Goal: Task Accomplishment & Management: Manage account settings

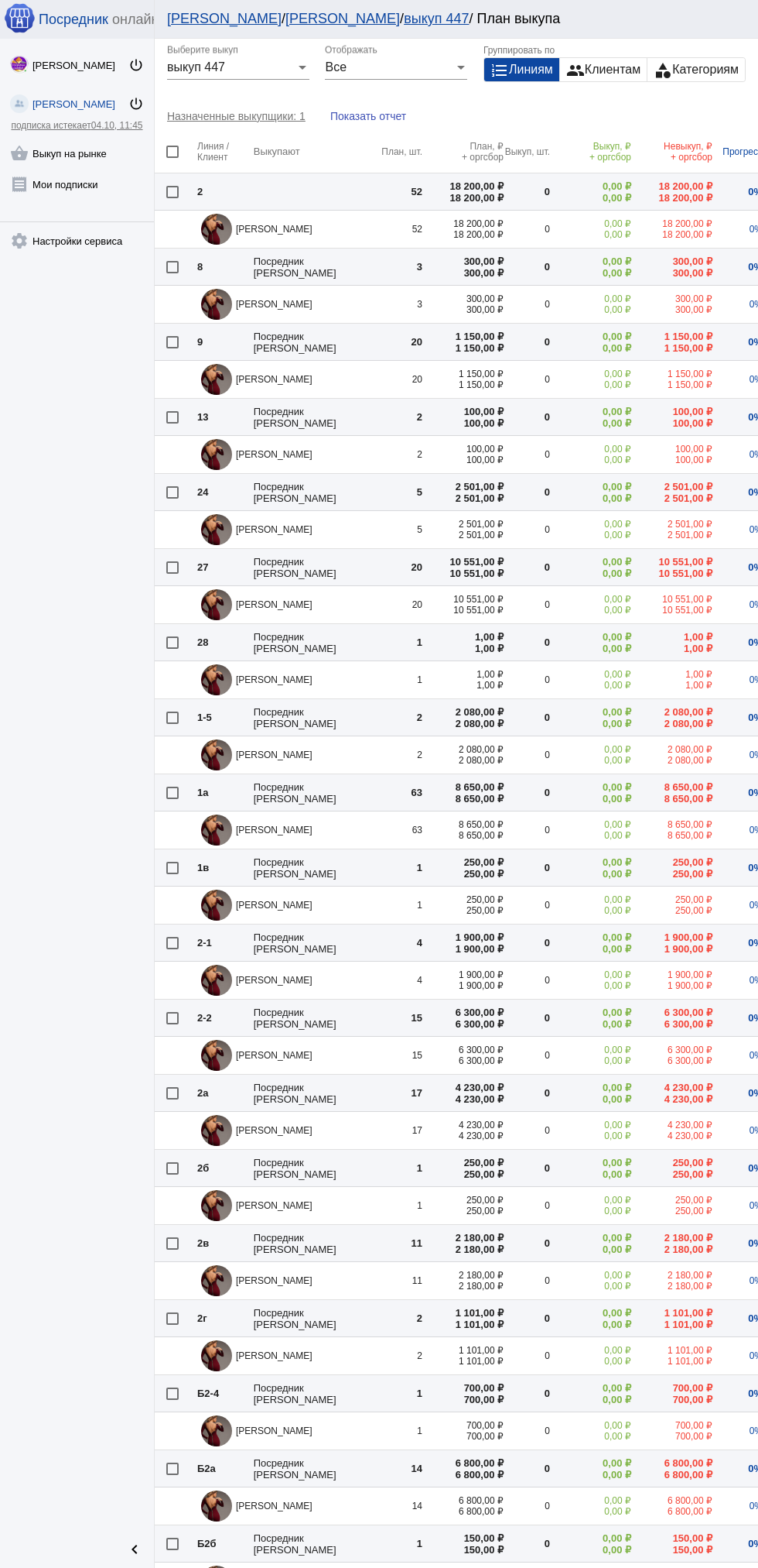
click at [104, 147] on link "shopping_basket Выкуп на рынке" at bounding box center [77, 150] width 154 height 31
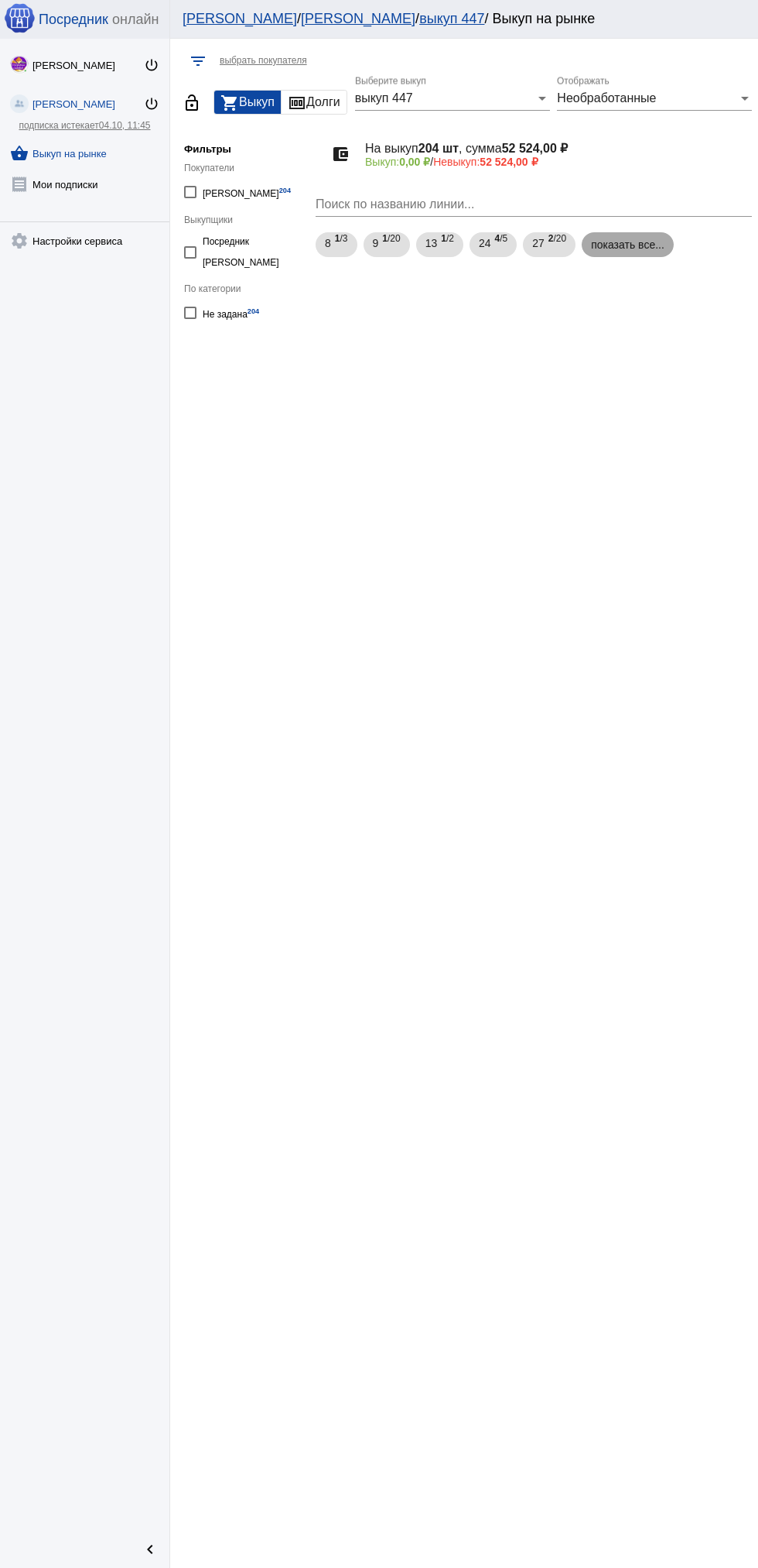
click at [603, 247] on mat-chip "показать все..." at bounding box center [628, 245] width 92 height 25
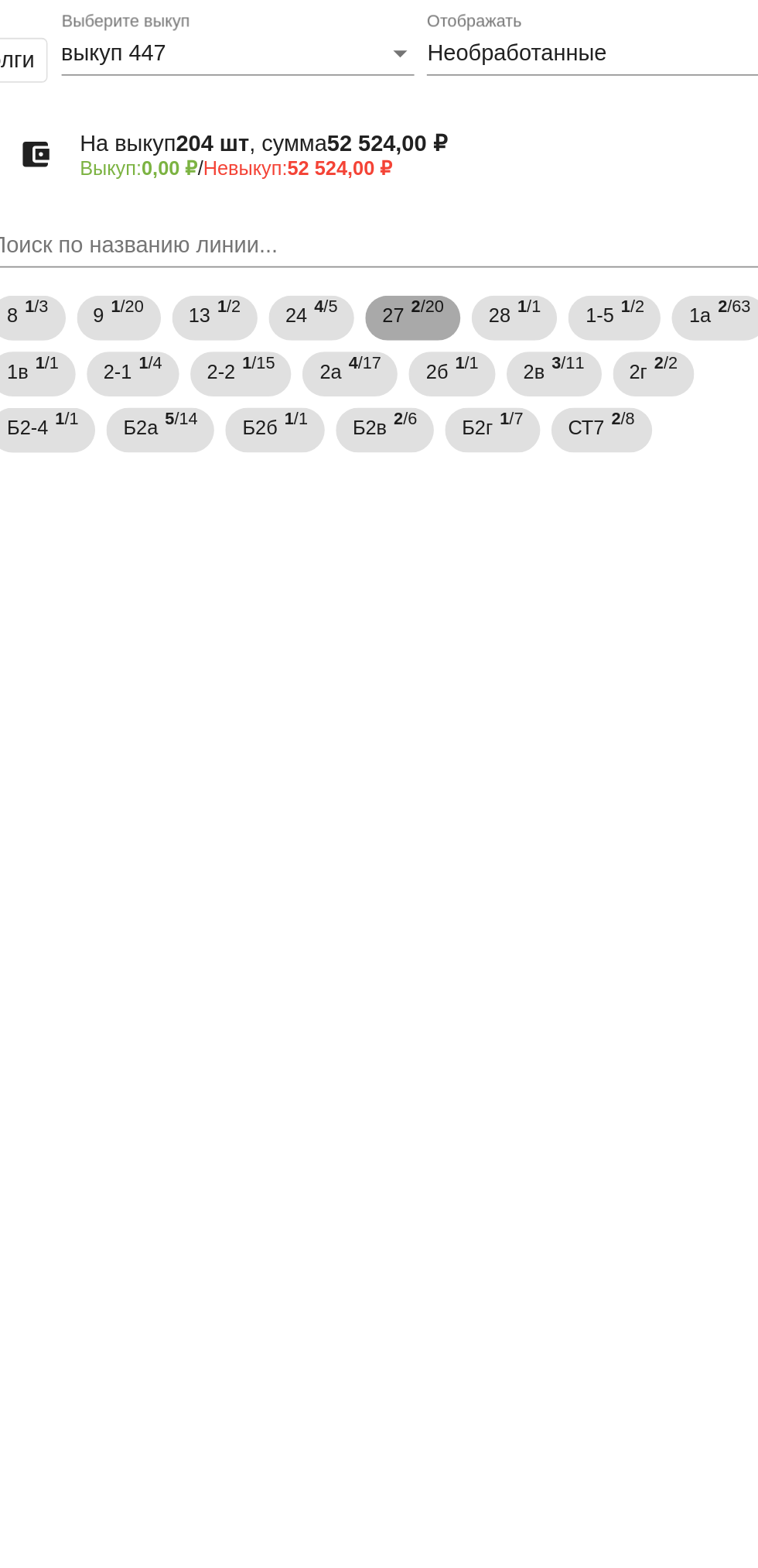
click at [554, 248] on span "2 /20" at bounding box center [557, 245] width 18 height 32
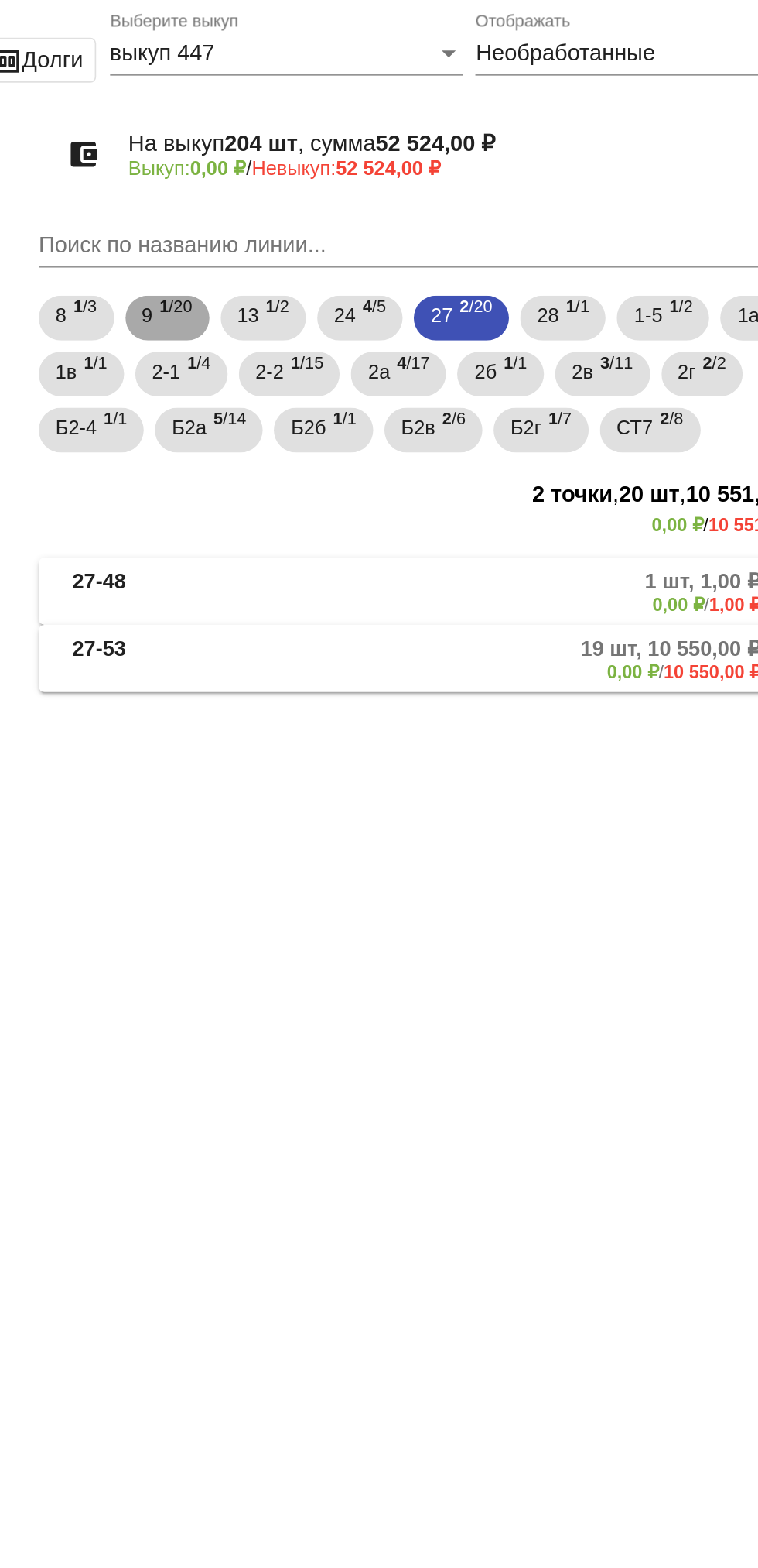
click at [382, 246] on div "9 1 /20" at bounding box center [386, 245] width 28 height 32
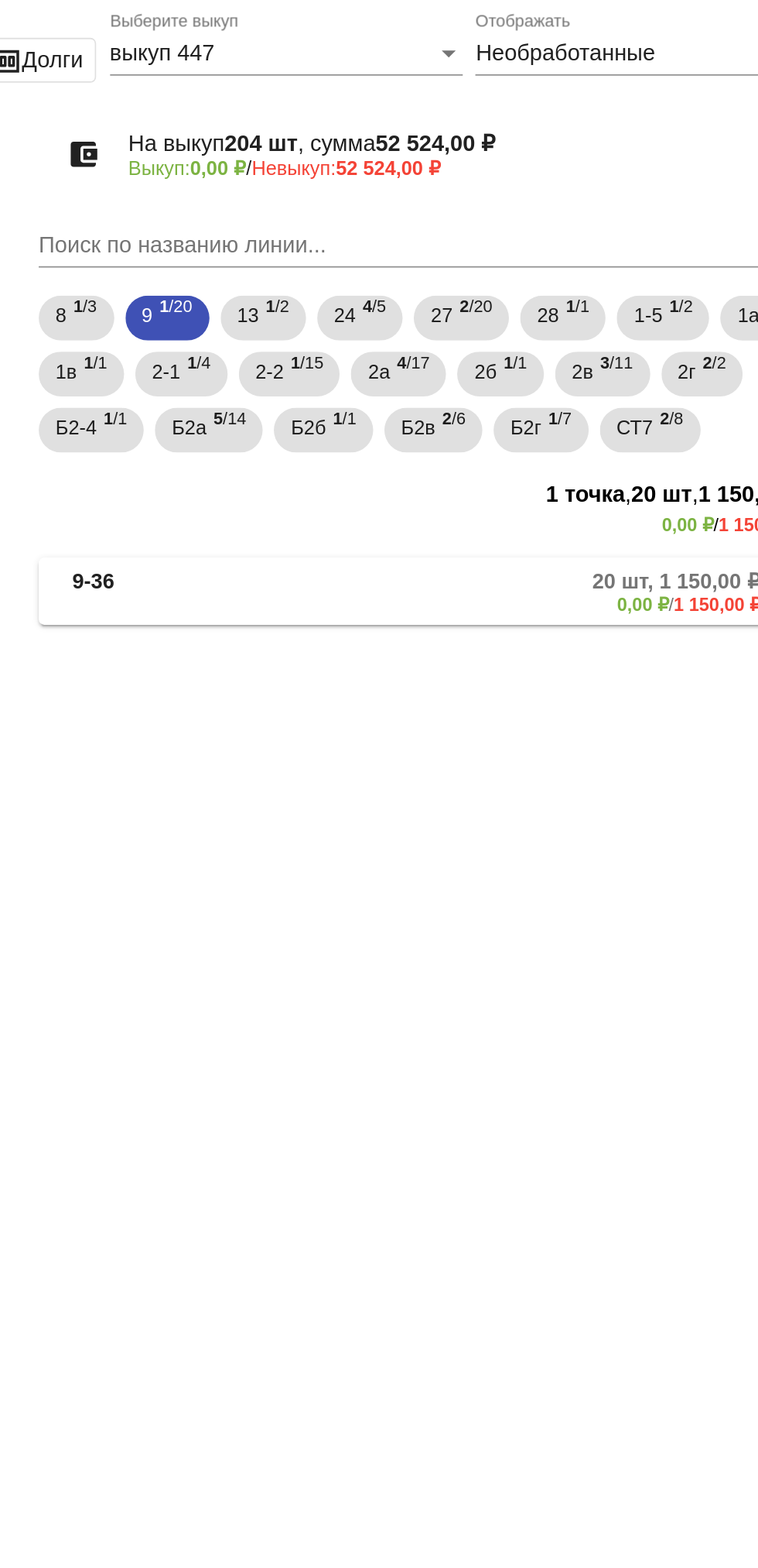
click at [571, 414] on mat-expansion-panel-header "9-36 20 шт, 1 150,00 ₽ 0,00 ₽ / 1 150,00 ₽" at bounding box center [534, 396] width 436 height 37
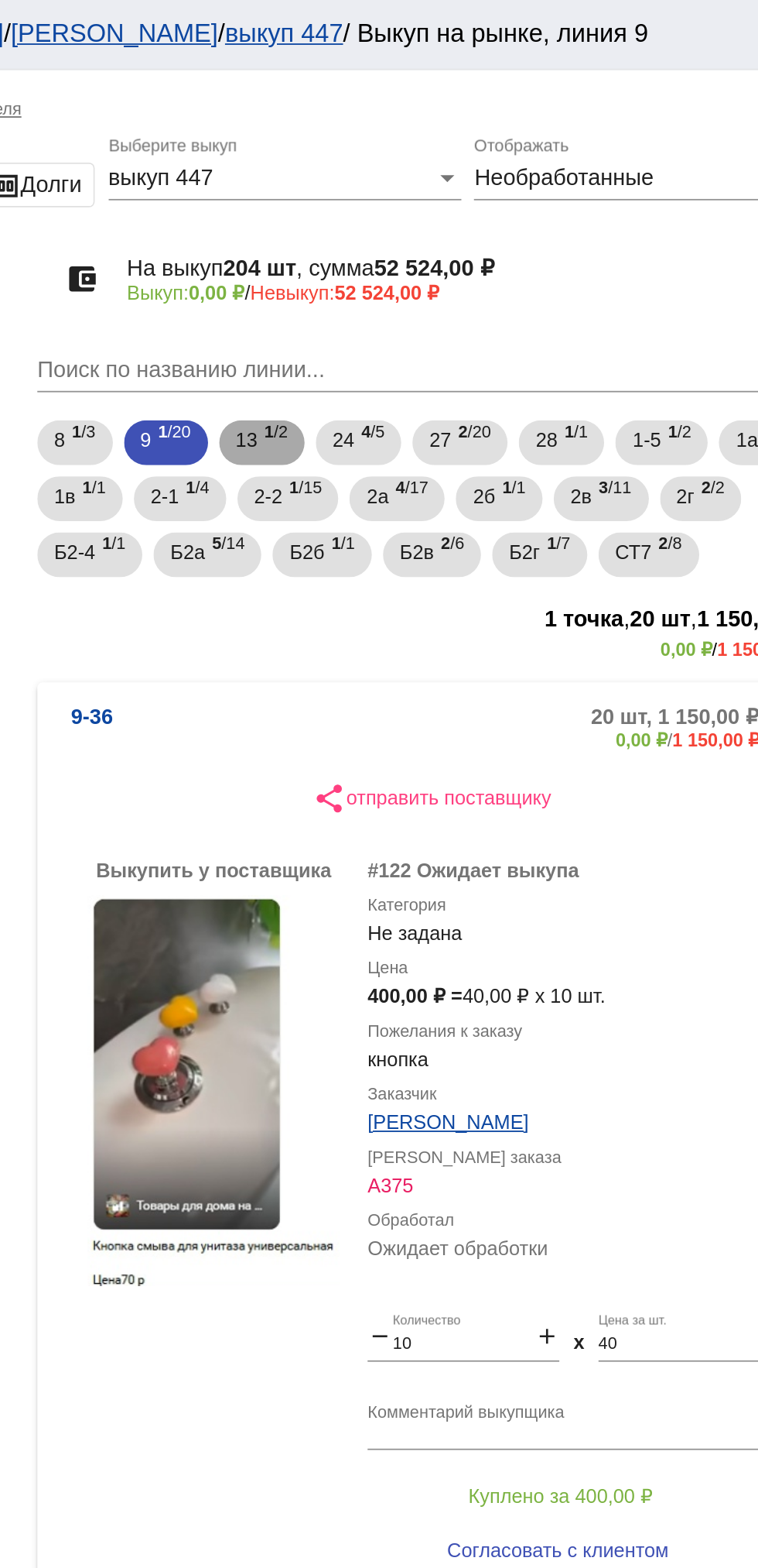
click at [433, 234] on span "13" at bounding box center [431, 242] width 13 height 28
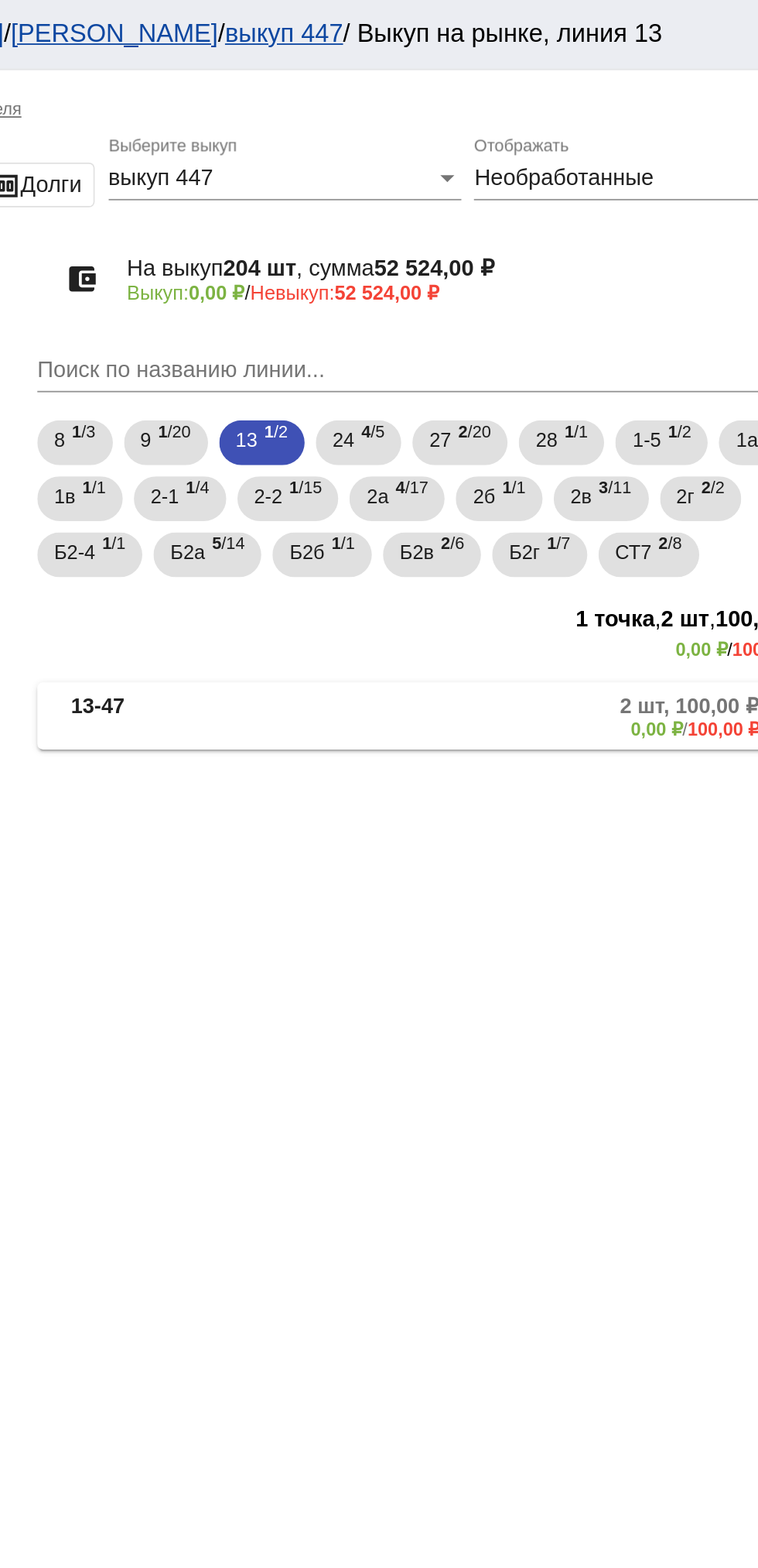
click at [578, 412] on mat-expansion-panel-header "13-47 2 шт, 100,00 ₽ 0,00 ₽ / 100,00 ₽" at bounding box center [534, 396] width 436 height 37
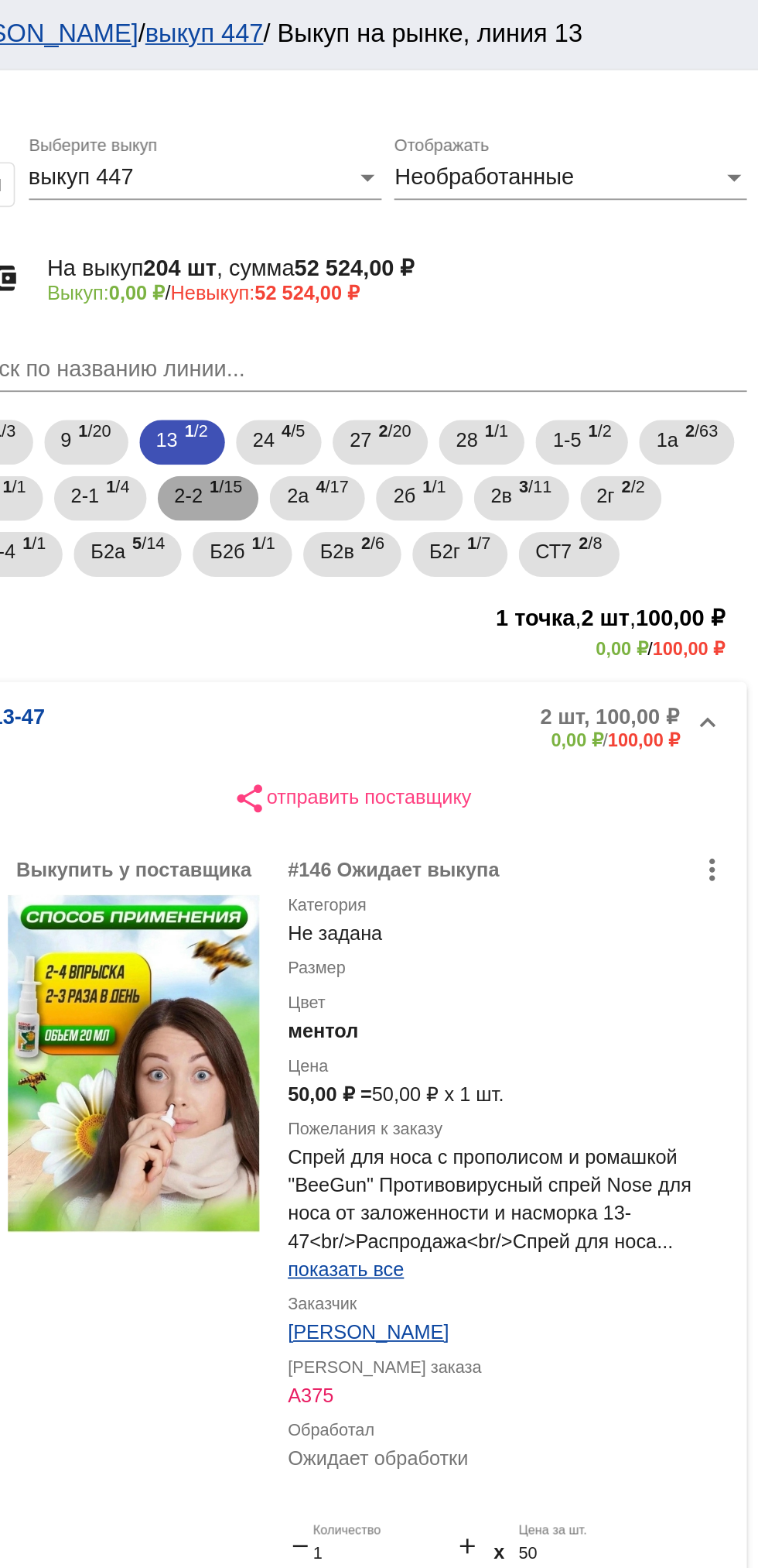
click at [451, 281] on span "2-2" at bounding box center [443, 273] width 15 height 28
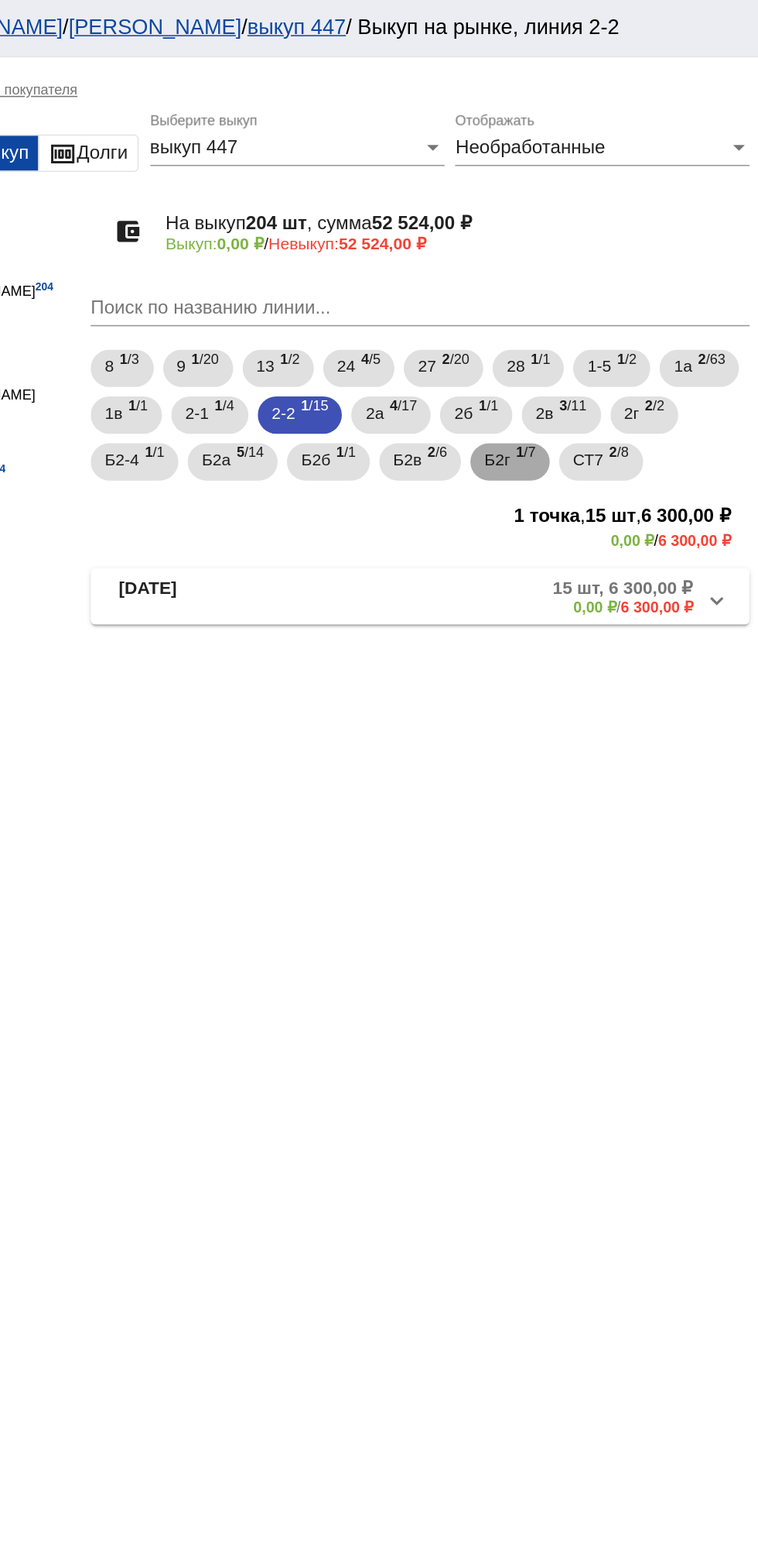
click at [594, 302] on span "Б2г" at bounding box center [585, 304] width 17 height 28
click at [605, 285] on div "8 1 /3 9 1 /20 13 1 /2 24 4 /5 27 2 /20 28 1 /1 1-5 1 /2 1а 2 /63 1в 1 /1 2-1 1…" at bounding box center [534, 275] width 442 height 93
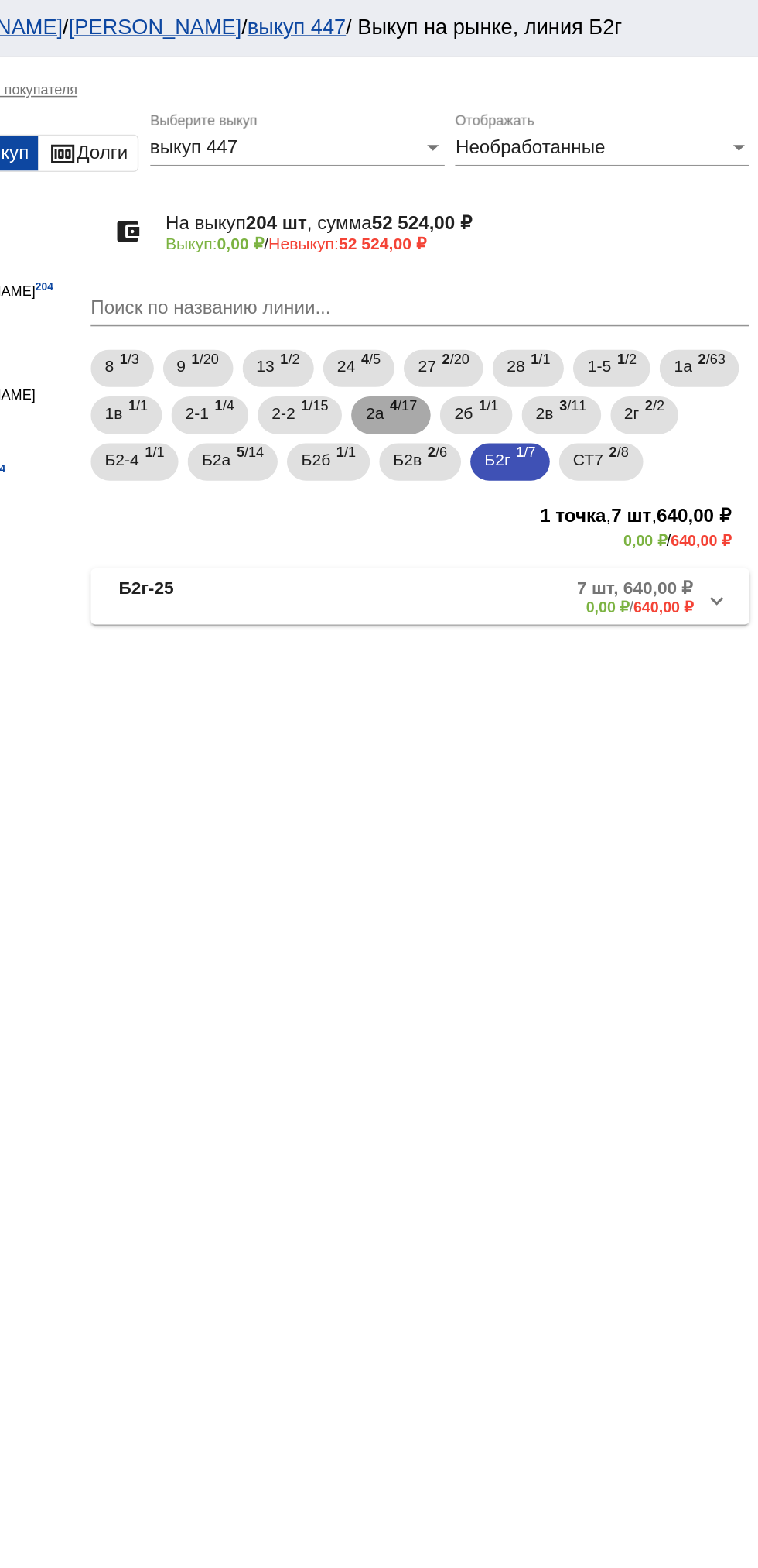
click at [541, 287] on mat-chip "2а 4 /17" at bounding box center [514, 276] width 53 height 25
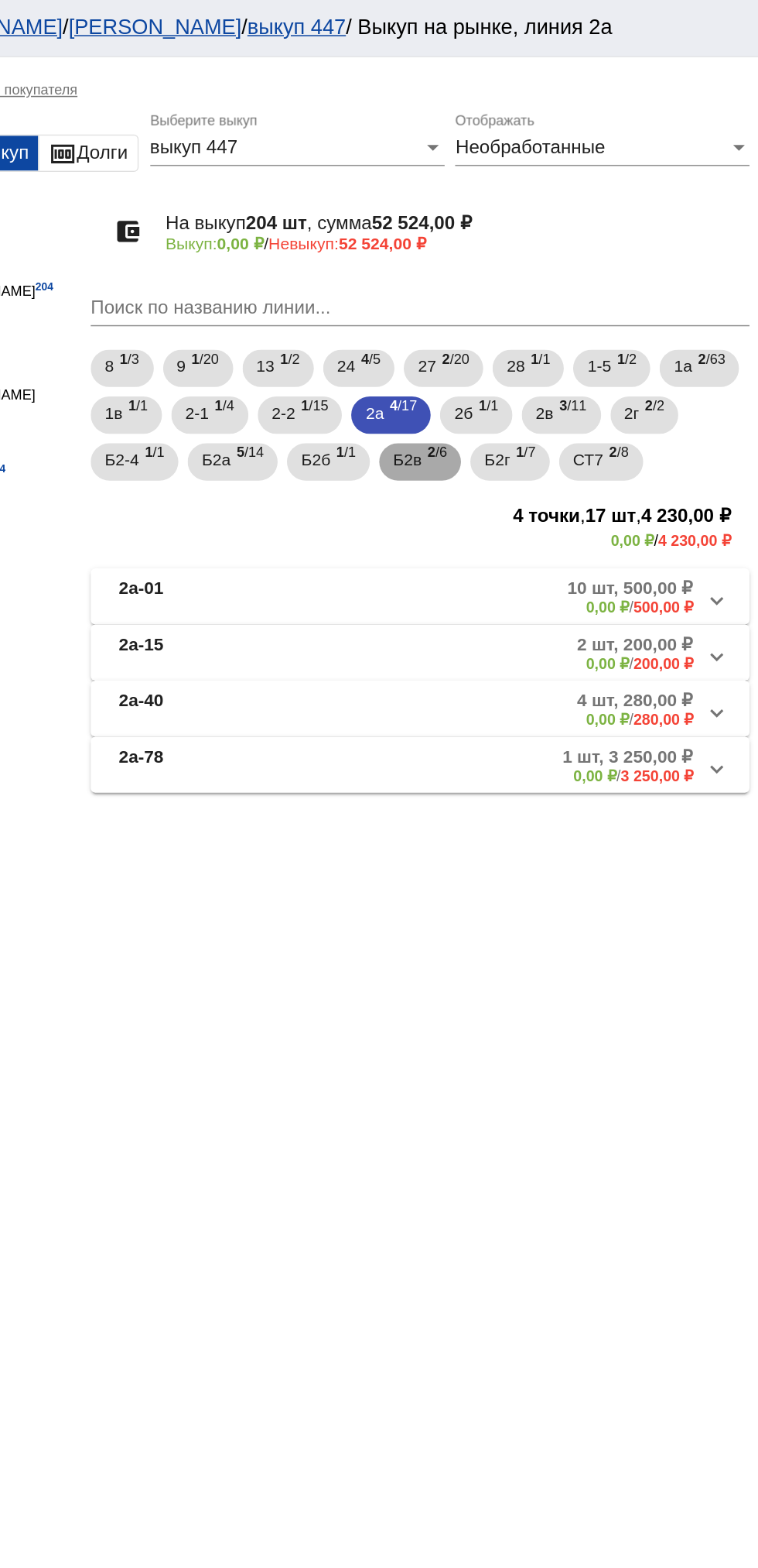
click at [544, 303] on b "2" at bounding box center [541, 300] width 5 height 11
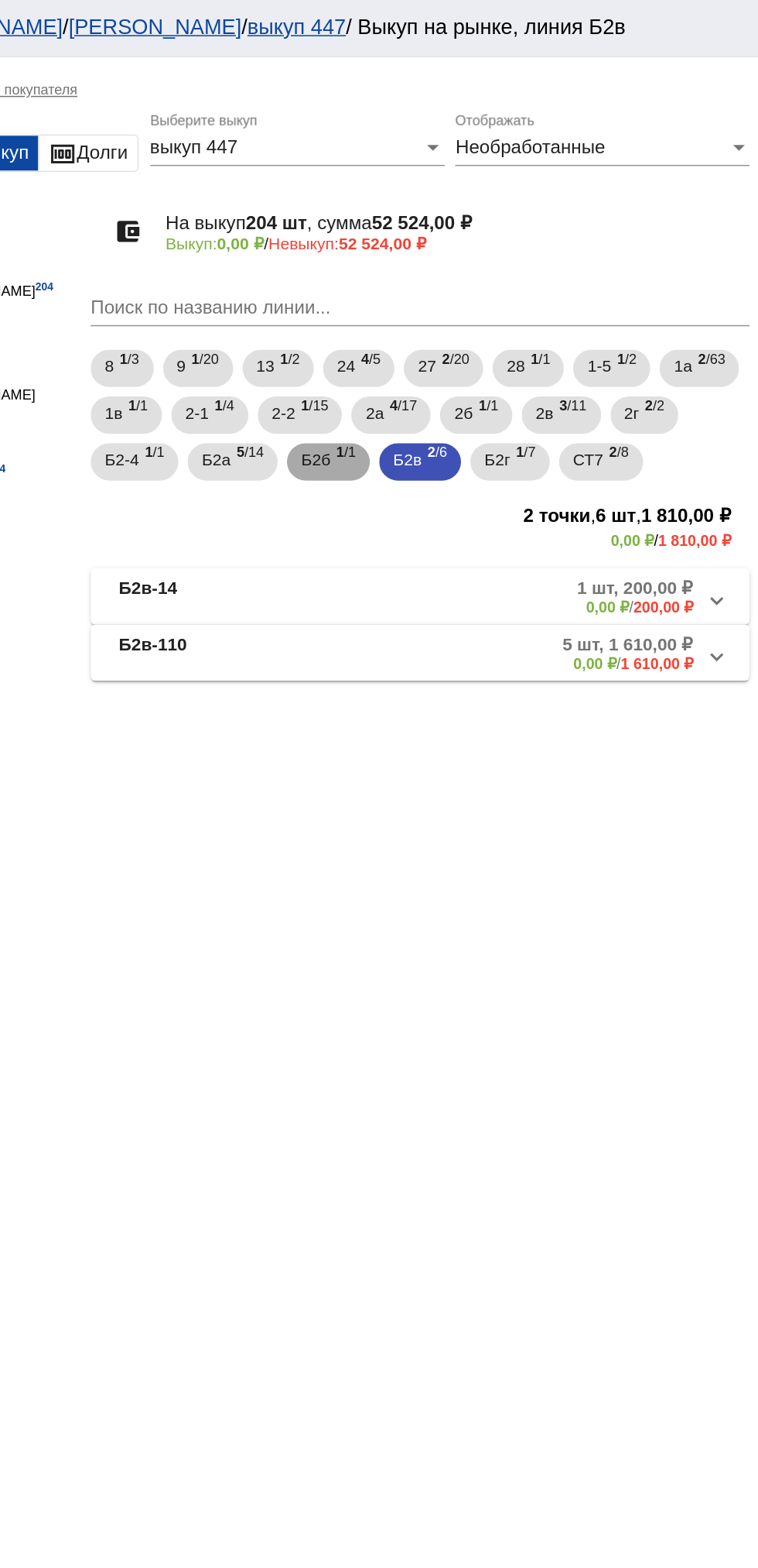
click at [474, 307] on span "Б2б" at bounding box center [464, 304] width 19 height 28
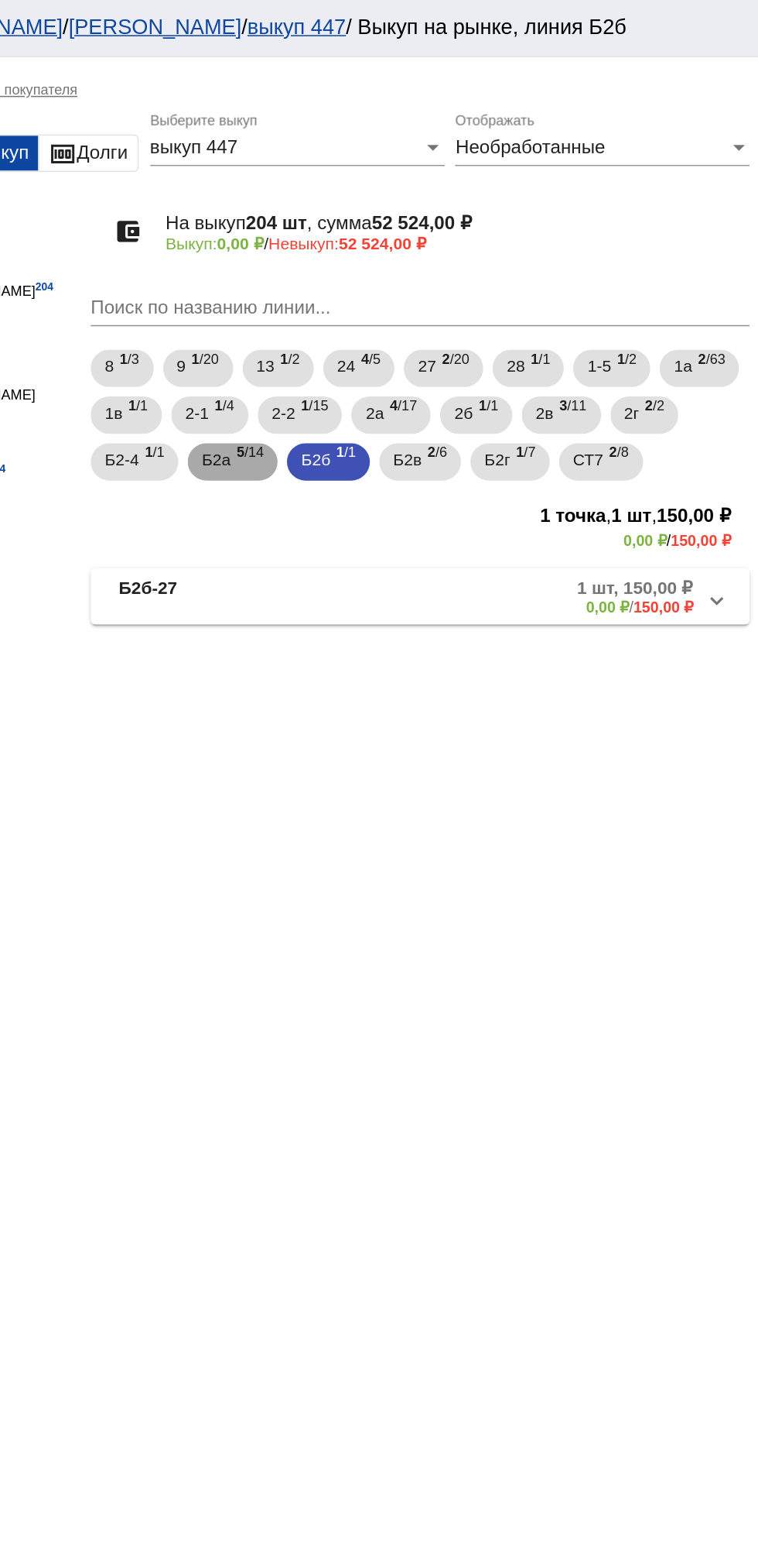
click at [431, 300] on span "5 /14" at bounding box center [420, 307] width 18 height 32
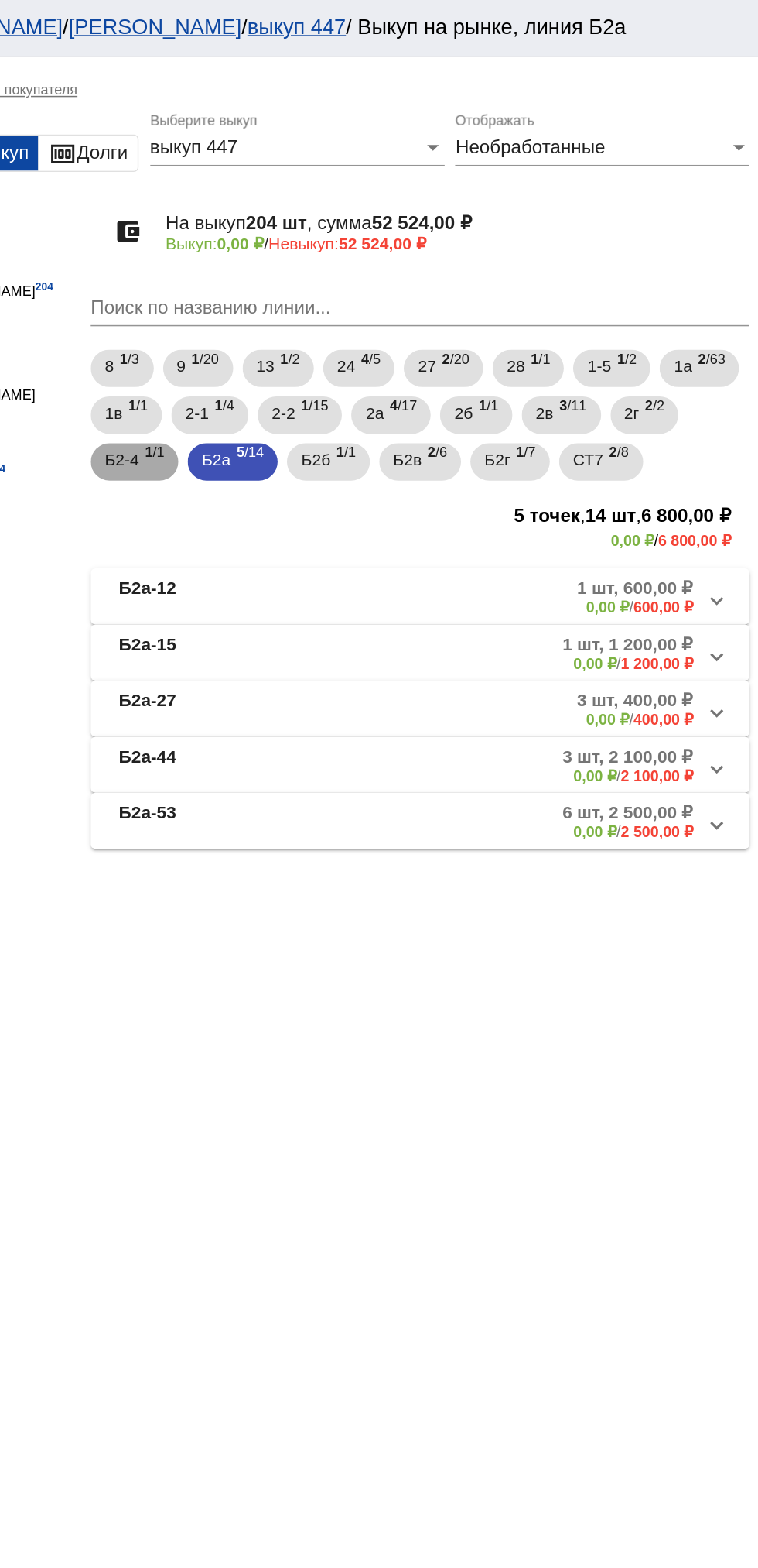
click at [348, 316] on span "Б2-4" at bounding box center [336, 304] width 23 height 28
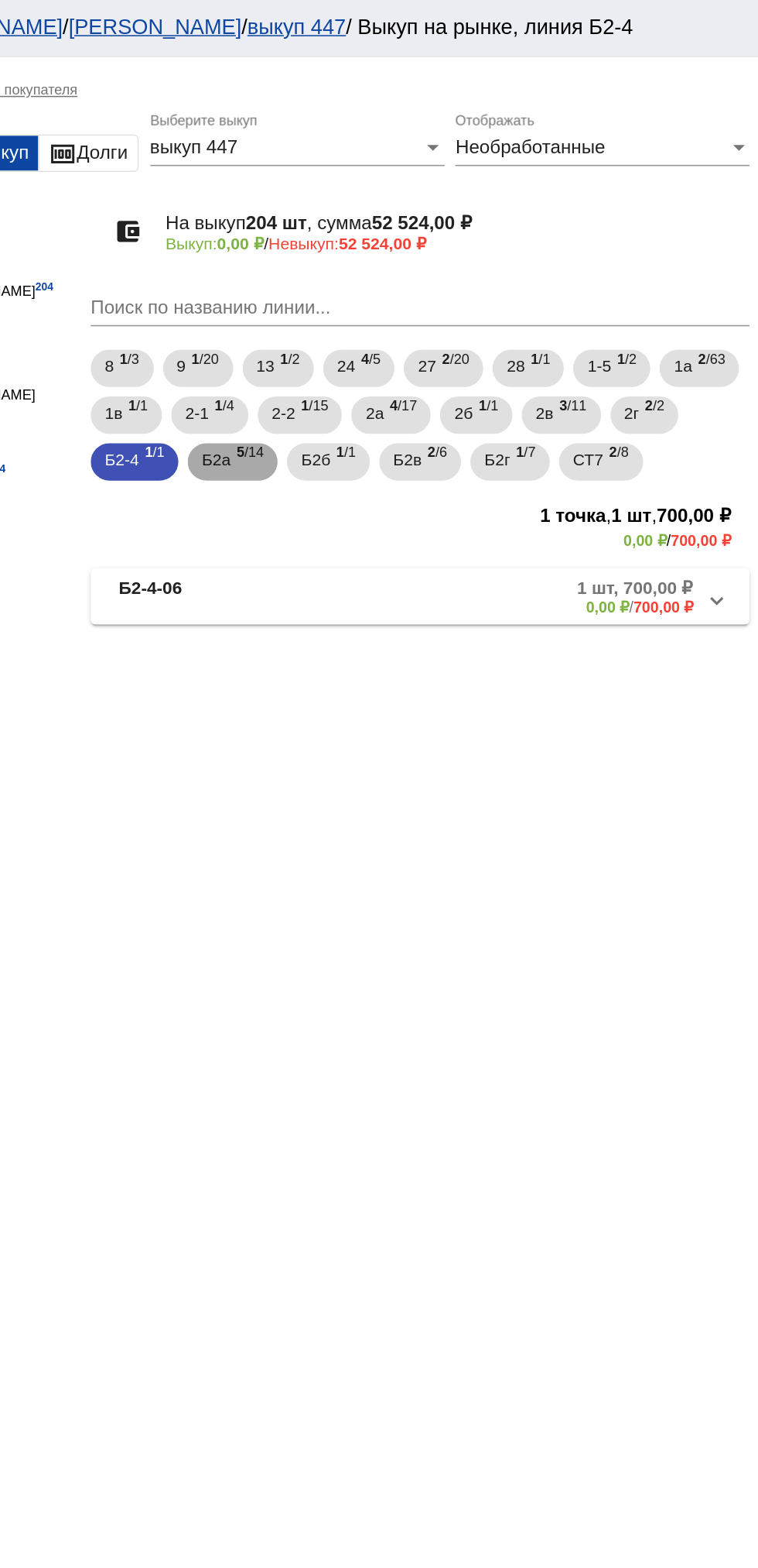
click at [418, 300] on b "5" at bounding box center [415, 300] width 5 height 11
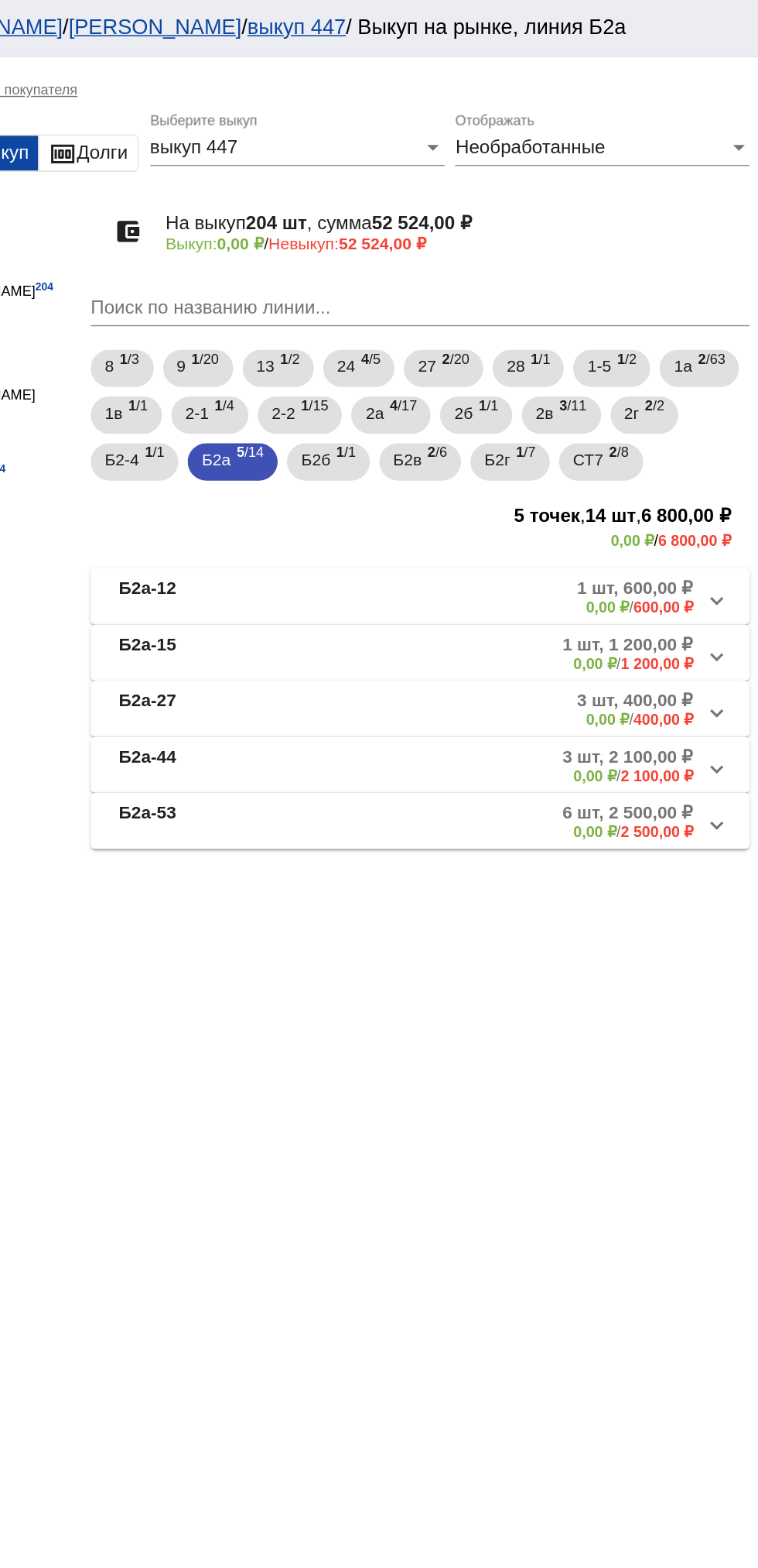
click at [523, 551] on mat-panel-description "6 шт, 2 500,00 ₽ 0,00 ₽ / 2 500,00 ₽" at bounding box center [590, 545] width 249 height 25
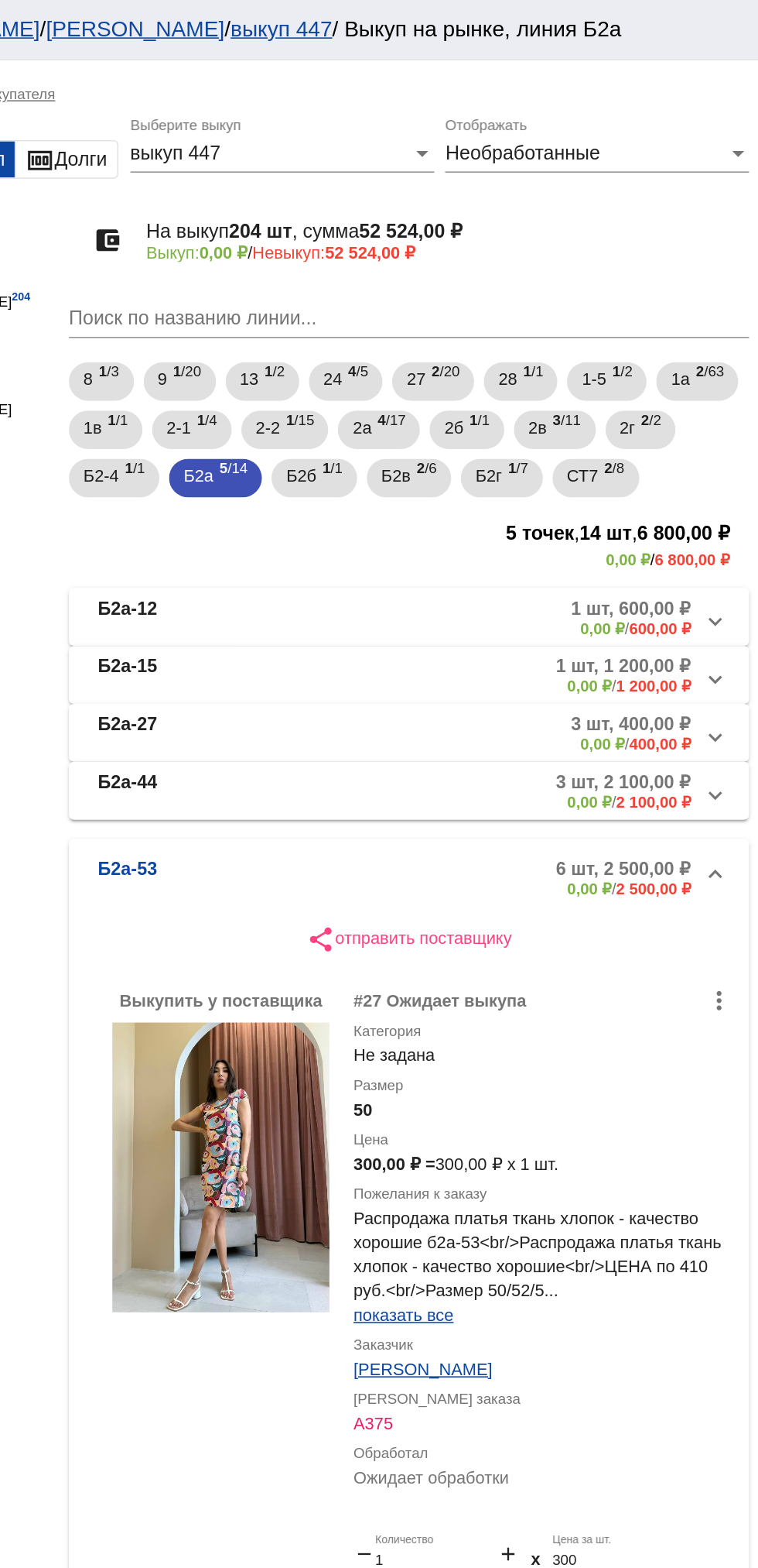
click at [372, 502] on mat-panel-title "Б2а-44" at bounding box center [394, 507] width 119 height 25
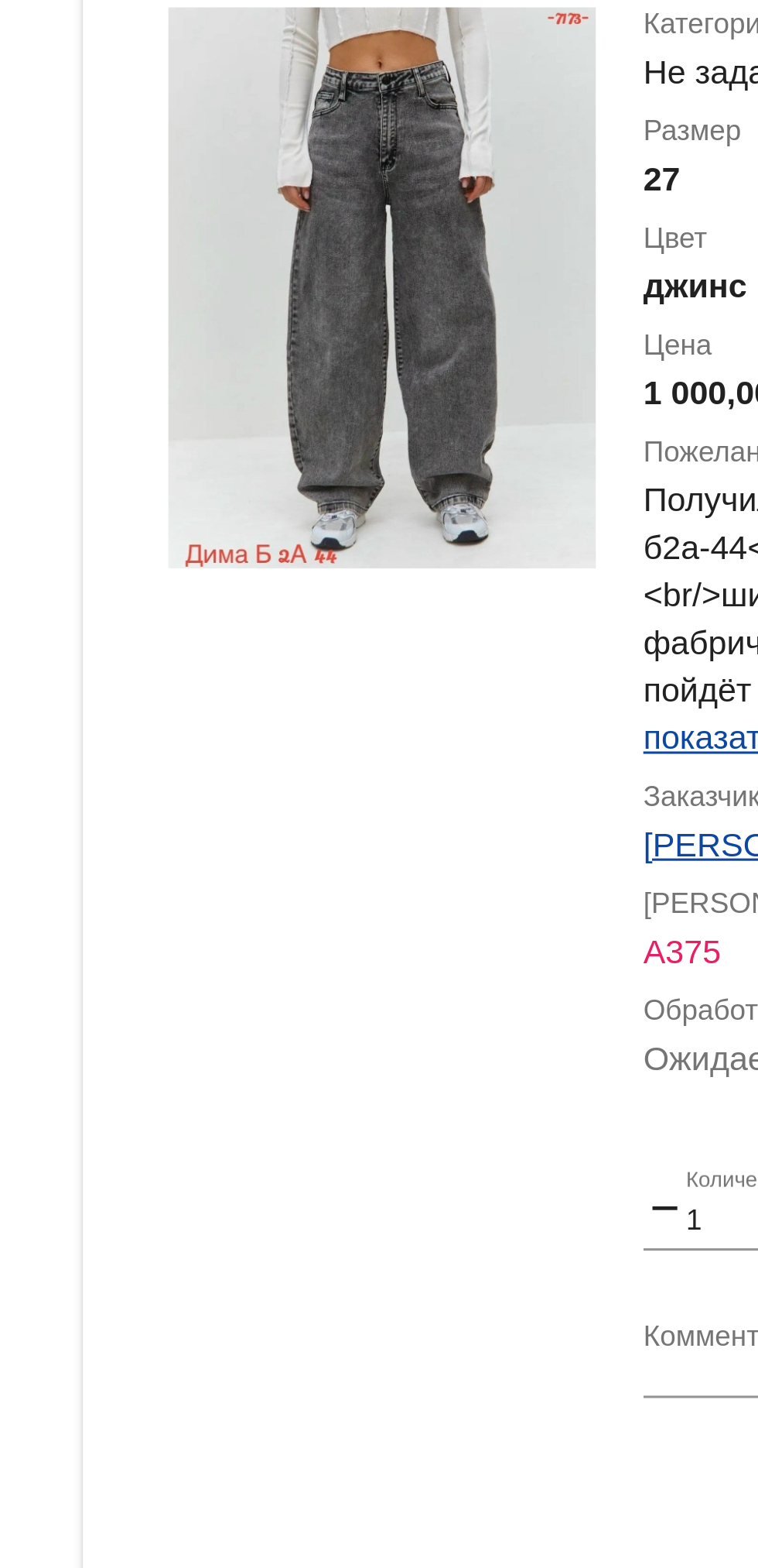
scroll to position [782, 0]
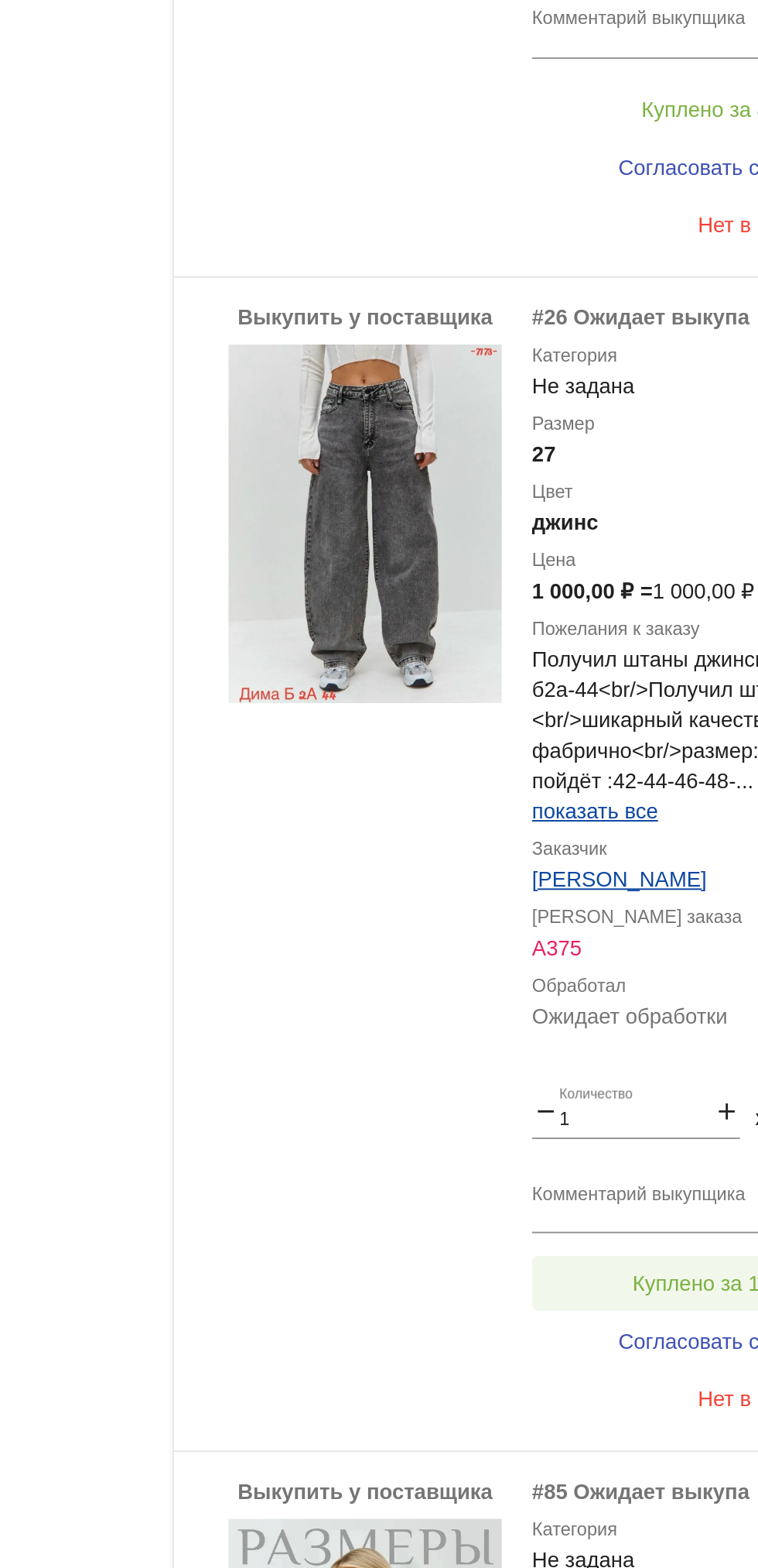
click at [575, 812] on span "Куплено за 1 000,00 ₽" at bounding box center [605, 814] width 111 height 13
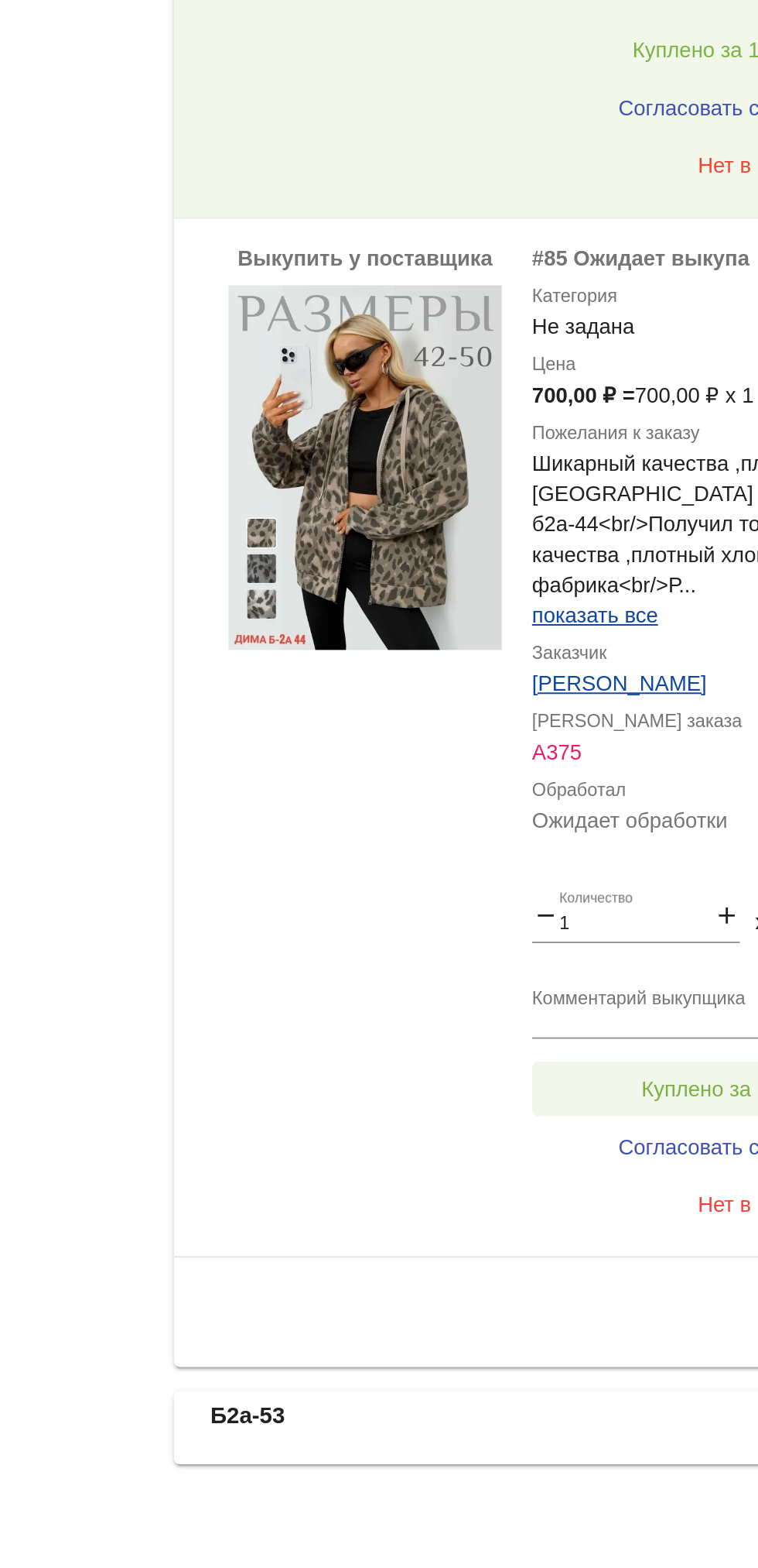
click at [587, 1317] on span "Куплено за 700,00 ₽" at bounding box center [605, 1323] width 102 height 13
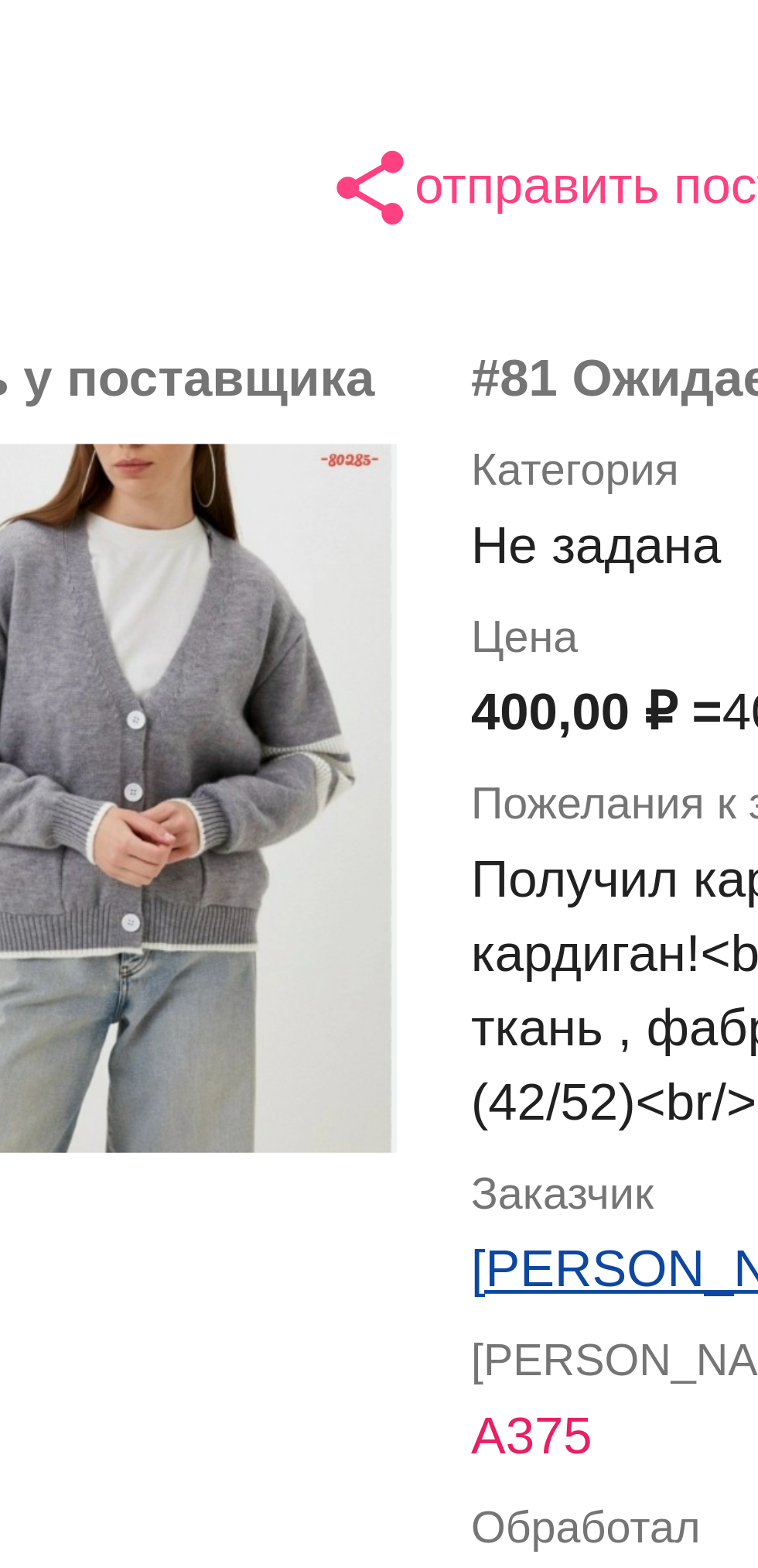
scroll to position [2, 0]
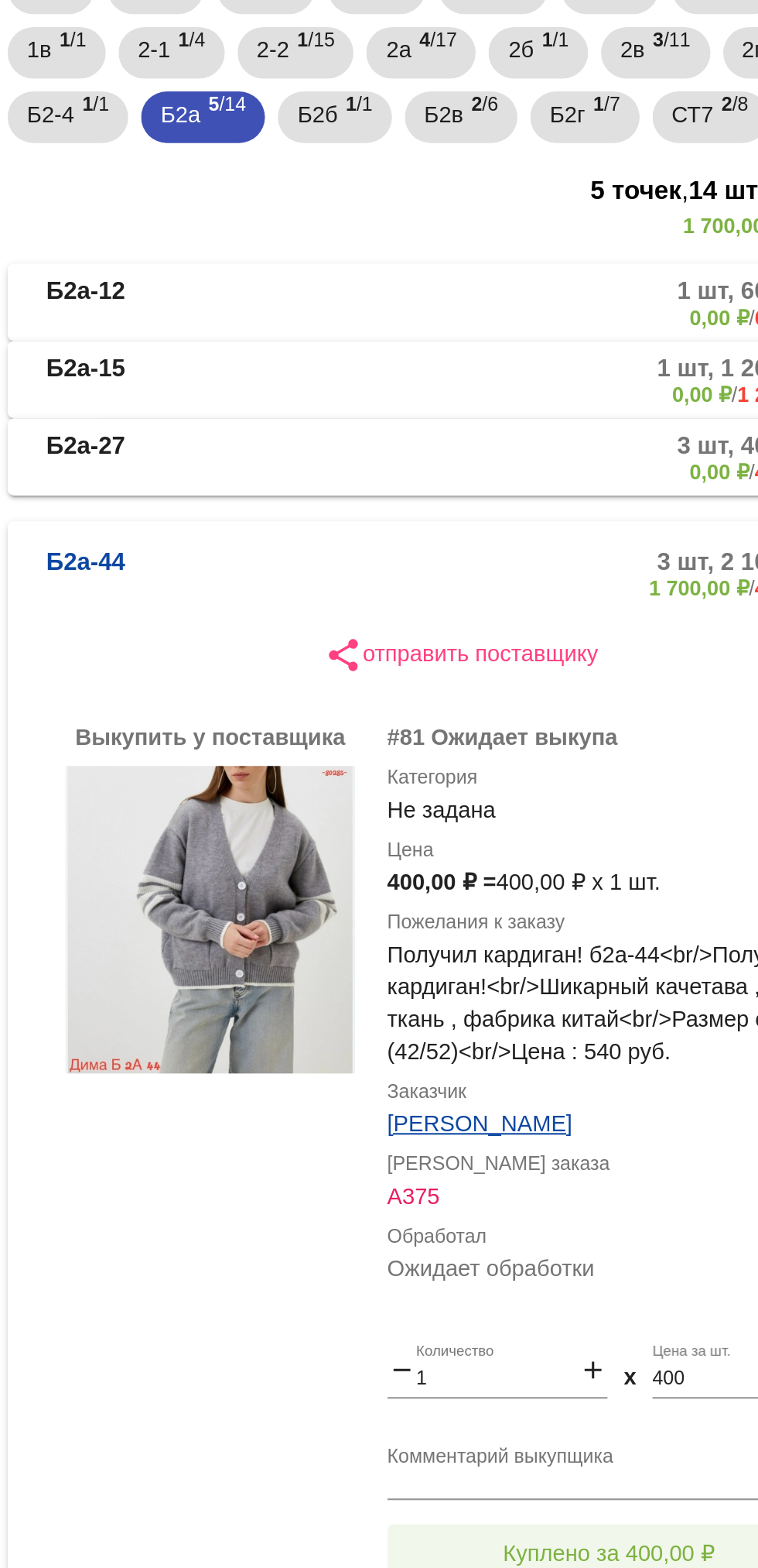
click at [551, 986] on button "Куплено за 400,00 ₽" at bounding box center [605, 995] width 214 height 28
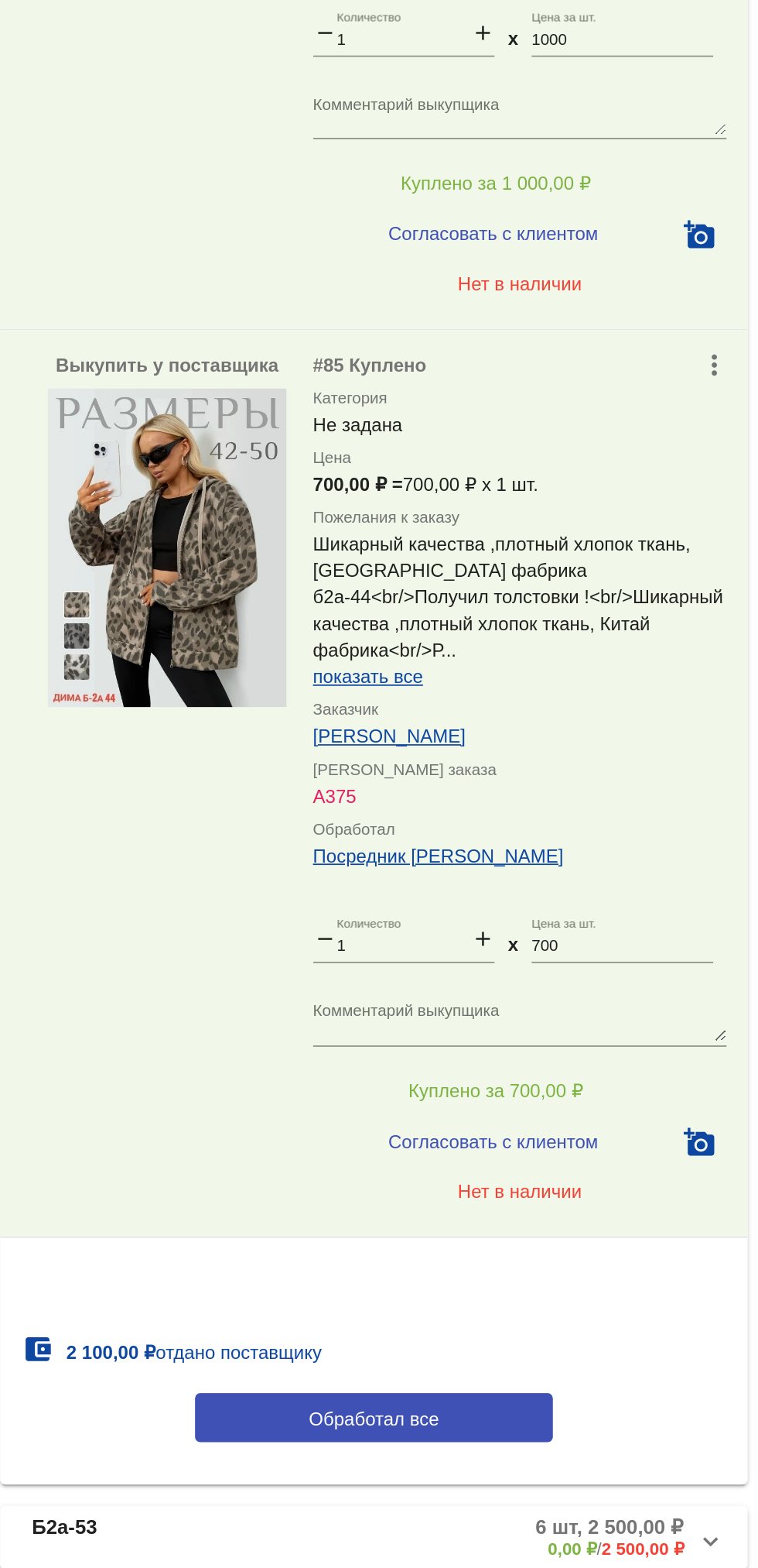
scroll to position [0, 0]
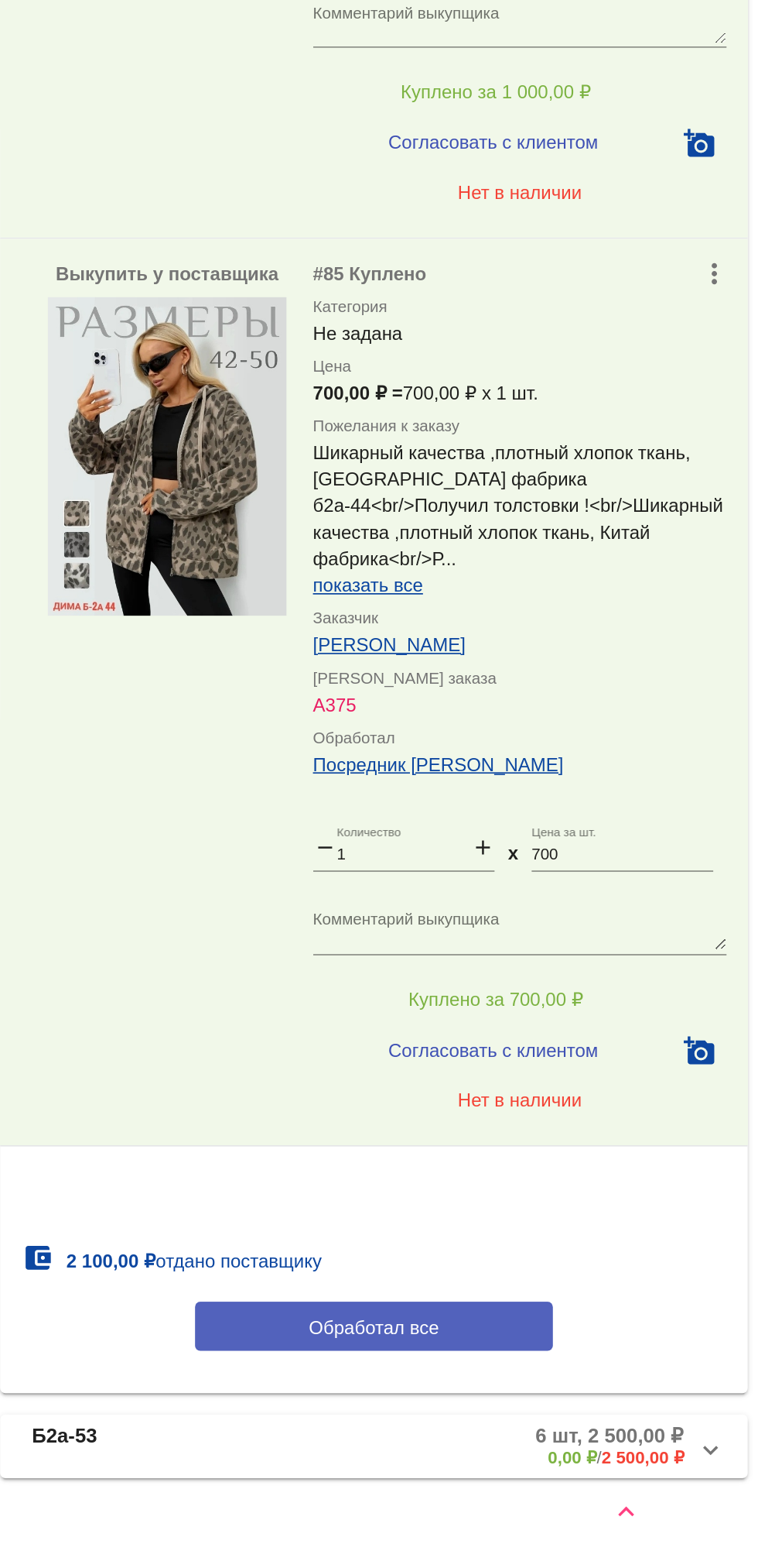
click at [602, 1412] on button "Обработал все" at bounding box center [534, 1426] width 209 height 28
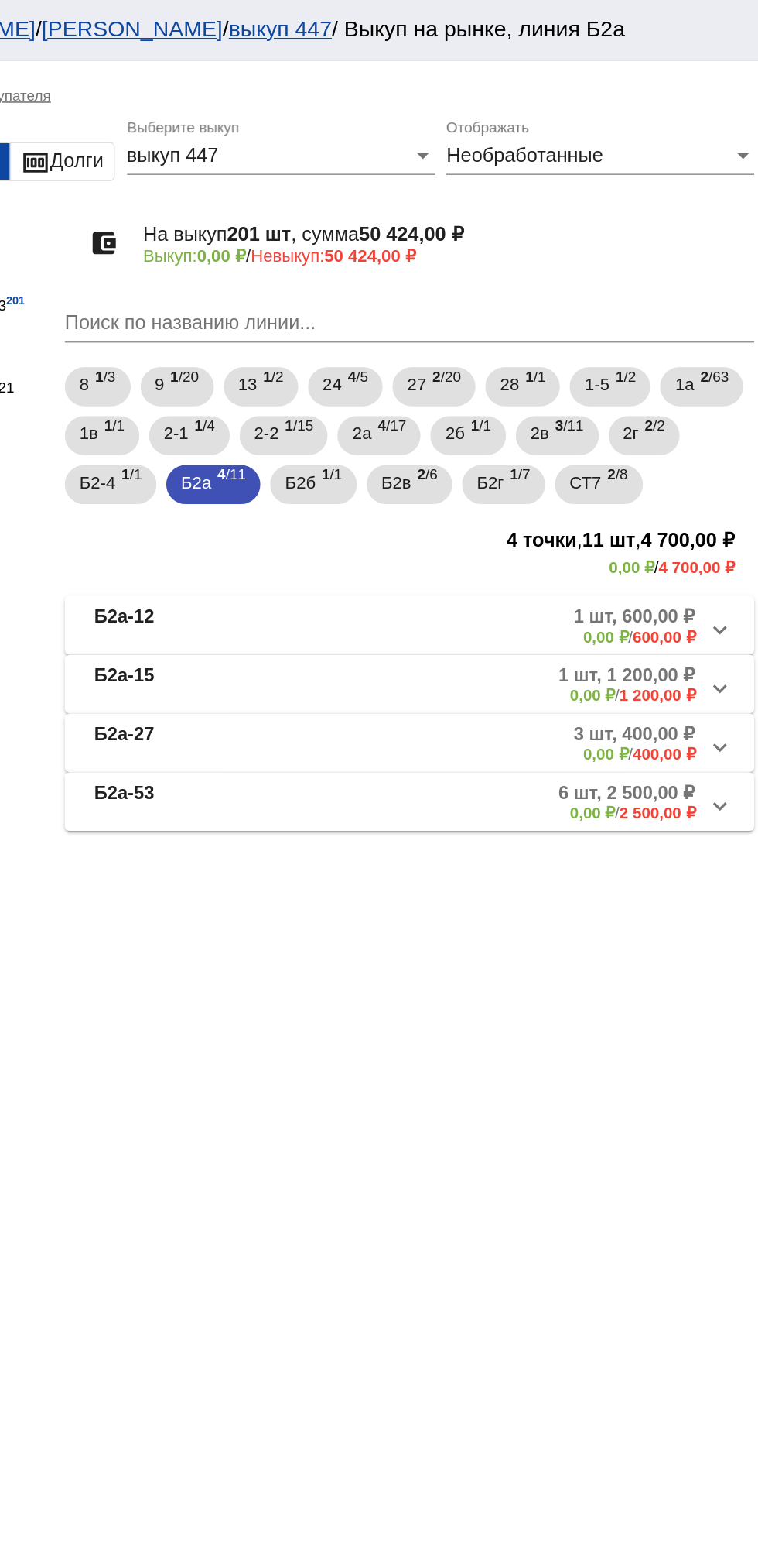
click at [608, 518] on mat-panel-description "6 шт, 2 500,00 ₽ 0,00 ₽ / 2 500,00 ₽" at bounding box center [590, 507] width 249 height 25
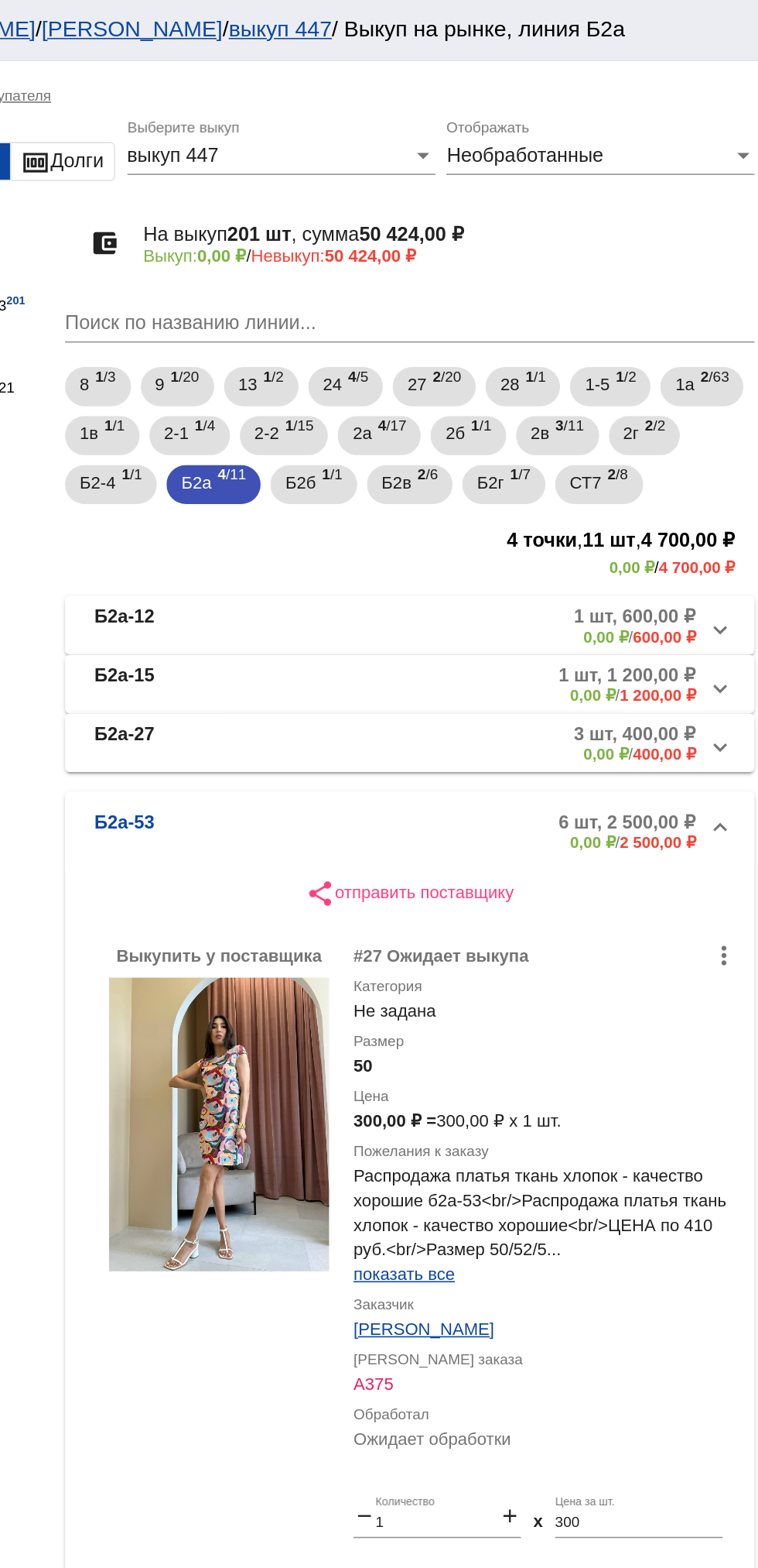
click at [371, 523] on b "Б2а-53" at bounding box center [353, 526] width 38 height 25
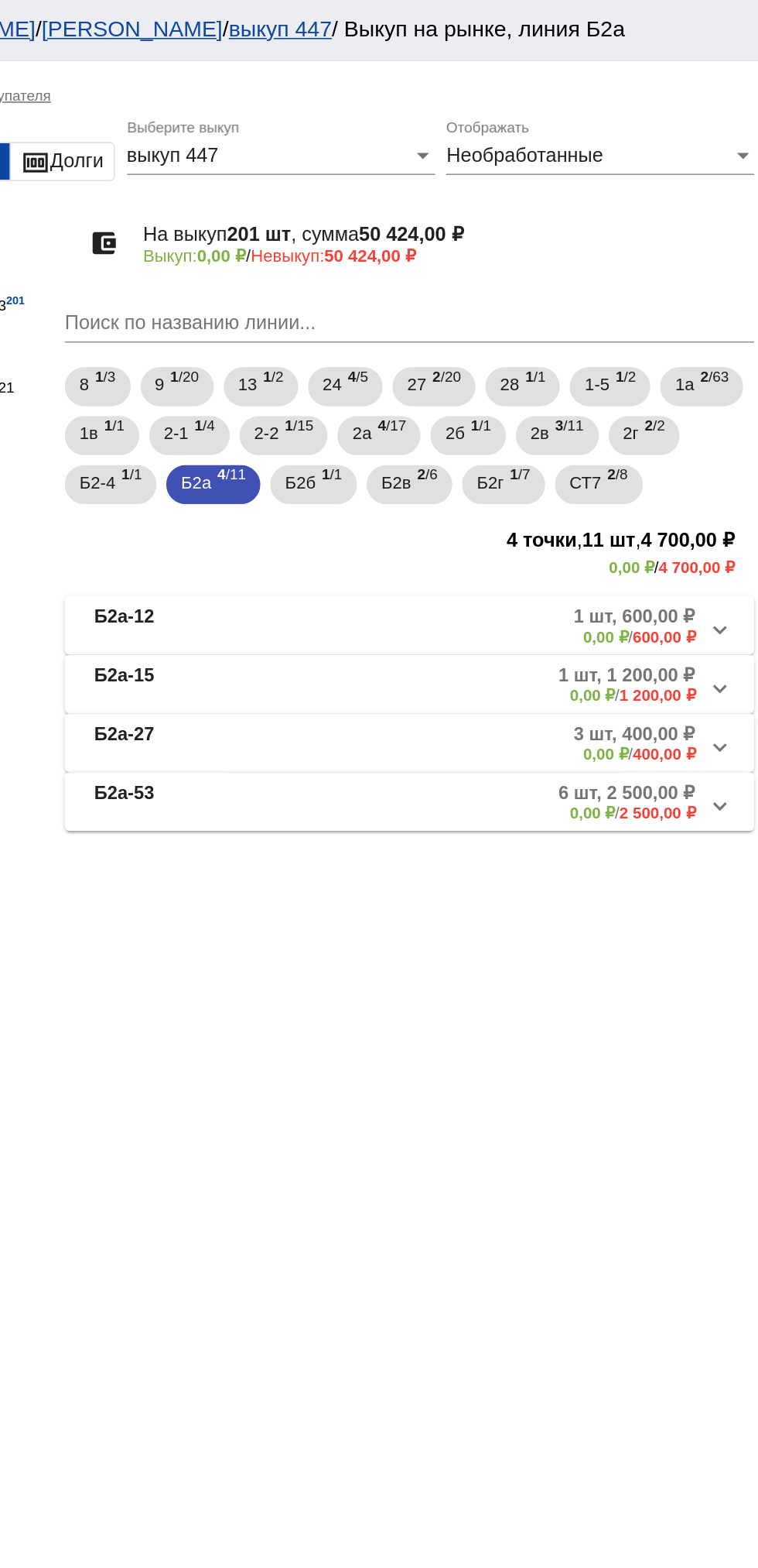
click at [353, 470] on b "Б2а-27" at bounding box center [353, 470] width 38 height 25
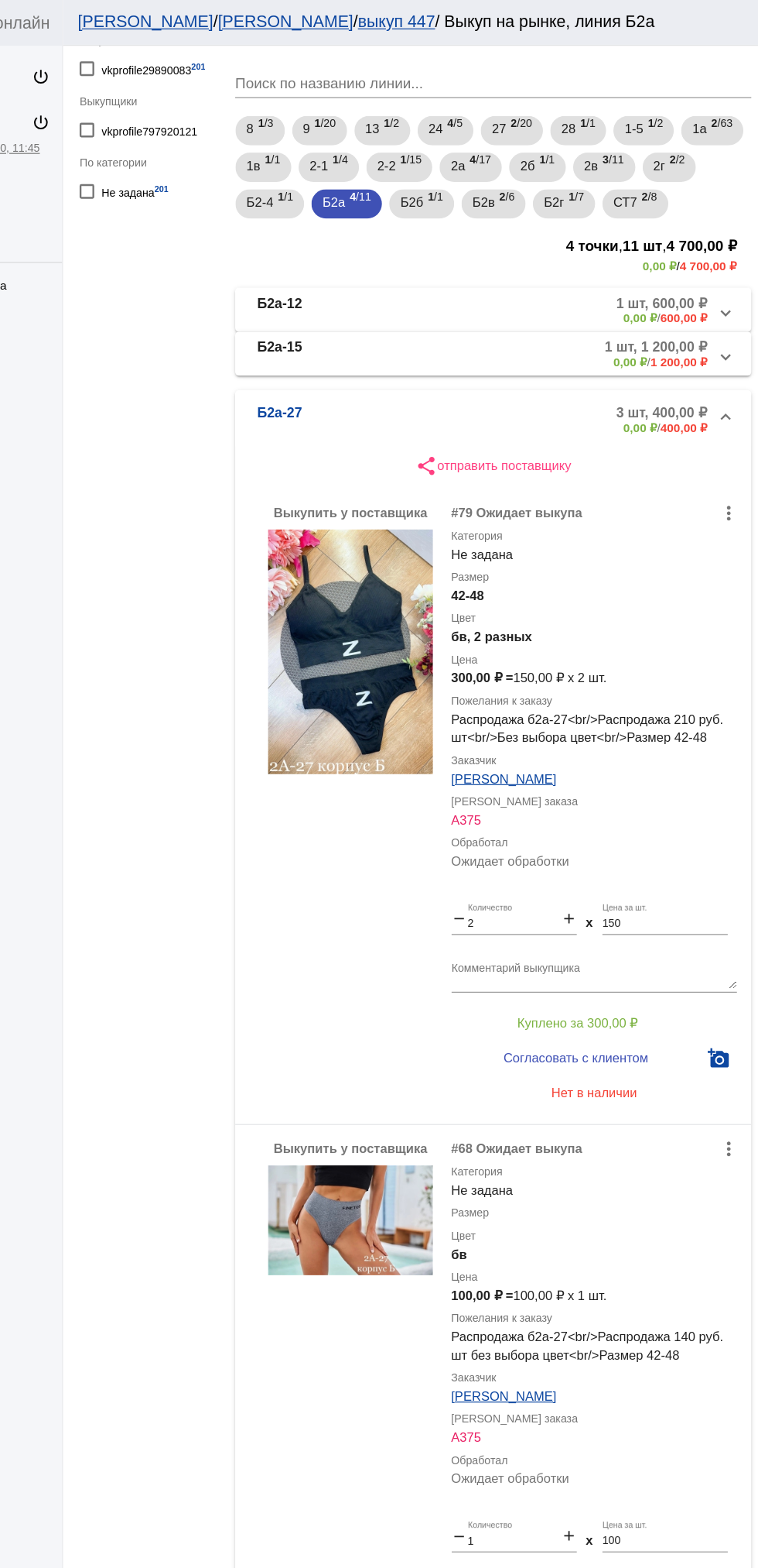
click at [484, 342] on mat-panel-description "3 шт, 400,00 ₽ 0,00 ₽ / 400,00 ₽" at bounding box center [592, 354] width 246 height 25
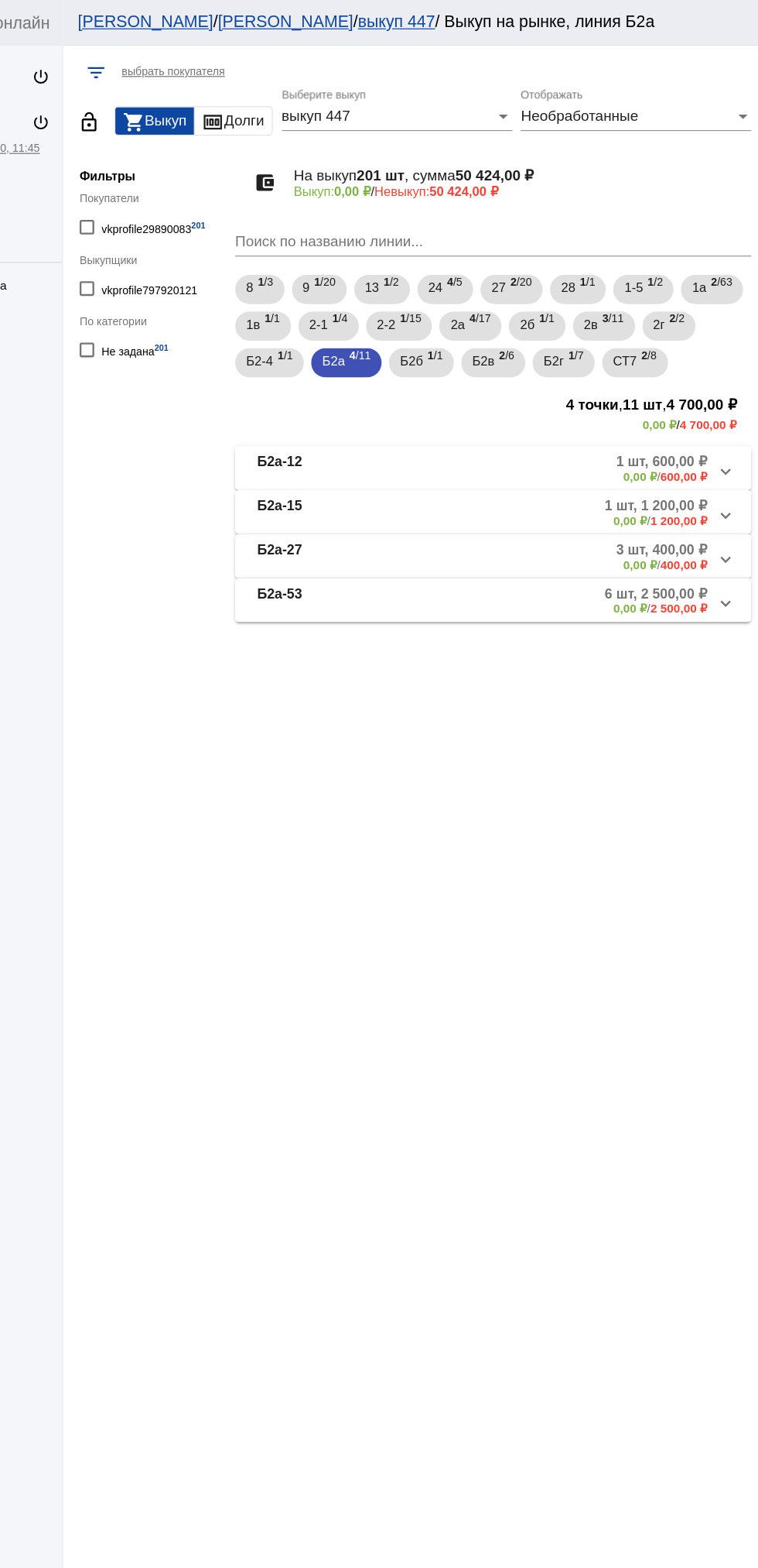
click at [654, 432] on b "1 шт, 1 200,00 ₽" at bounding box center [671, 427] width 86 height 14
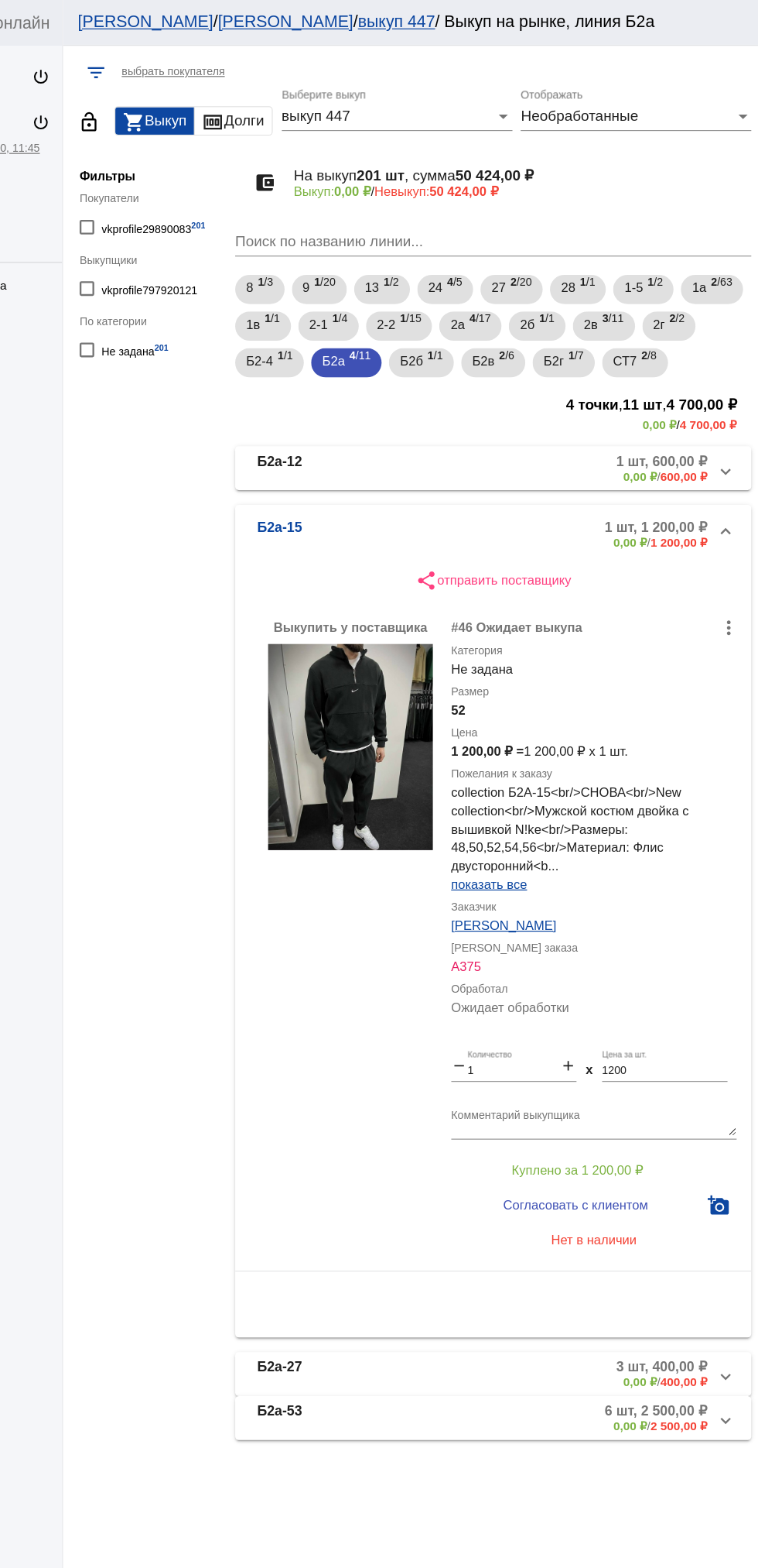
click at [544, 392] on mat-panel-description "1 шт, 600,00 ₽ 0,00 ₽ / 600,00 ₽" at bounding box center [592, 396] width 246 height 25
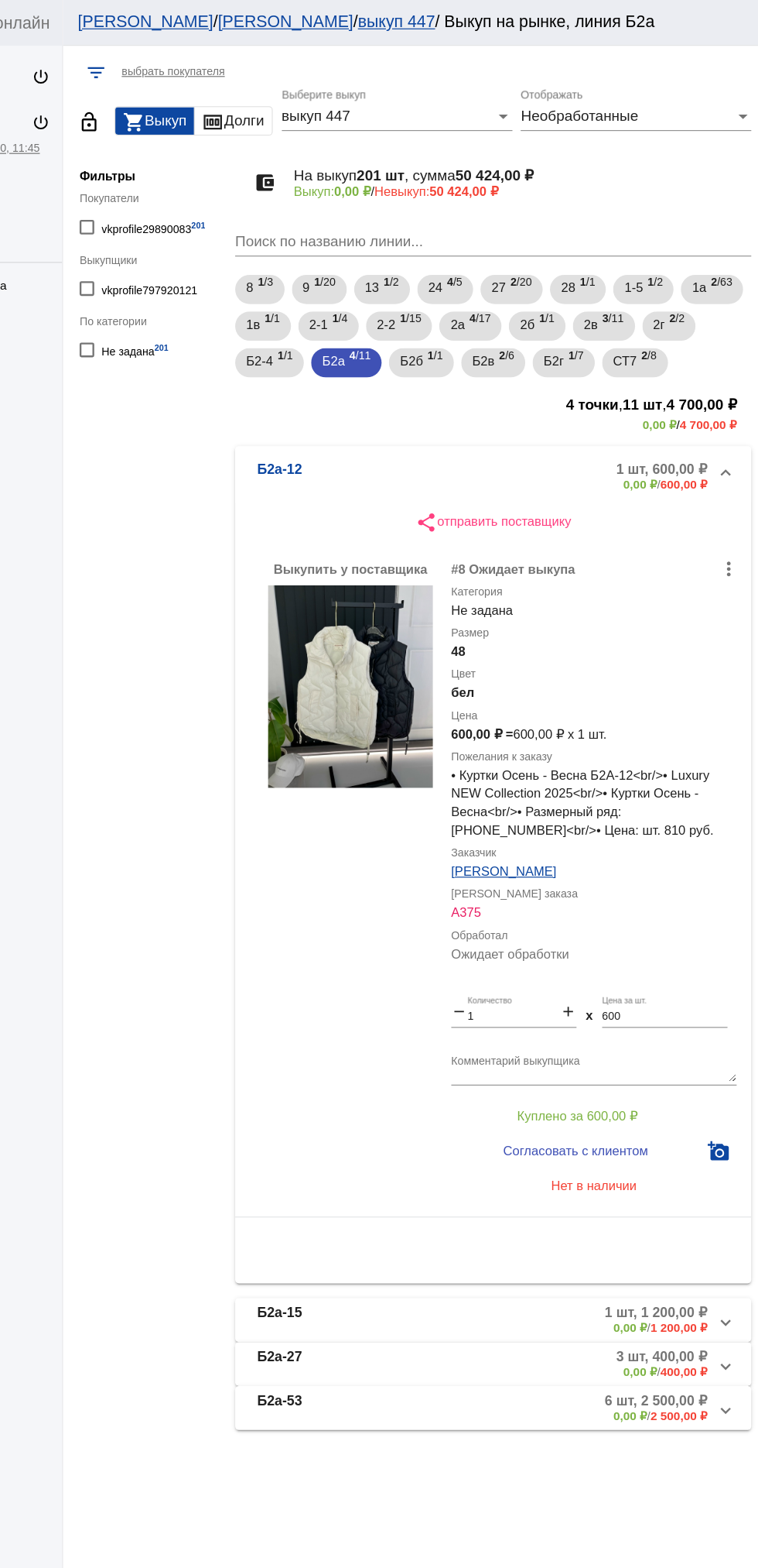
click at [529, 405] on mat-panel-description "1 шт, 600,00 ₽ 0,00 ₽ / 600,00 ₽" at bounding box center [592, 402] width 246 height 25
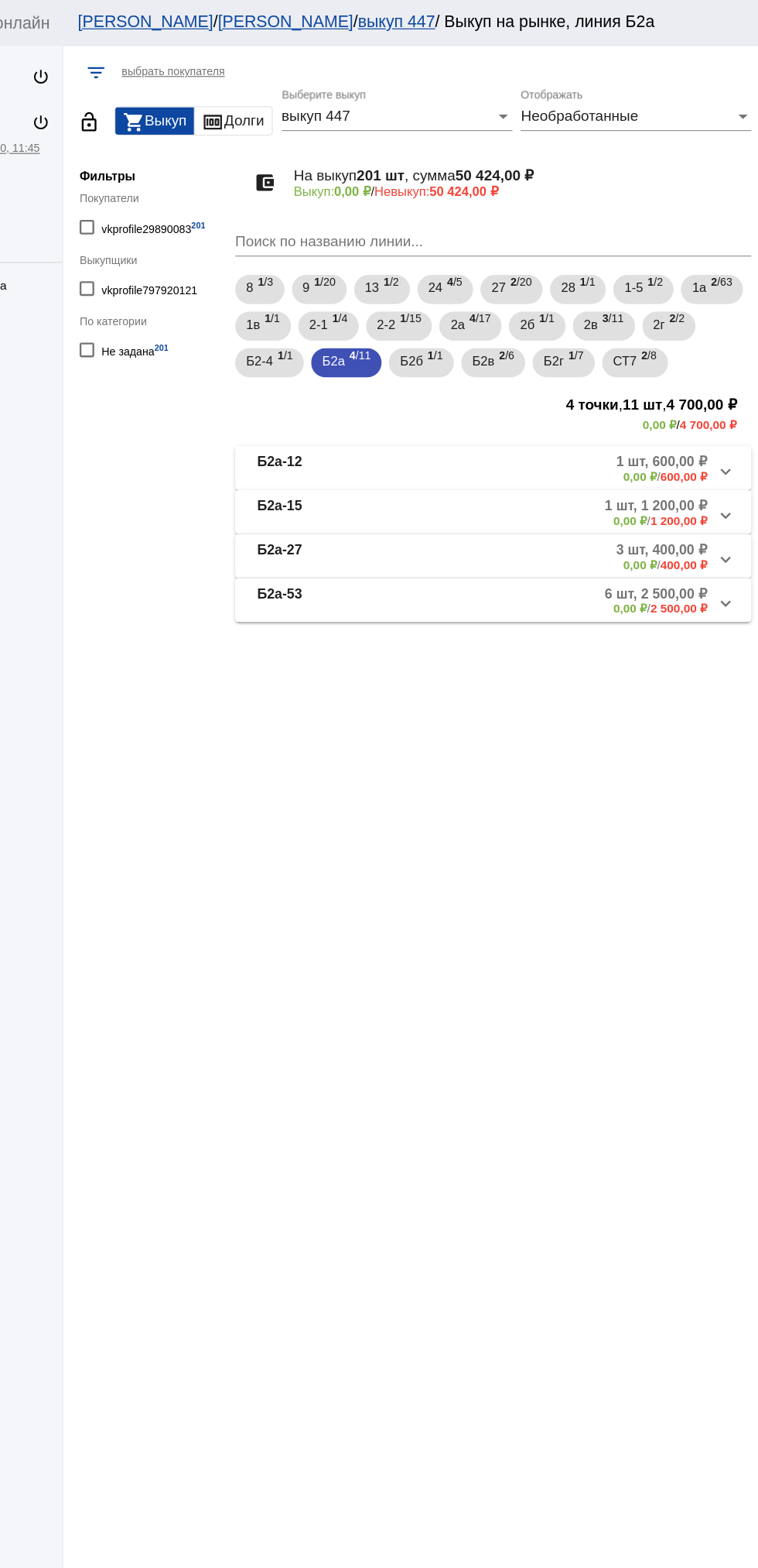
click at [567, 476] on mat-panel-description "3 шт, 400,00 ₽ 0,00 ₽ / 400,00 ₽" at bounding box center [592, 470] width 246 height 25
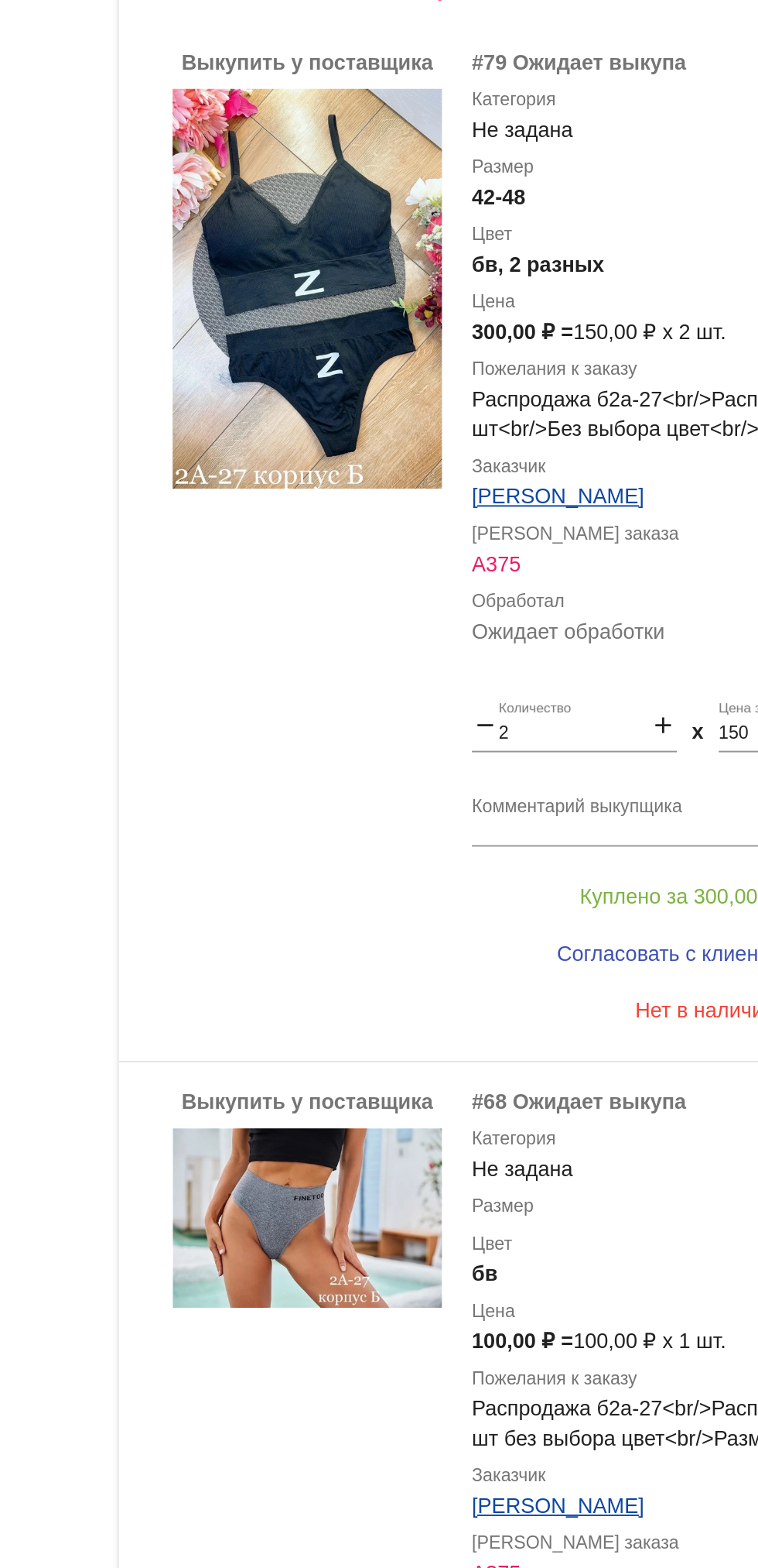
scroll to position [80, 0]
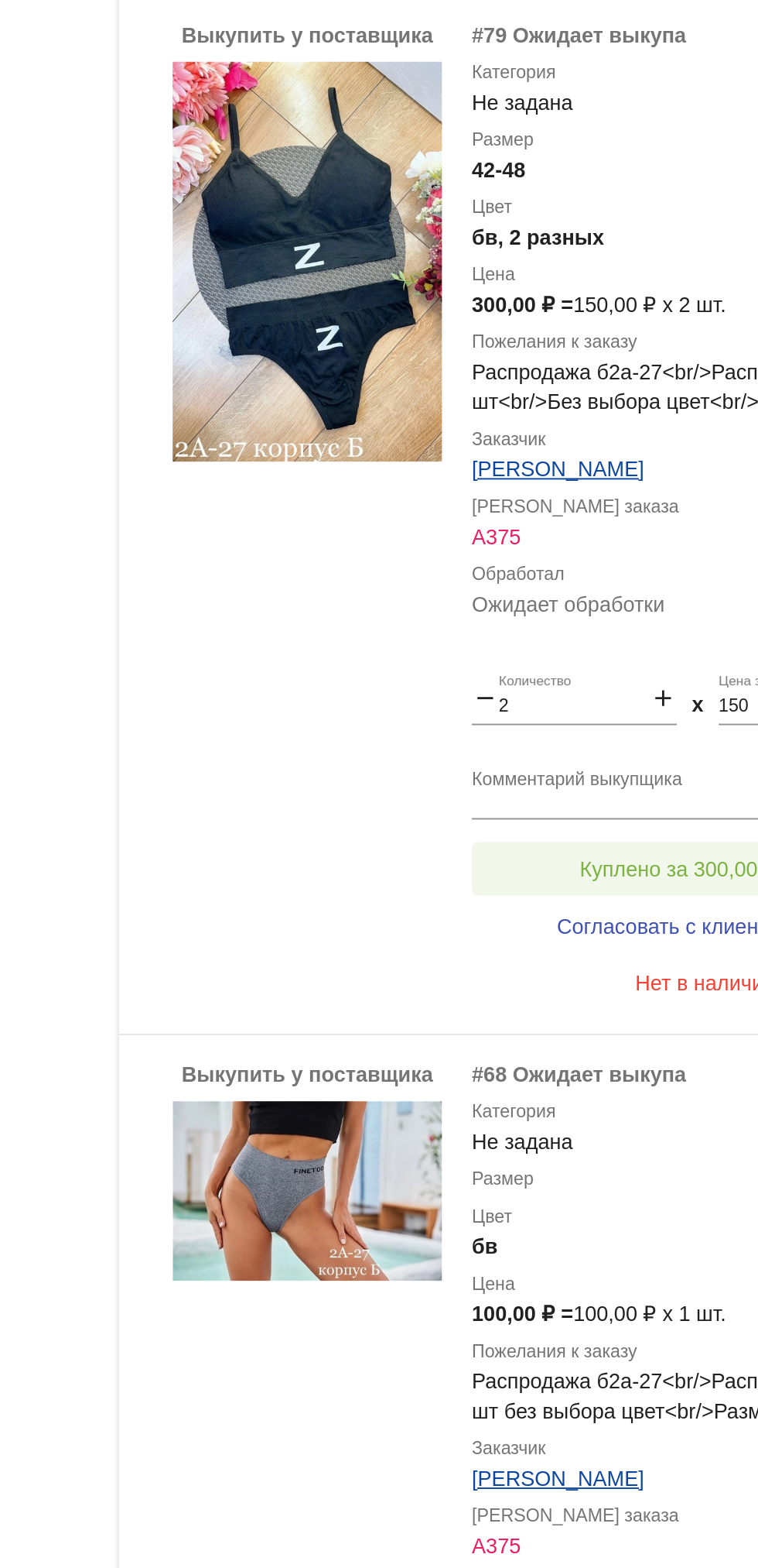
click at [571, 910] on button "Куплено за 300,00 ₽" at bounding box center [605, 918] width 214 height 28
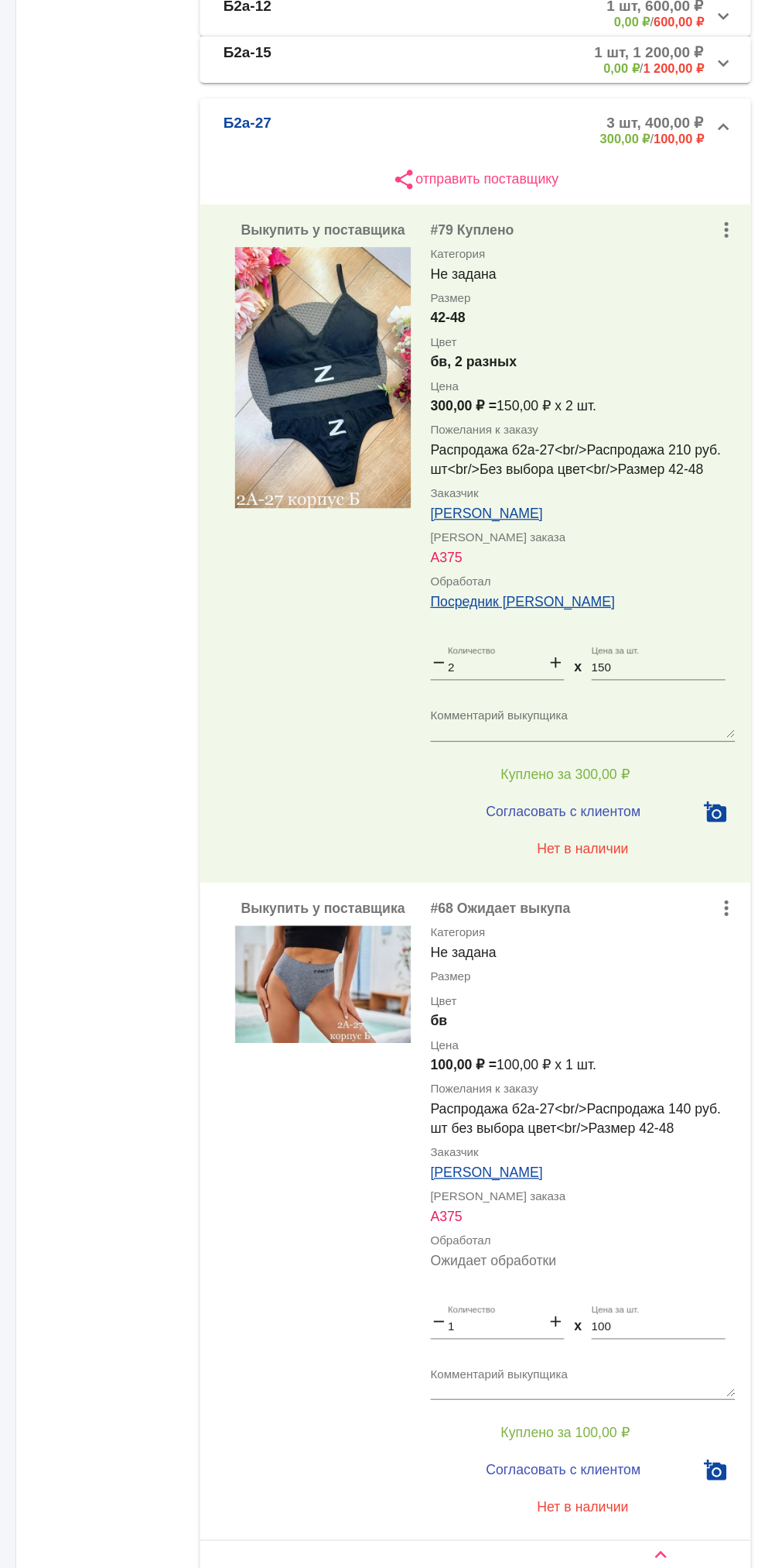
scroll to position [211, 0]
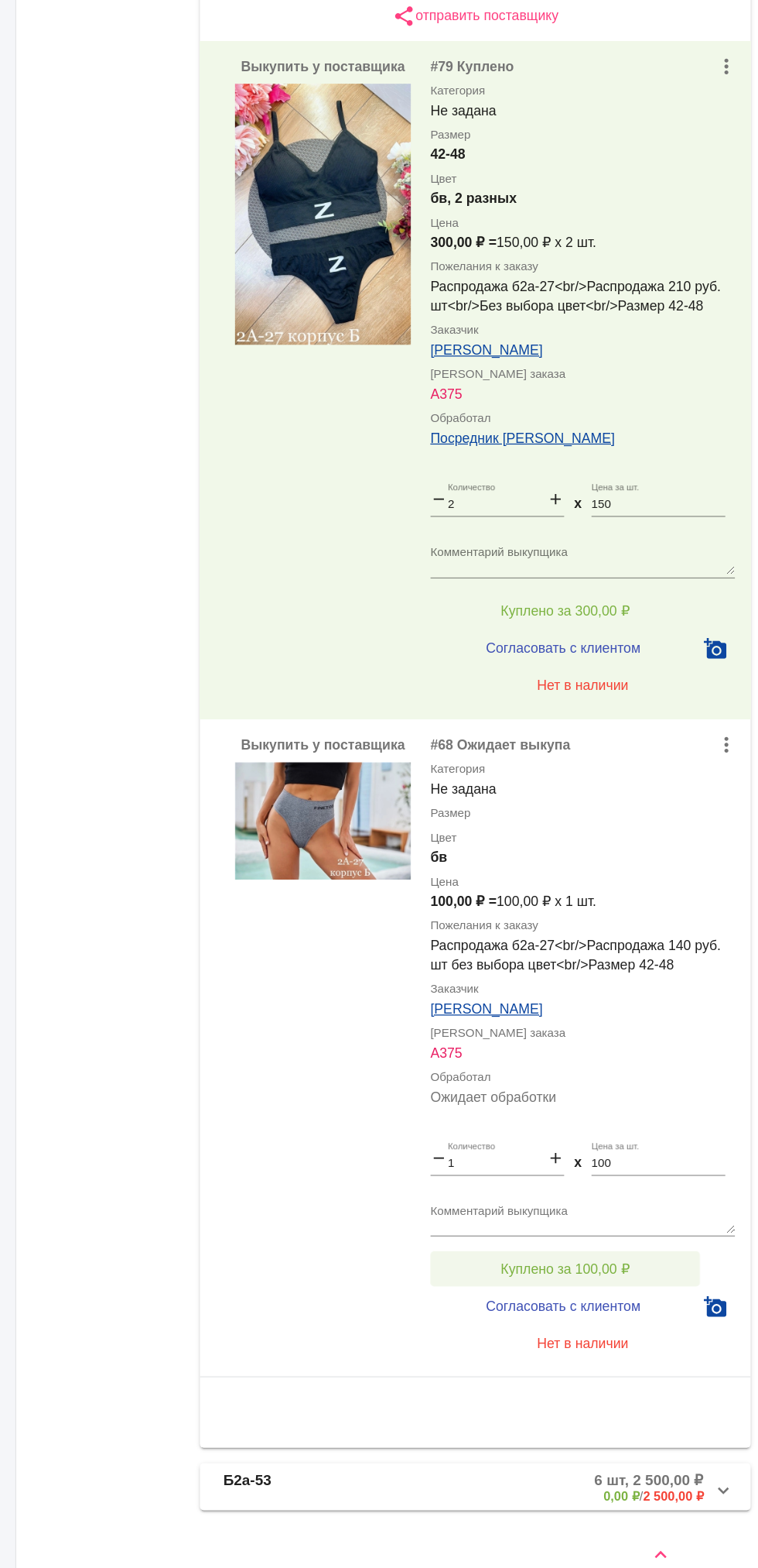
click at [632, 1302] on span "Куплено за 100,00 ₽" at bounding box center [605, 1308] width 102 height 13
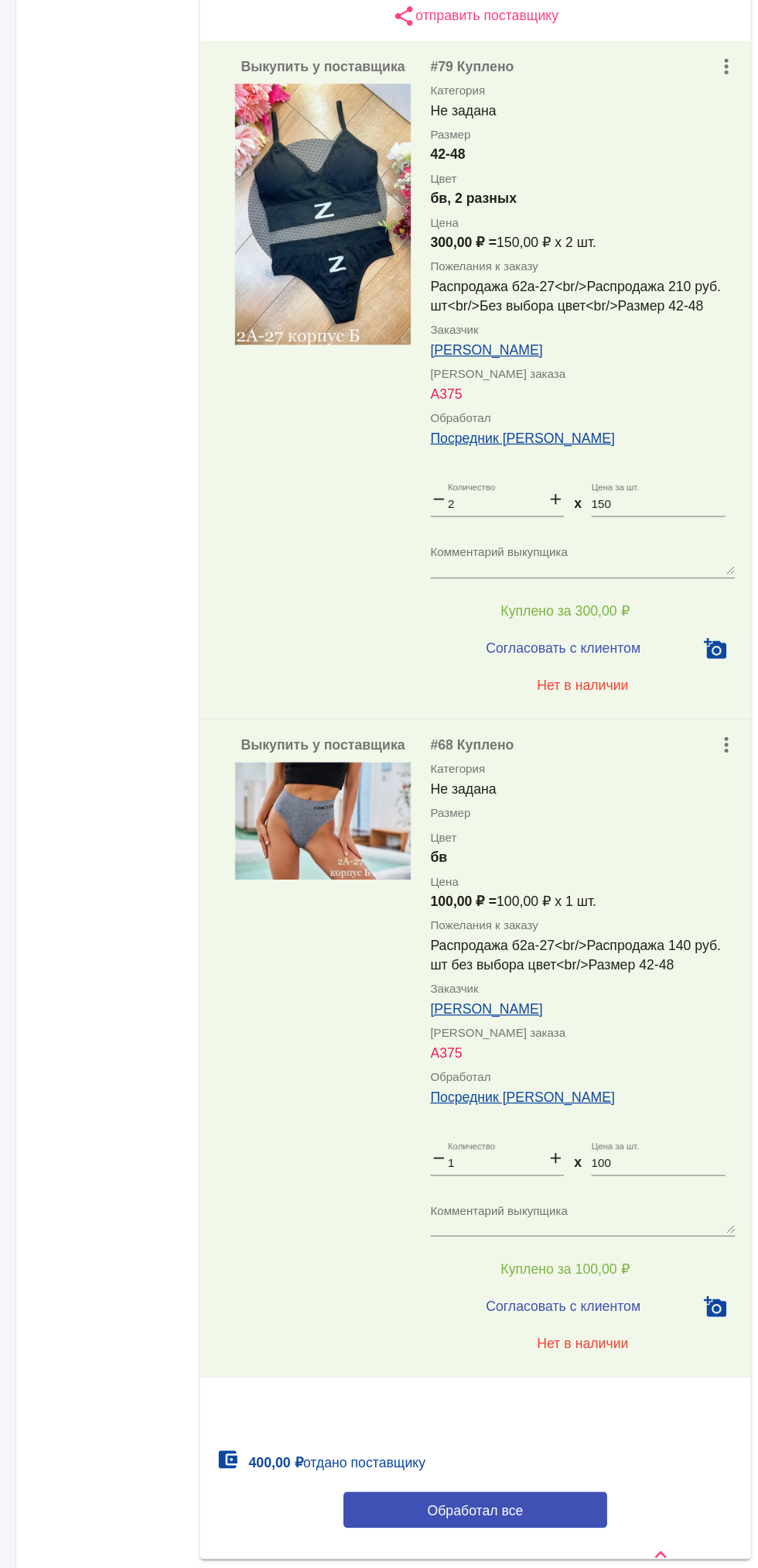
scroll to position [300, 0]
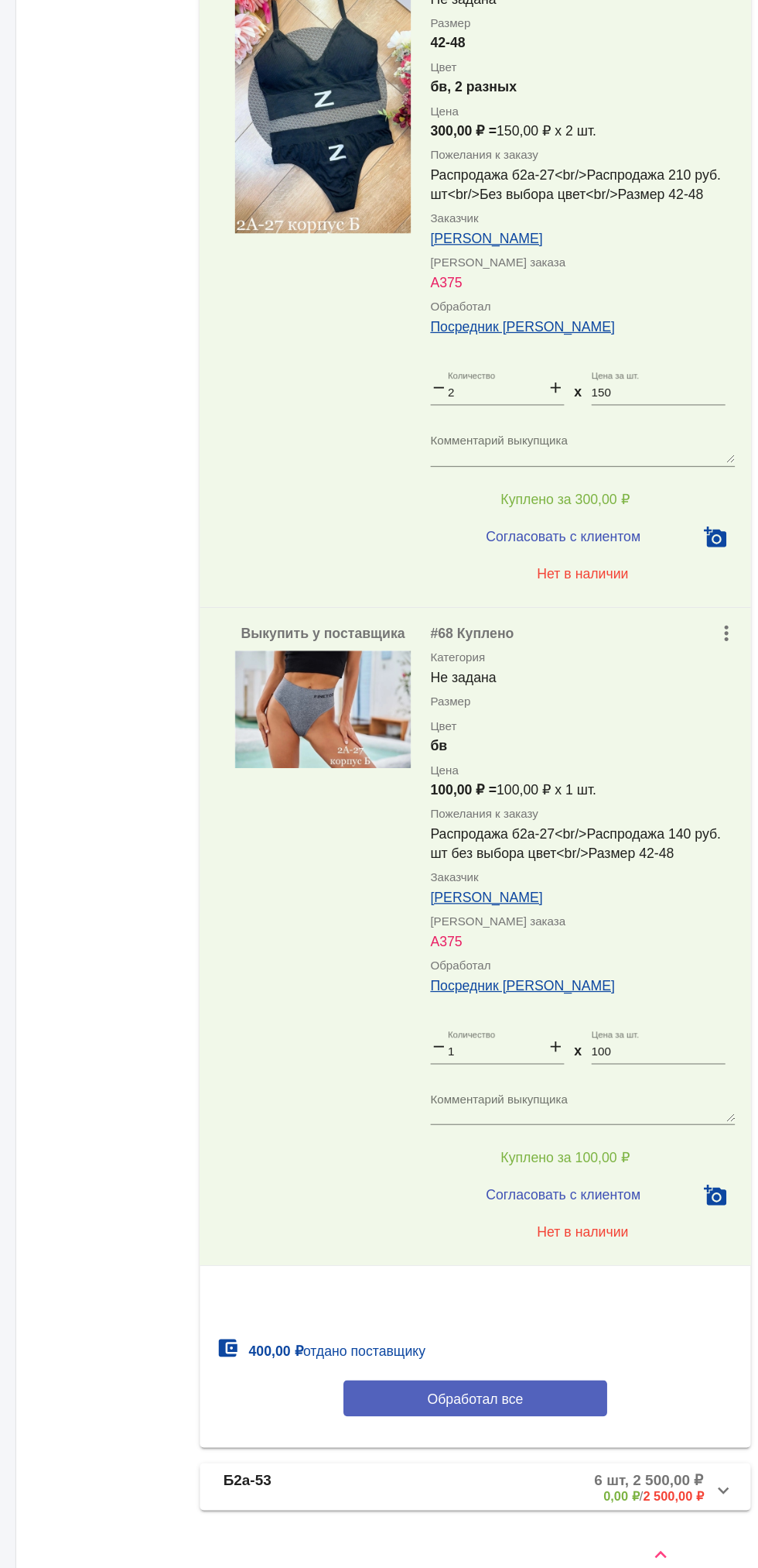
click at [542, 1403] on button "Обработал все" at bounding box center [534, 1411] width 209 height 28
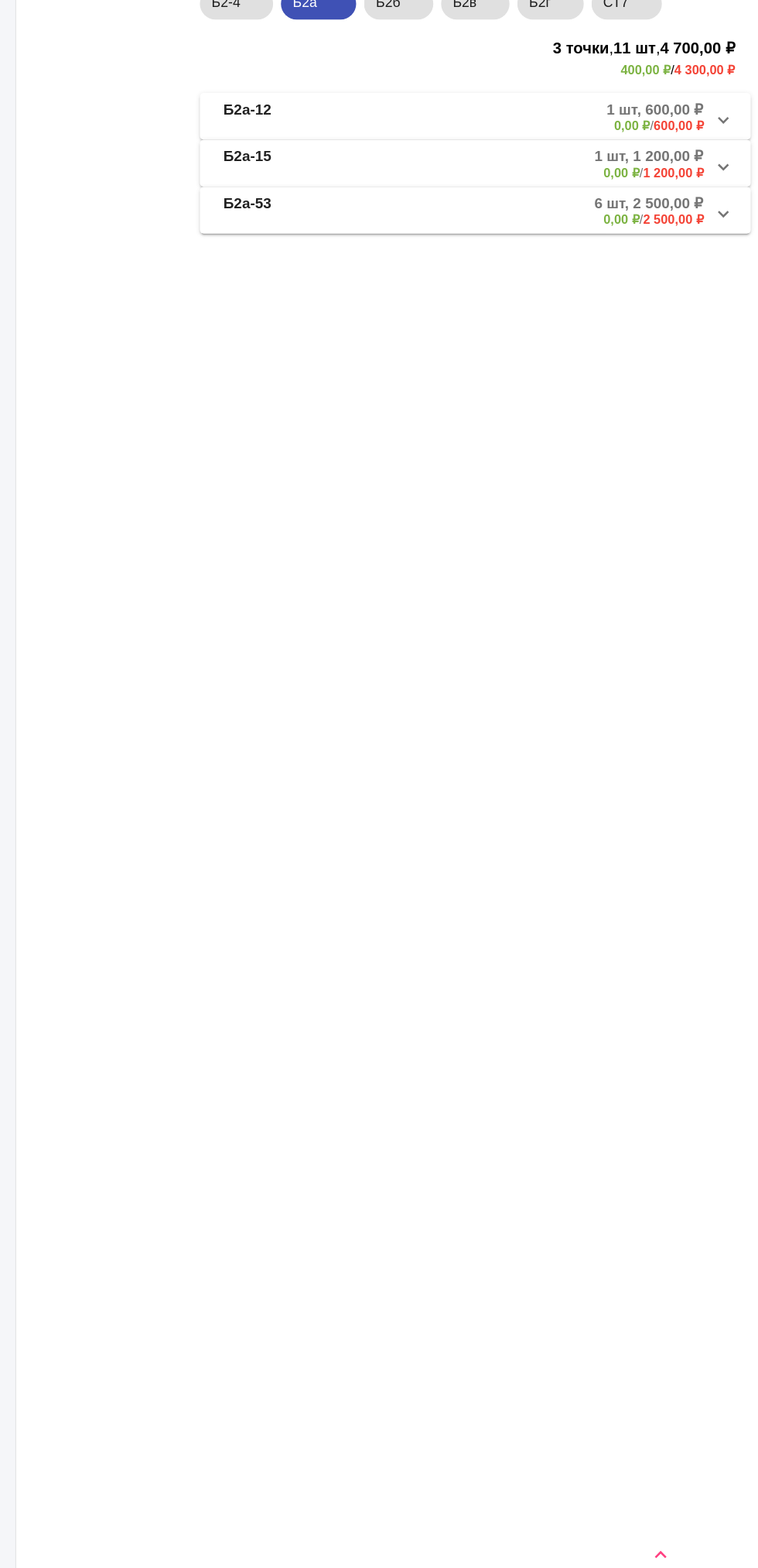
scroll to position [0, 0]
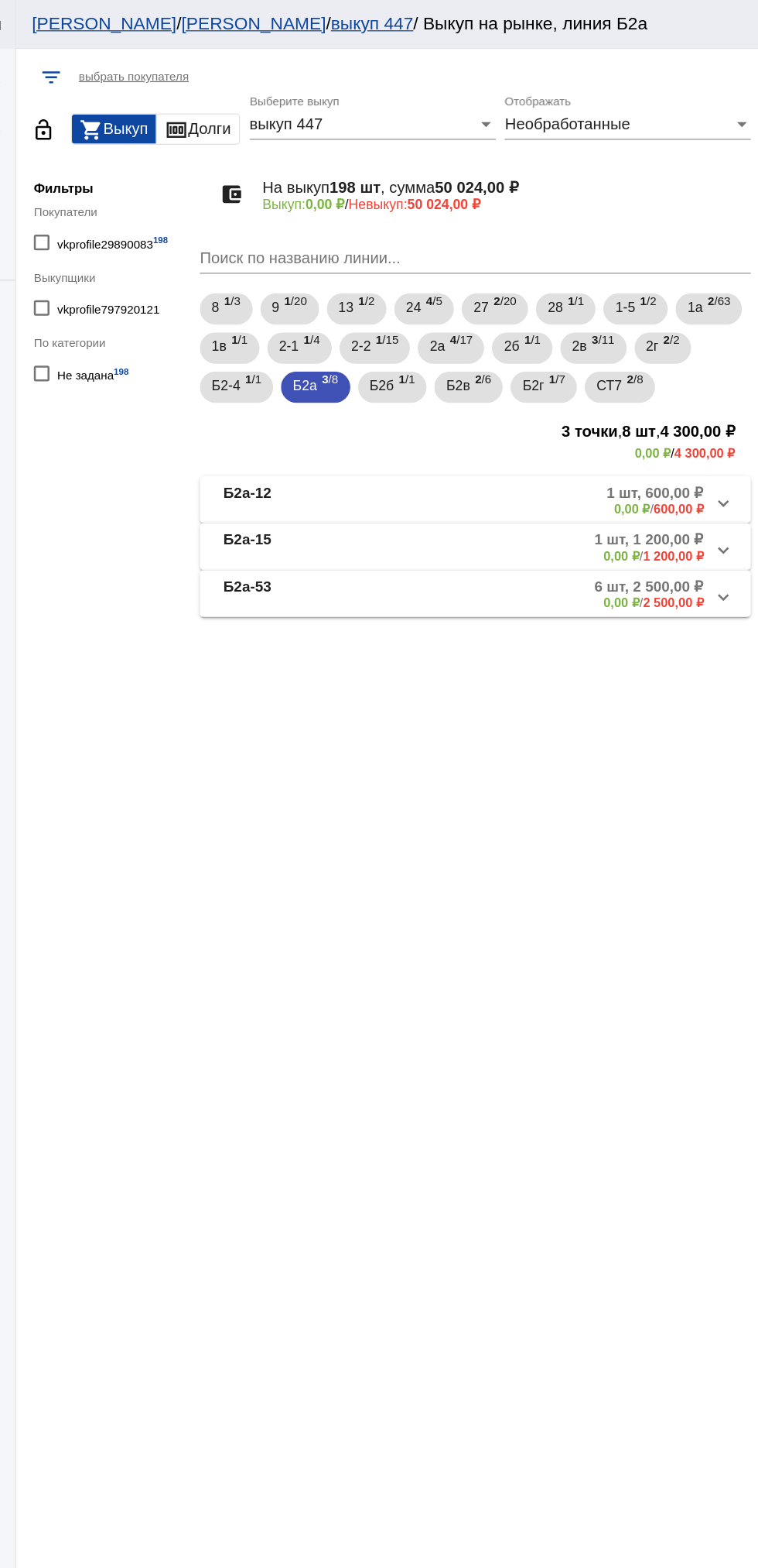
click at [595, 440] on mat-panel-description "1 шт, 1 200,00 ₽ 0,00 ₽ / 1 200,00 ₽" at bounding box center [590, 433] width 249 height 25
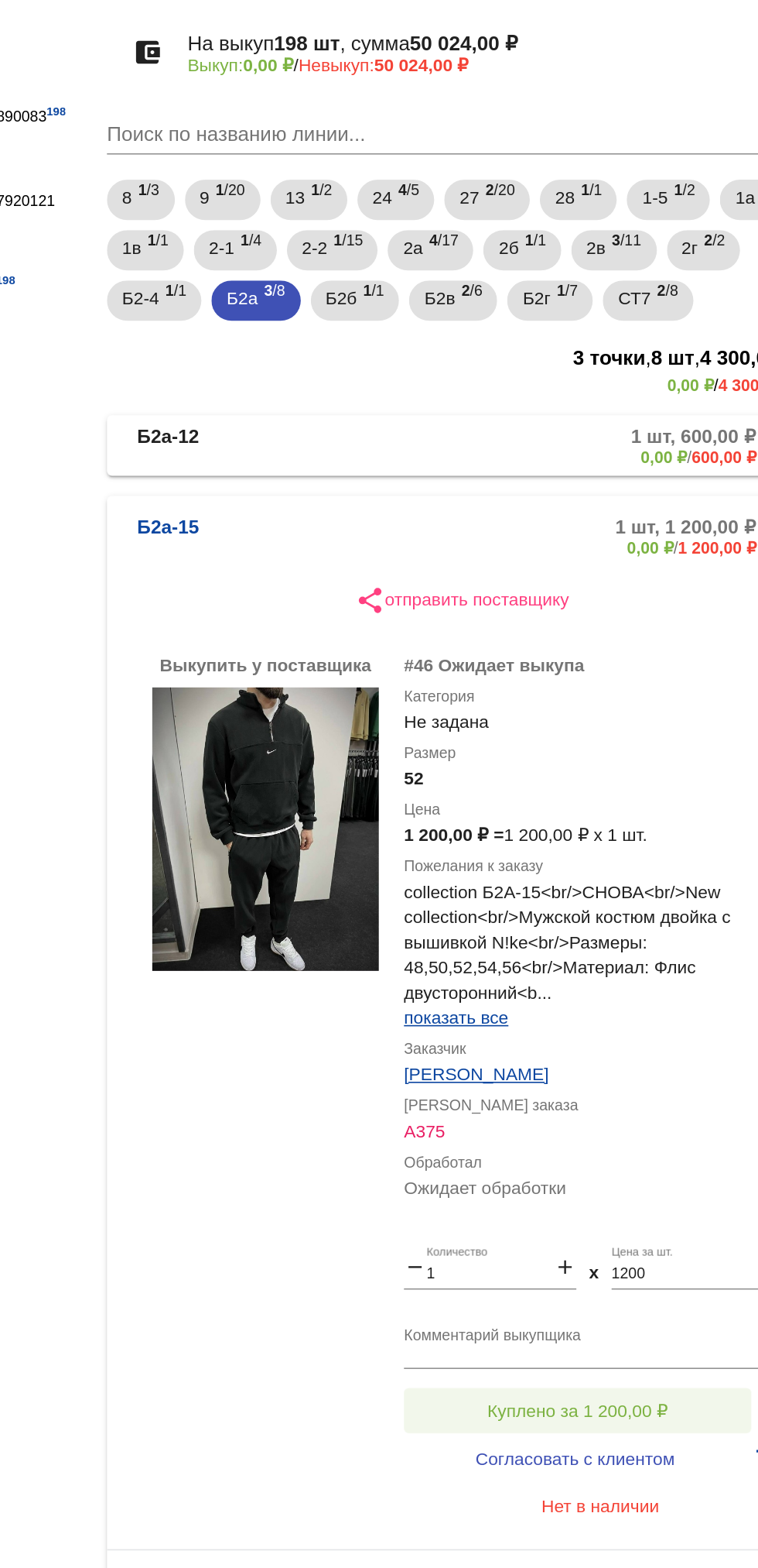
click at [623, 979] on button "Куплено за 1 200,00 ₽" at bounding box center [605, 988] width 214 height 28
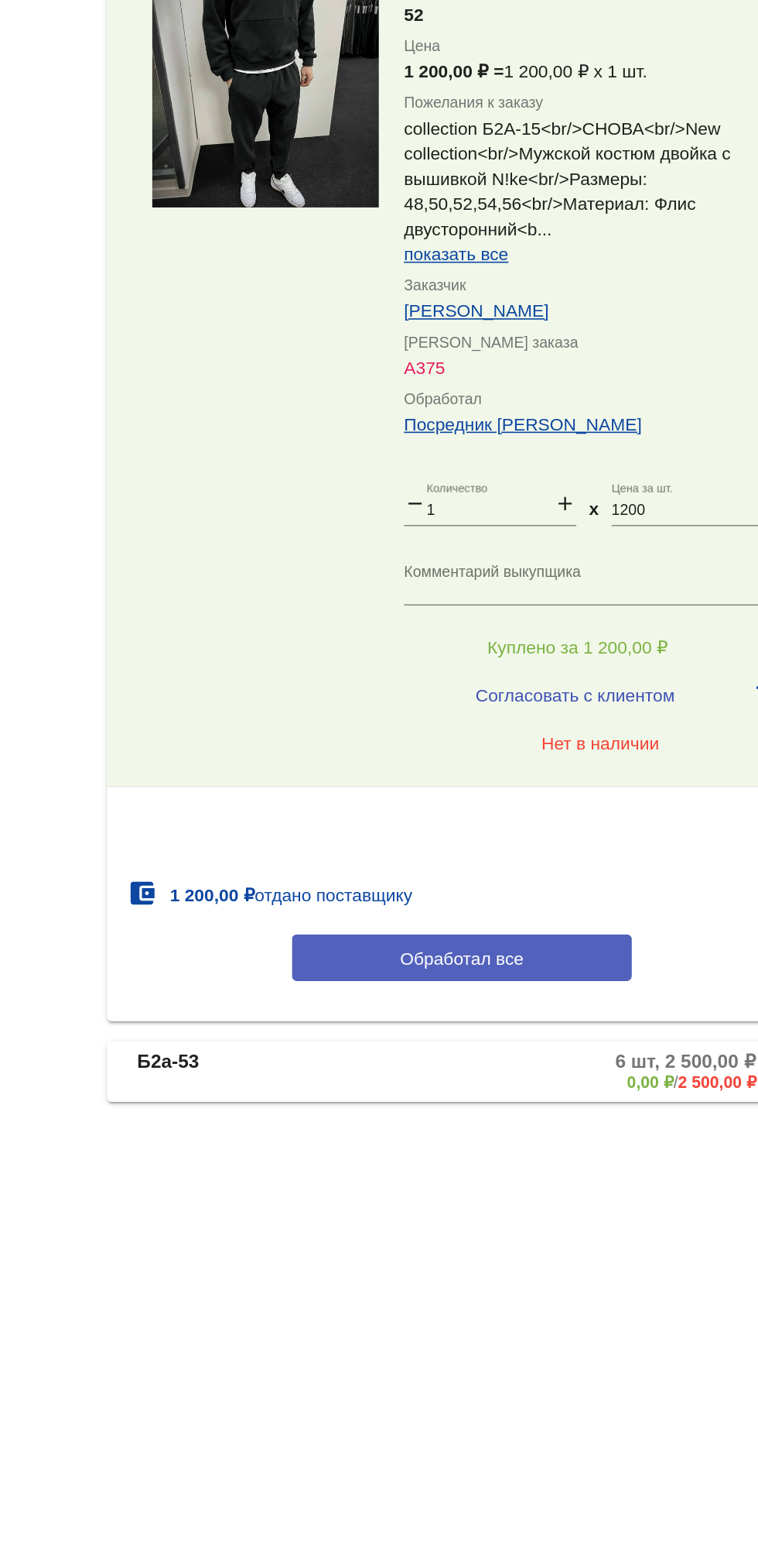
click at [549, 1176] on span "Обработал все" at bounding box center [534, 1180] width 76 height 13
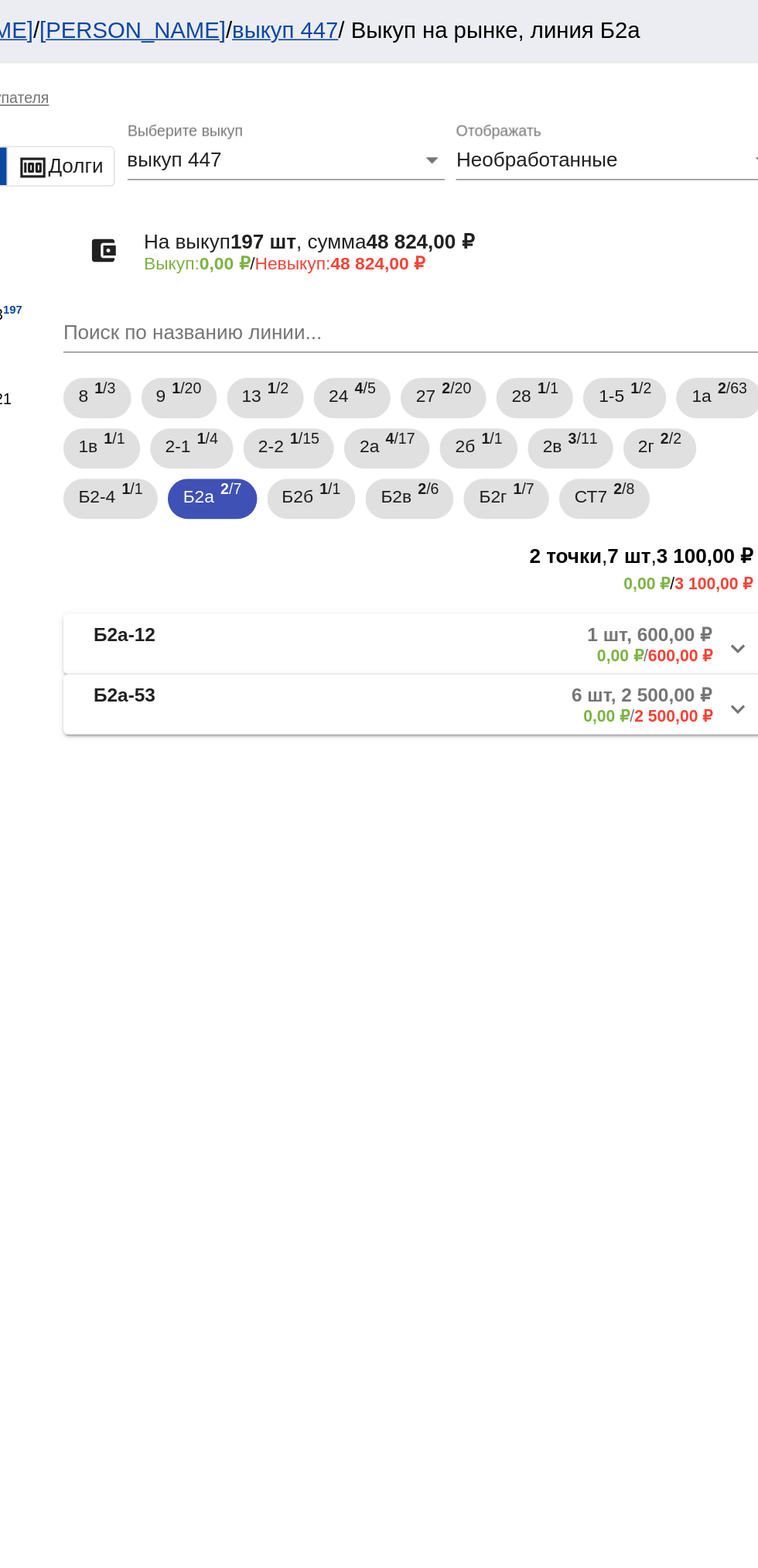
click at [560, 379] on mat-expansion-panel-header "Б2а-12 1 шт, 600,00 ₽ 0,00 ₽ / 600,00 ₽" at bounding box center [534, 396] width 436 height 37
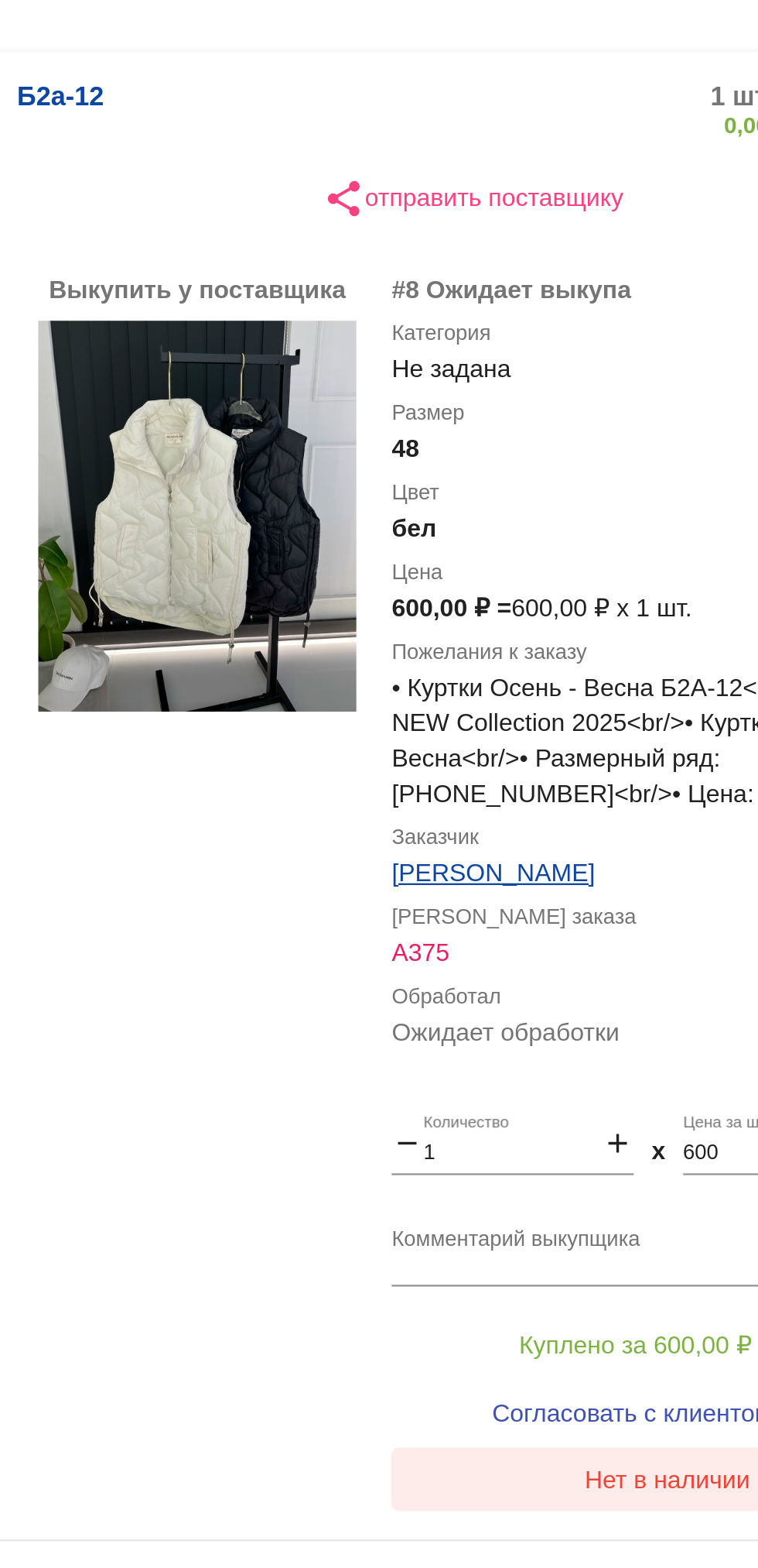
click at [602, 1011] on button "Нет в наличии" at bounding box center [619, 1001] width 241 height 28
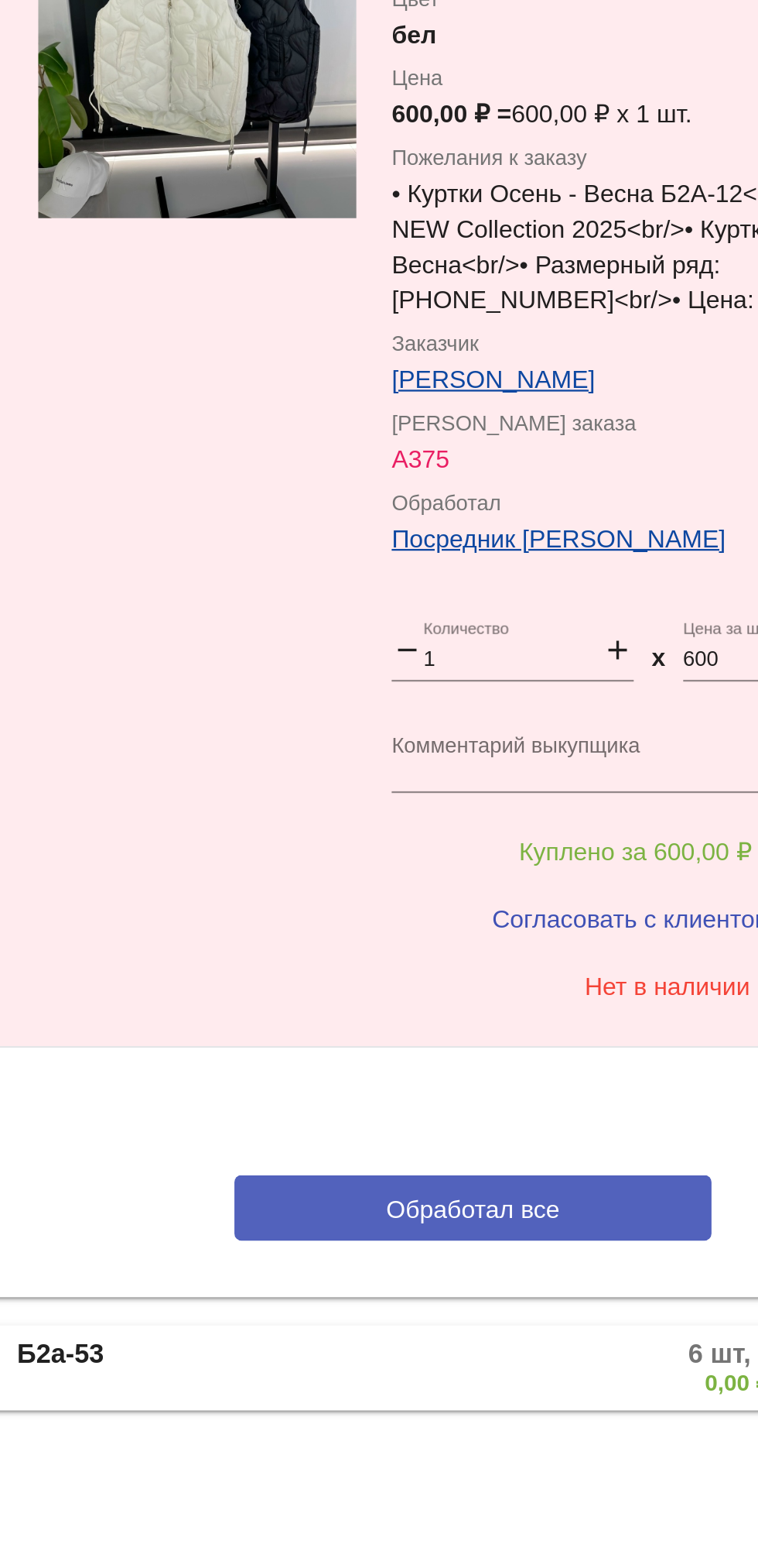
click at [534, 1110] on button "Обработал все" at bounding box center [534, 1099] width 209 height 28
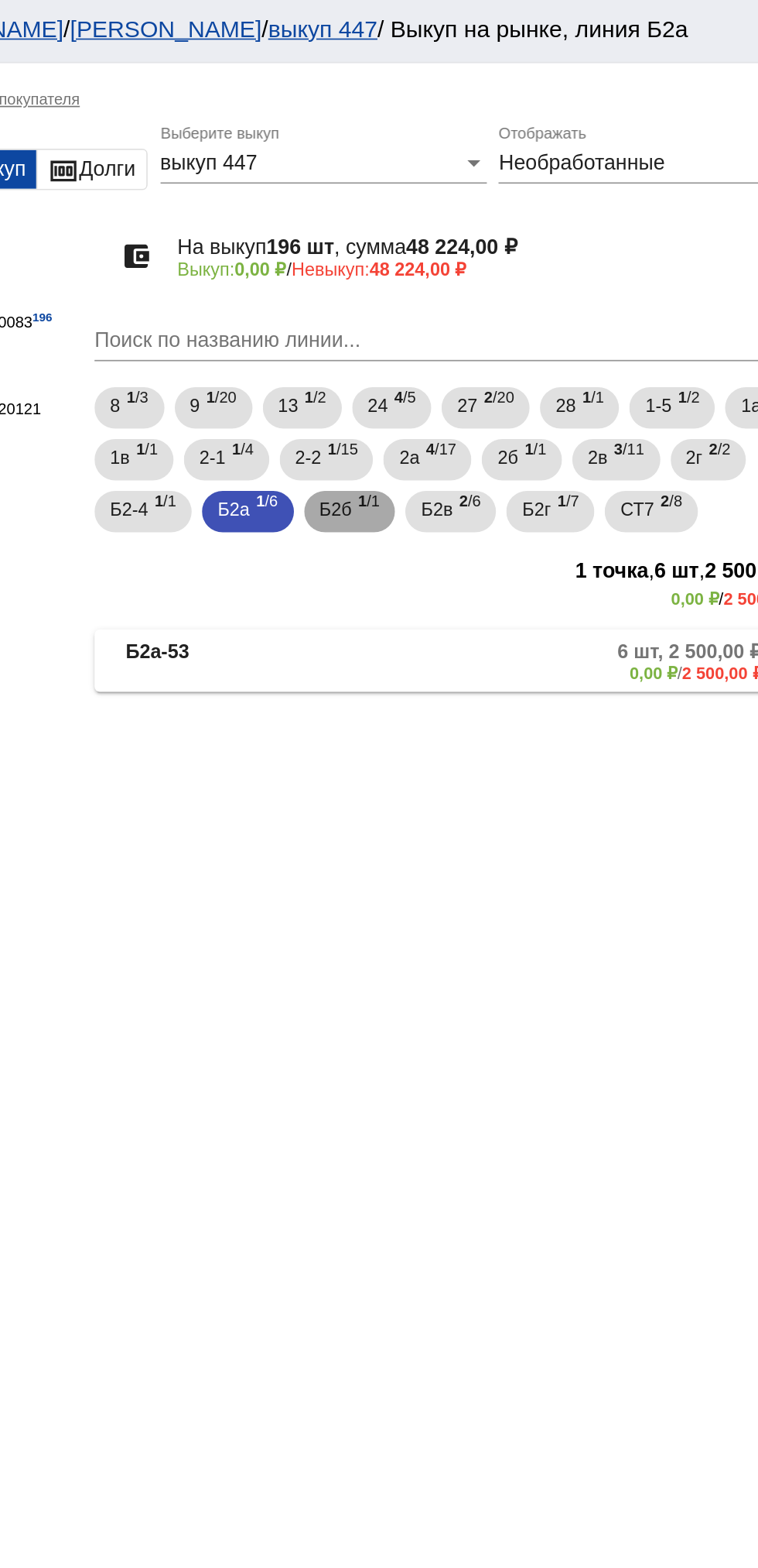
click at [487, 309] on div "Б2б 1 /1" at bounding box center [468, 307] width 36 height 32
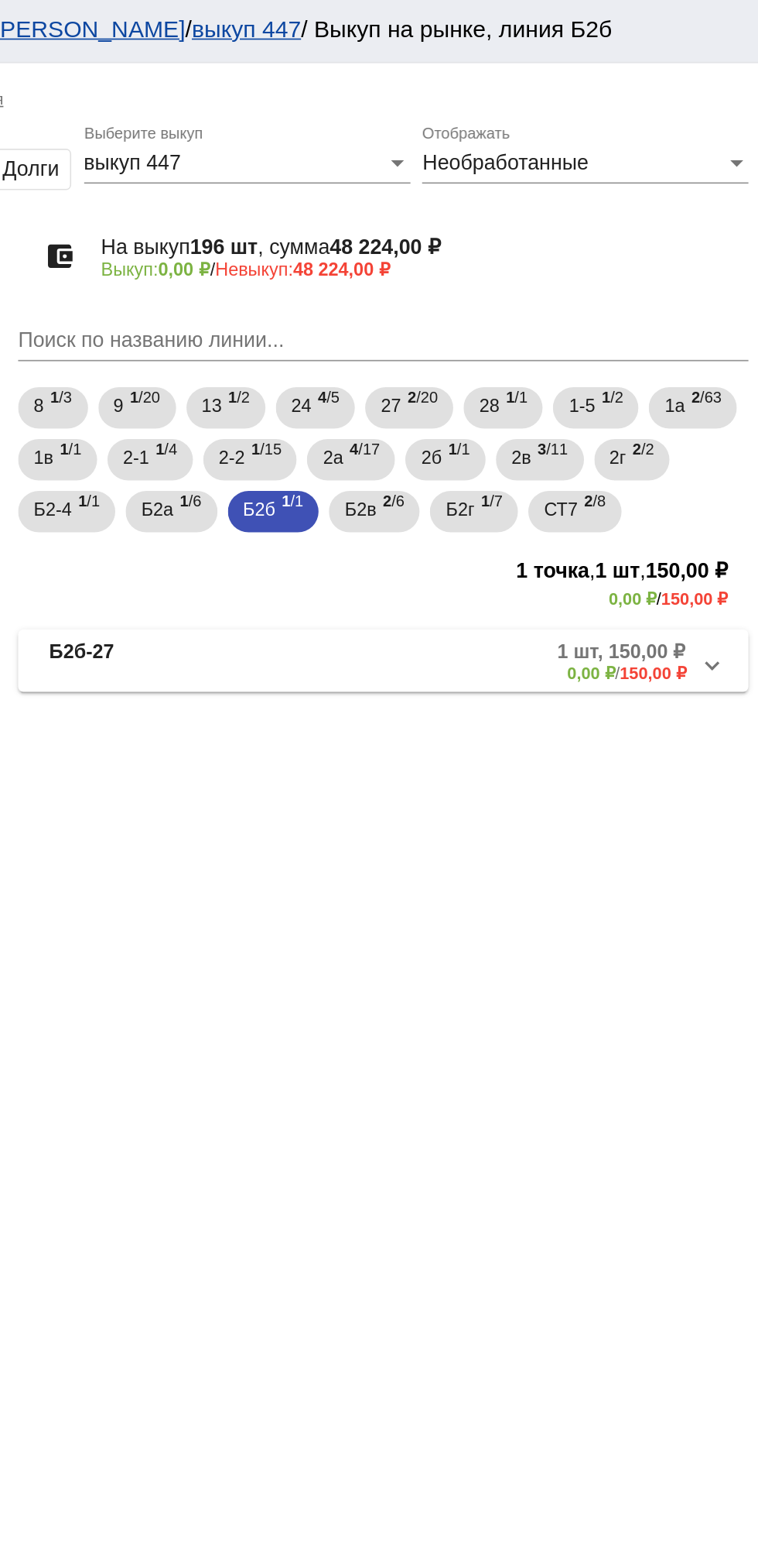
click at [579, 396] on mat-panel-description "1 шт, 150,00 ₽ 0,00 ₽ / 150,00 ₽" at bounding box center [592, 396] width 245 height 25
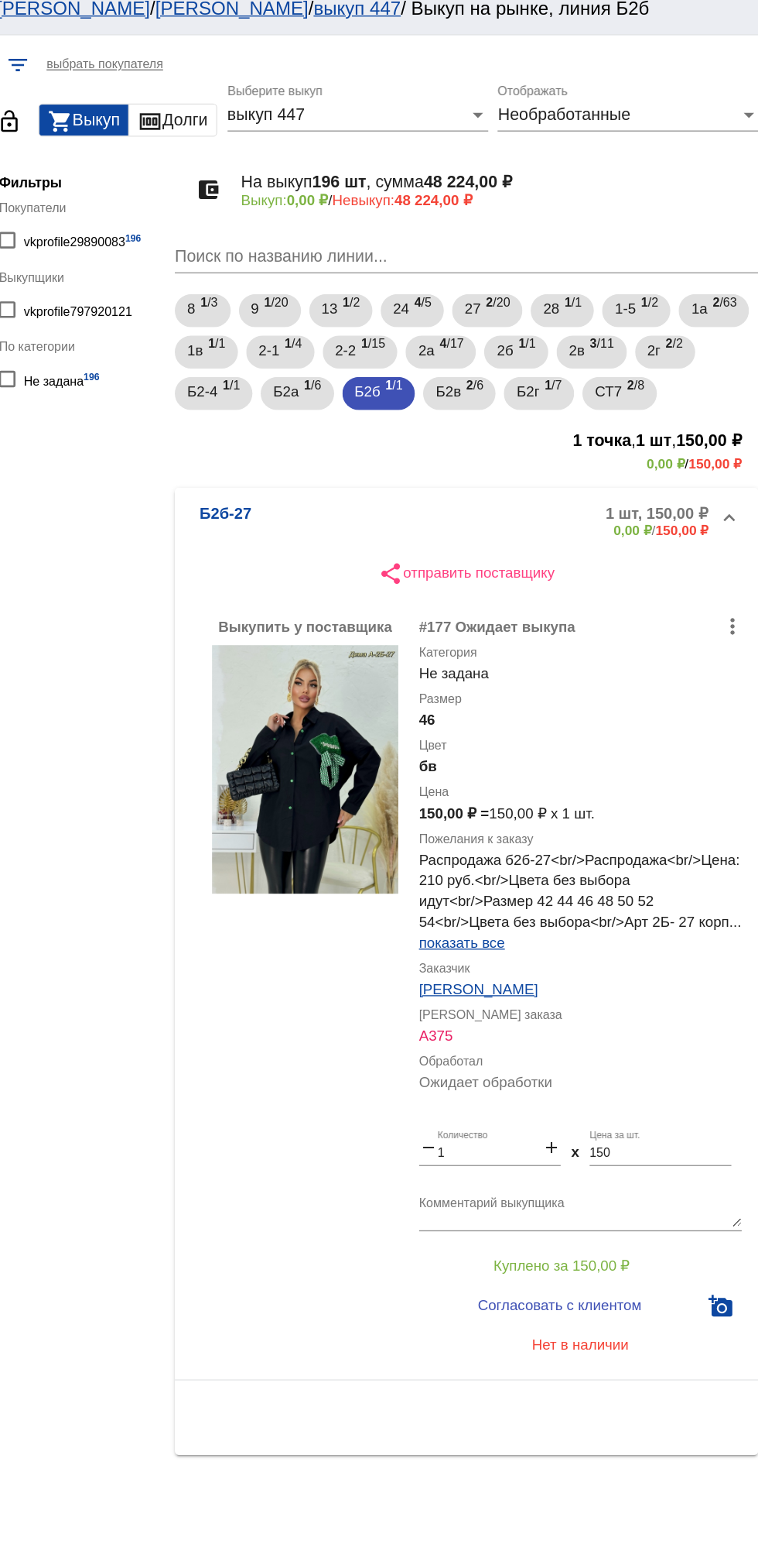
click at [513, 391] on mat-panel-description "1 шт, 150,00 ₽ 0,00 ₽ / 150,00 ₽" at bounding box center [592, 402] width 245 height 25
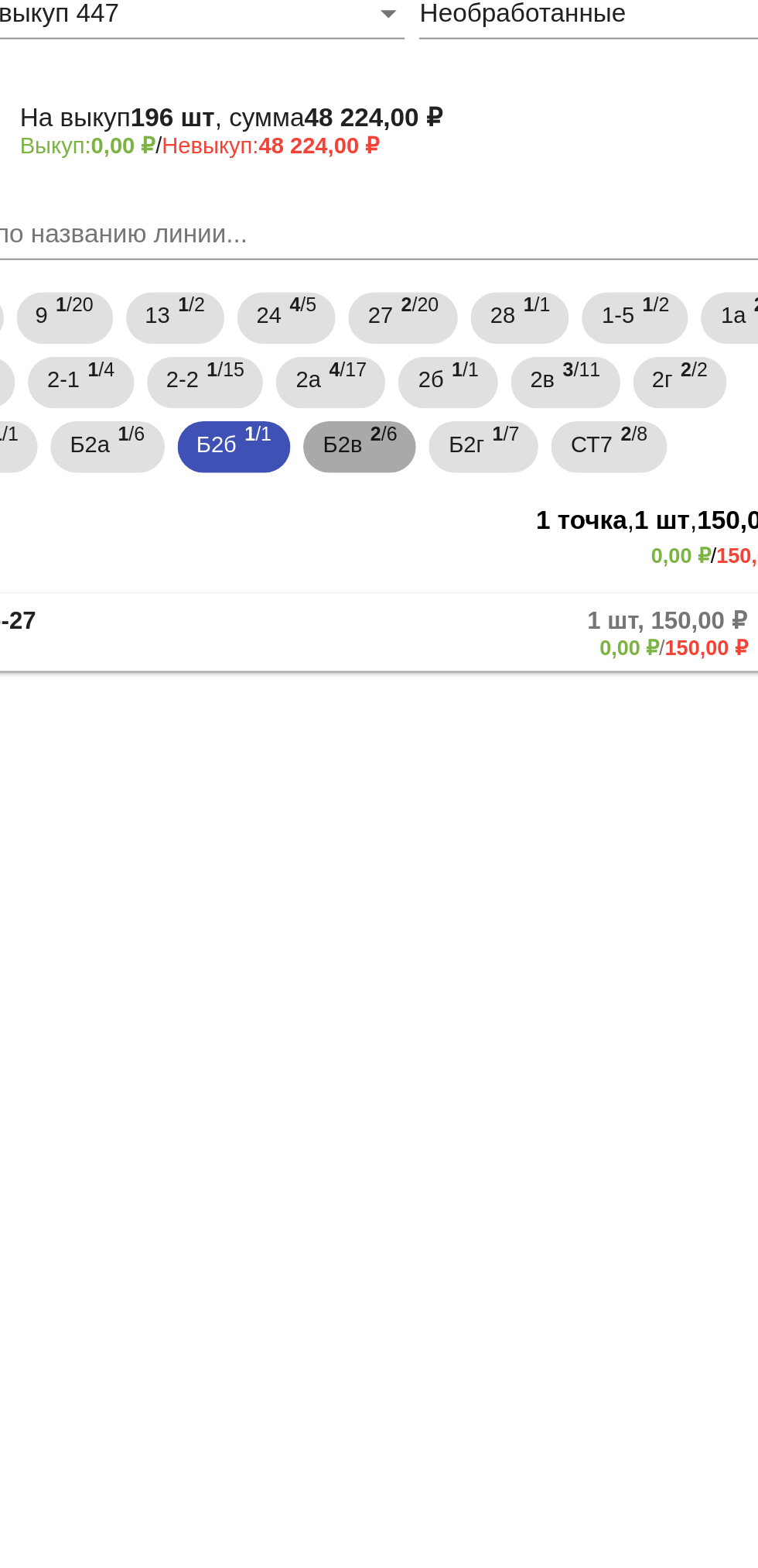
click at [546, 308] on div "Б2в 2 /6" at bounding box center [529, 307] width 35 height 32
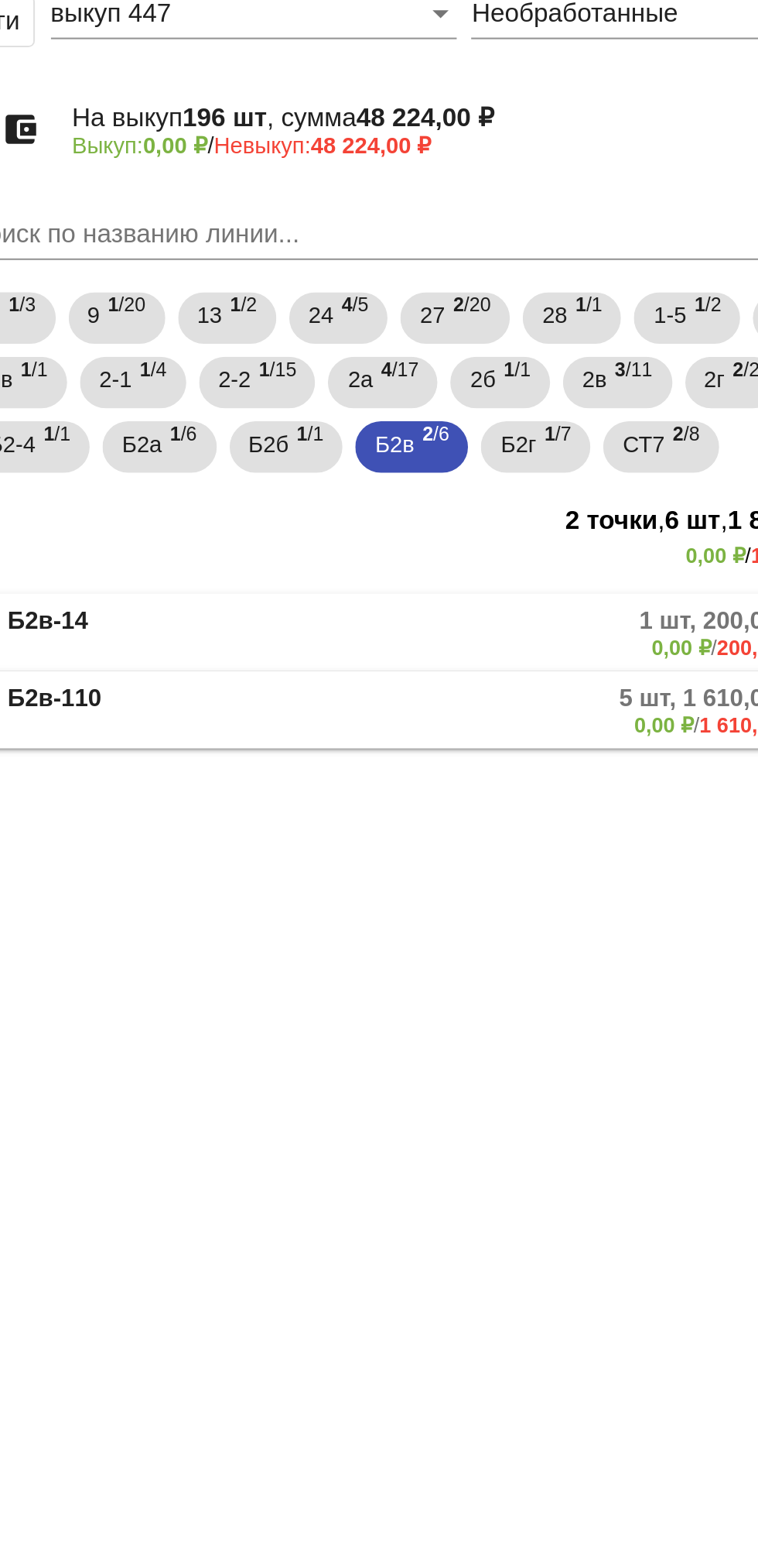
click at [553, 393] on mat-panel-description "1 шт, 200,00 ₽ 0,00 ₽ / 200,00 ₽" at bounding box center [592, 396] width 245 height 25
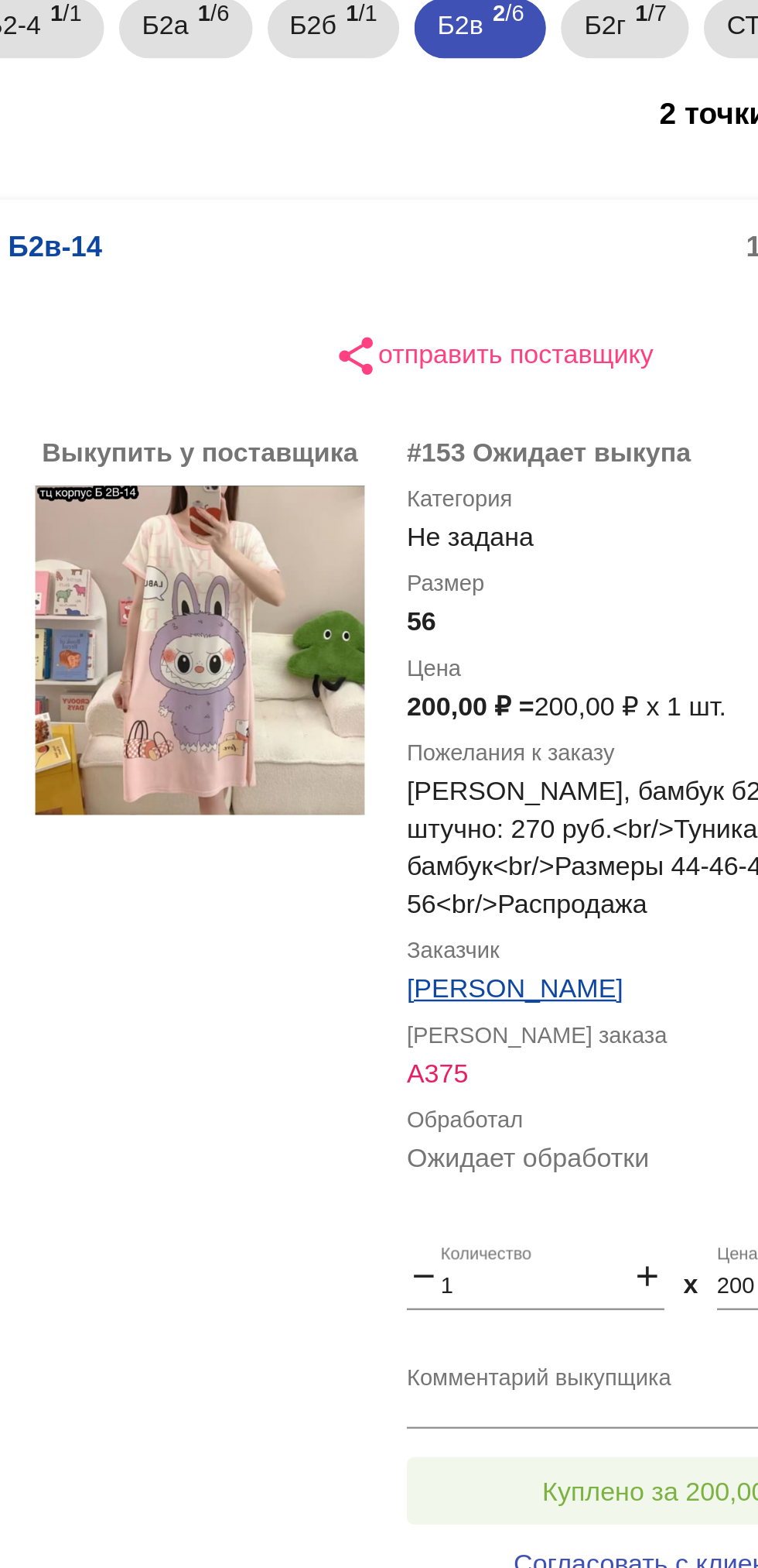
click at [533, 894] on button "Куплено за 200,00 ₽" at bounding box center [605, 908] width 214 height 28
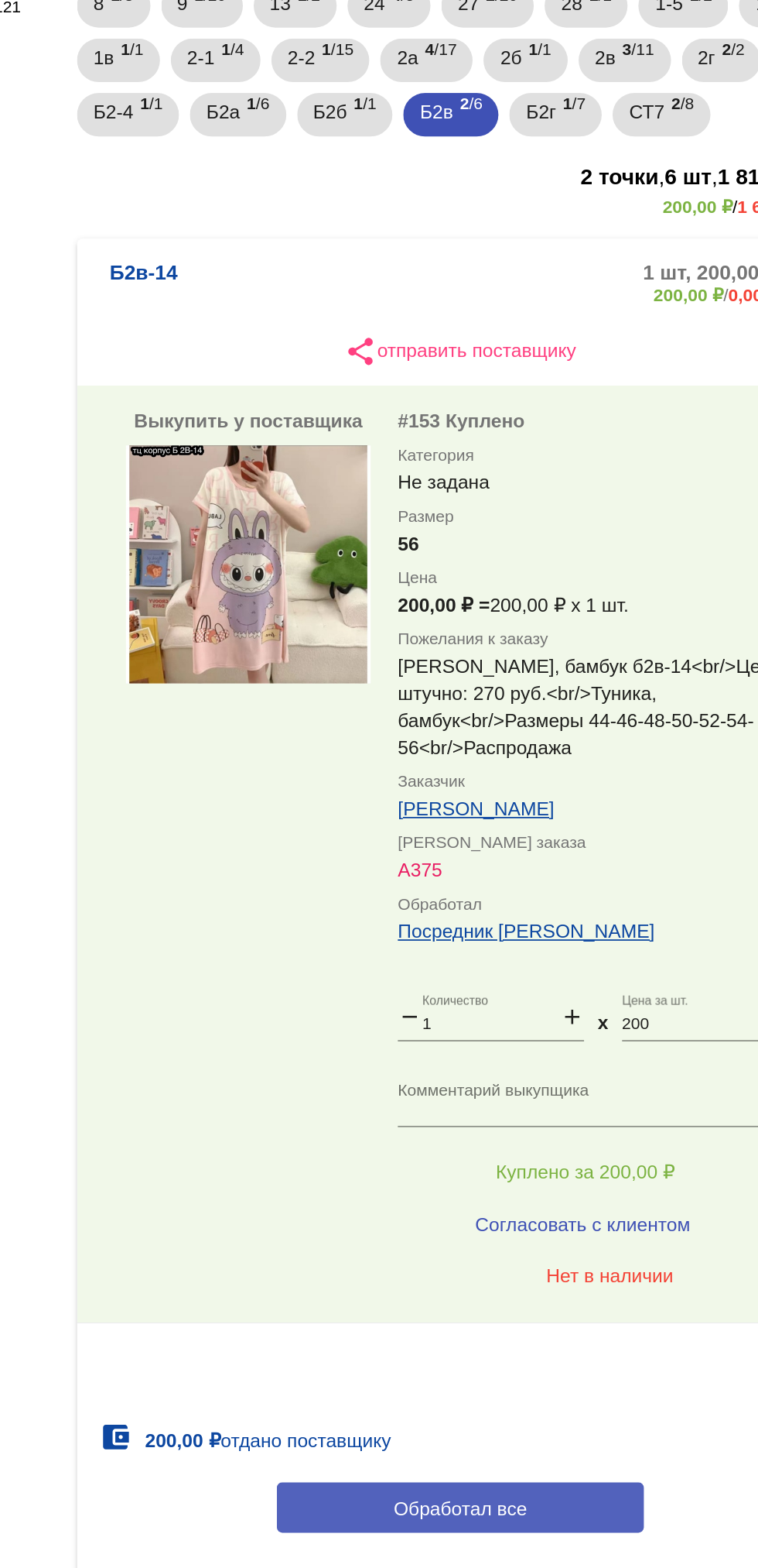
click at [468, 1085] on button "Обработал все" at bounding box center [534, 1099] width 209 height 28
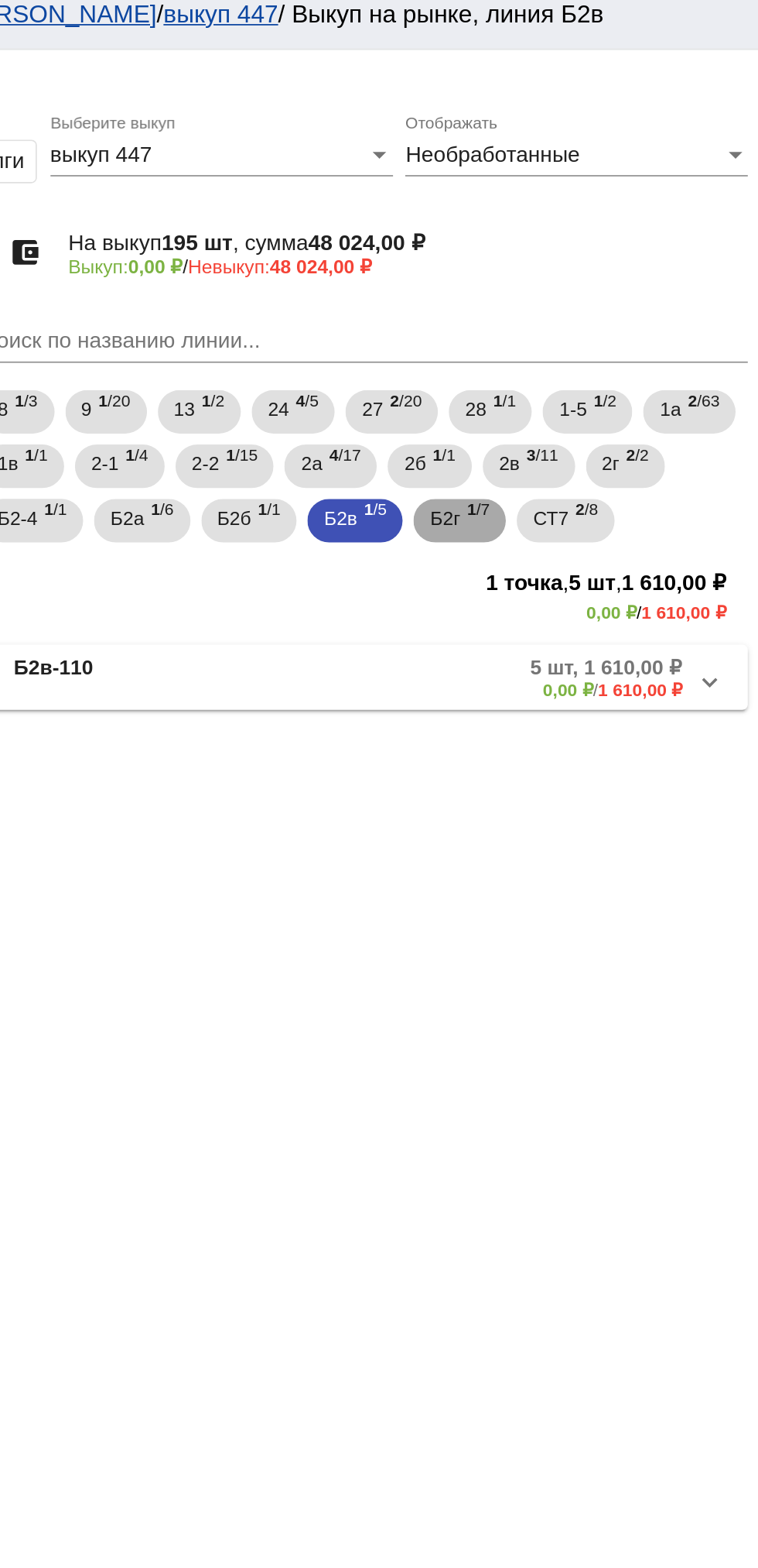
click at [588, 296] on span "Б2г" at bounding box center [580, 304] width 17 height 28
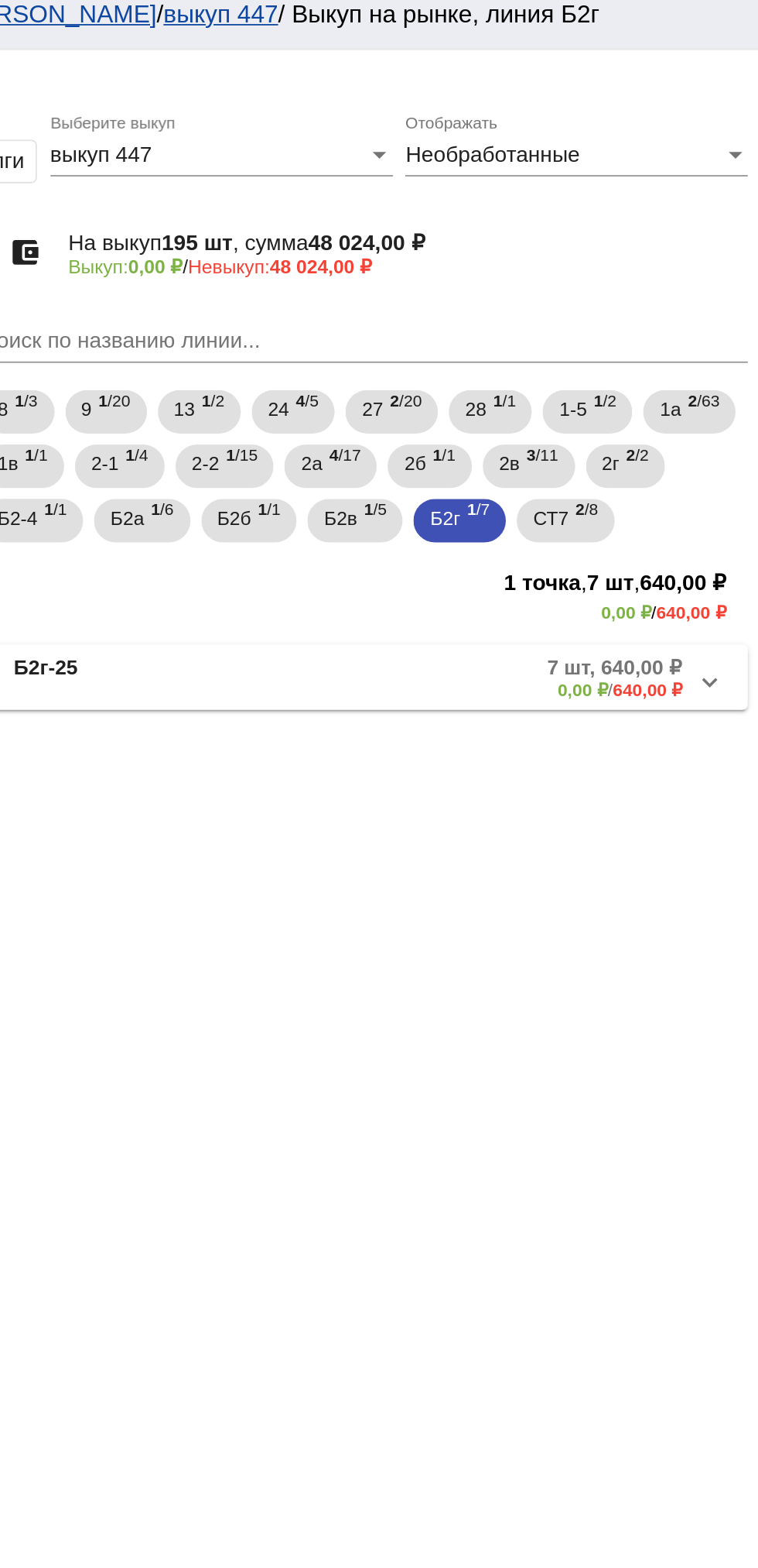
click at [433, 411] on mat-expansion-panel-header "Б2г-25 7 шт, 640,00 ₽ 0,00 ₽ / 640,00 ₽" at bounding box center [534, 396] width 436 height 37
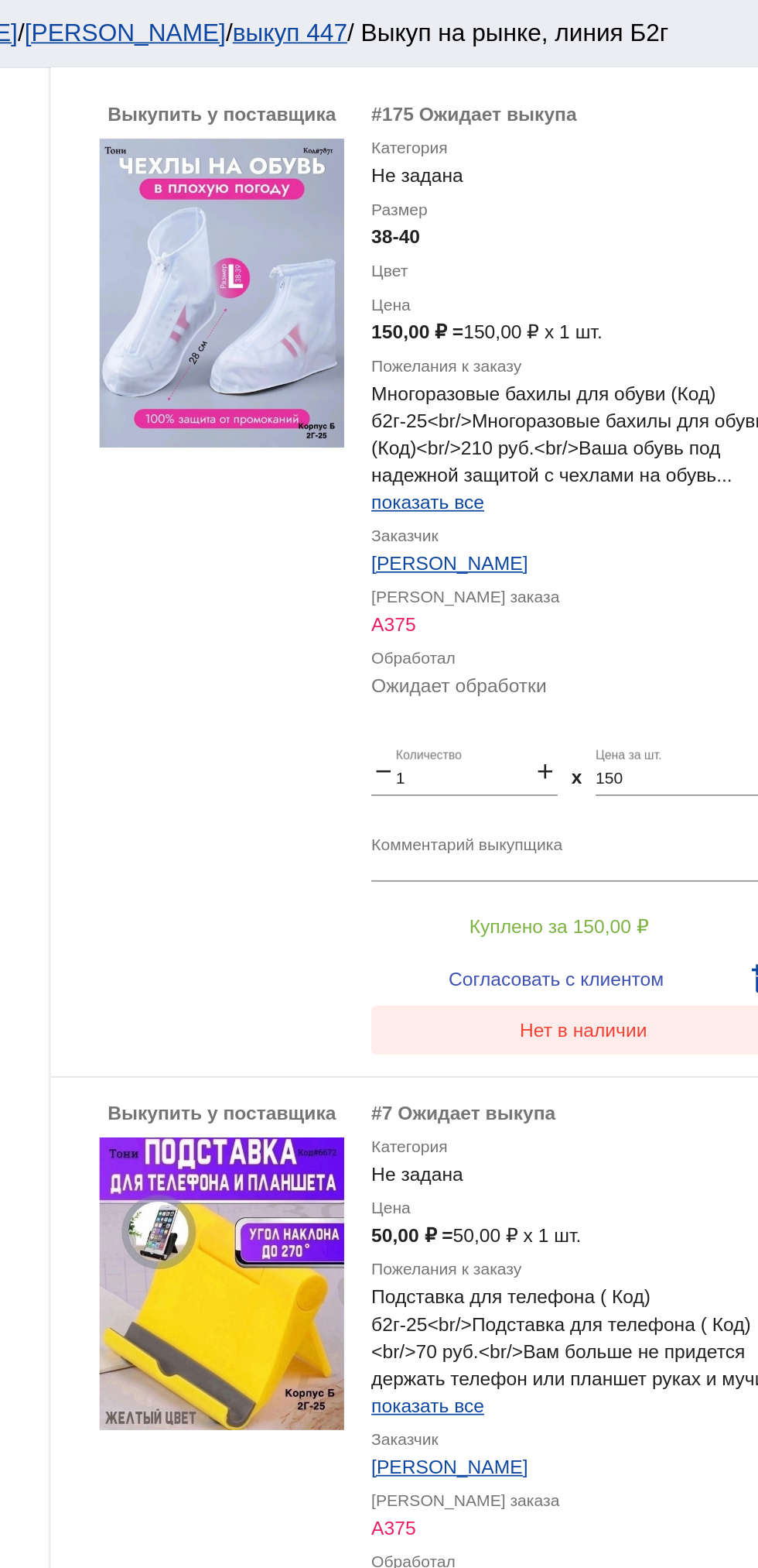
click at [630, 588] on span "Нет в наличии" at bounding box center [619, 586] width 73 height 13
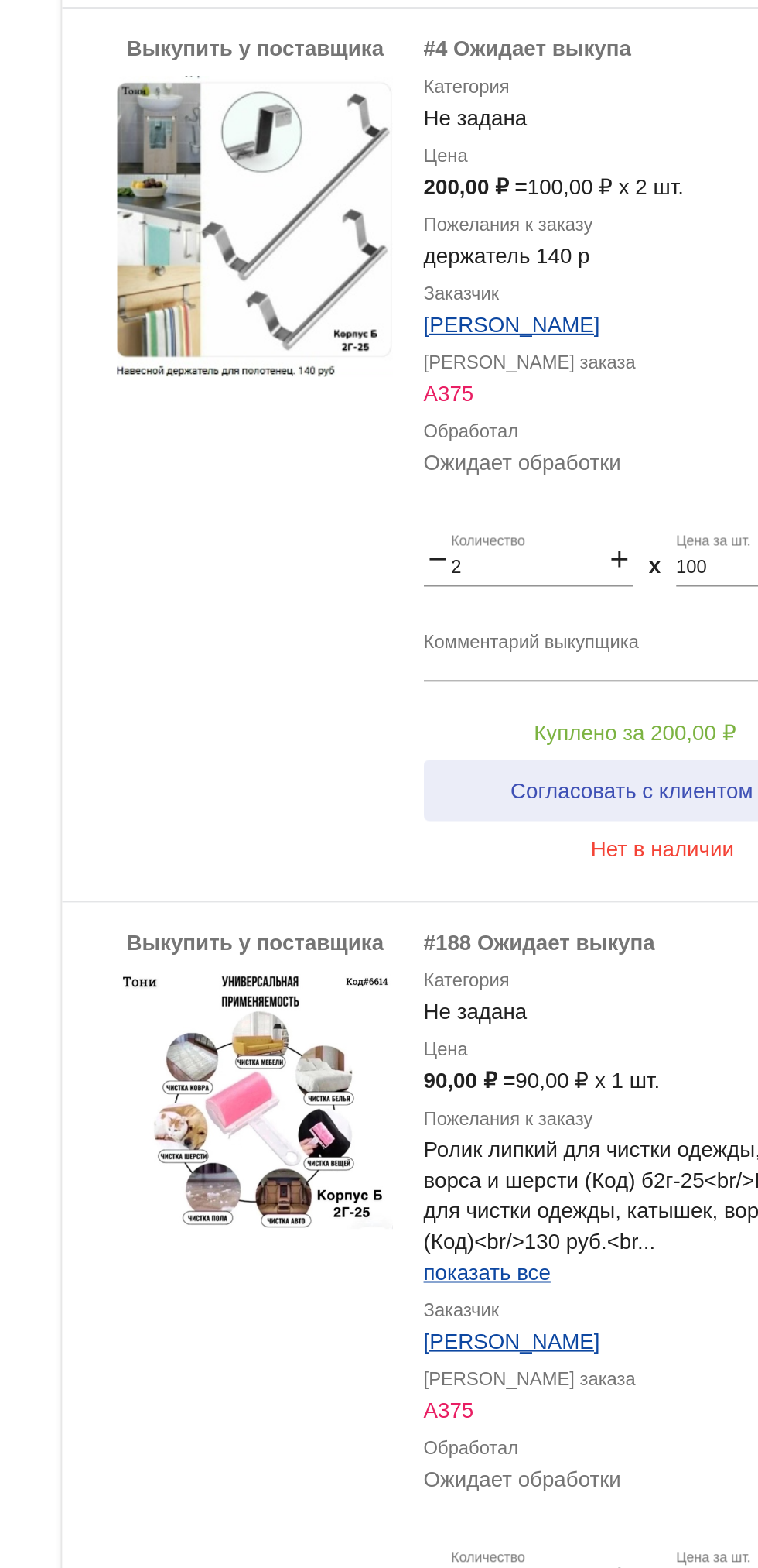
scroll to position [2029, 0]
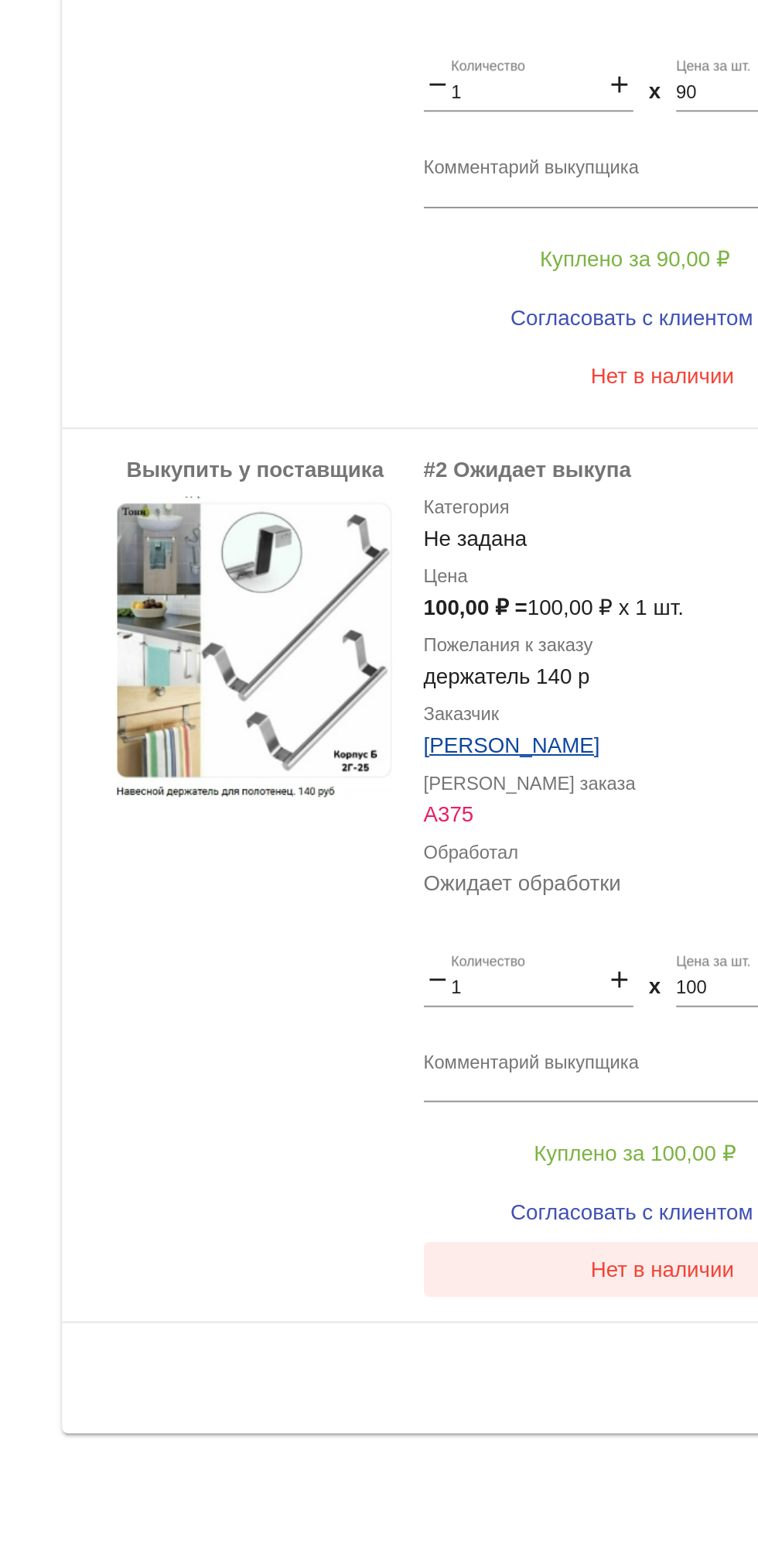
click at [603, 1419] on span "Нет в наличии" at bounding box center [619, 1416] width 73 height 13
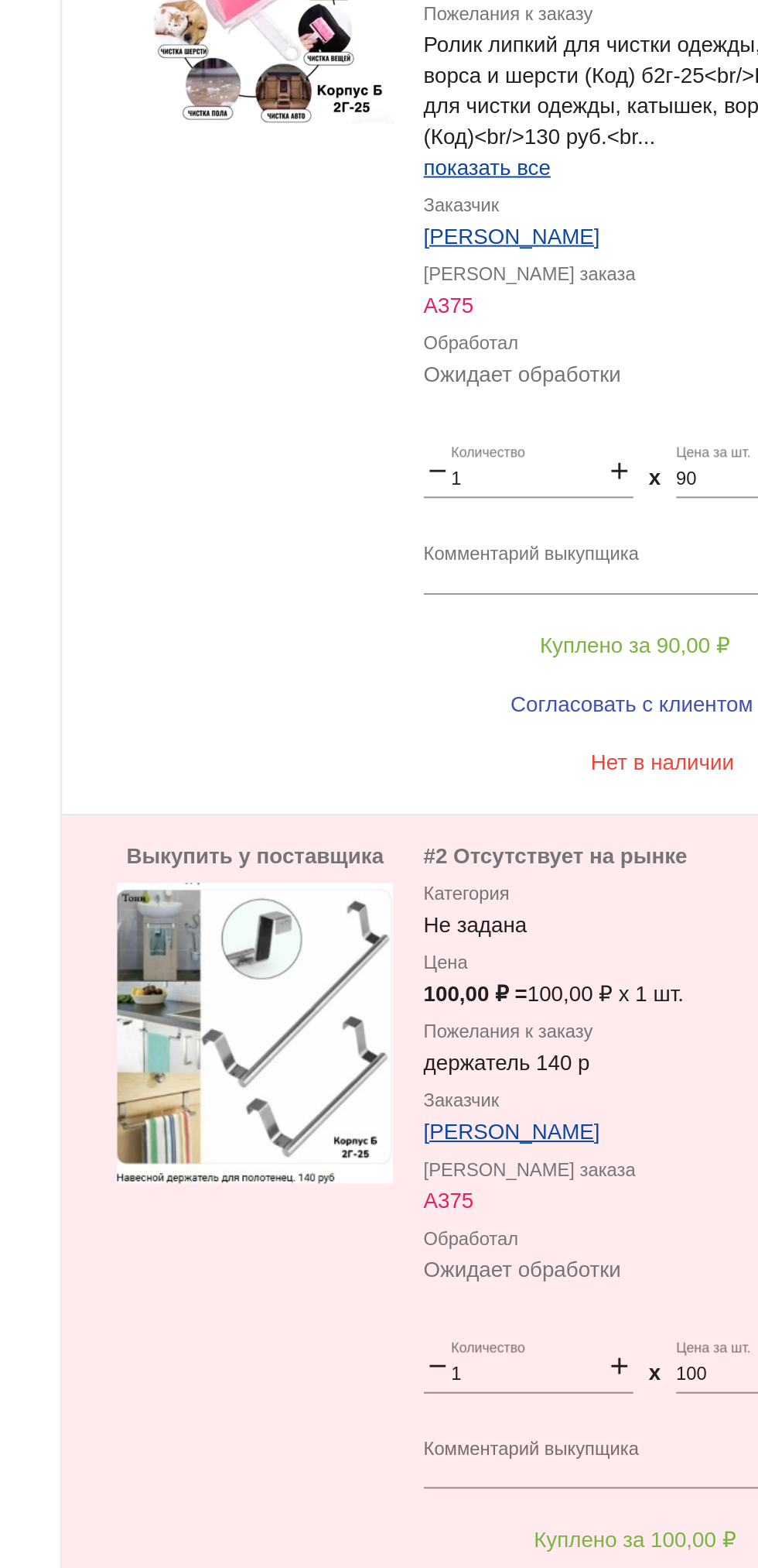
scroll to position [1825, 0]
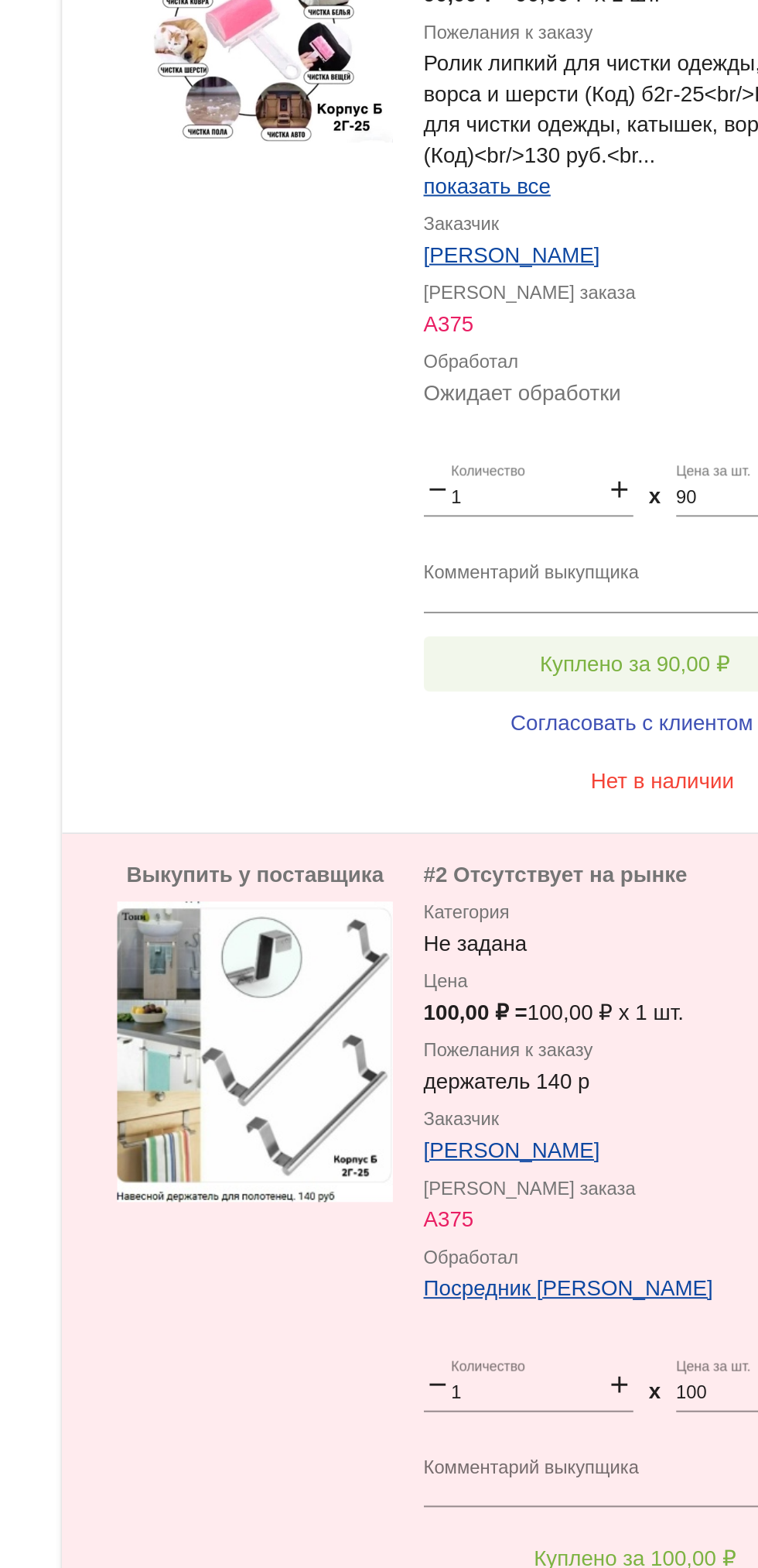
click at [606, 1110] on span "Куплено за 90,00 ₽" at bounding box center [605, 1110] width 96 height 13
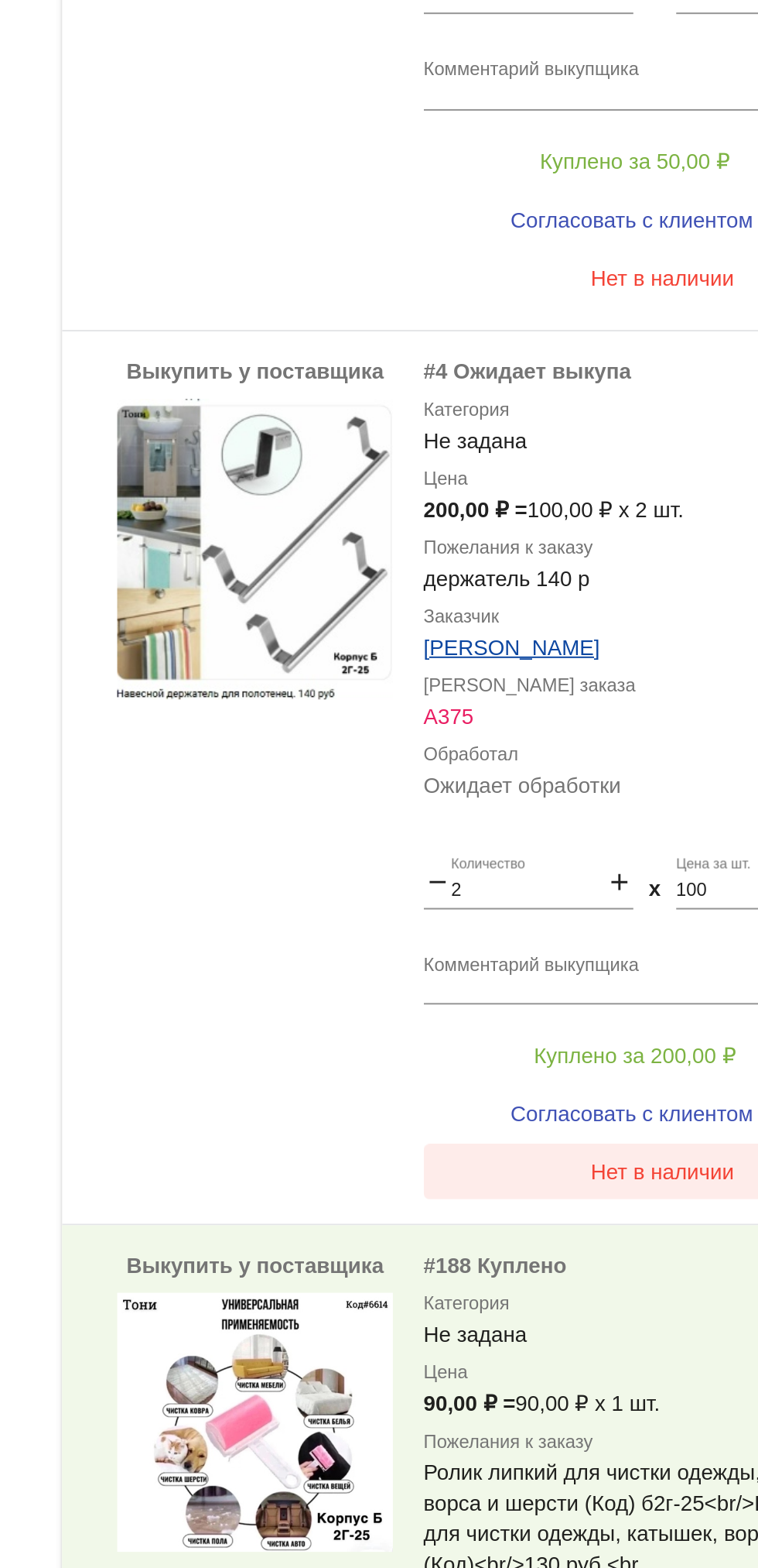
scroll to position [1104, 0]
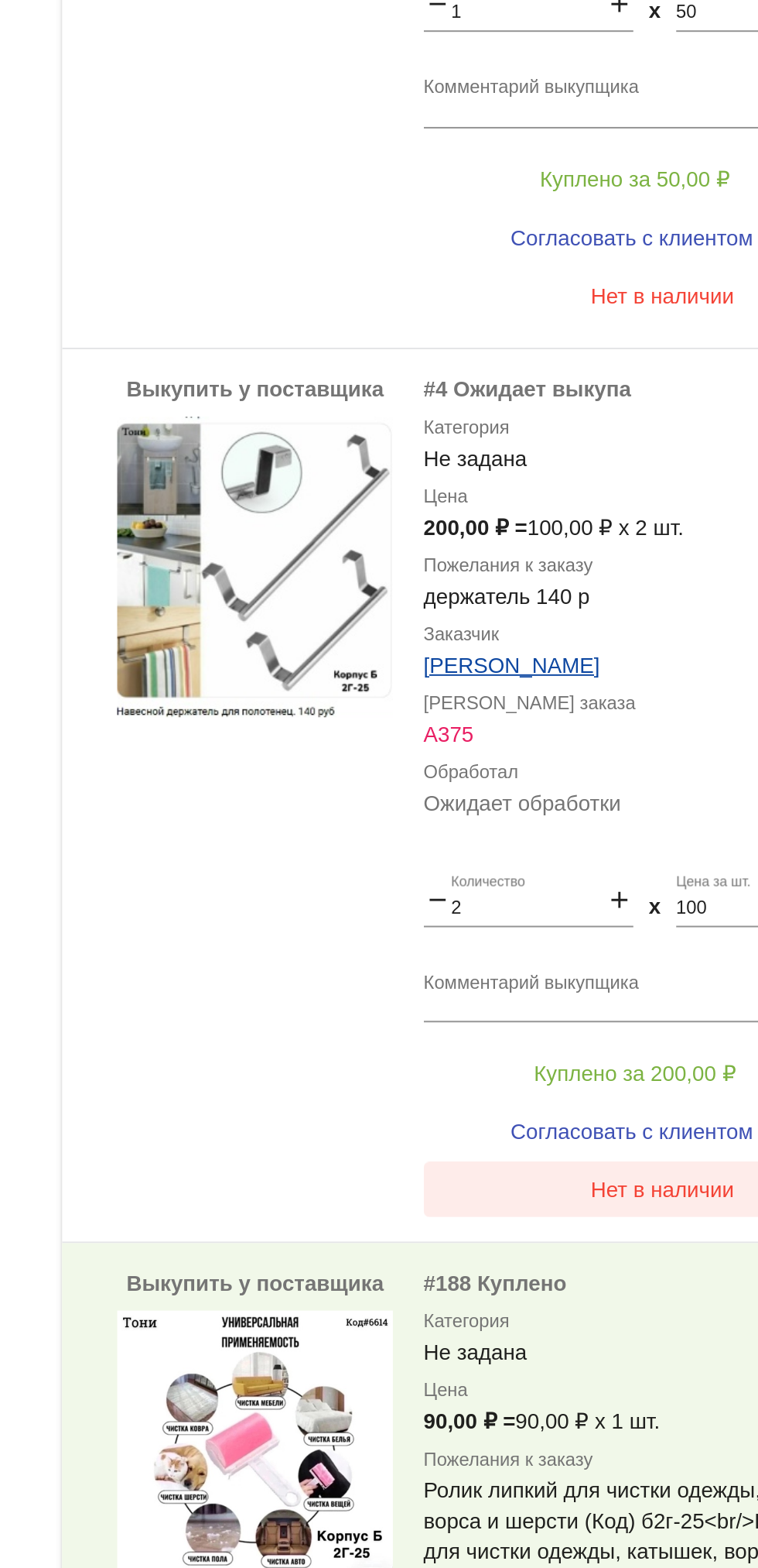
click at [608, 1371] on span "Нет в наличии" at bounding box center [619, 1376] width 73 height 13
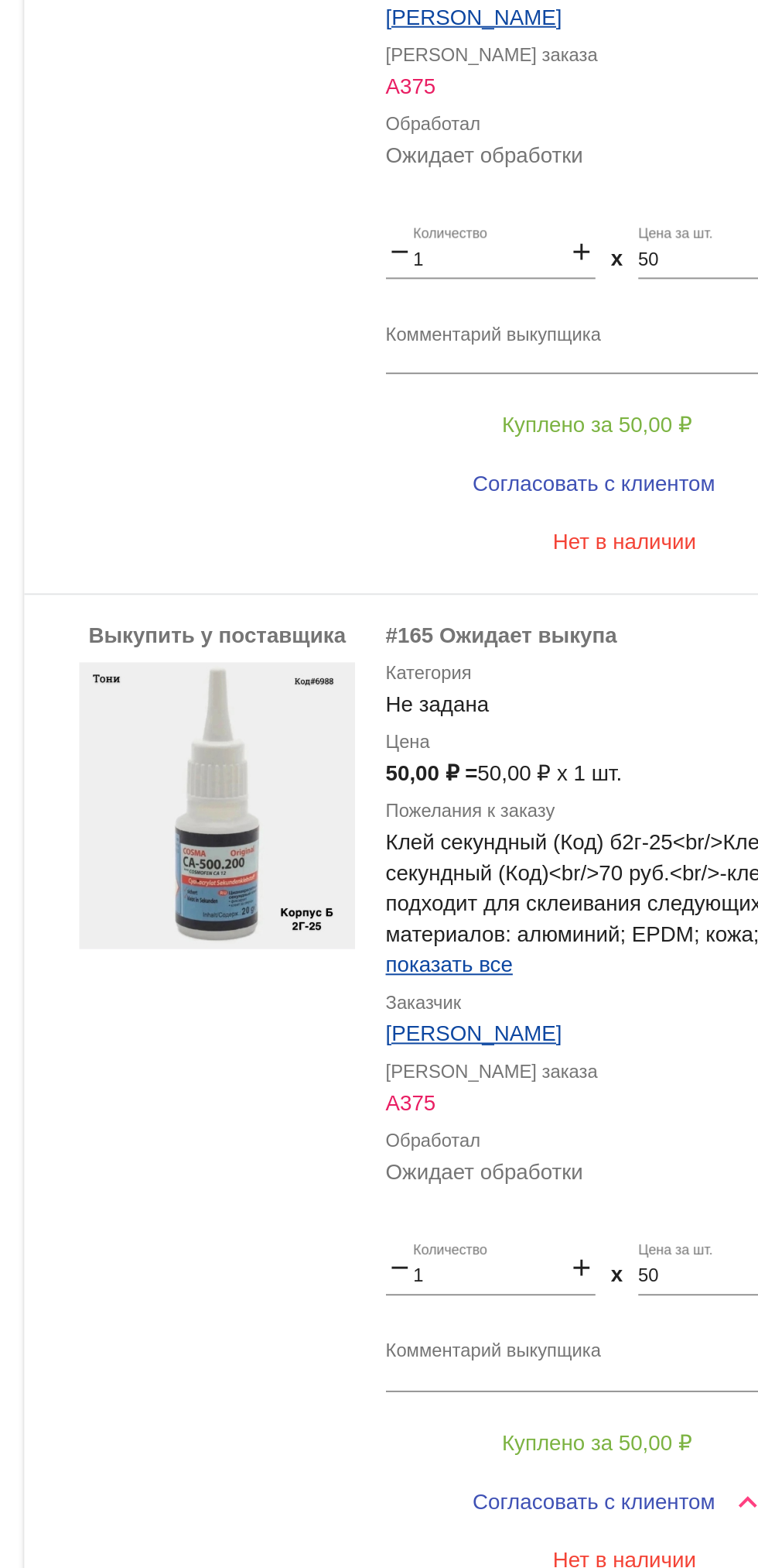
scroll to position [0, 0]
click at [631, 1473] on textarea "Комментарий выкупщика" at bounding box center [619, 1463] width 241 height 24
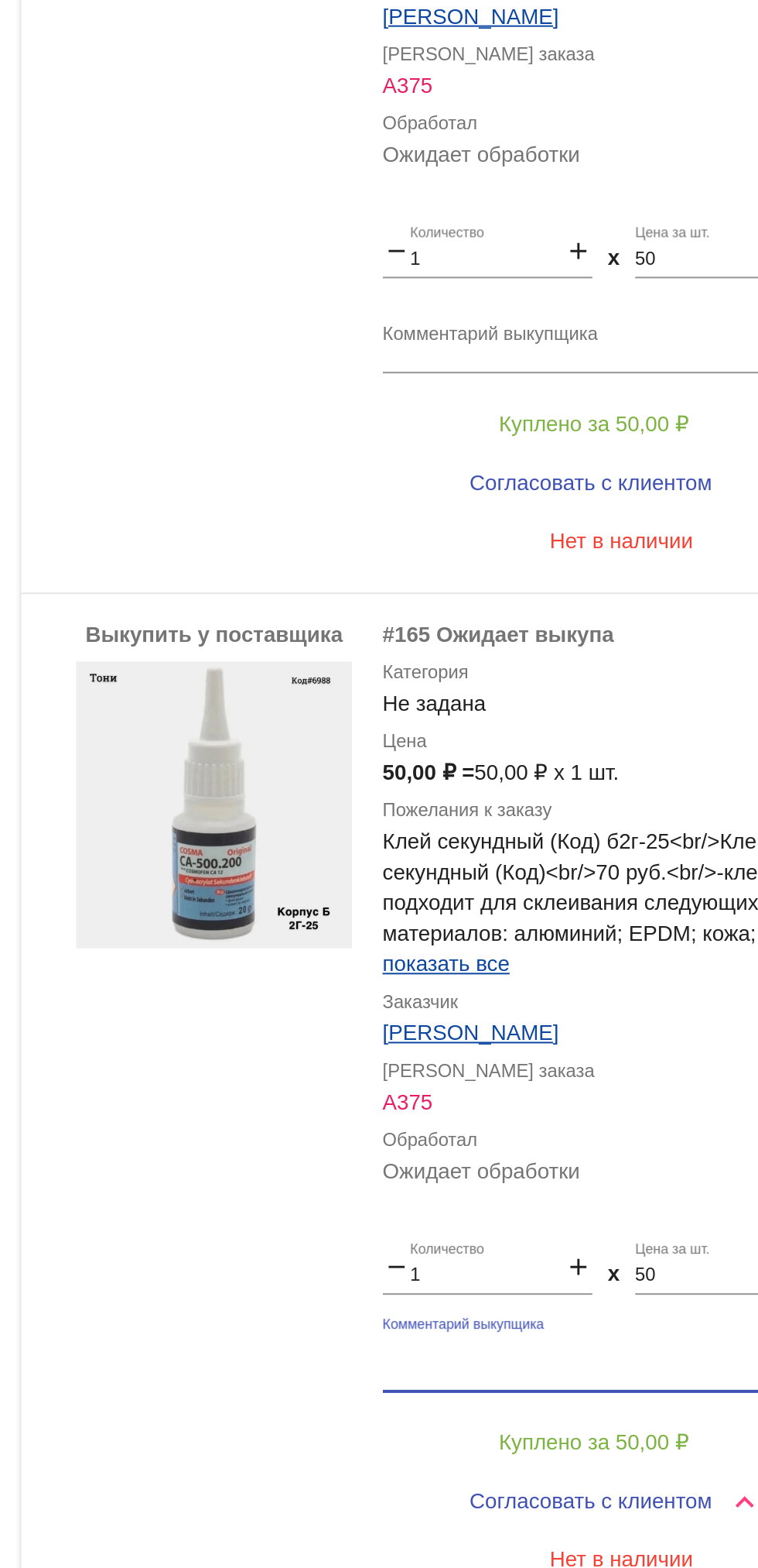
type textarea "[PERSON_NAME]"
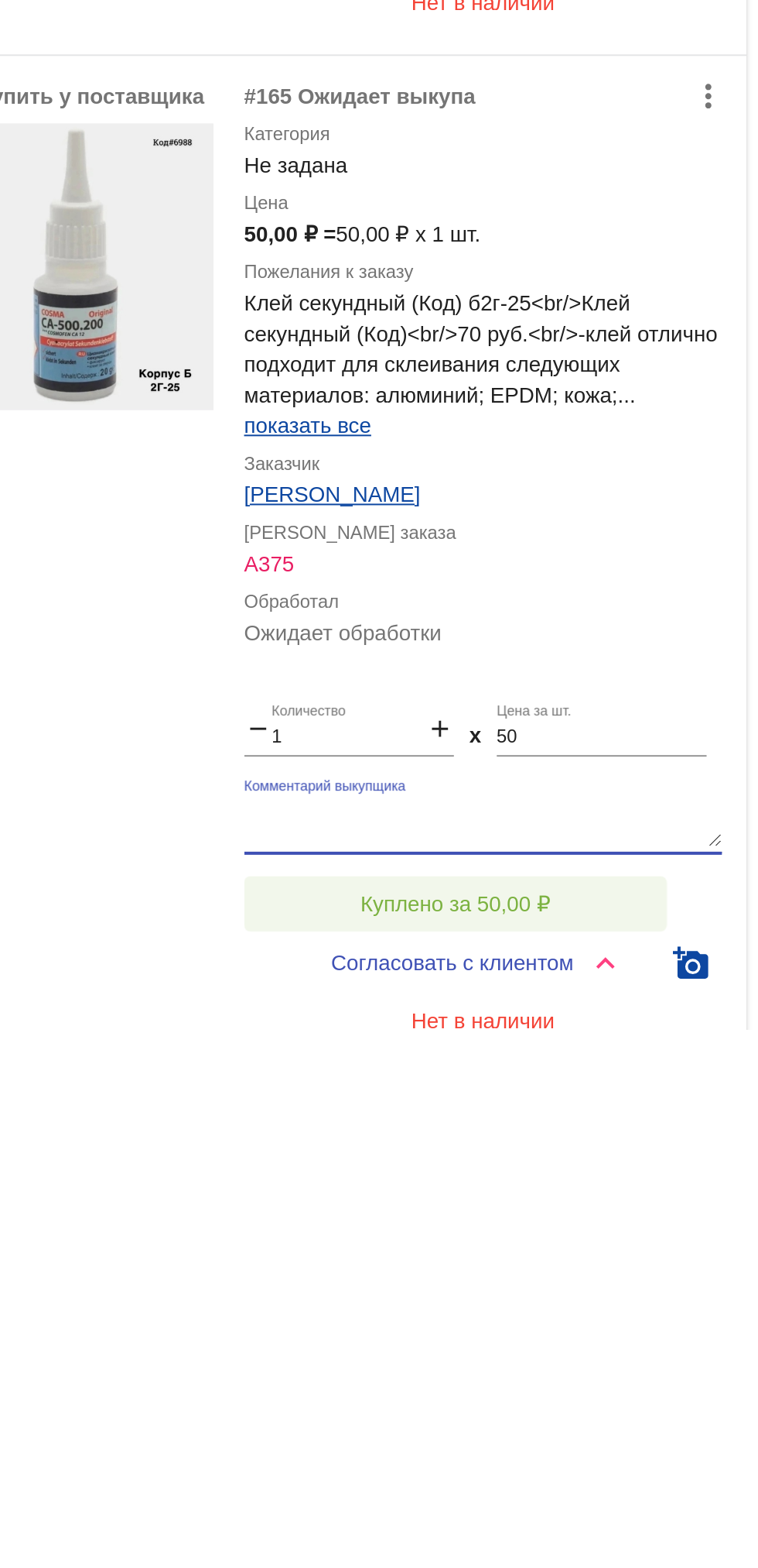
click at [638, 1492] on button "Куплено за 50,00 ₽" at bounding box center [605, 1503] width 214 height 28
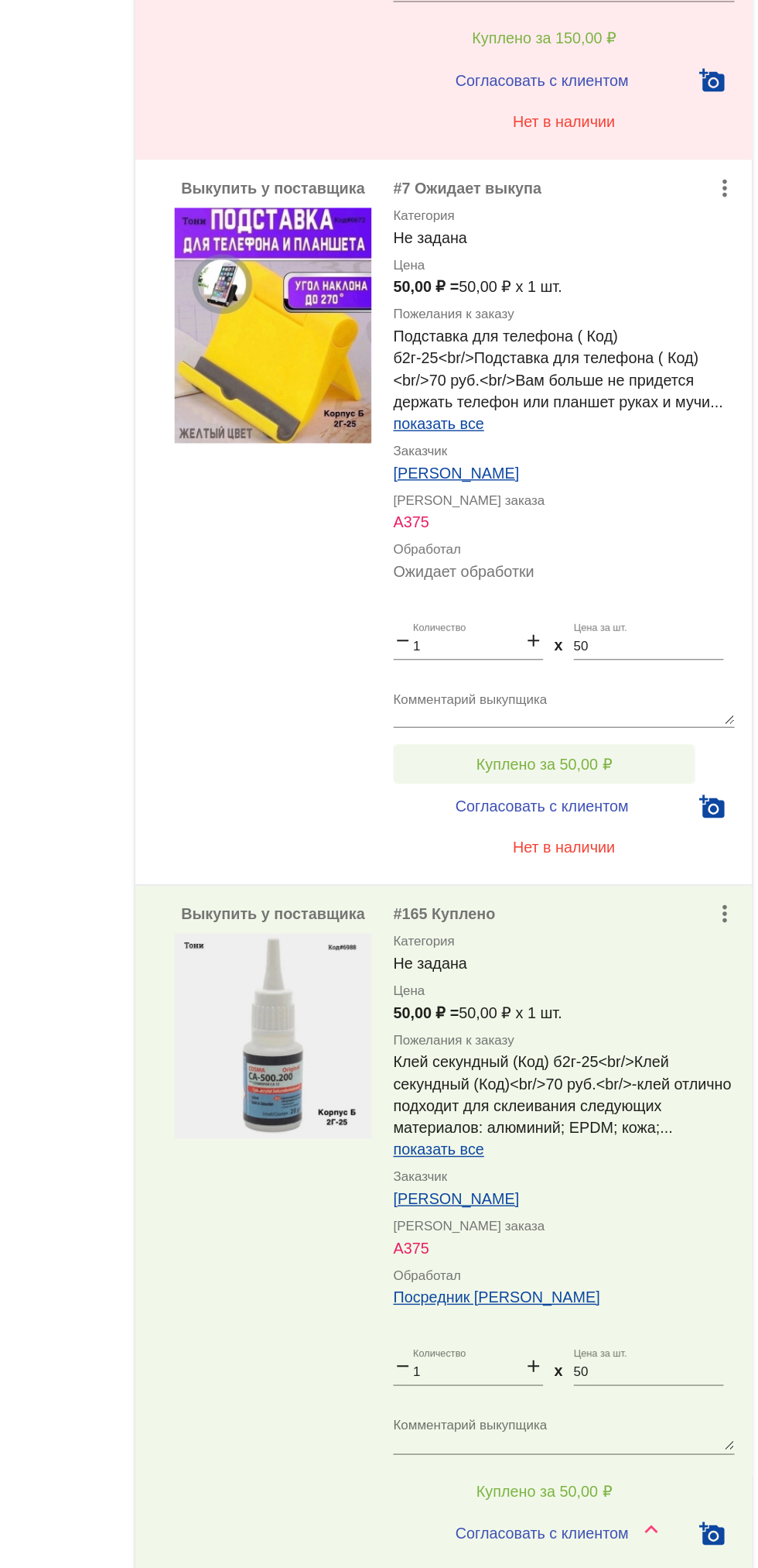
click at [632, 991] on span "Куплено за 50,00 ₽" at bounding box center [605, 993] width 96 height 13
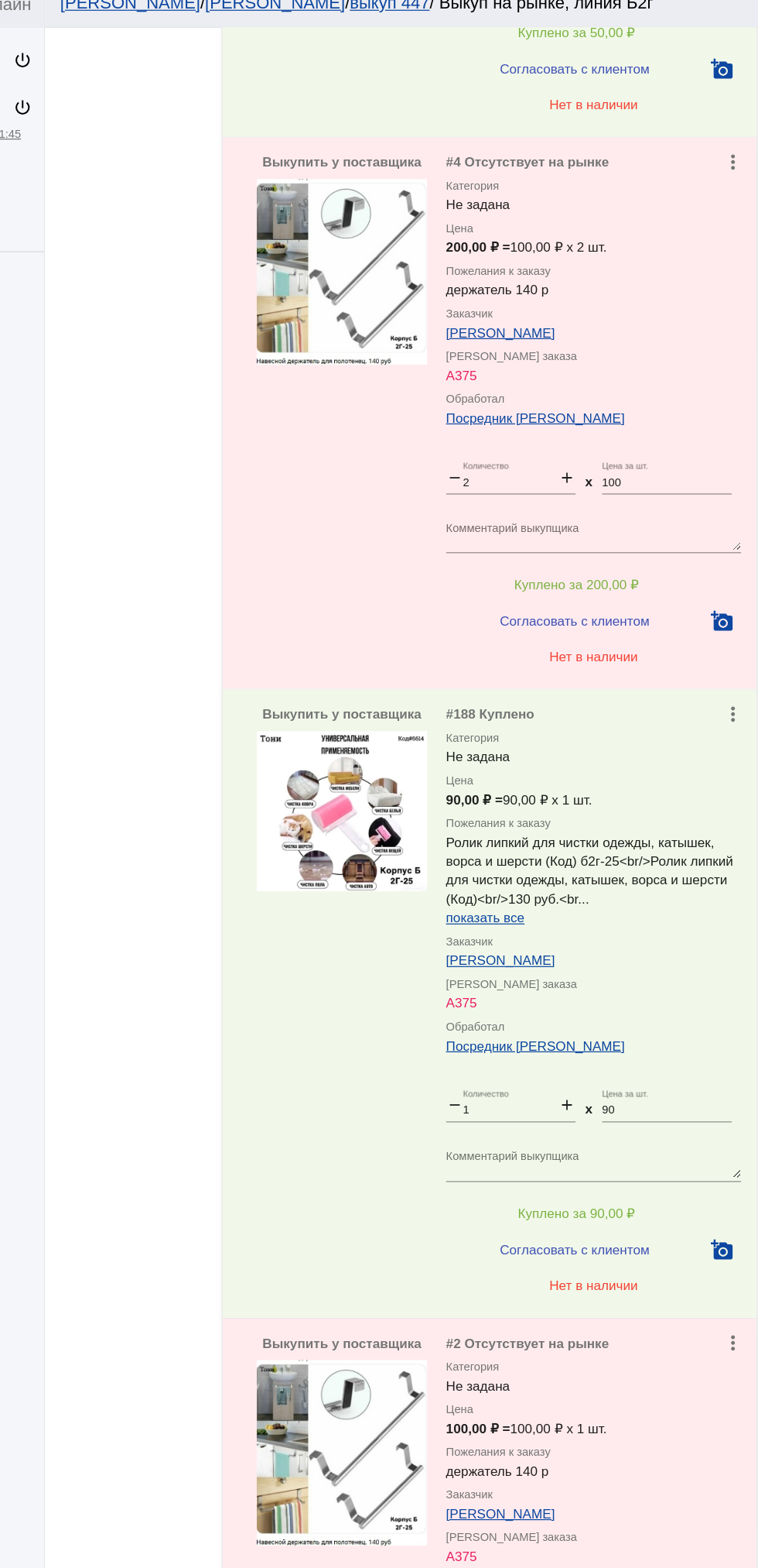
scroll to position [2119, 0]
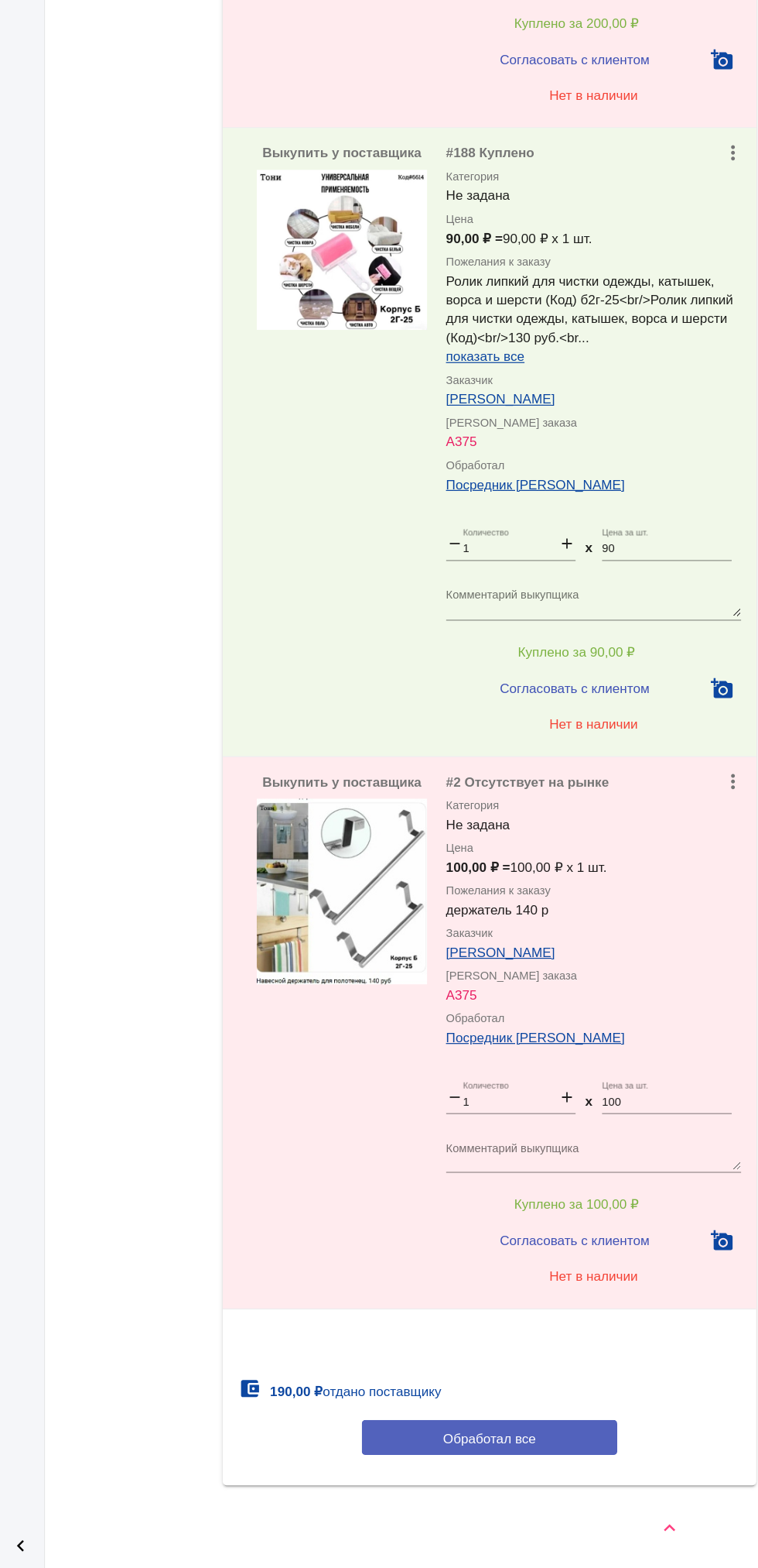
click at [602, 1467] on button "Обработал все" at bounding box center [534, 1461] width 209 height 28
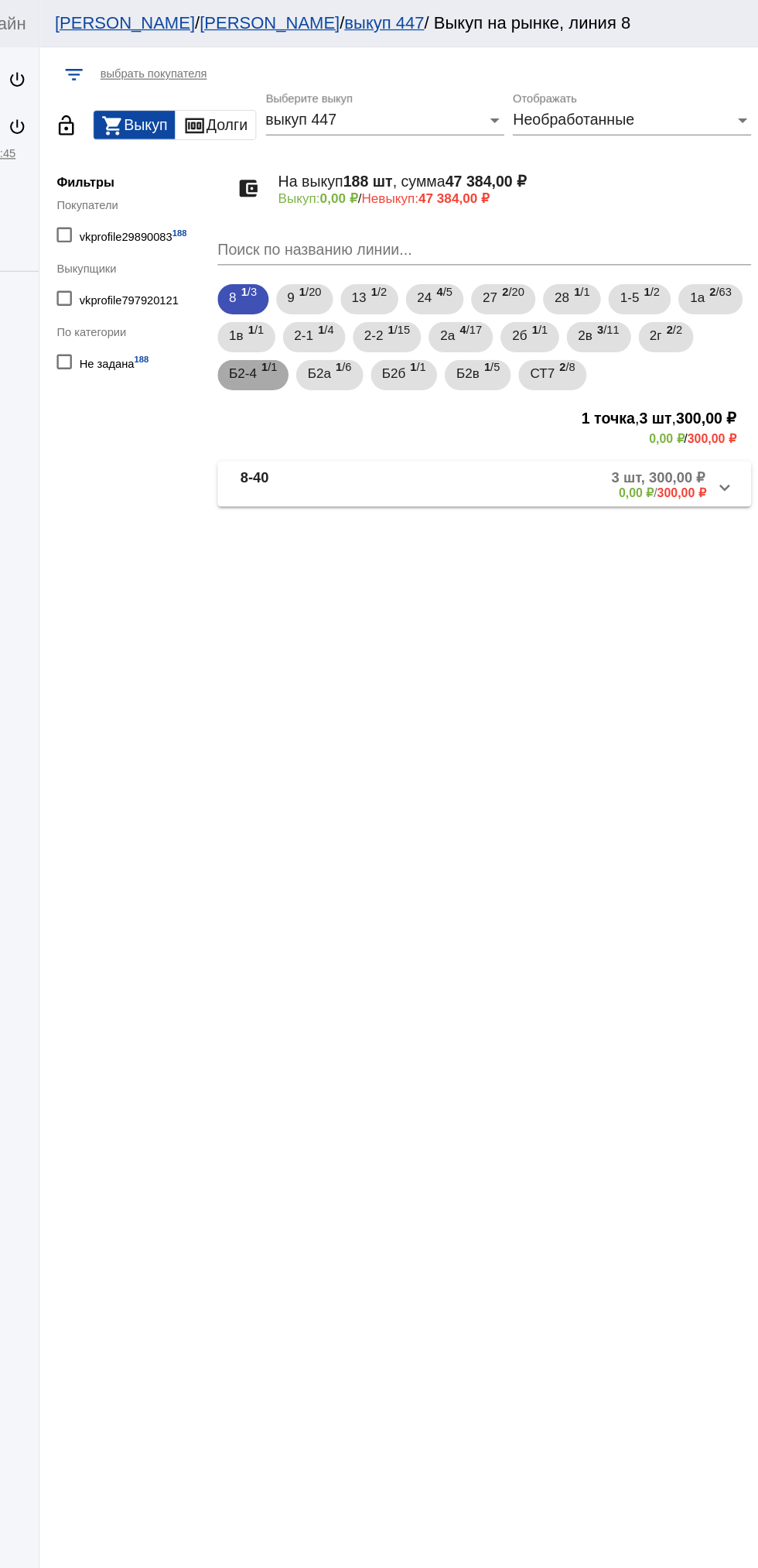
click at [374, 317] on mat-chip "Б2-4 1 /1" at bounding box center [344, 307] width 58 height 25
click at [409, 305] on span "Б2а" at bounding box center [399, 304] width 19 height 28
click at [470, 310] on span "Б2б" at bounding box center [460, 304] width 19 height 28
click at [547, 316] on span "1 /5" at bounding box center [540, 307] width 13 height 32
click at [409, 305] on span "Б2а" at bounding box center [399, 304] width 19 height 28
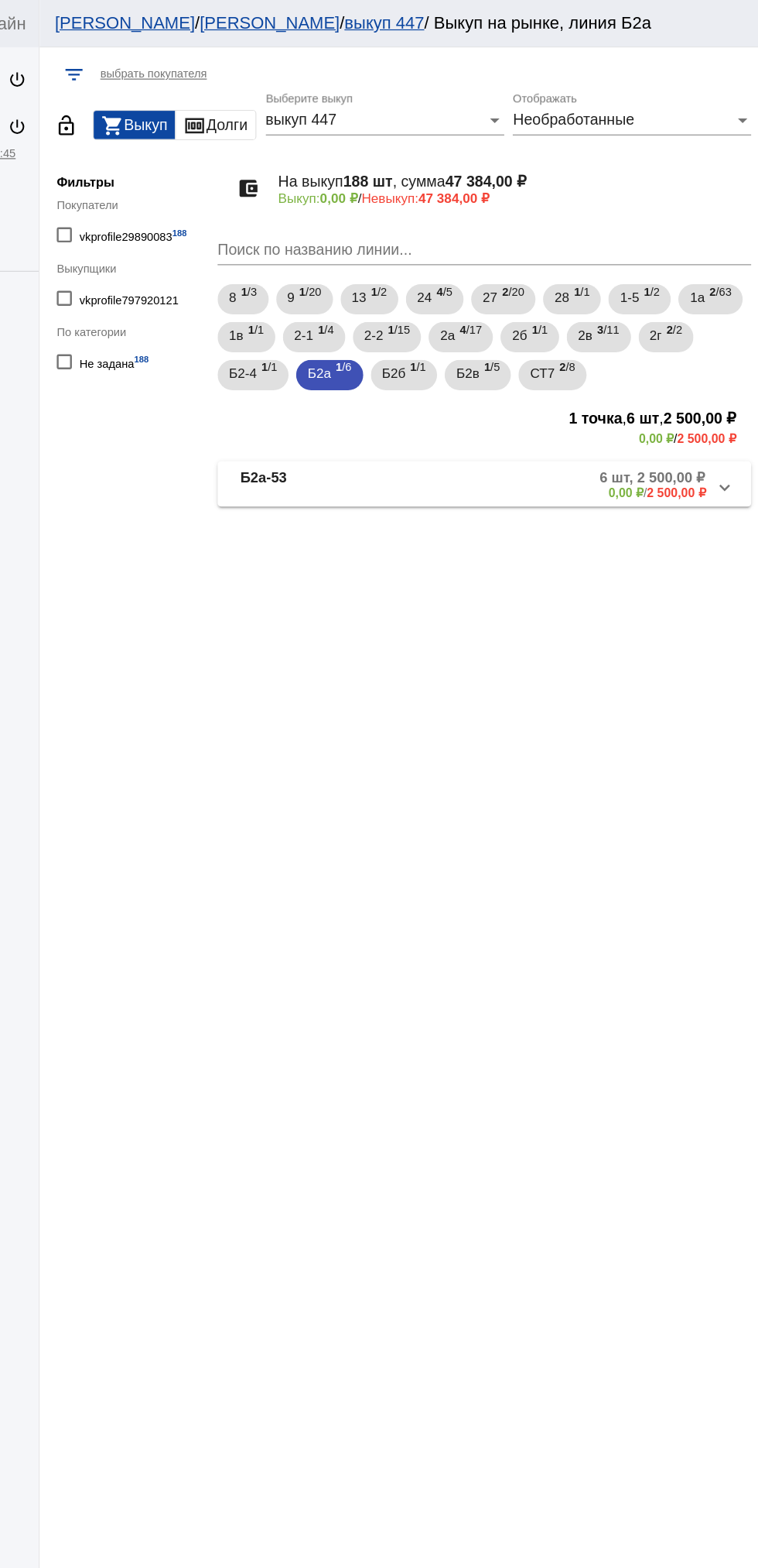
click at [361, 391] on b "Б2а-53" at bounding box center [353, 396] width 38 height 25
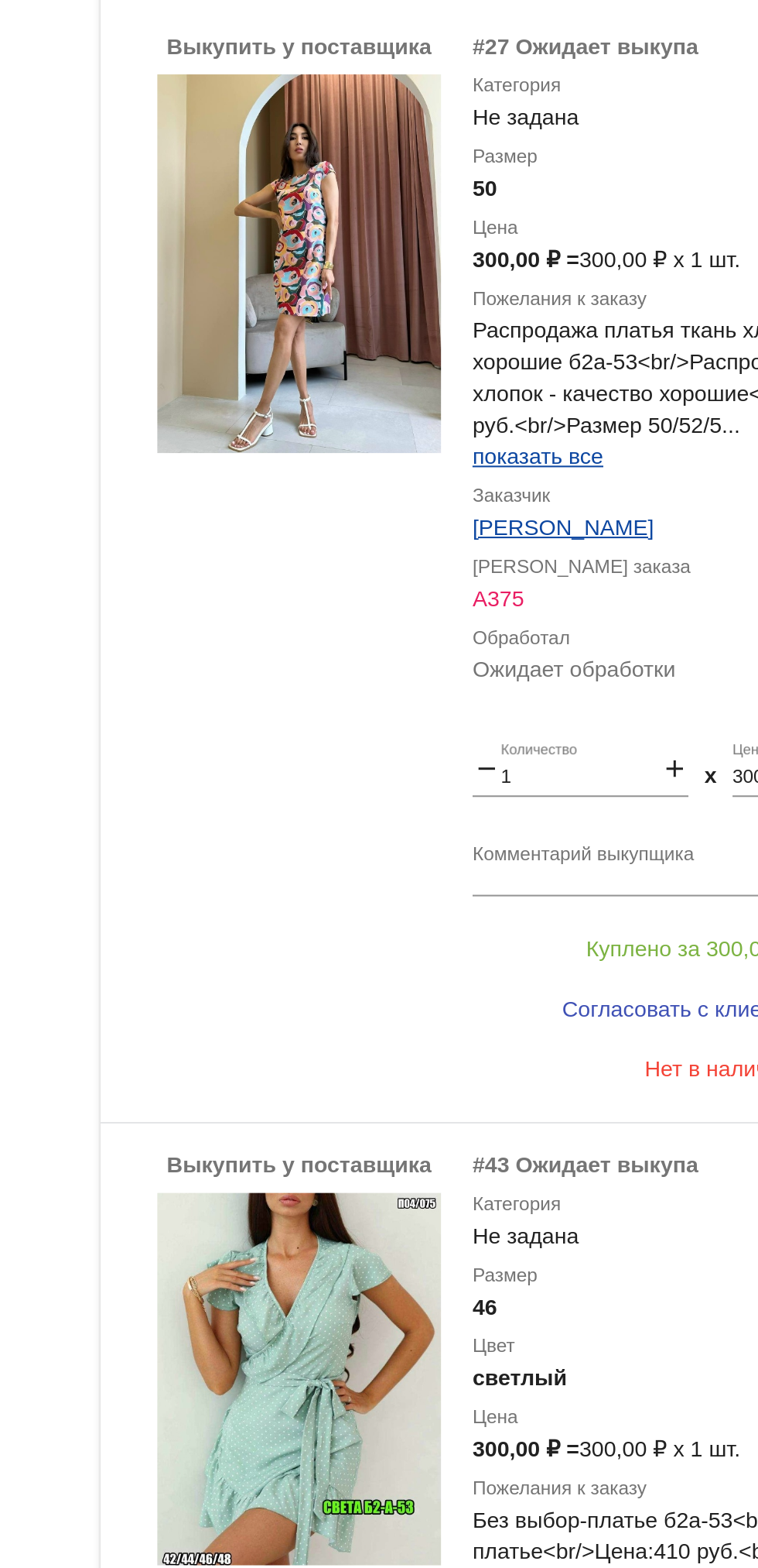
scroll to position [231, 0]
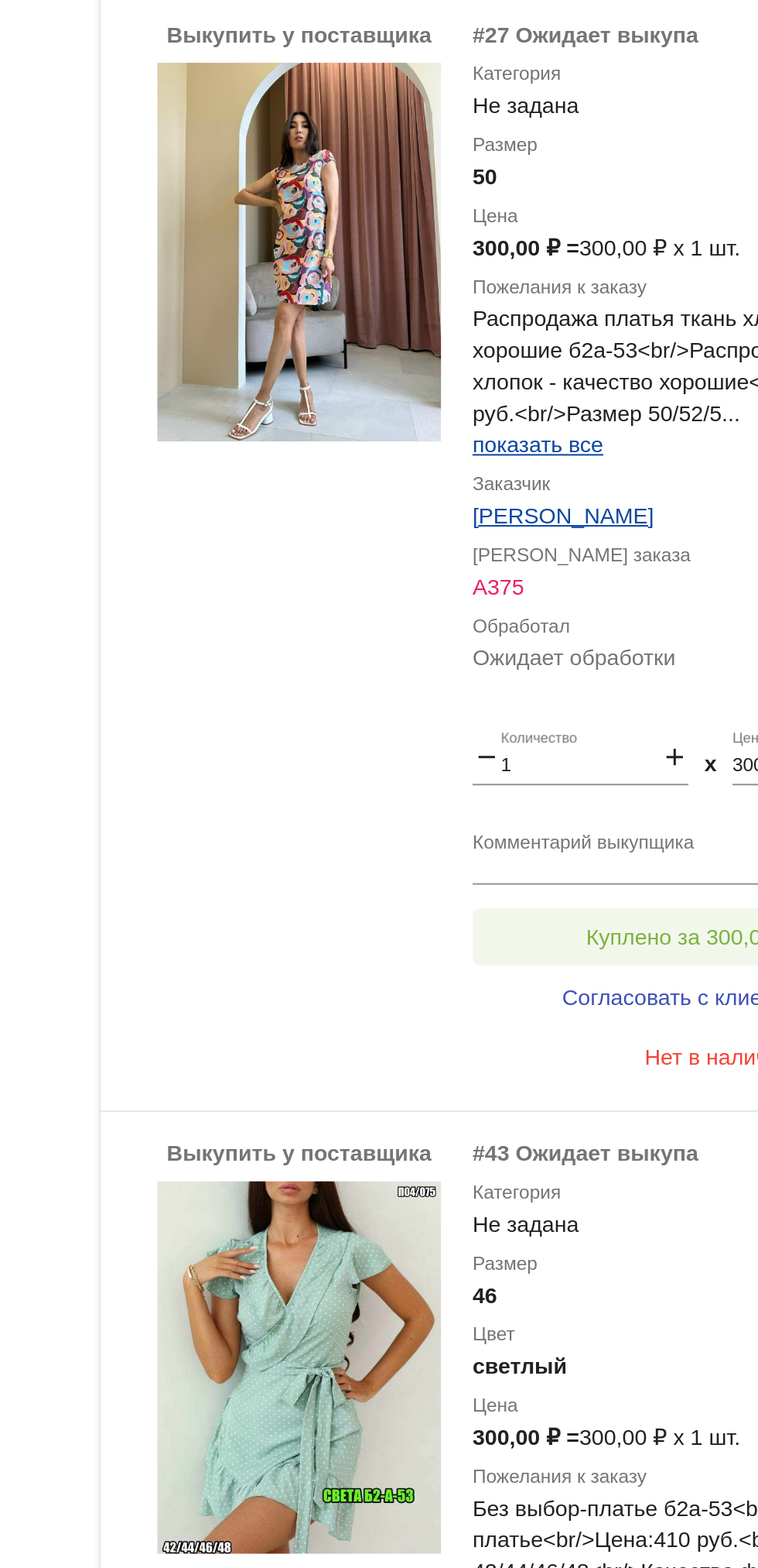
click at [613, 686] on span "Куплено за 300,00 ₽" at bounding box center [605, 692] width 102 height 13
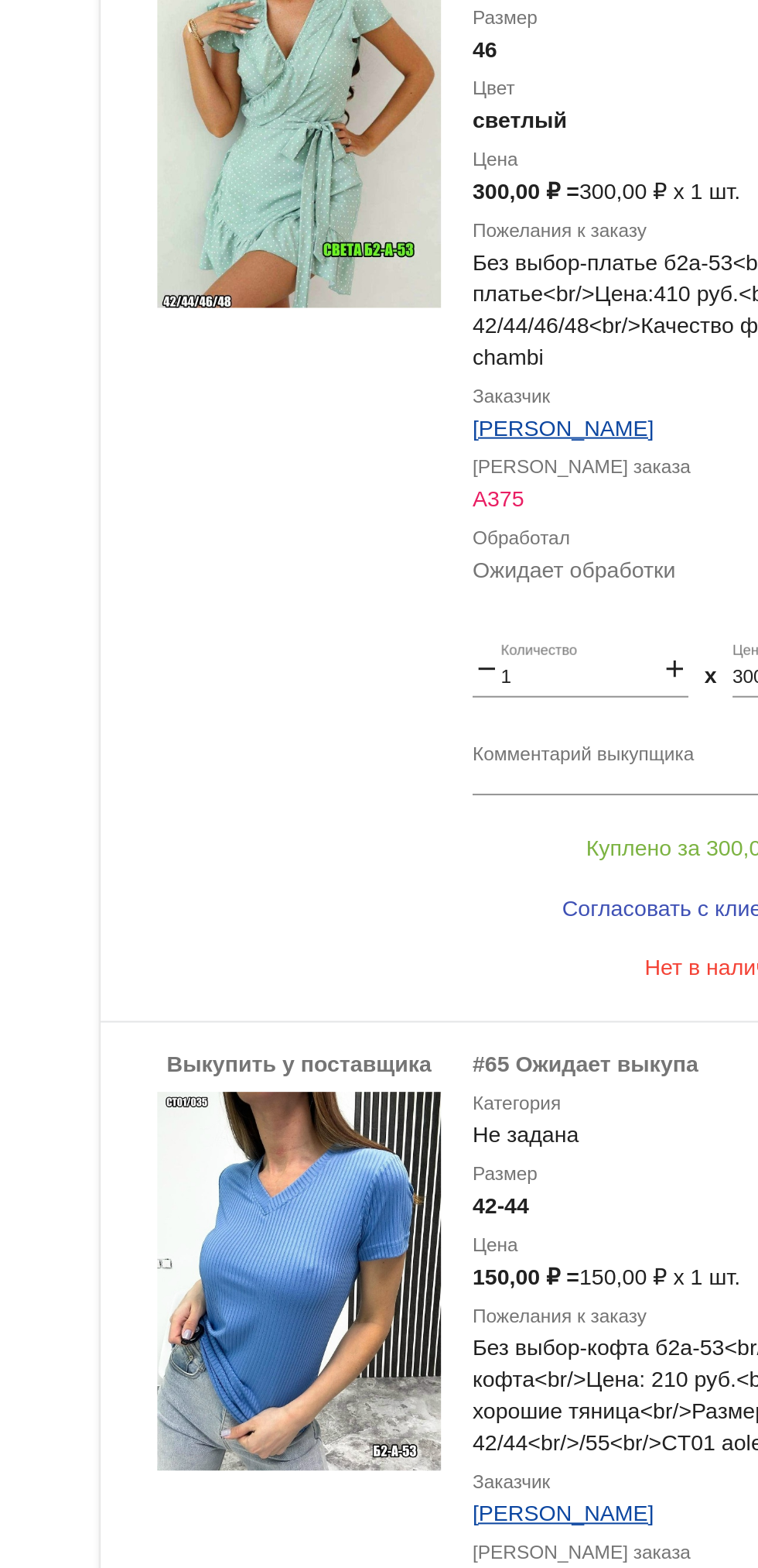
scroll to position [921, 0]
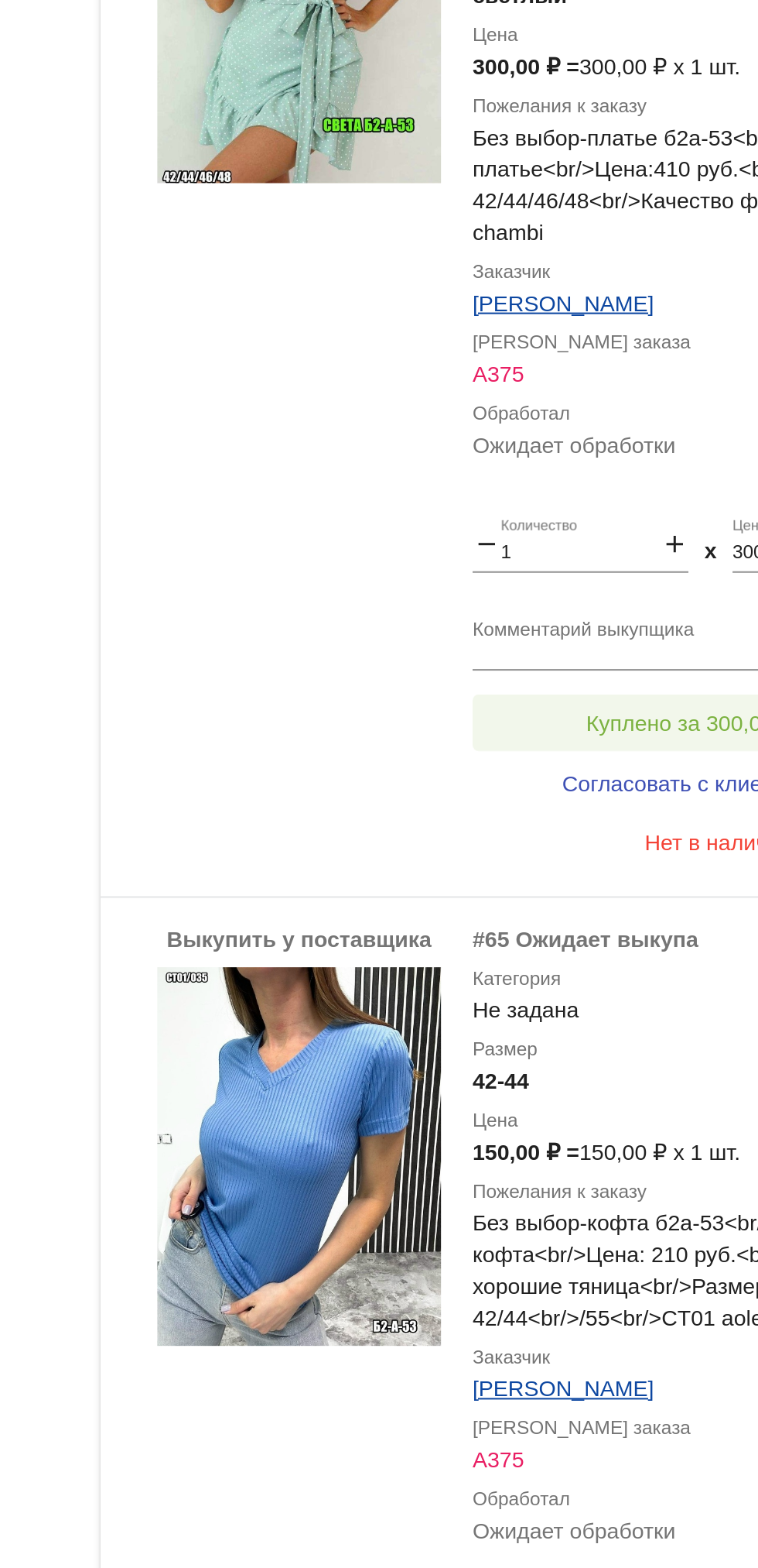
click at [610, 567] on span "Куплено за 300,00 ₽" at bounding box center [605, 570] width 102 height 13
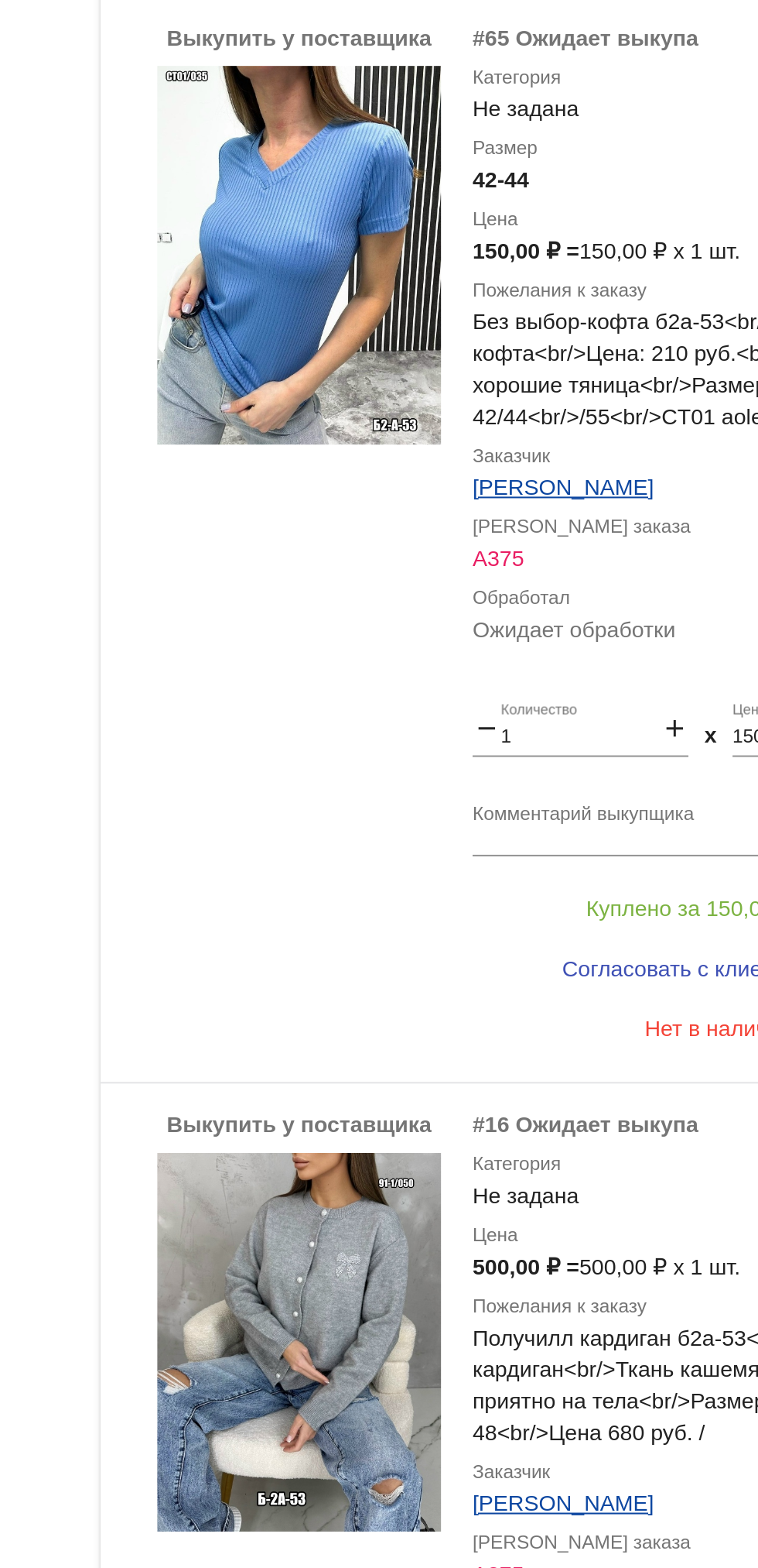
scroll to position [1364, 0]
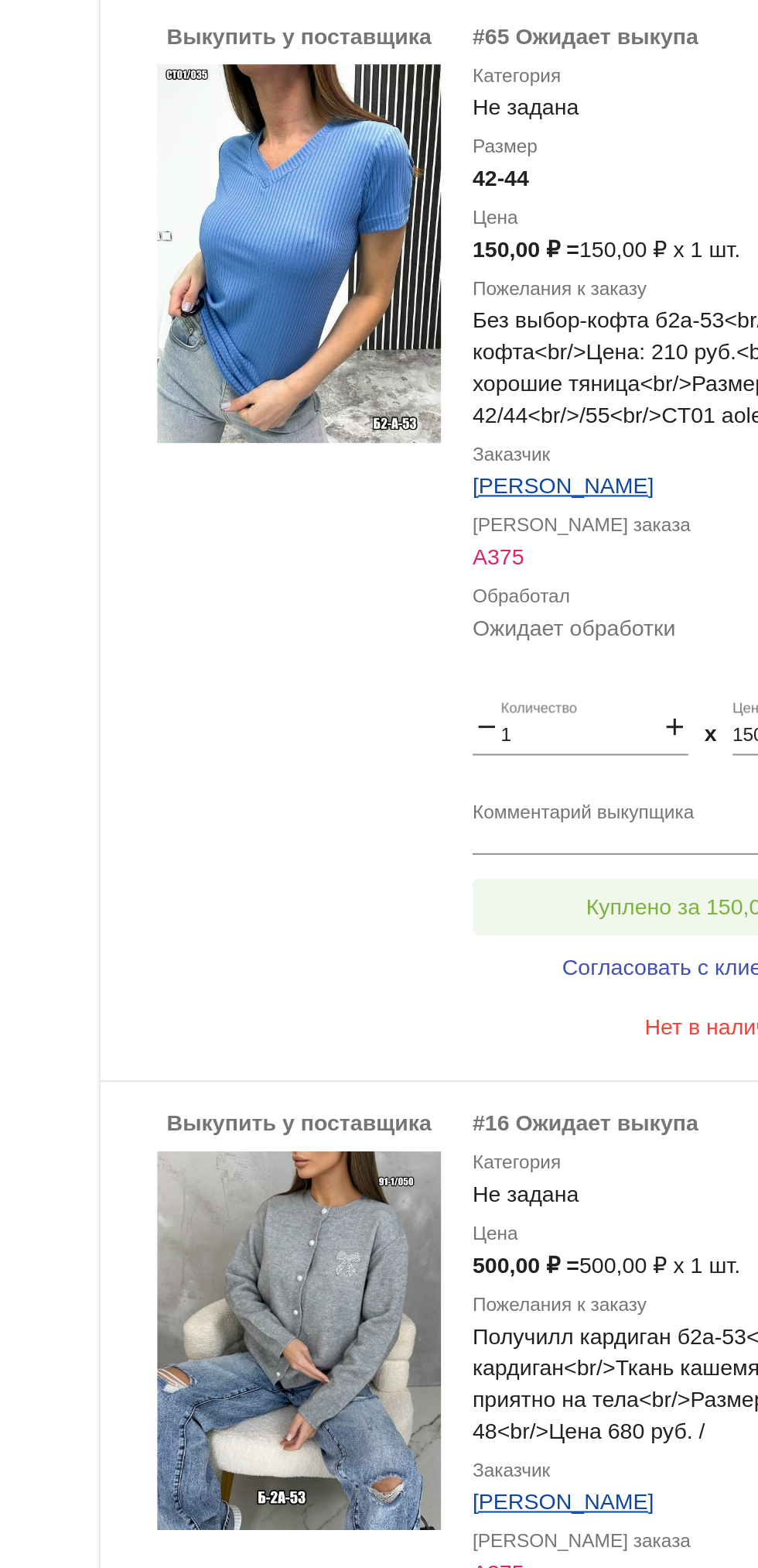
click at [591, 655] on span "Куплено за 150,00 ₽" at bounding box center [605, 660] width 102 height 13
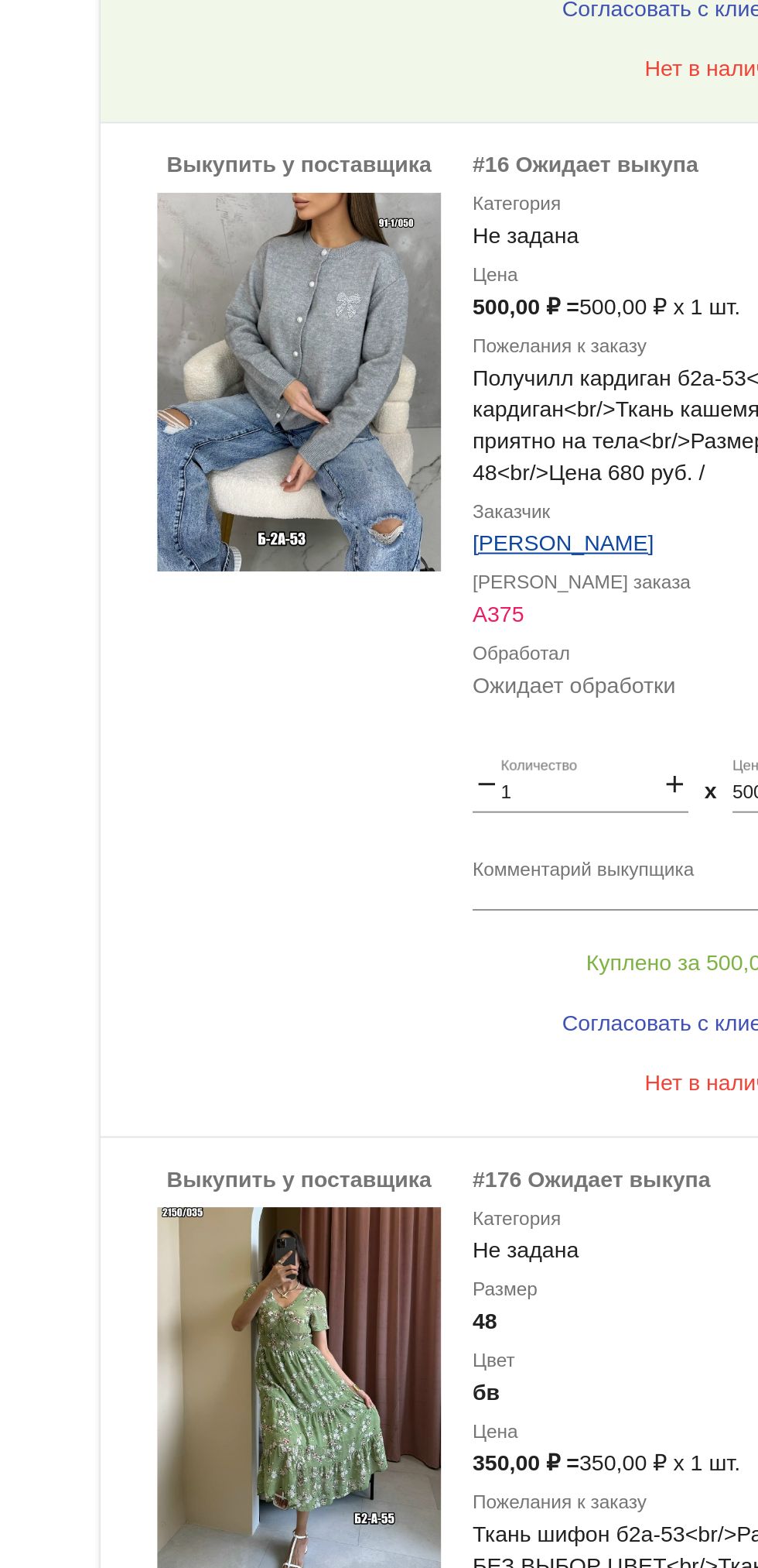
scroll to position [1835, 0]
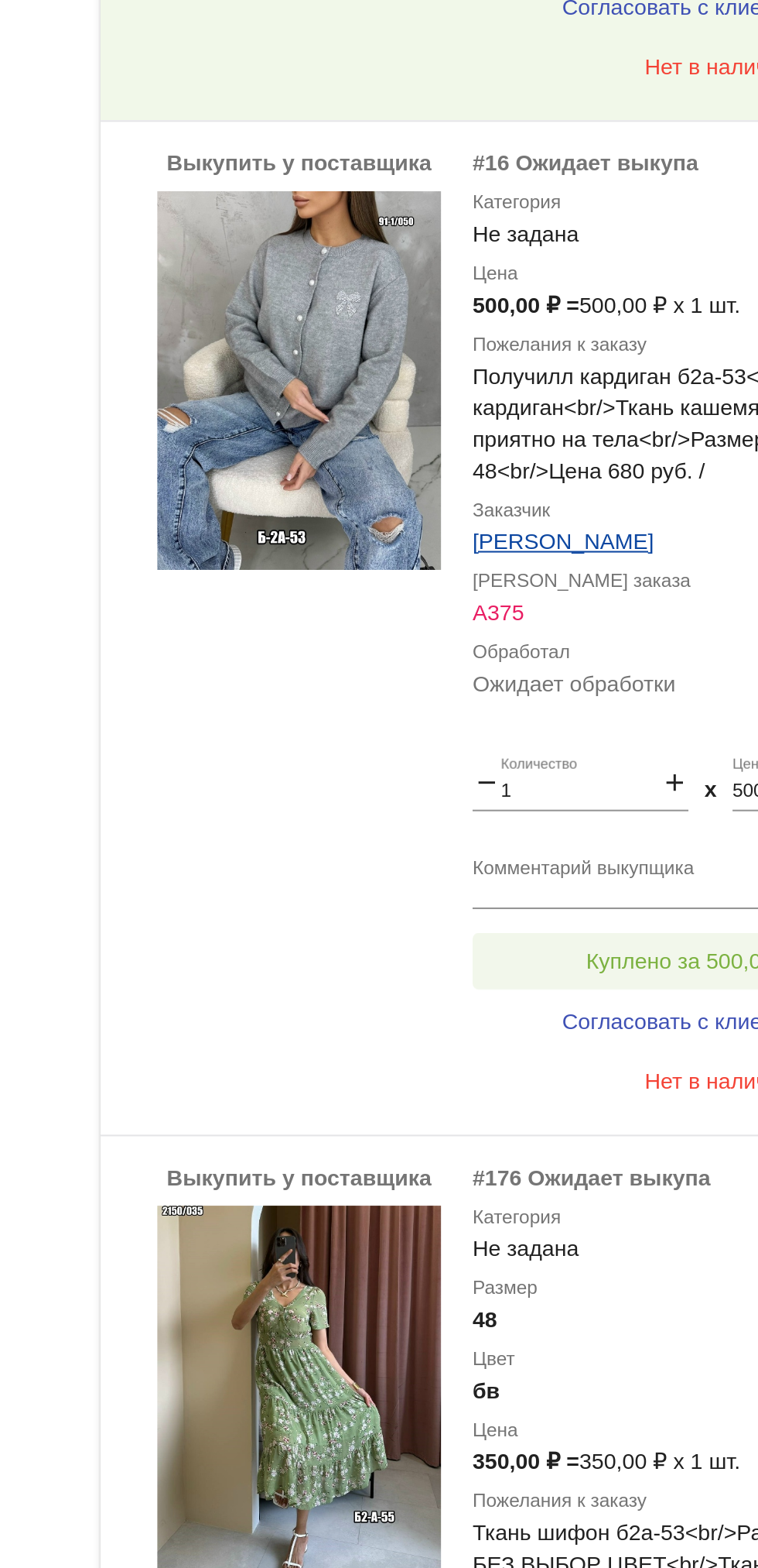
click at [607, 679] on button "Куплено за 500,00 ₽" at bounding box center [605, 686] width 214 height 28
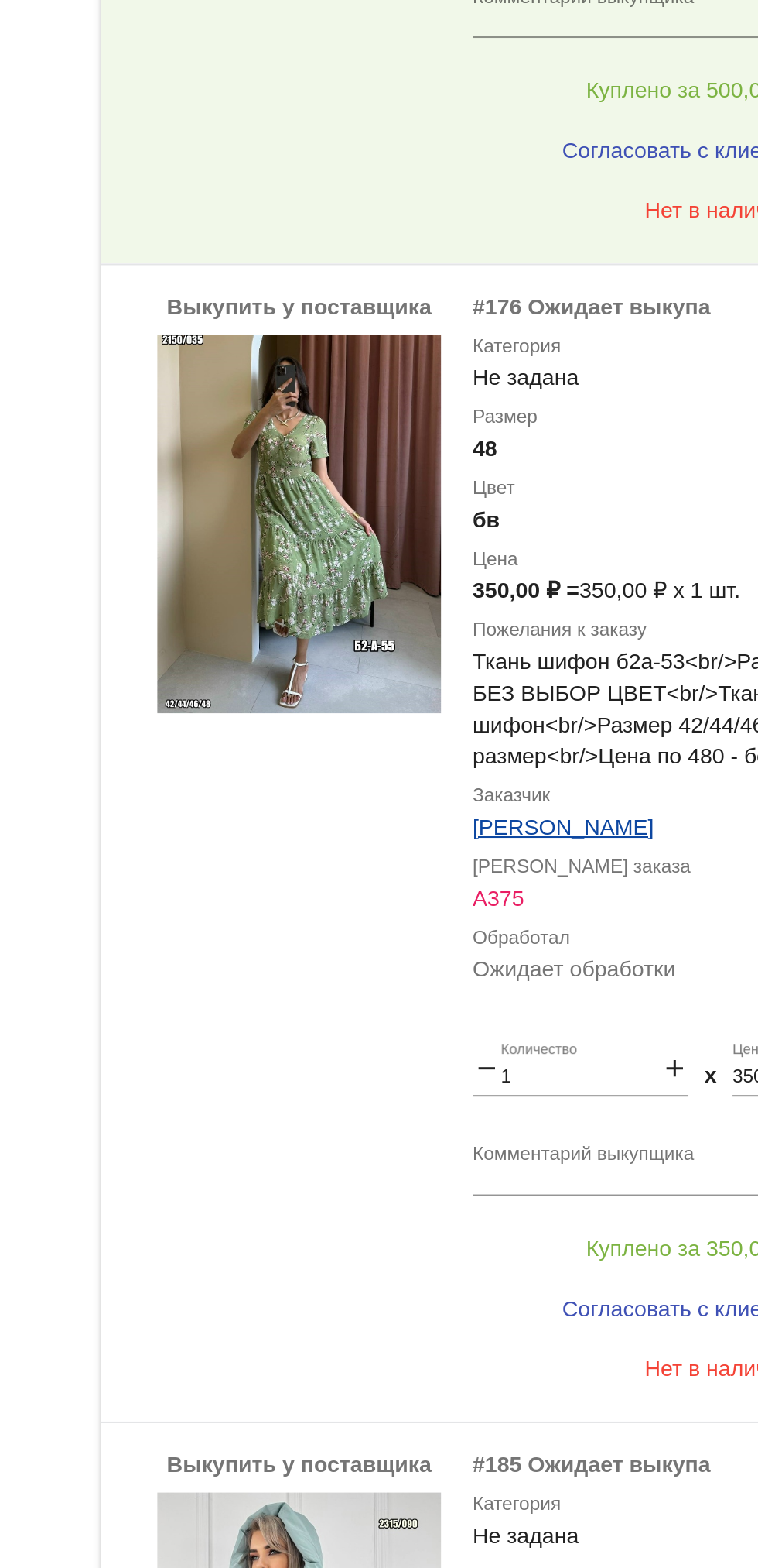
scroll to position [2281, 0]
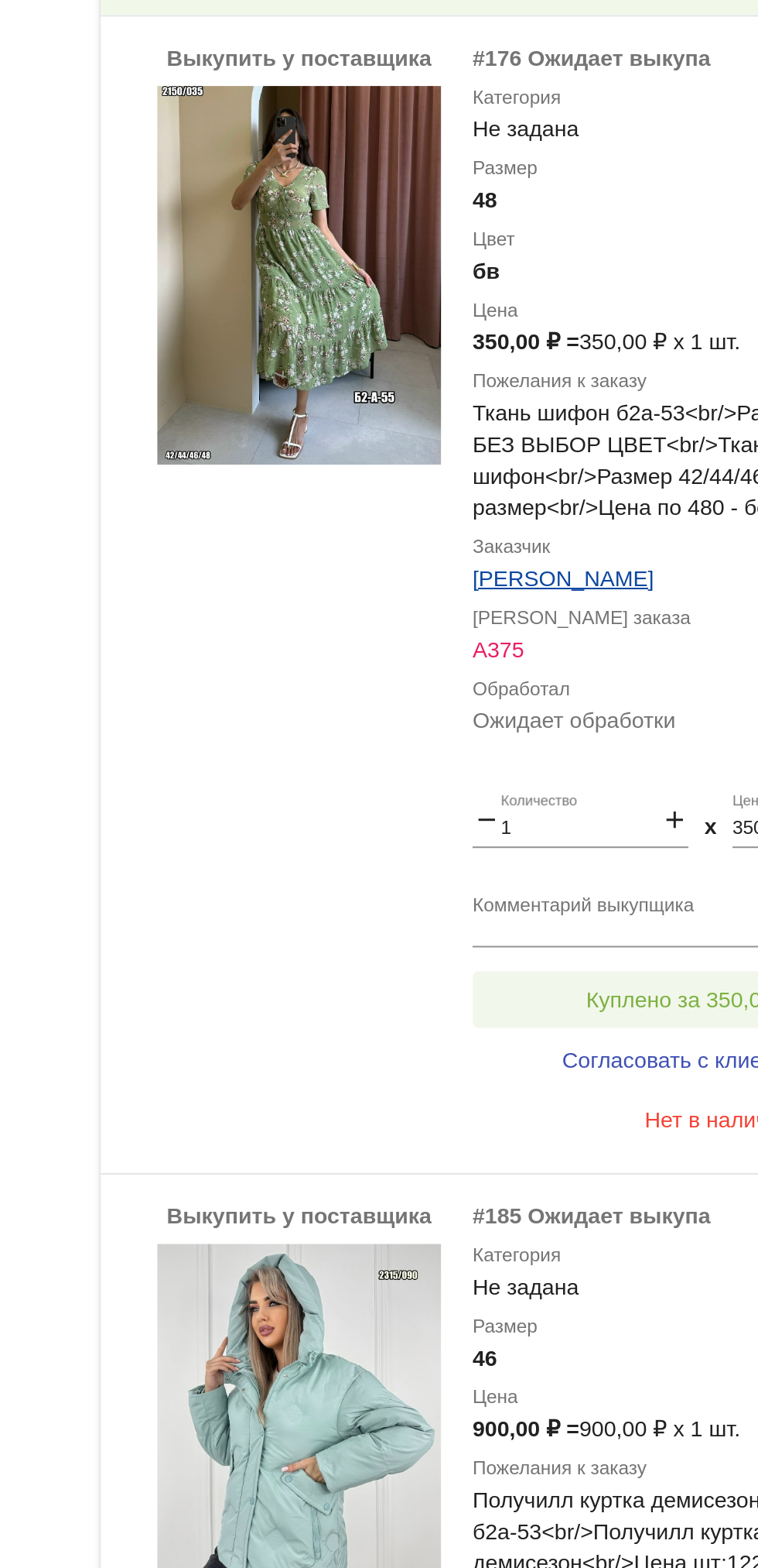
click at [601, 805] on span "Куплено за 350,00 ₽" at bounding box center [605, 810] width 102 height 13
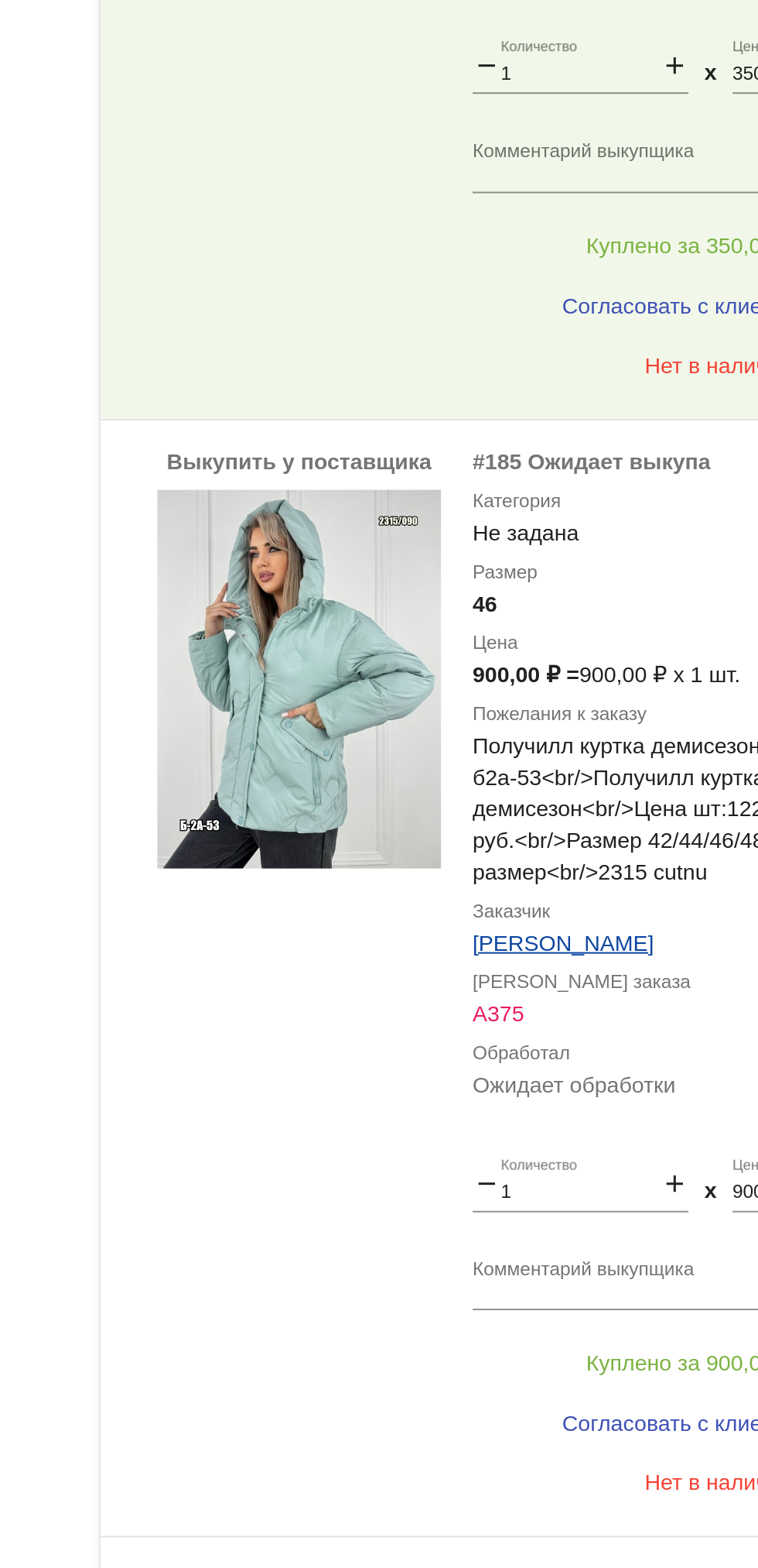
scroll to position [0, 0]
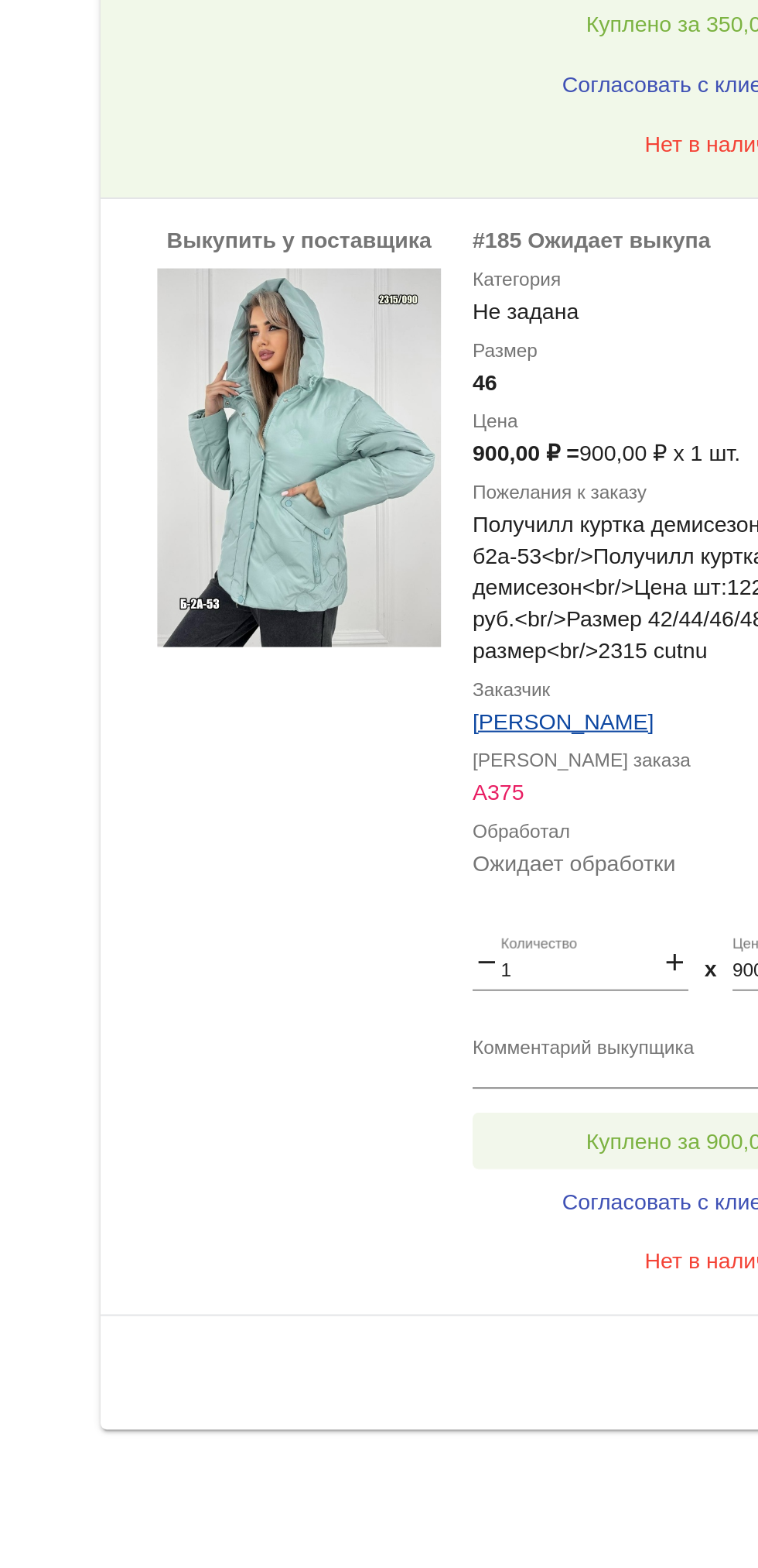
click at [610, 1347] on button "Куплено за 900,00 ₽" at bounding box center [605, 1358] width 214 height 28
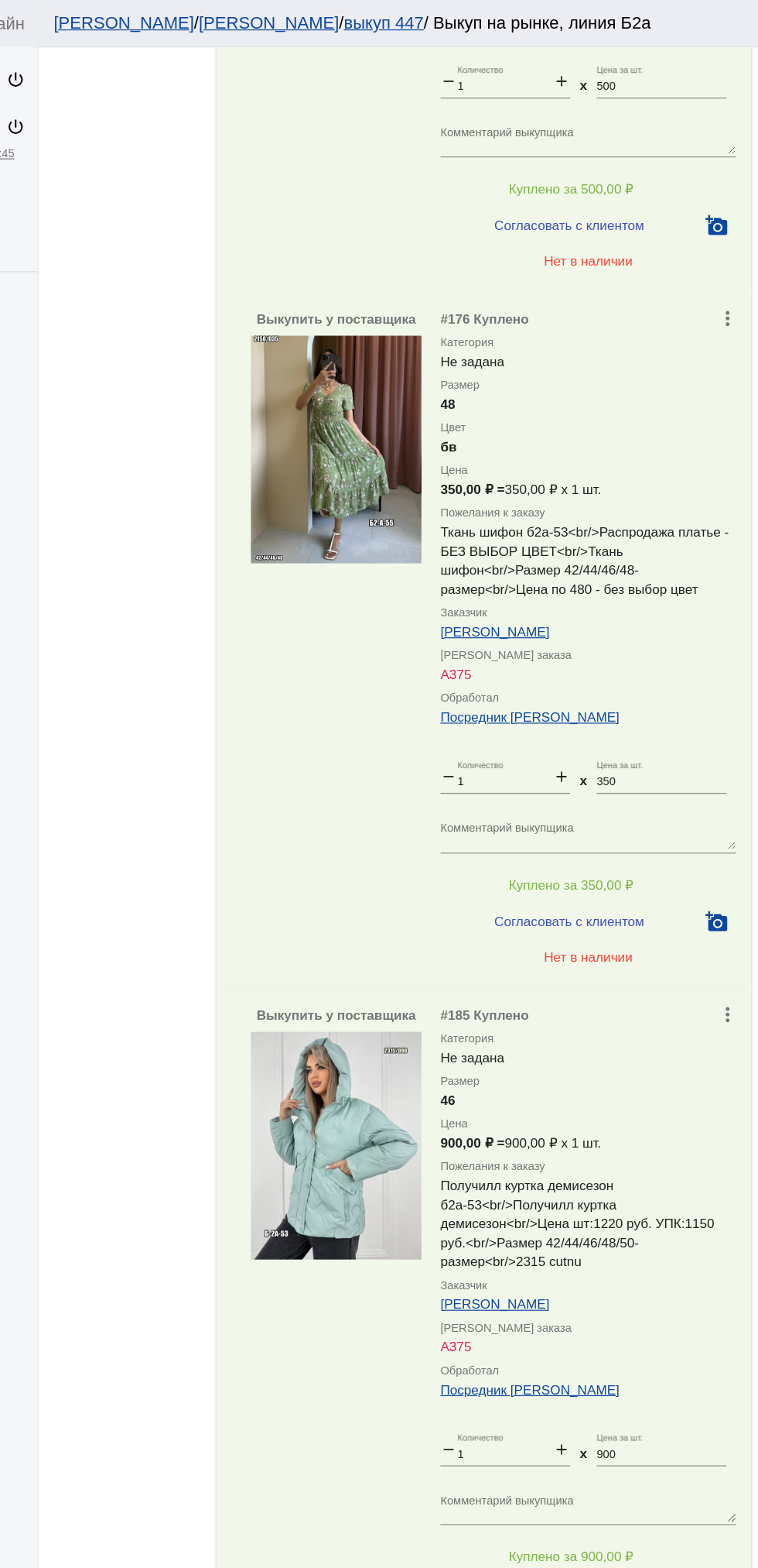
scroll to position [2370, 0]
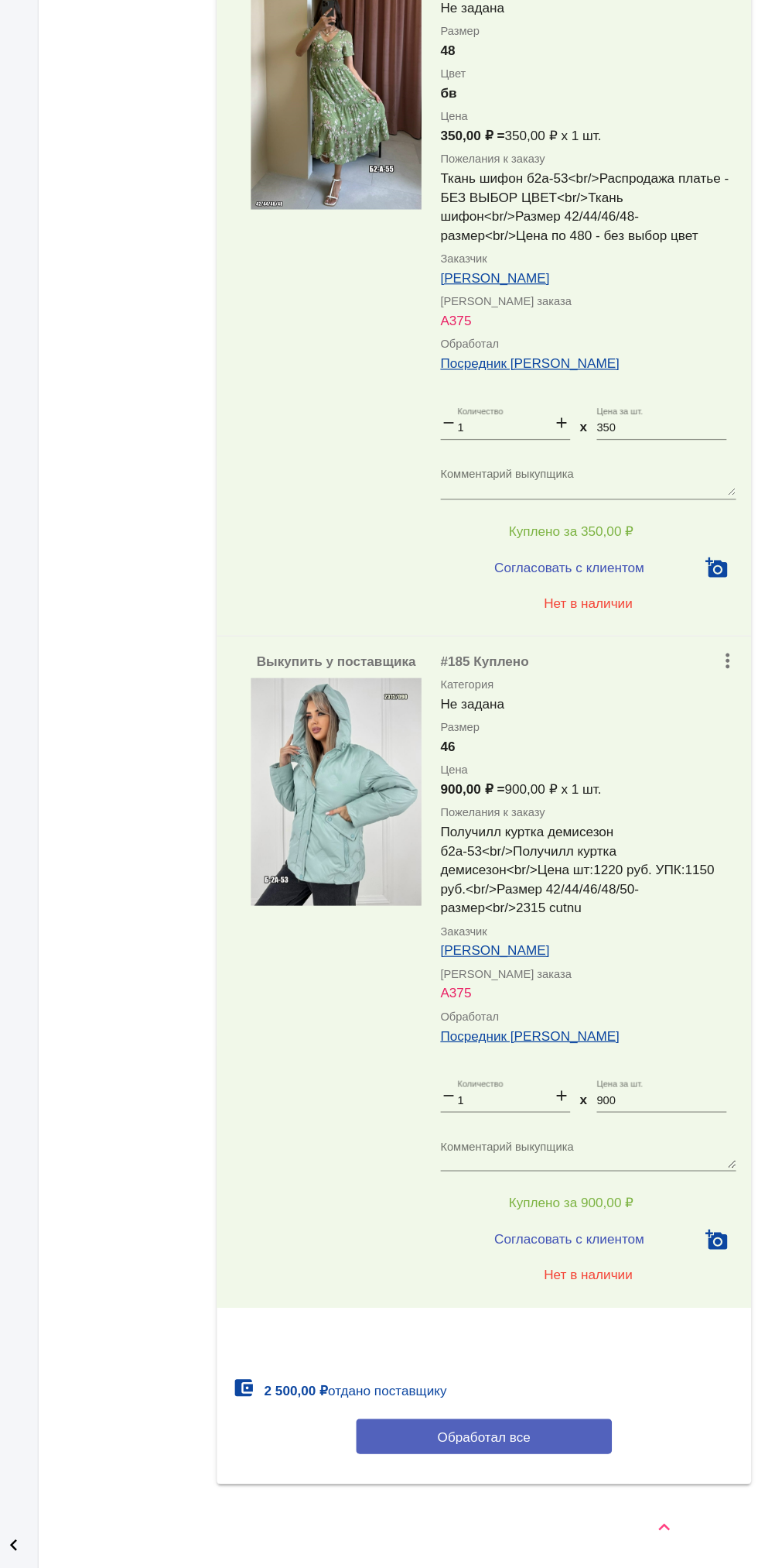
click at [570, 1456] on span "Обработал все" at bounding box center [534, 1461] width 76 height 13
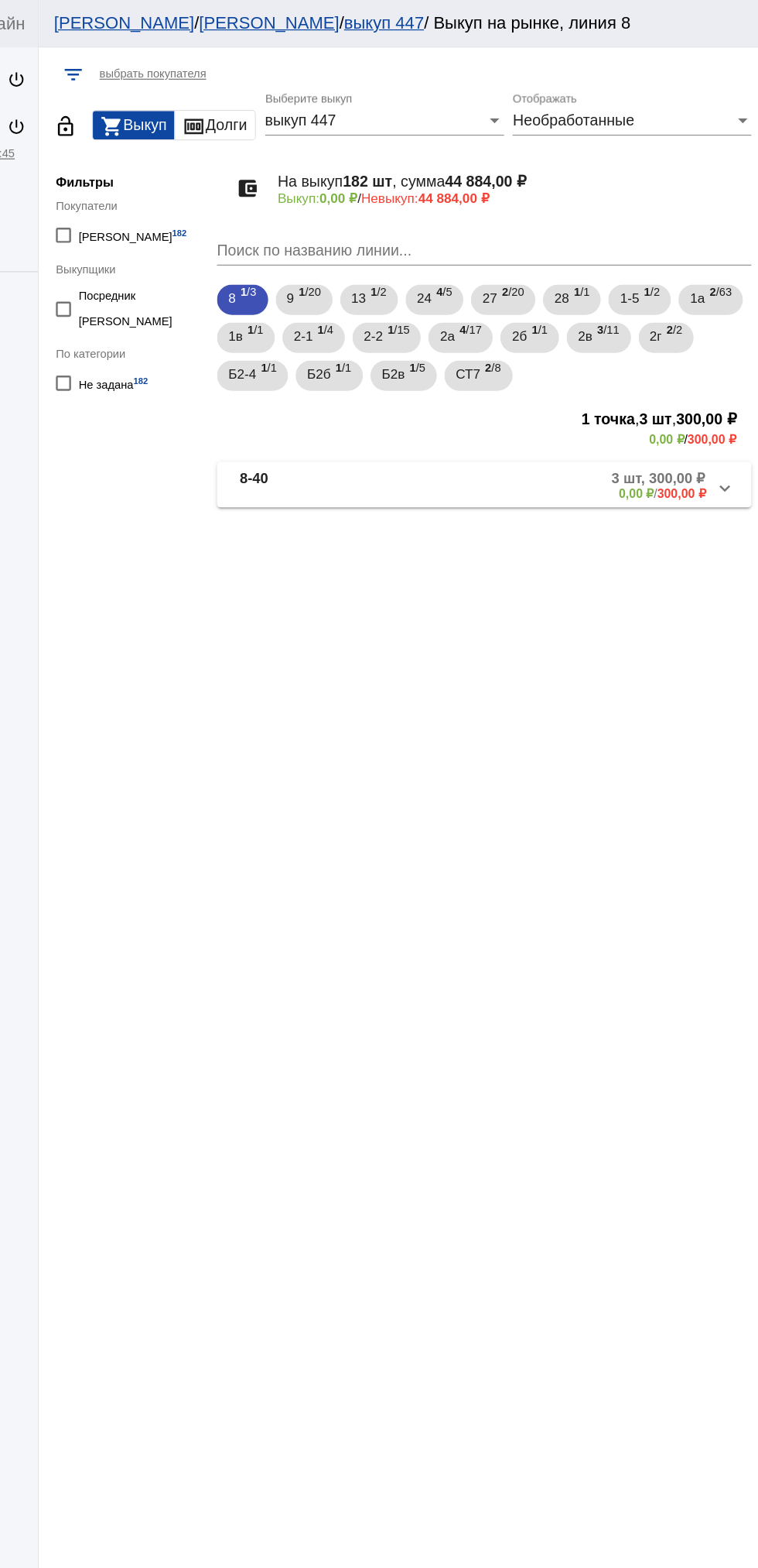
scroll to position [0, 0]
click at [348, 305] on span "Б2-4" at bounding box center [336, 304] width 23 height 28
click at [403, 391] on mat-panel-title "Б2-4-06" at bounding box center [397, 396] width 126 height 25
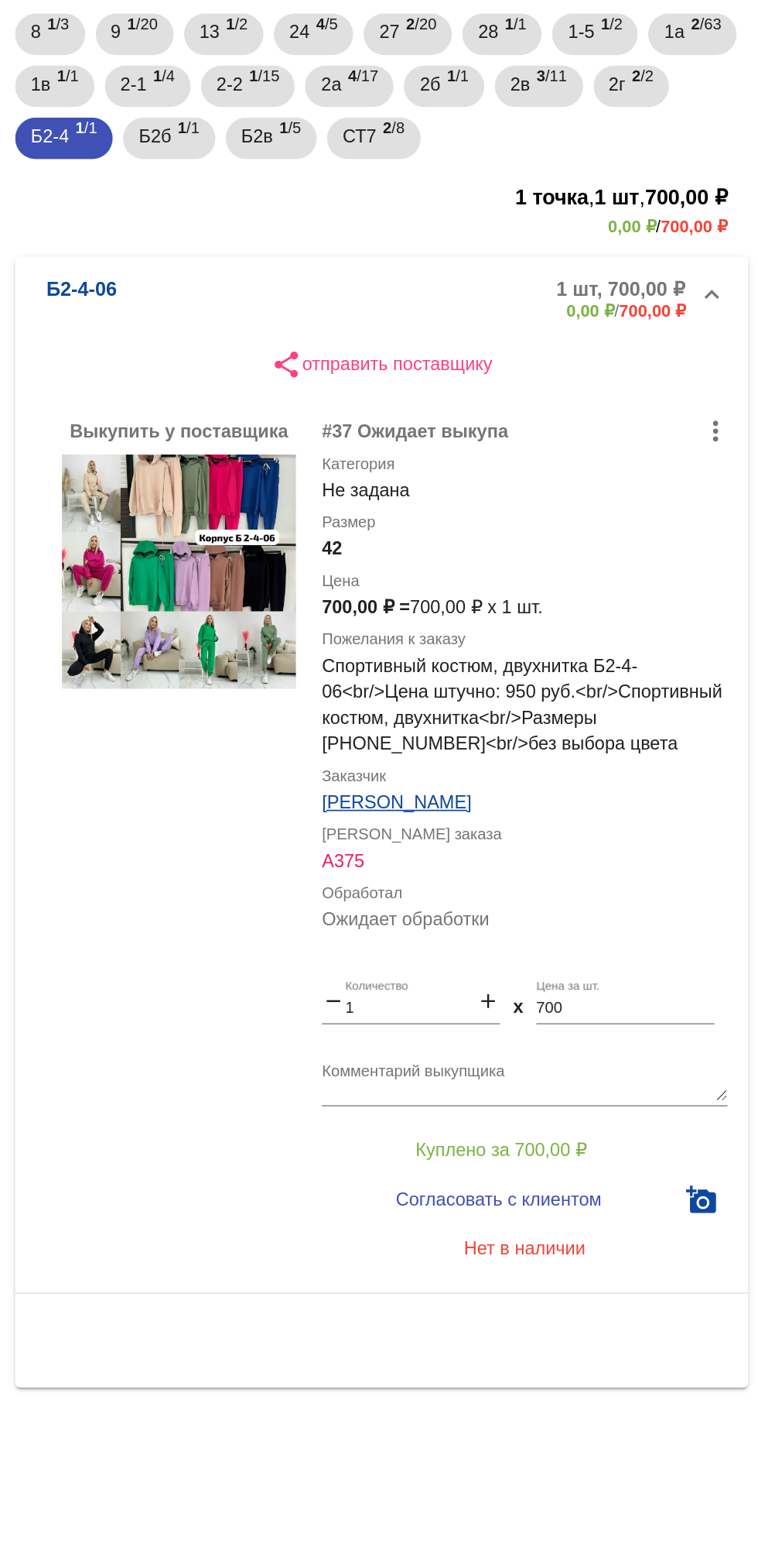
click at [366, 406] on b "Б2-4-06" at bounding box center [355, 402] width 42 height 25
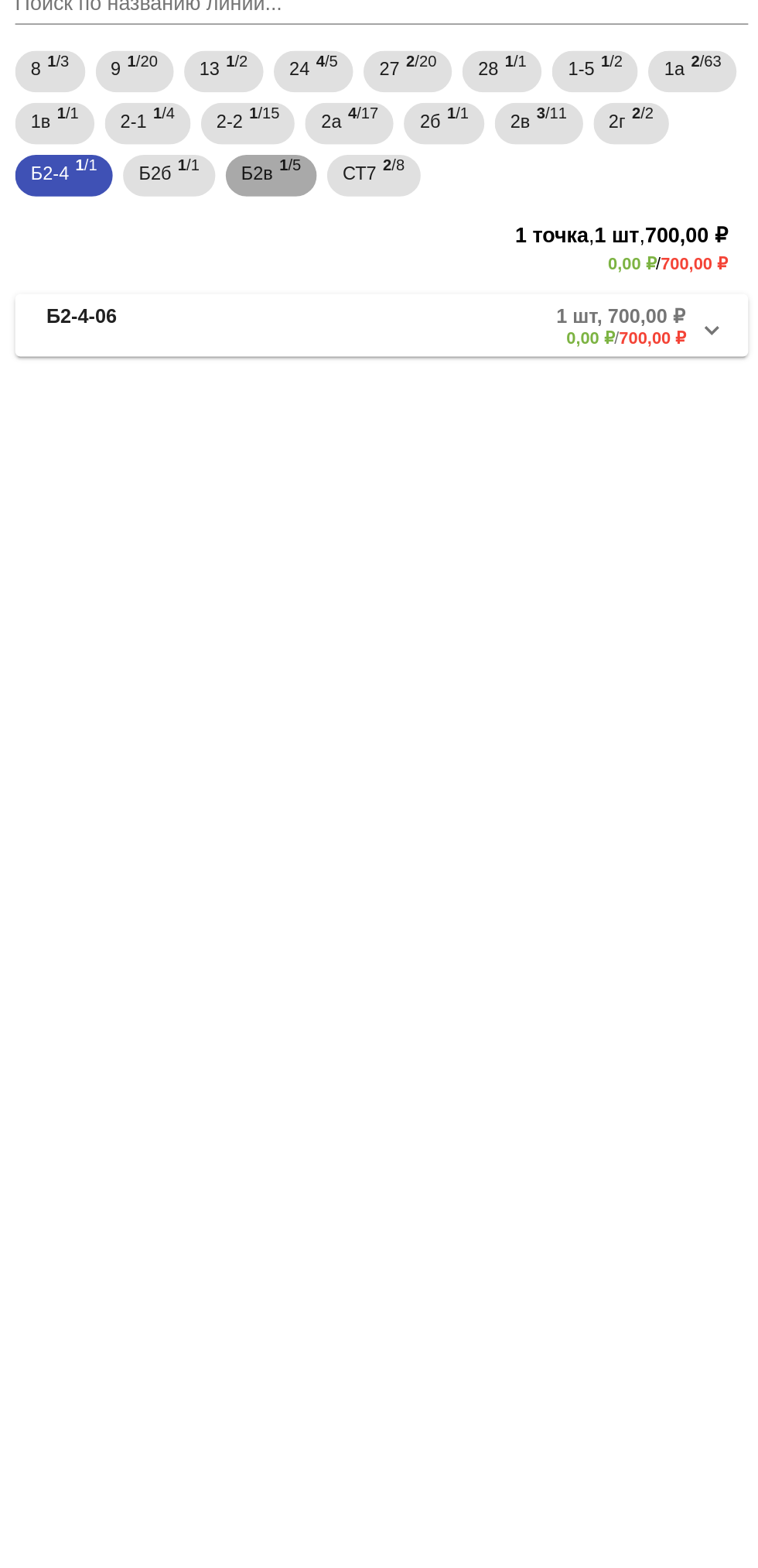
click at [469, 303] on span "Б2в" at bounding box center [460, 304] width 18 height 28
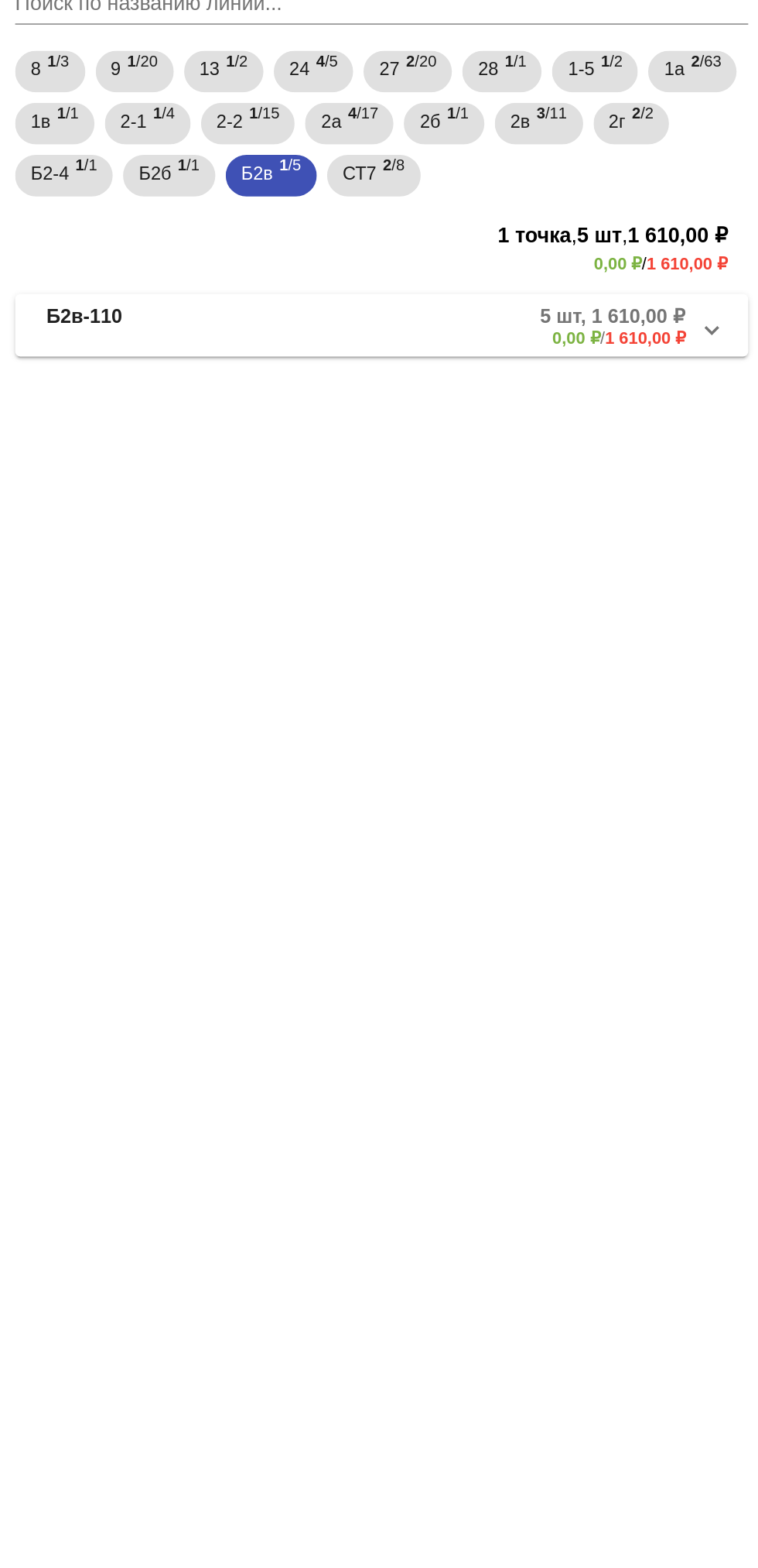
click at [380, 399] on mat-panel-title "Б2в-110" at bounding box center [396, 396] width 124 height 25
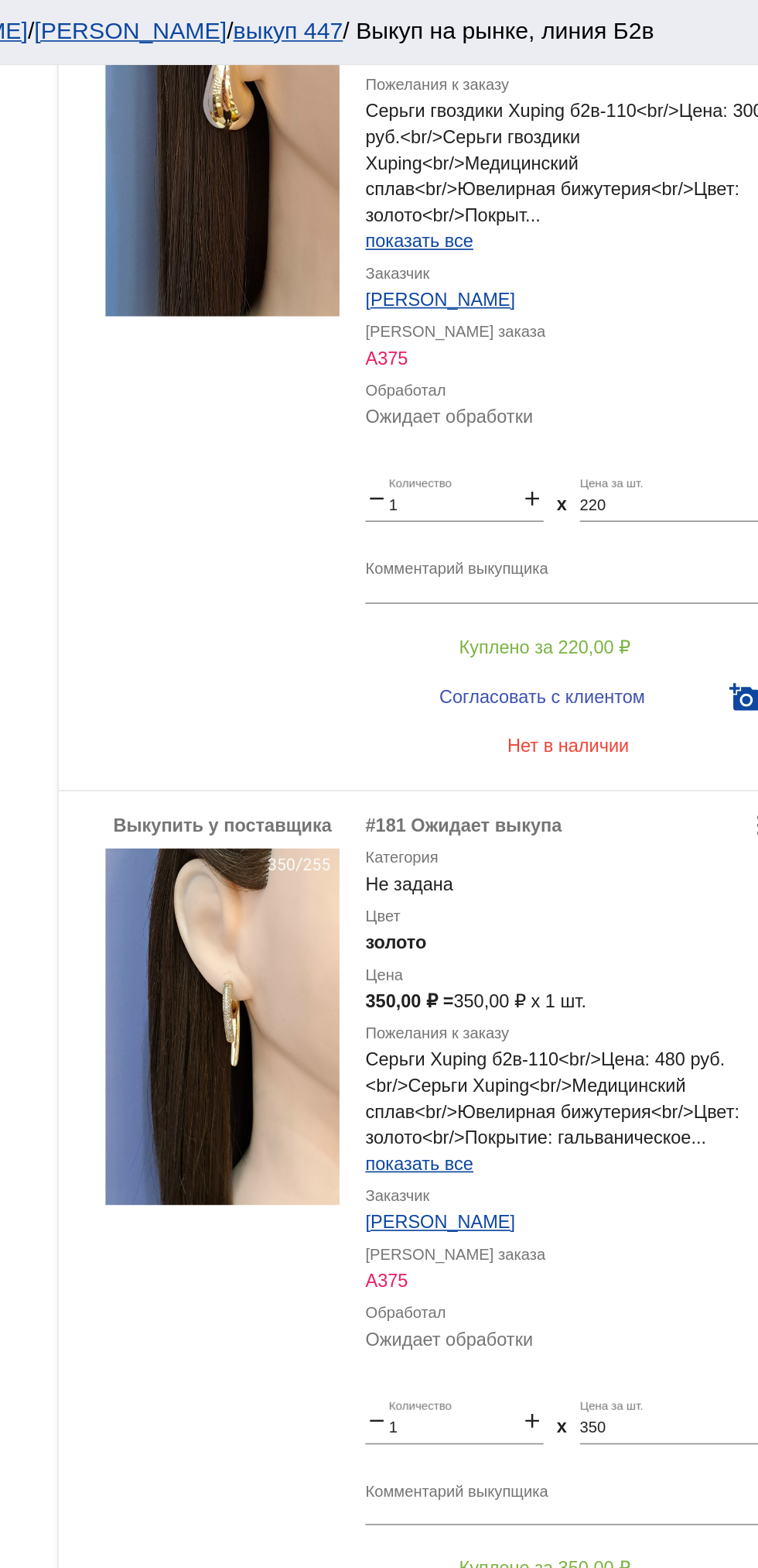
scroll to position [634, 0]
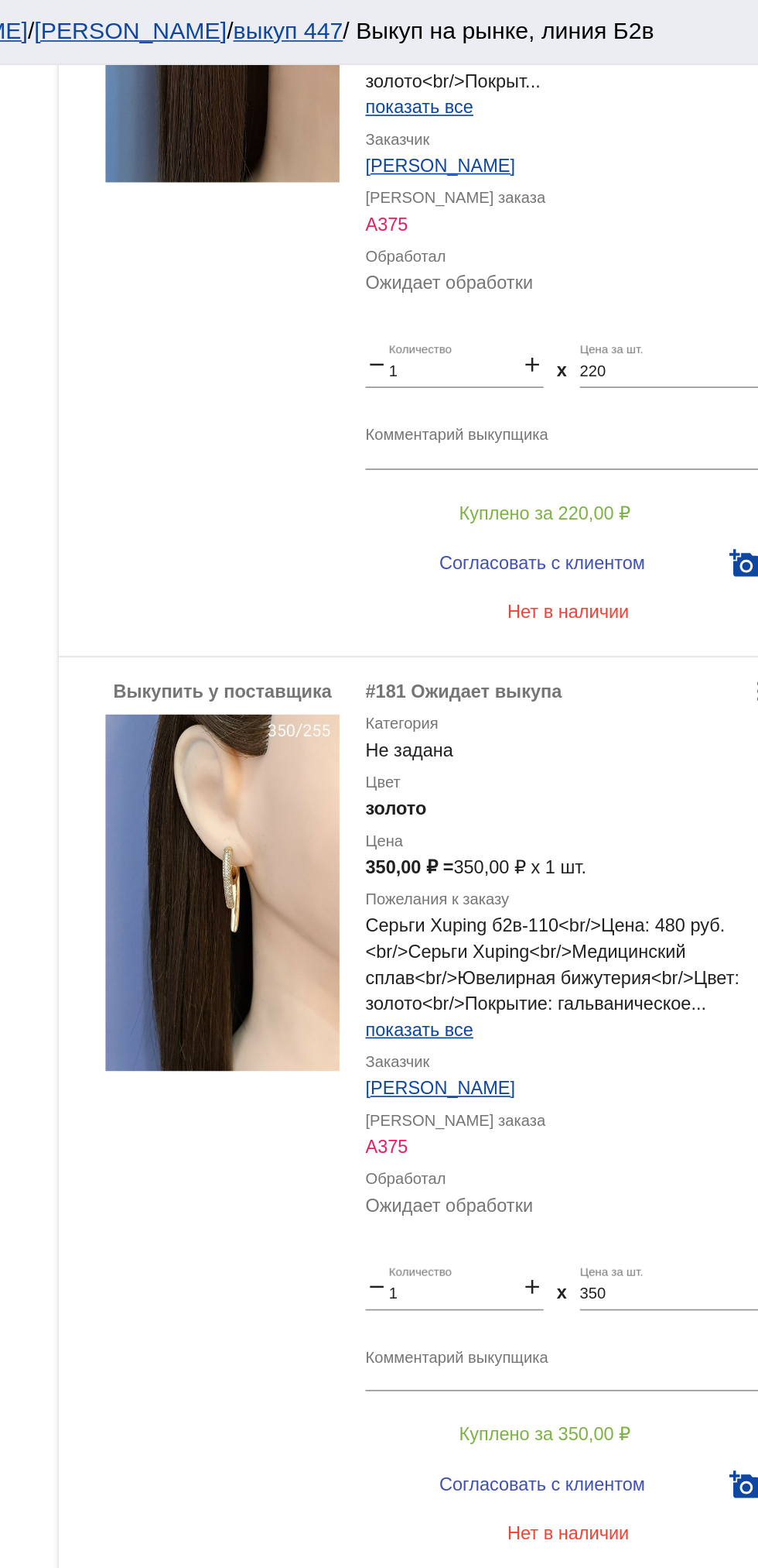
click at [340, 722] on div "Выкупить у поставщика more_vert #181 Ожидает выкупа Категория Не задана Цвет зо…" at bounding box center [534, 665] width 436 height 548
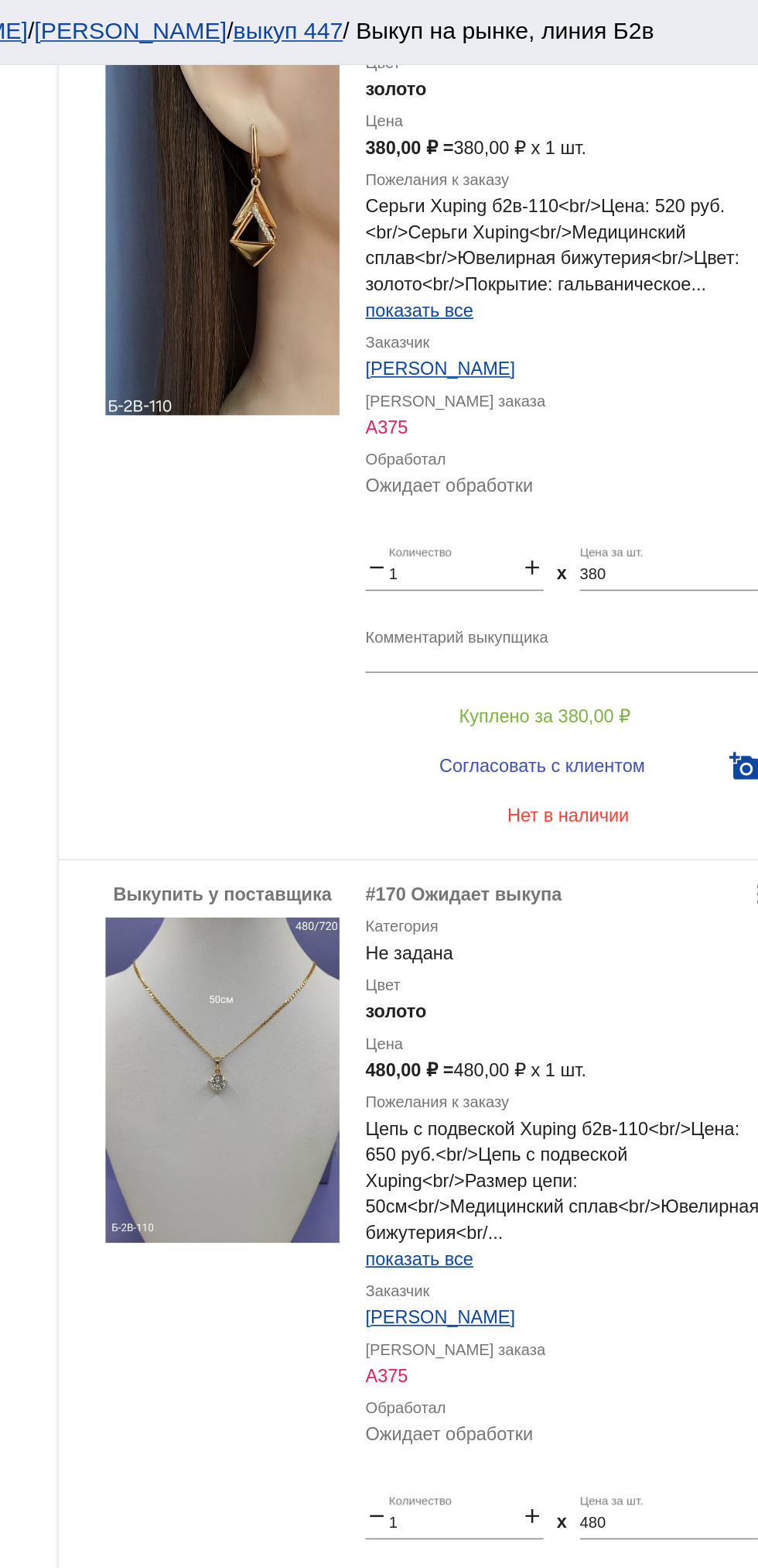
scroll to position [1791, 0]
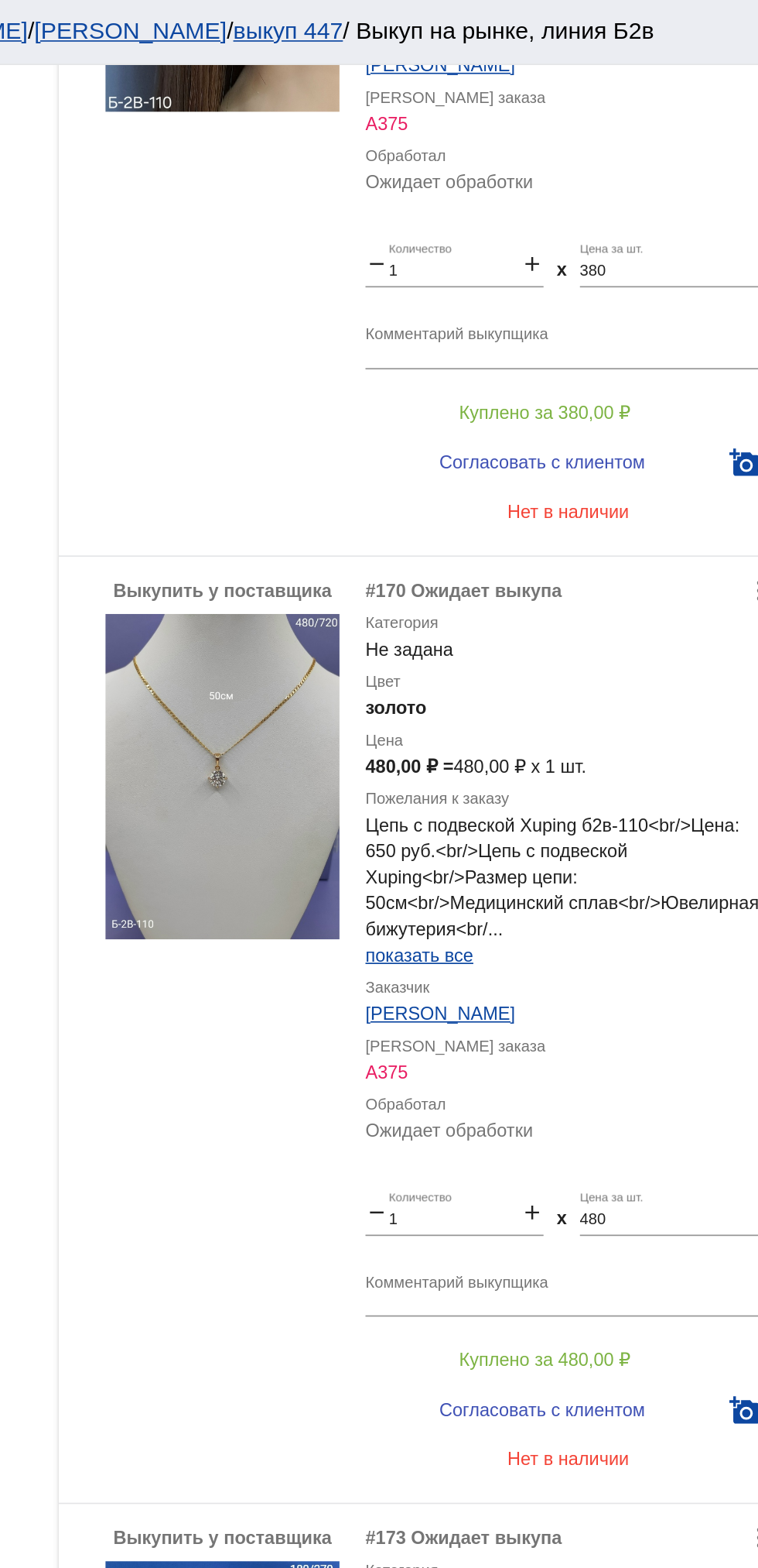
click at [640, 574] on div "показать все" at bounding box center [619, 568] width 241 height 15
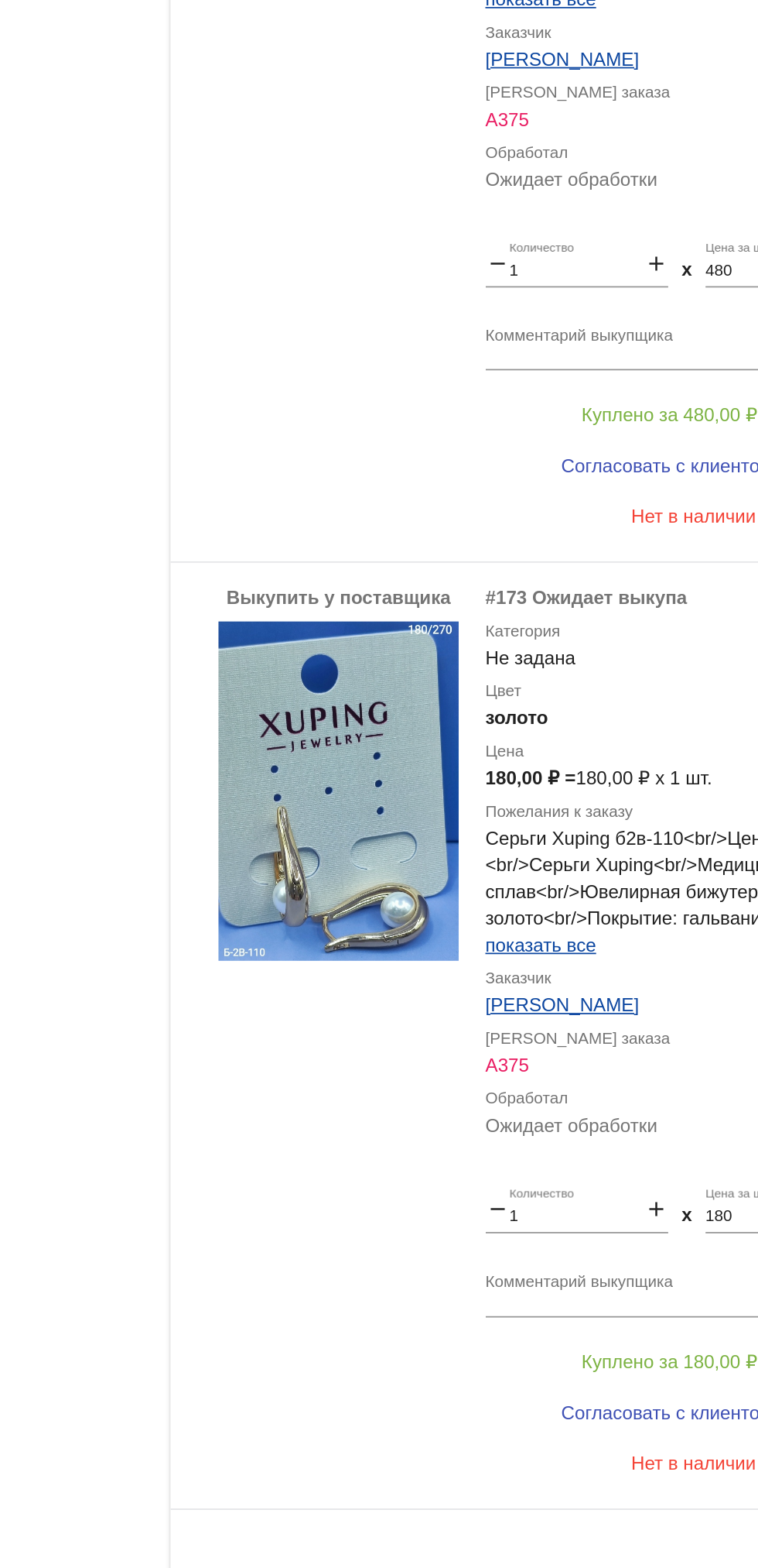
click at [615, 1327] on textarea "Комментарий выкупщика" at bounding box center [619, 1317] width 241 height 24
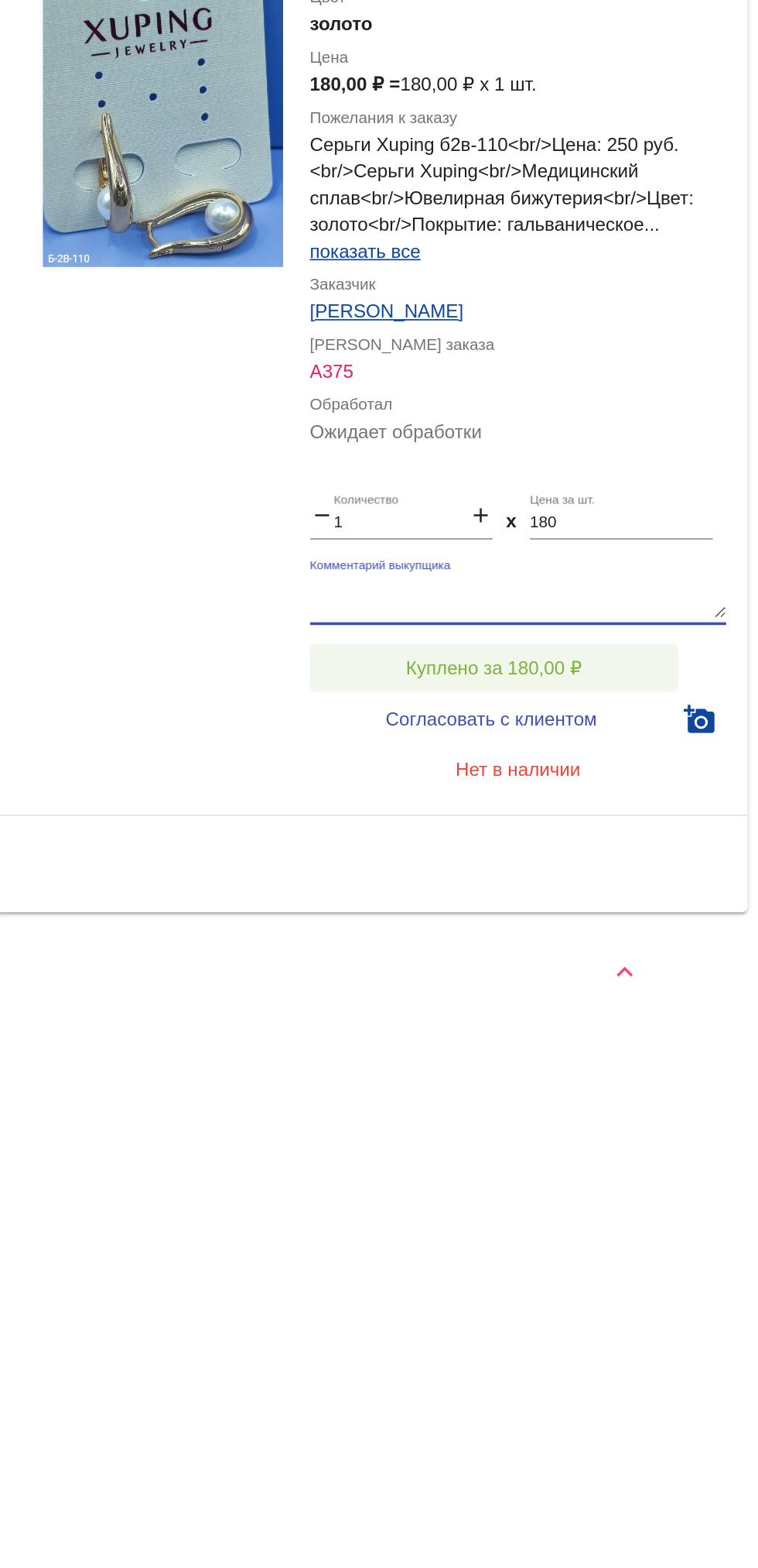
click at [657, 1353] on button "Куплено за 180,00 ₽" at bounding box center [605, 1358] width 214 height 28
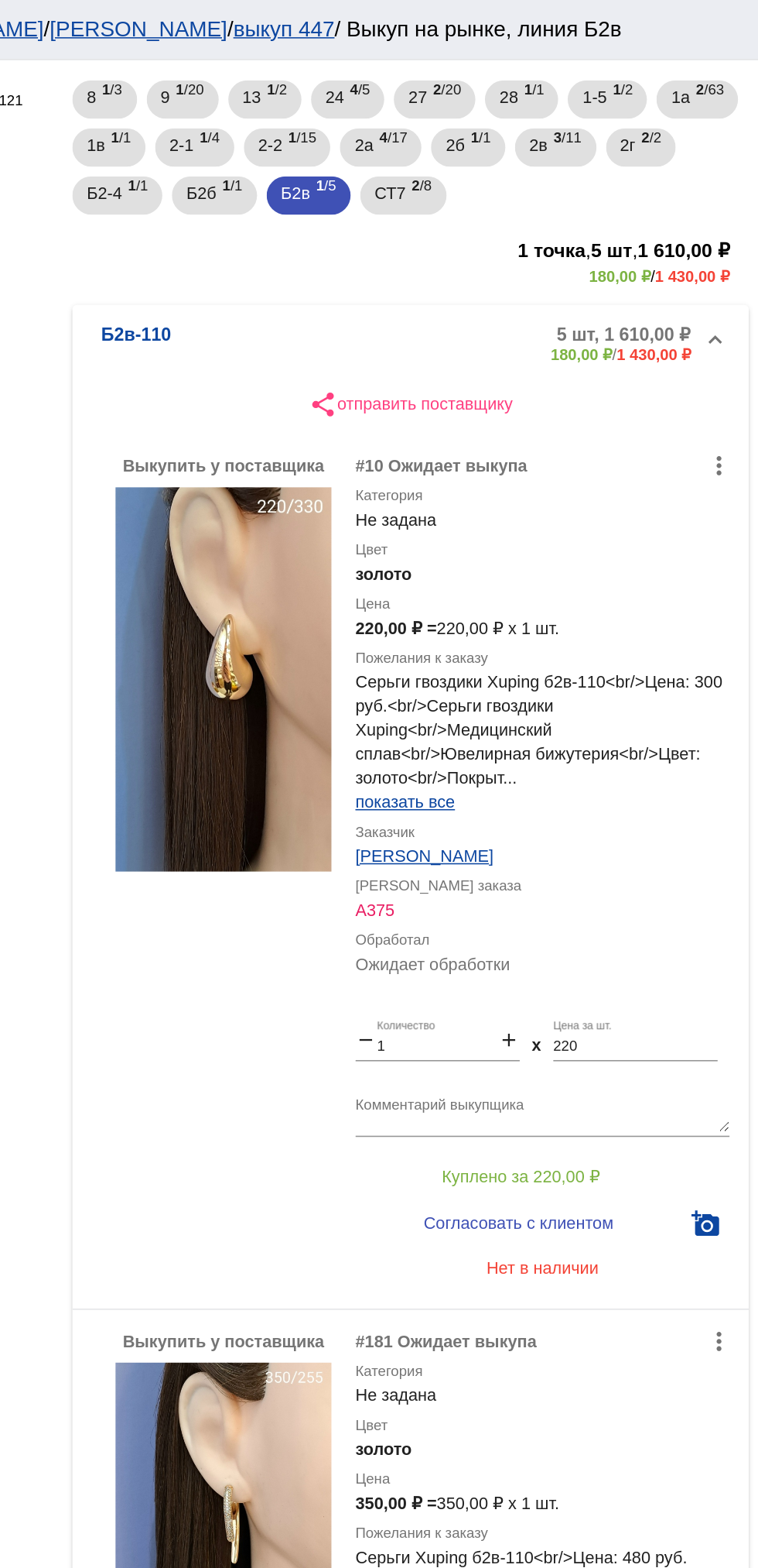
scroll to position [179, 0]
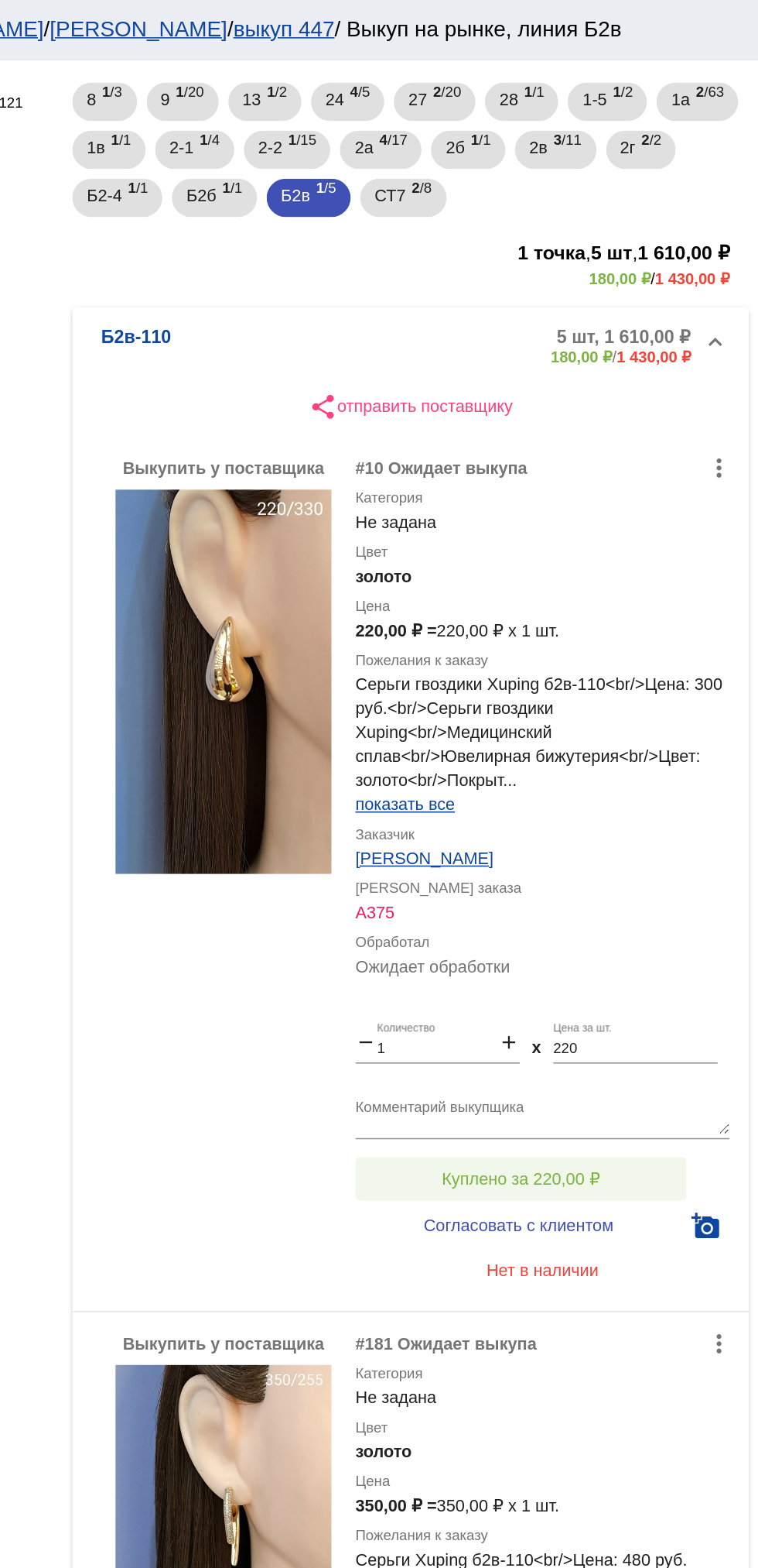
click at [652, 749] on button "Куплено за 220,00 ₽" at bounding box center [605, 760] width 214 height 28
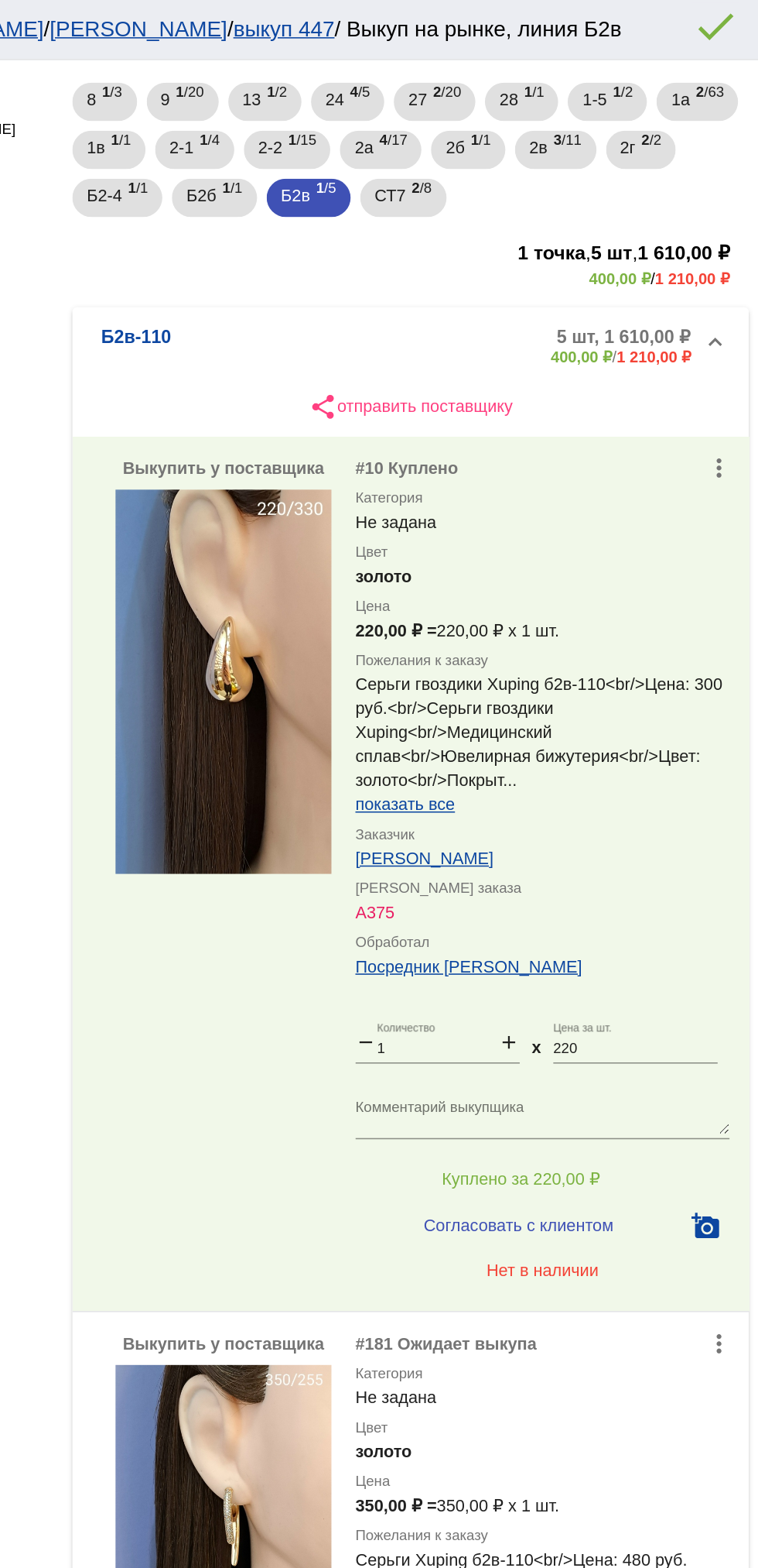
scroll to position [196, 0]
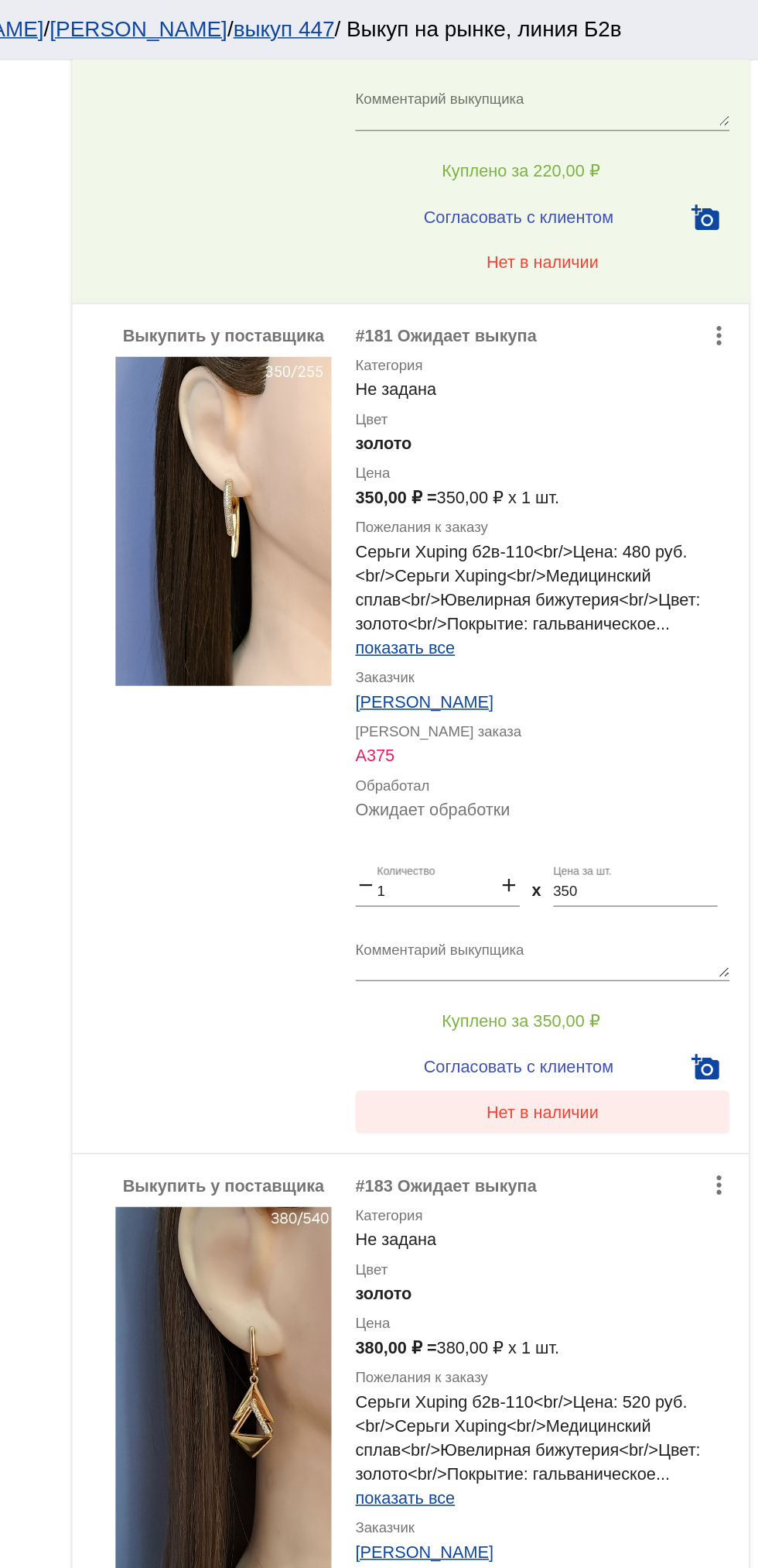
click at [656, 706] on button "Нет в наличии" at bounding box center [619, 717] width 241 height 28
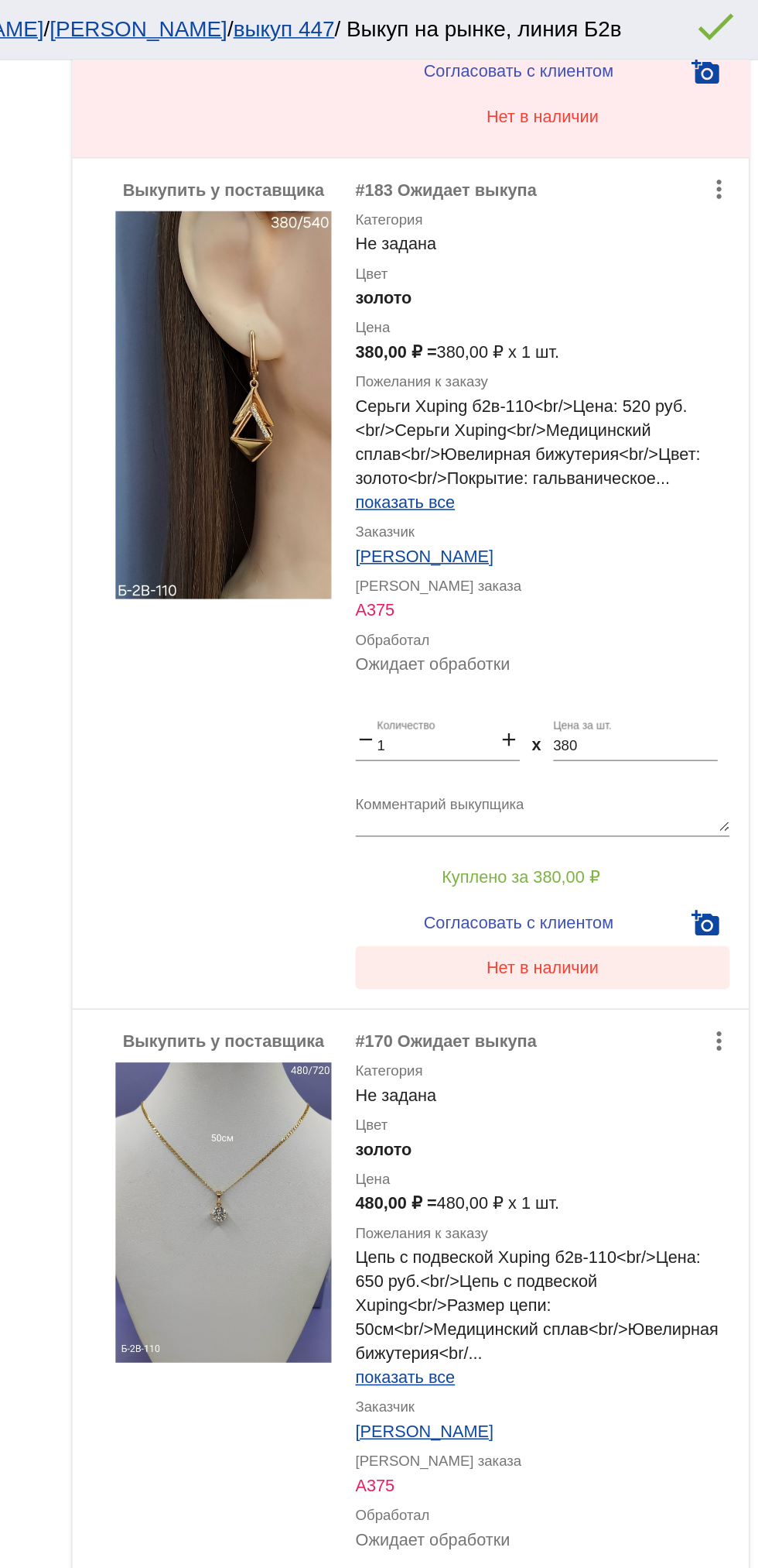
click at [653, 631] on button "Нет в наличии" at bounding box center [619, 624] width 241 height 28
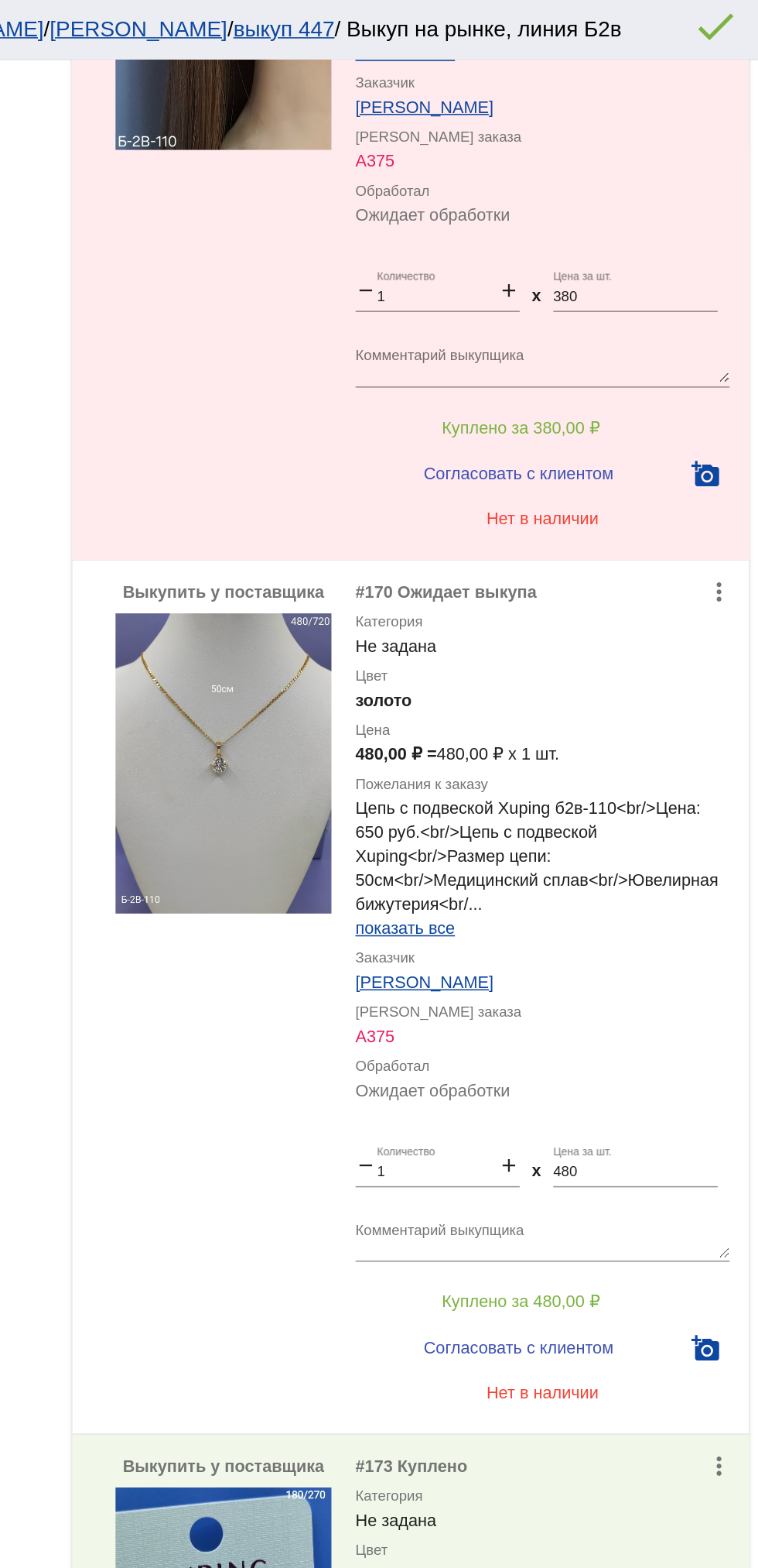
scroll to position [1791, 0]
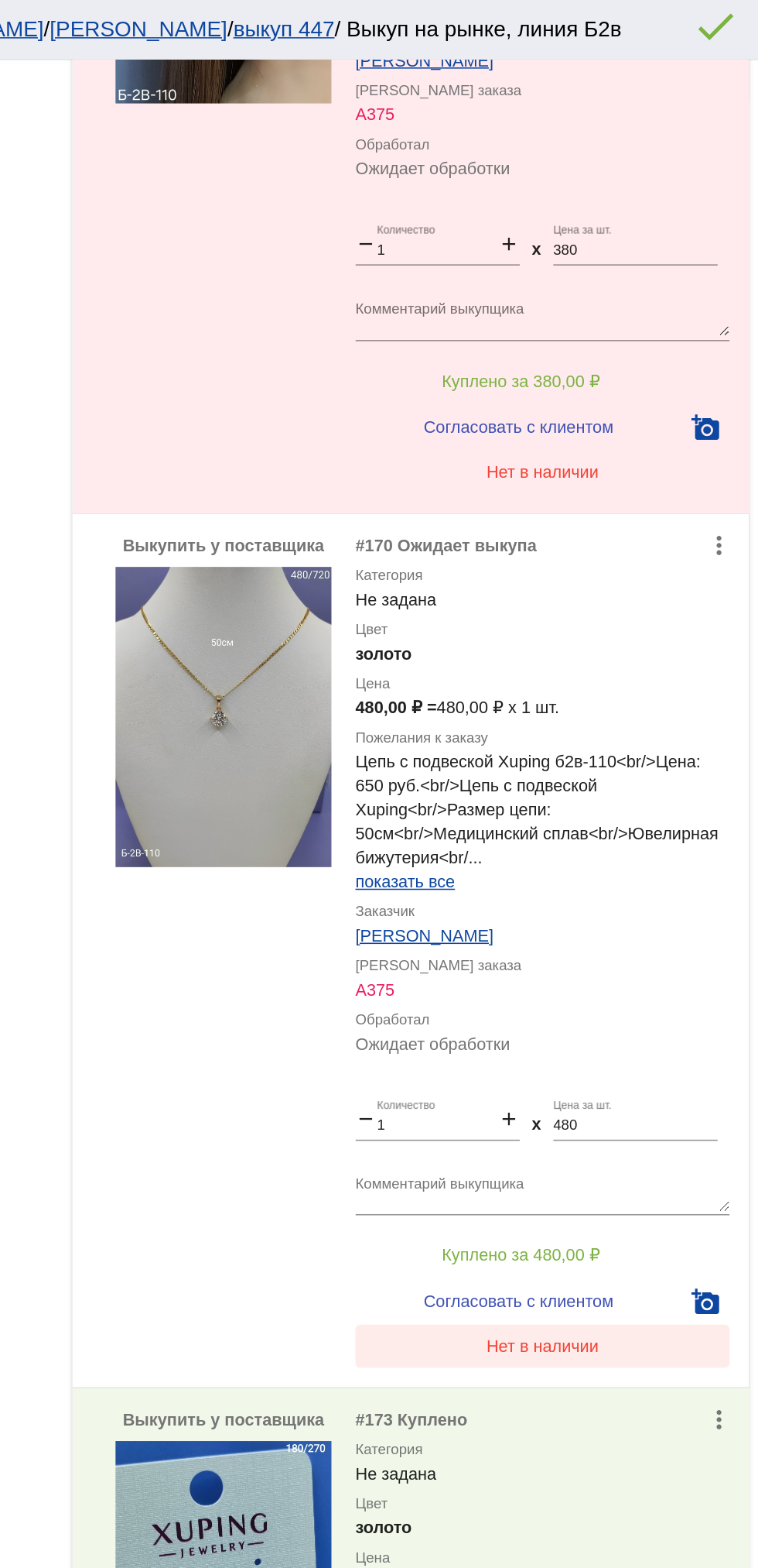
click at [639, 868] on span "Нет в наличии" at bounding box center [619, 867] width 73 height 13
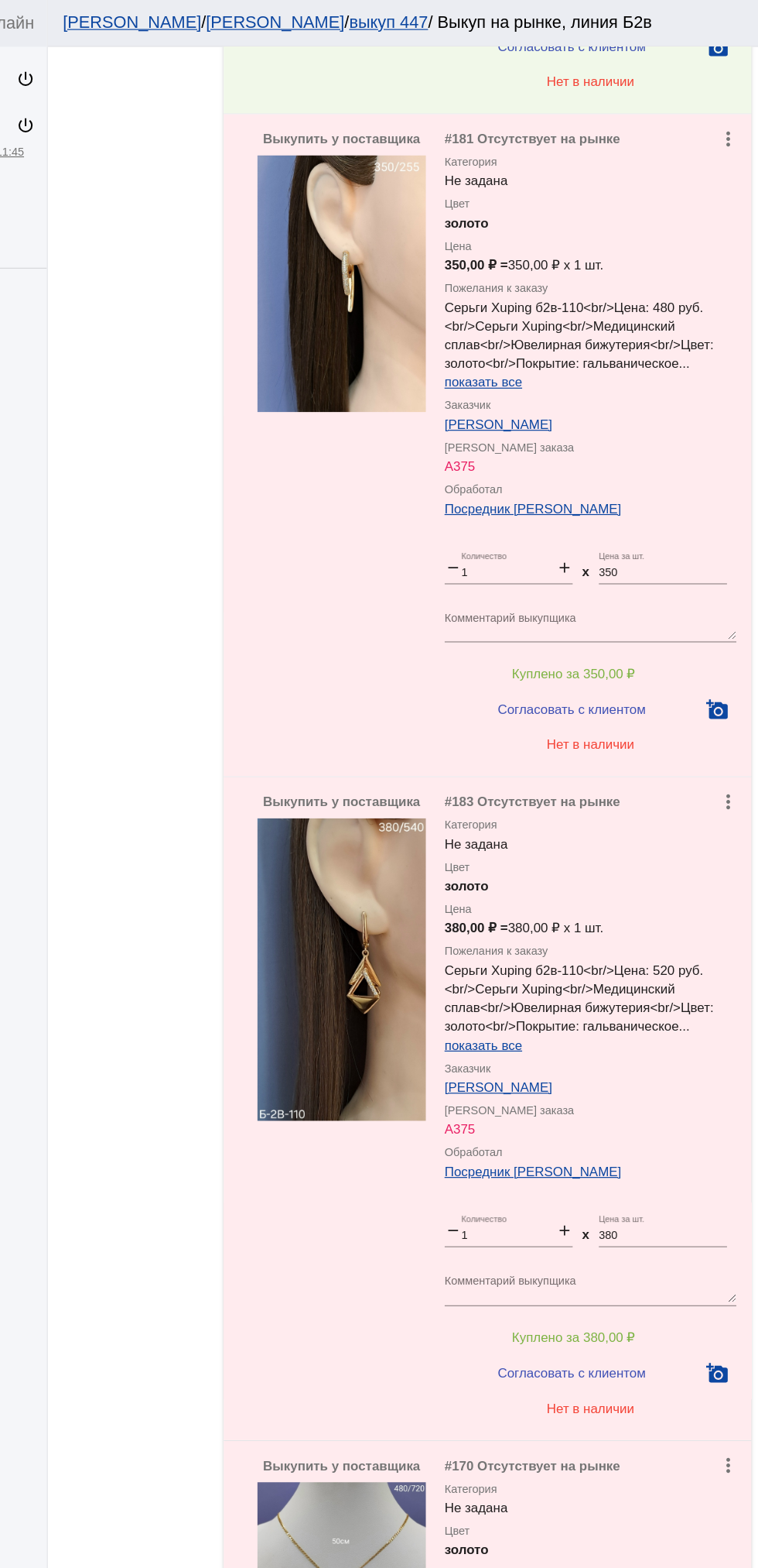
scroll to position [1879, 0]
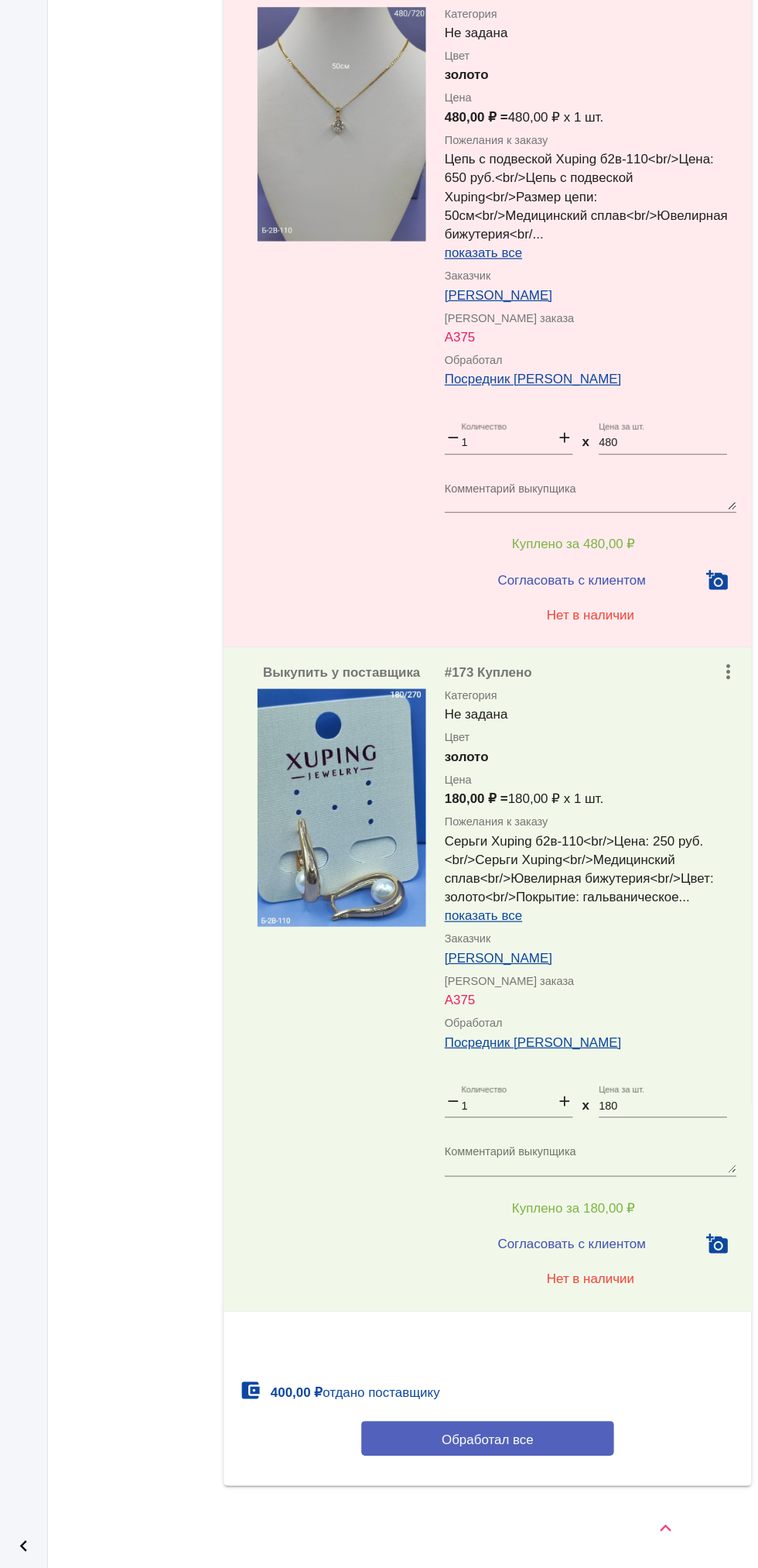
click at [576, 1458] on button "Обработал все" at bounding box center [534, 1461] width 209 height 28
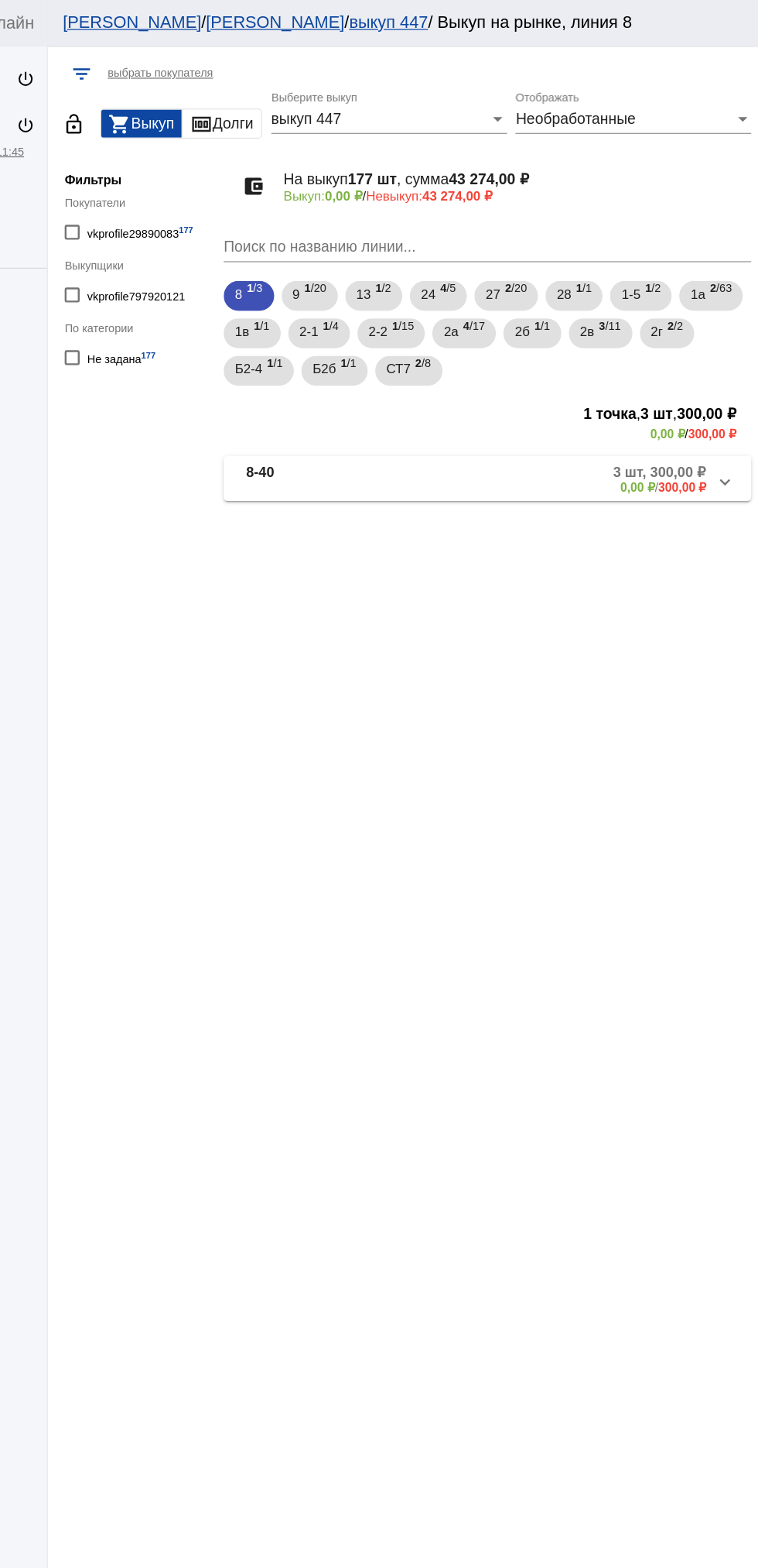
scroll to position [0, 0]
click at [569, 274] on span "2б" at bounding box center [562, 273] width 13 height 28
click at [554, 402] on mat-panel-description "1 шт, 250,00 ₽ 0,00 ₽ / 250,00 ₽" at bounding box center [589, 396] width 250 height 25
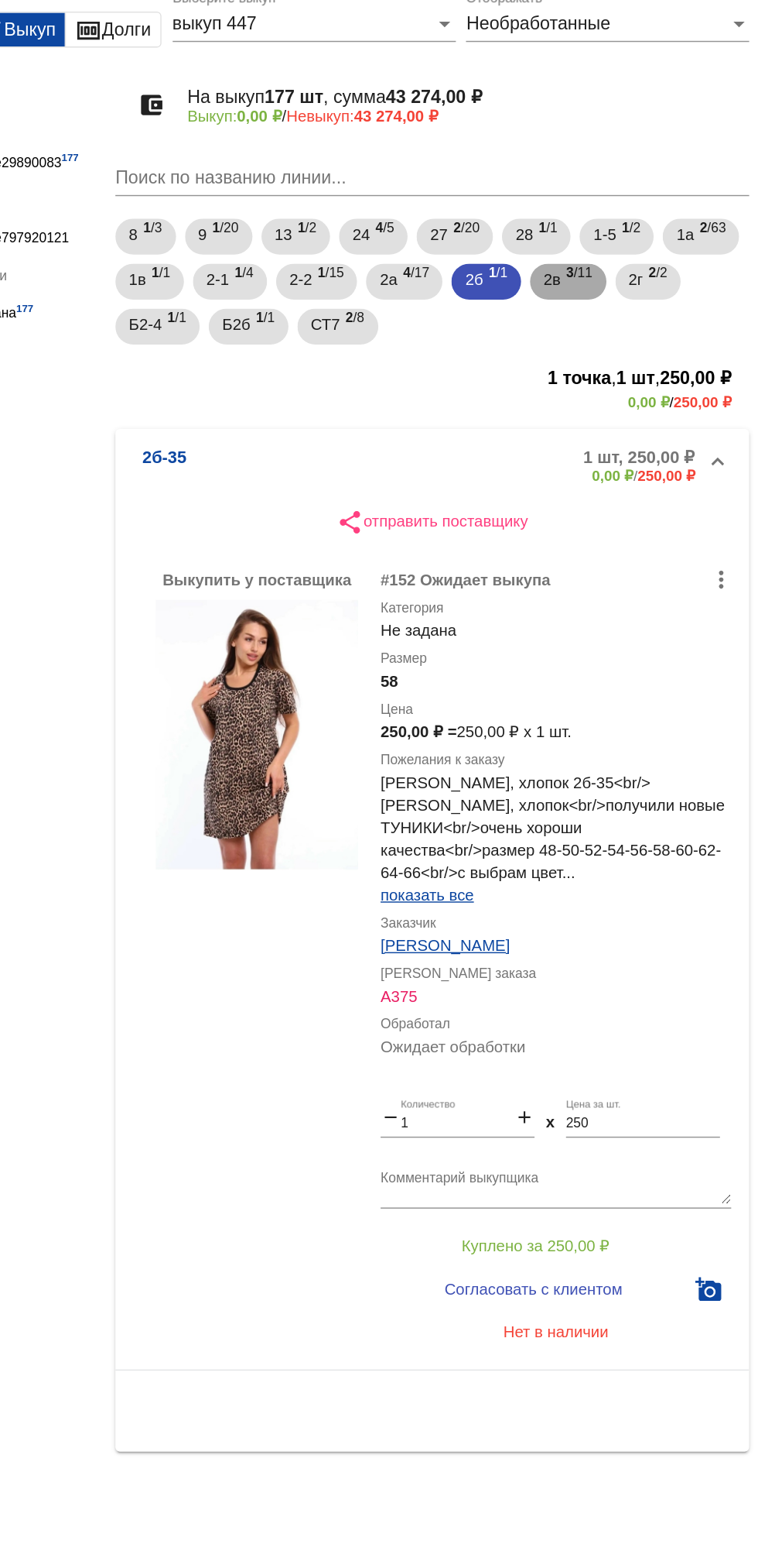
click at [622, 280] on span "2в" at bounding box center [616, 273] width 12 height 28
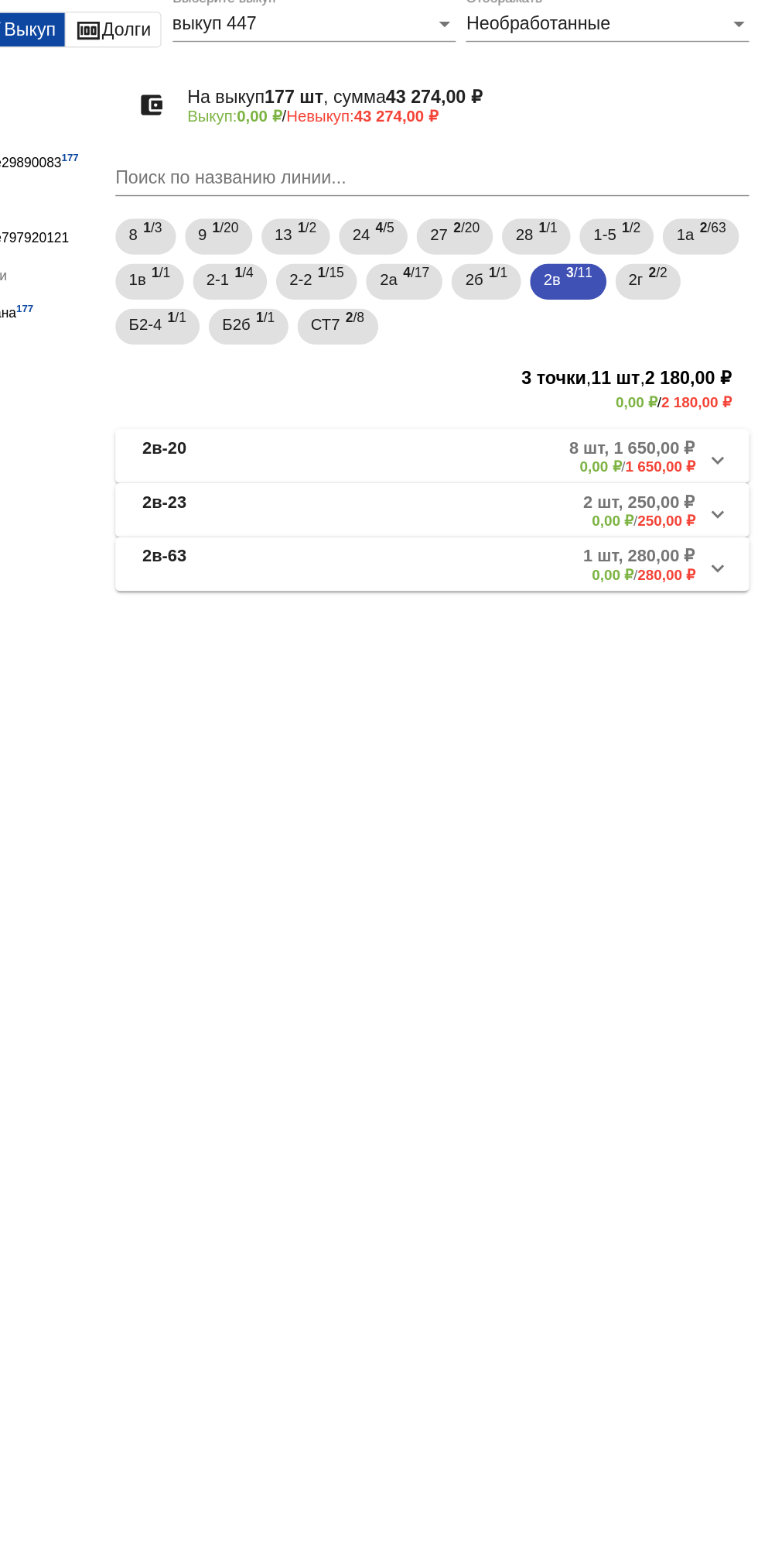
click at [604, 408] on mat-panel-description "8 шт, 1 650,00 ₽ 0,00 ₽ / 1 650,00 ₽" at bounding box center [588, 396] width 255 height 25
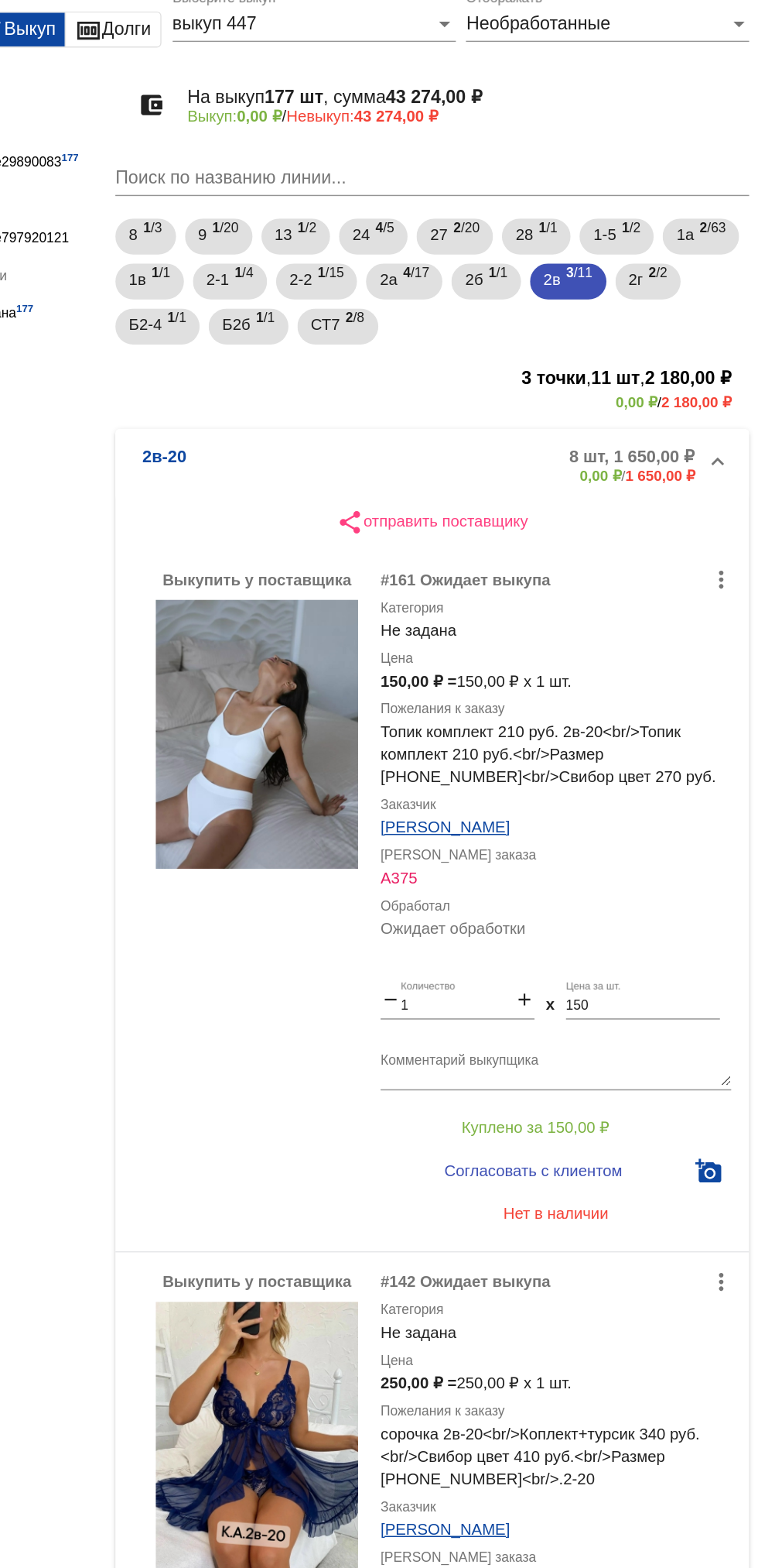
click at [568, 404] on mat-panel-description "8 шт, 1 650,00 ₽ 0,00 ₽ / 1 650,00 ₽" at bounding box center [588, 402] width 255 height 25
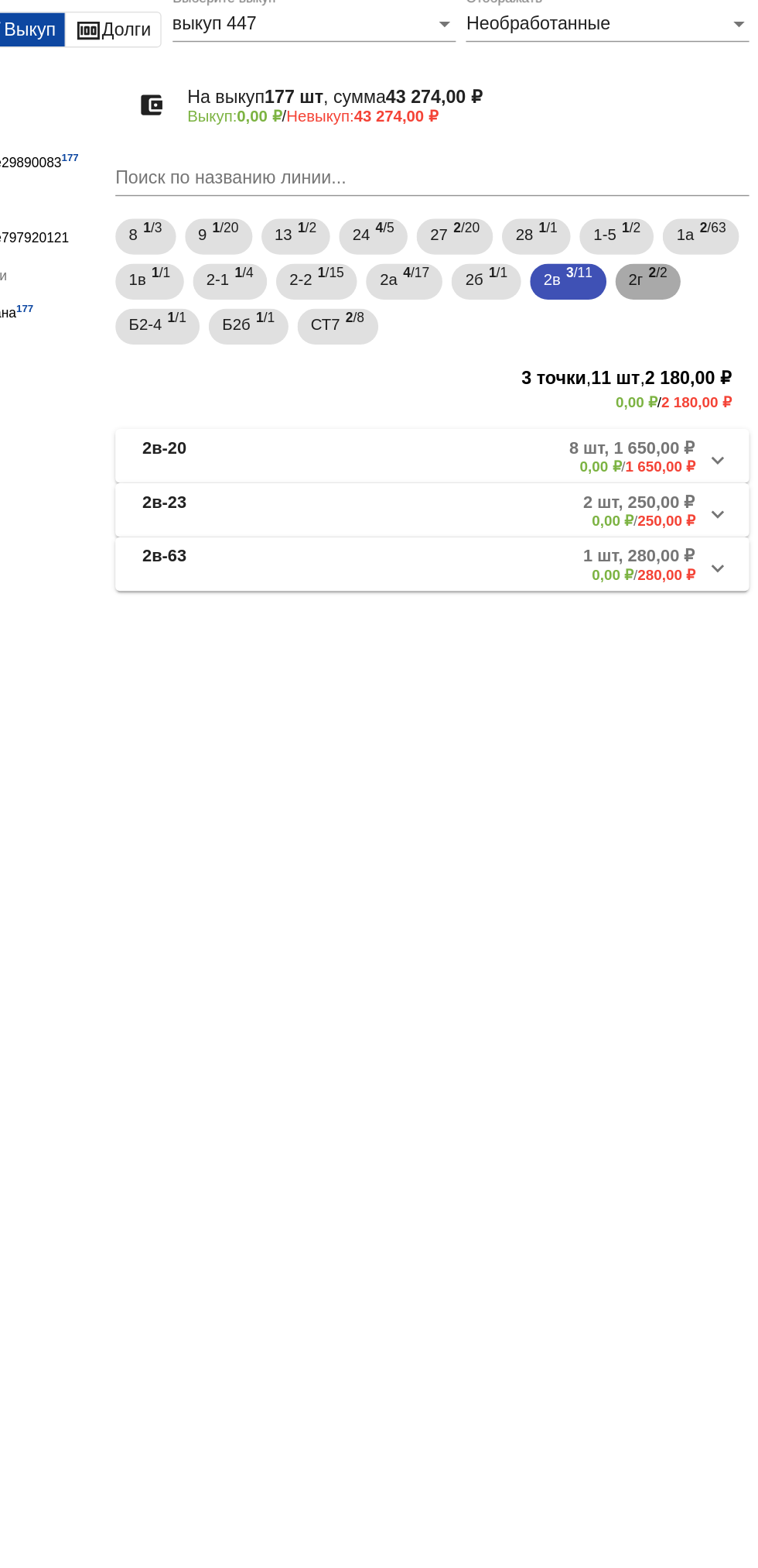
click at [683, 292] on span "2 /2" at bounding box center [689, 276] width 13 height 32
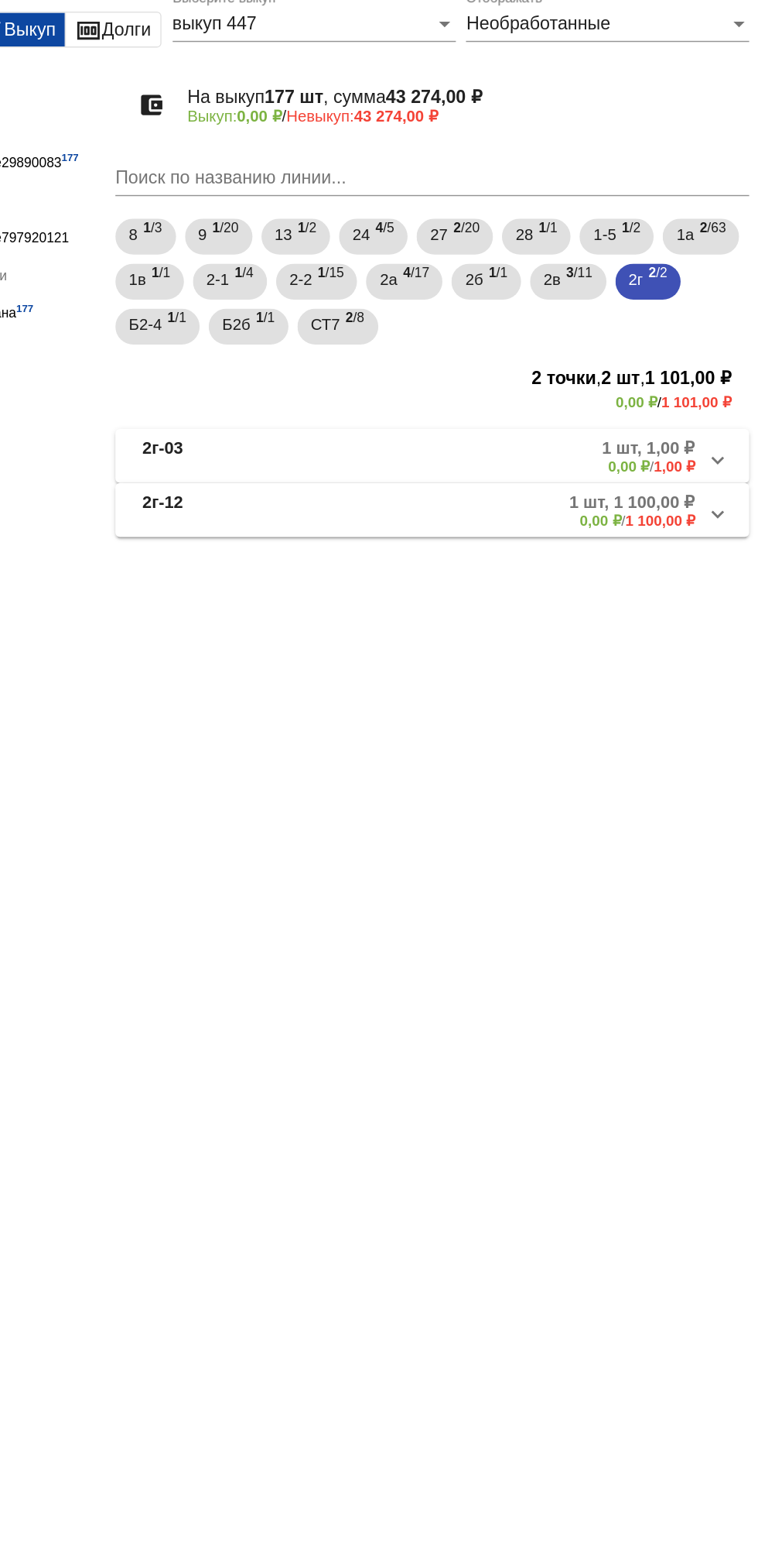
click at [656, 406] on b "0,00 ₽" at bounding box center [670, 403] width 28 height 12
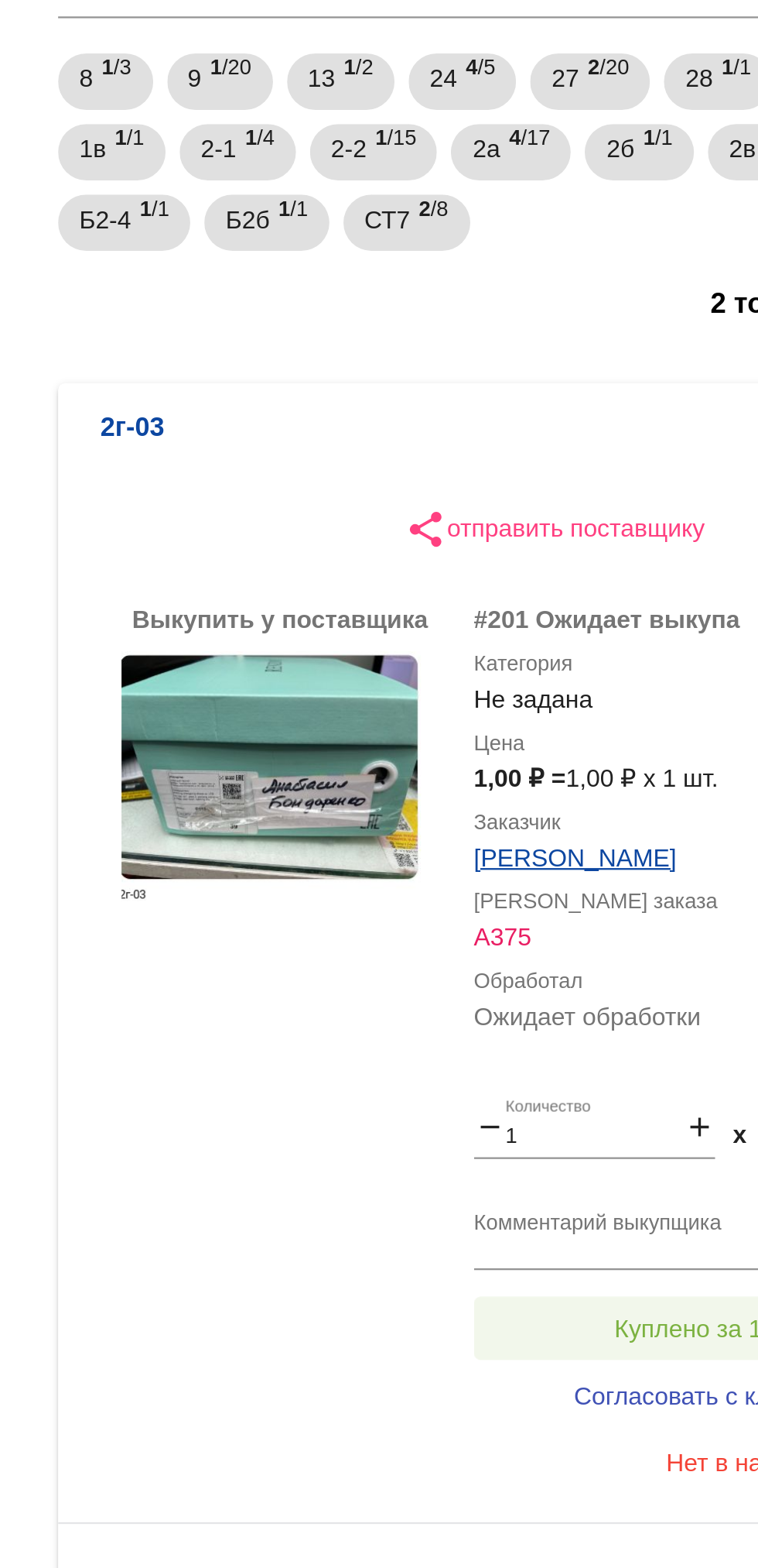
click at [585, 789] on span "Куплено за 1,00 ₽" at bounding box center [605, 792] width 90 height 13
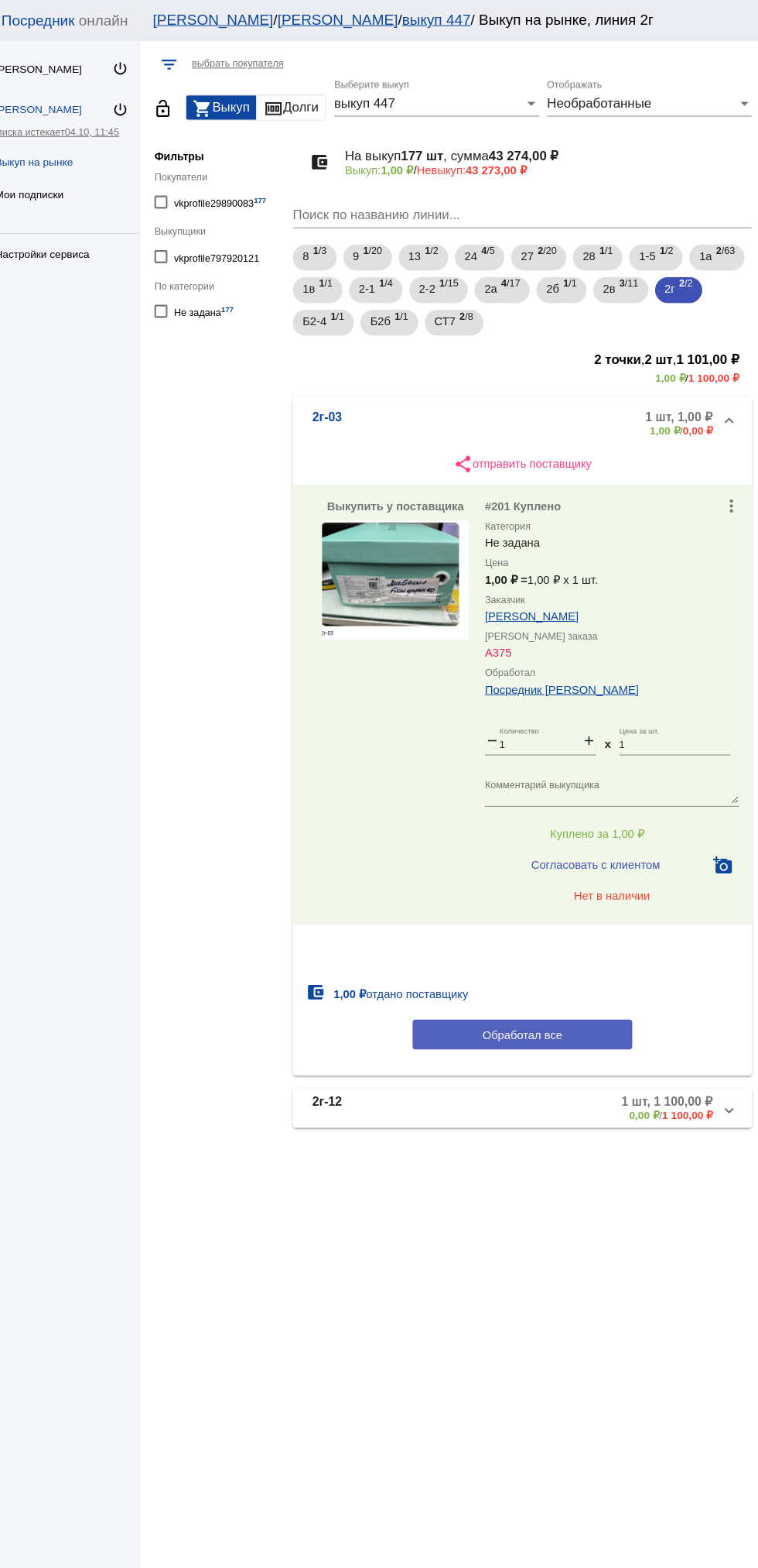
click at [556, 975] on button "Обработал все" at bounding box center [534, 983] width 209 height 28
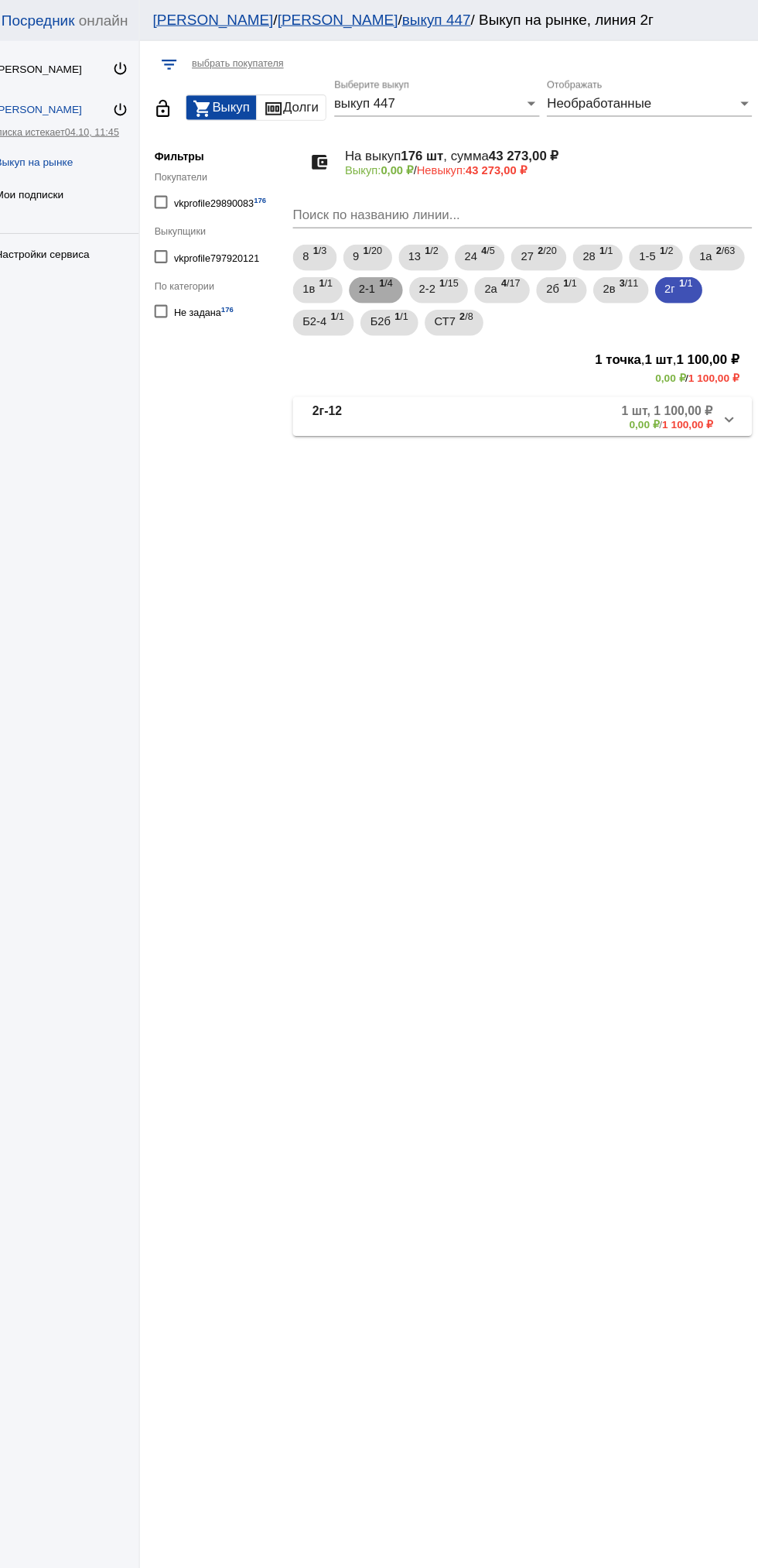
click at [411, 277] on span "1 /4" at bounding box center [405, 276] width 13 height 32
click at [532, 270] on span "4 /17" at bounding box center [522, 276] width 18 height 32
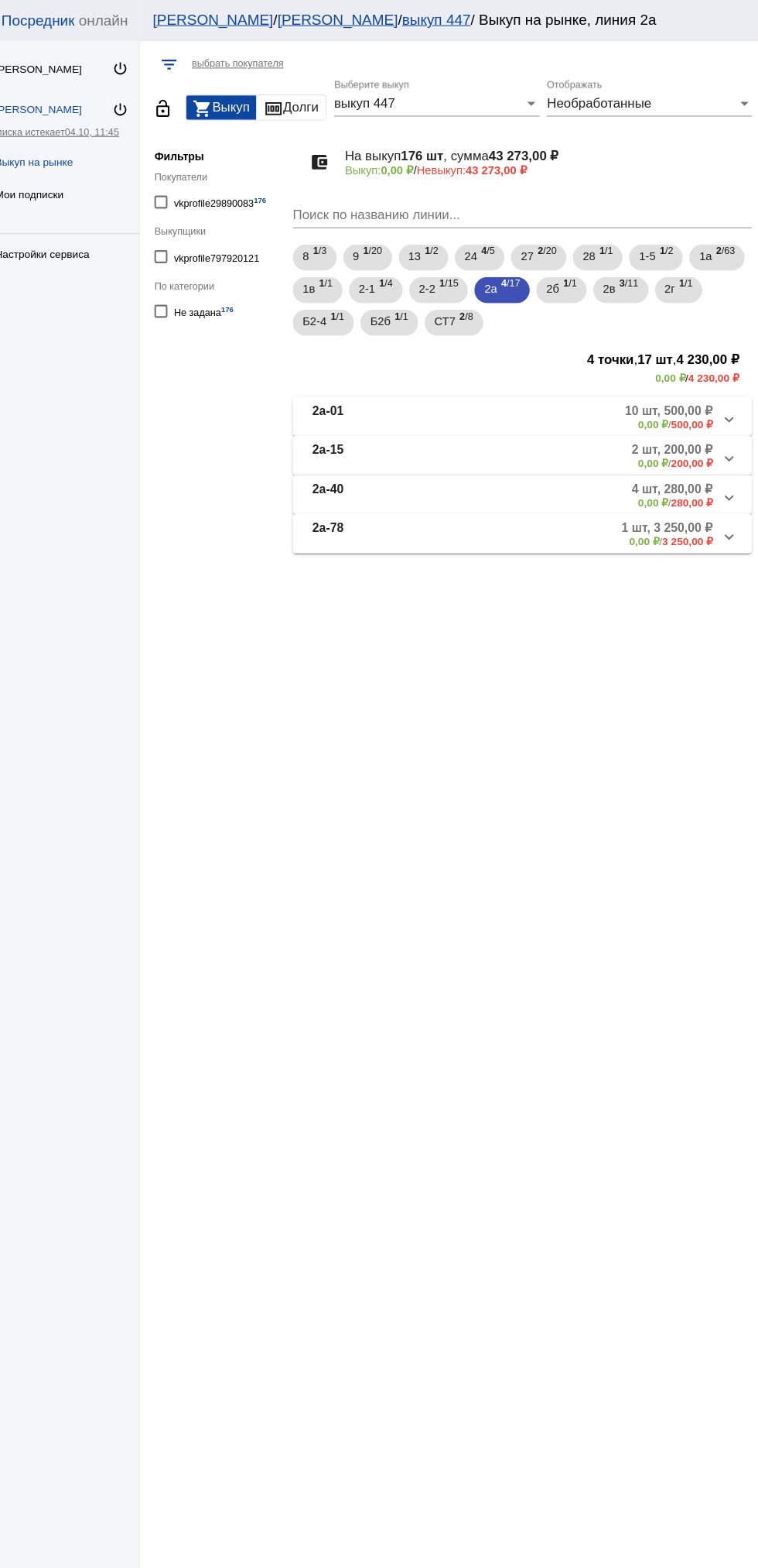
click at [609, 401] on mat-panel-description "10 шт, 500,00 ₽ 0,00 ₽ / 500,00 ₽" at bounding box center [588, 396] width 254 height 25
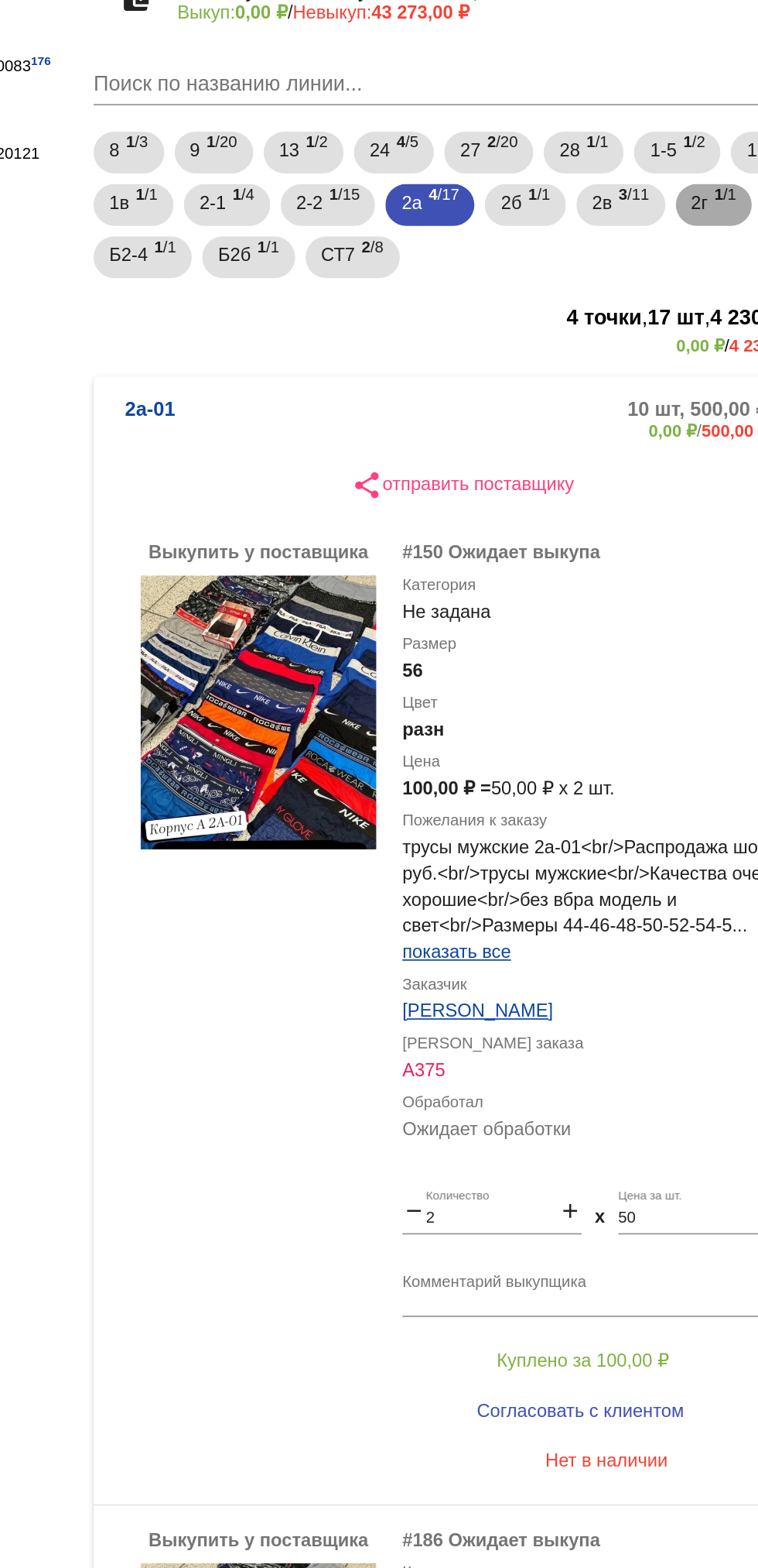
click at [683, 292] on span "1 /1" at bounding box center [689, 276] width 13 height 32
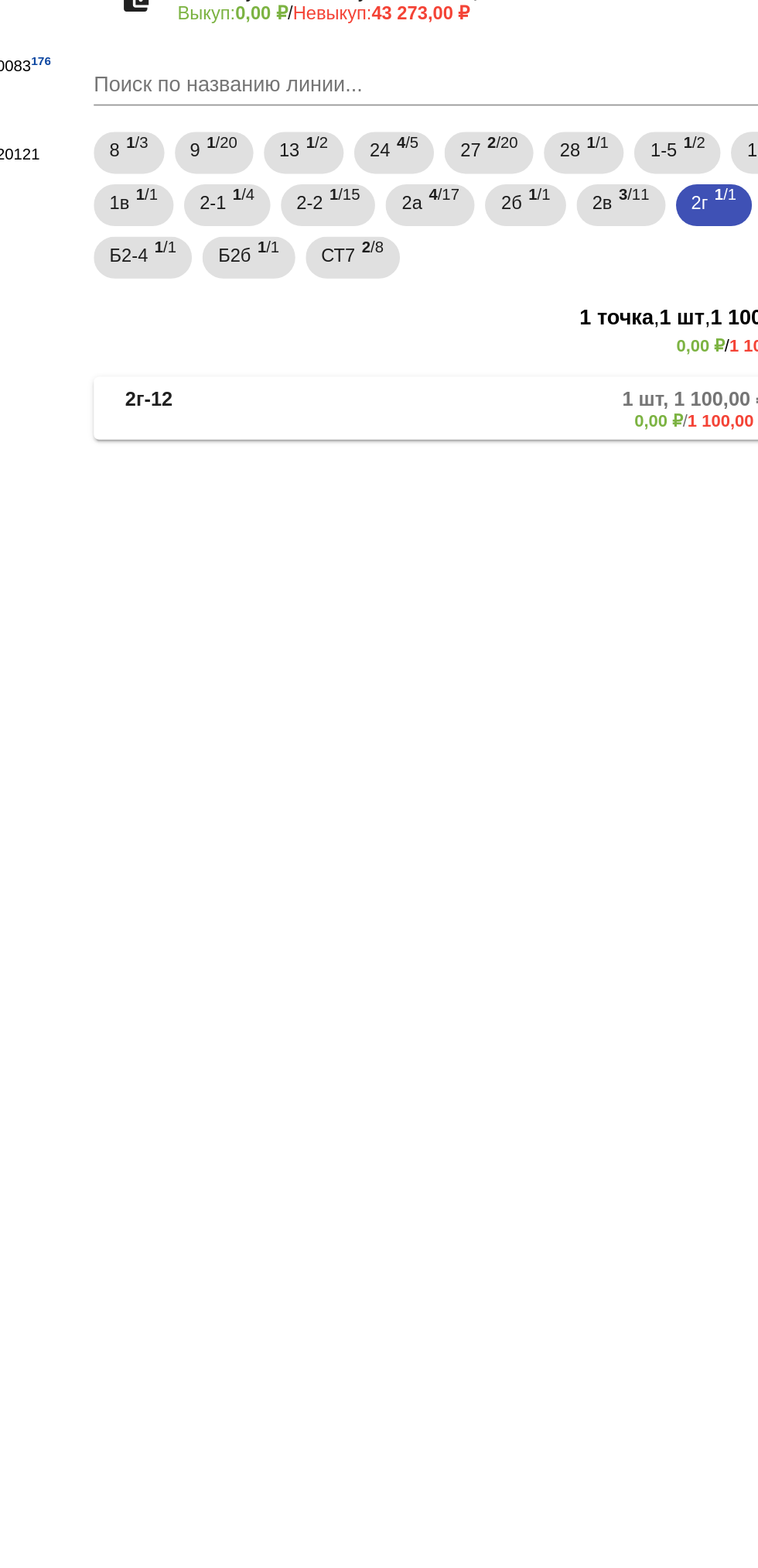
click at [531, 411] on mat-expansion-panel-header "2г-12 1 шт, 1 100,00 ₽ 0,00 ₽ / 1 100,00 ₽" at bounding box center [534, 396] width 436 height 37
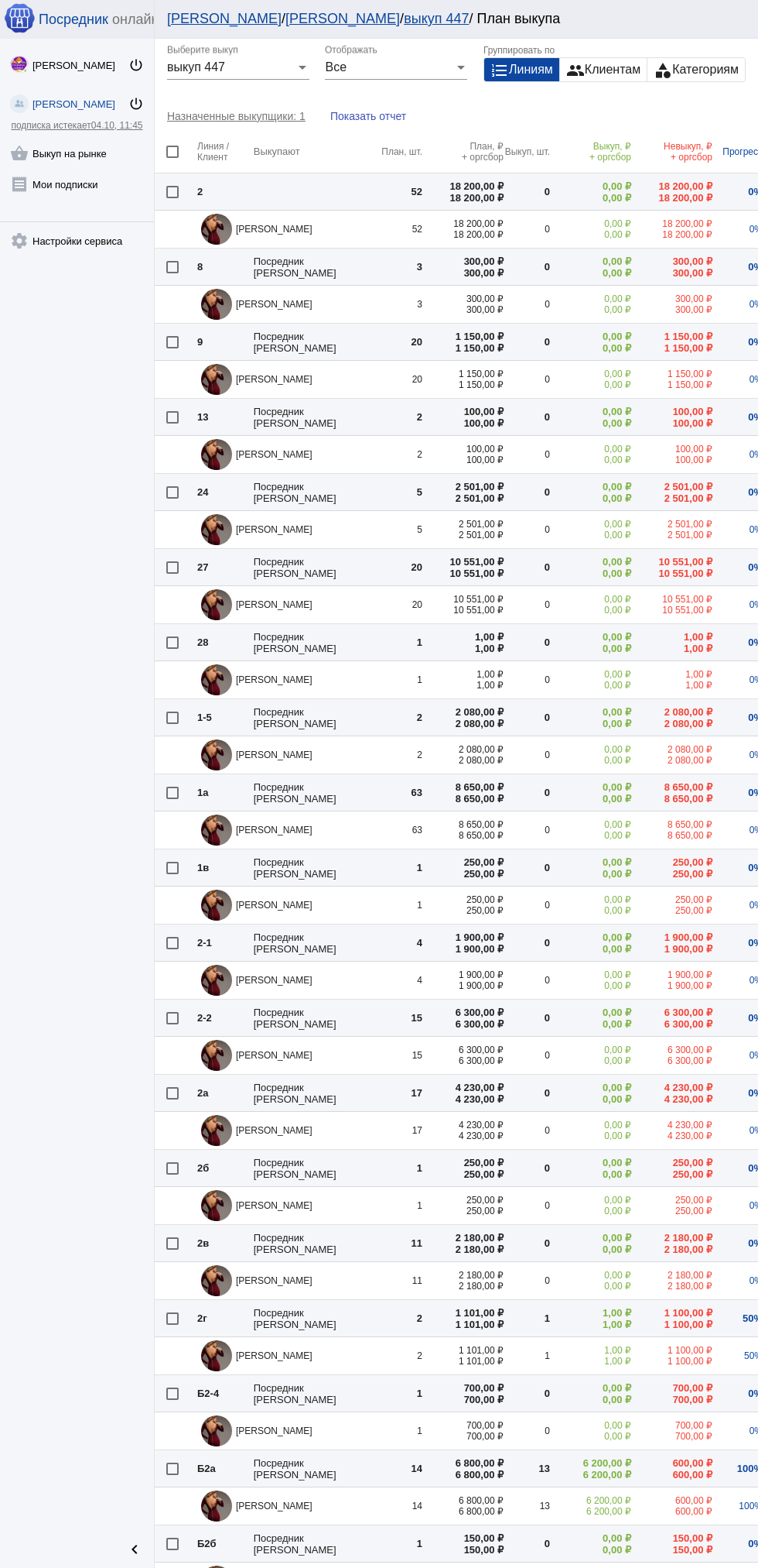
click at [83, 155] on link "shopping_basket Выкуп на рынке" at bounding box center [77, 150] width 154 height 31
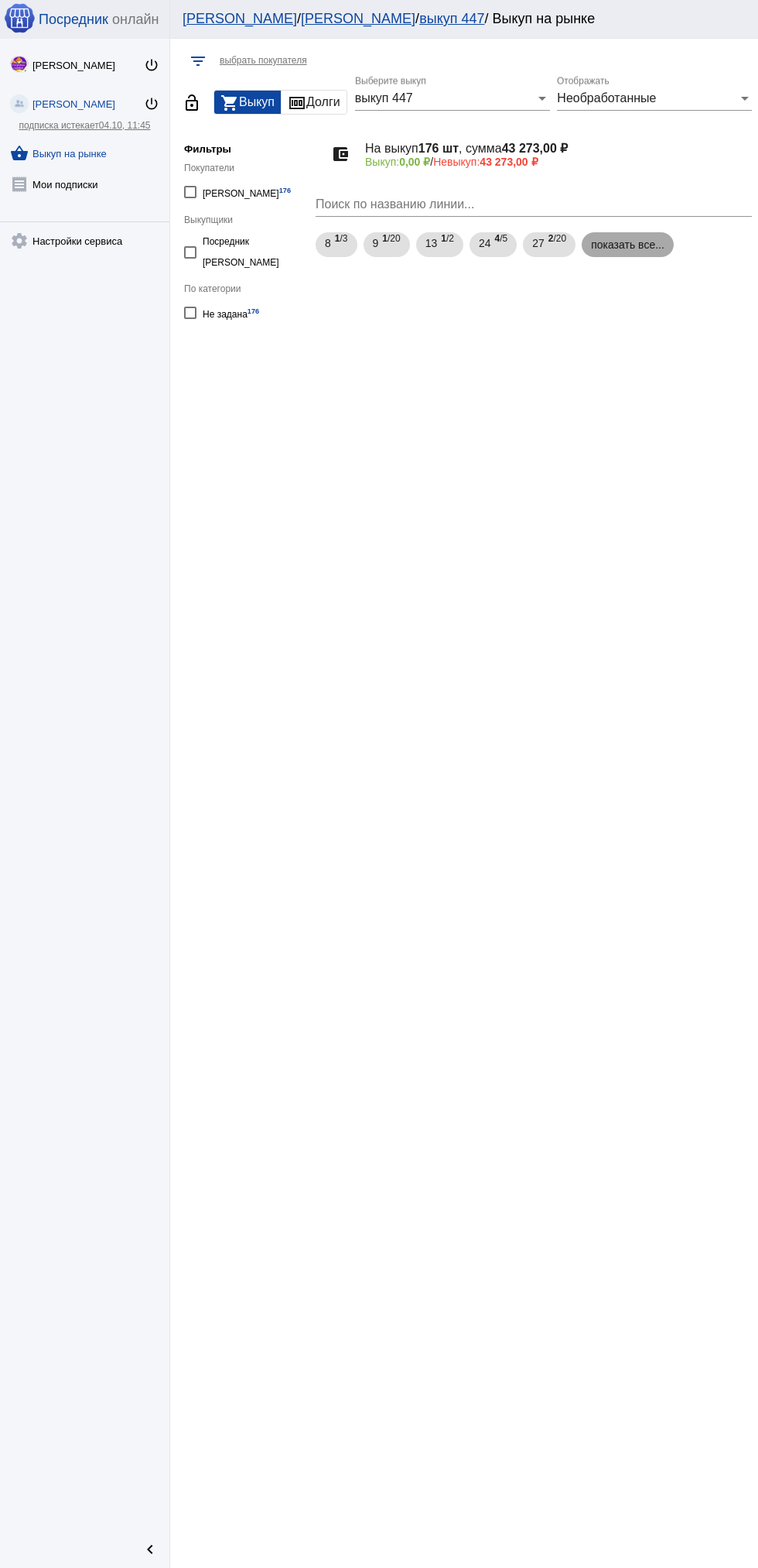
click at [642, 249] on mat-chip "показать все..." at bounding box center [628, 245] width 92 height 25
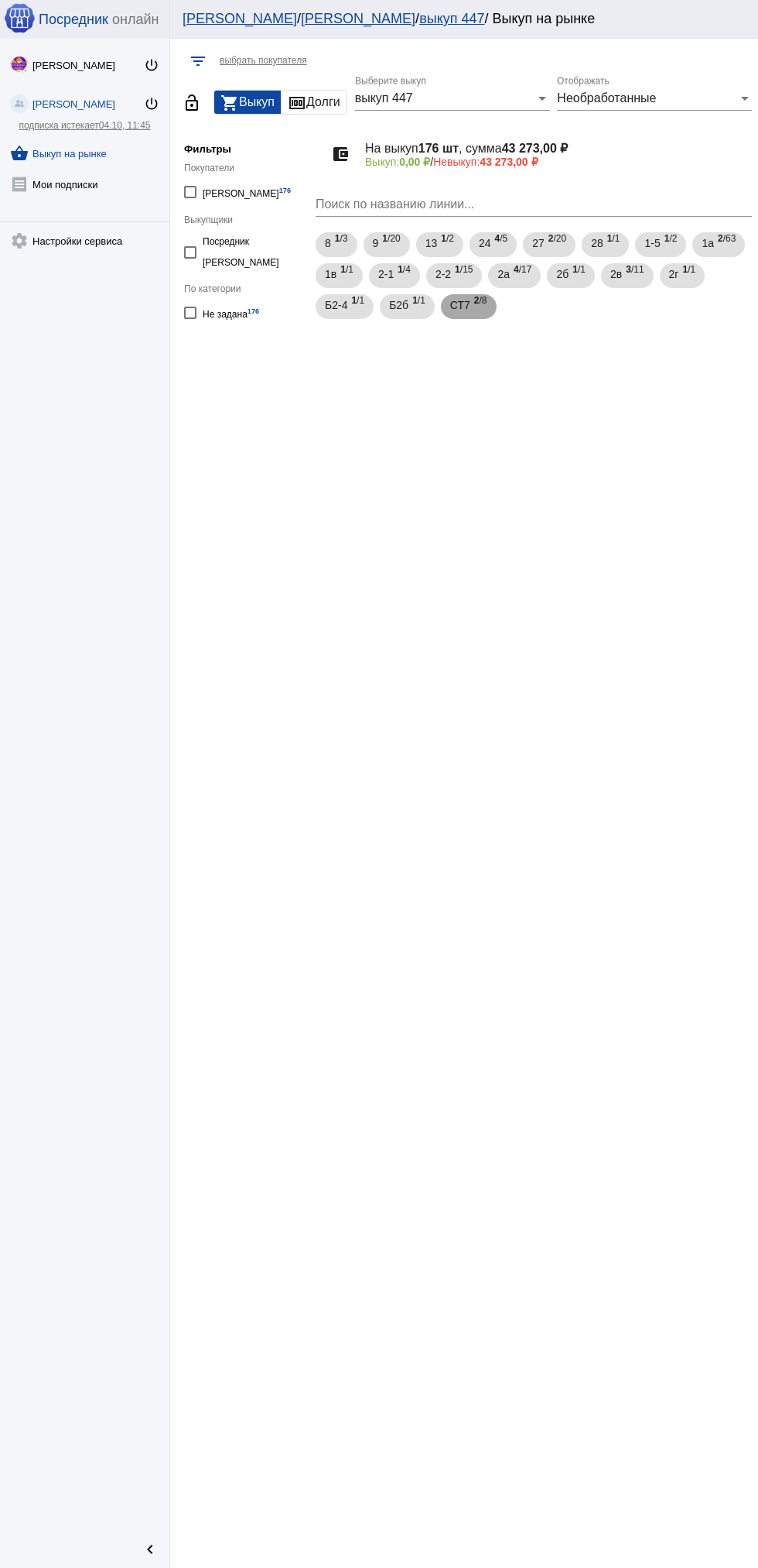
click at [480, 300] on b "2" at bounding box center [477, 300] width 5 height 11
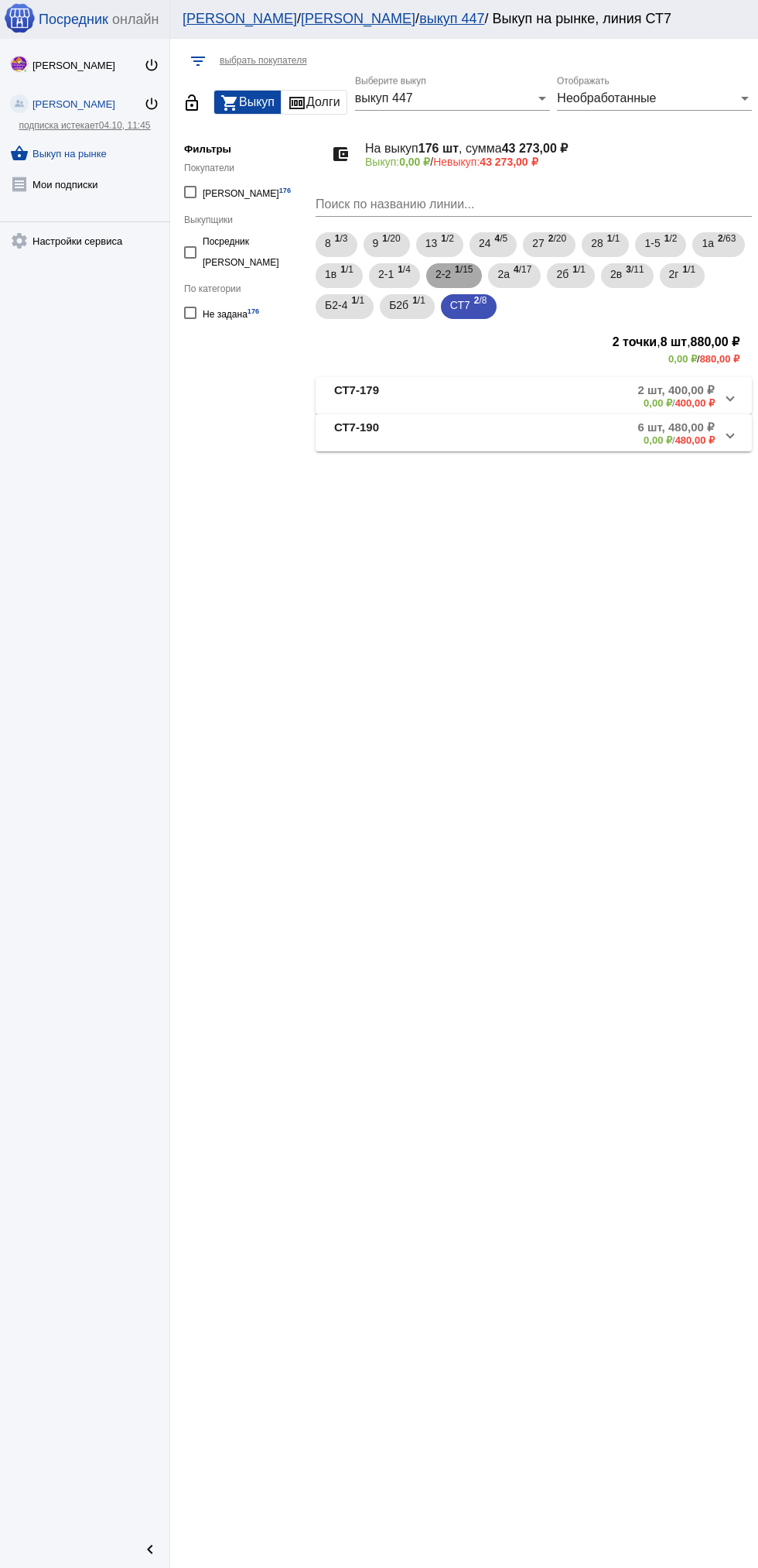
click at [472, 279] on span "1 /15" at bounding box center [463, 276] width 18 height 32
click at [496, 400] on mat-panel-description "15 шт, 6 300,00 ₽ 0,00 ₽ / 6 300,00 ₽" at bounding box center [589, 396] width 250 height 25
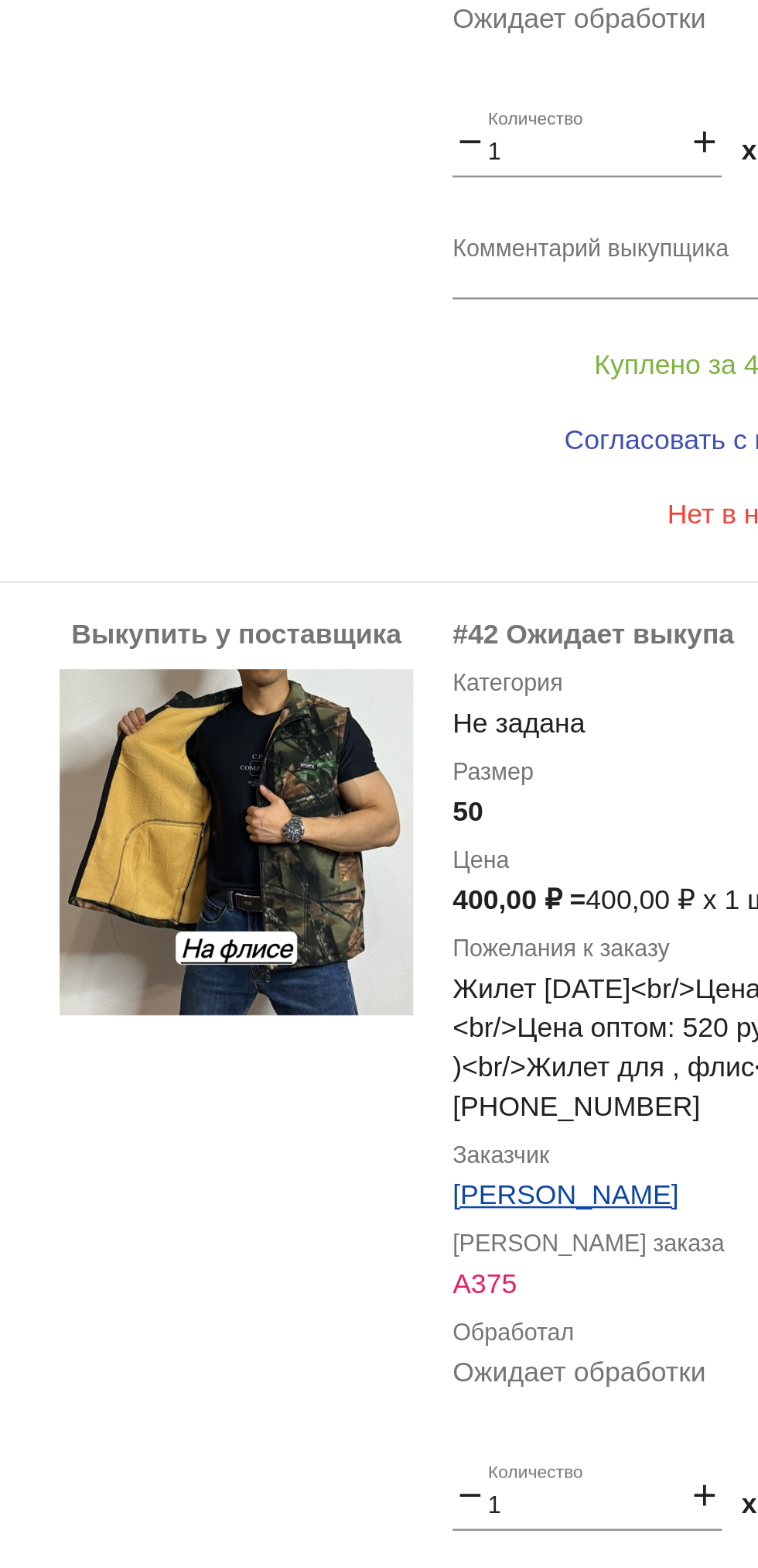
scroll to position [7104, 0]
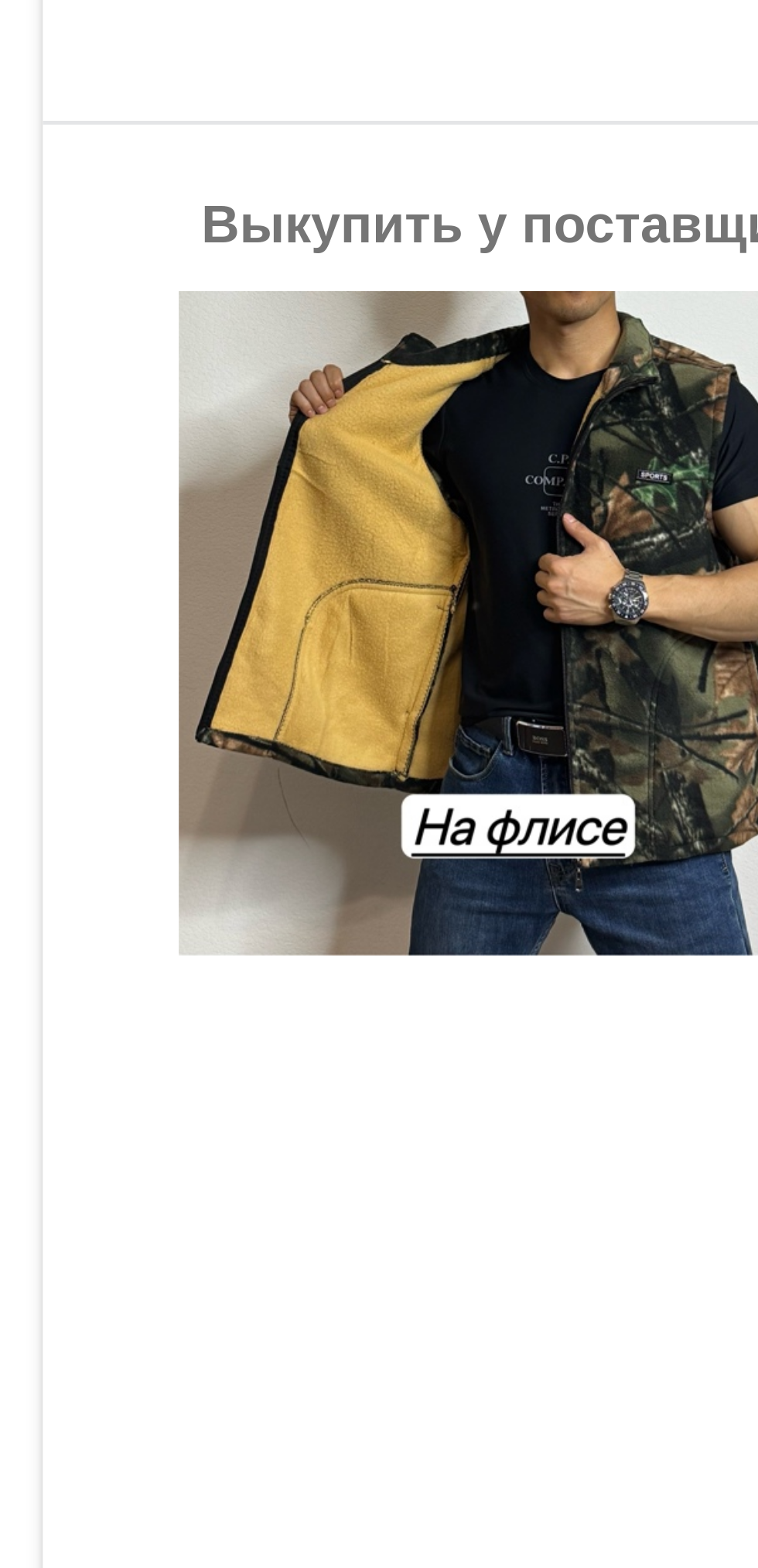
click at [404, 1129] on div "Выкупить у поставщика" at bounding box center [413, 1178] width 139 height 508
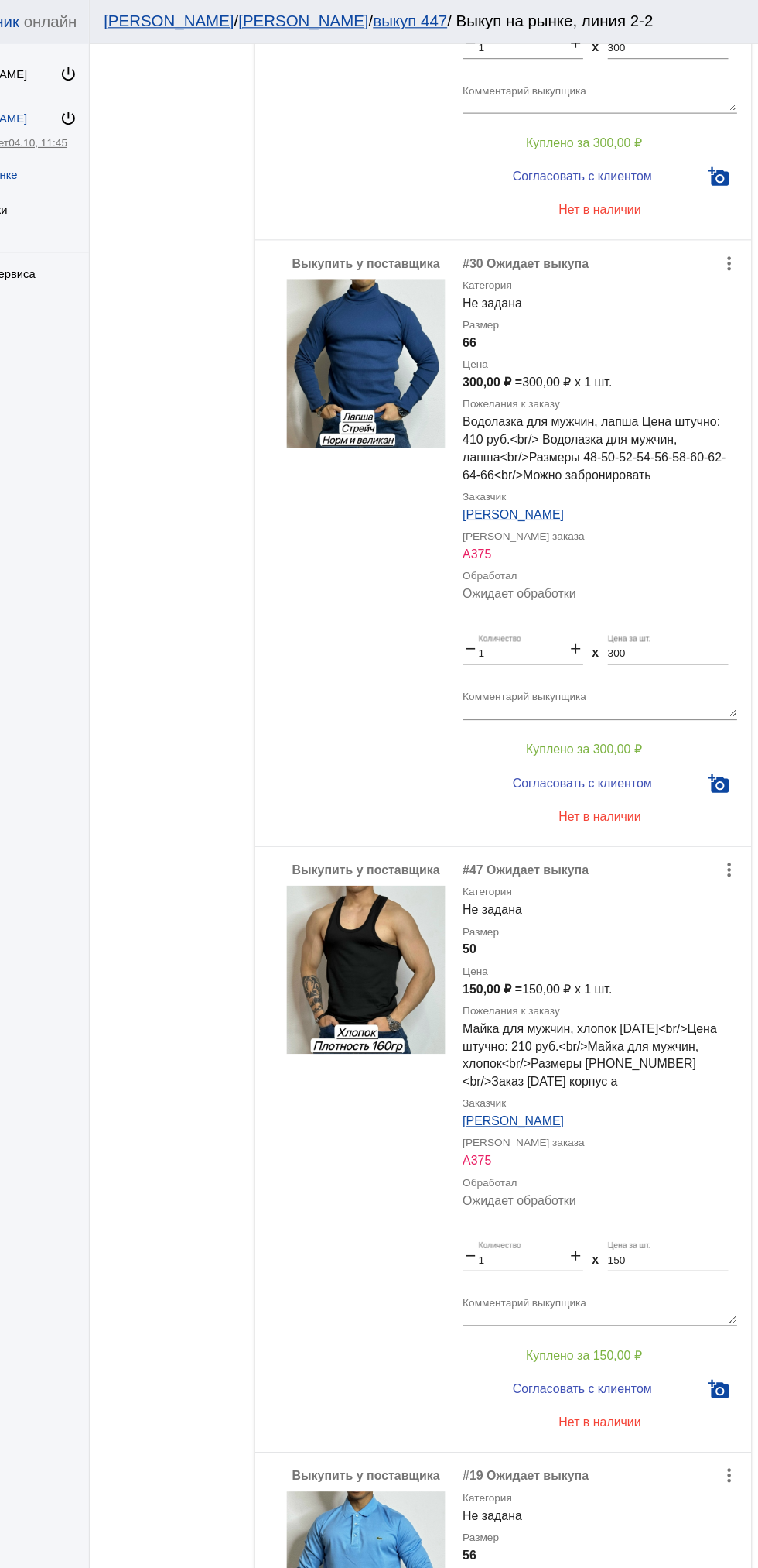
scroll to position [0, 0]
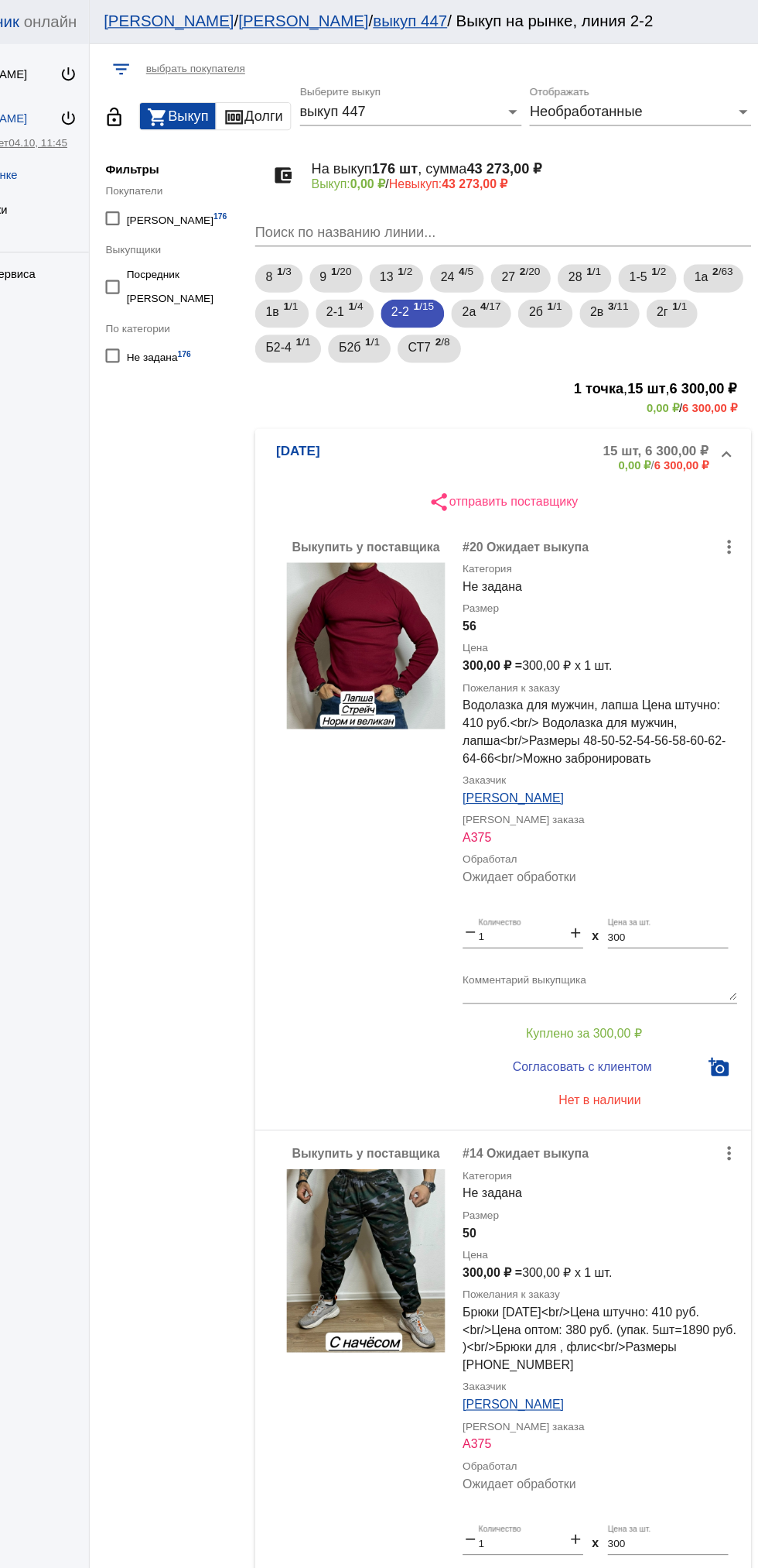
click at [487, 381] on mat-expansion-panel-header "2-2-23 15 шт, 6 300,00 ₽ 0,00 ₽ / 6 300,00 ₽" at bounding box center [534, 401] width 436 height 49
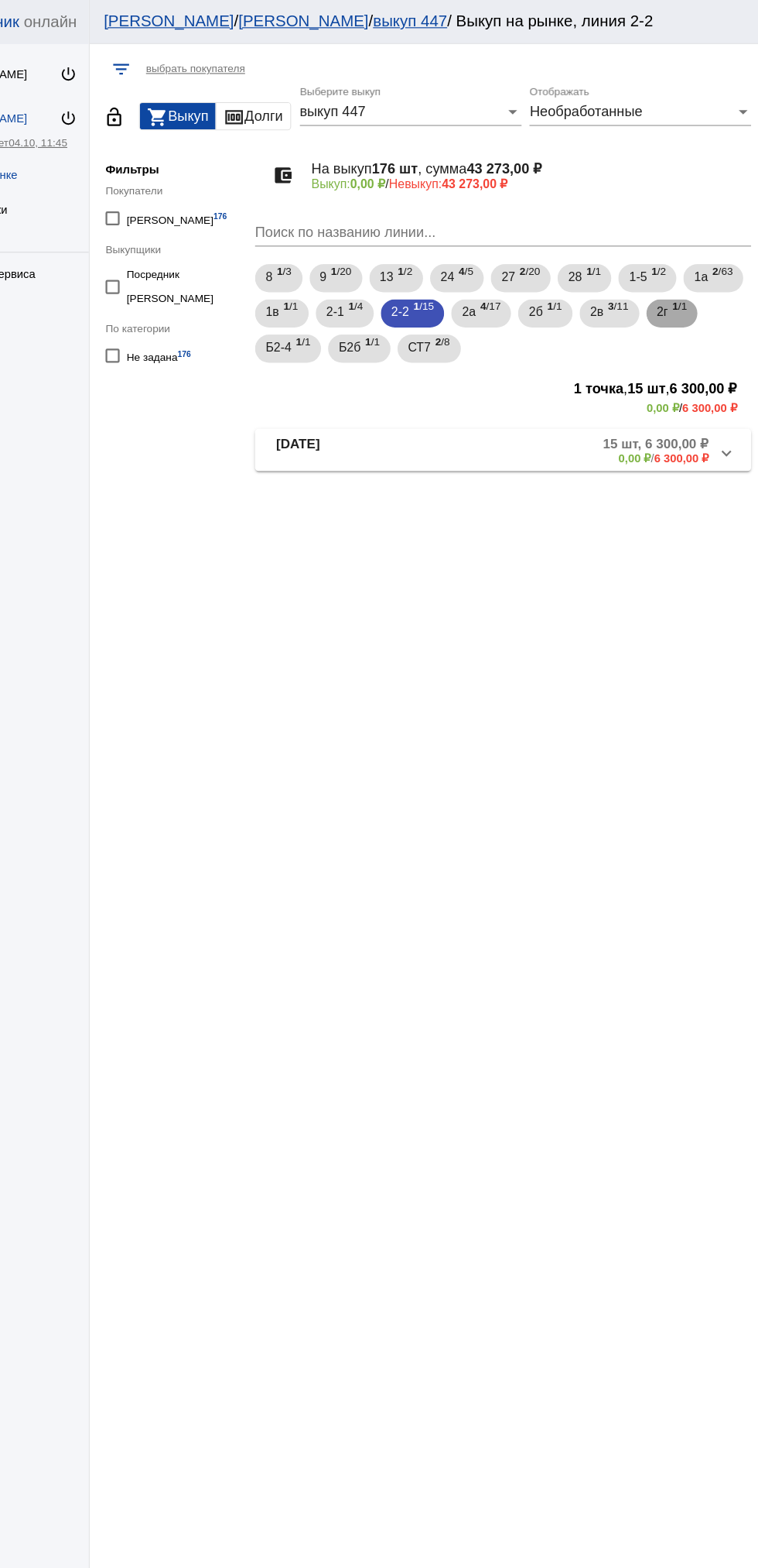
click at [669, 288] on span "2г" at bounding box center [674, 273] width 10 height 28
click at [566, 406] on mat-panel-description "1 шт, 1 100,00 ₽ 0,00 ₽ / 1 100,00 ₽" at bounding box center [587, 396] width 256 height 25
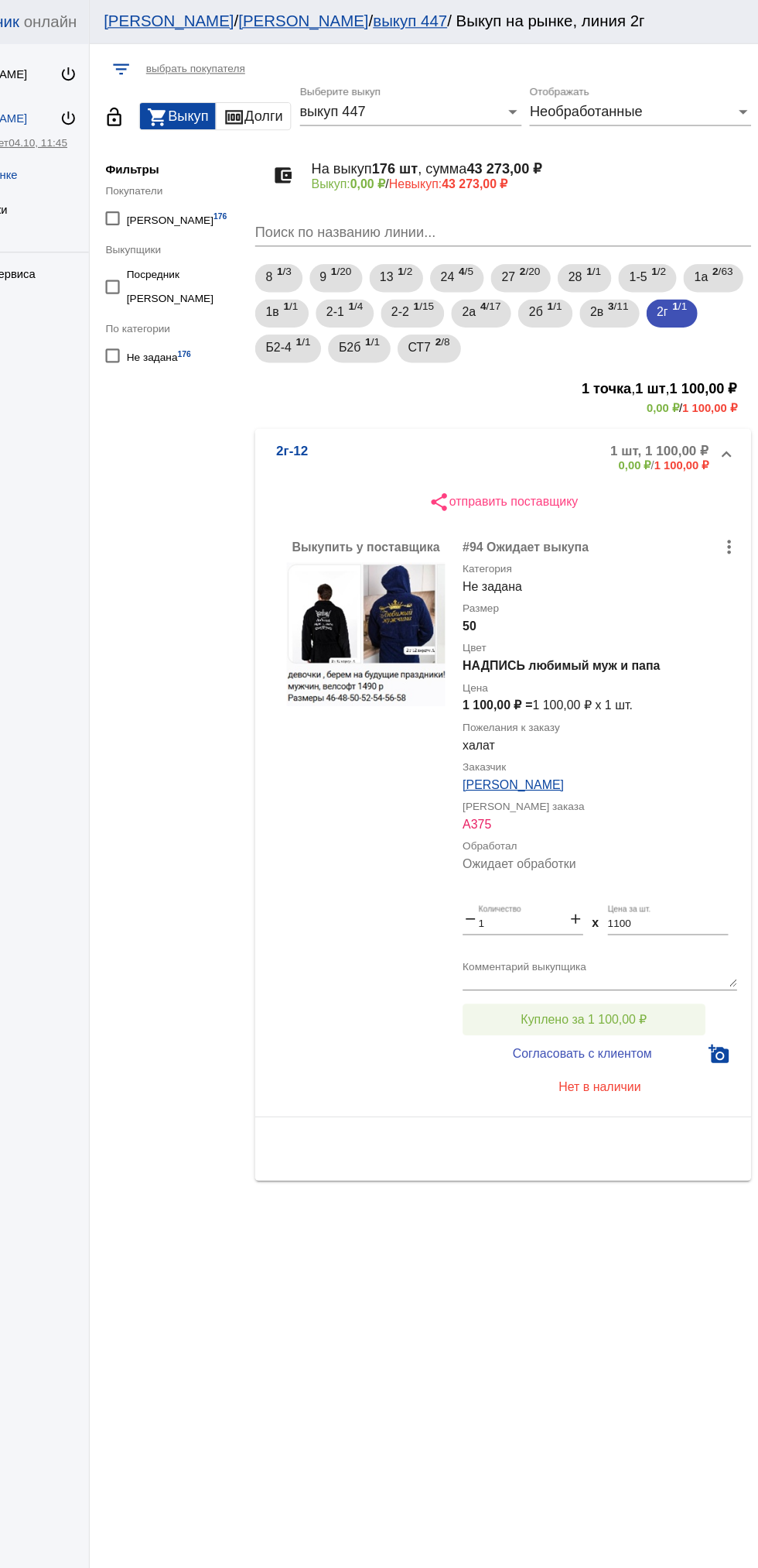
click at [607, 891] on span "Куплено за 1 100,00 ₽" at bounding box center [605, 896] width 111 height 13
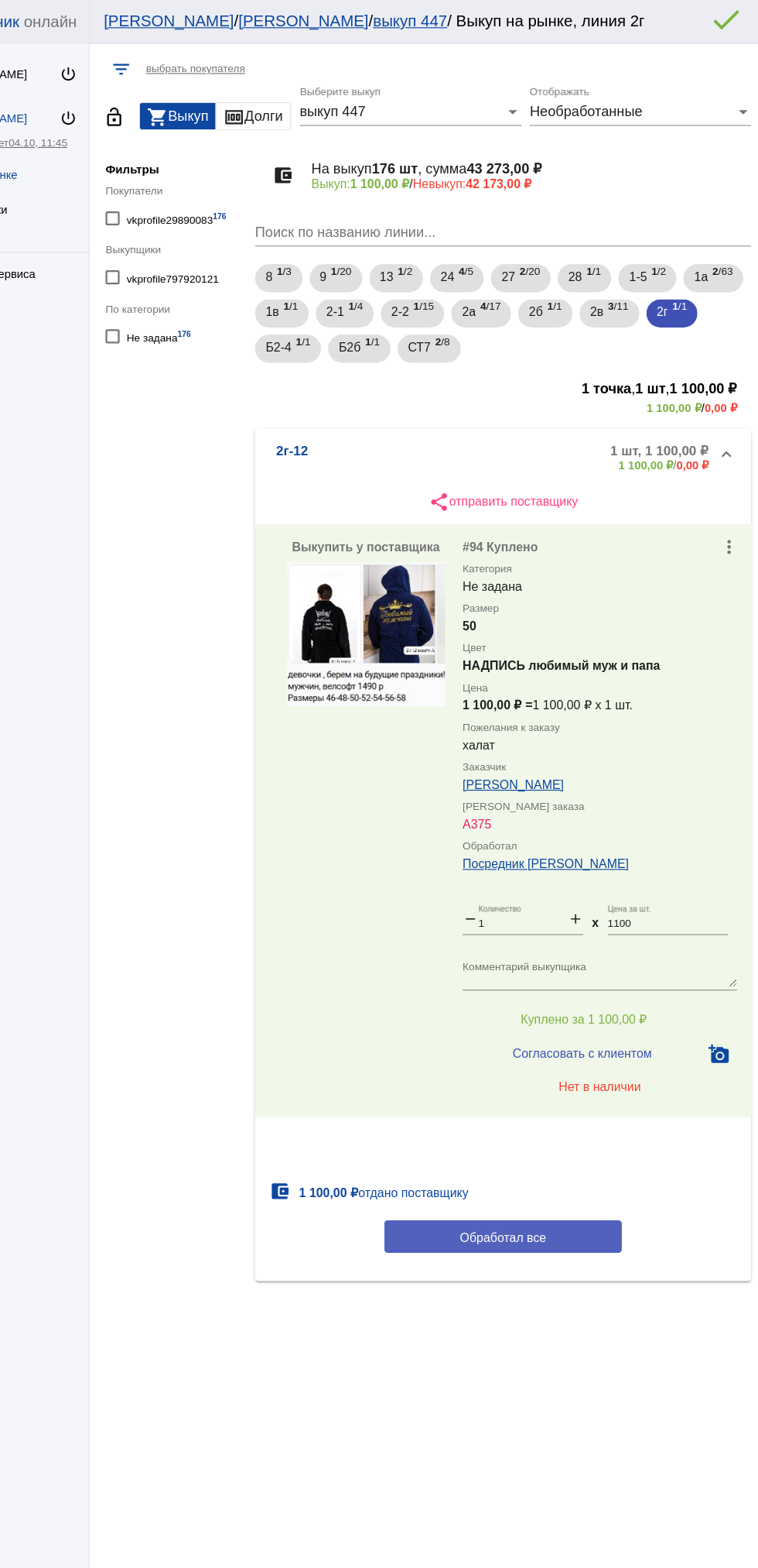
click at [575, 1083] on button "Обработал все" at bounding box center [534, 1087] width 209 height 28
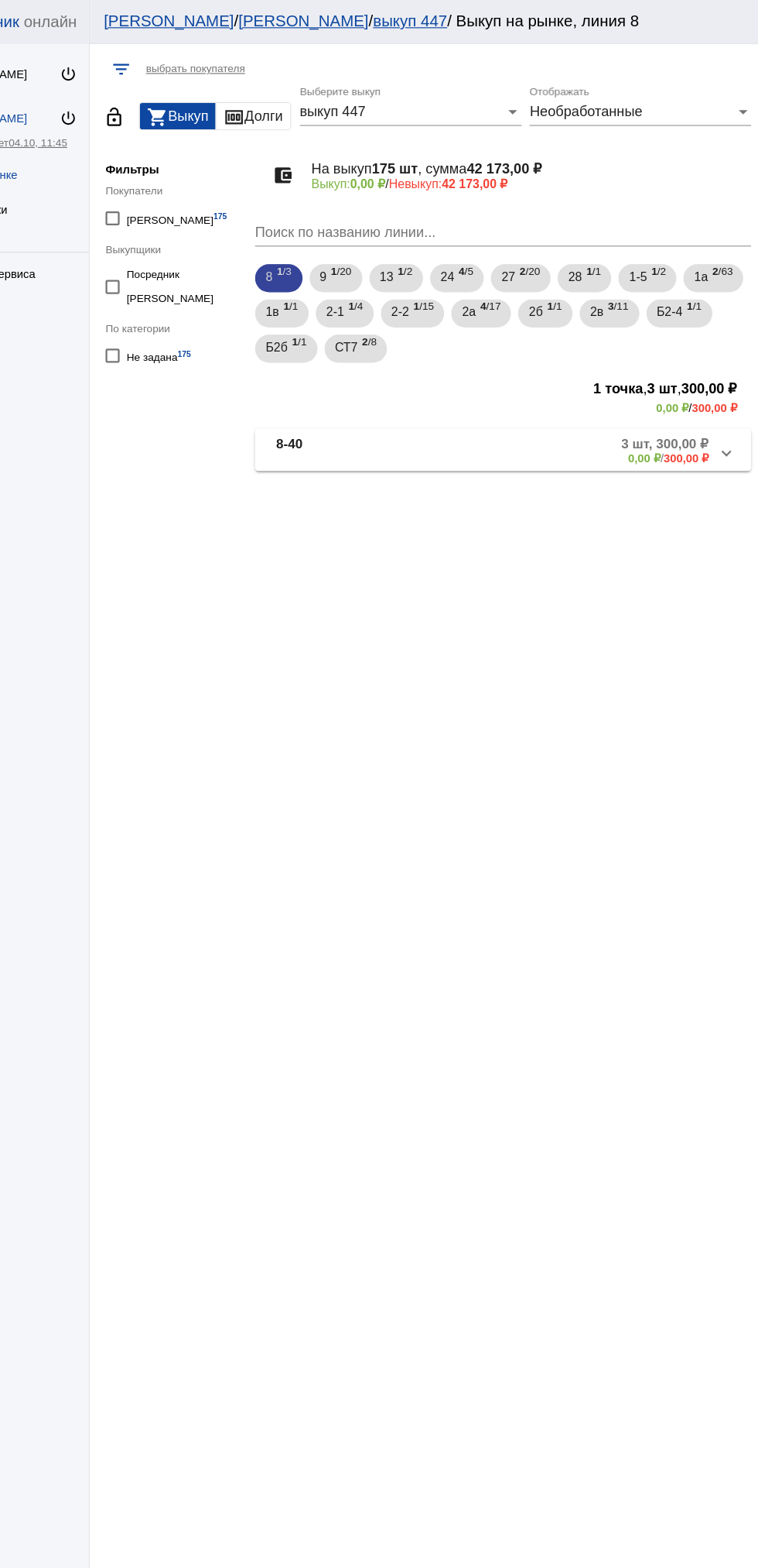
click at [681, 305] on div "8 1 /3 9 1 /20 13 1 /2 24 4 /5 27 2 /20 28 1 /1 1-5 1 /2 1а 2 /63 1в 1 /1 2-1 1…" at bounding box center [534, 275] width 442 height 93
click at [645, 286] on div "2в 3 /11" at bounding box center [627, 276] width 34 height 32
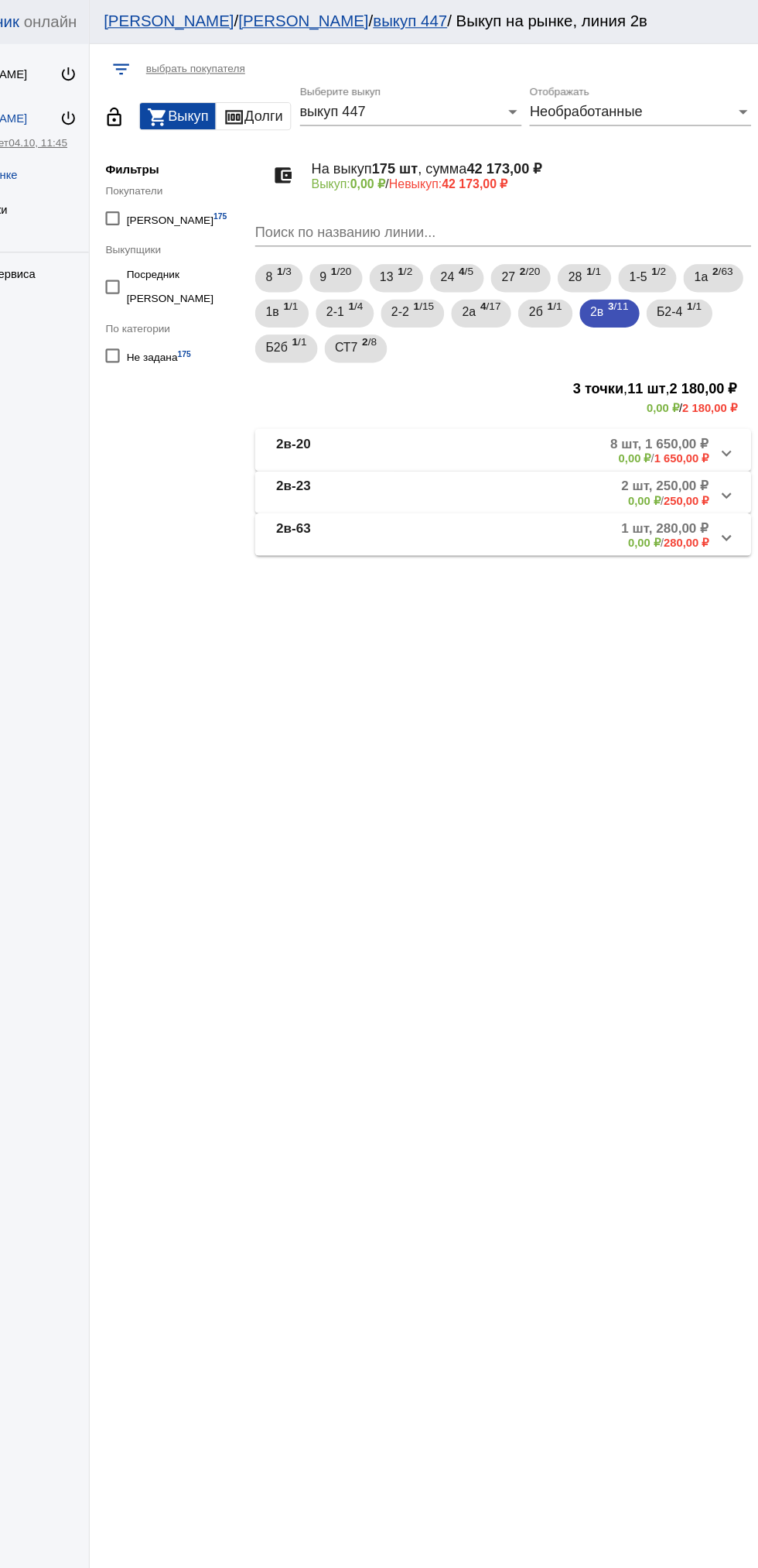
click at [560, 400] on mat-panel-description "8 шт, 1 650,00 ₽ 0,00 ₽ / 1 650,00 ₽" at bounding box center [588, 396] width 255 height 25
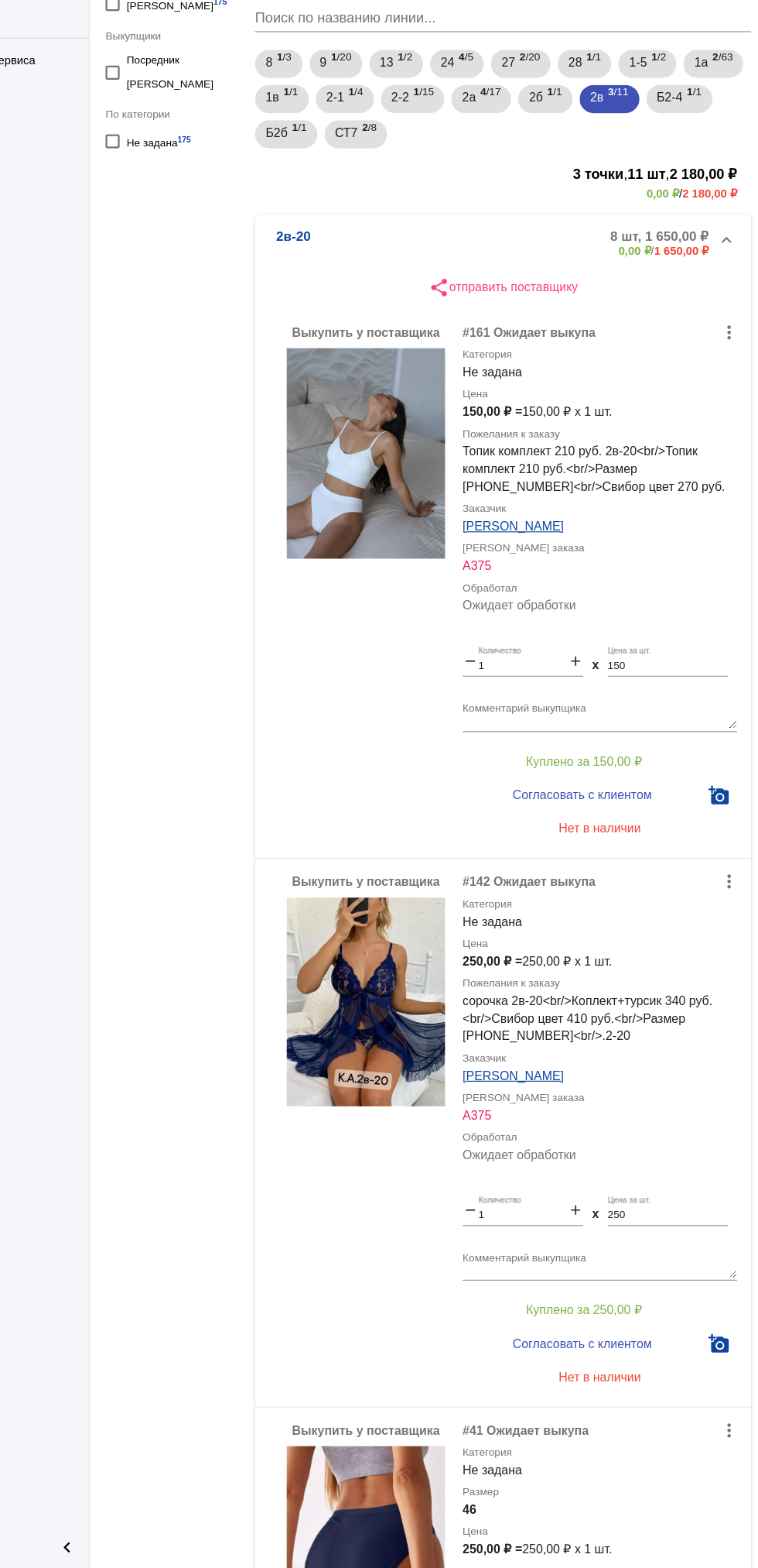
click at [350, 396] on b "2в-20" at bounding box center [349, 402] width 30 height 25
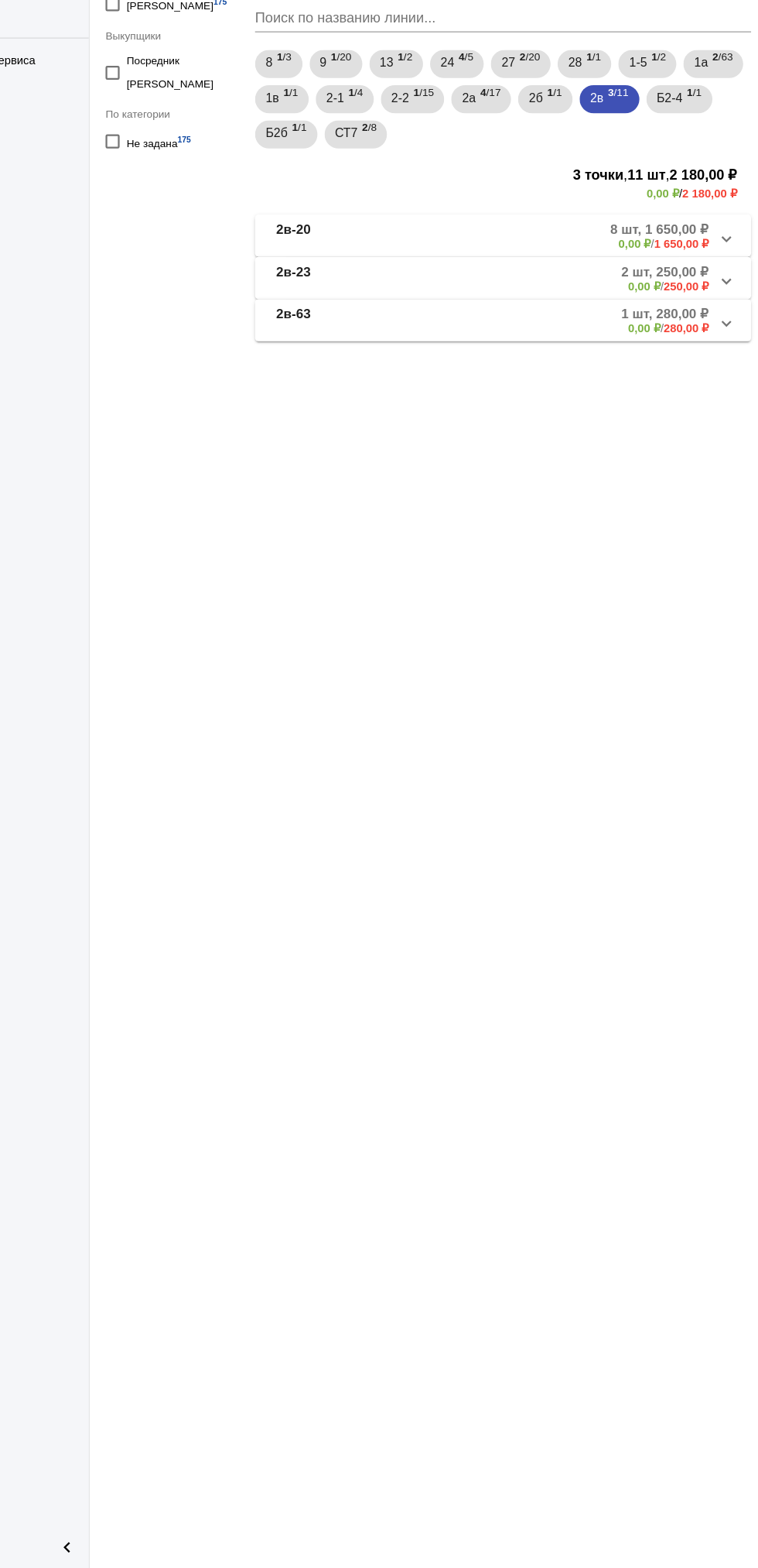
click at [352, 437] on b "2в-23" at bounding box center [349, 433] width 30 height 25
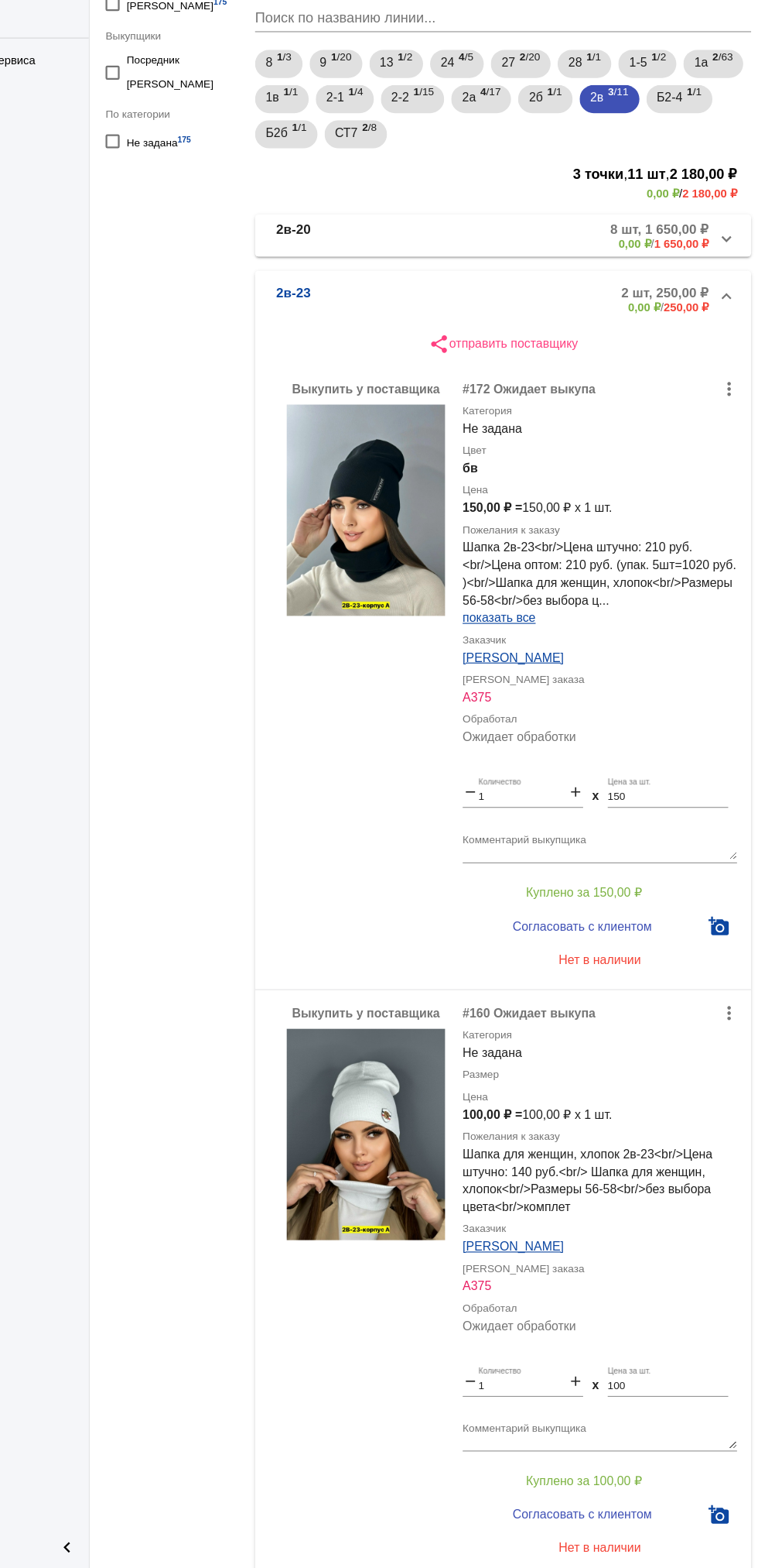
click at [361, 449] on b "2в-23" at bounding box center [349, 452] width 30 height 25
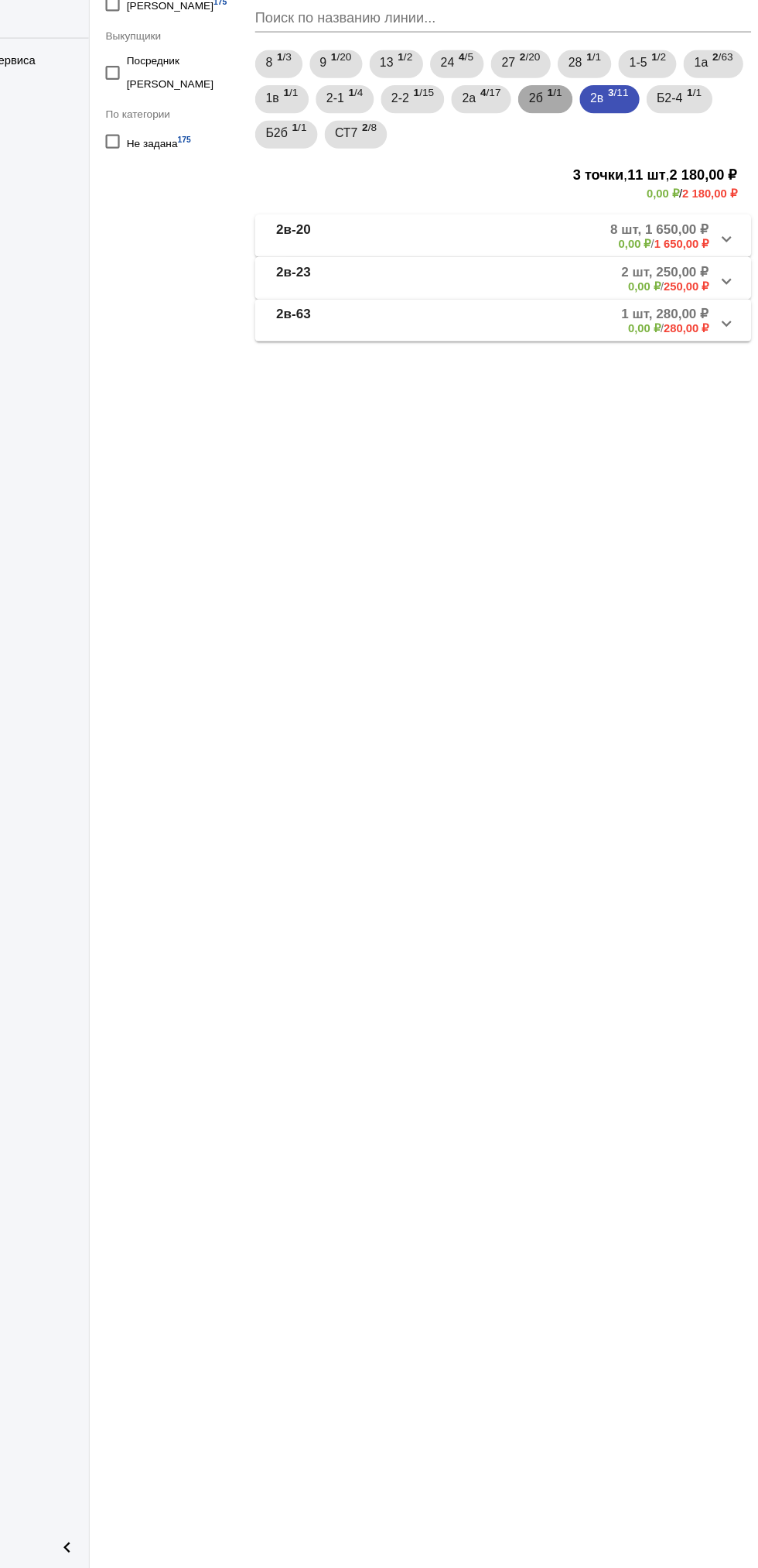
click at [569, 280] on span "2б" at bounding box center [562, 273] width 13 height 28
click at [448, 401] on mat-panel-title "2б-35" at bounding box center [393, 396] width 117 height 25
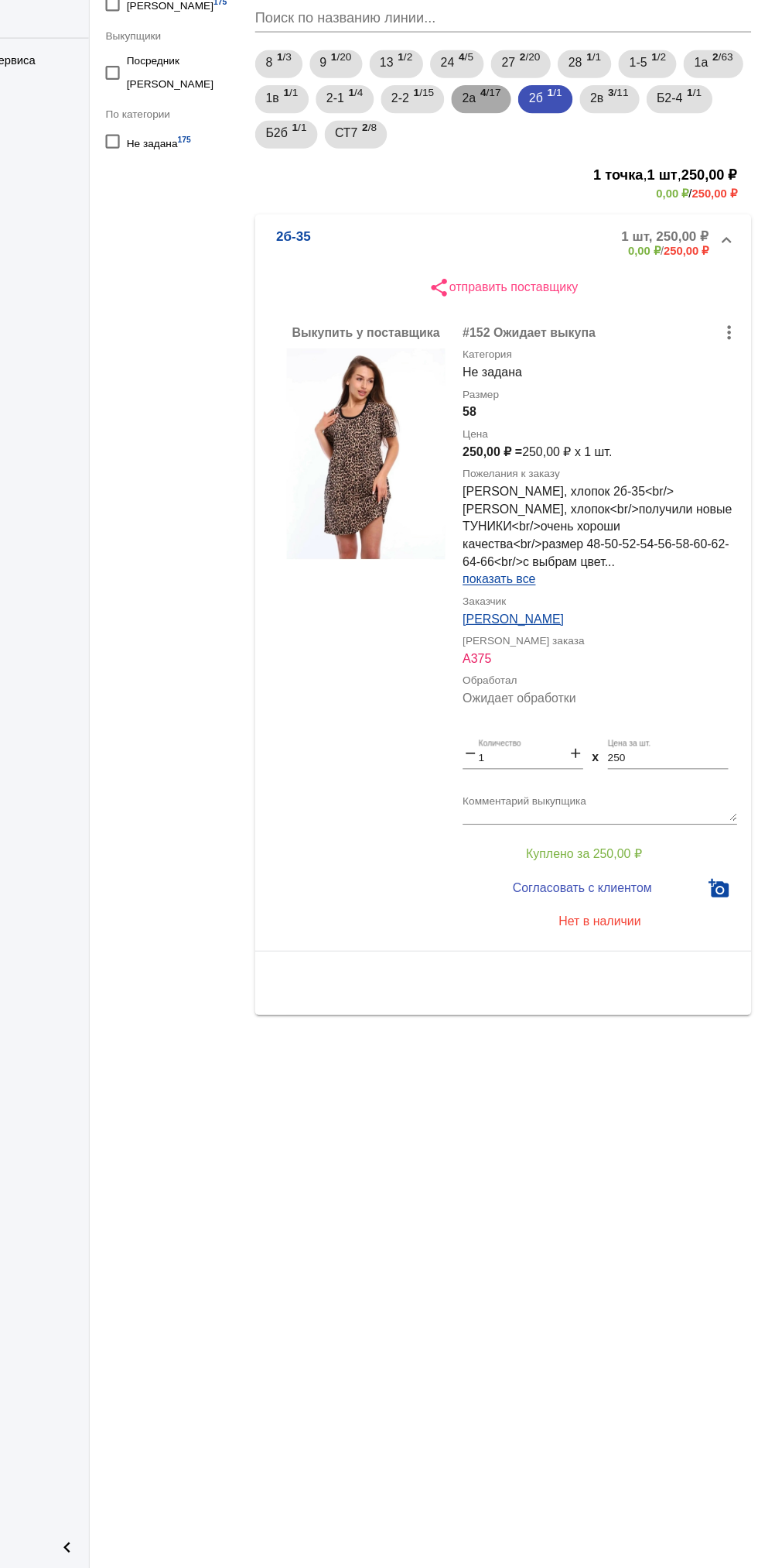
click at [532, 283] on span "4 /17" at bounding box center [522, 276] width 18 height 32
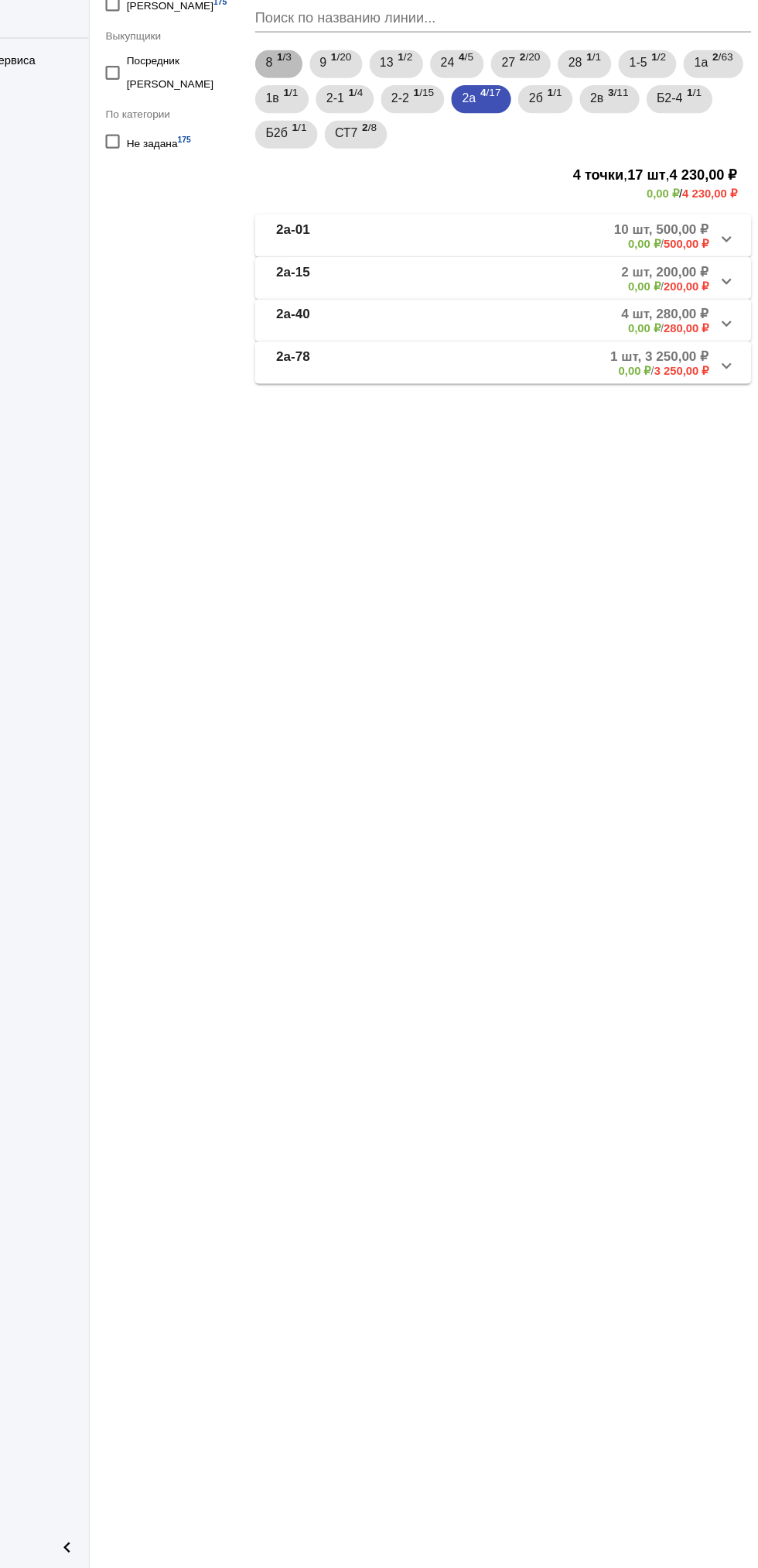
click at [659, 283] on div "8 1 /3 9 1 /20 13 1 /2 24 4 /5 27 2 /20 28 1 /1 1-5 1 /2 1а 2 /63 1в 1 /1 2-1 1…" at bounding box center [534, 275] width 442 height 93
click at [644, 270] on span "3 /11" at bounding box center [634, 276] width 18 height 32
click at [361, 436] on b "2в-23" at bounding box center [349, 433] width 30 height 25
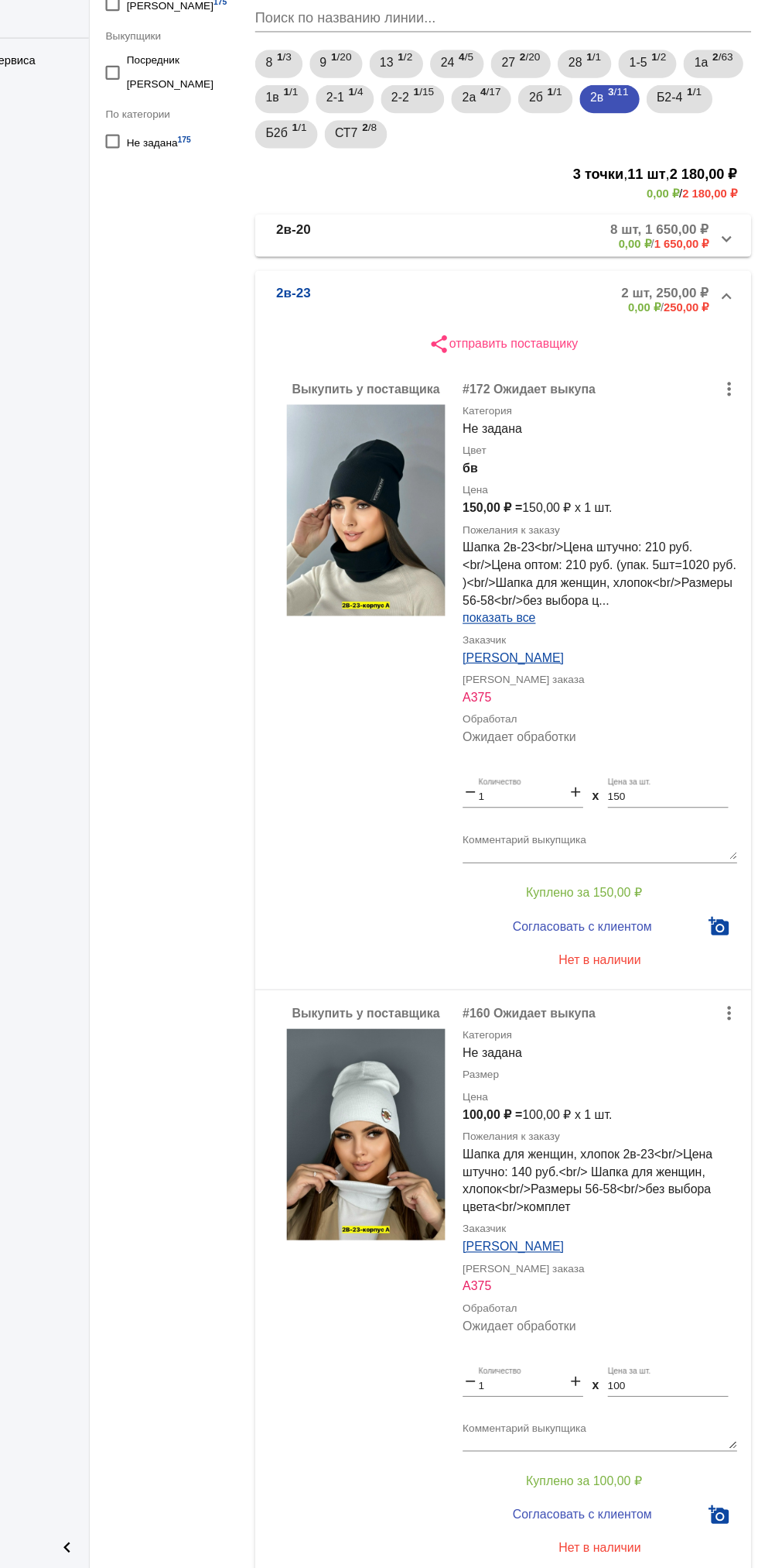
click at [349, 400] on b "2в-20" at bounding box center [349, 396] width 30 height 25
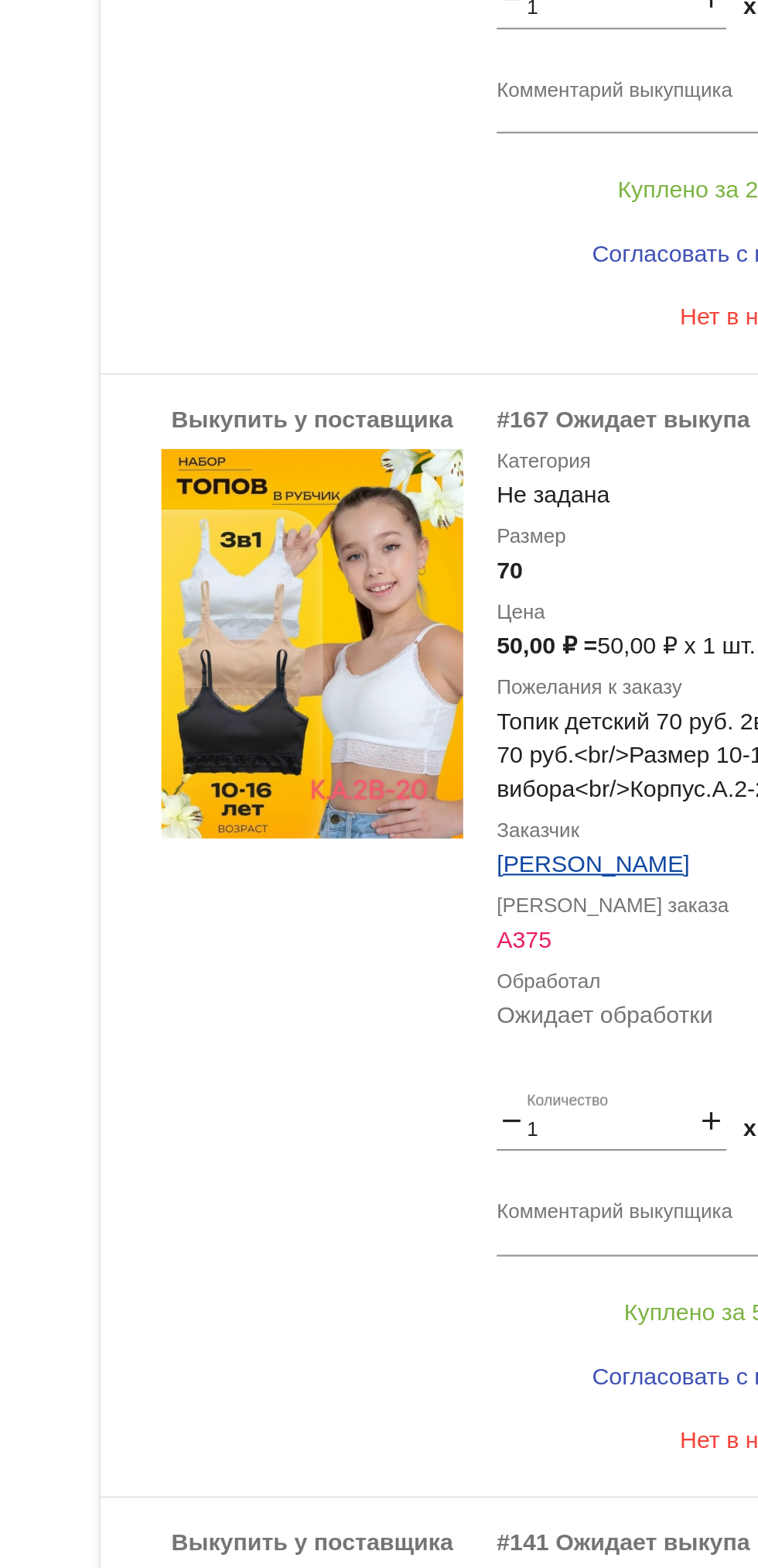
scroll to position [2471, 0]
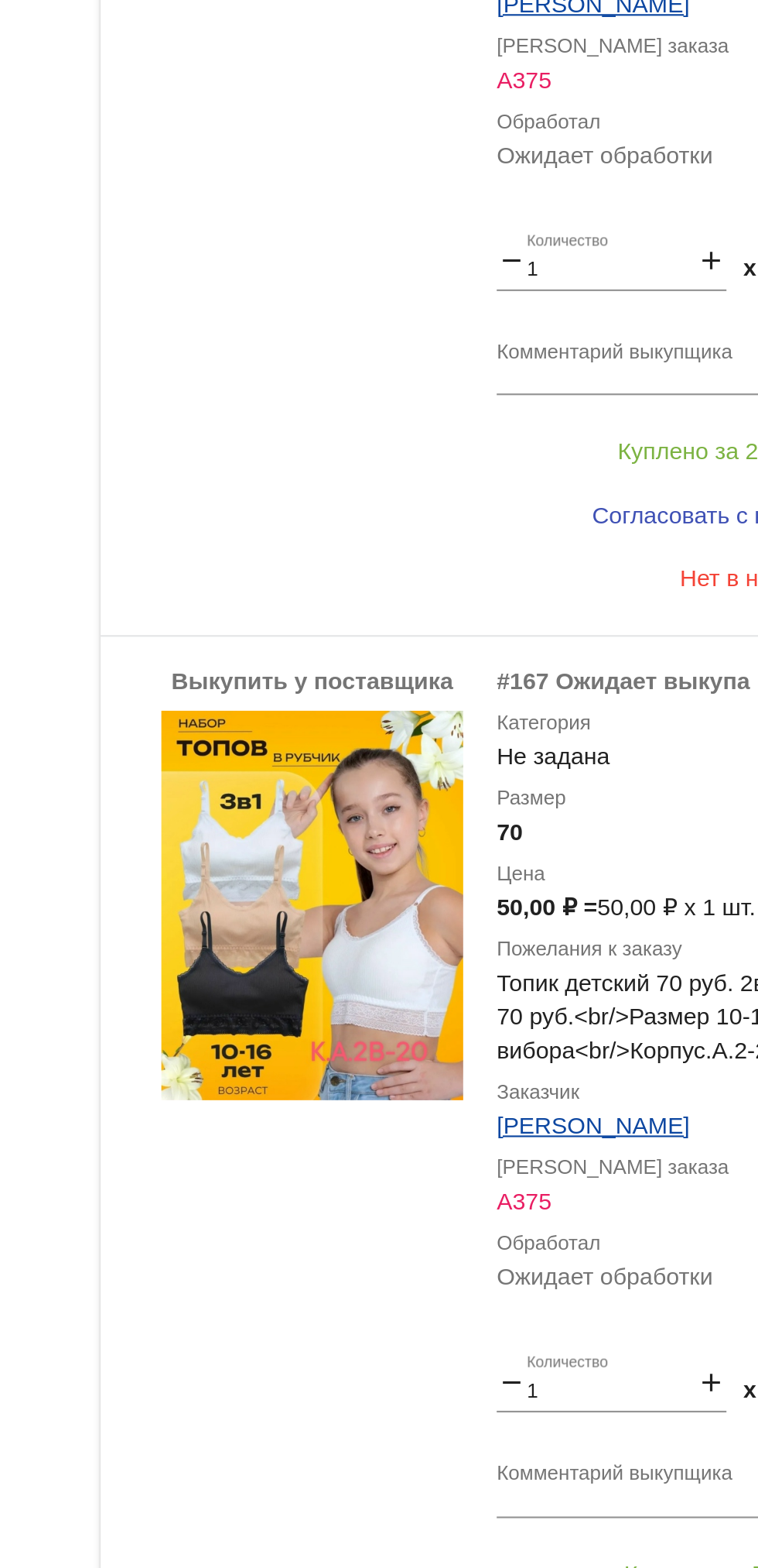
click at [363, 1209] on img at bounding box center [413, 1230] width 139 height 179
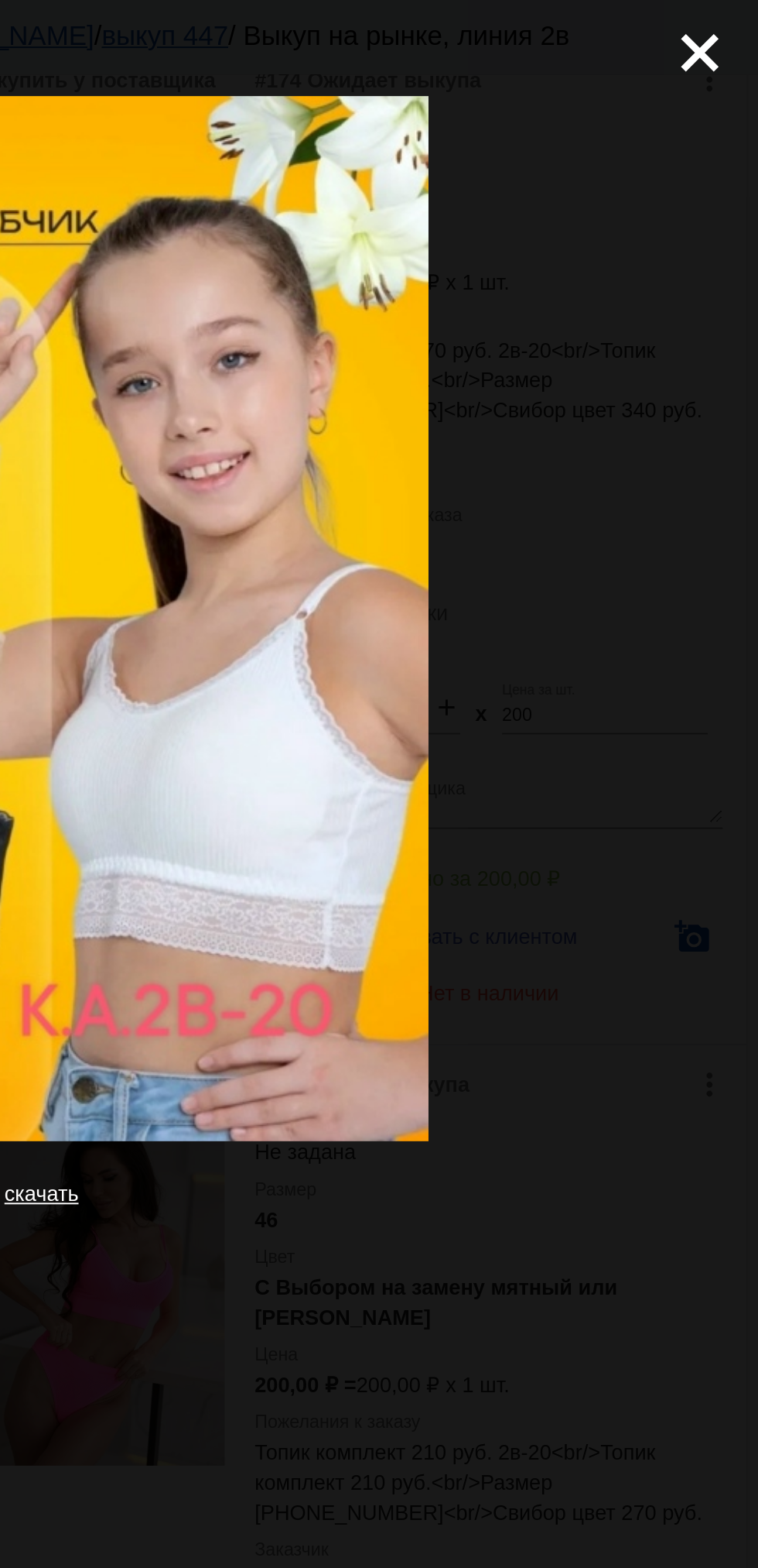
click at [718, 30] on mat-icon "close" at bounding box center [722, 21] width 18 height 18
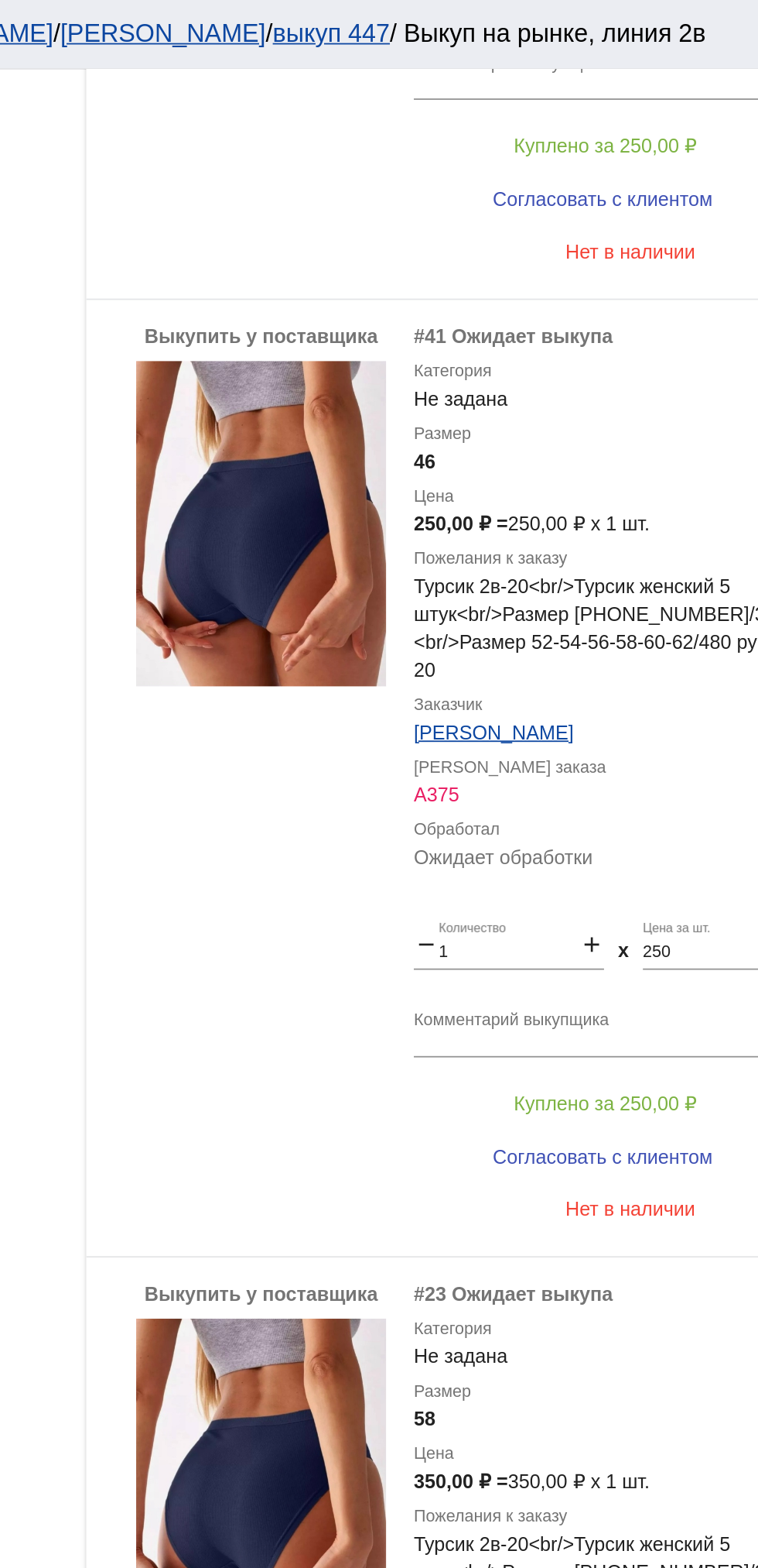
scroll to position [1258, 0]
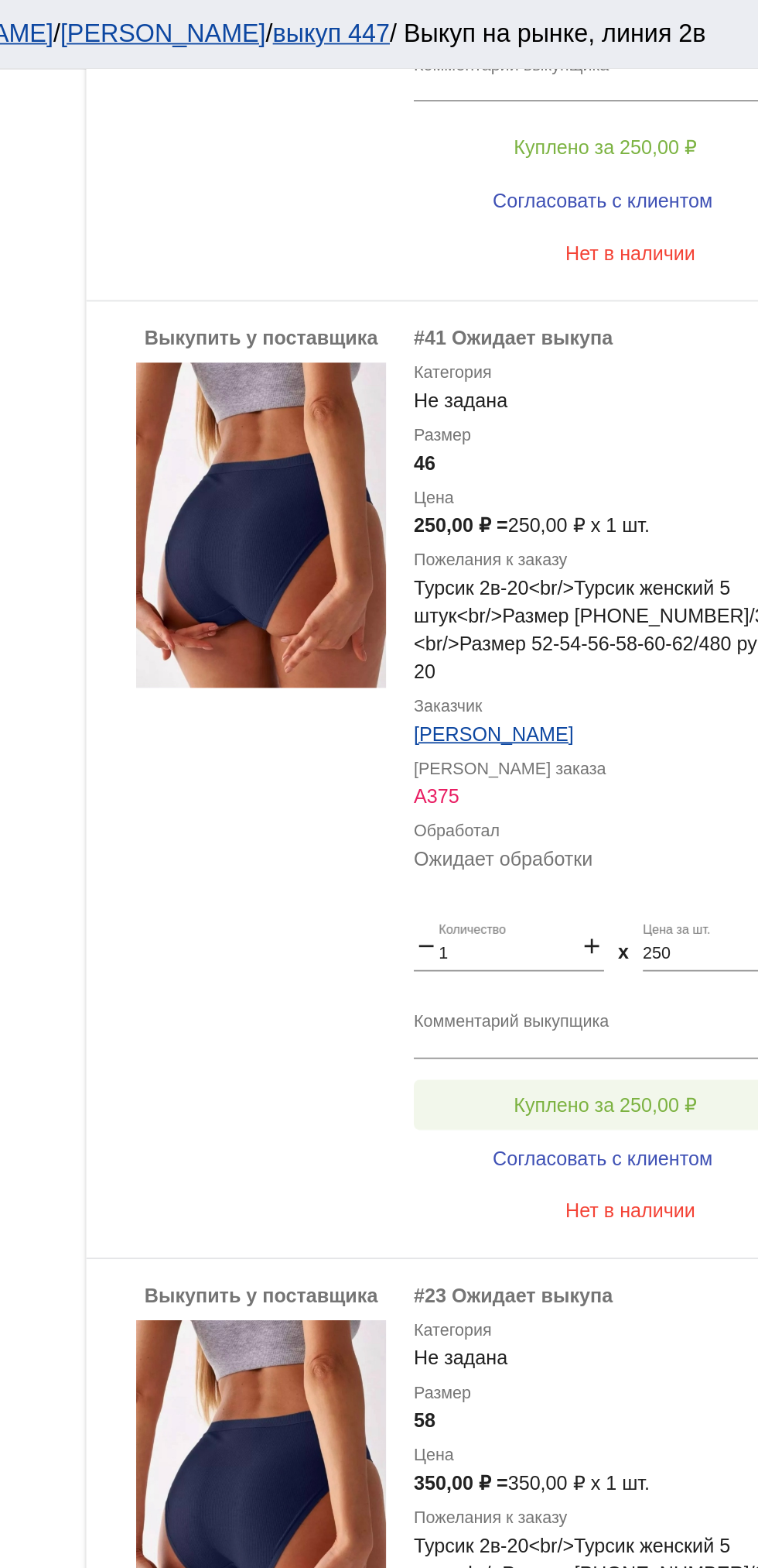
click at [630, 613] on span "Куплено за 250,00 ₽" at bounding box center [605, 615] width 102 height 13
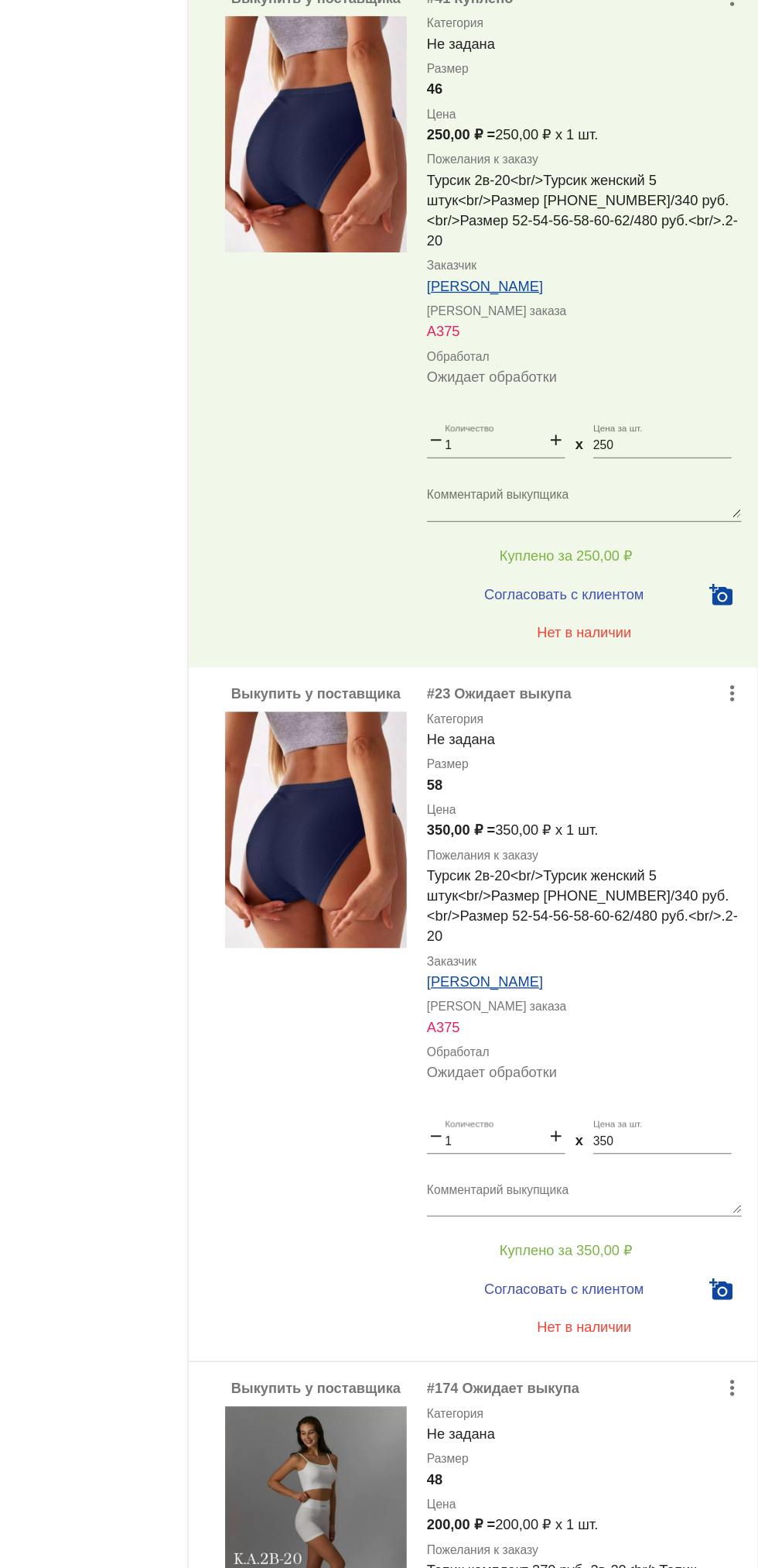
scroll to position [1427, 0]
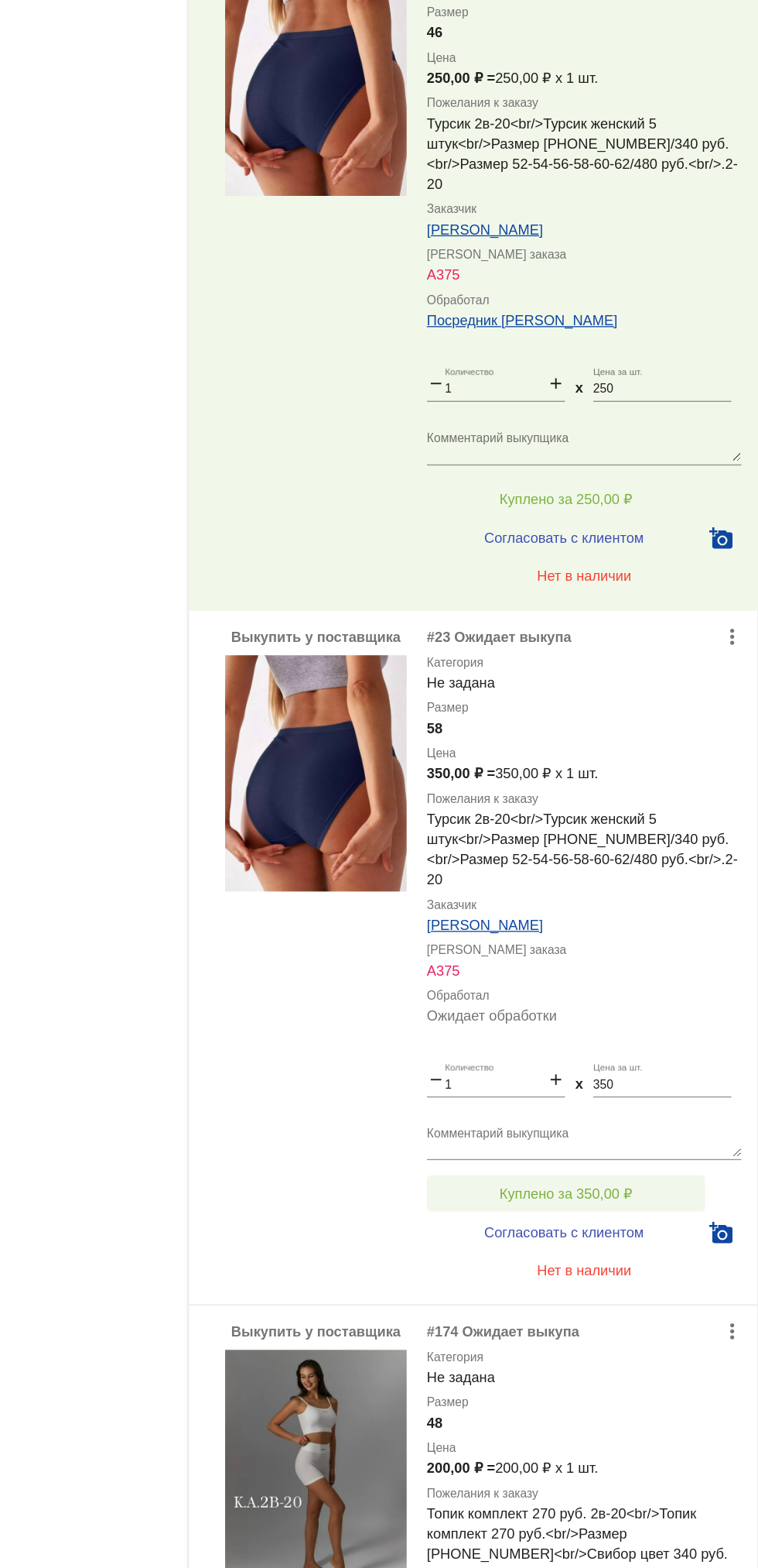
click at [679, 991] on button "Куплено за 350,00 ₽" at bounding box center [605, 979] width 214 height 28
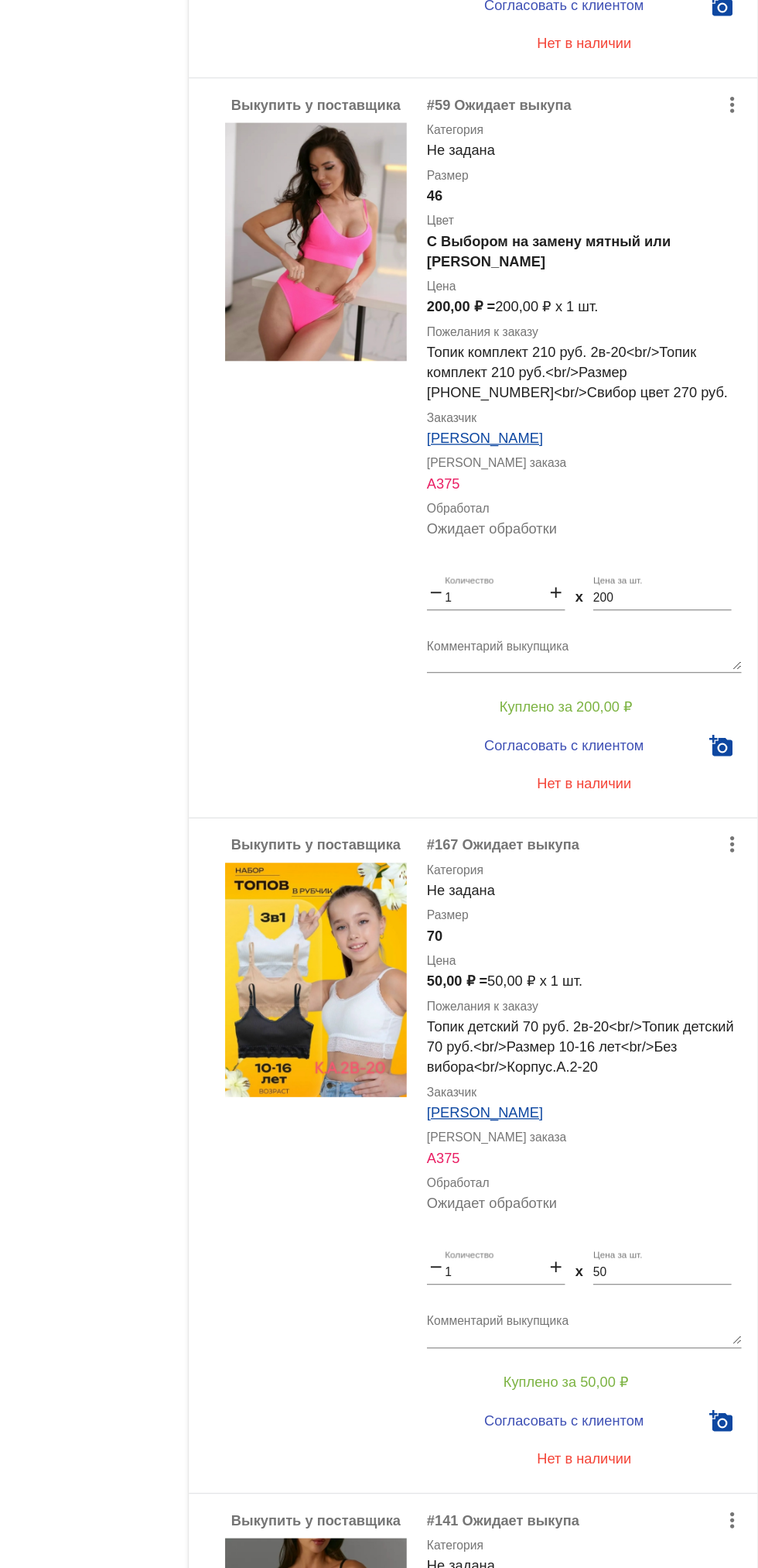
scroll to position [2890, 0]
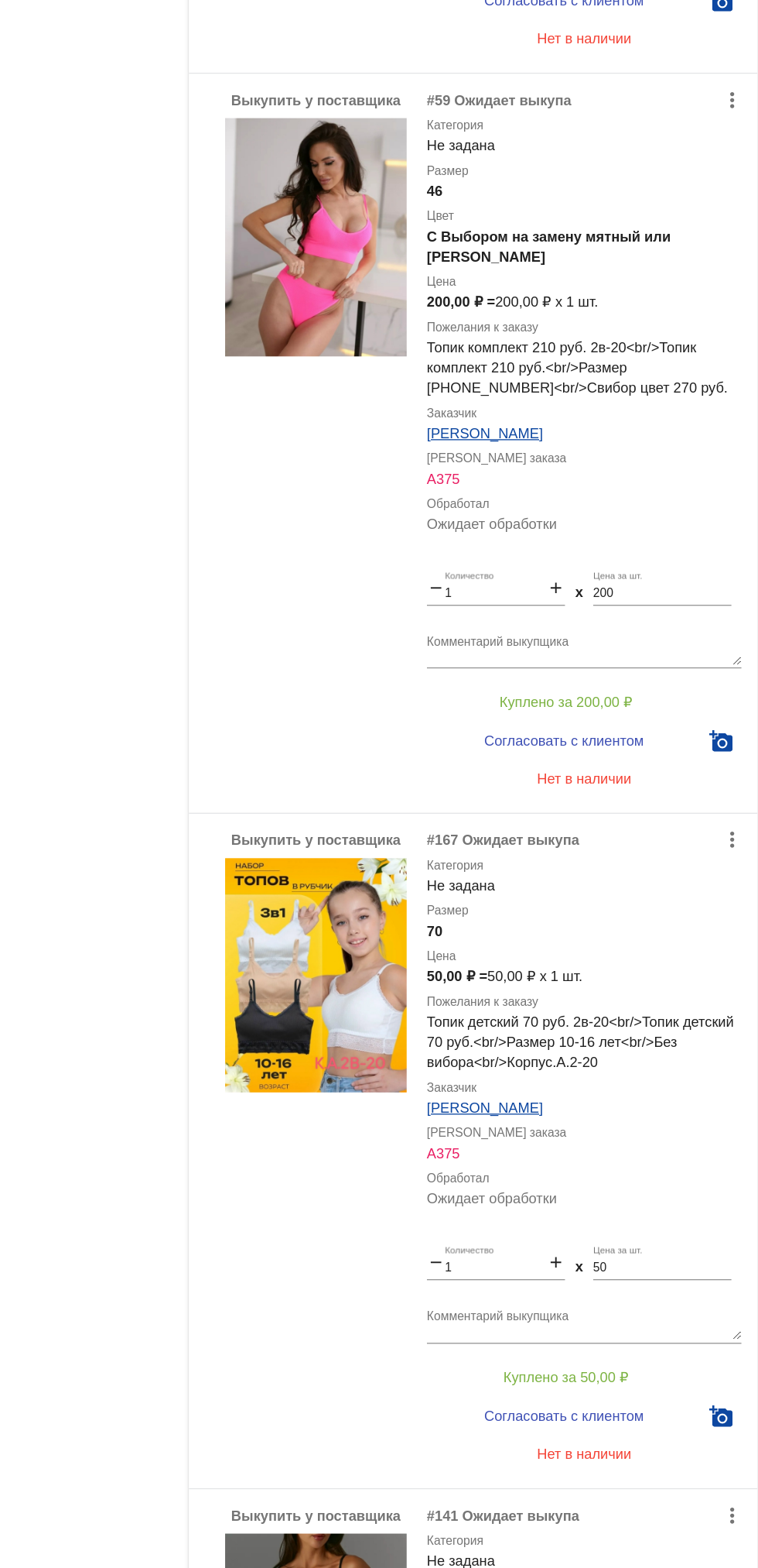
click at [616, 554] on textarea "Комментарий выкупщика" at bounding box center [619, 562] width 241 height 24
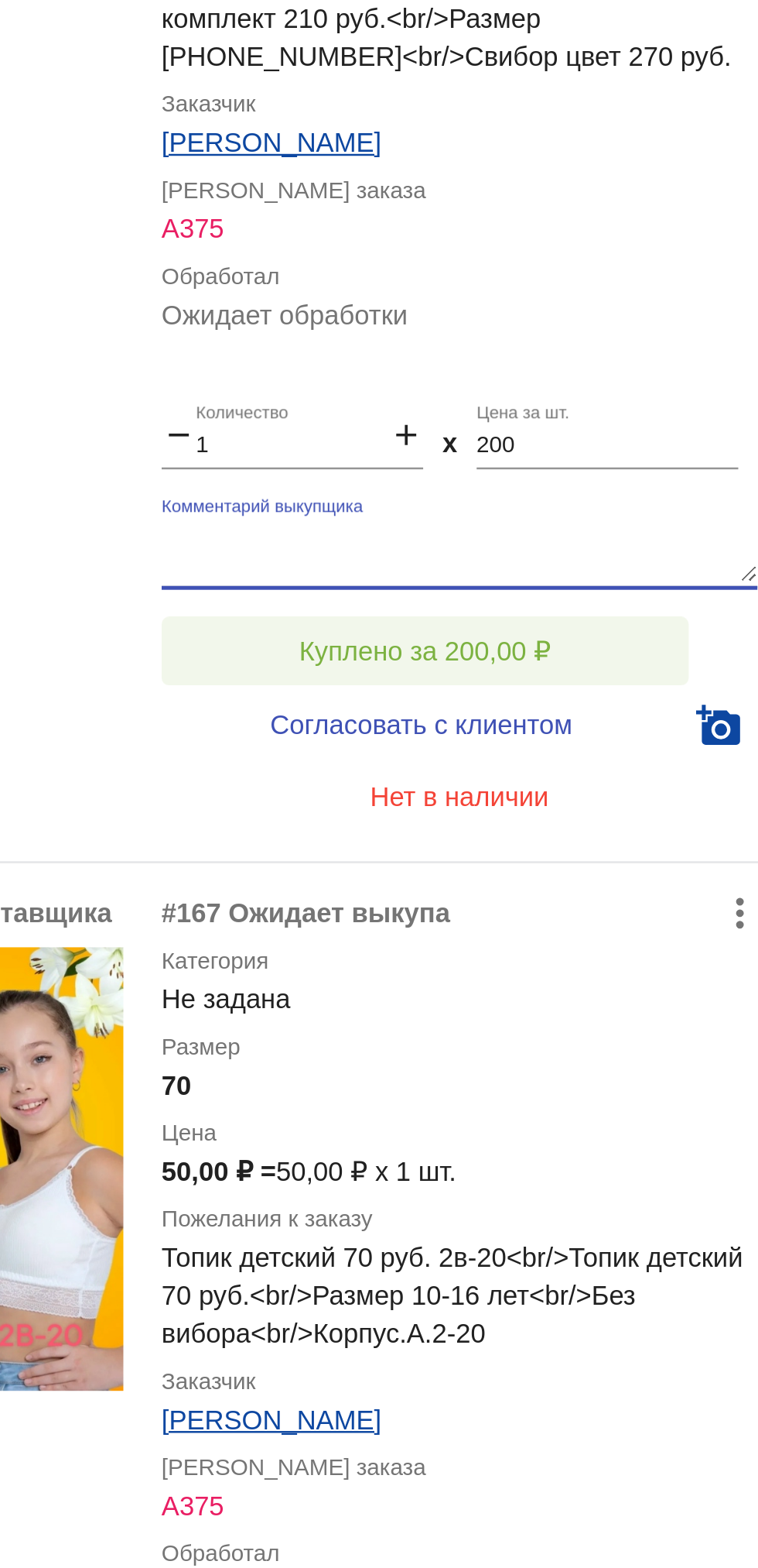
click at [629, 596] on span "Куплено за 200,00 ₽" at bounding box center [605, 602] width 102 height 13
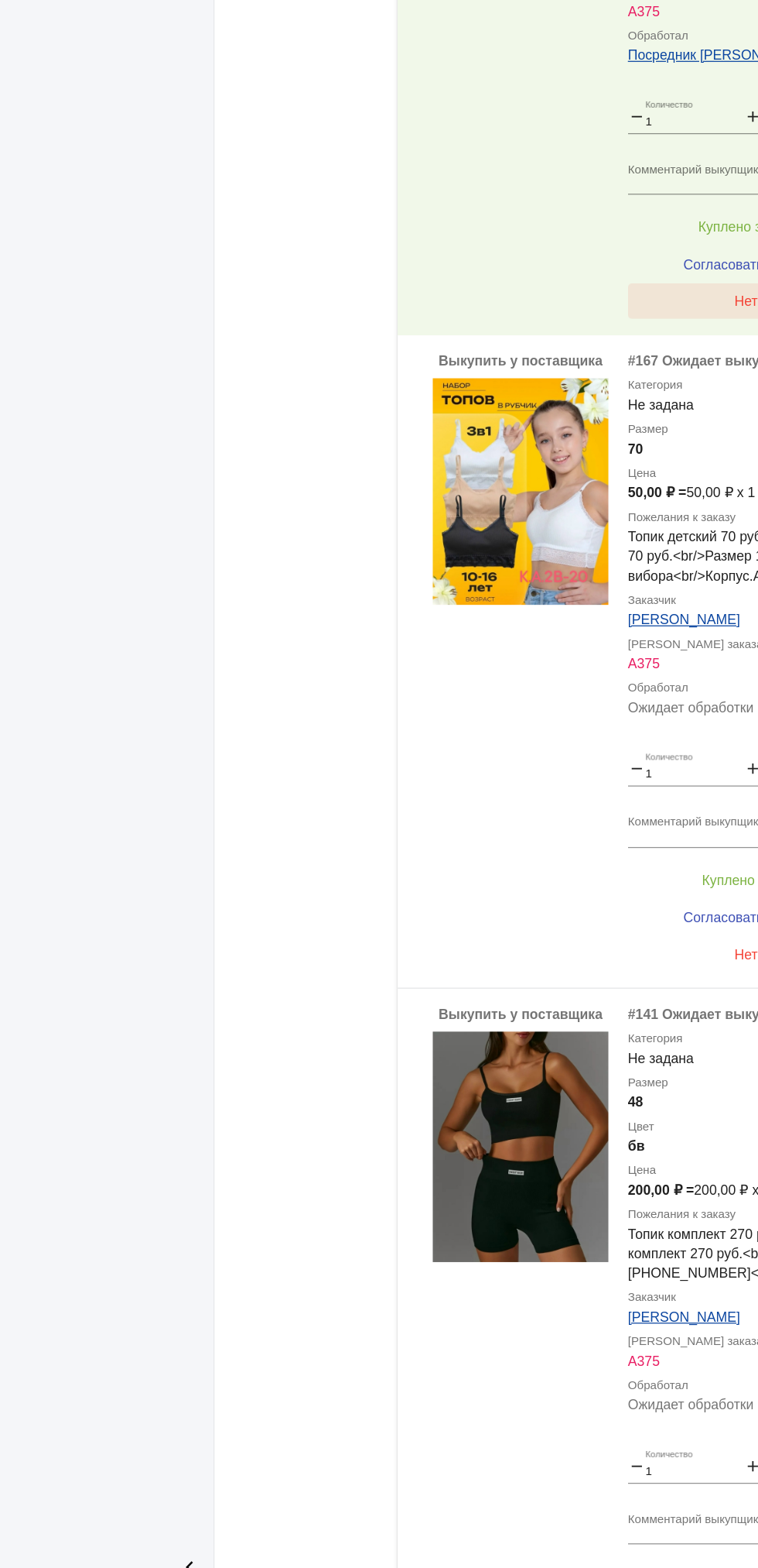
scroll to position [3275, 0]
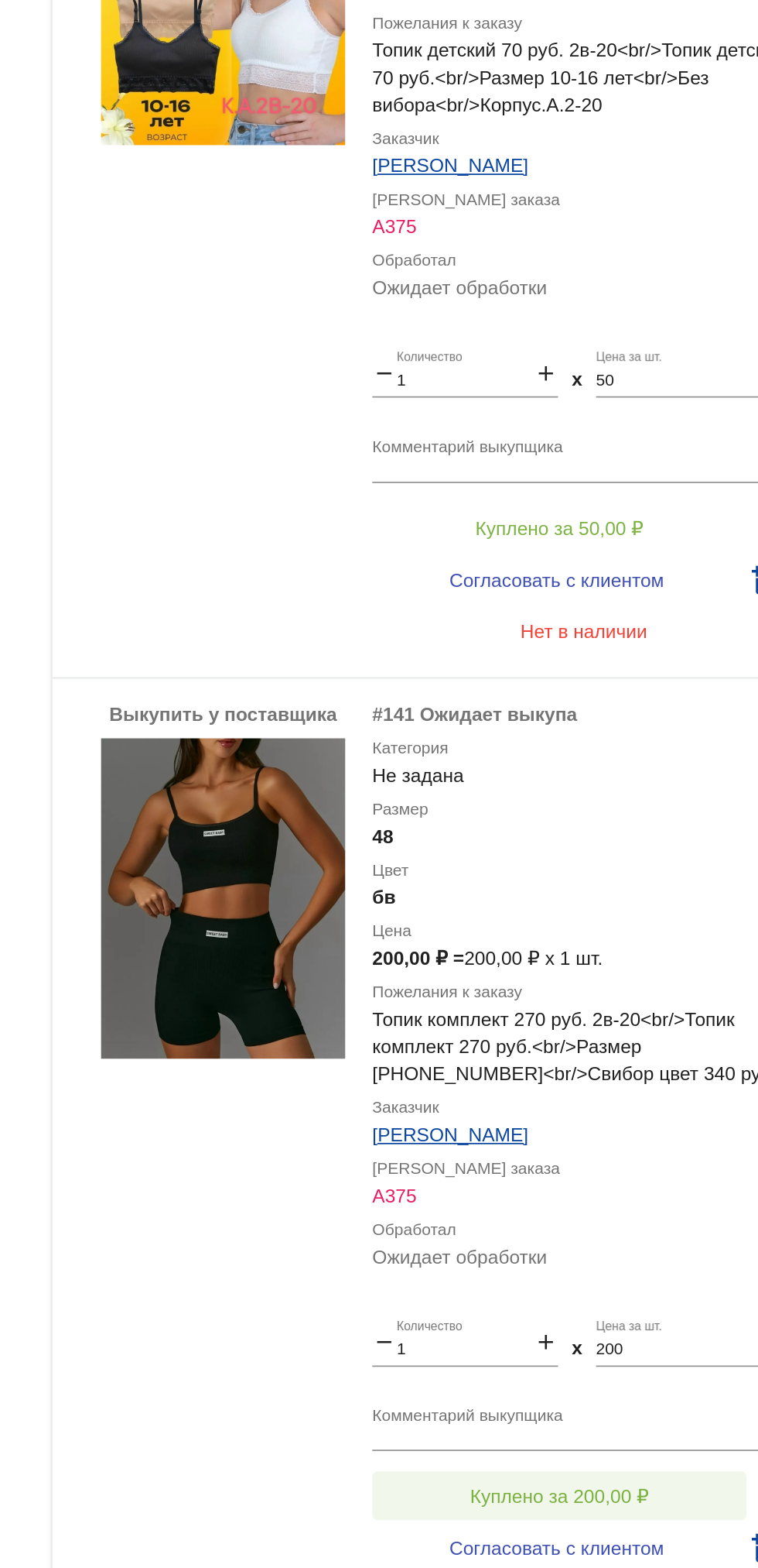
click at [627, 1281] on span "Куплено за 200,00 ₽" at bounding box center [605, 1286] width 102 height 13
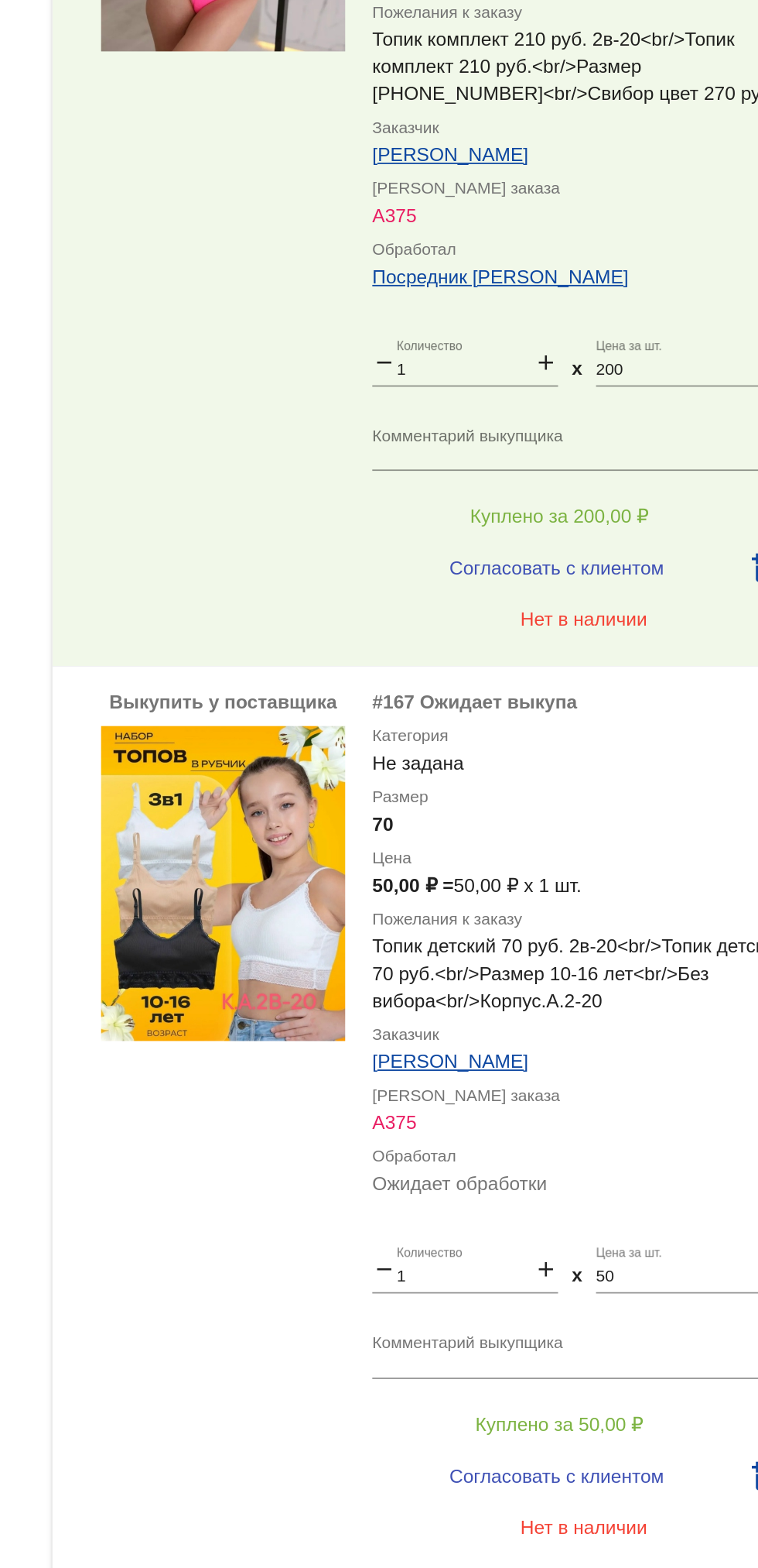
scroll to position [2759, 0]
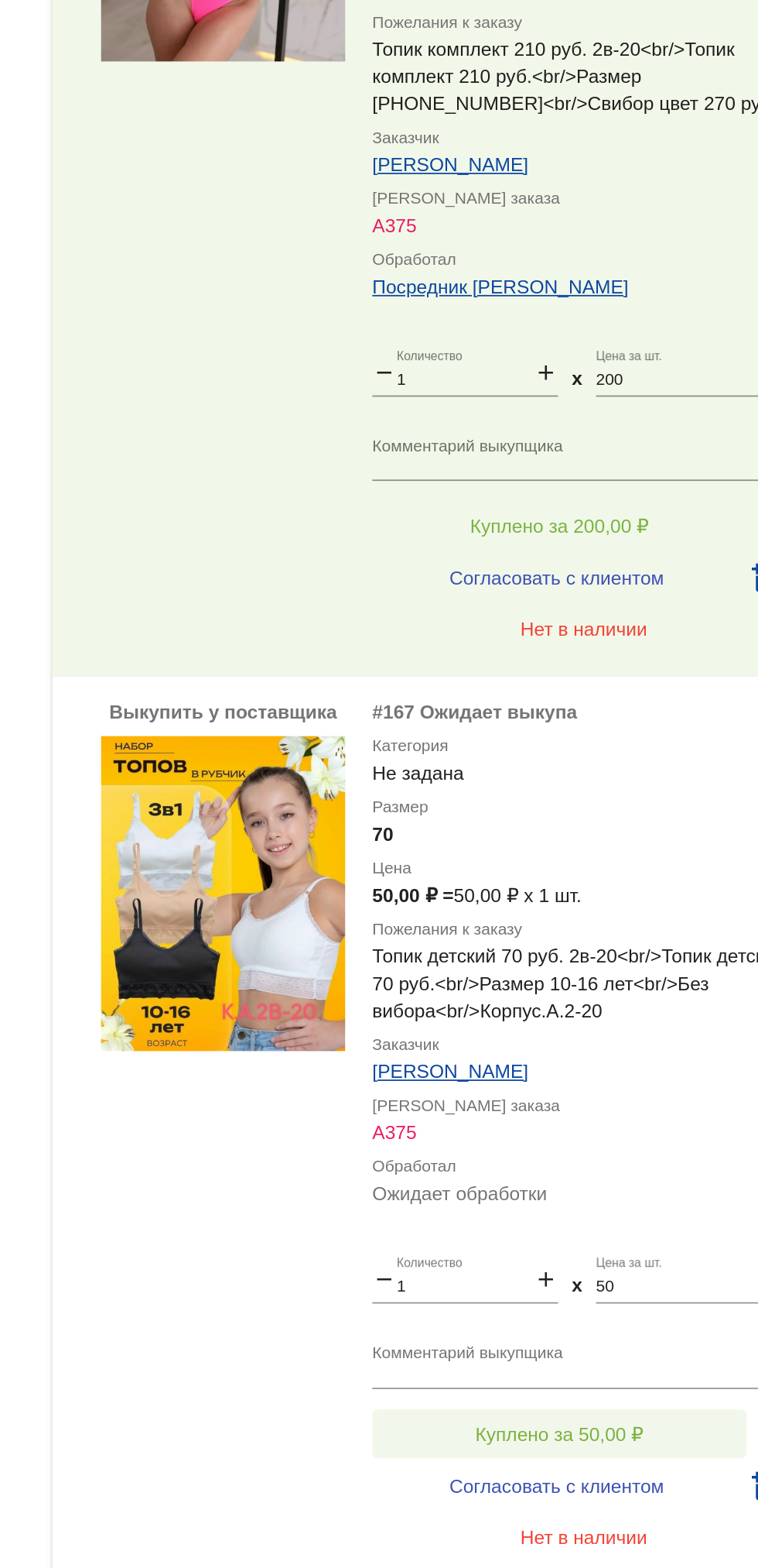
click at [649, 1245] on span "Куплено за 50,00 ₽" at bounding box center [605, 1251] width 96 height 13
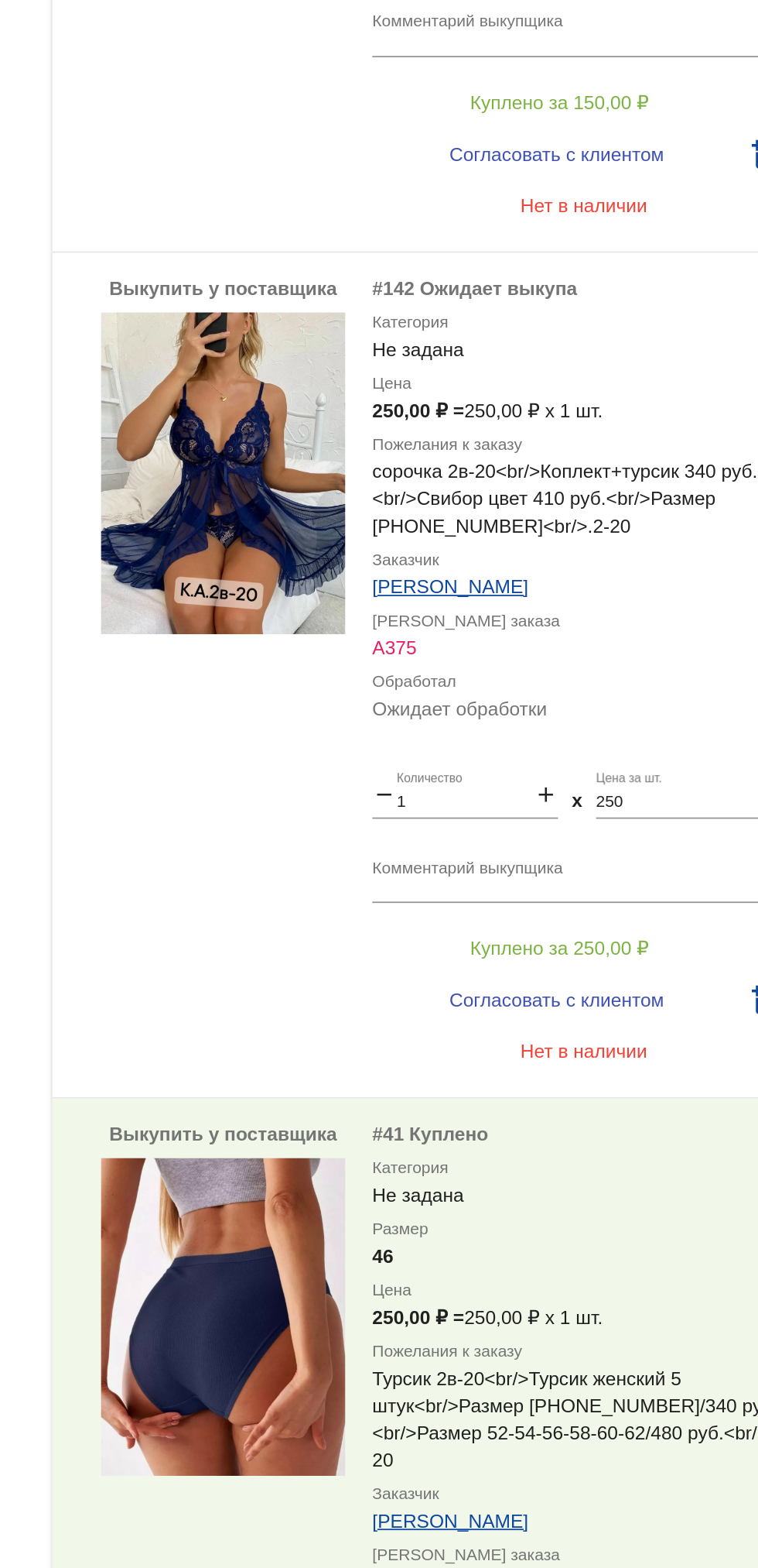
scroll to position [360, 0]
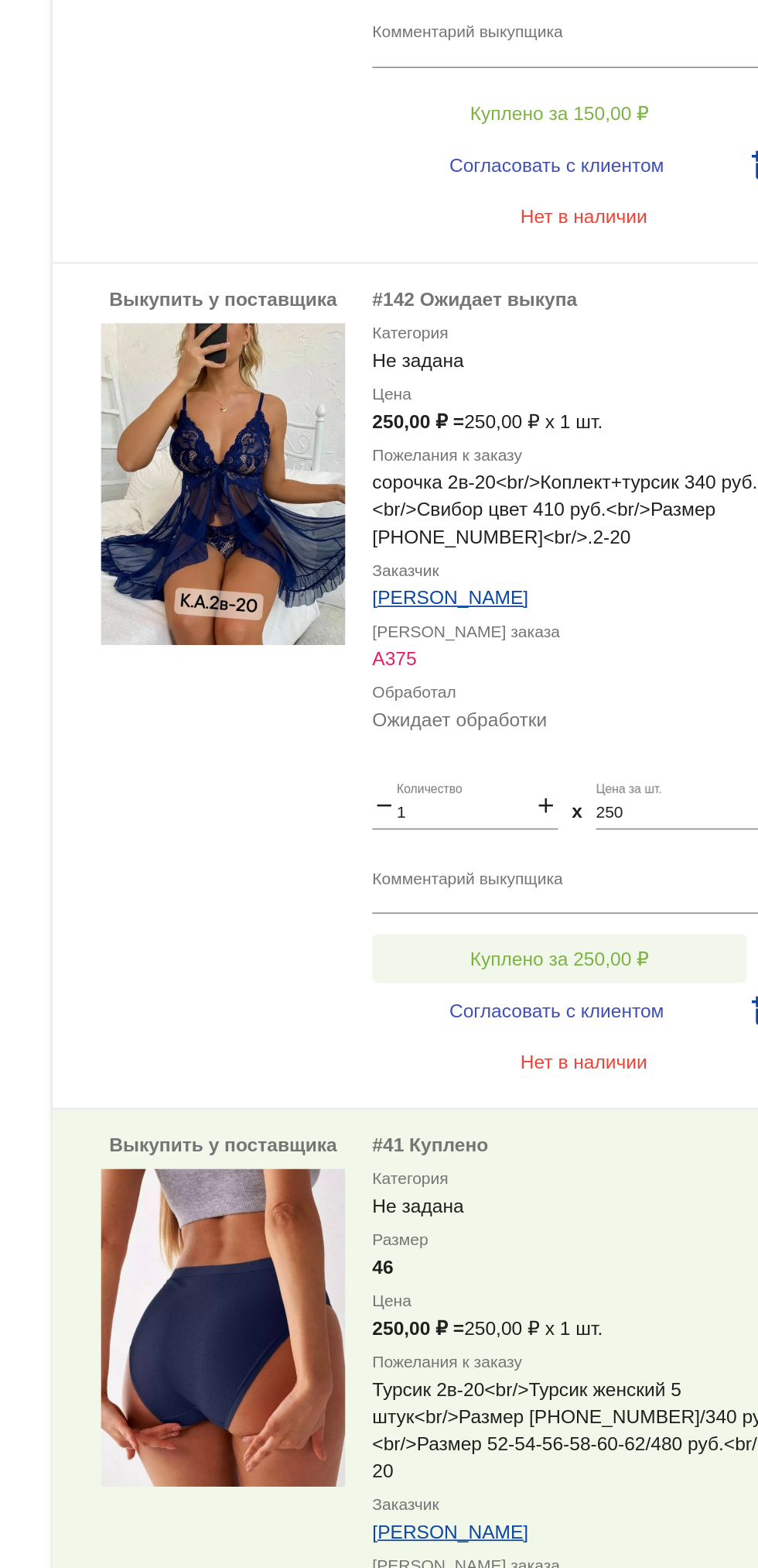
click at [630, 981] on span "Куплено за 250,00 ₽" at bounding box center [605, 980] width 102 height 13
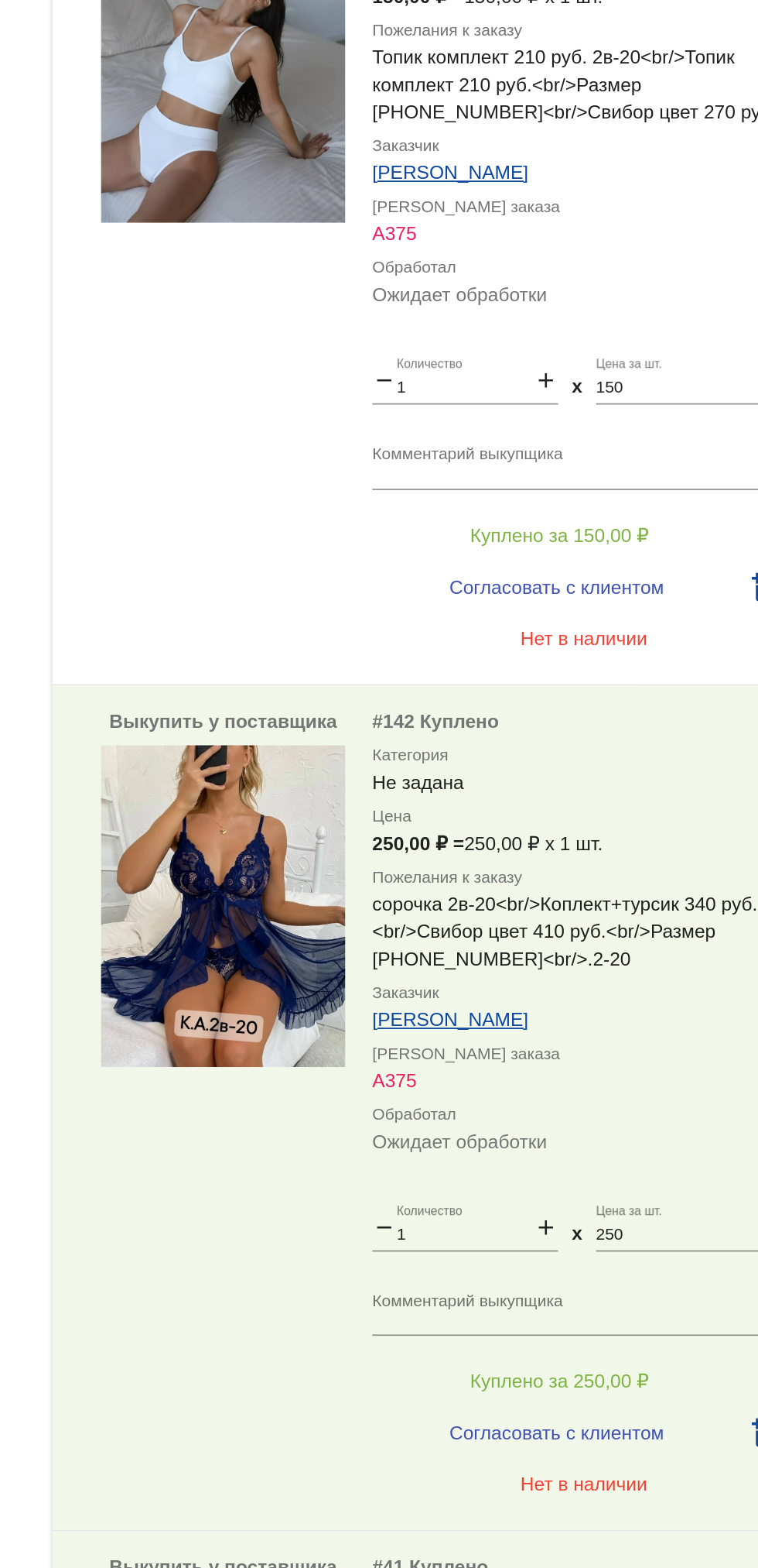
scroll to position [0, 0]
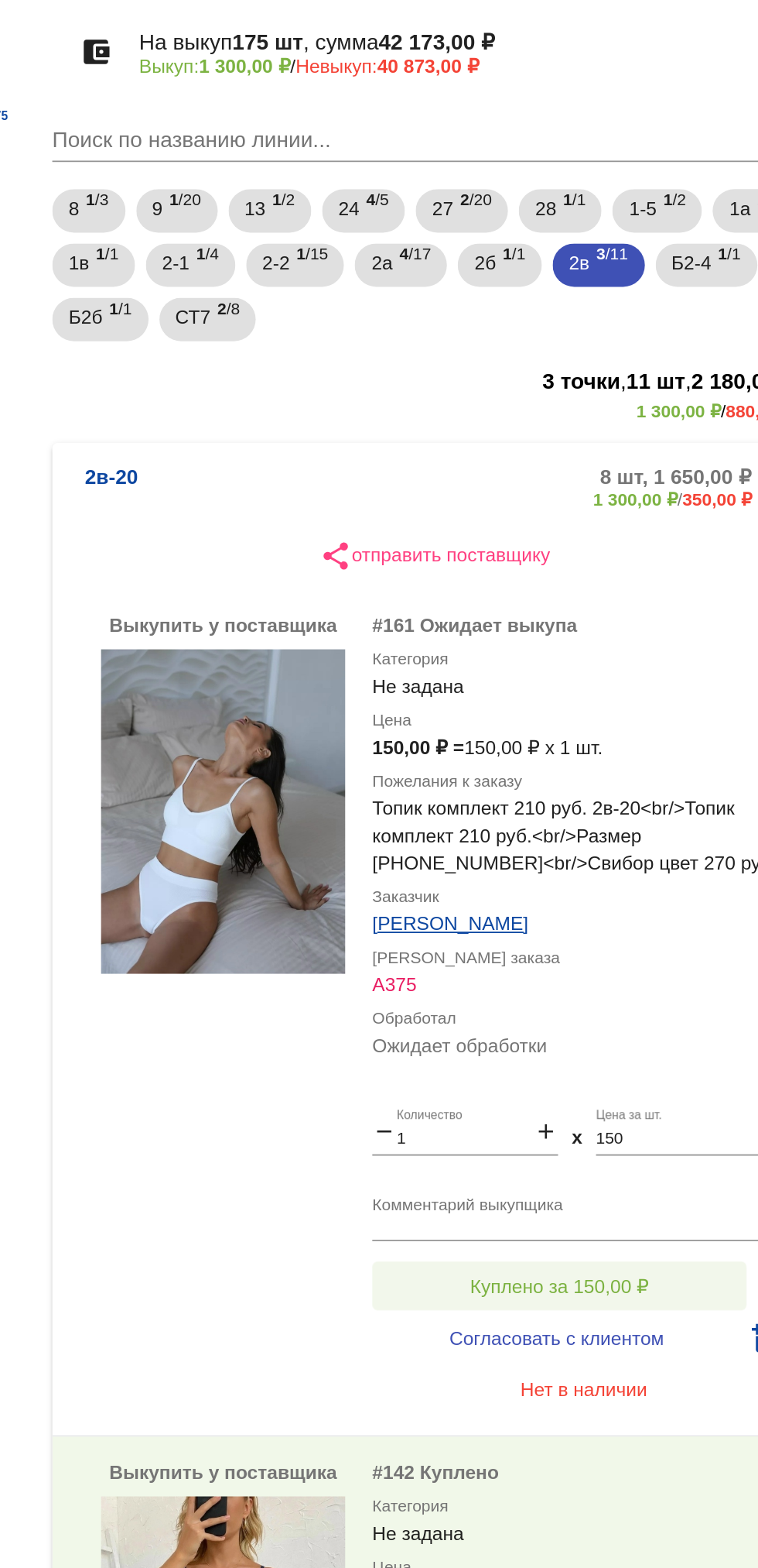
click at [645, 857] on span "Куплено за 150,00 ₽" at bounding box center [605, 857] width 102 height 13
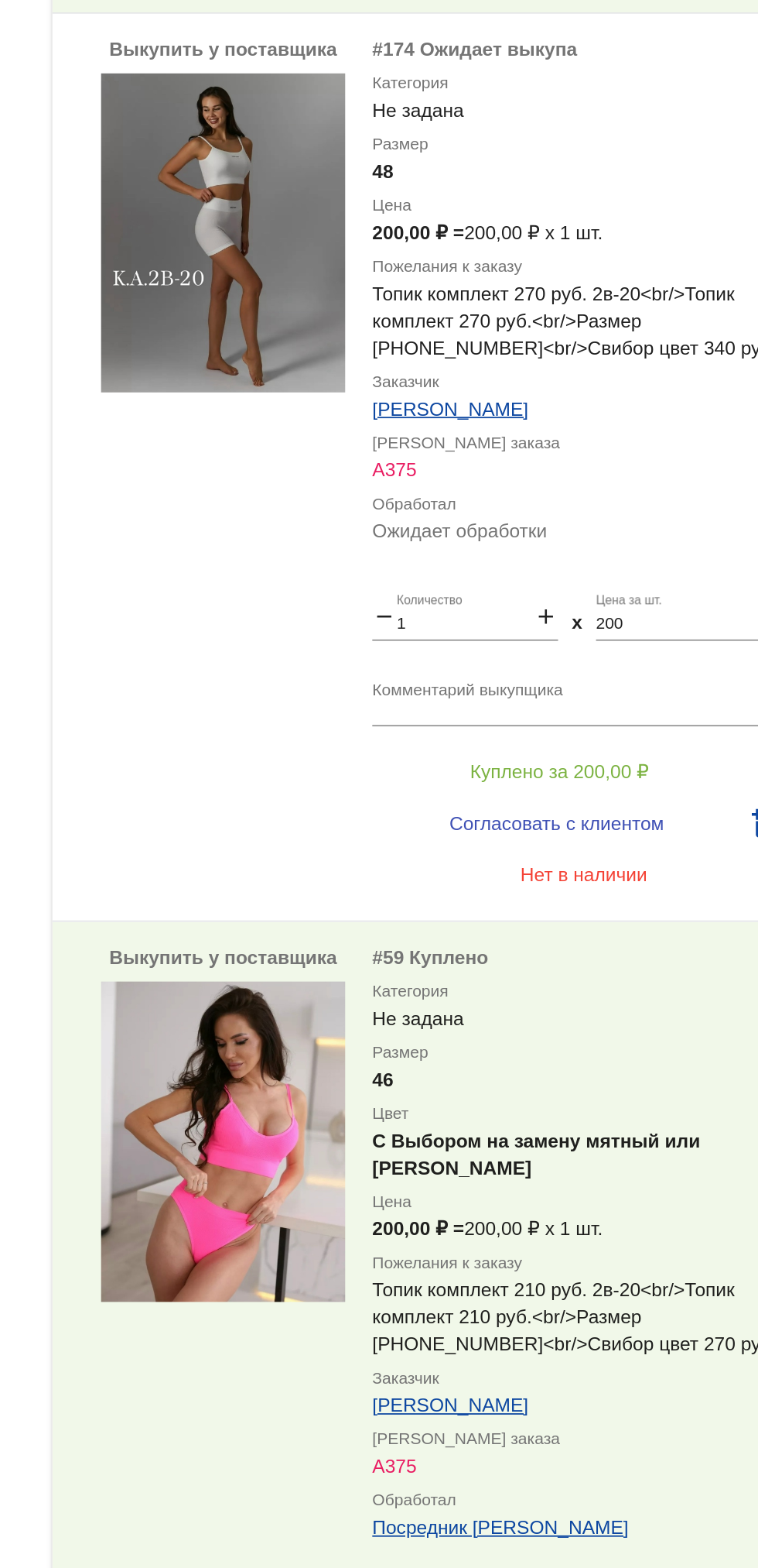
scroll to position [2383, 0]
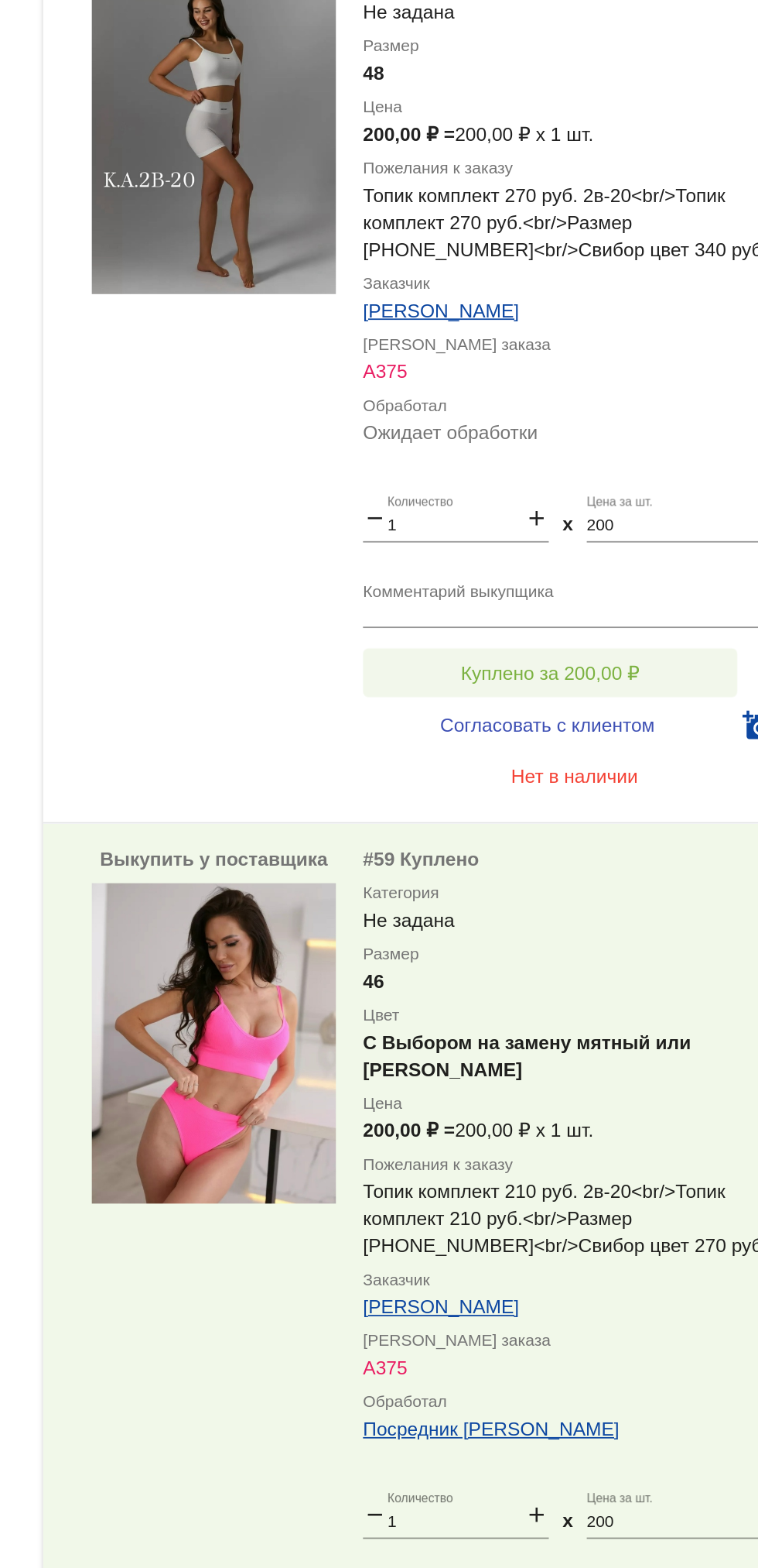
click at [639, 536] on span "Куплено за 200,00 ₽" at bounding box center [605, 541] width 102 height 13
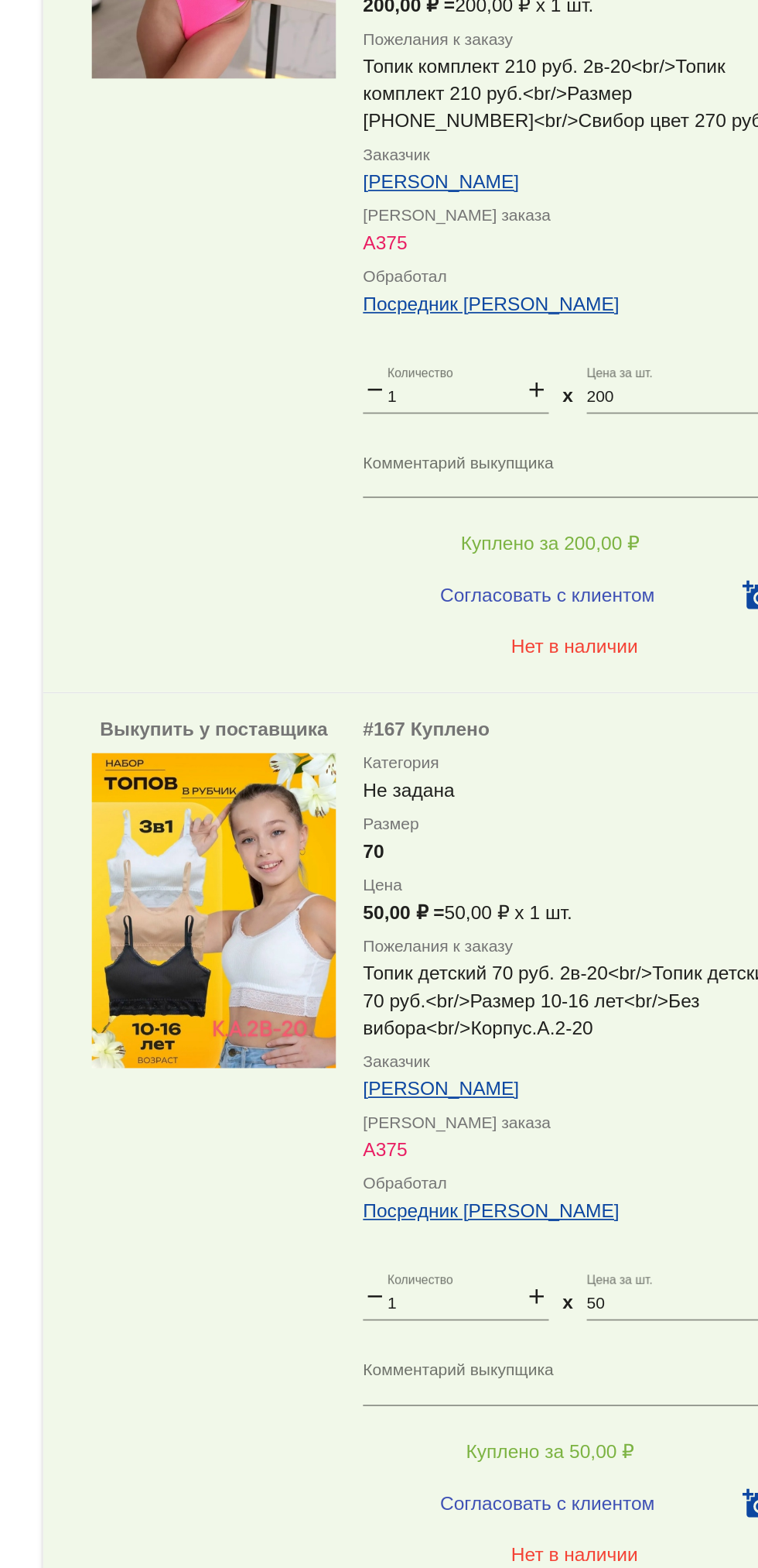
scroll to position [3364, 0]
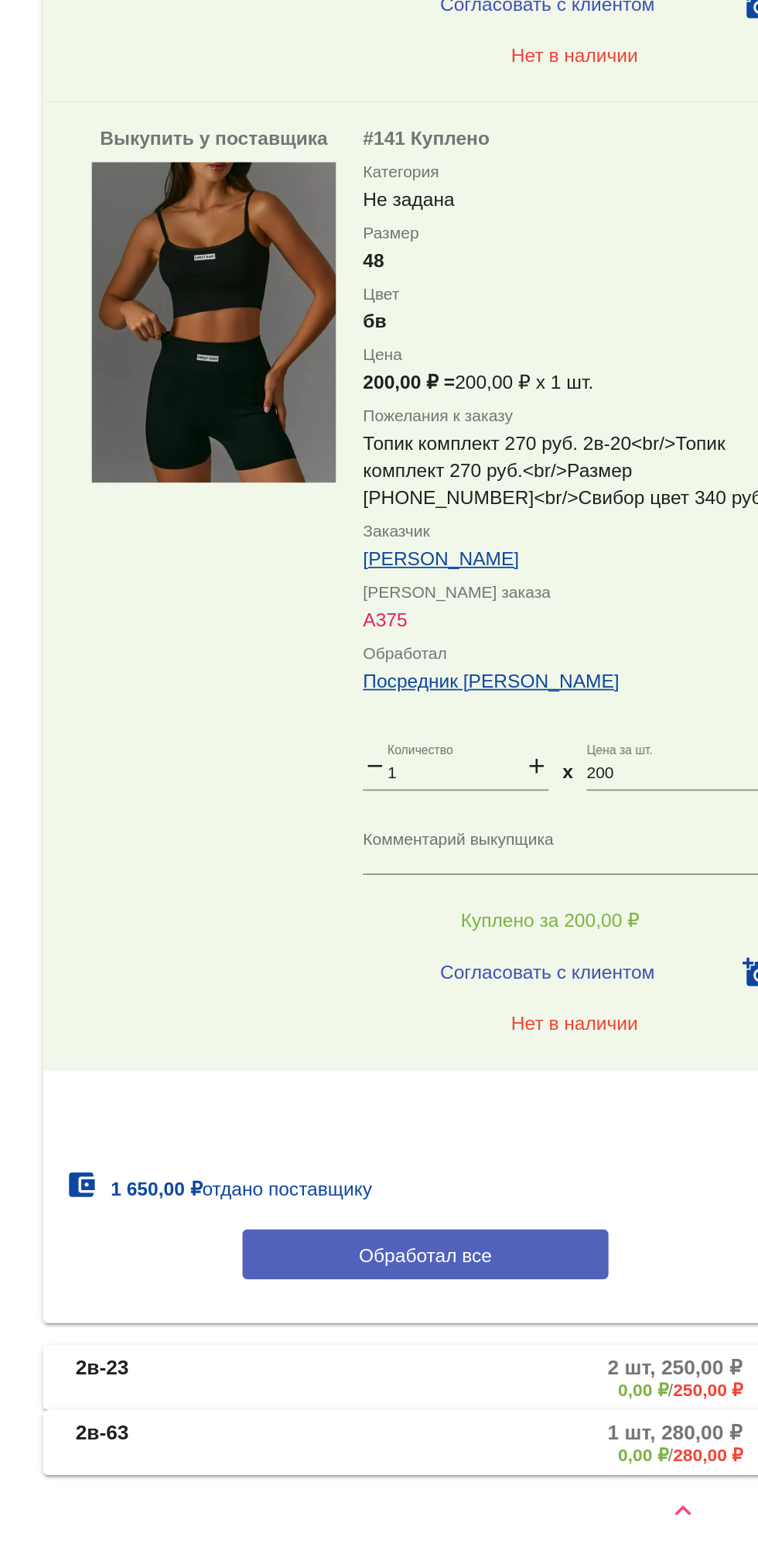
click at [559, 1383] on span "Обработал все" at bounding box center [534, 1389] width 76 height 13
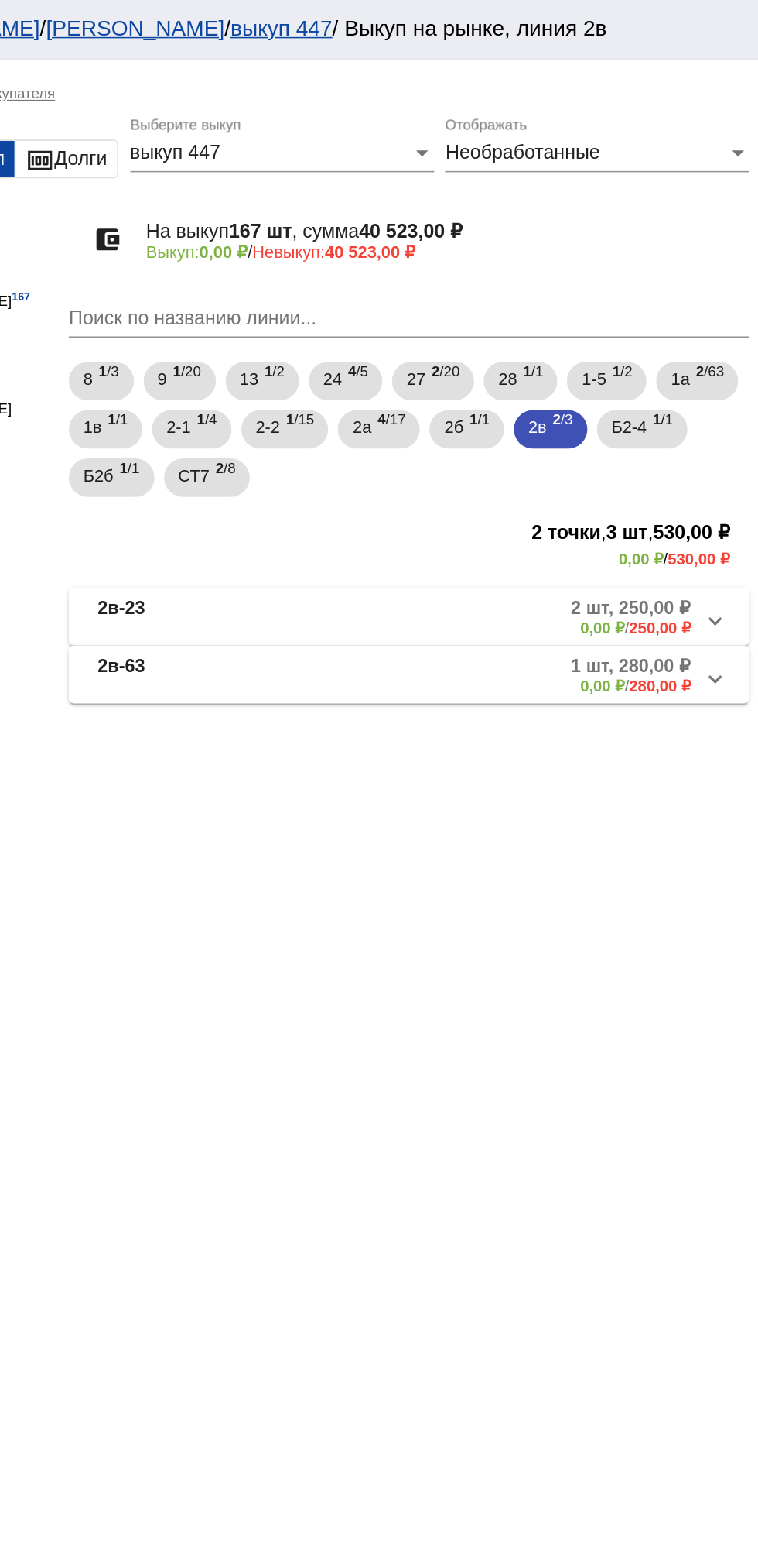
scroll to position [0, 0]
click at [381, 381] on mat-expansion-panel-header "2в-23 2 шт, 250,00 ₽ 0,00 ₽ / 250,00 ₽" at bounding box center [534, 396] width 436 height 37
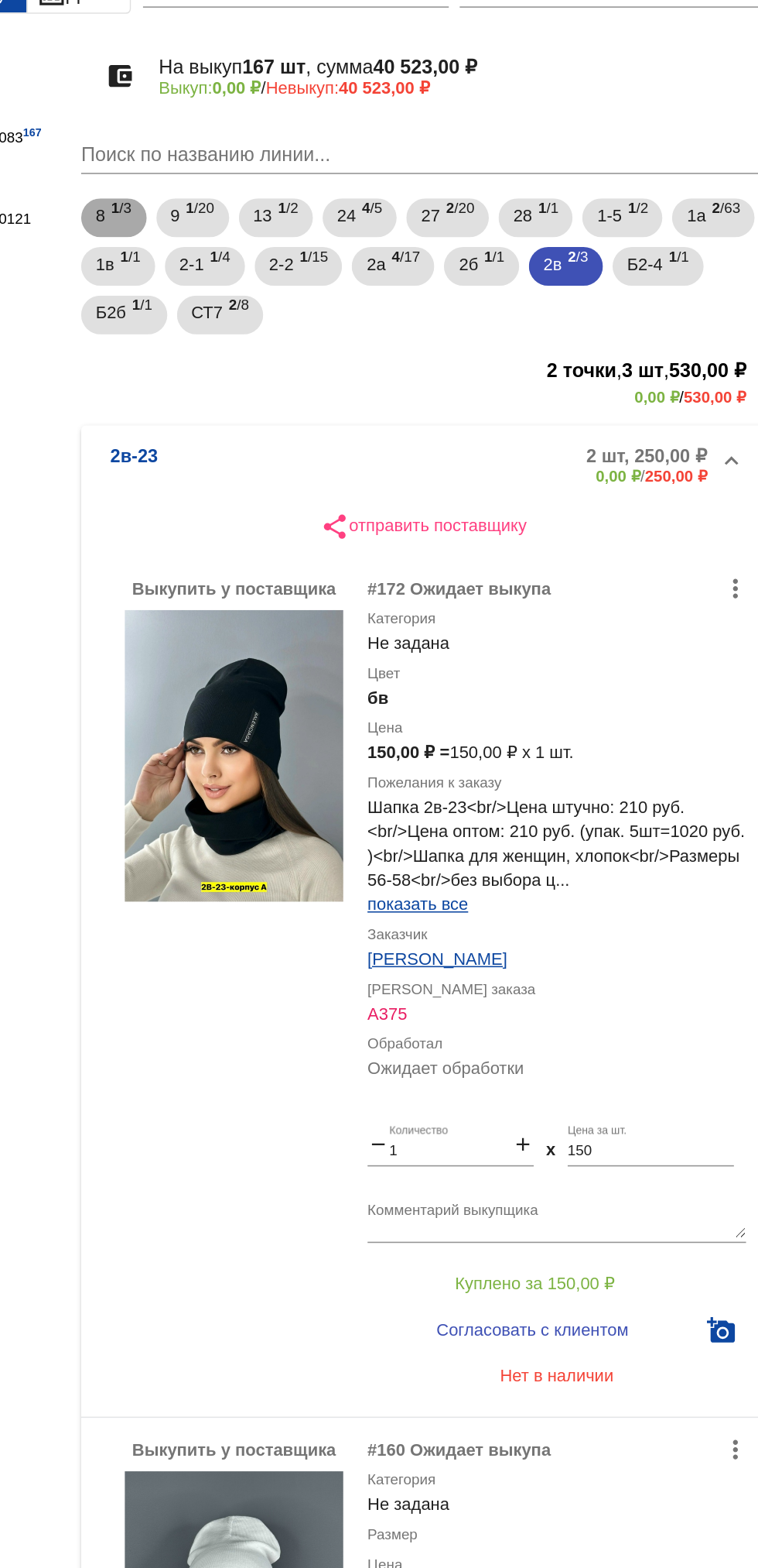
click at [344, 251] on span "1 /3" at bounding box center [342, 245] width 13 height 32
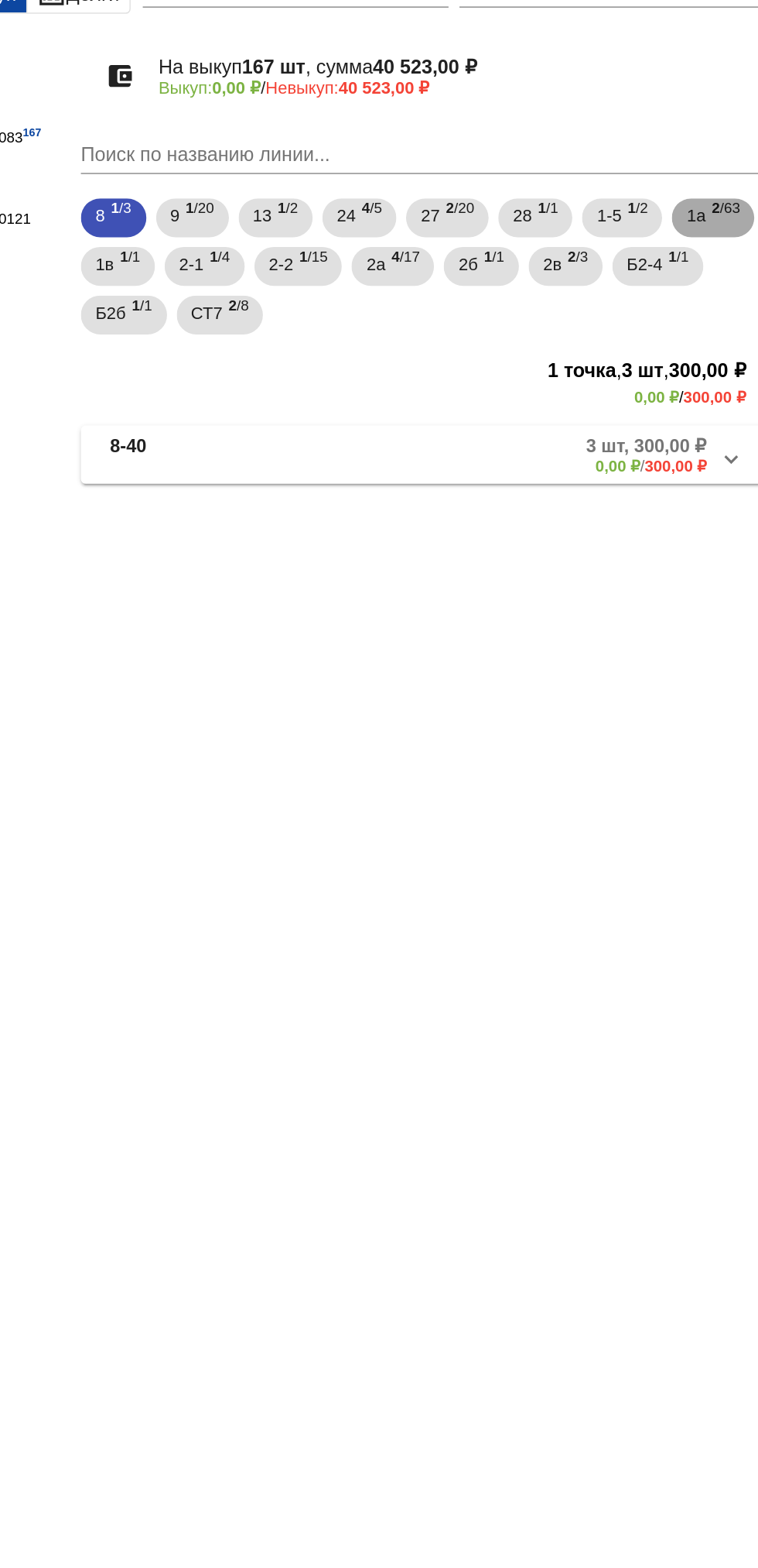
click at [718, 261] on span "2 /63" at bounding box center [726, 245] width 18 height 32
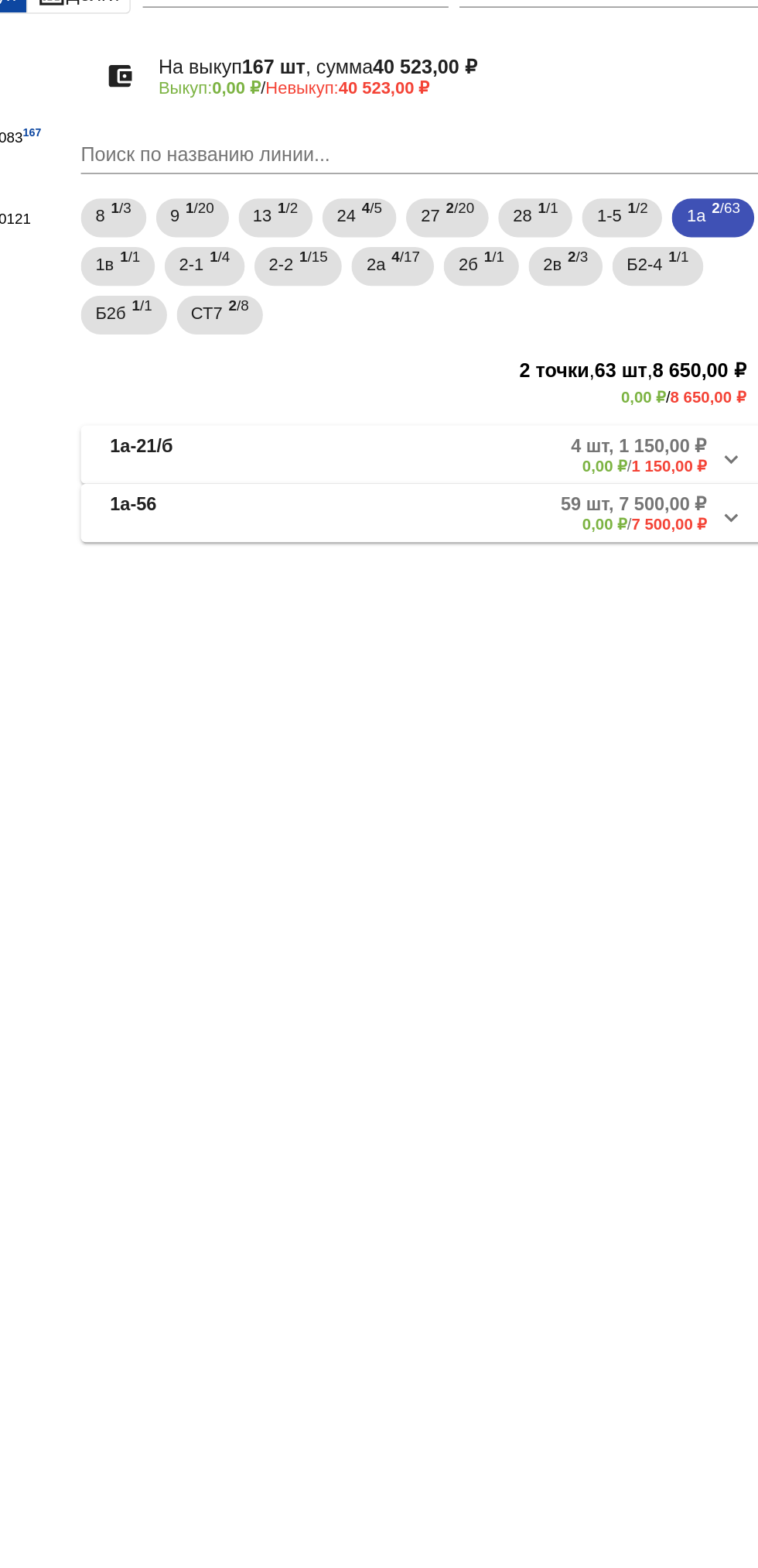
click at [606, 438] on mat-panel-description "59 шт, 7 500,00 ₽ 0,00 ₽ / 7 500,00 ₽" at bounding box center [586, 433] width 257 height 25
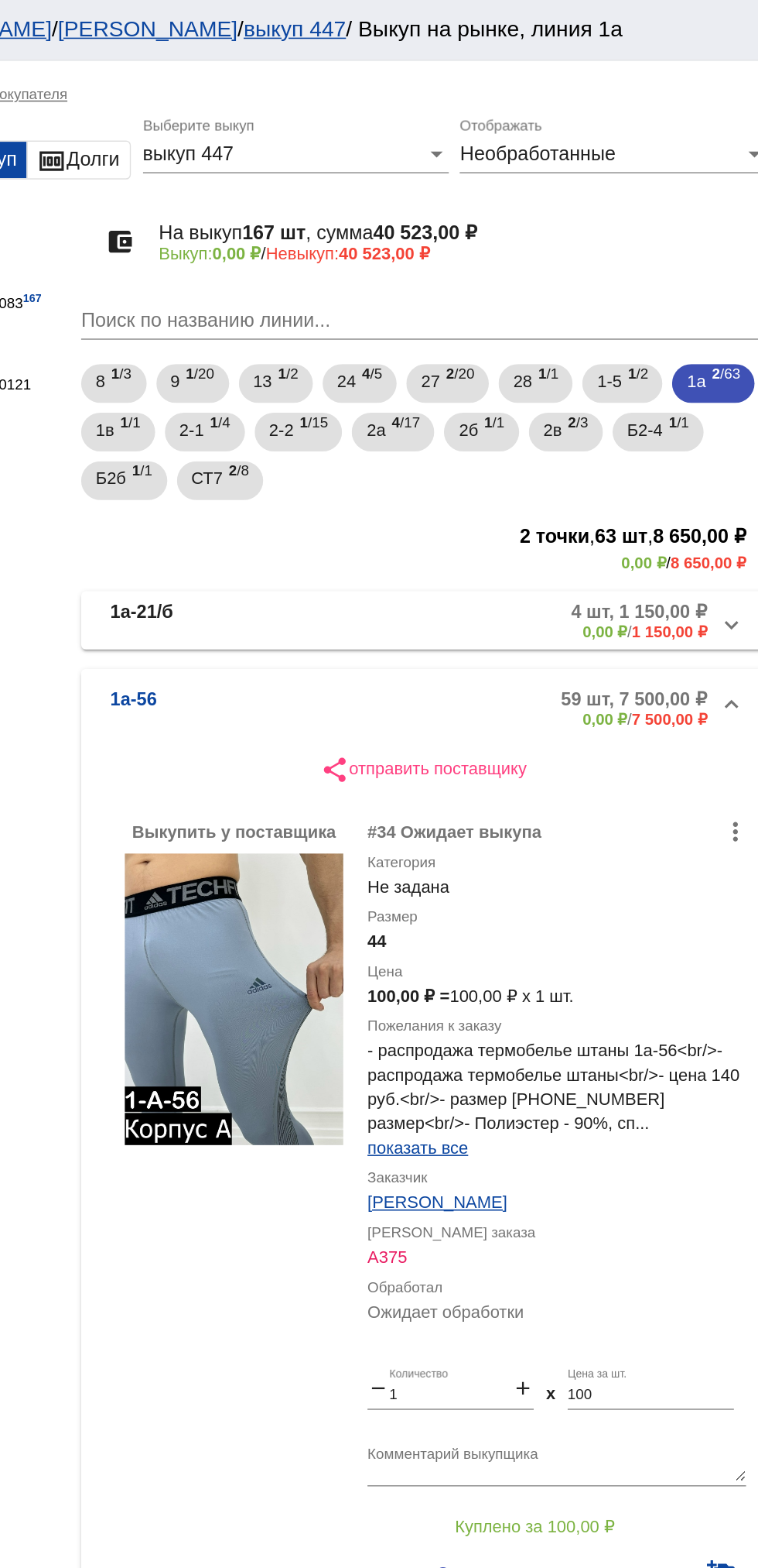
click at [602, 455] on mat-panel-description "59 шт, 7 500,00 ₽ 0,00 ₽ / 7 500,00 ₽" at bounding box center [586, 452] width 257 height 25
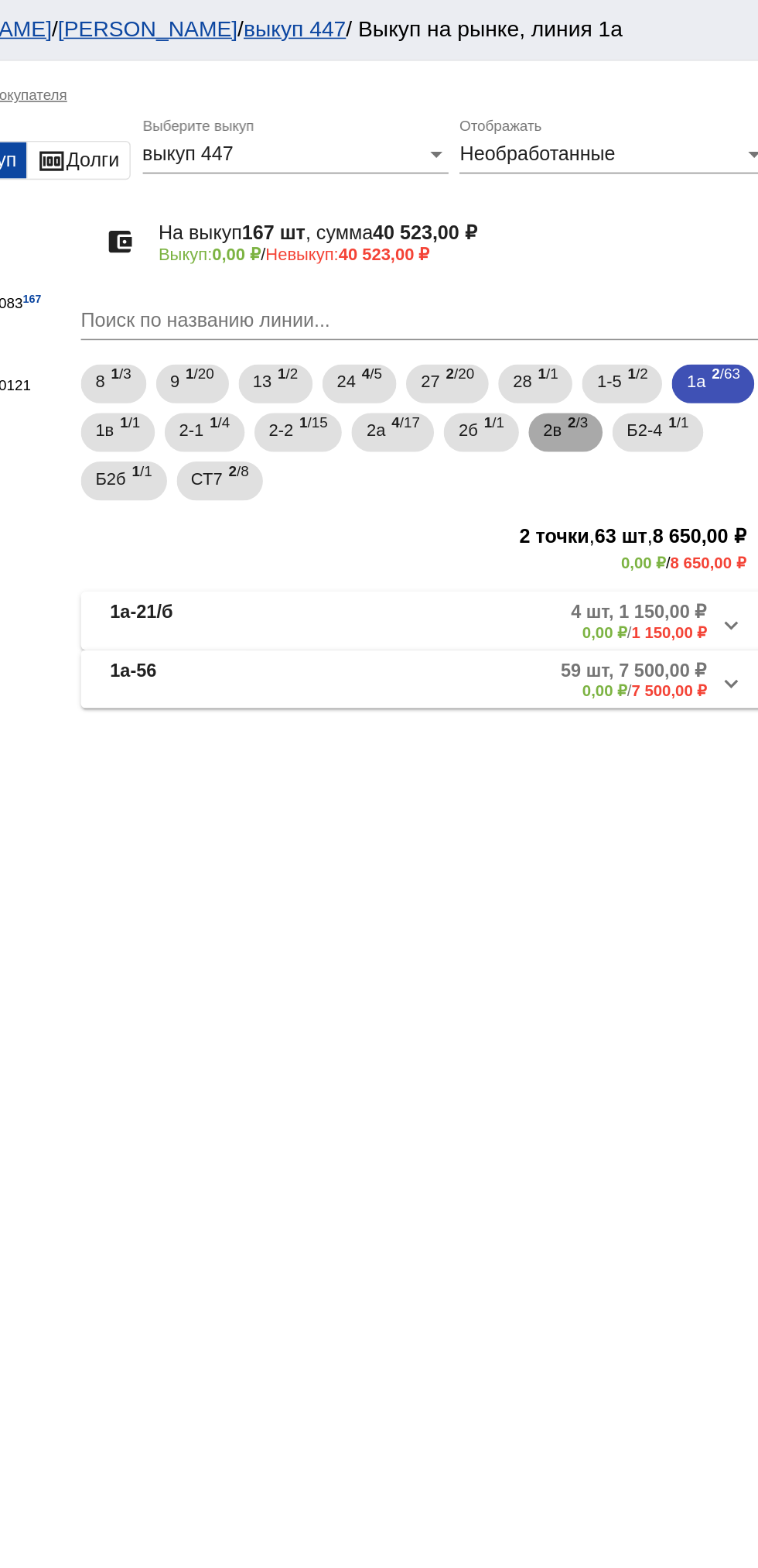
click at [622, 282] on span "2в" at bounding box center [616, 273] width 12 height 28
click at [547, 388] on mat-panel-description "2 шт, 250,00 ₽ 0,00 ₽ / 250,00 ₽" at bounding box center [589, 396] width 250 height 25
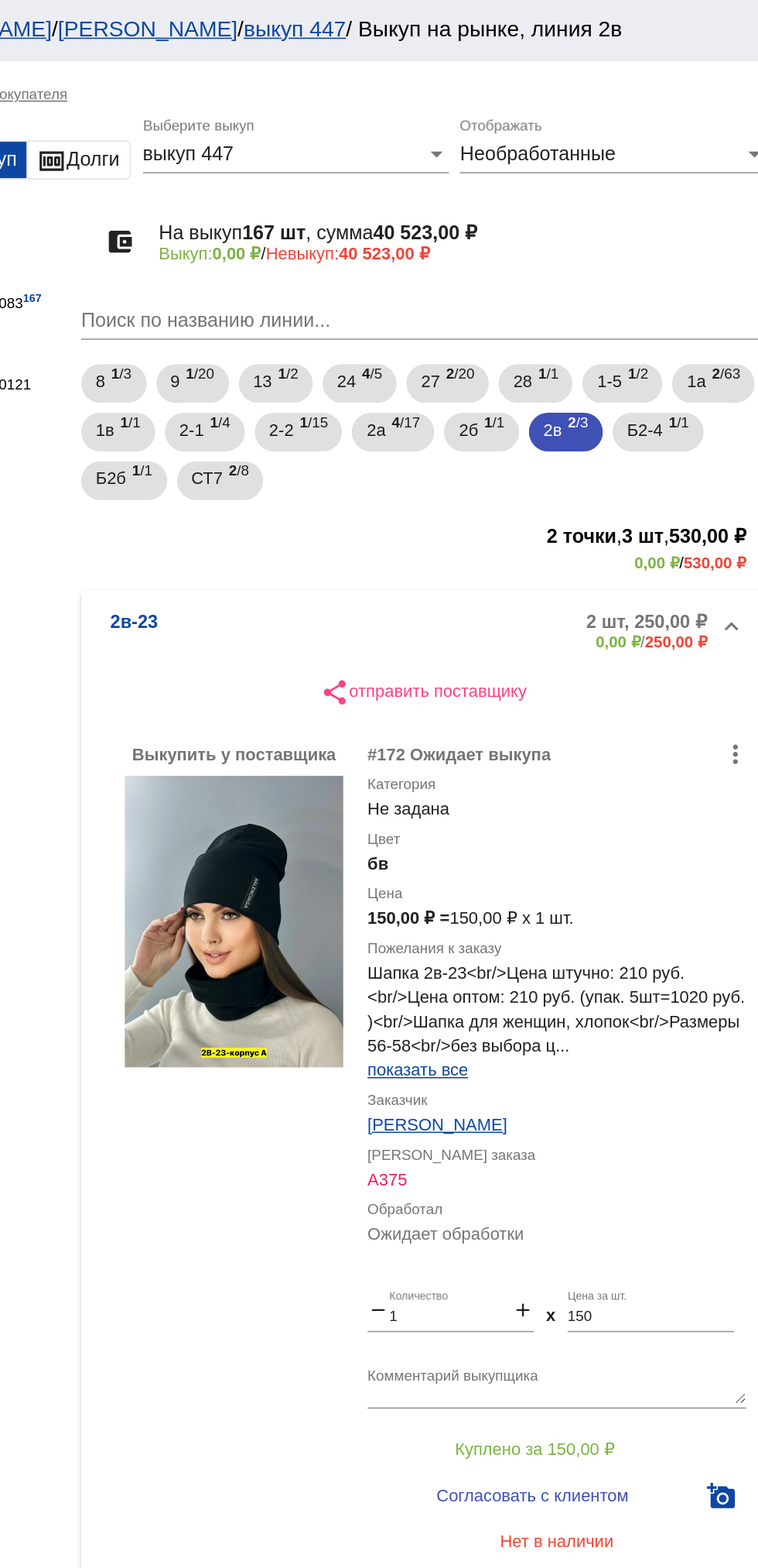
scroll to position [132, 0]
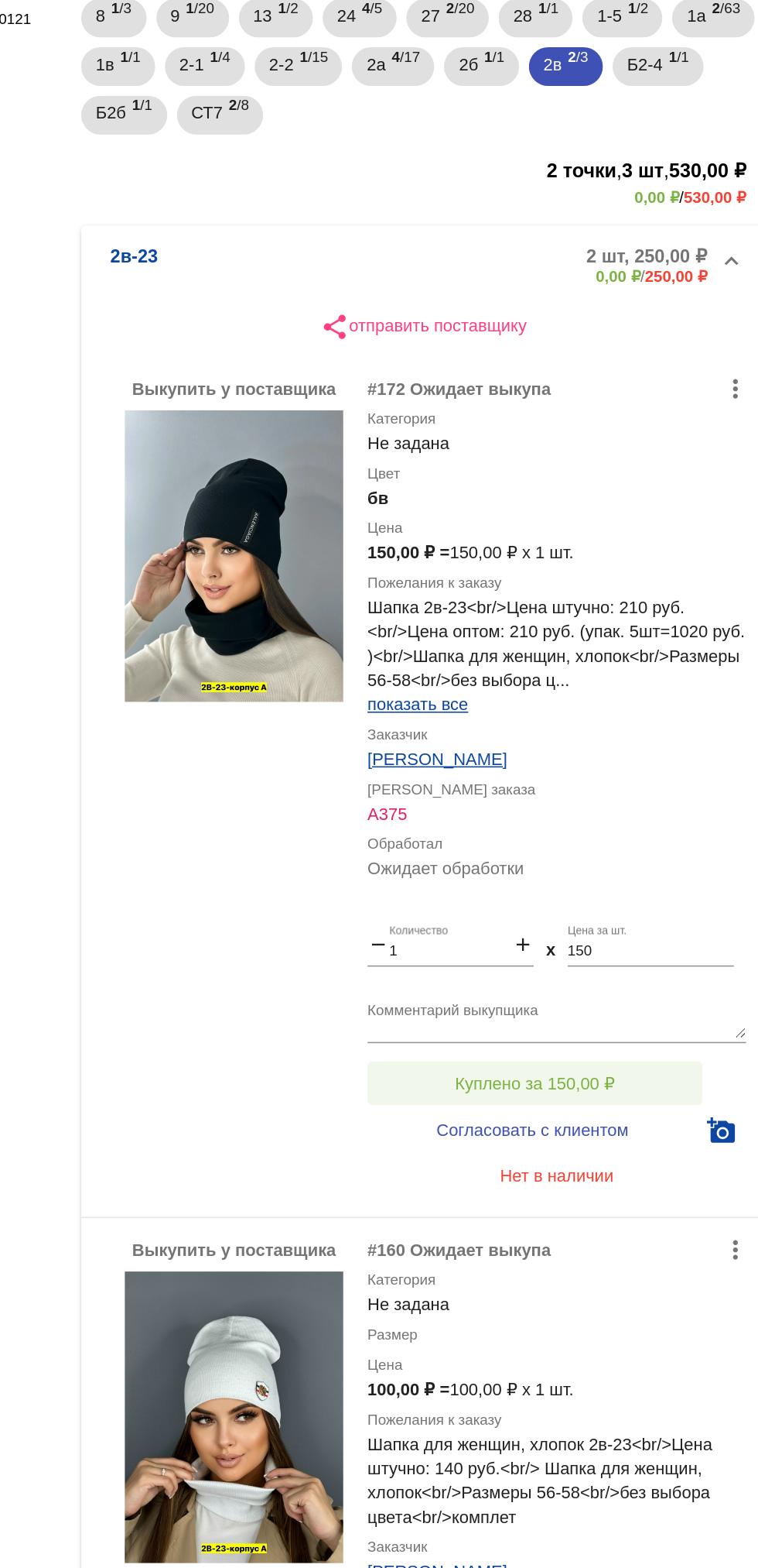
click at [647, 800] on button "Куплено за 150,00 ₽" at bounding box center [605, 791] width 214 height 28
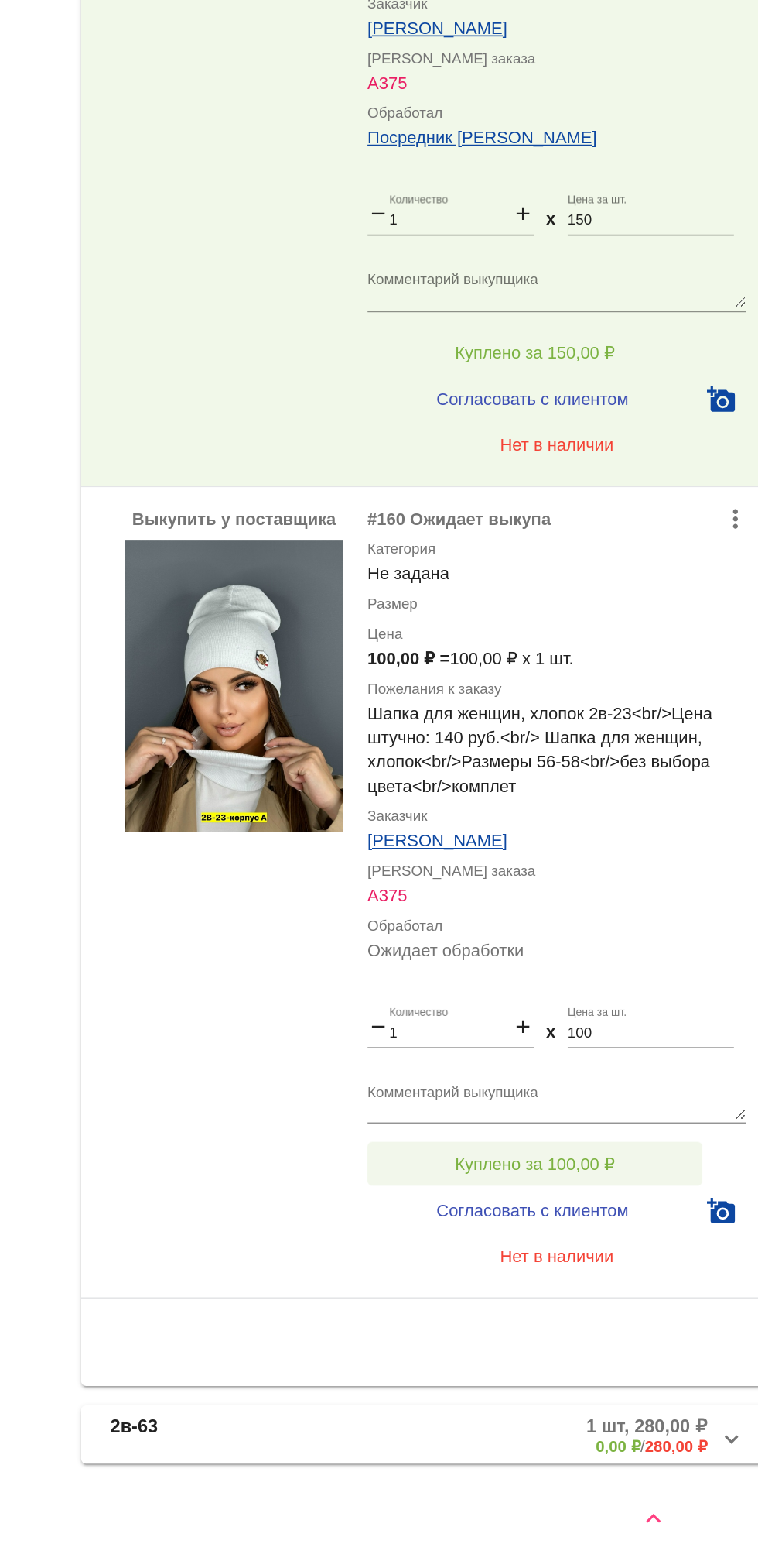
click at [643, 1312] on span "Куплено за 100,00 ₽" at bounding box center [605, 1308] width 102 height 13
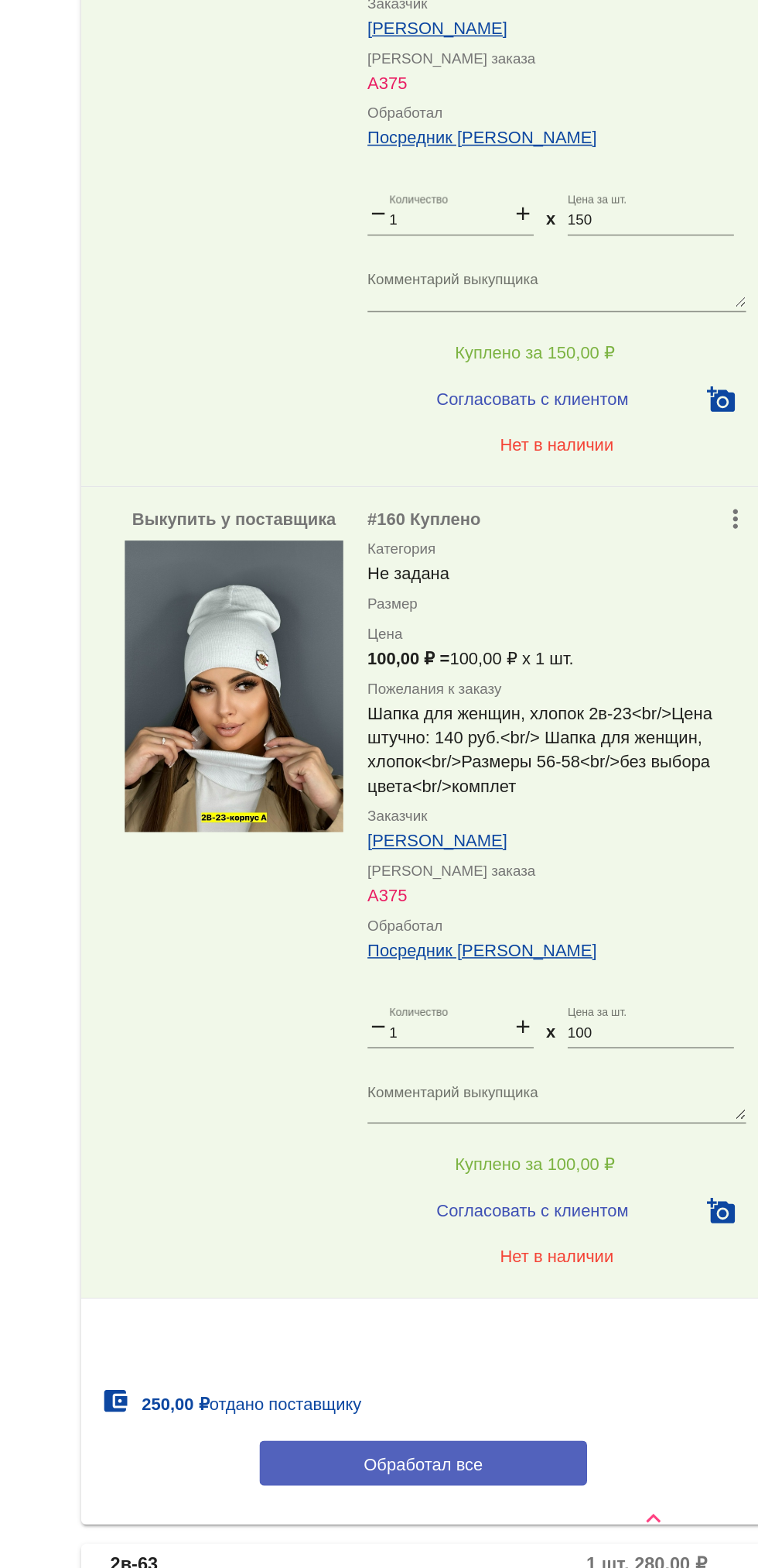
click at [479, 1499] on button "Обработал все" at bounding box center [534, 1499] width 209 height 28
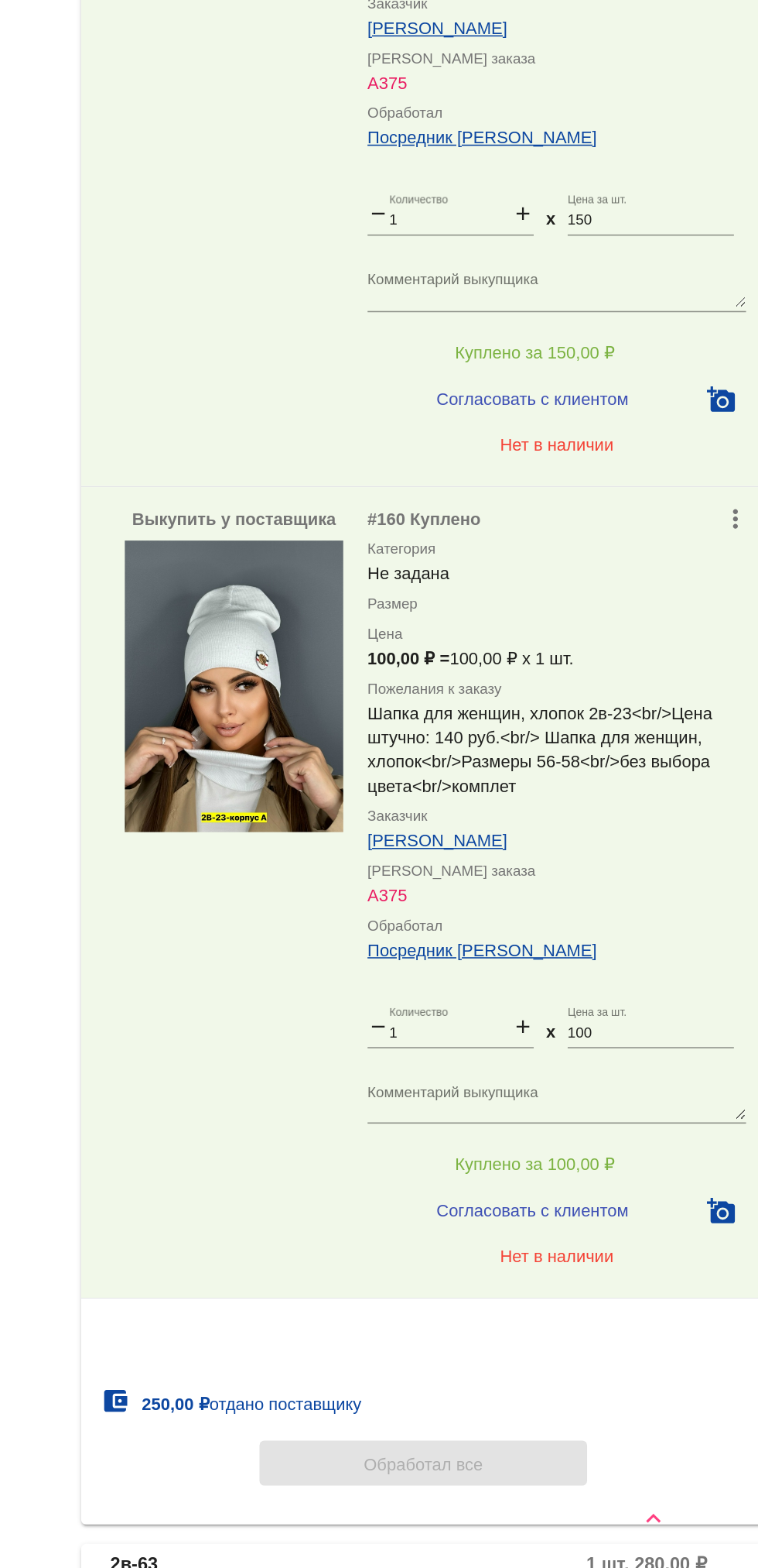
scroll to position [0, 0]
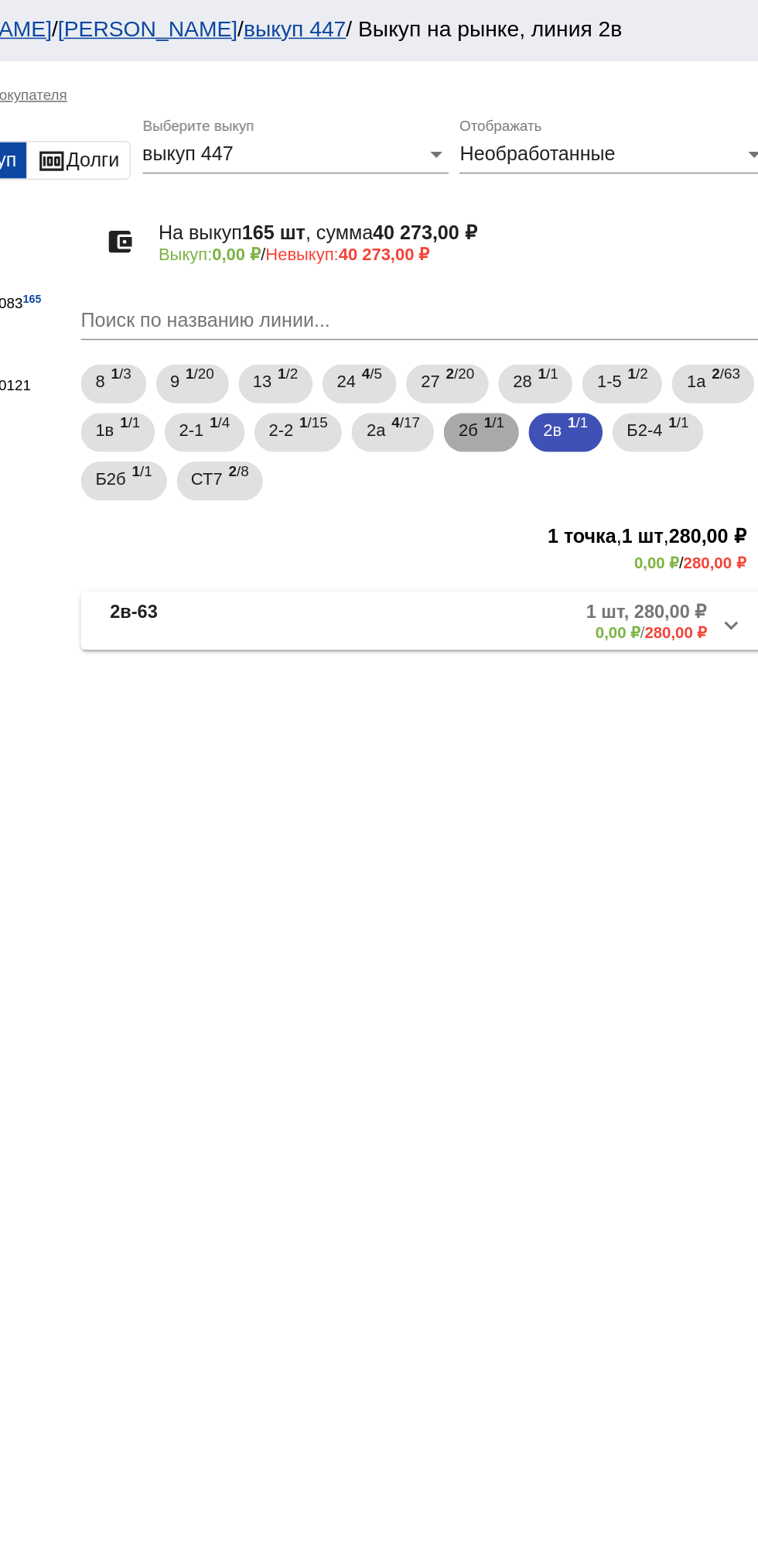
click at [569, 286] on span "2б" at bounding box center [562, 273] width 13 height 28
click at [510, 279] on span "2а" at bounding box center [503, 273] width 13 height 28
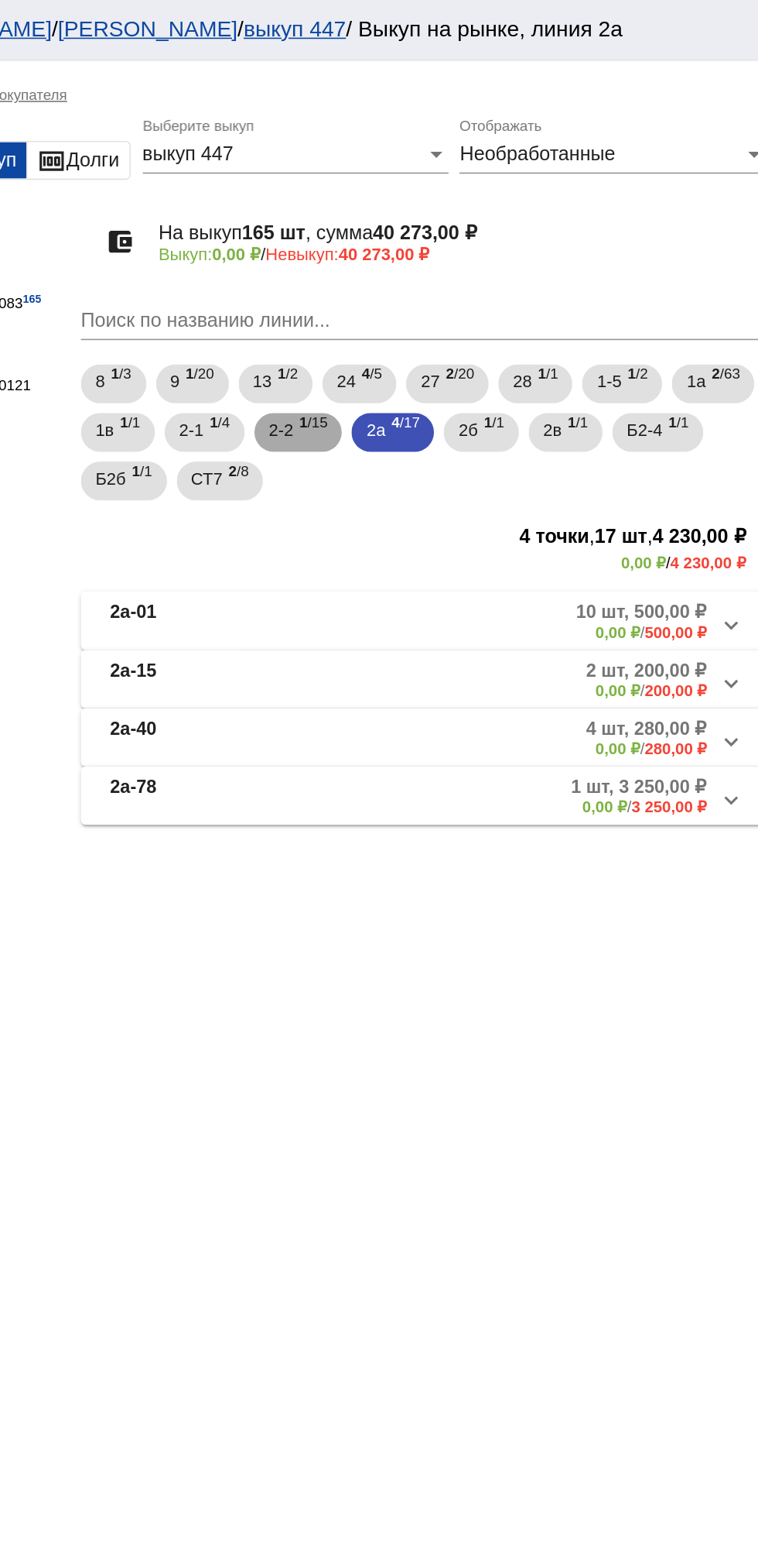
click at [451, 274] on span "2-2" at bounding box center [443, 273] width 15 height 28
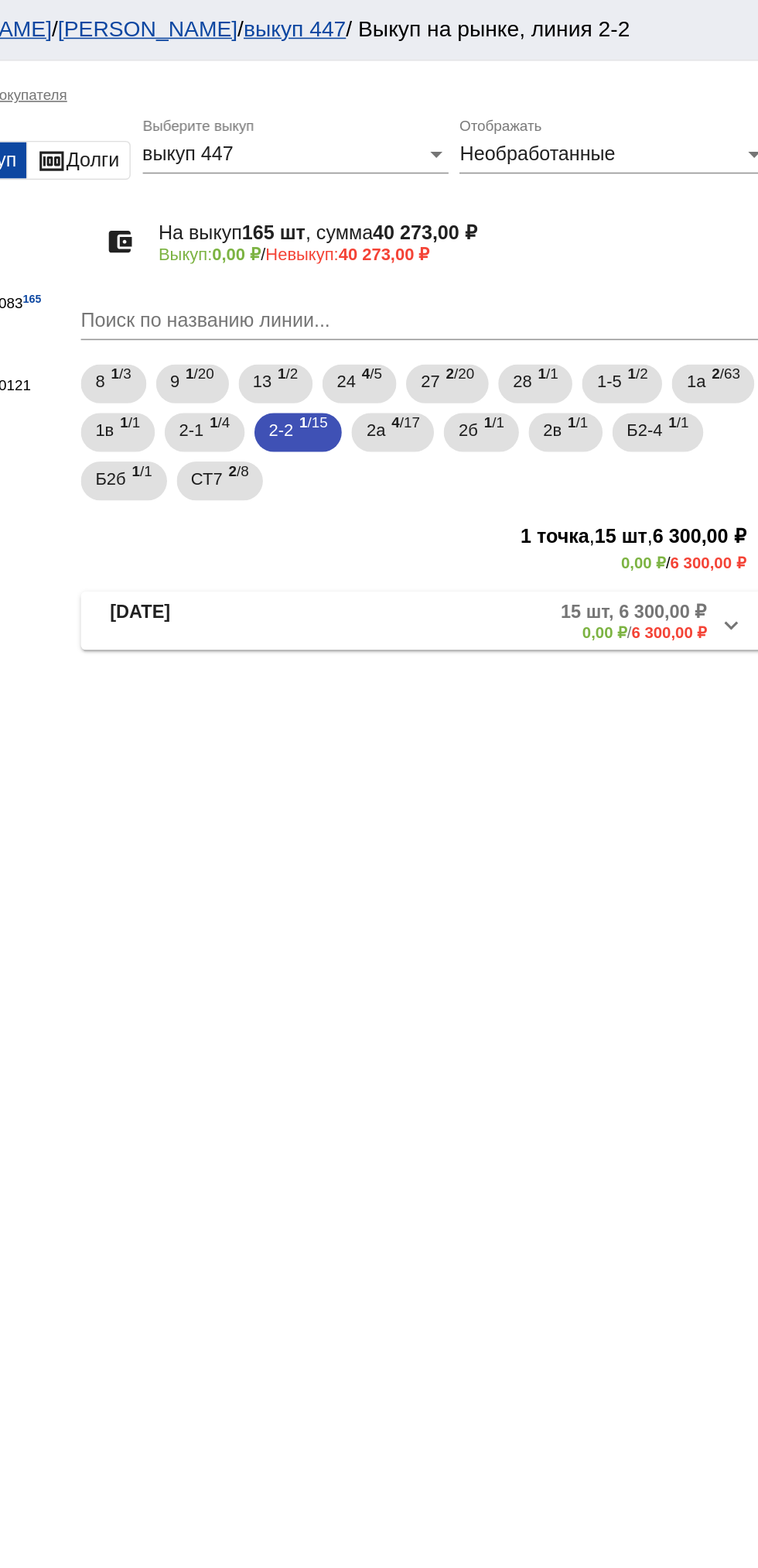
click at [389, 410] on mat-expansion-panel-header "2-2-23 15 шт, 6 300,00 ₽ 0,00 ₽ / 6 300,00 ₽" at bounding box center [534, 396] width 436 height 37
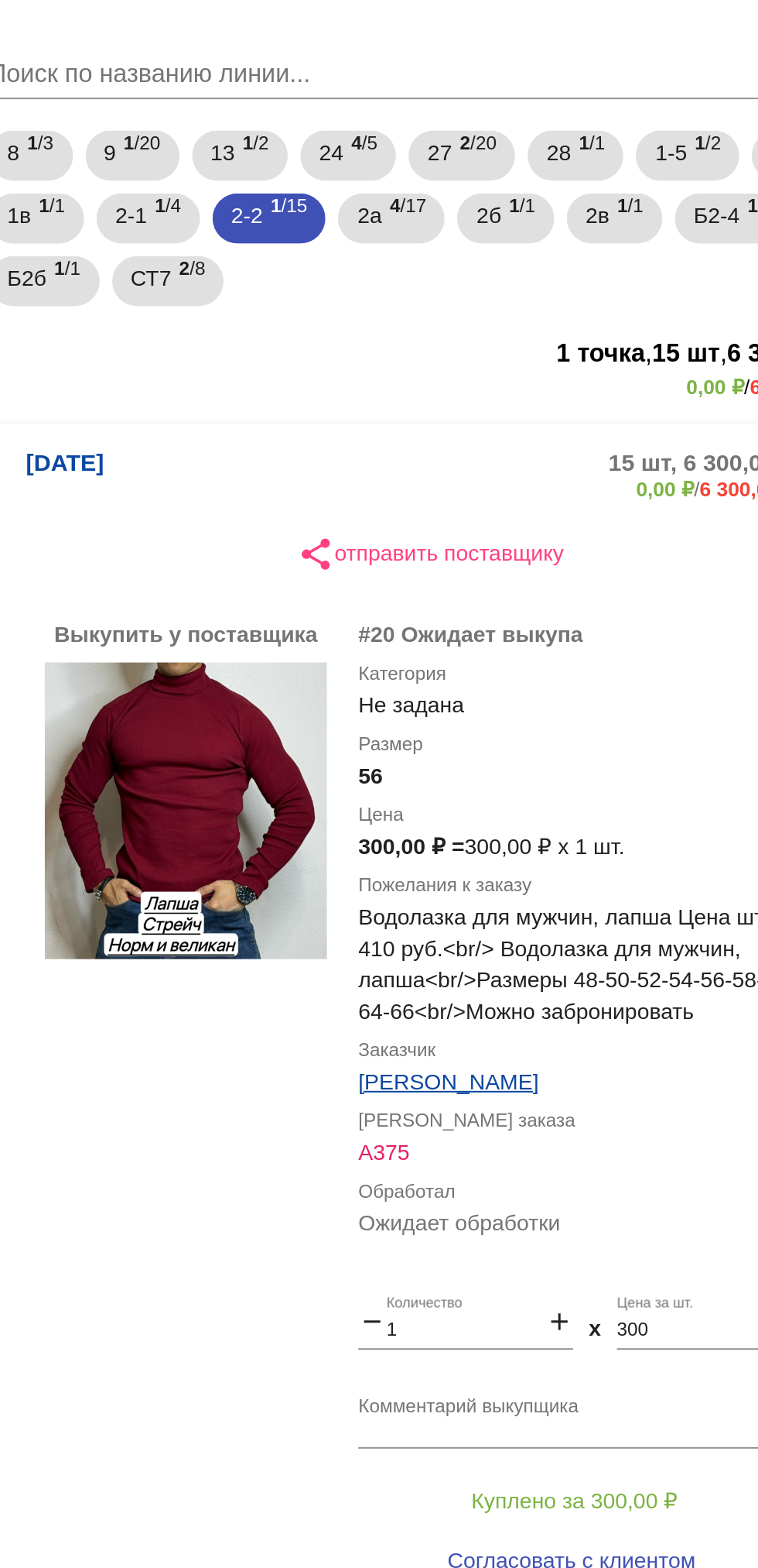
scroll to position [8, 0]
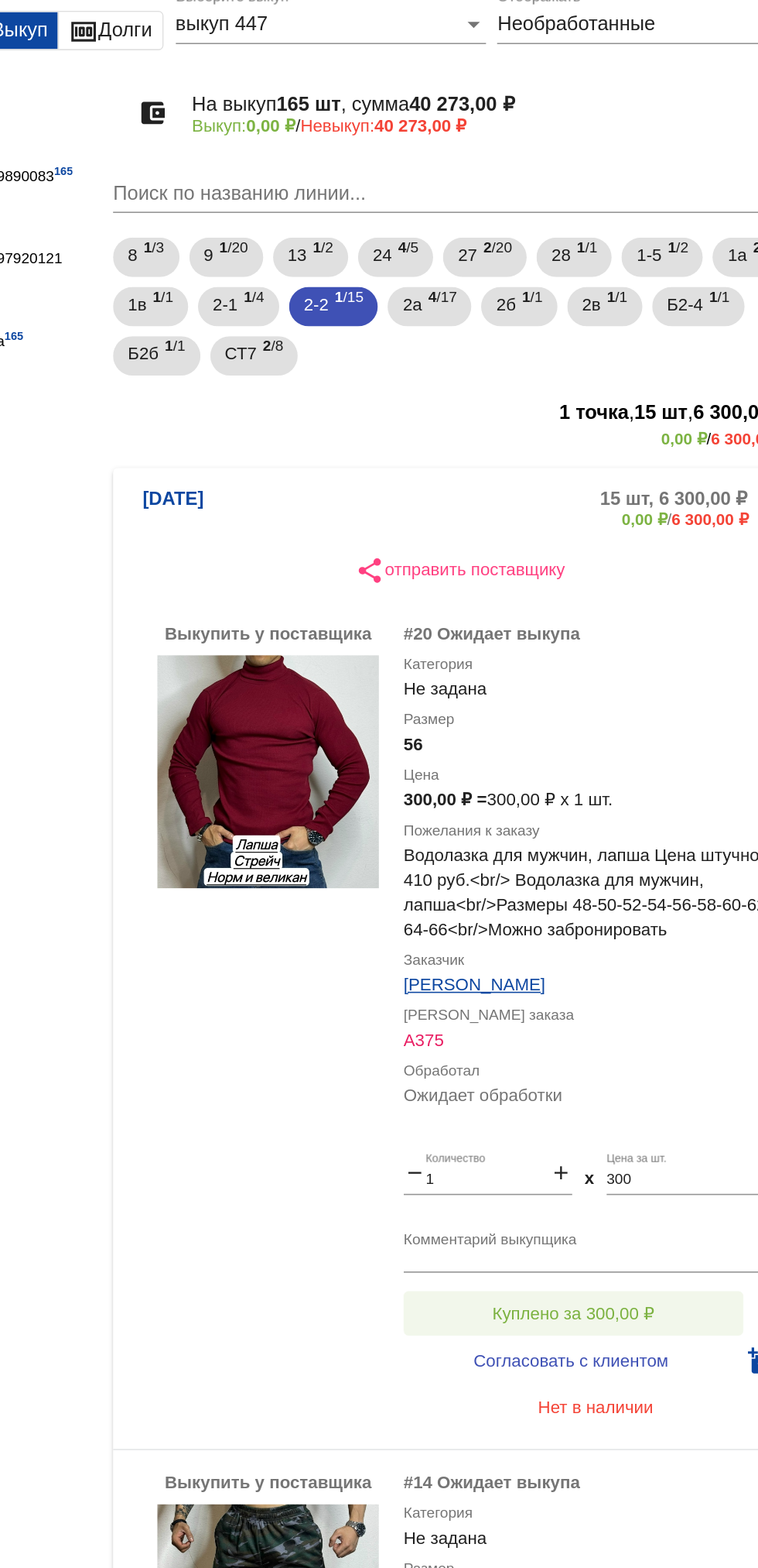
click at [663, 894] on button "Куплено за 300,00 ₽" at bounding box center [605, 899] width 214 height 28
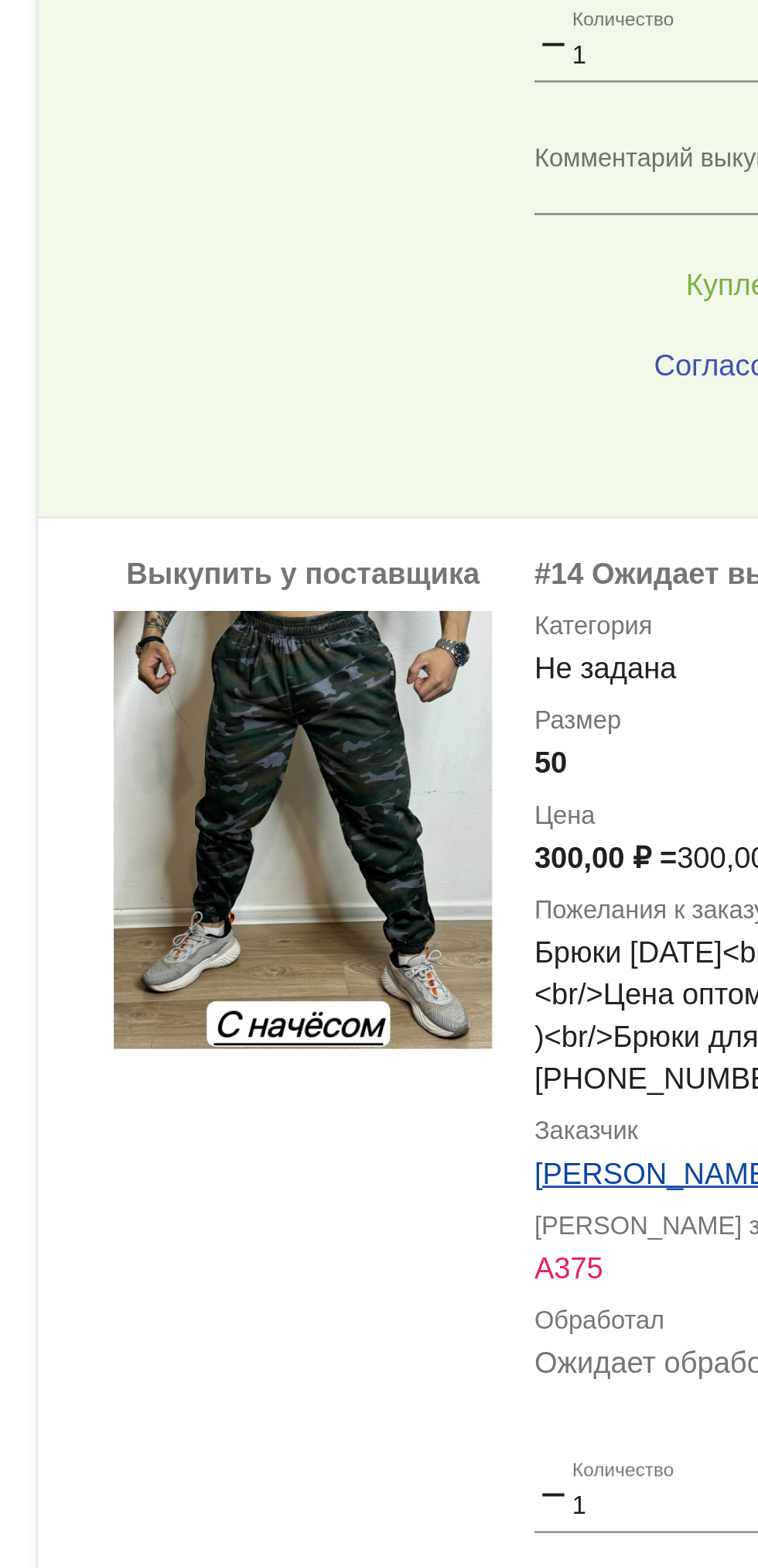
scroll to position [479, 0]
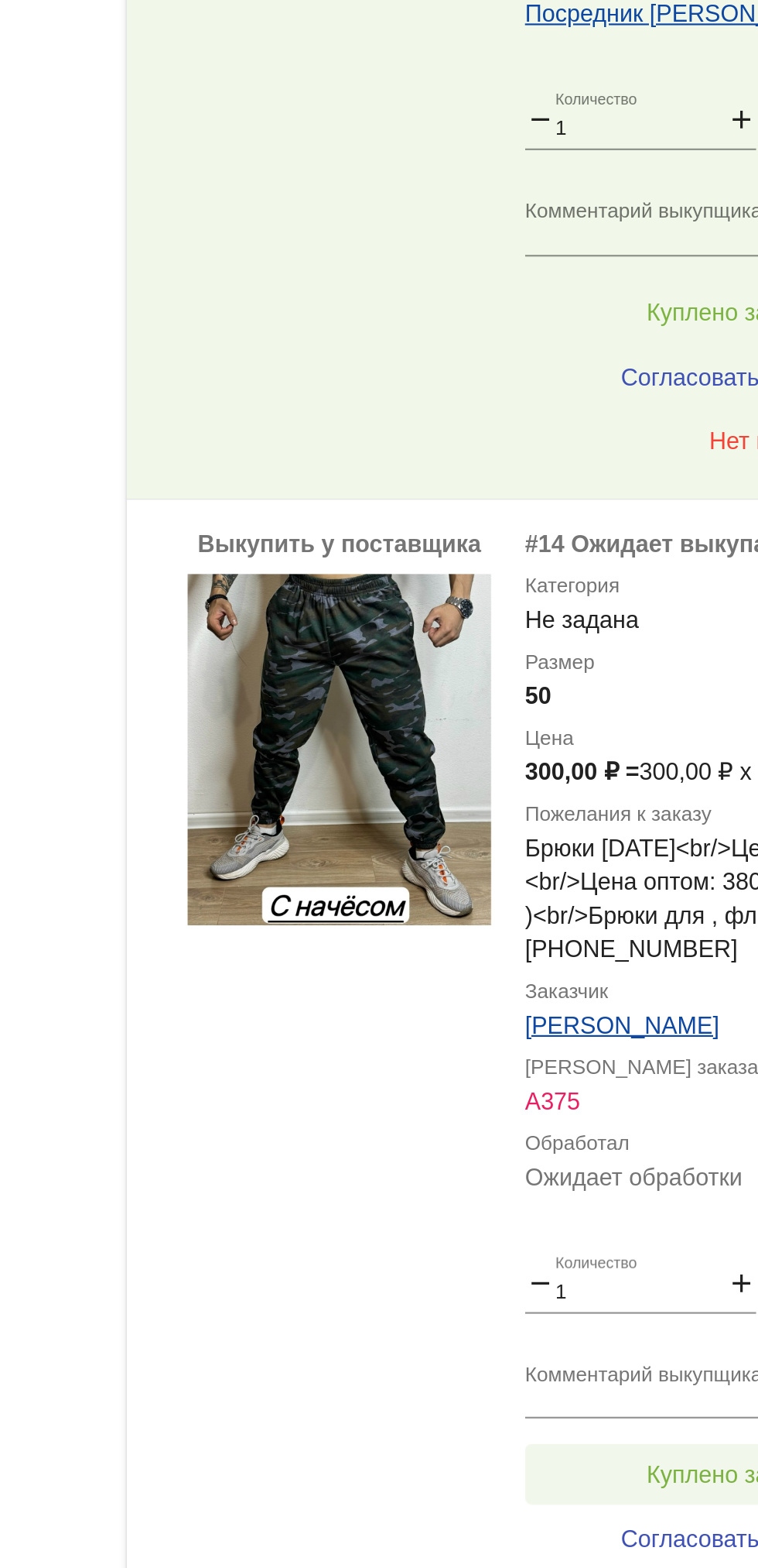
click at [559, 965] on span "Куплено за 300,00 ₽" at bounding box center [605, 961] width 102 height 13
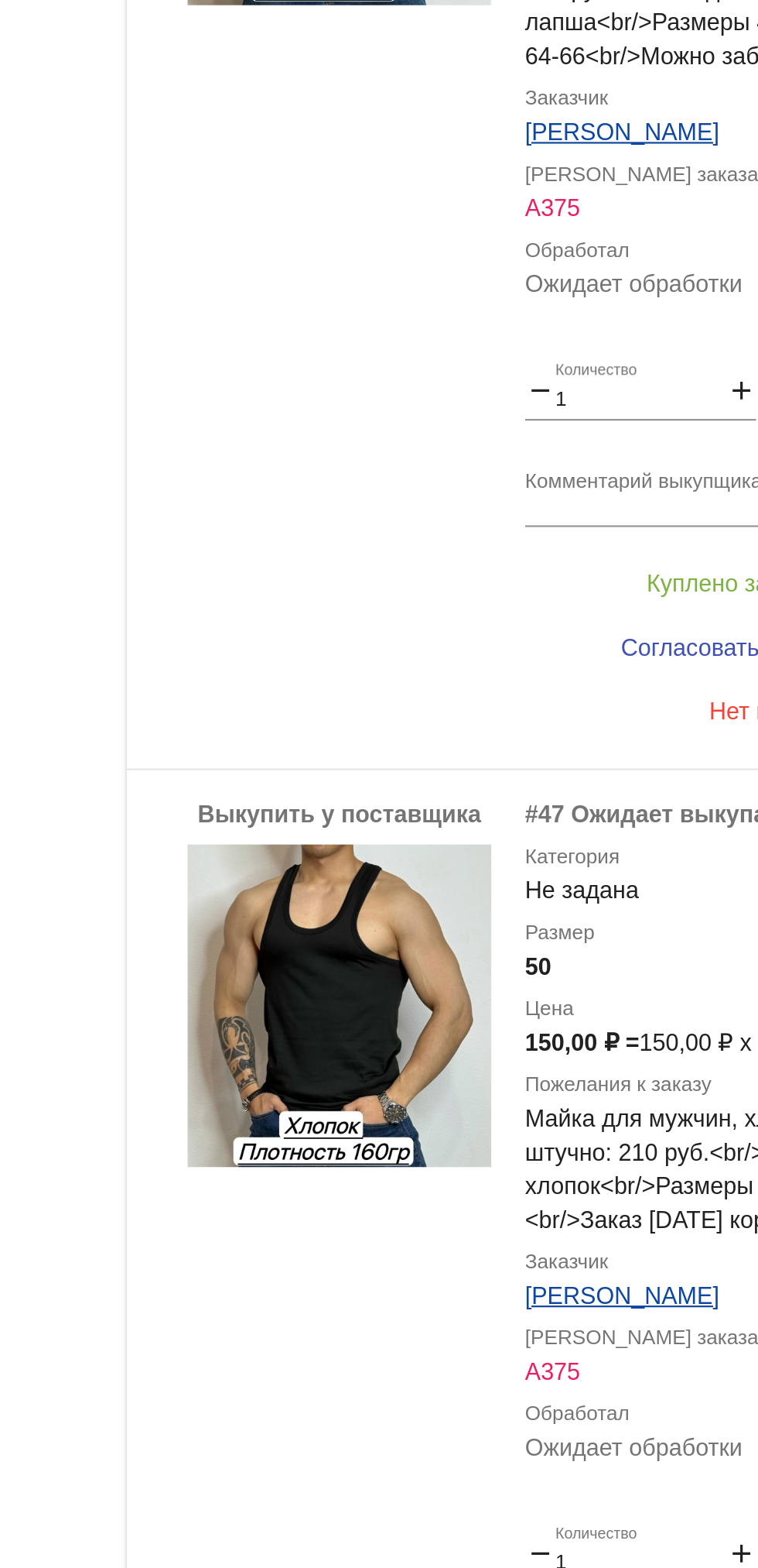
scroll to position [1439, 0]
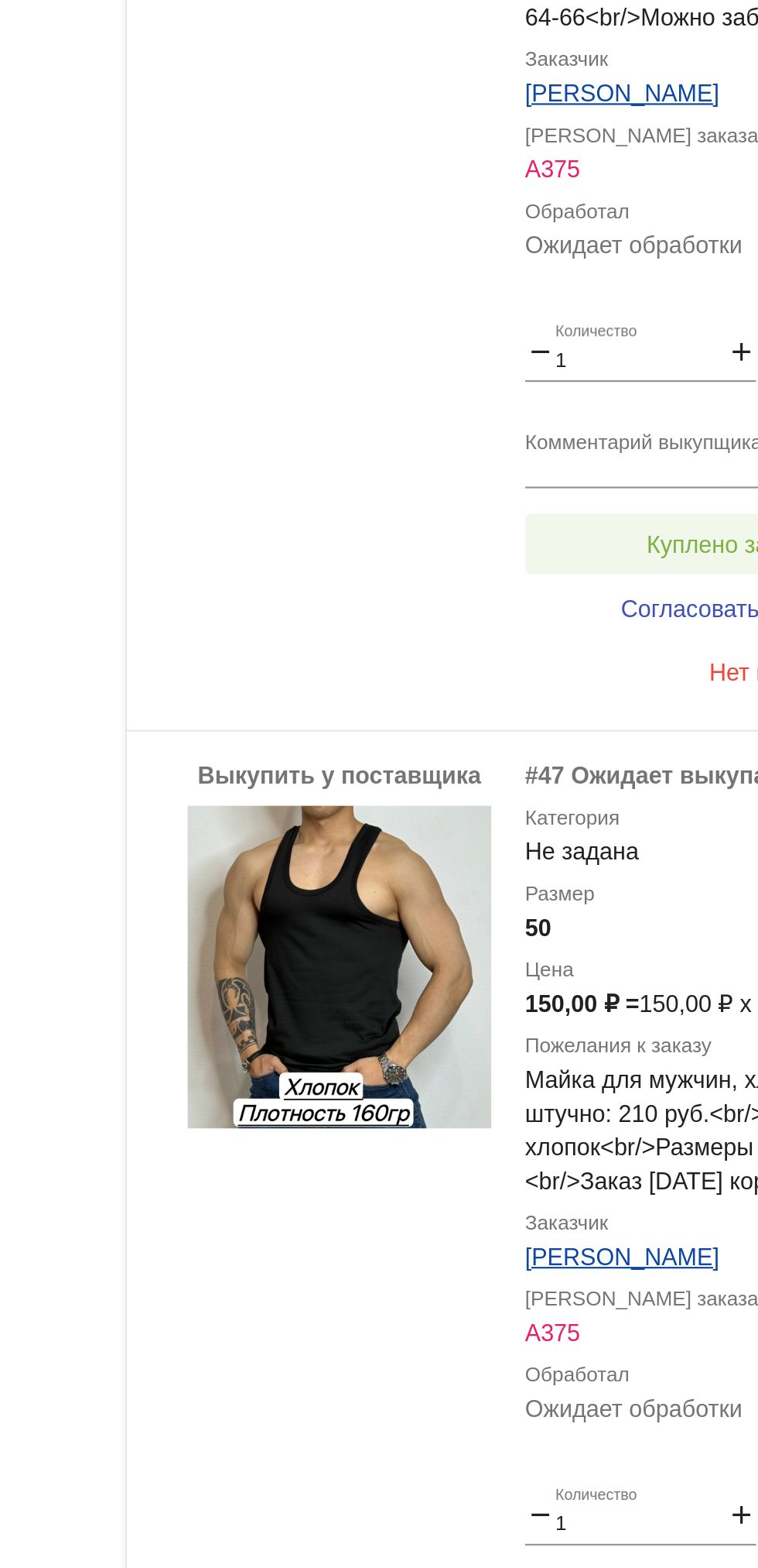
click at [579, 533] on span "Куплено за 300,00 ₽" at bounding box center [605, 535] width 102 height 13
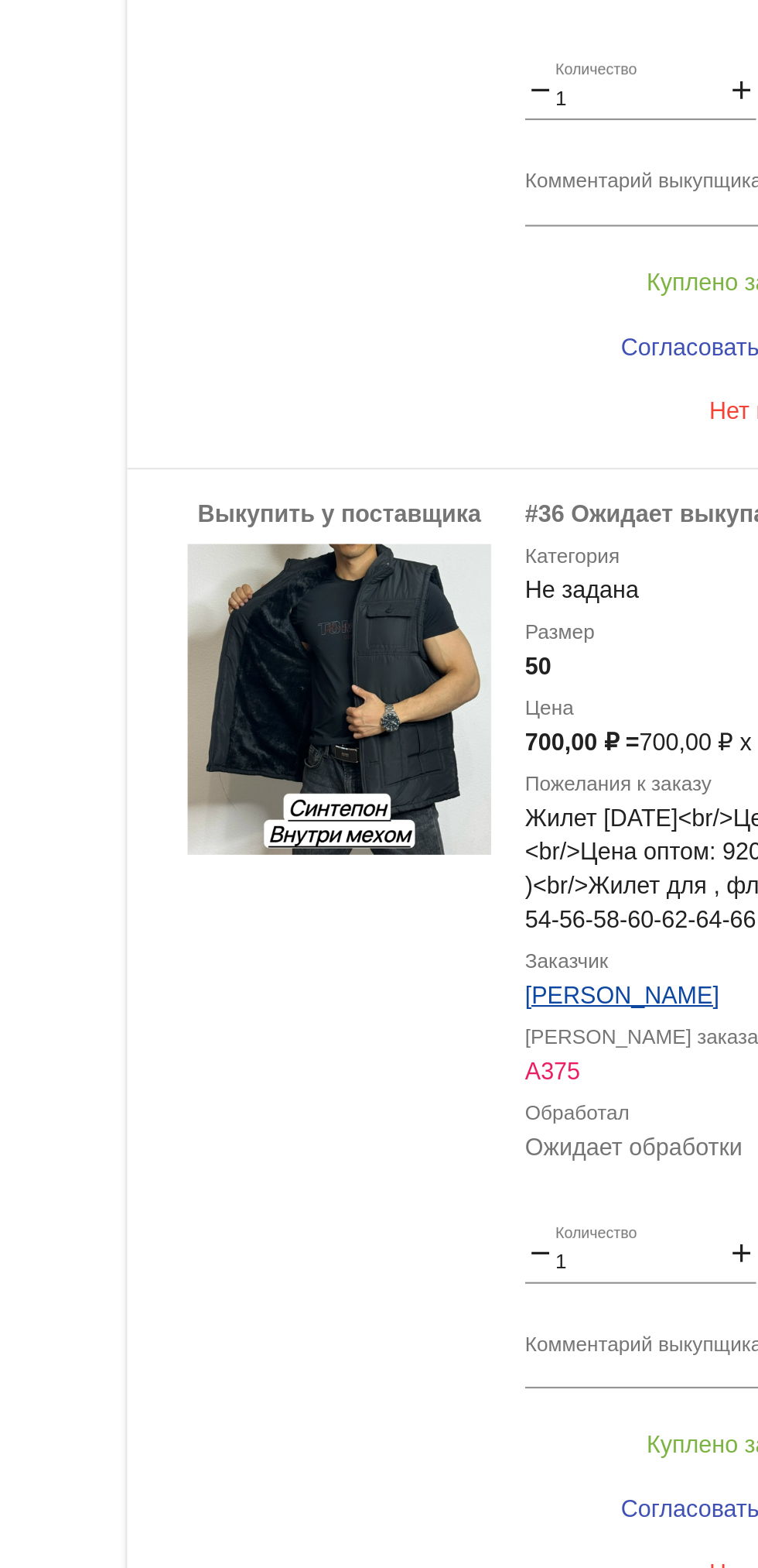
scroll to position [2580, 0]
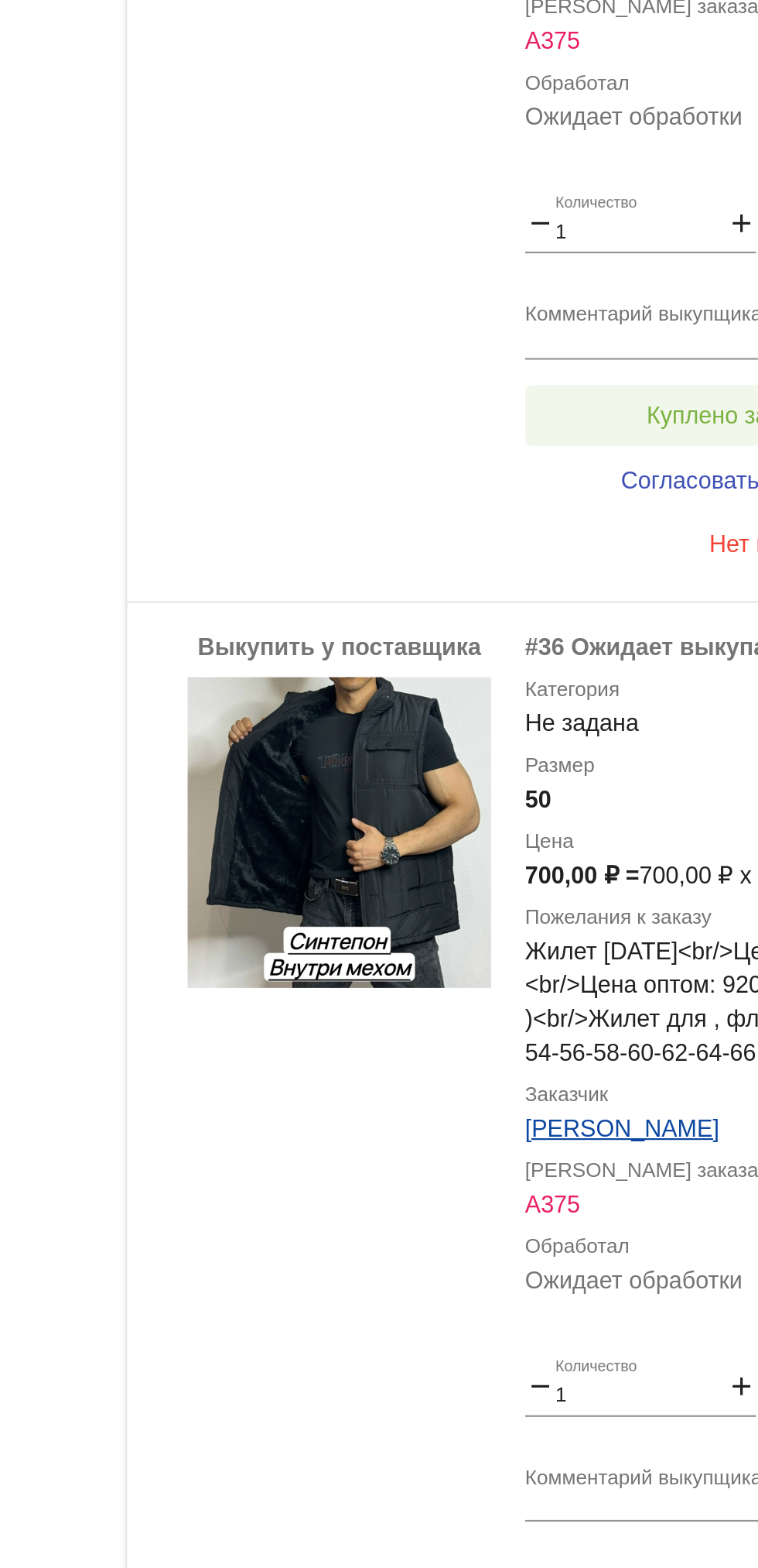
click at [592, 468] on button "Куплено за 650,00 ₽" at bounding box center [605, 476] width 214 height 28
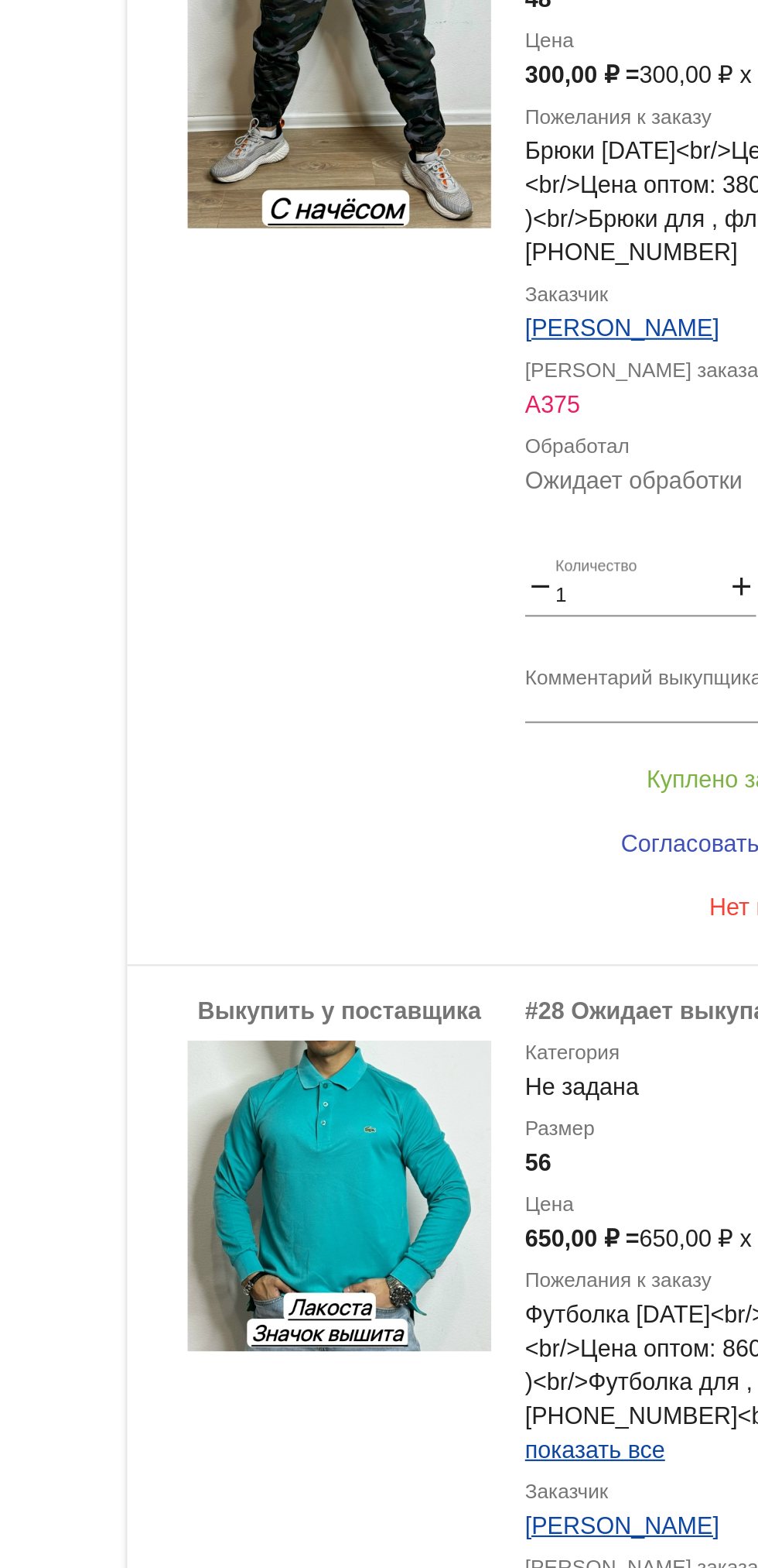
scroll to position [3483, 0]
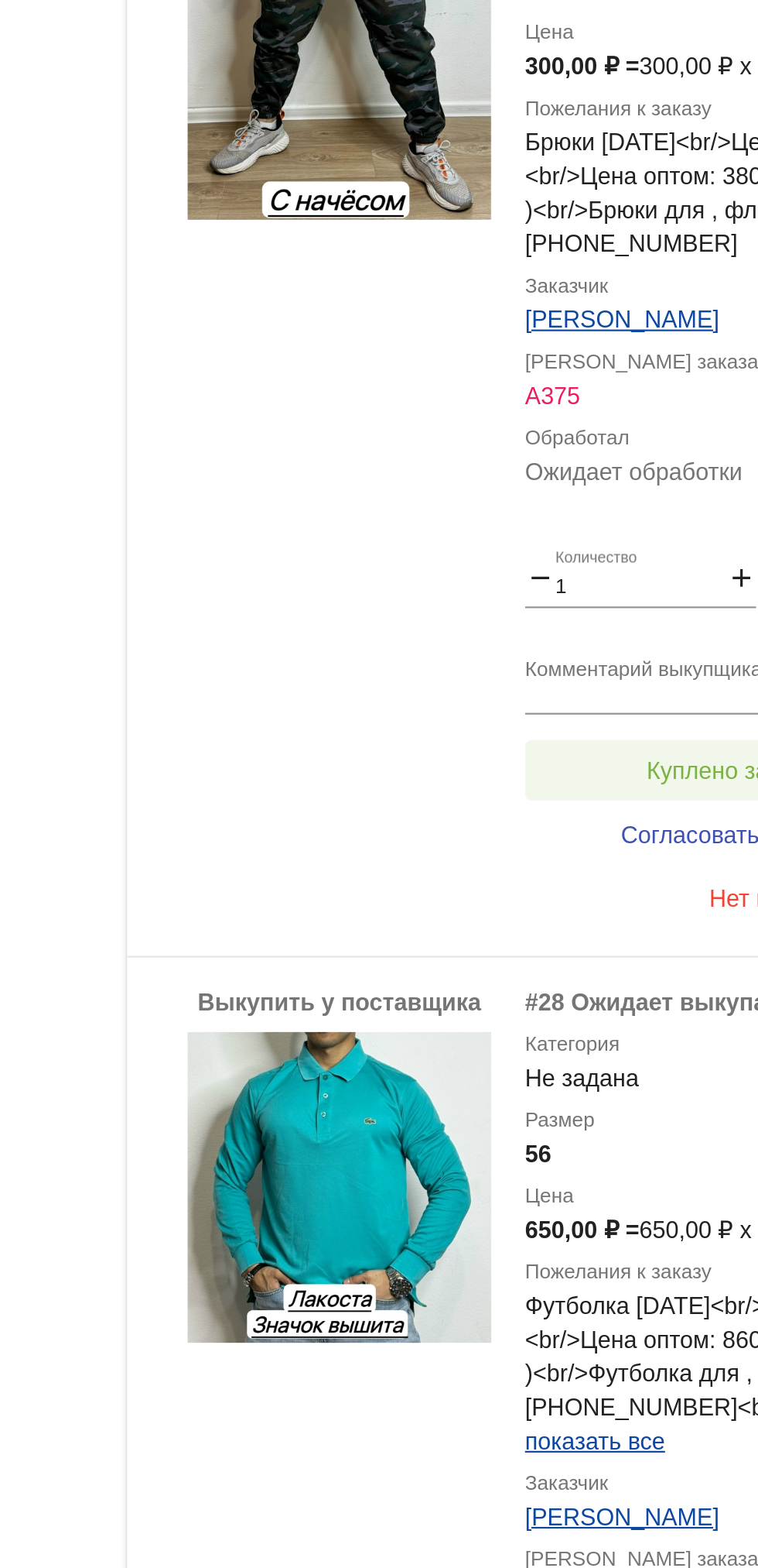
click at [575, 642] on span "Куплено за 300,00 ₽" at bounding box center [605, 639] width 102 height 13
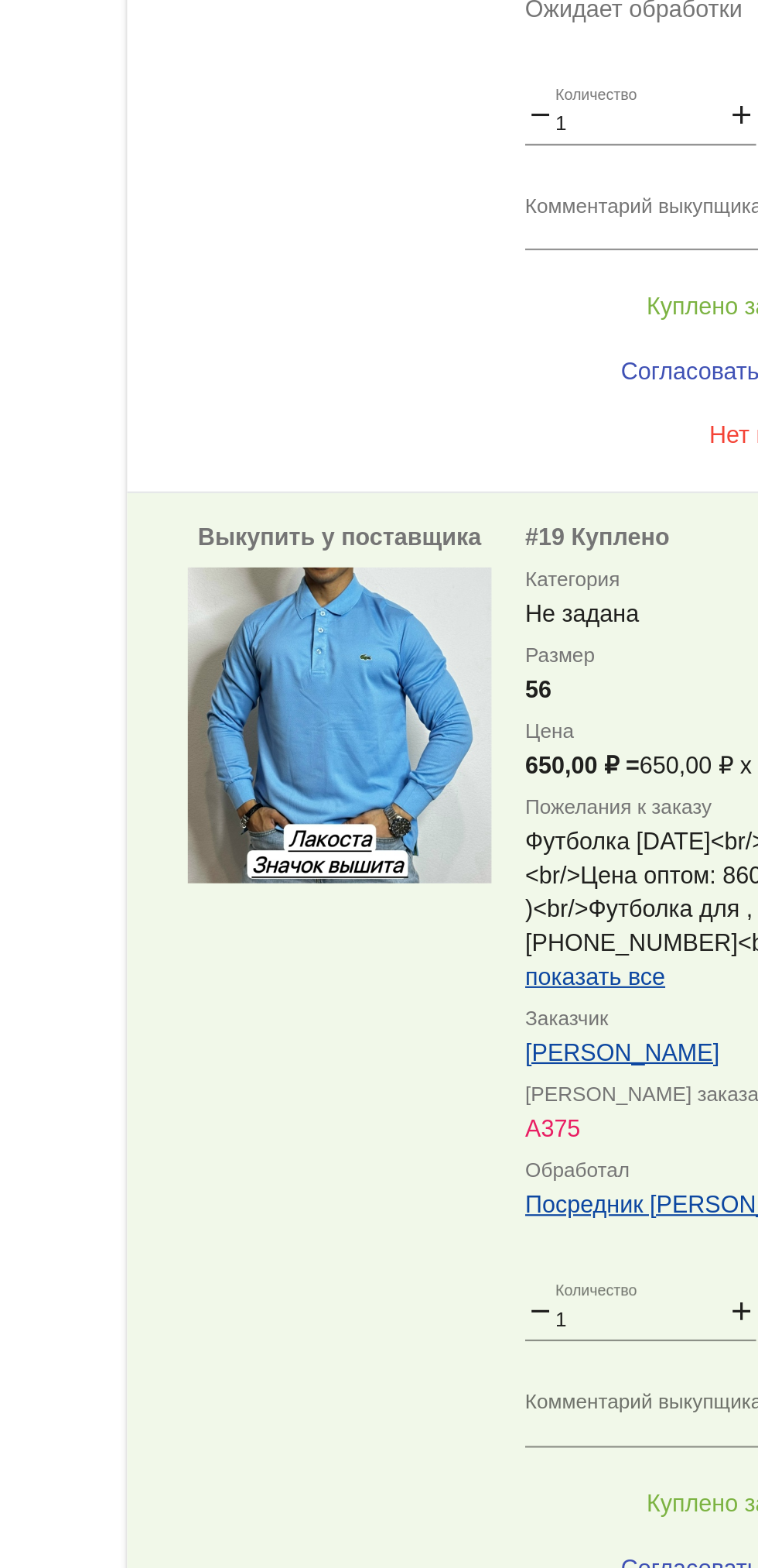
scroll to position [2082, 0]
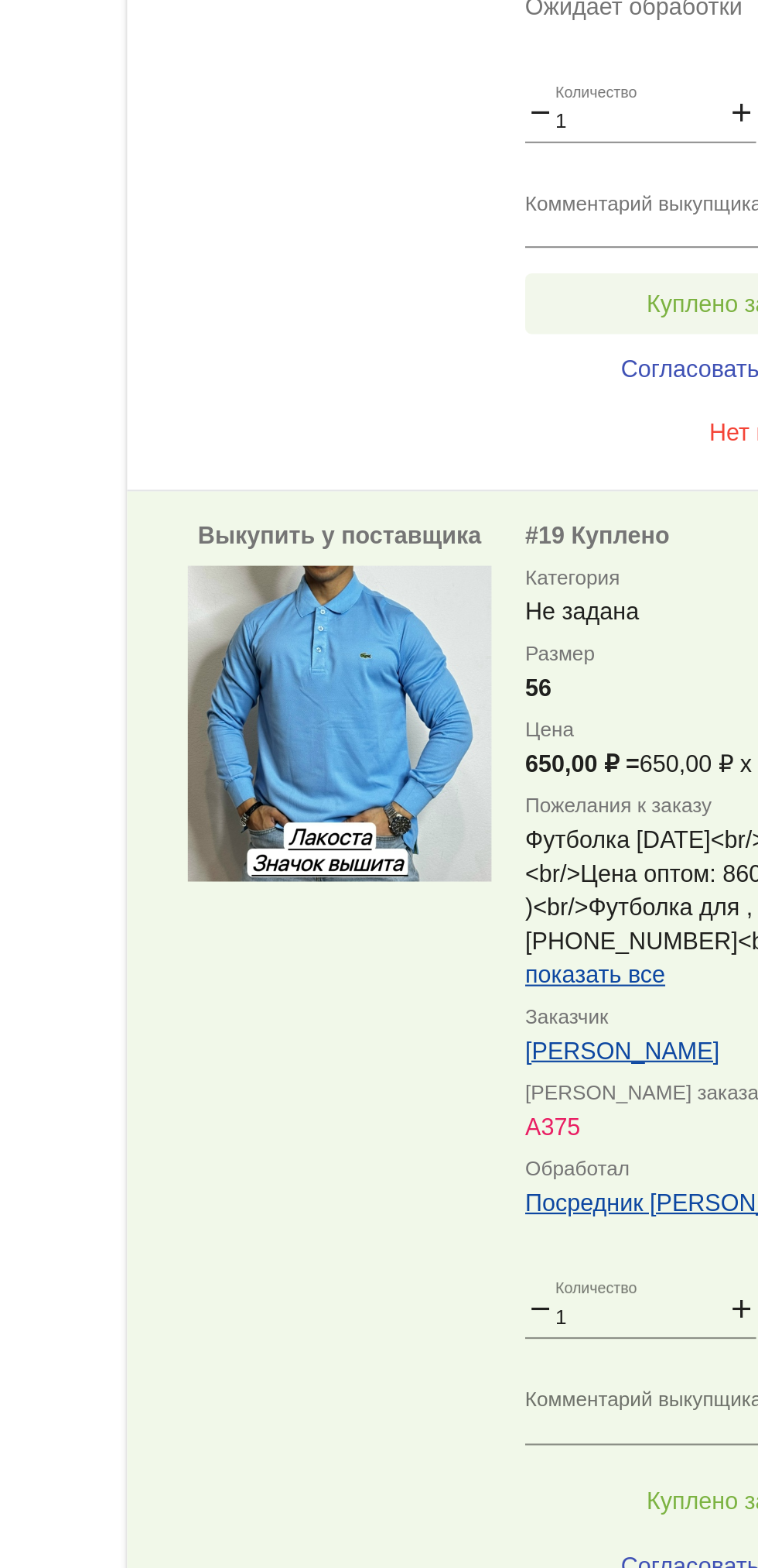
click at [570, 427] on span "Куплено за 150,00 ₽" at bounding box center [605, 425] width 102 height 13
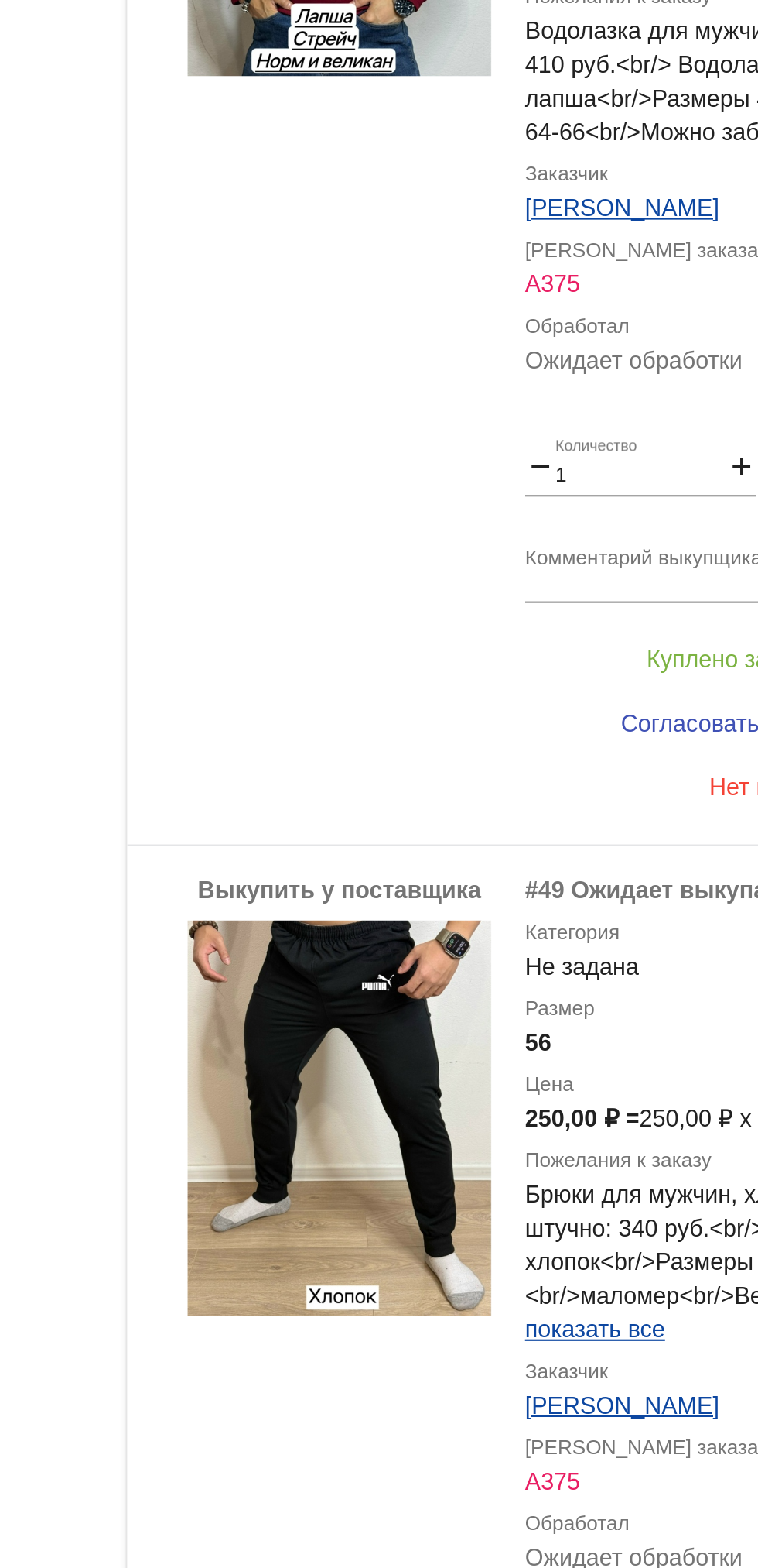
scroll to position [4620, 0]
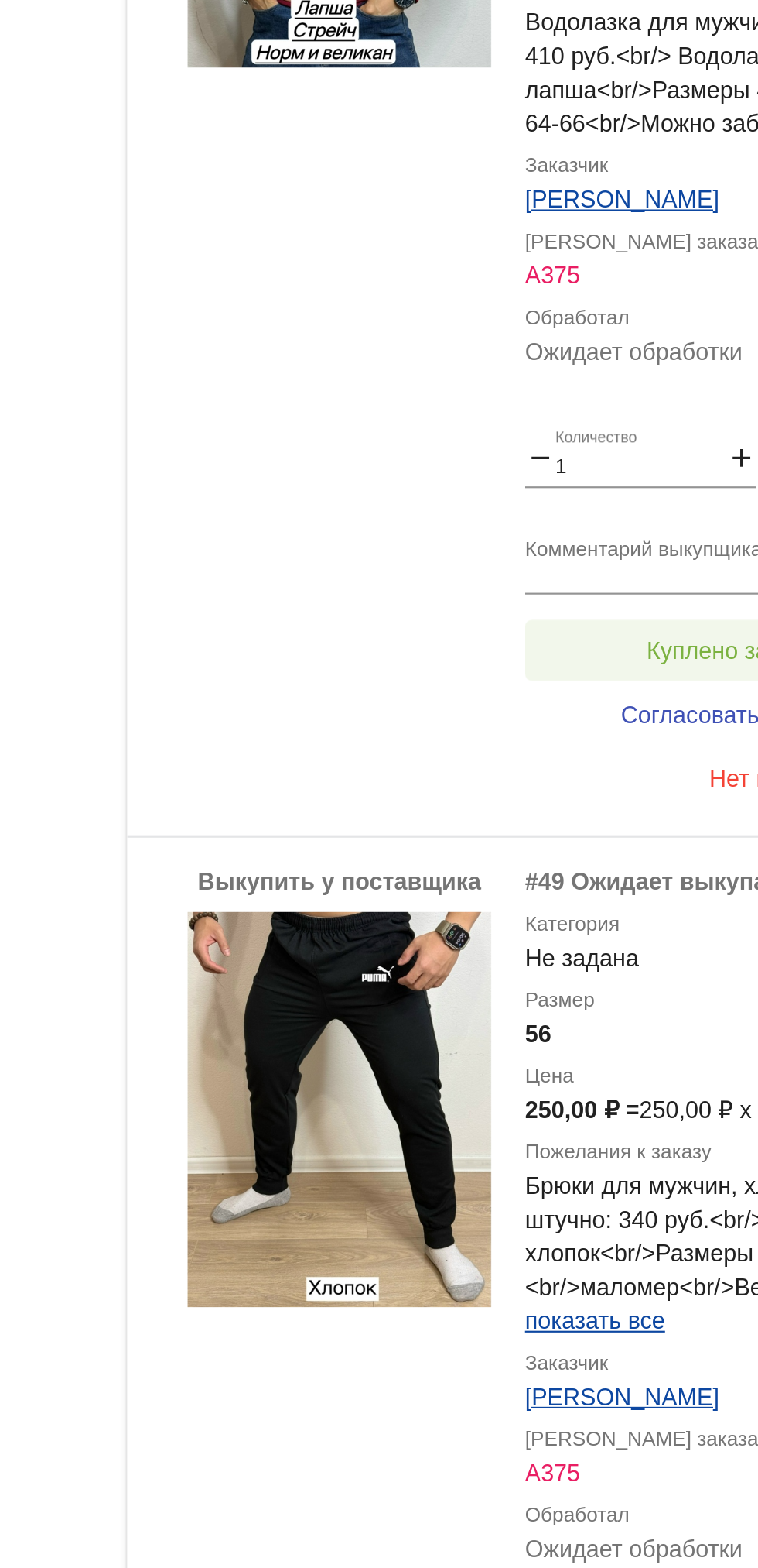
click at [588, 585] on span "Куплено за 300,00 ₽" at bounding box center [605, 583] width 102 height 13
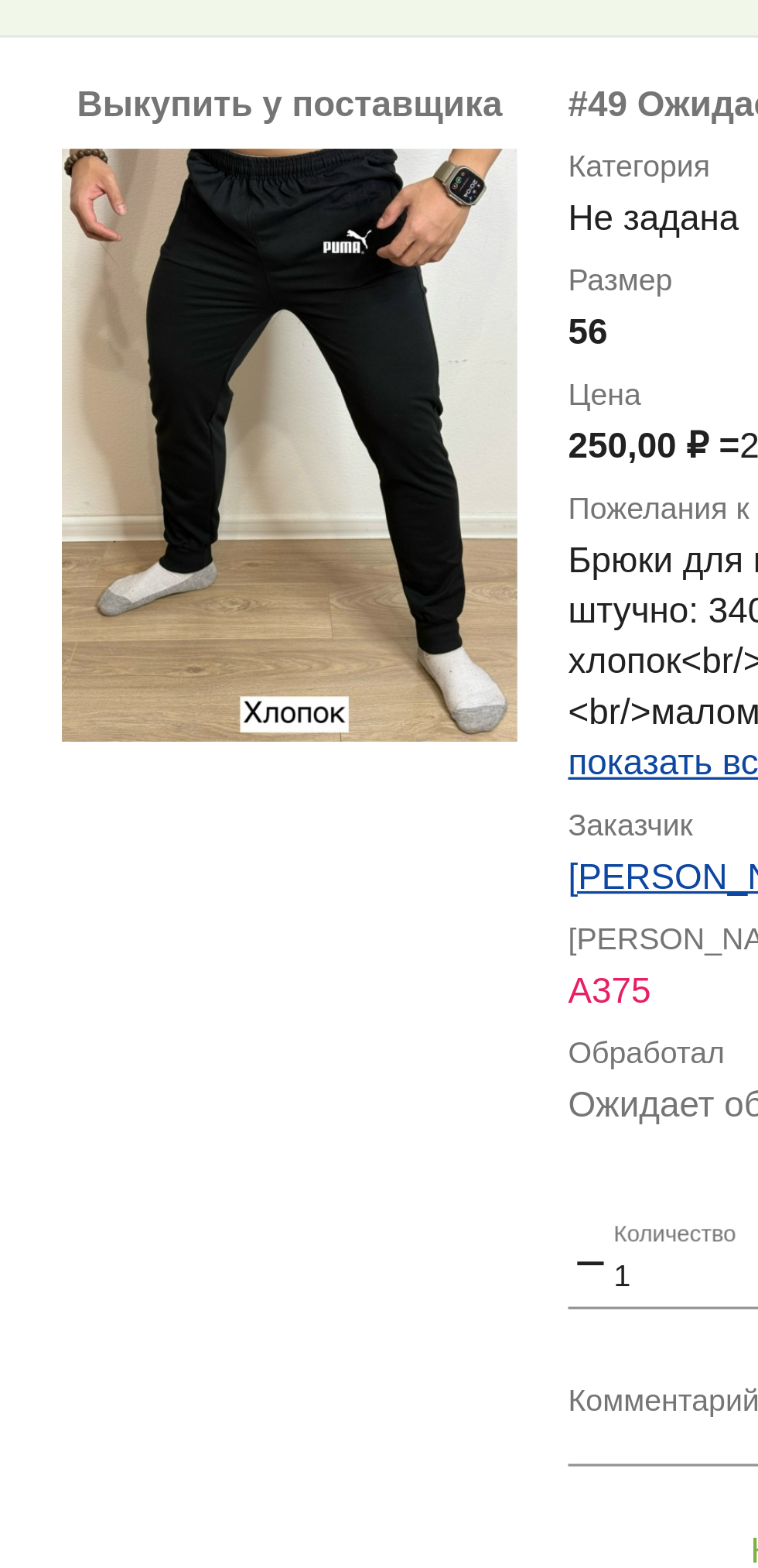
scroll to position [4916, 0]
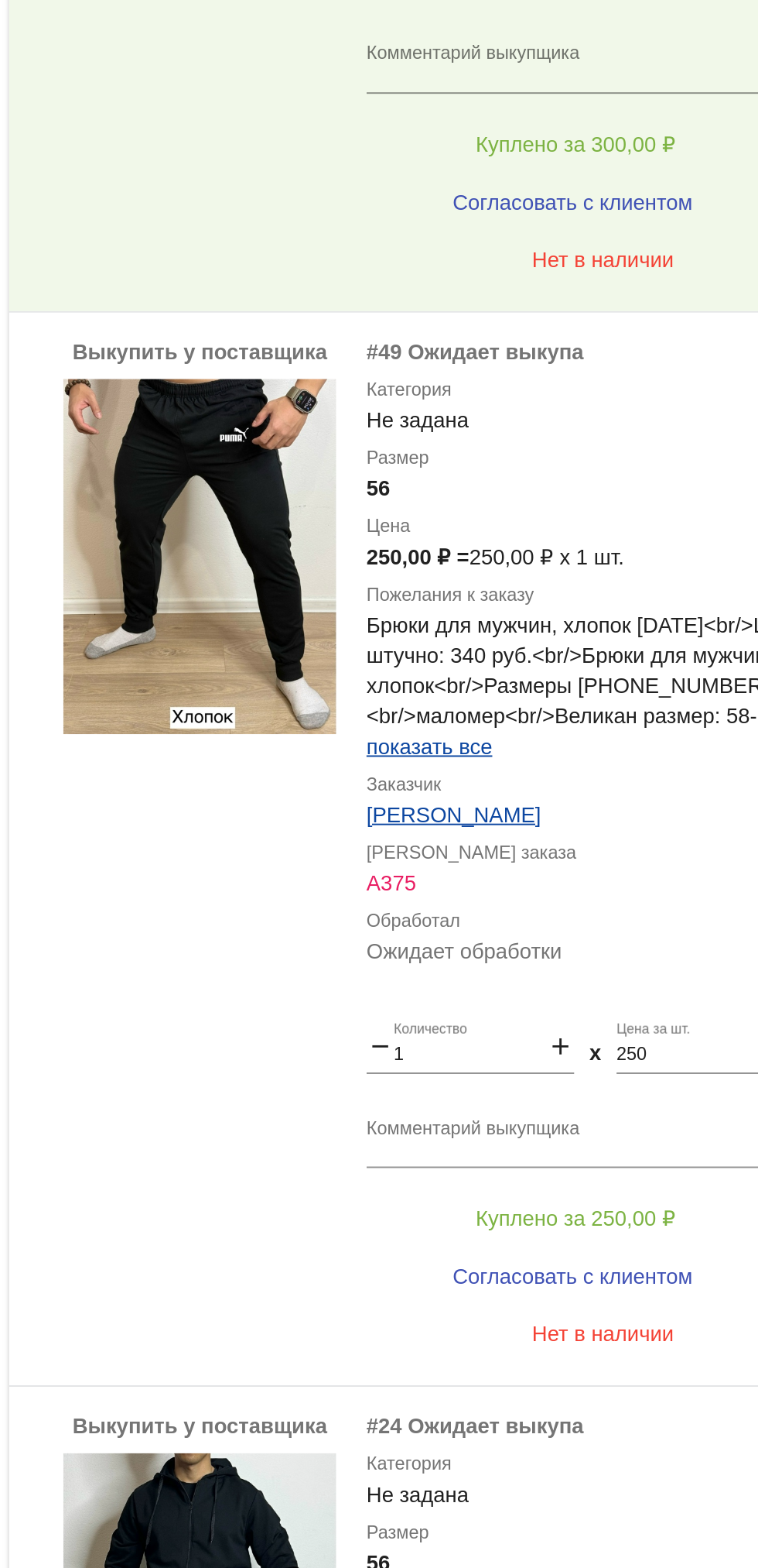
click at [637, 789] on textarea "Комментарий выкупщика" at bounding box center [619, 796] width 241 height 24
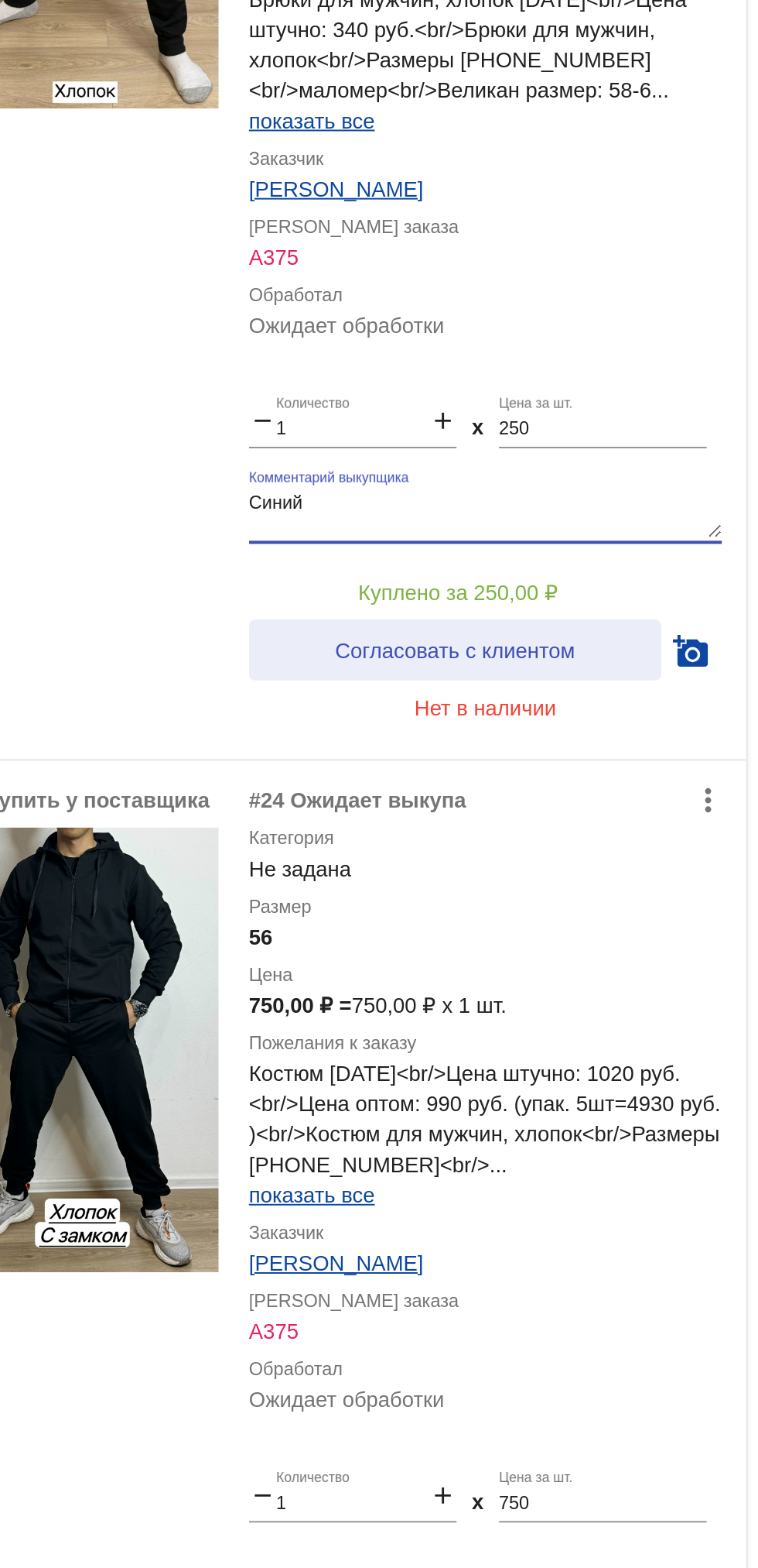
click at [646, 865] on span "Согласовать с клиентом" at bounding box center [604, 866] width 122 height 13
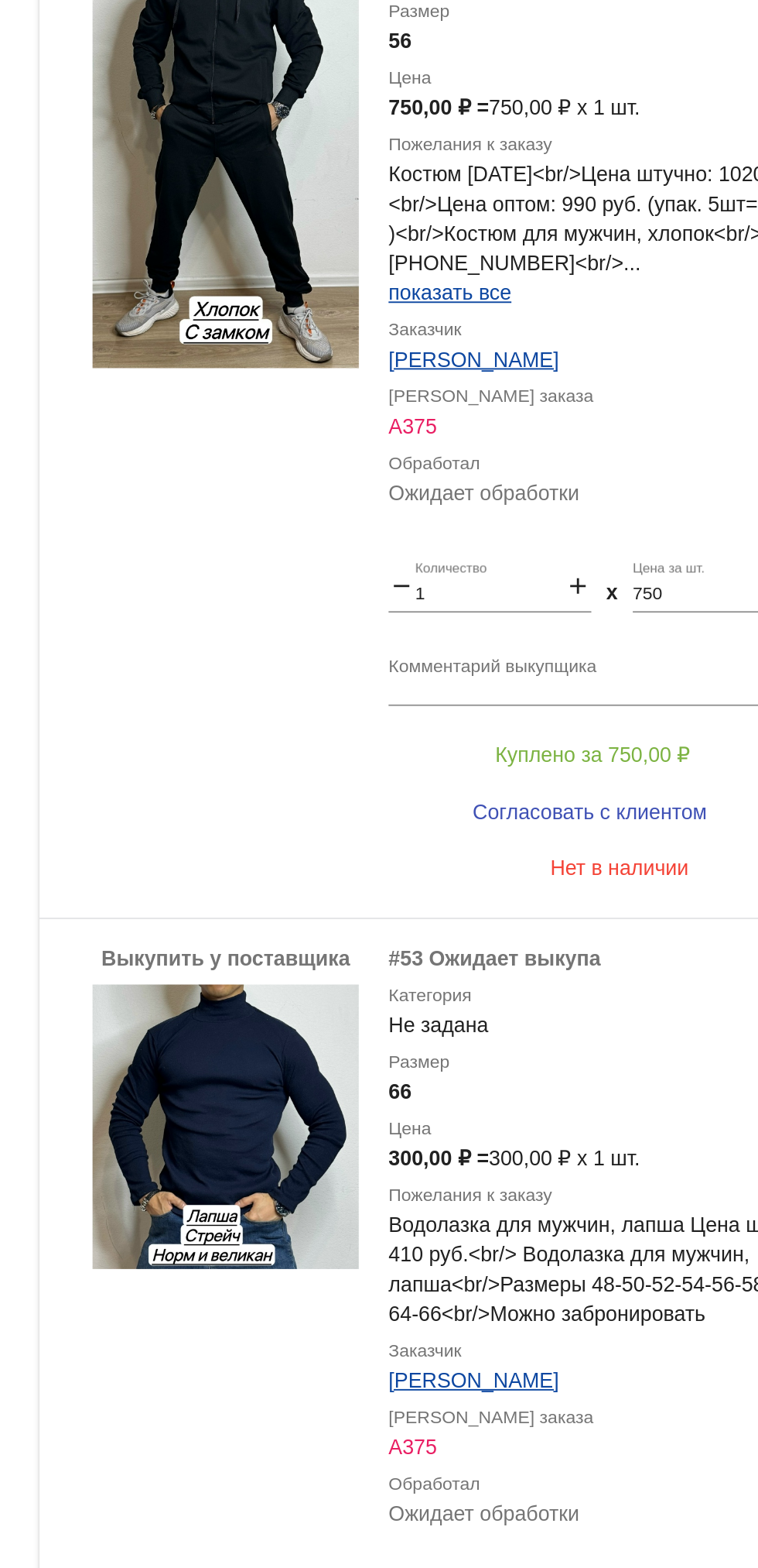
scroll to position [5724, 0]
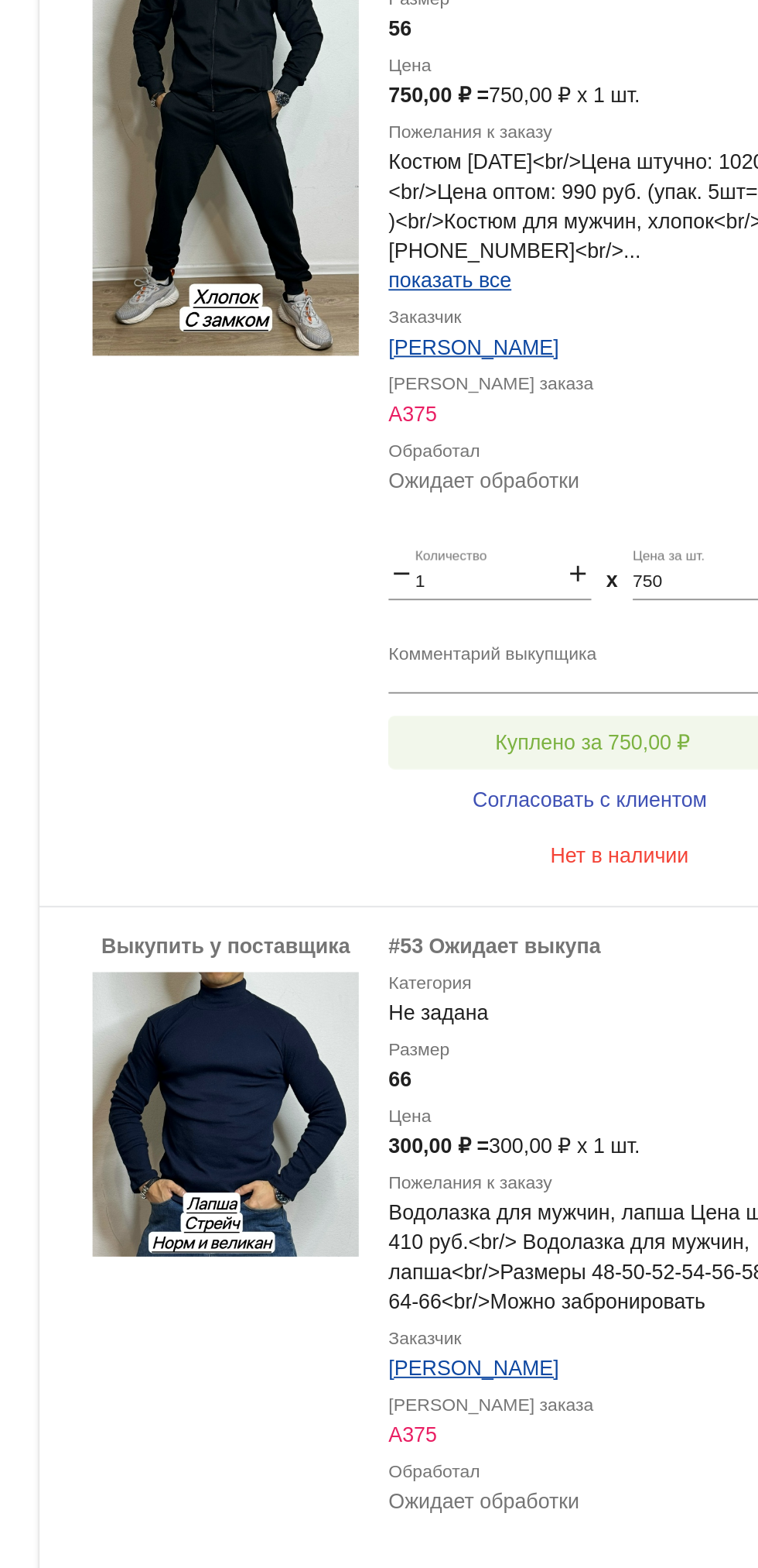
click at [659, 571] on button "Куплено за 750,00 ₽" at bounding box center [605, 577] width 214 height 28
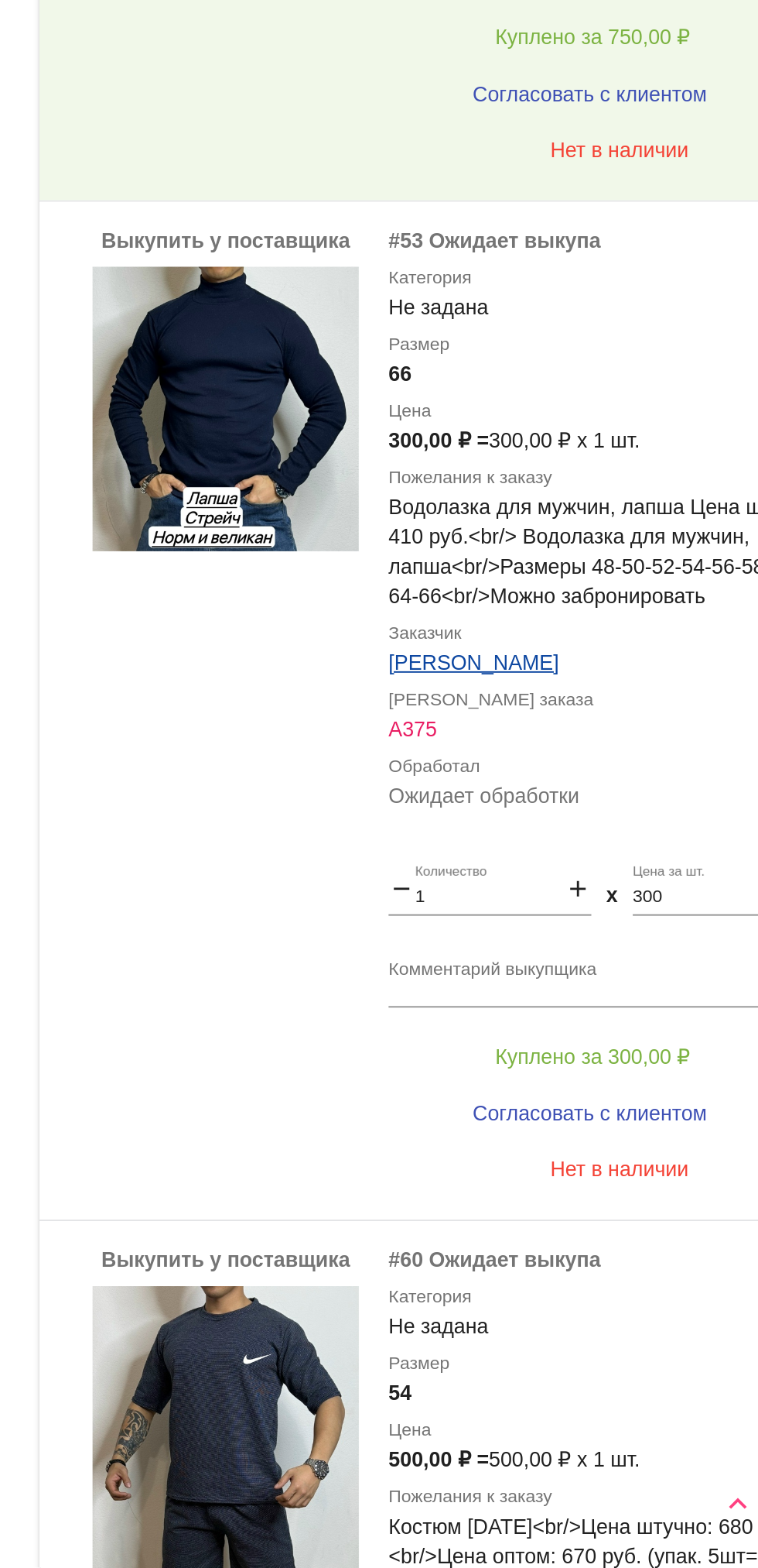
scroll to position [0, 0]
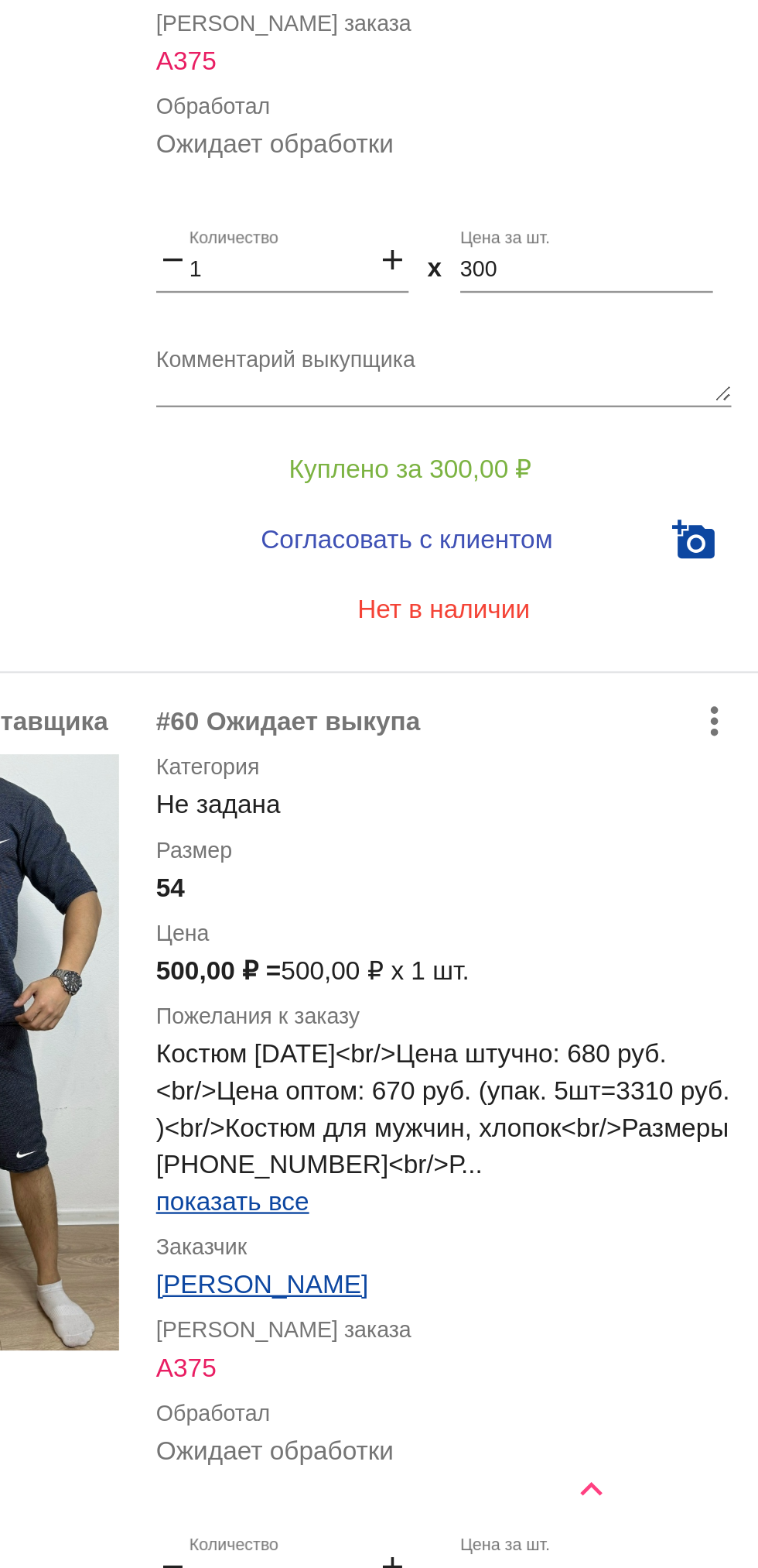
click at [526, 1415] on span "показать все" at bounding box center [530, 1414] width 64 height 13
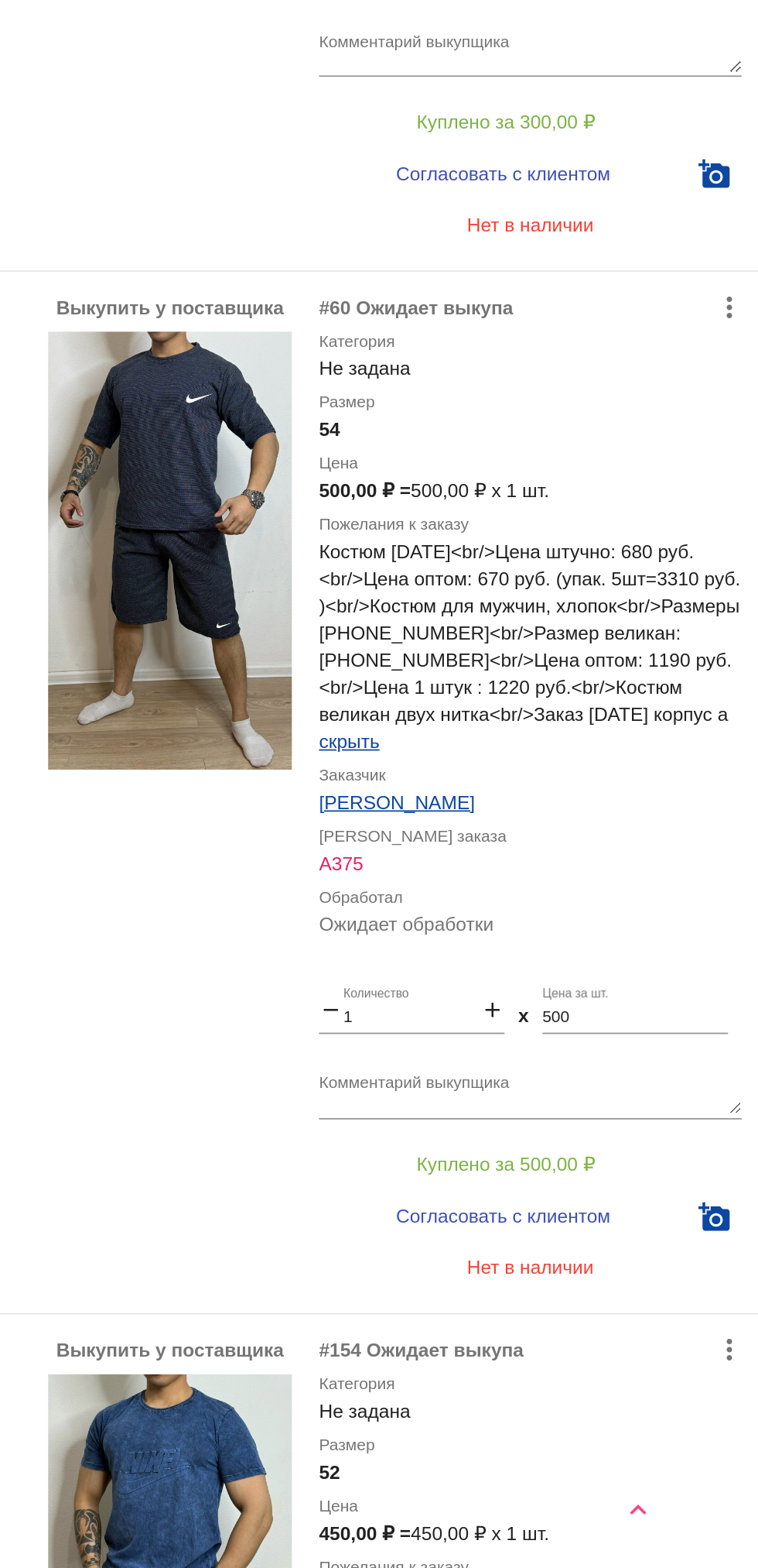
scroll to position [6093, 0]
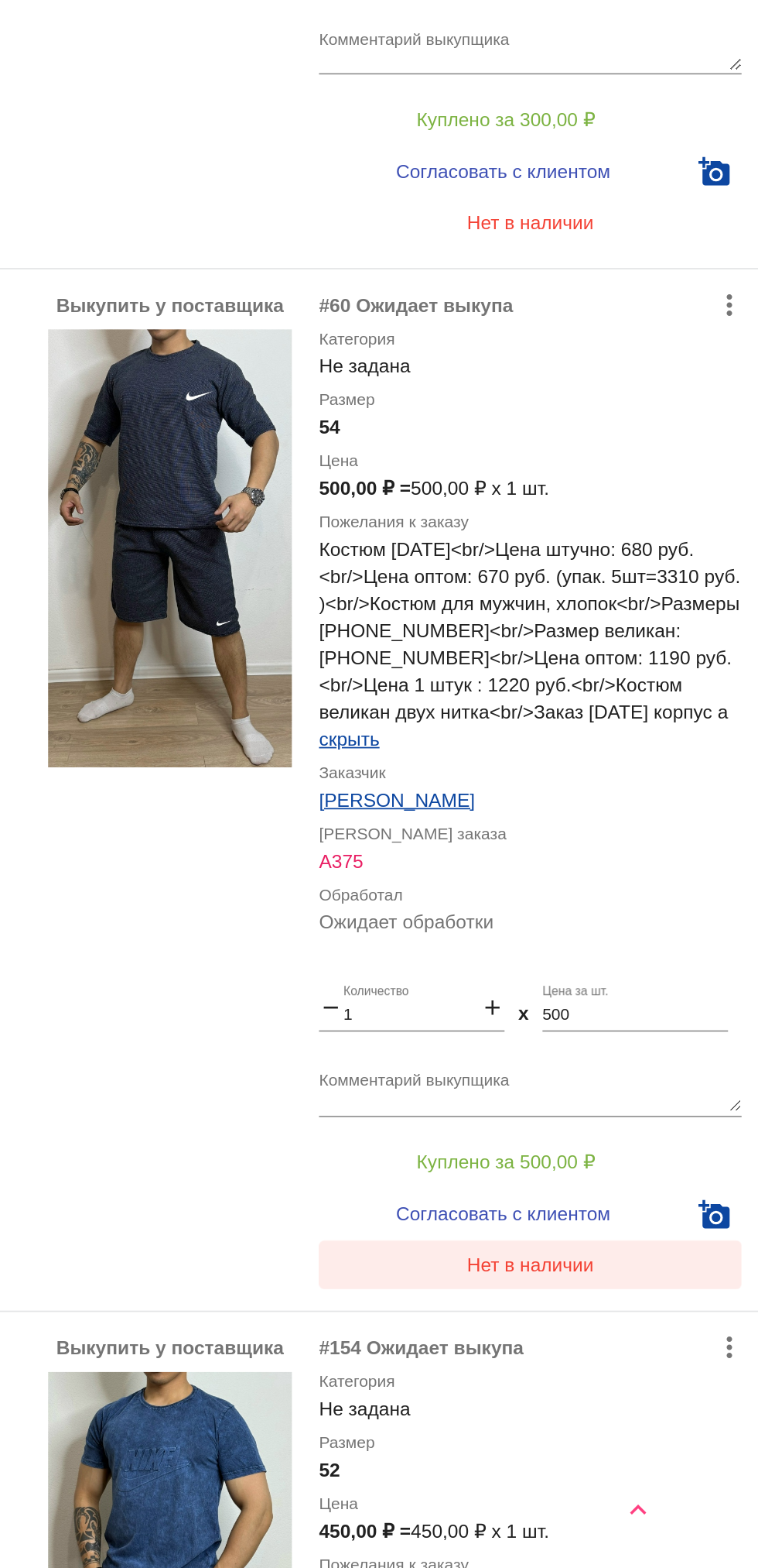
click at [652, 1400] on span "Нет в наличии" at bounding box center [619, 1394] width 73 height 13
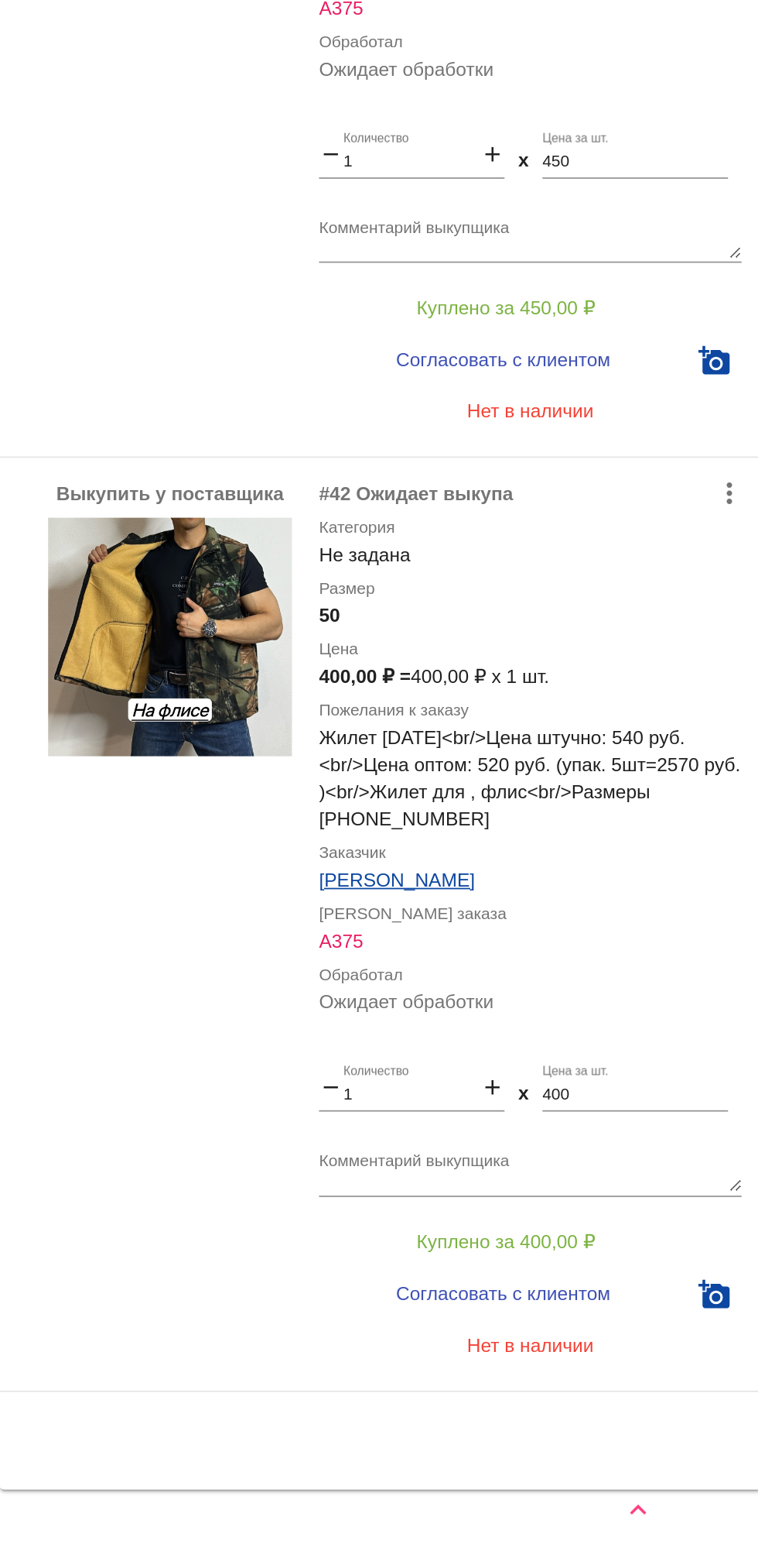
scroll to position [7168, 0]
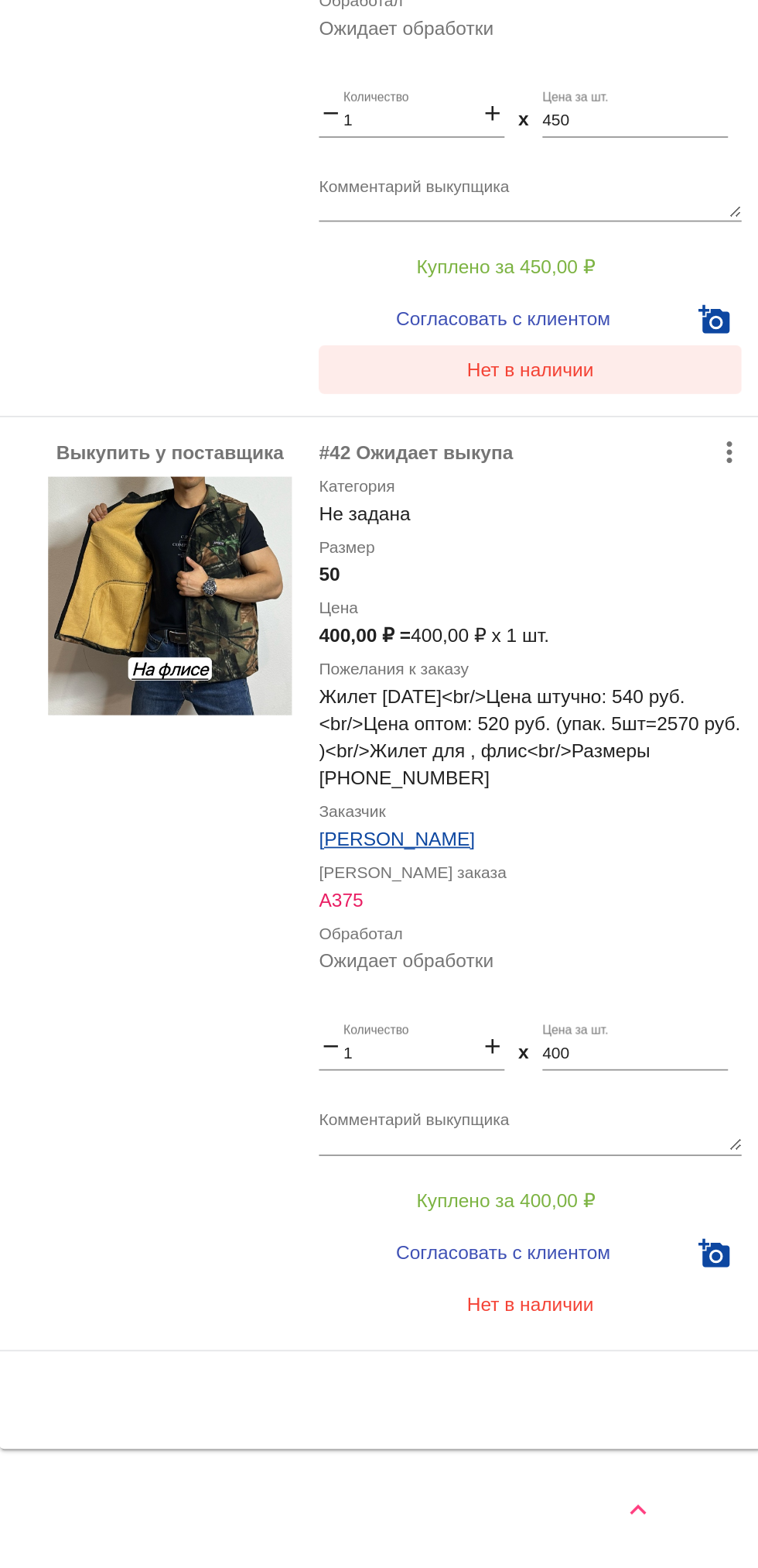
click at [642, 880] on span "Нет в наличии" at bounding box center [619, 883] width 73 height 13
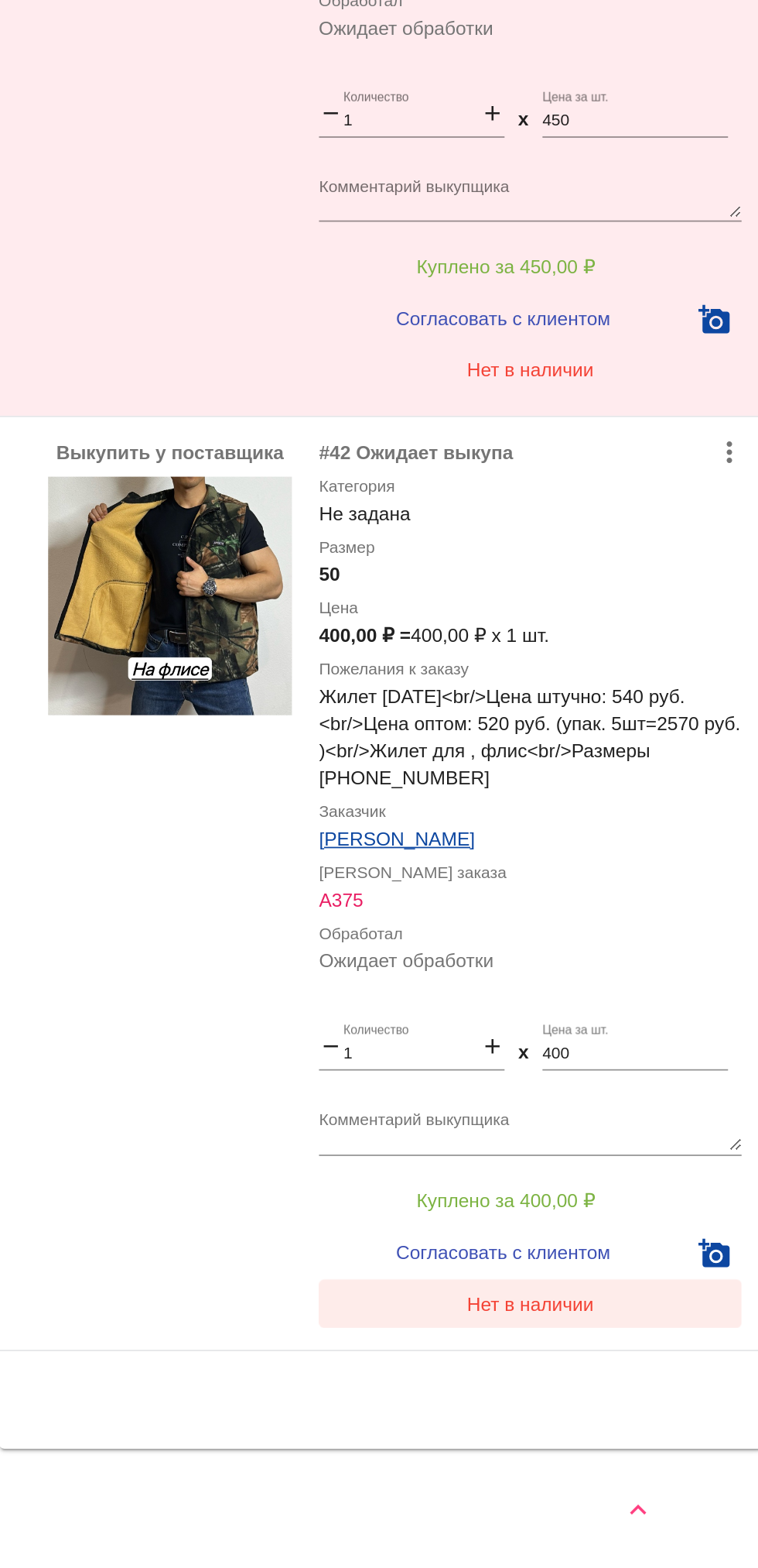
click at [632, 1417] on span "Нет в наличии" at bounding box center [619, 1416] width 73 height 13
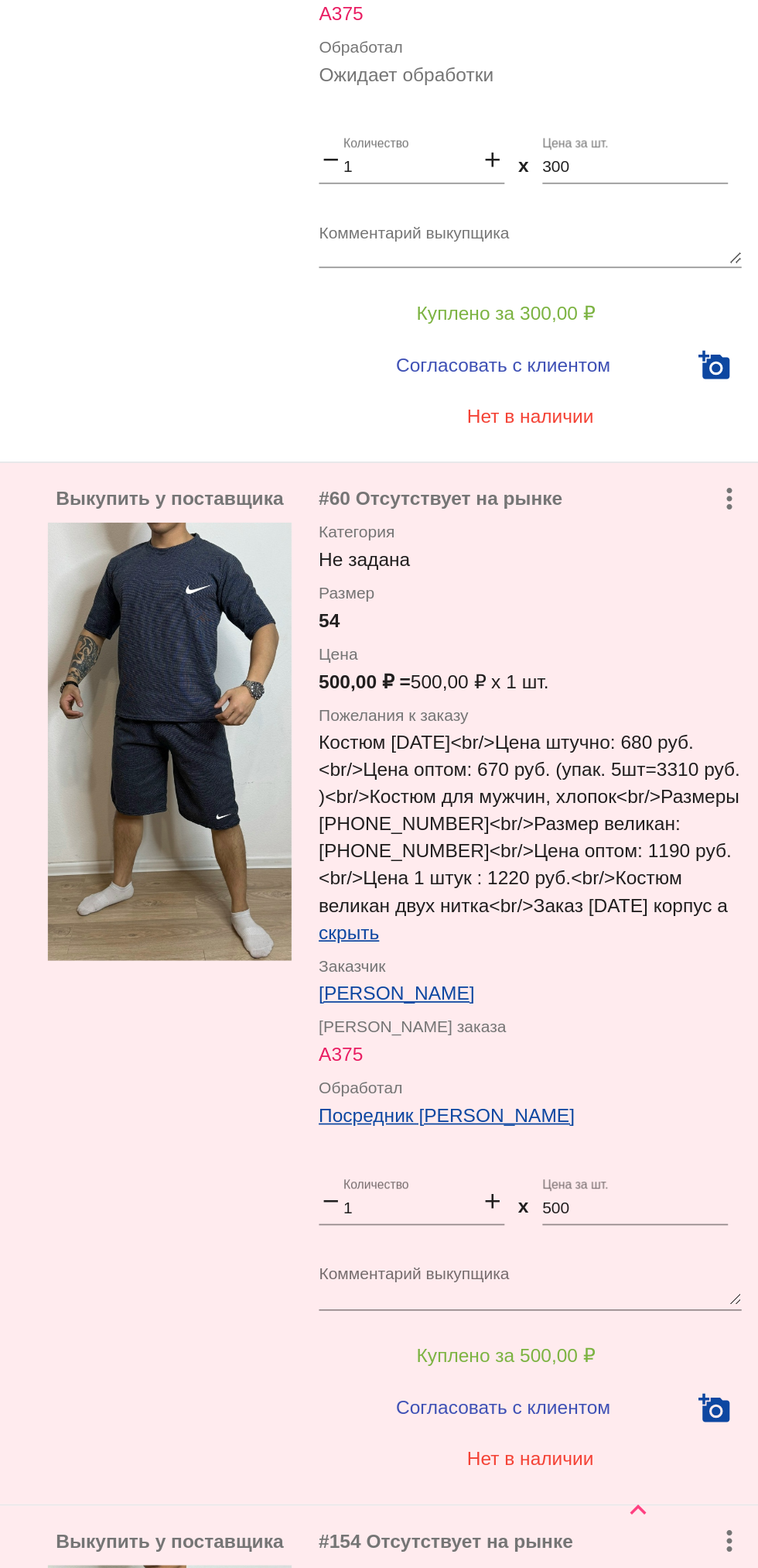
scroll to position [0, 0]
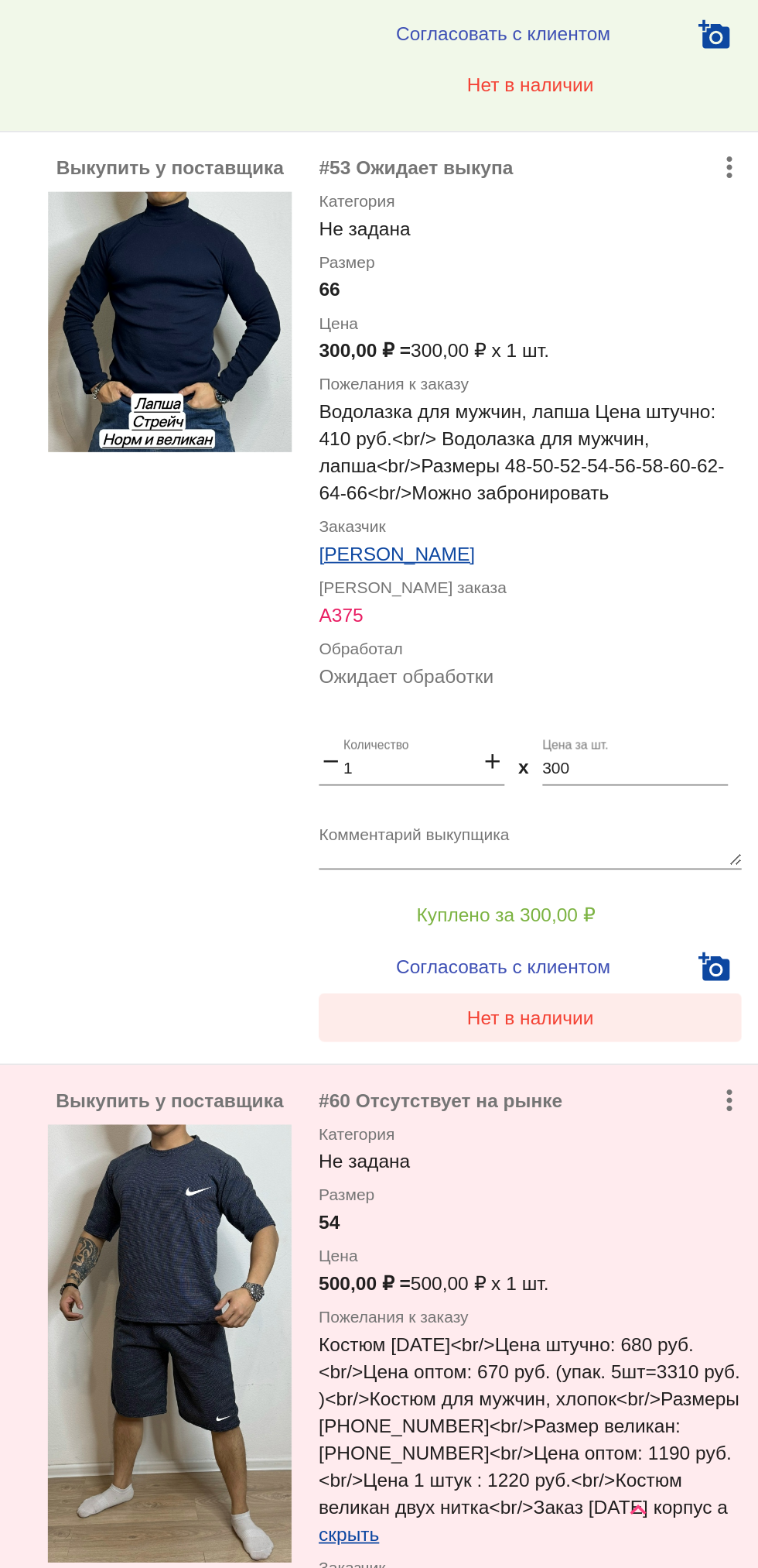
click at [652, 1257] on span "Нет в наличии" at bounding box center [619, 1253] width 73 height 13
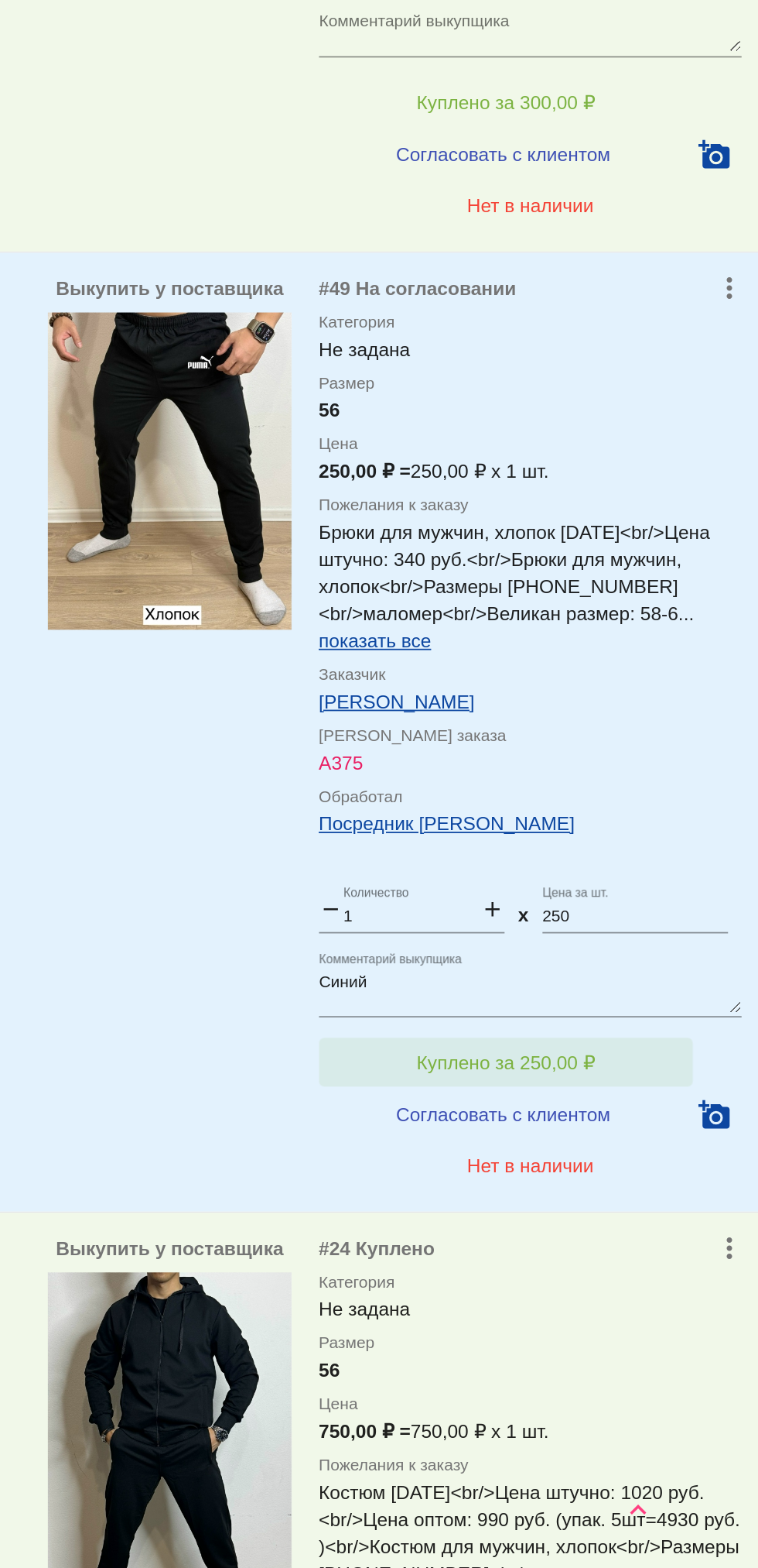
click at [635, 1266] on button "Куплено за 250,00 ₽" at bounding box center [605, 1279] width 214 height 28
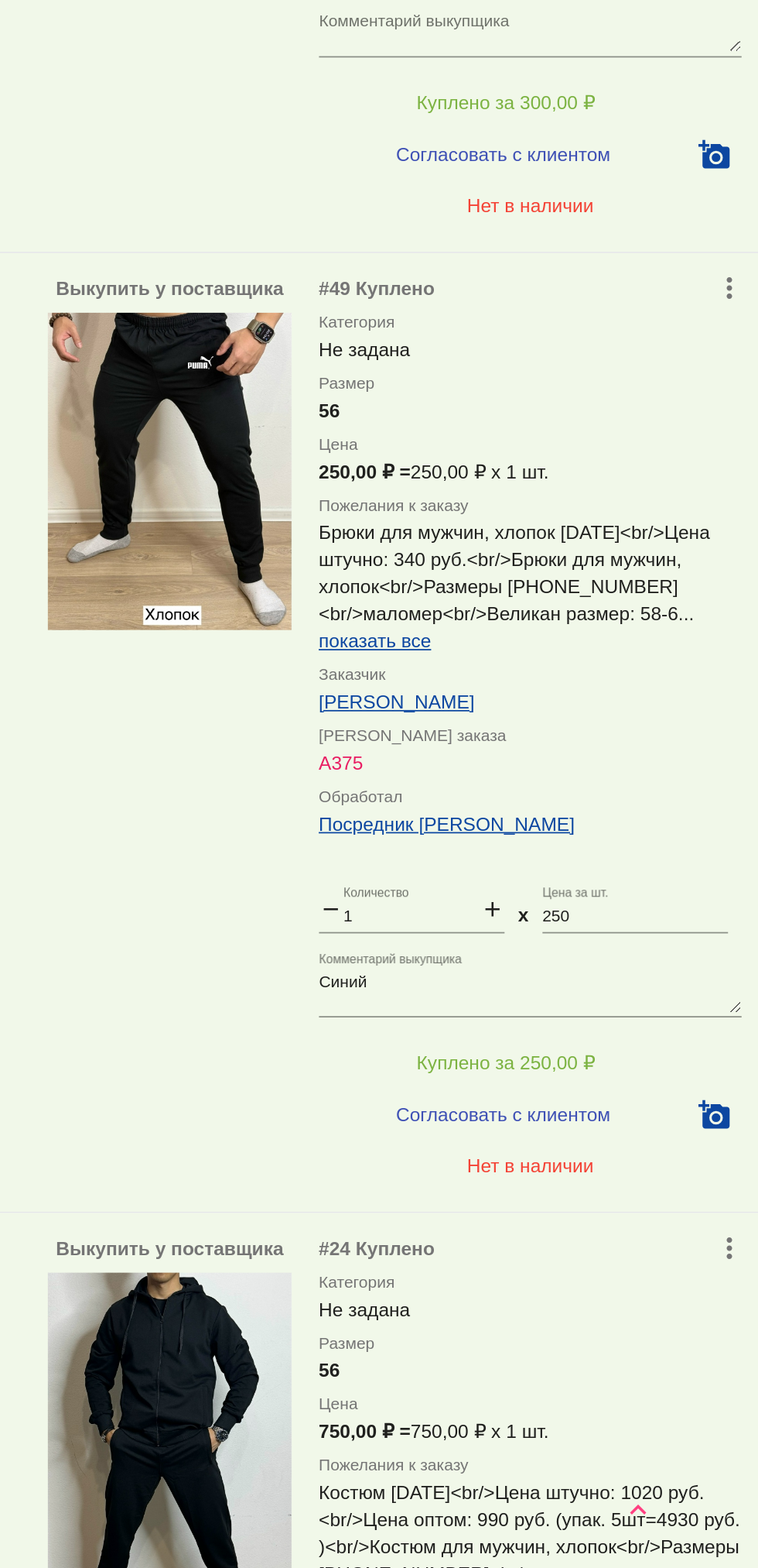
click at [615, 1235] on textarea "Синий" at bounding box center [619, 1239] width 241 height 24
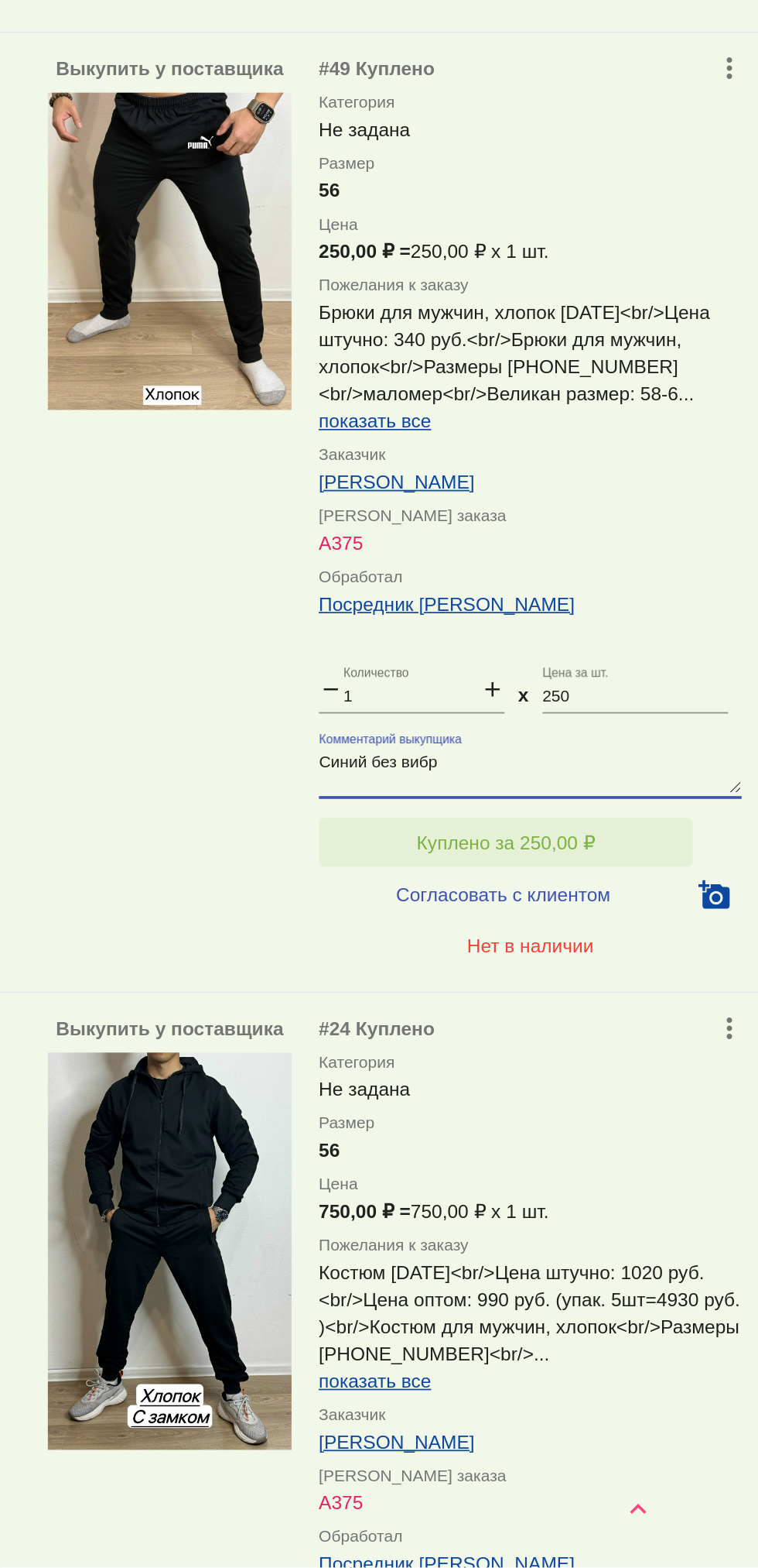
type textarea "Синий без вибр"
click at [652, 1150] on span "Куплено за 250,00 ₽" at bounding box center [605, 1153] width 102 height 13
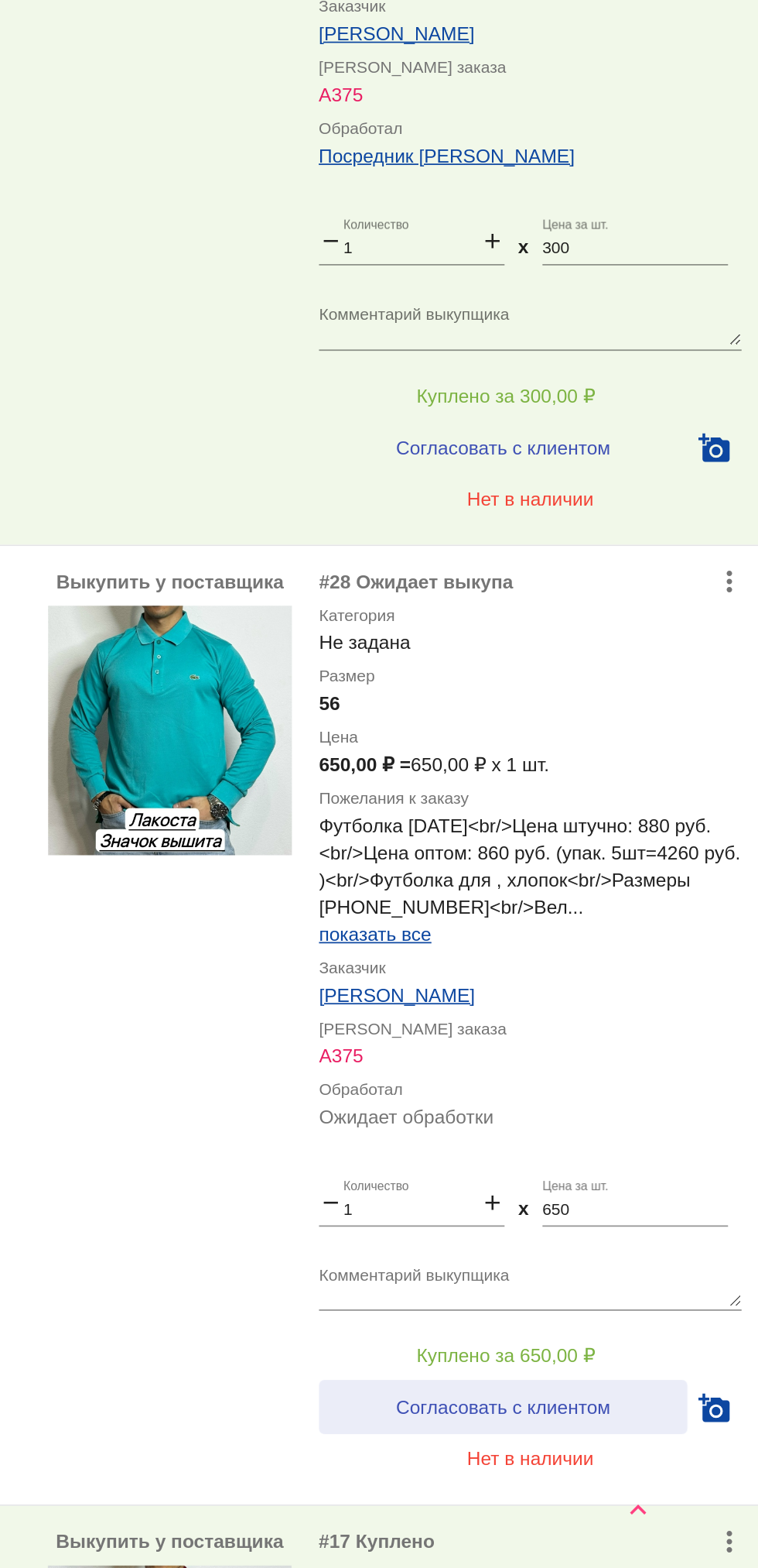
click at [642, 1488] on button "Согласовать с клиентом" at bounding box center [603, 1475] width 210 height 31
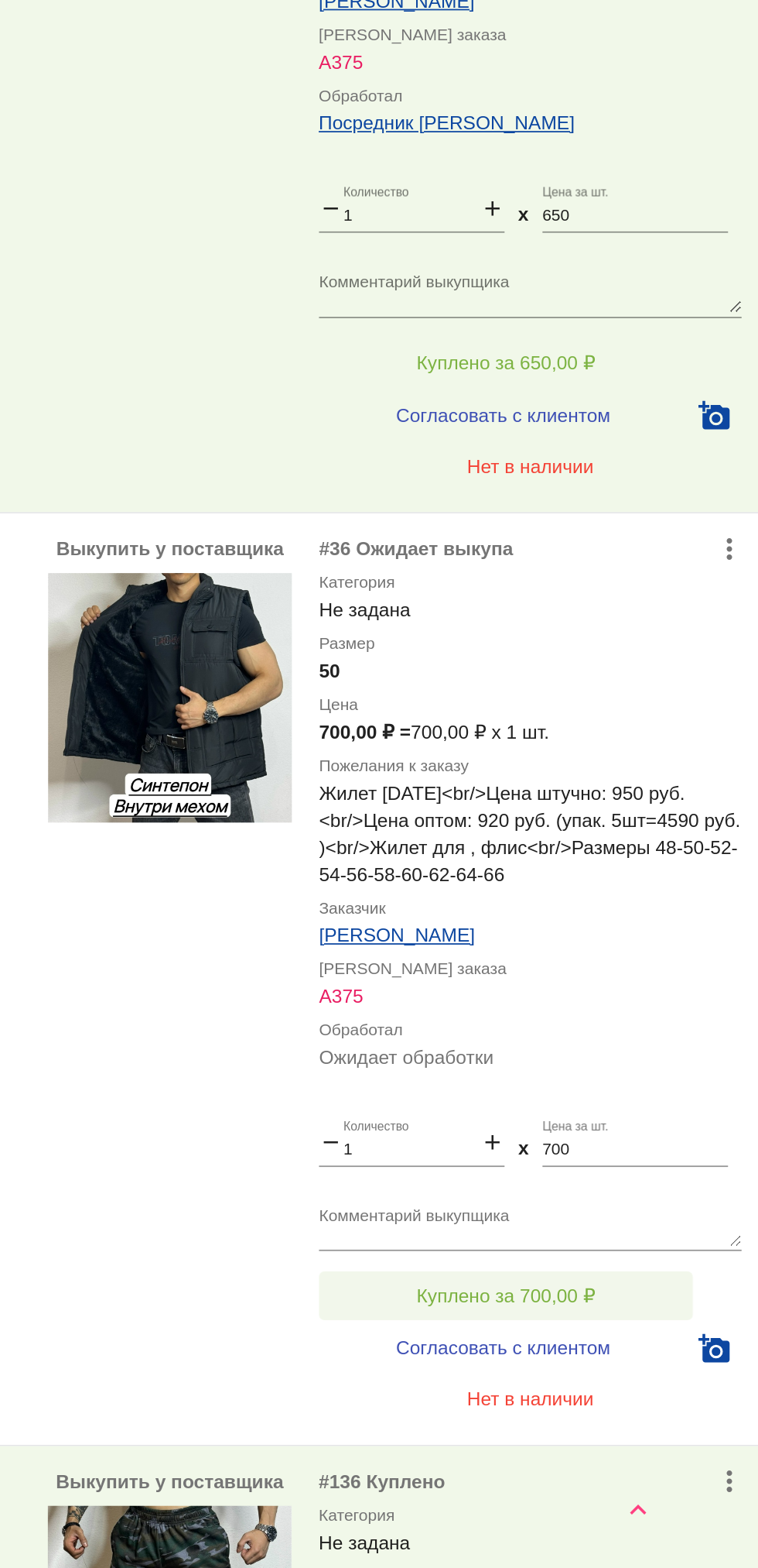
click at [647, 1411] on span "Куплено за 700,00 ₽" at bounding box center [605, 1412] width 102 height 13
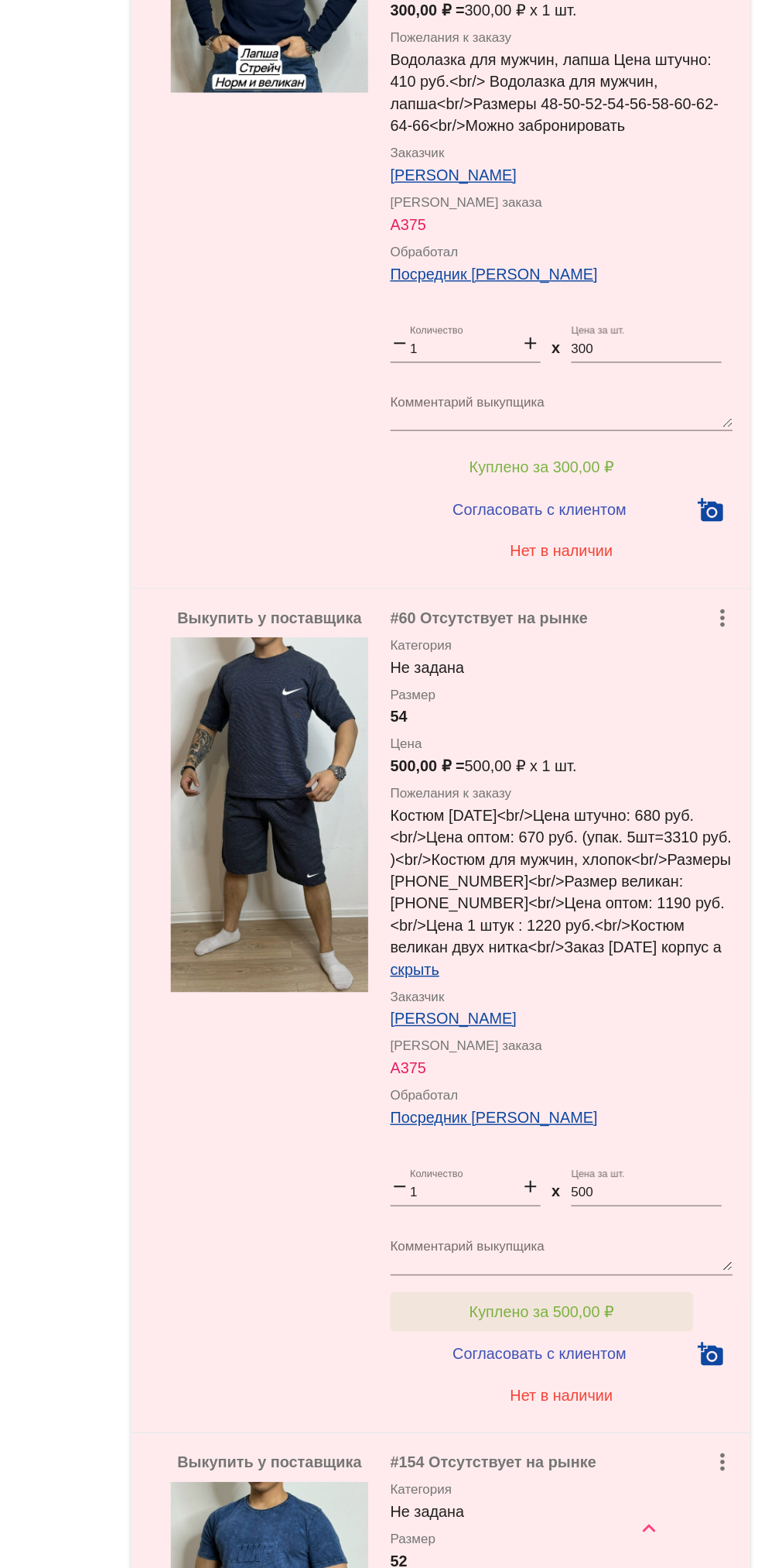
click at [647, 1388] on span "Куплено за 500,00 ₽" at bounding box center [605, 1382] width 102 height 13
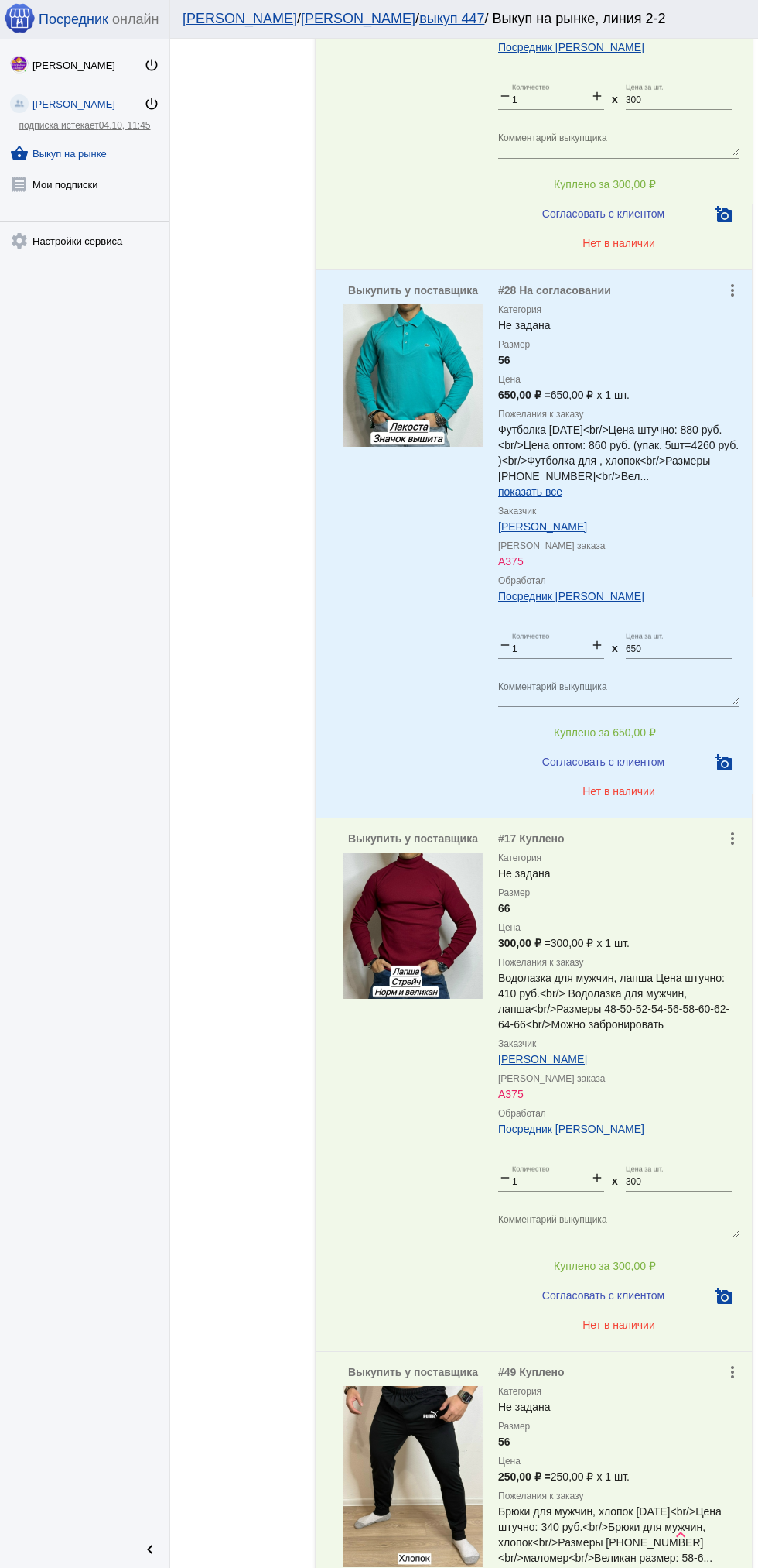
scroll to position [7279, 0]
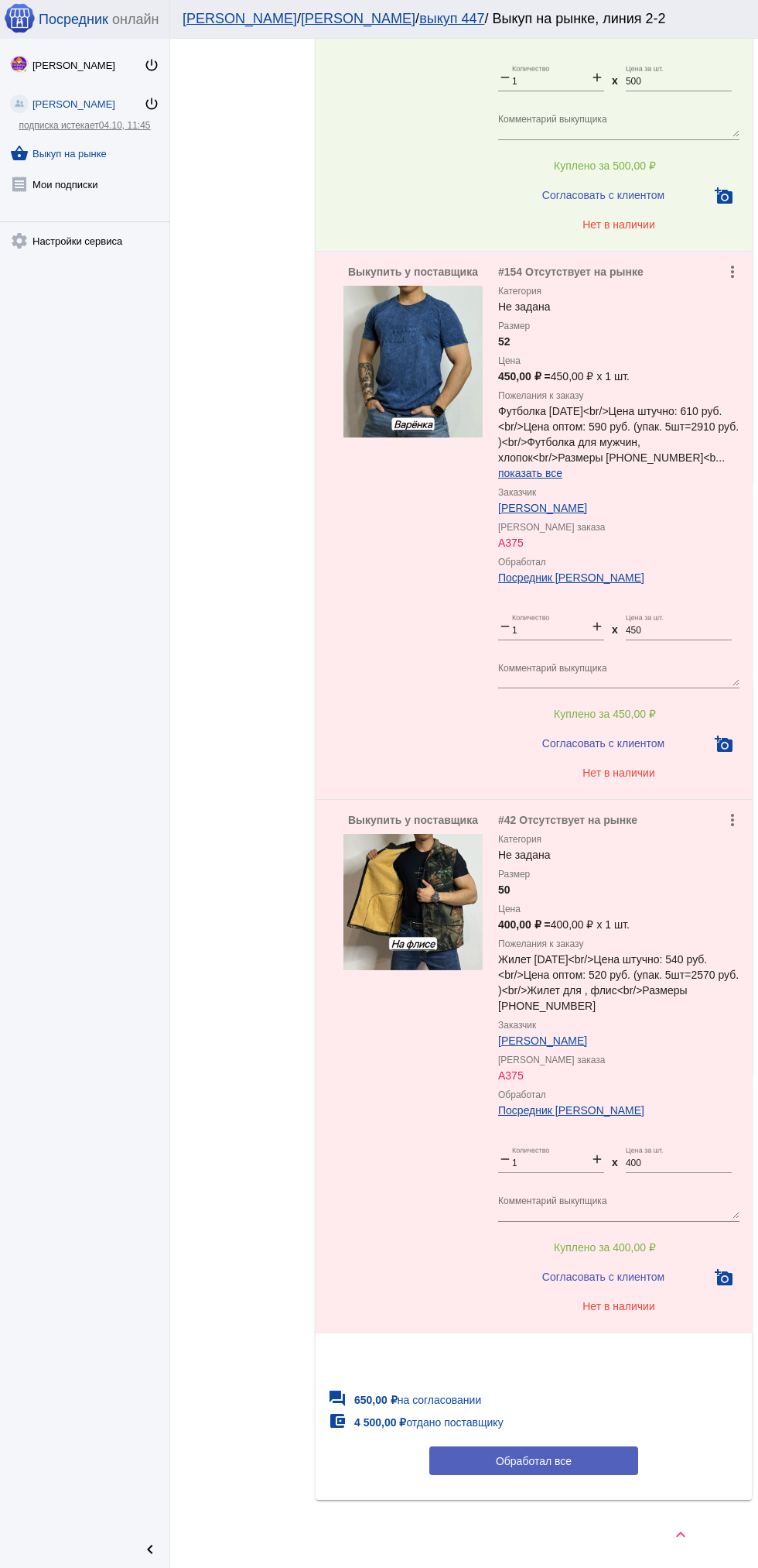
click at [577, 1457] on button "Обработал все" at bounding box center [534, 1461] width 209 height 28
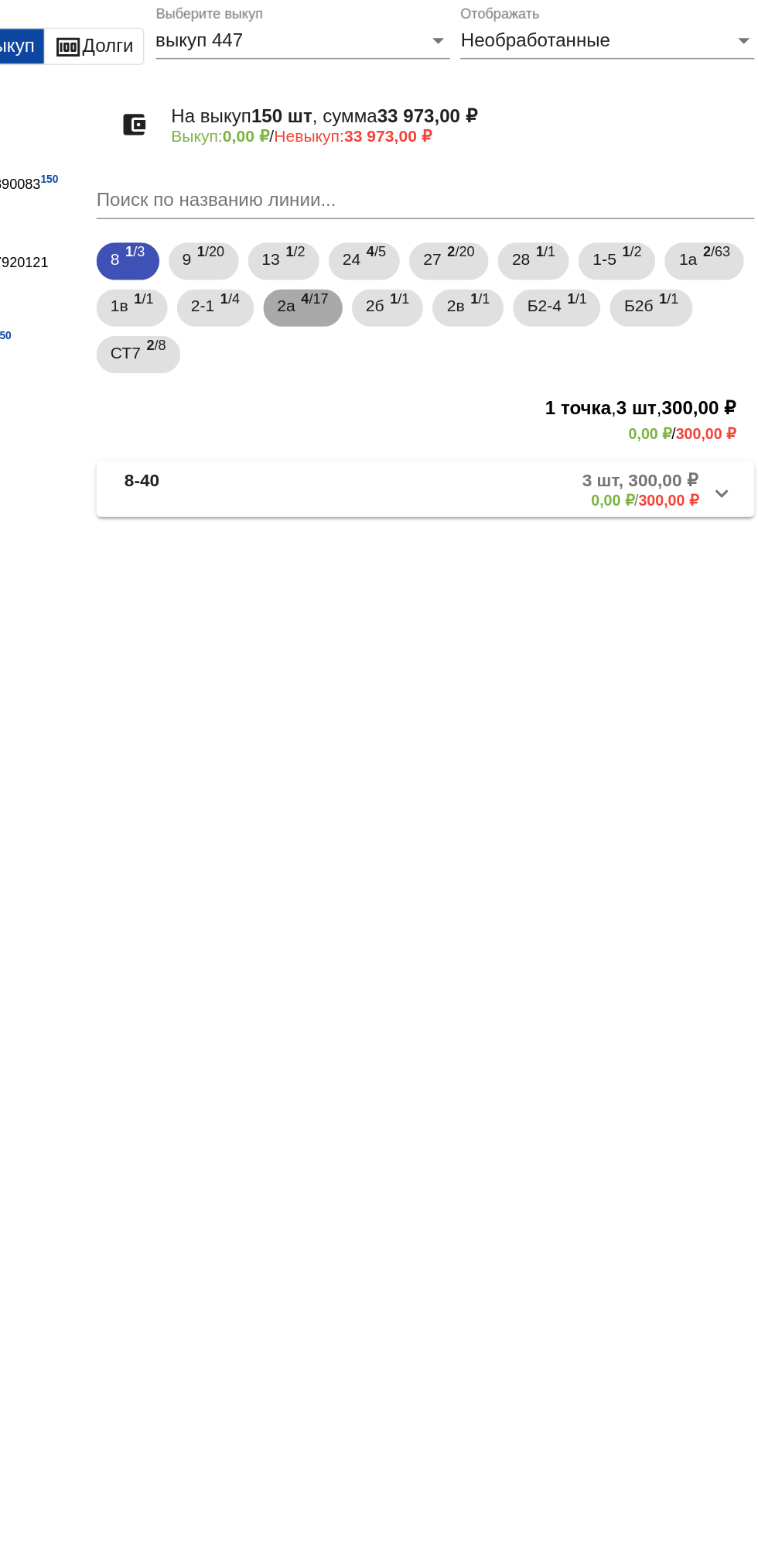
click at [479, 282] on mat-chip "2а 4 /17" at bounding box center [452, 276] width 53 height 25
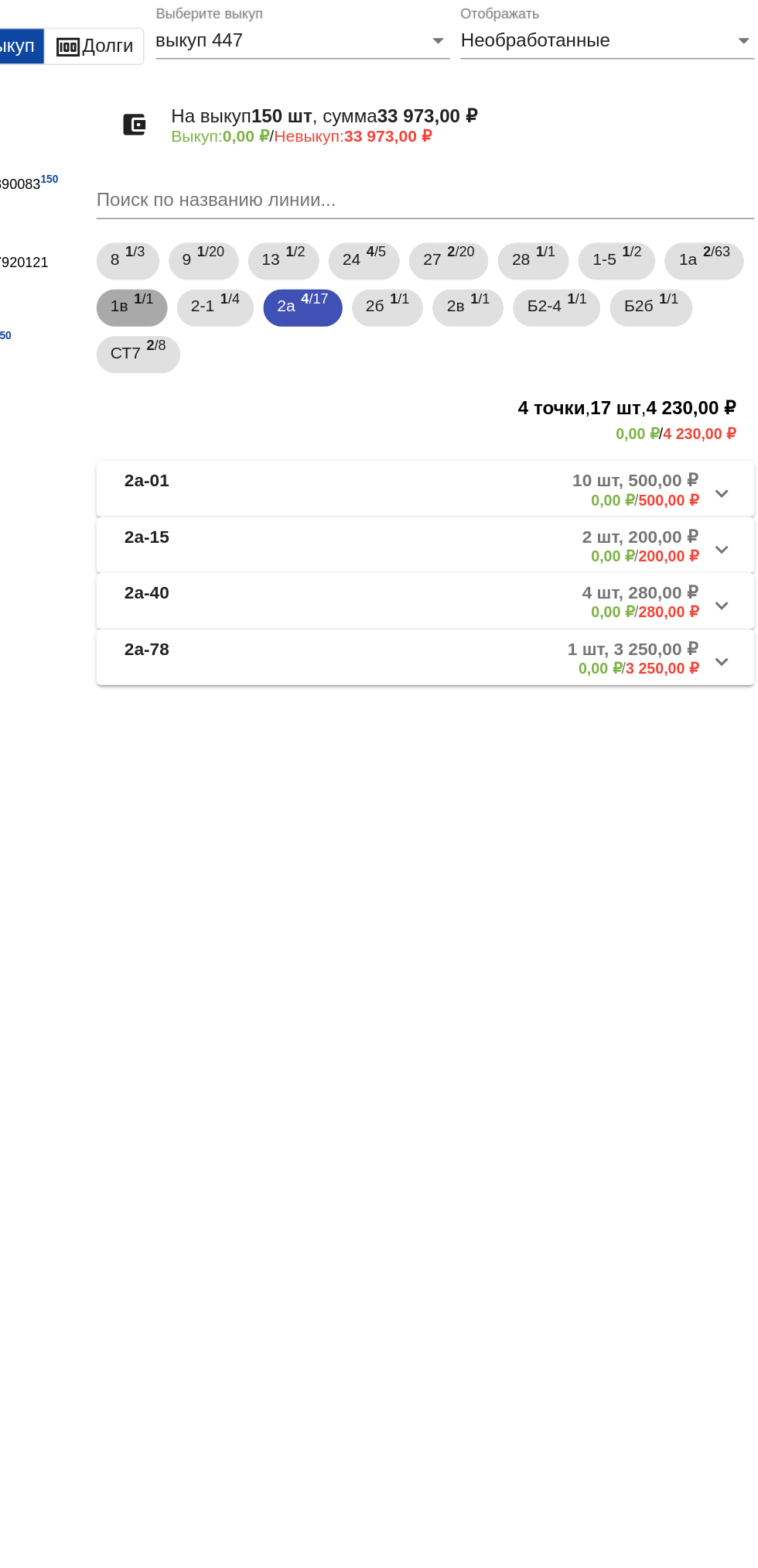
click at [353, 267] on span "1 /1" at bounding box center [347, 276] width 13 height 32
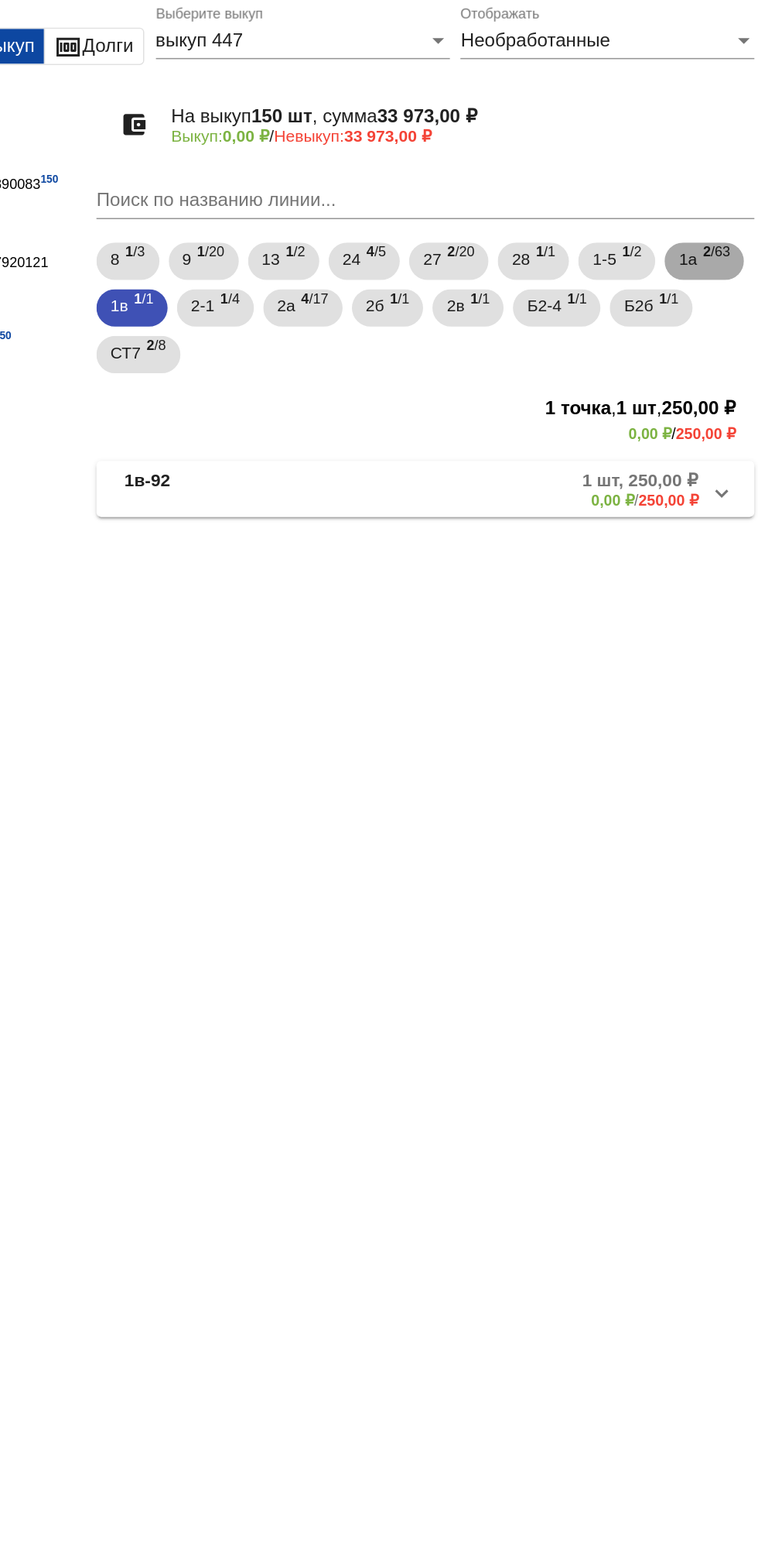
click at [718, 261] on span "2 /63" at bounding box center [726, 245] width 18 height 32
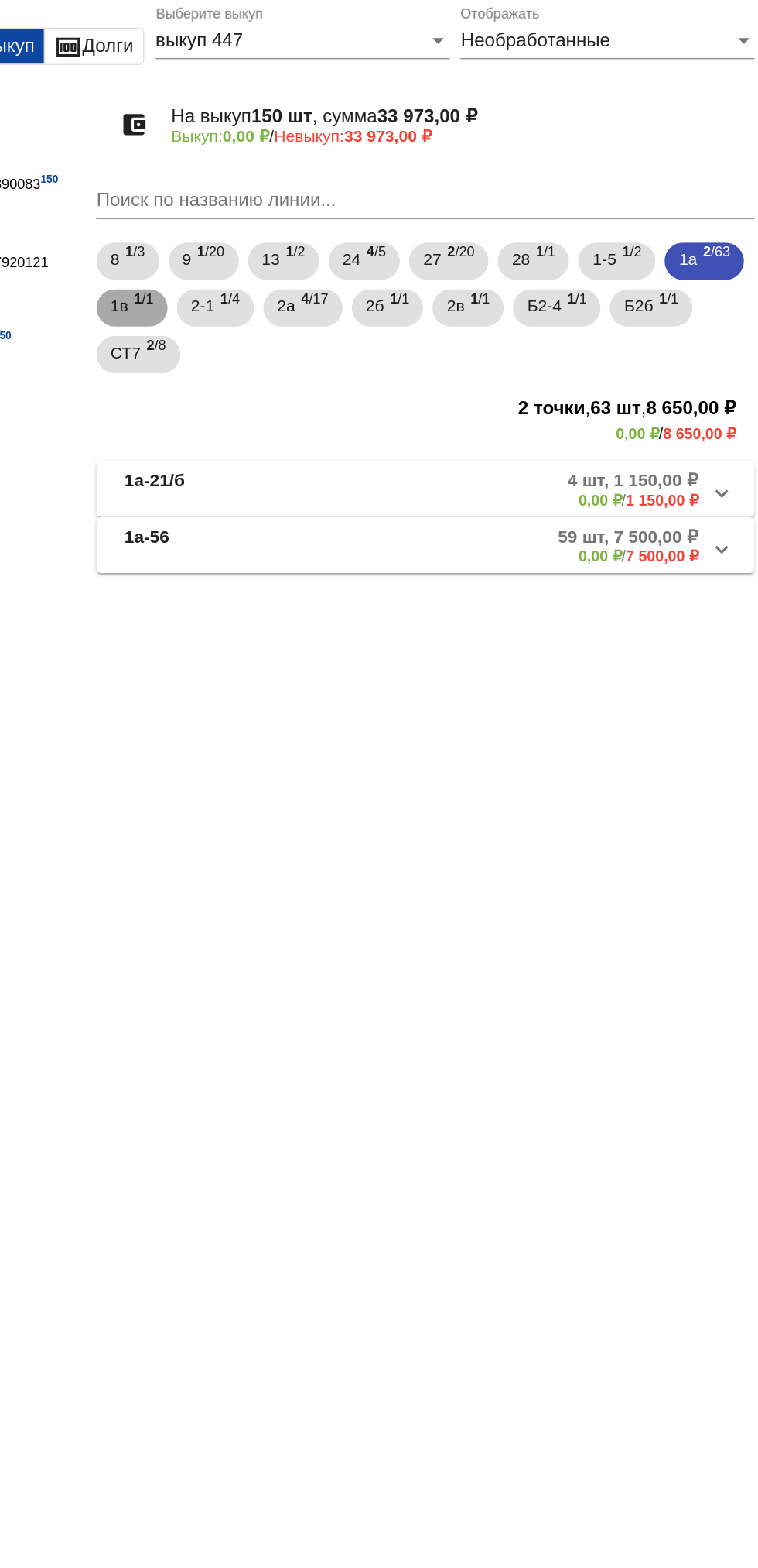
click at [353, 277] on span "1 /1" at bounding box center [347, 276] width 13 height 32
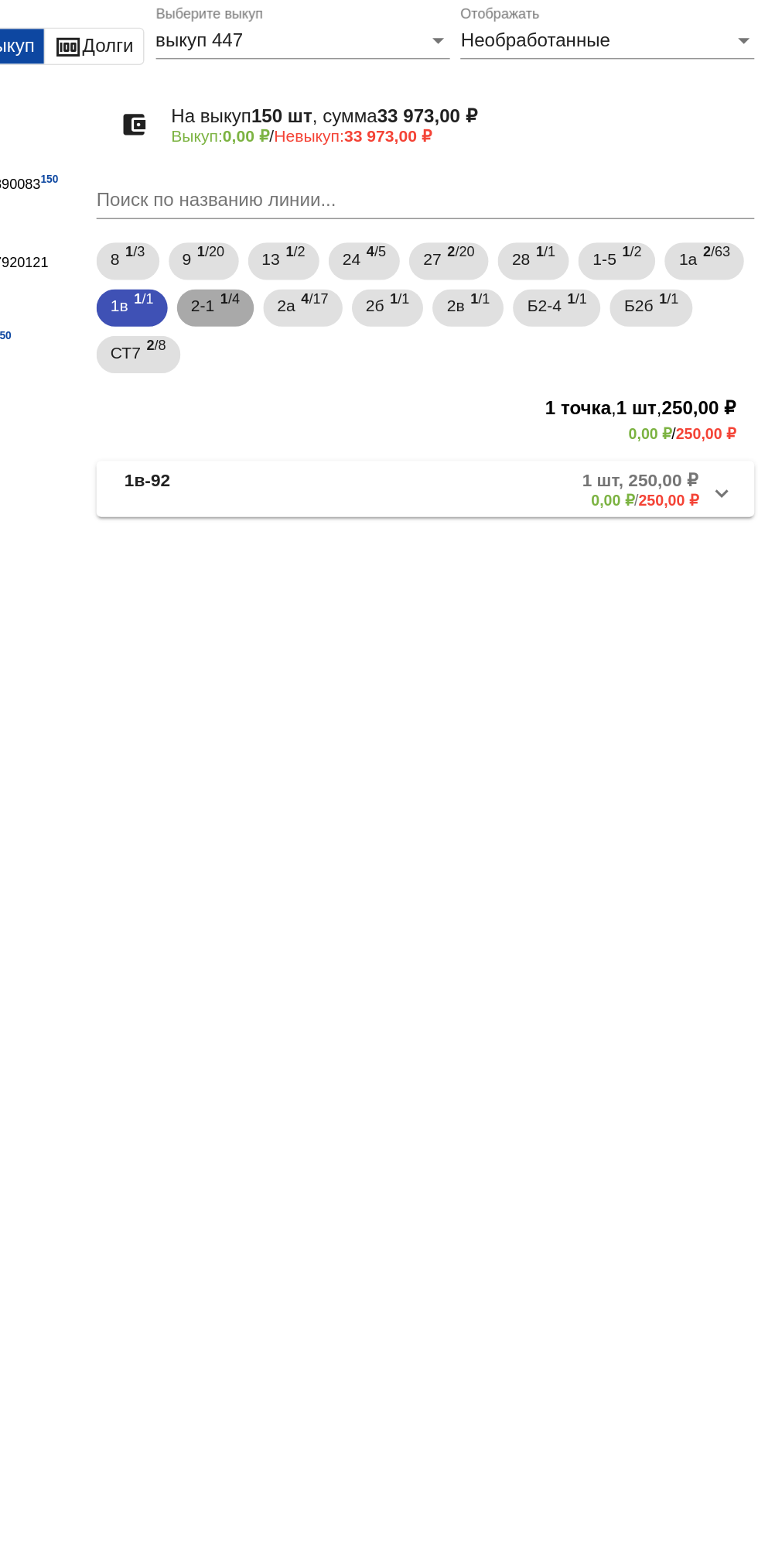
click at [411, 273] on div "2-1 1 /4" at bounding box center [394, 276] width 33 height 32
click at [645, 401] on b "0,00 ₽" at bounding box center [649, 403] width 28 height 12
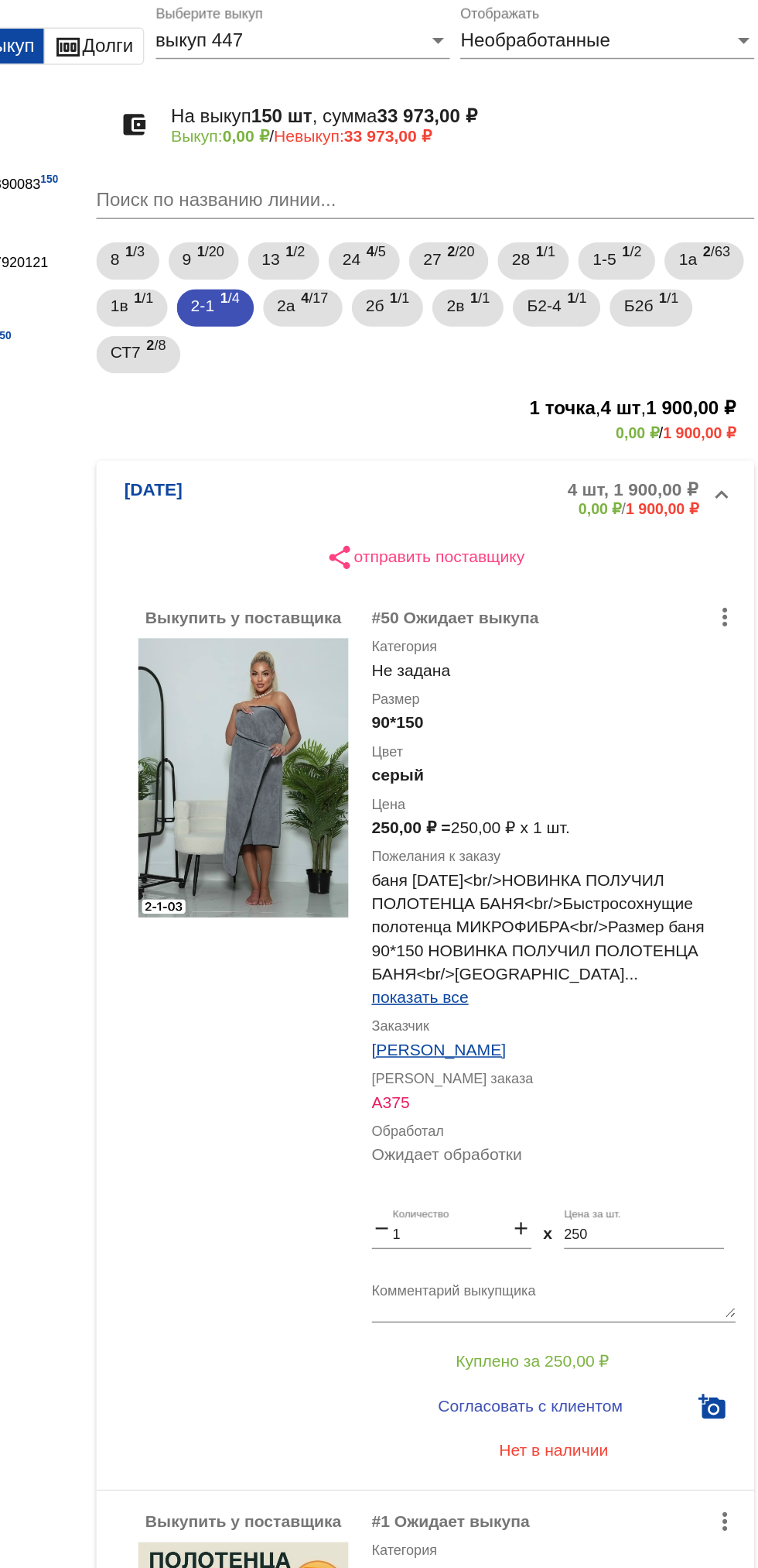
click at [522, 391] on mat-panel-description "4 шт, 1 900,00 ₽ 0,00 ₽ / 1 900,00 ₽" at bounding box center [590, 402] width 249 height 25
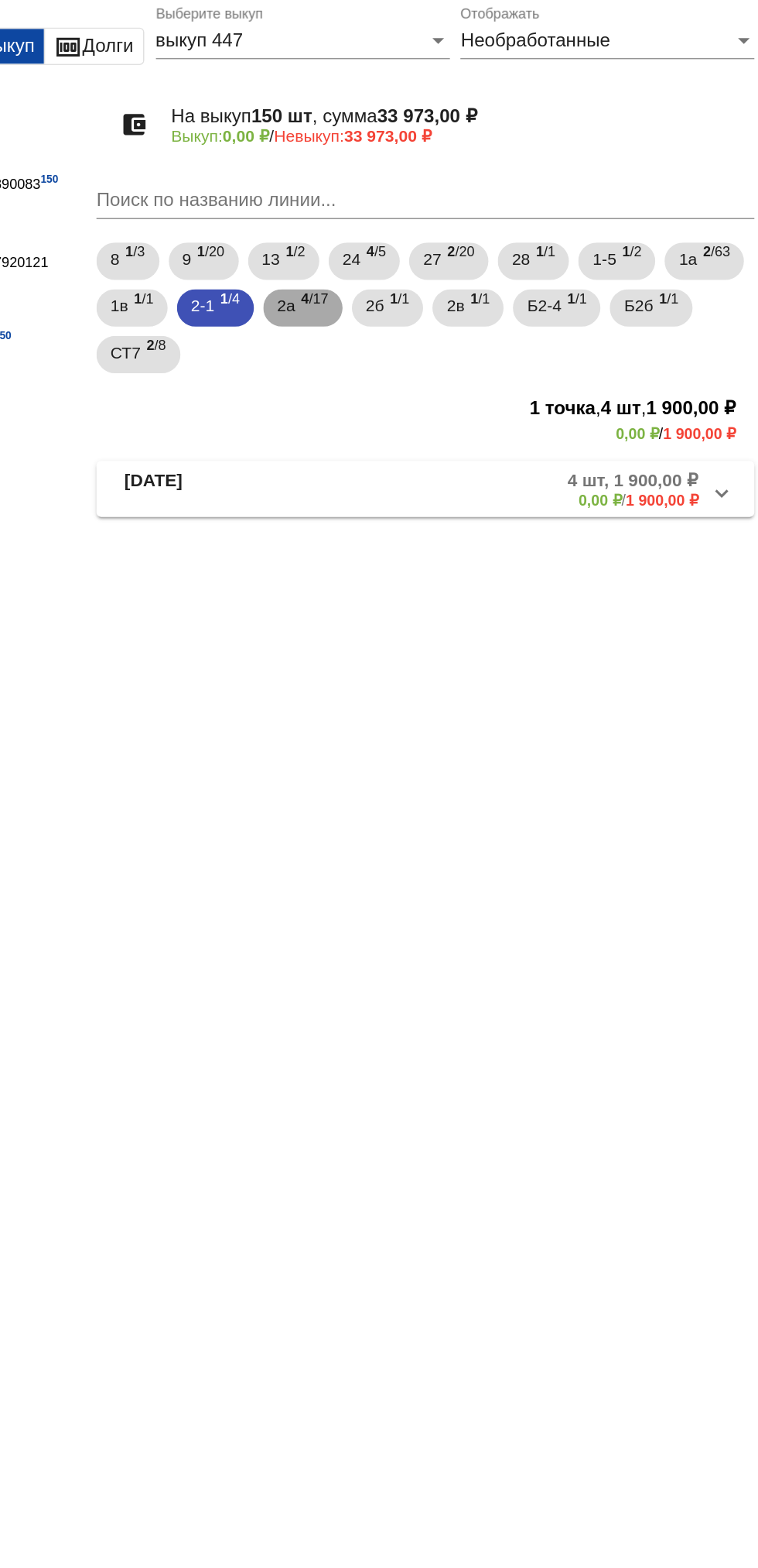
click at [470, 287] on div "2а 4 /17" at bounding box center [452, 276] width 34 height 32
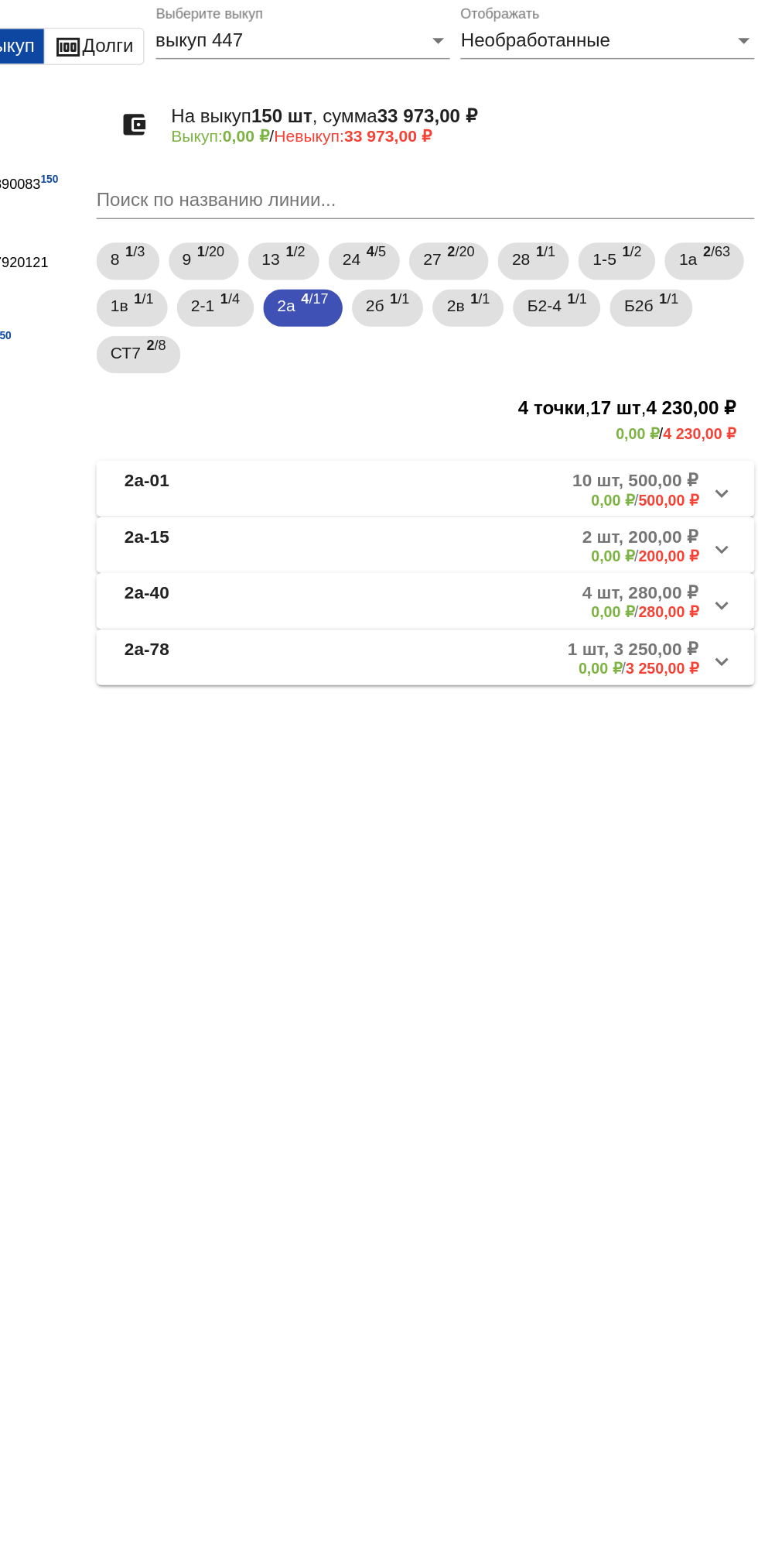
click at [513, 431] on mat-panel-description "2 шт, 200,00 ₽ 0,00 ₽ / 200,00 ₽" at bounding box center [589, 433] width 251 height 25
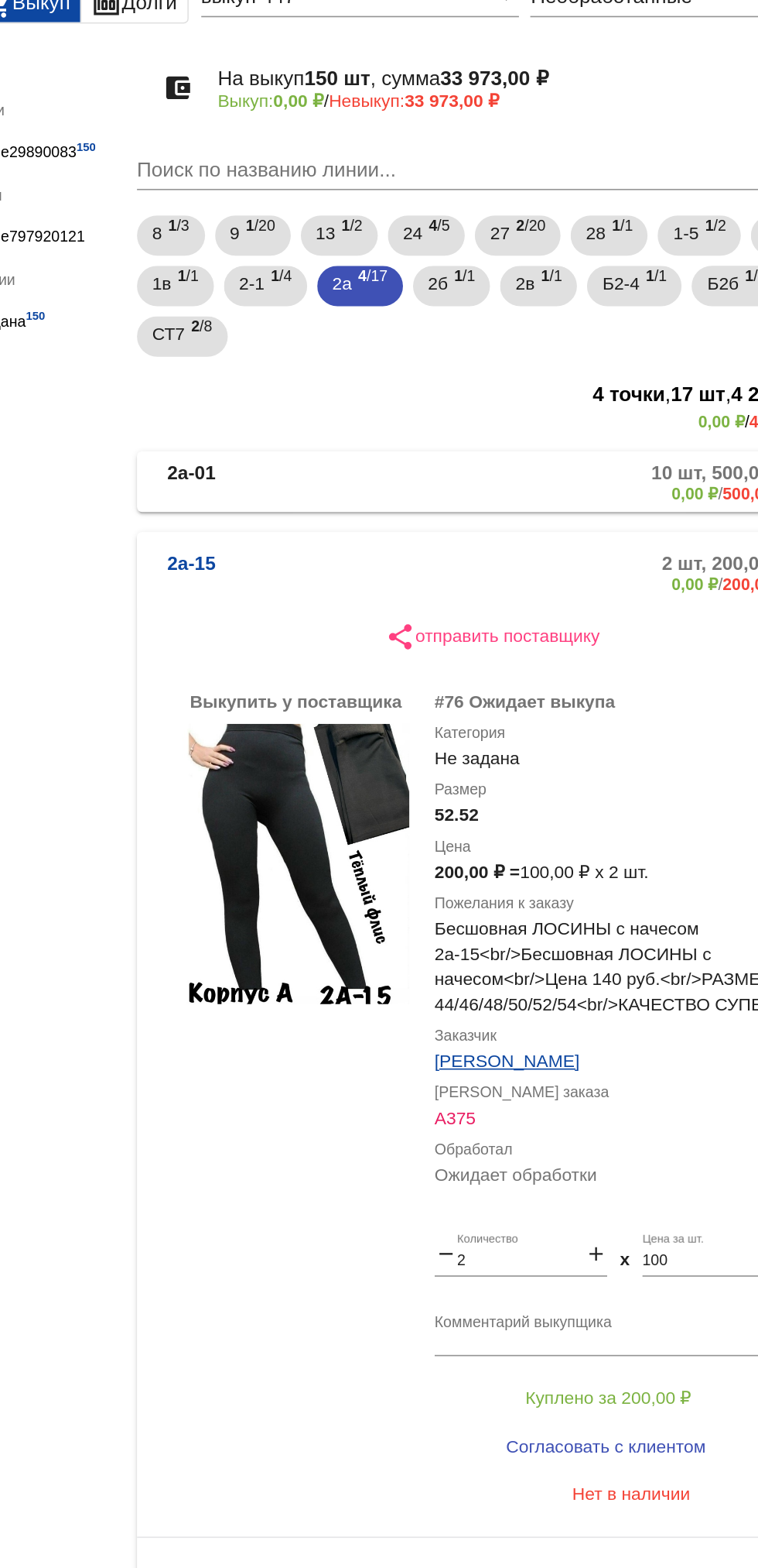
click at [503, 440] on mat-panel-description "2 шт, 200,00 ₽ 0,00 ₽ / 200,00 ₽" at bounding box center [589, 452] width 251 height 25
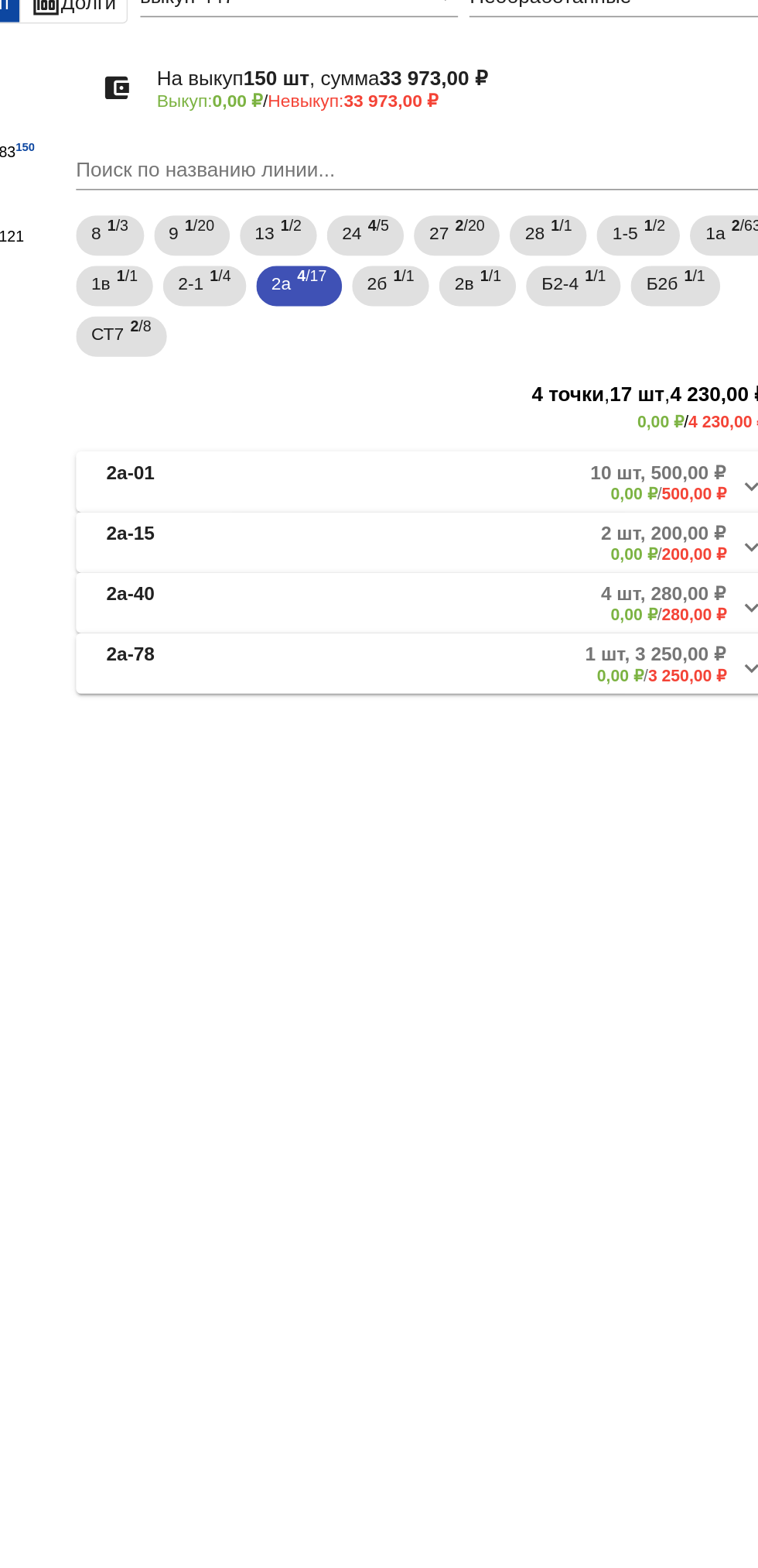
click at [610, 401] on mat-panel-description "10 шт, 500,00 ₽ 0,00 ₽ / 500,00 ₽" at bounding box center [588, 396] width 254 height 25
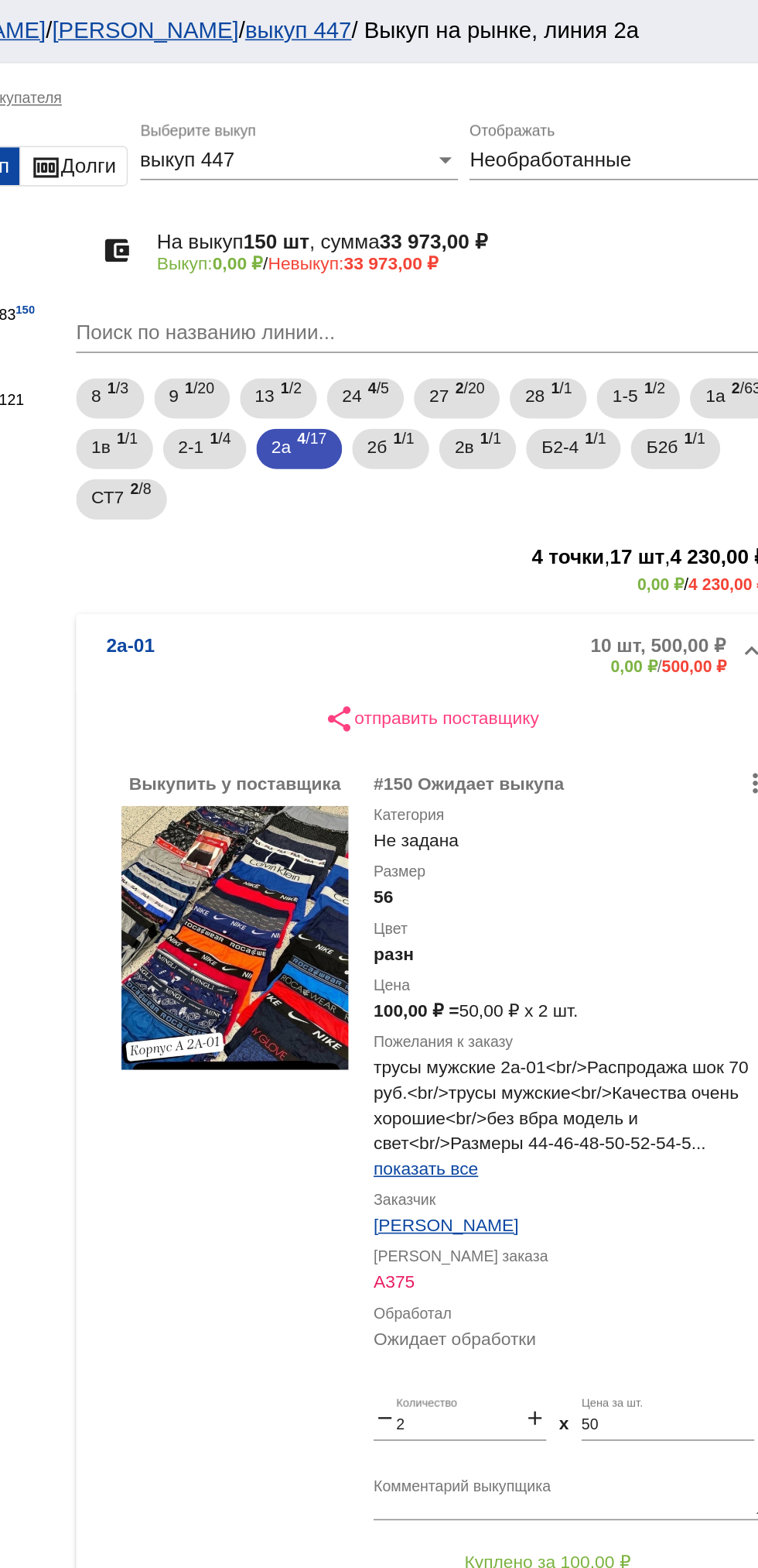
click at [560, 386] on mat-expansion-panel-header "2а-01 10 шт, 500,00 ₽ 0,00 ₽ / 500,00 ₽" at bounding box center [534, 401] width 436 height 49
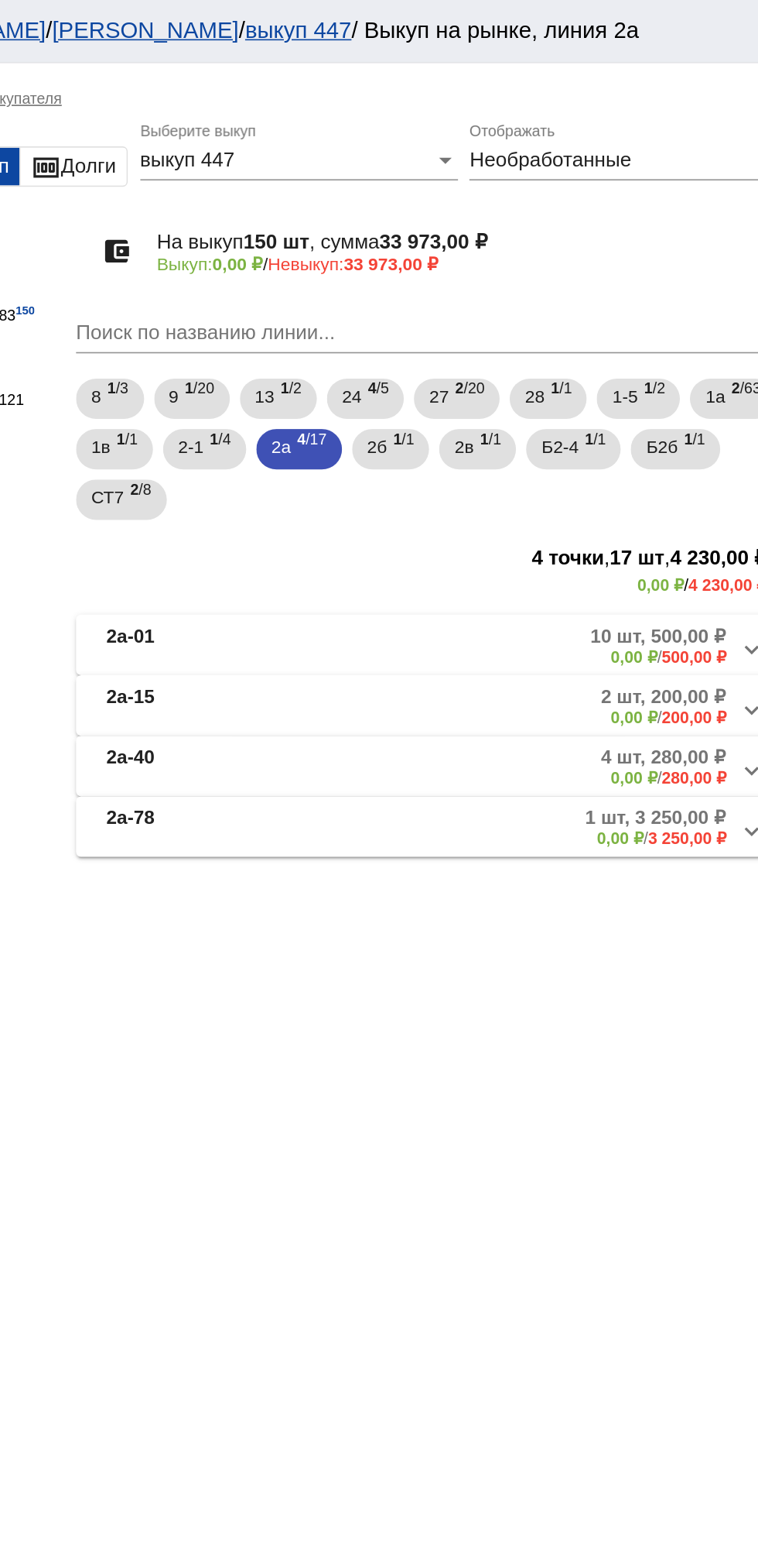
click at [478, 391] on mat-panel-description "10 шт, 500,00 ₽ 0,00 ₽ / 500,00 ₽" at bounding box center [588, 396] width 254 height 25
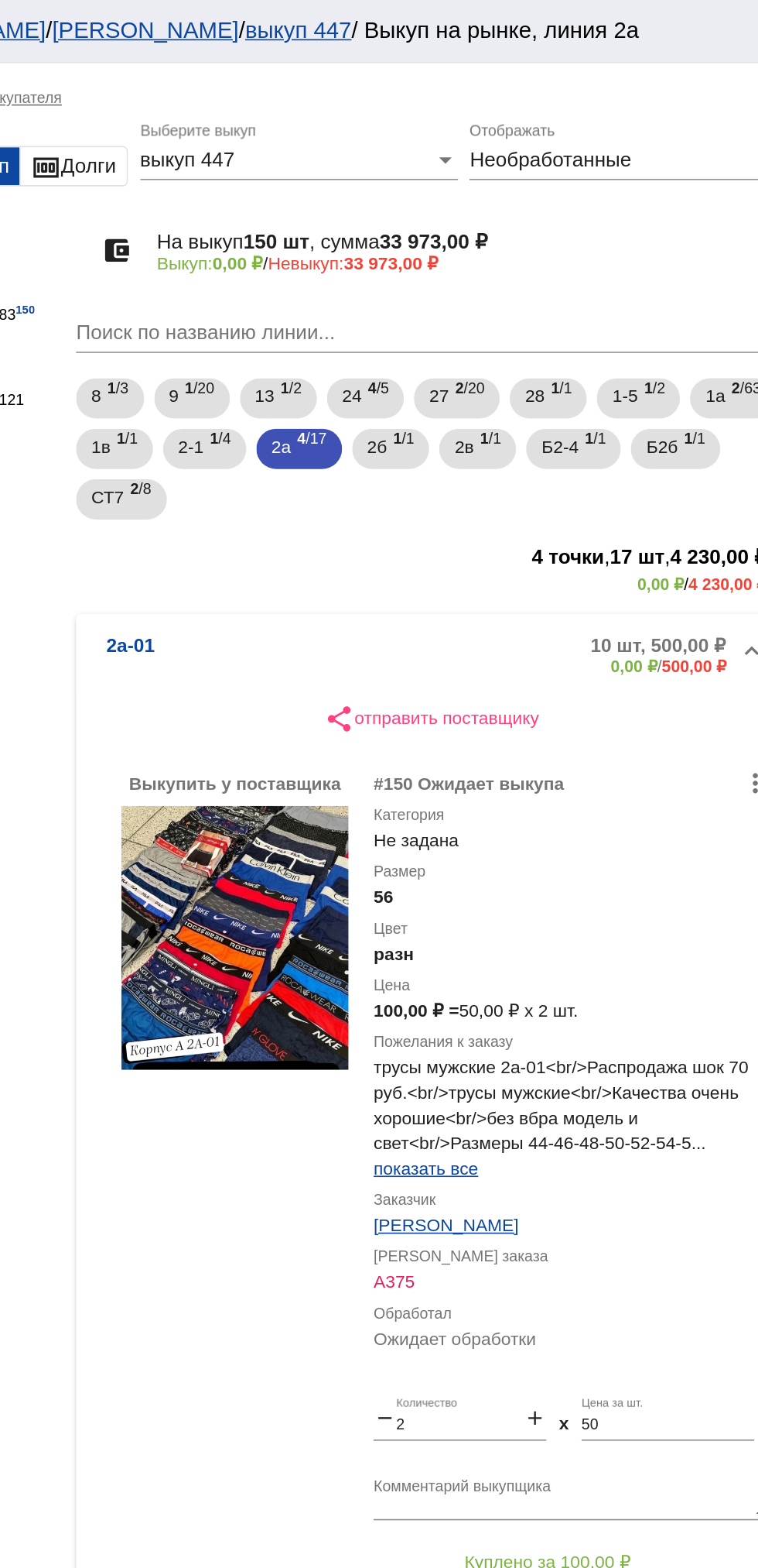
click at [452, 393] on span "2а-01 10 шт, 500,00 ₽ 0,00 ₽ / 500,00 ₽" at bounding box center [530, 402] width 393 height 25
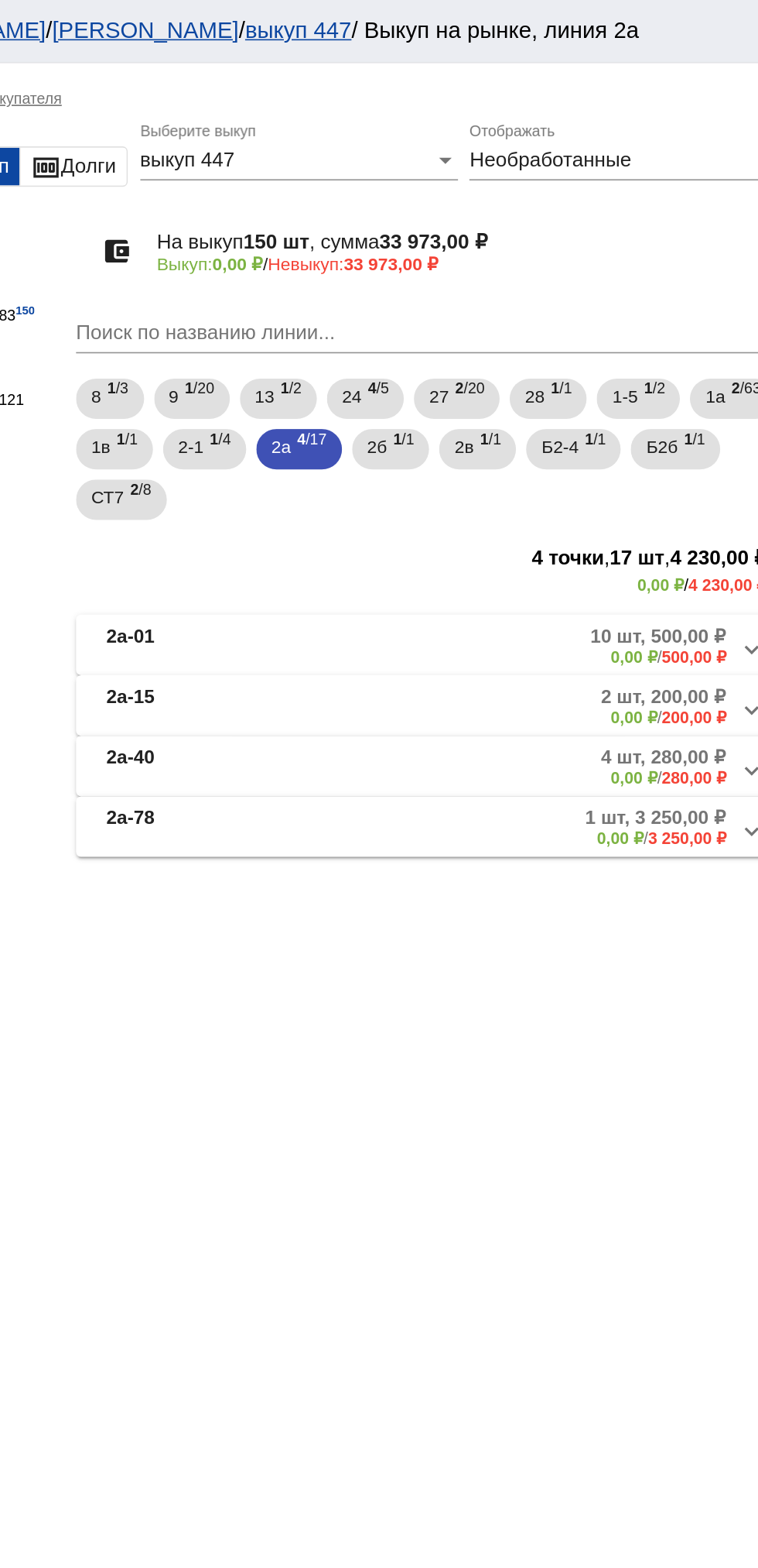
click at [460, 436] on span "2а-15 2 шт, 200,00 ₽ 0,00 ₽ / 200,00 ₽" at bounding box center [530, 433] width 393 height 25
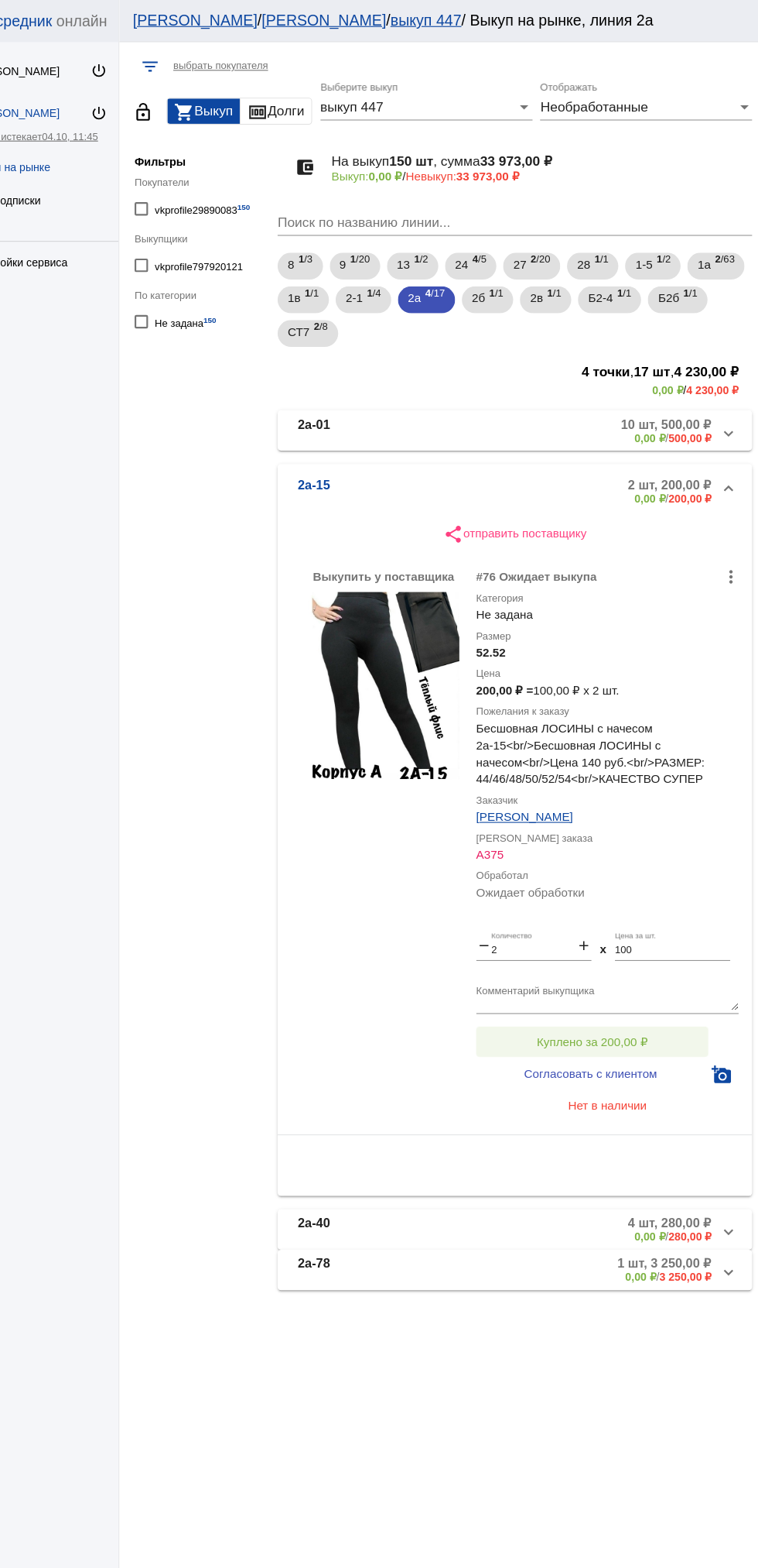
click at [625, 956] on span "Куплено за 200,00 ₽" at bounding box center [605, 957] width 102 height 13
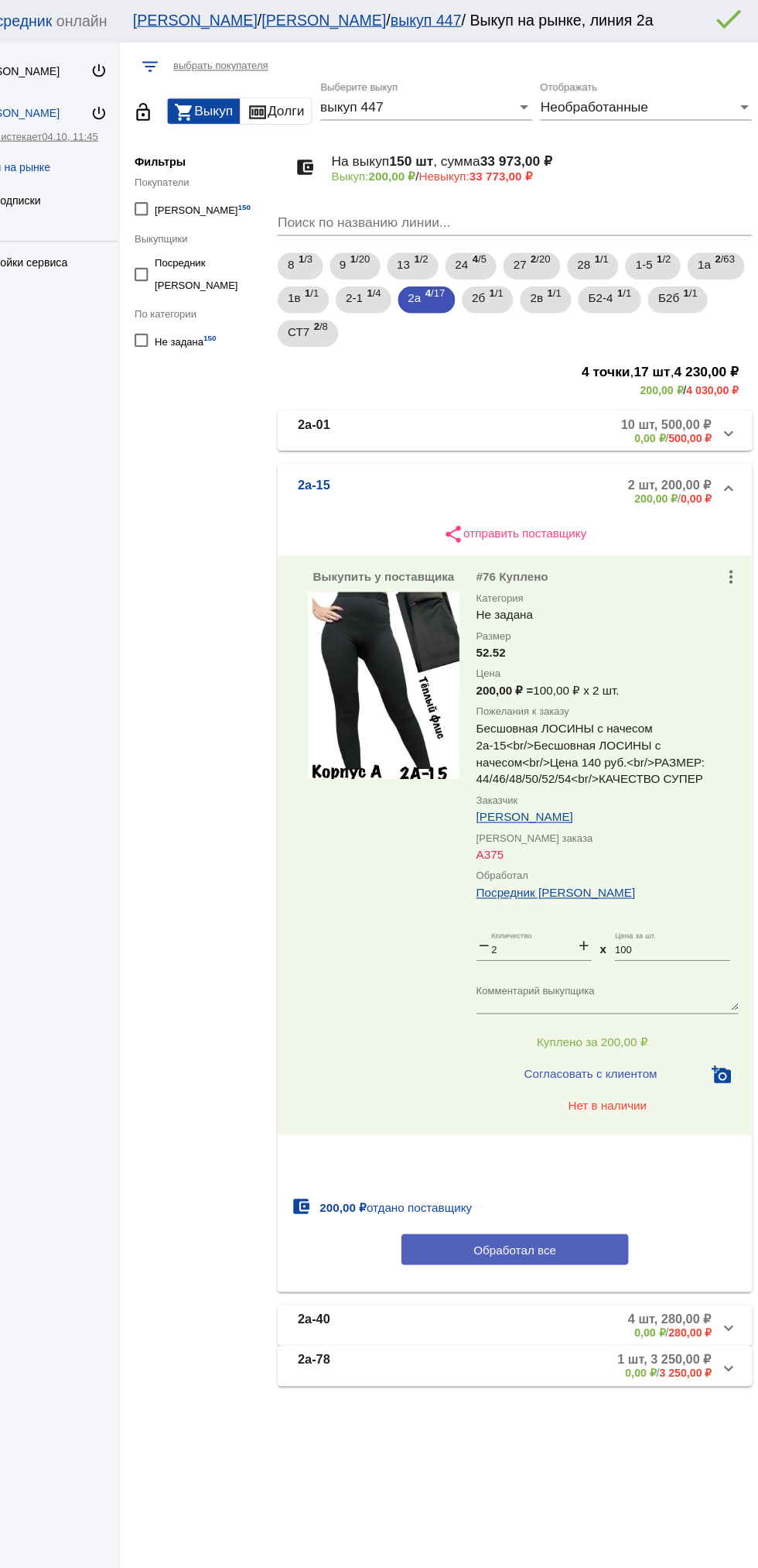
click at [527, 1146] on span "Обработал все" at bounding box center [534, 1149] width 76 height 13
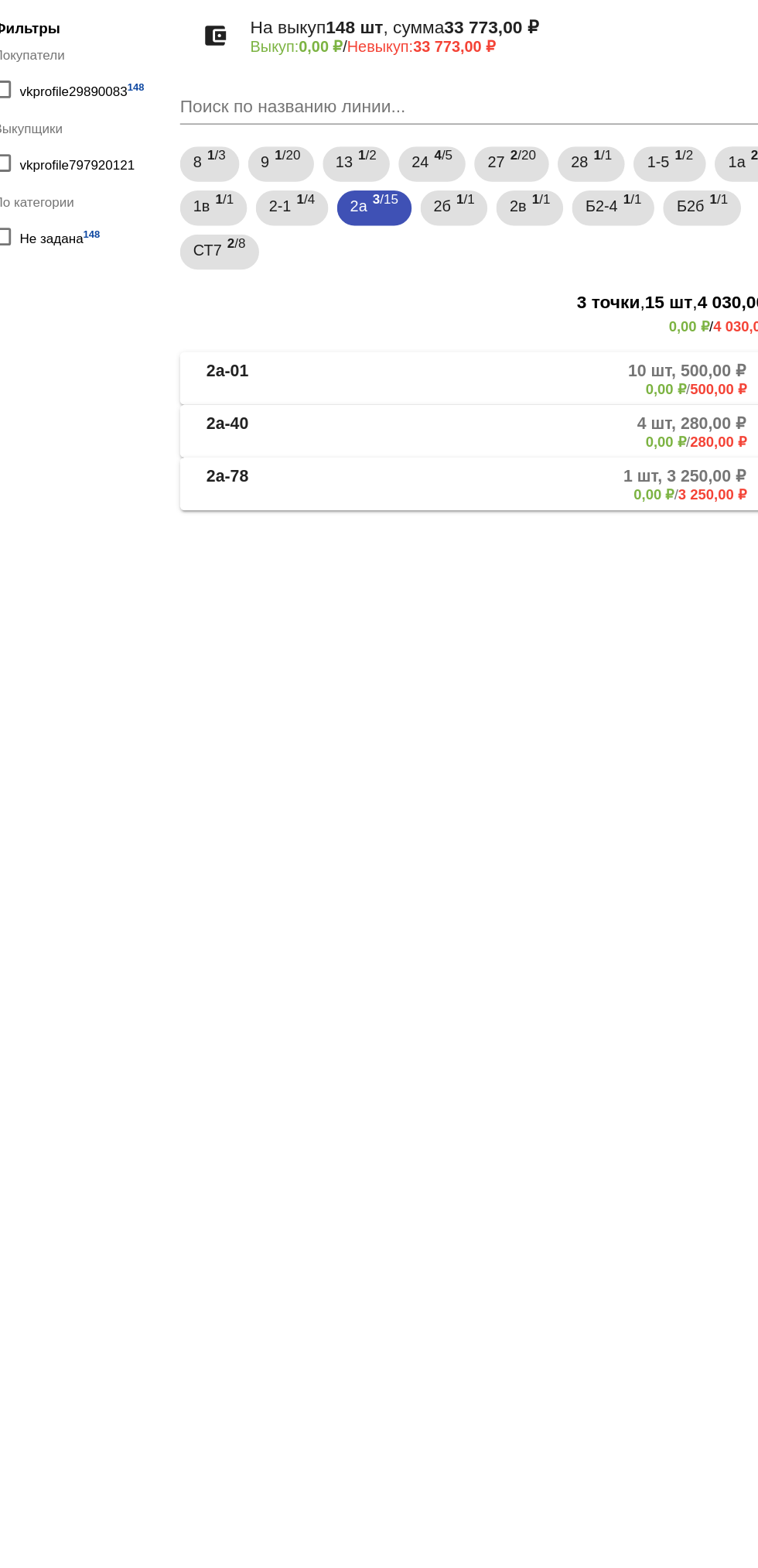
click at [588, 398] on mat-panel-description "10 шт, 500,00 ₽ 0,00 ₽ / 500,00 ₽" at bounding box center [588, 396] width 254 height 25
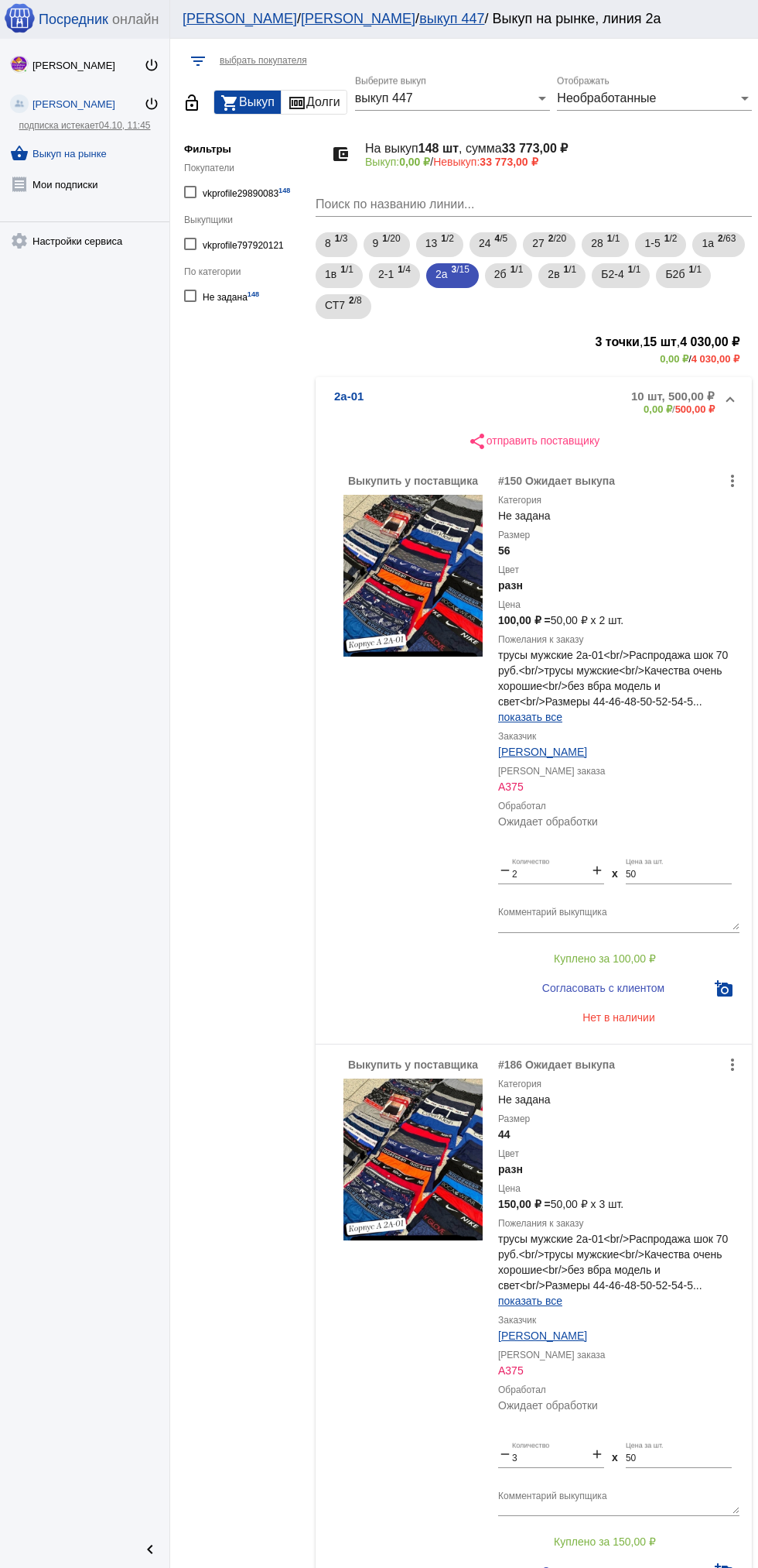
click at [444, 392] on mat-panel-title "2а-01" at bounding box center [391, 402] width 115 height 25
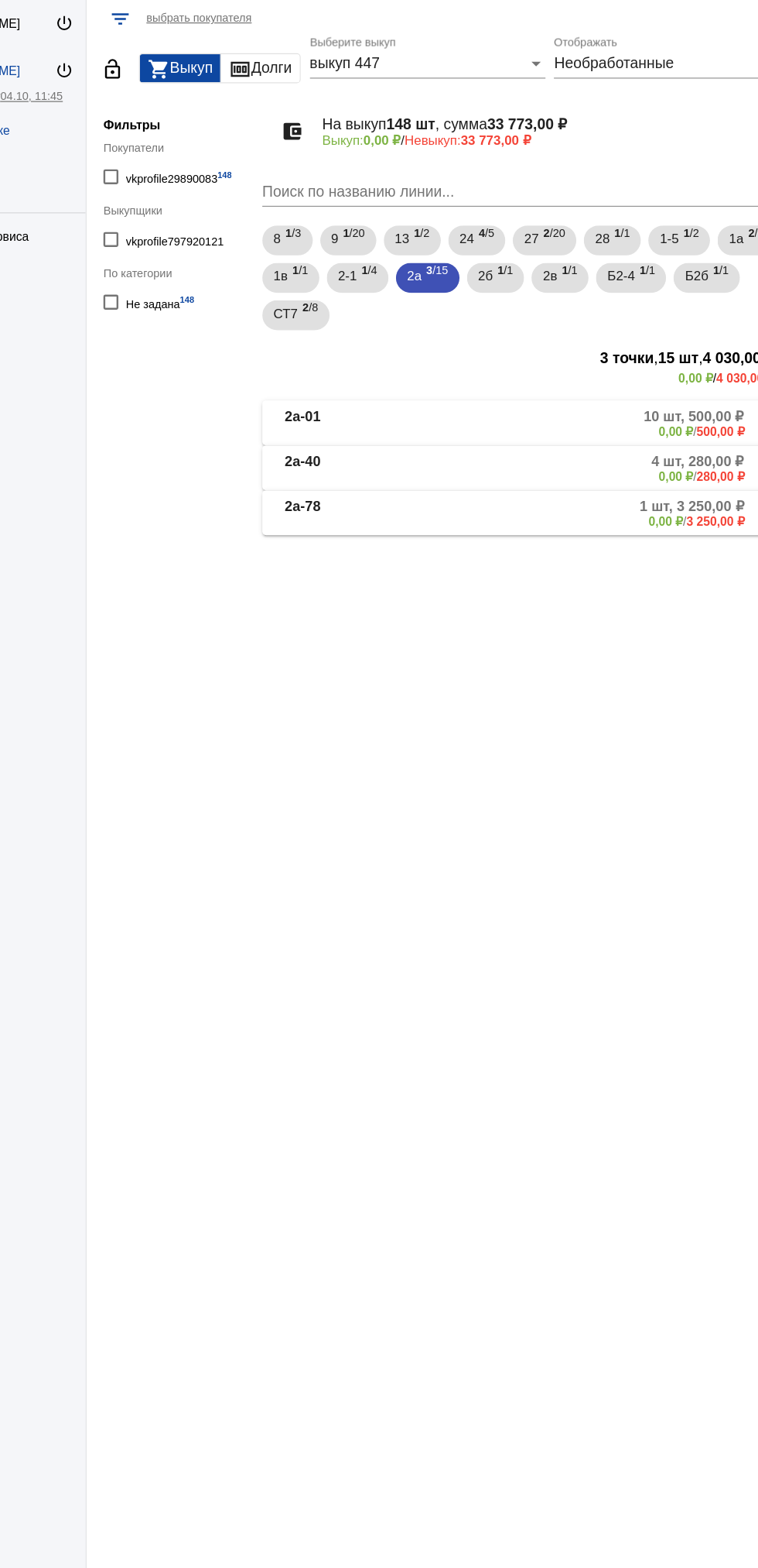
click at [467, 390] on mat-panel-description "10 шт, 500,00 ₽ 0,00 ₽ / 500,00 ₽" at bounding box center [588, 396] width 254 height 25
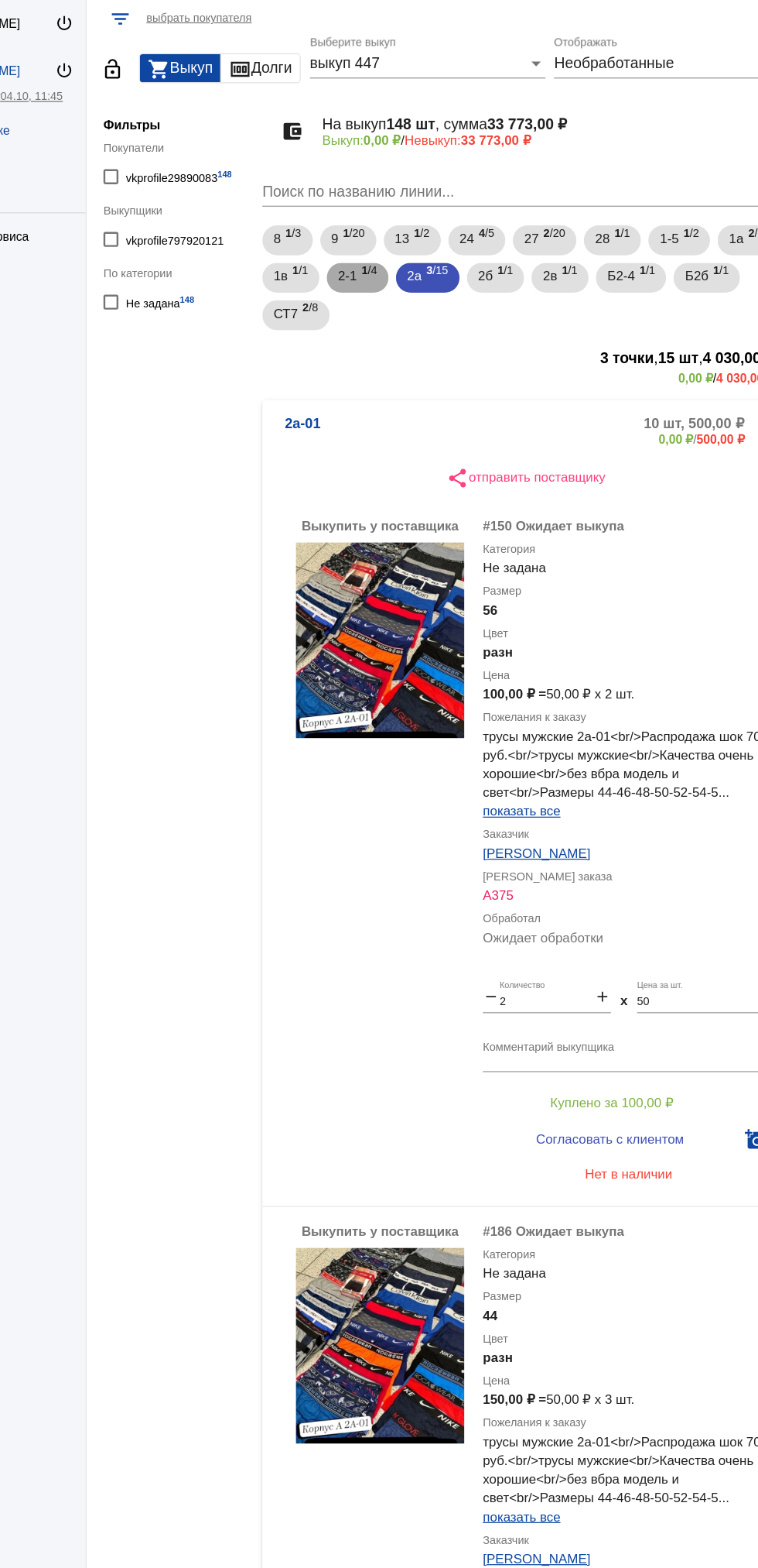
click at [411, 272] on span "1 /4" at bounding box center [405, 276] width 13 height 32
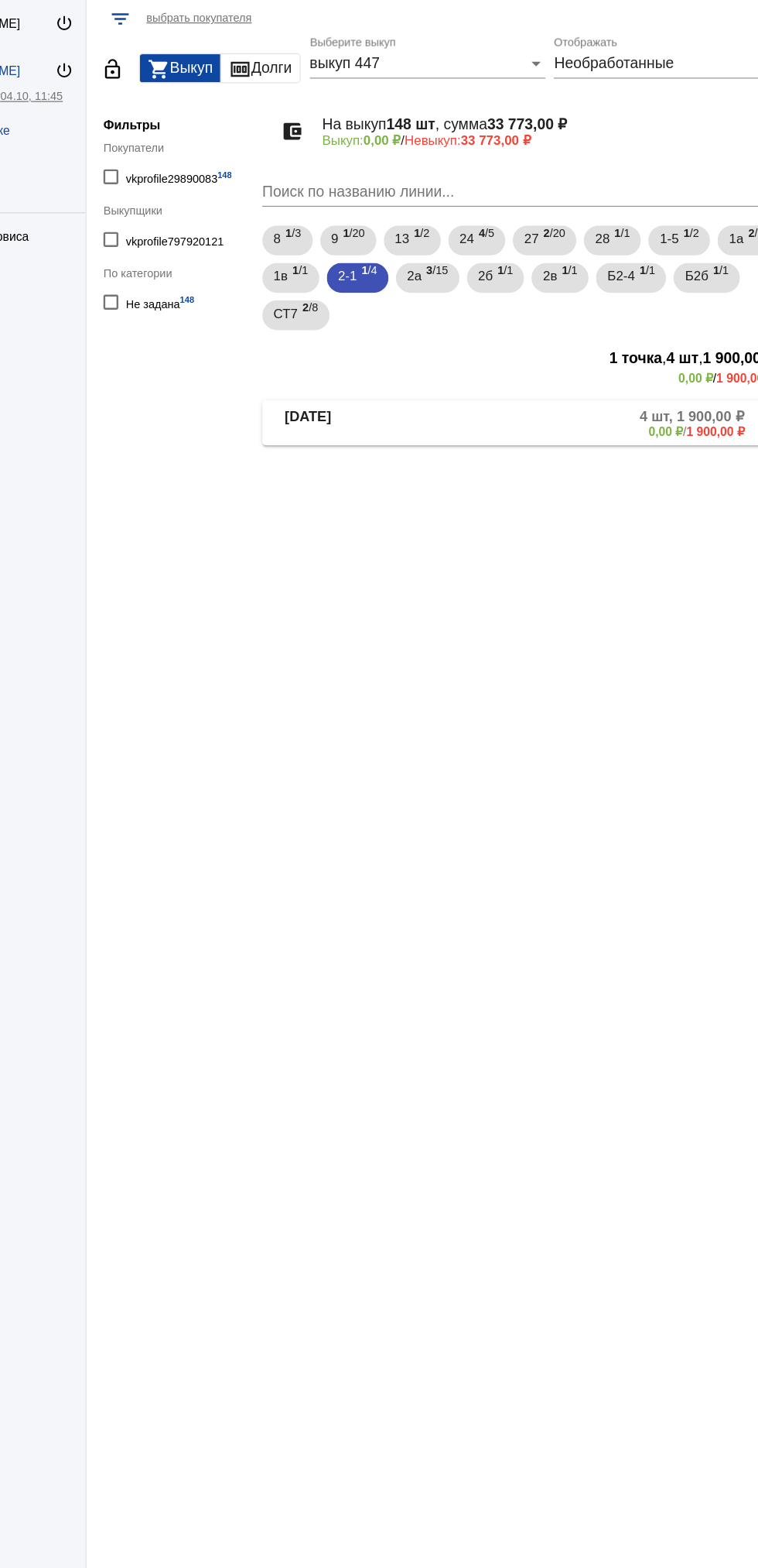
click at [510, 401] on mat-panel-description "4 шт, 1 900,00 ₽ 0,00 ₽ / 1 900,00 ₽" at bounding box center [590, 396] width 249 height 25
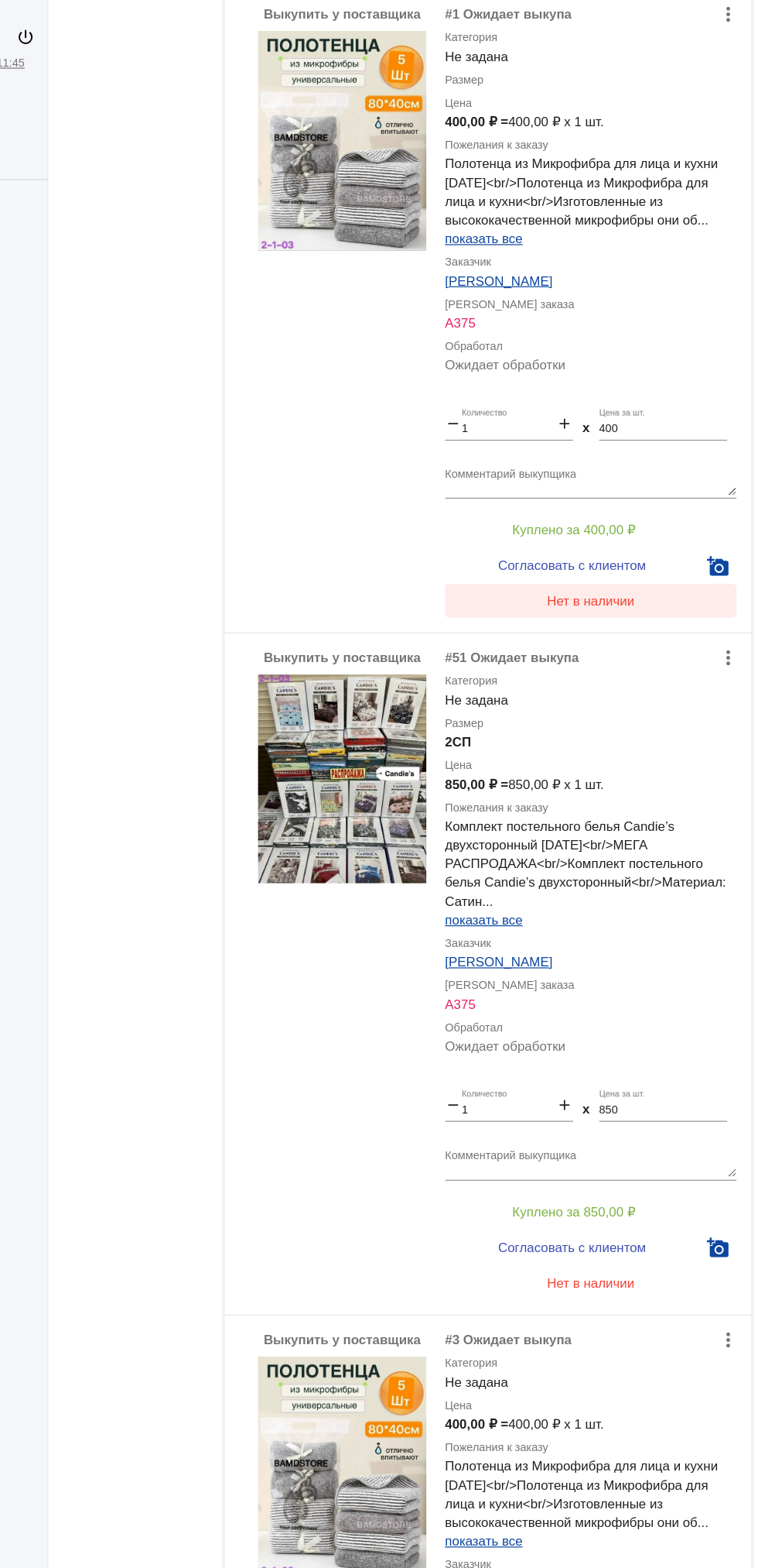
scroll to position [996, 0]
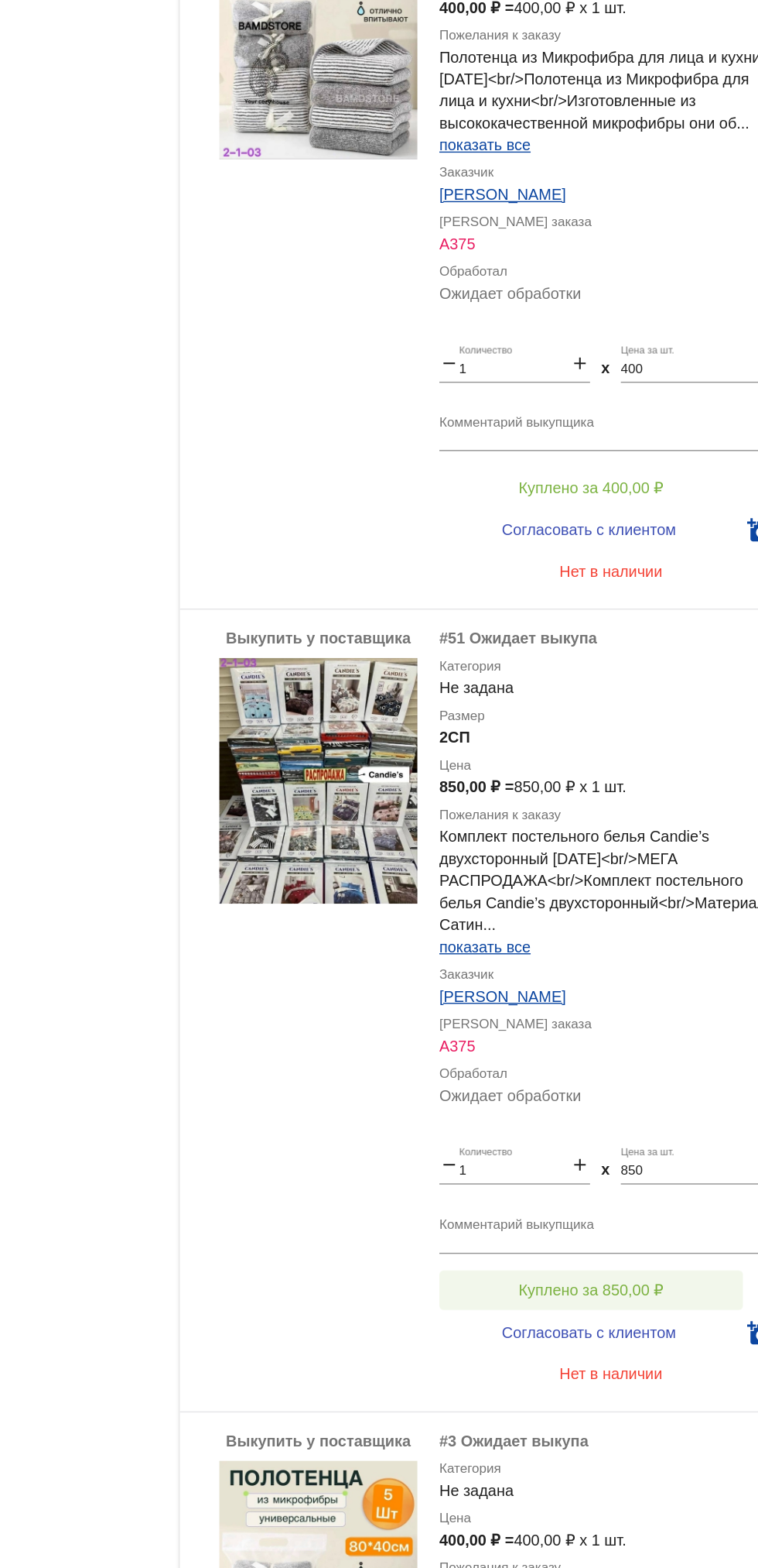
click at [622, 1079] on span "Куплено за 850,00 ₽" at bounding box center [605, 1075] width 102 height 13
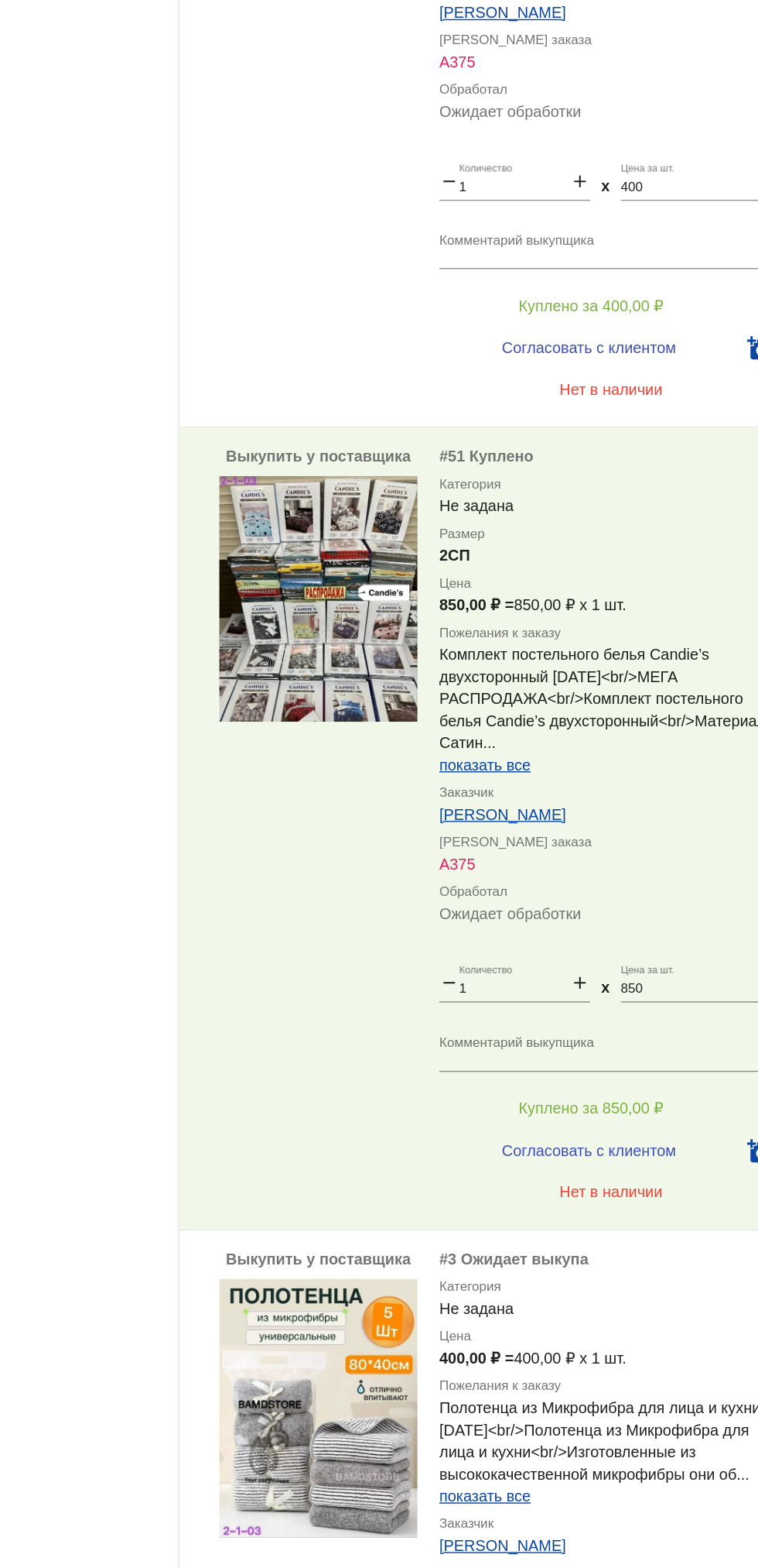
scroll to position [1226, 0]
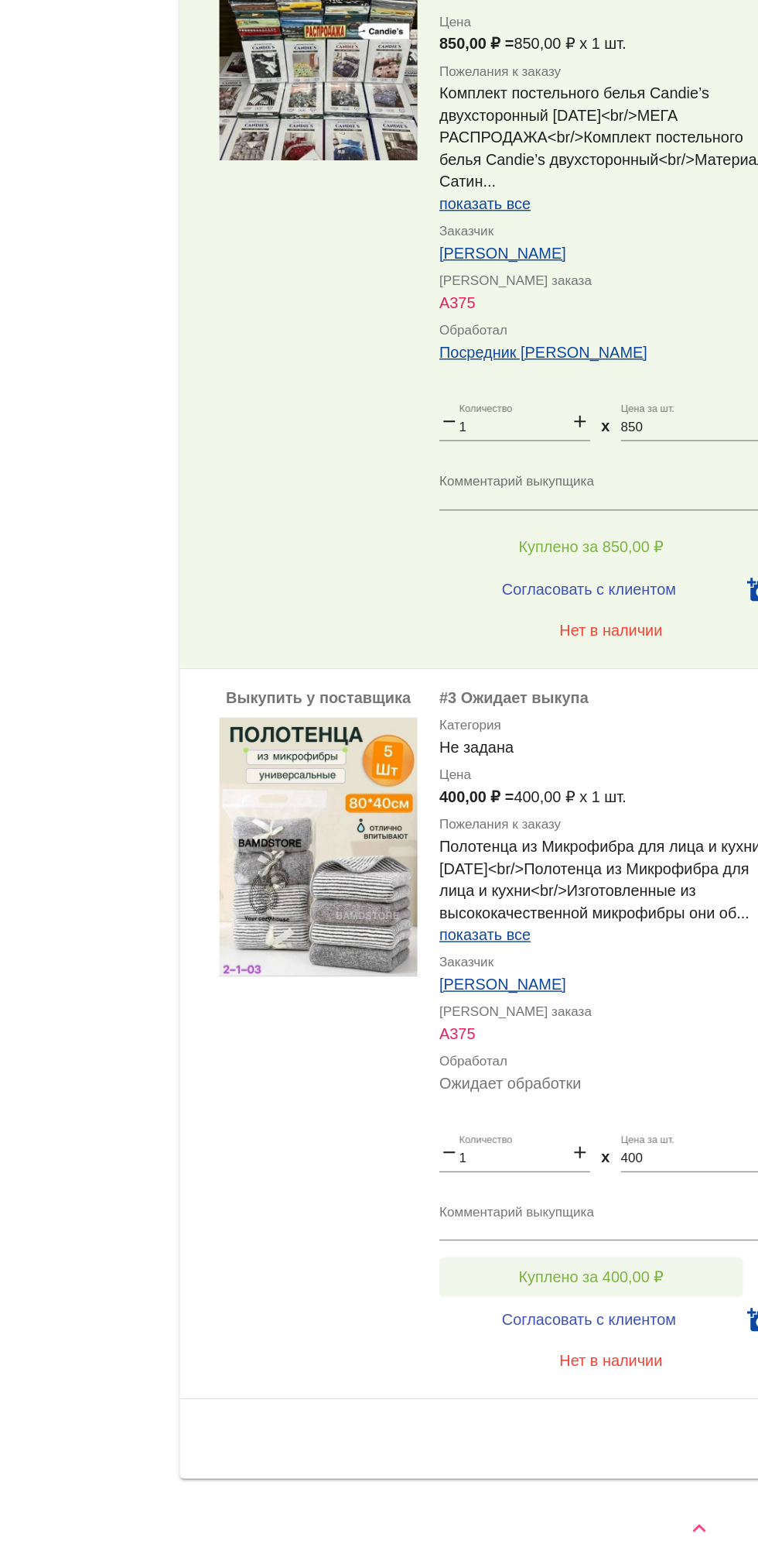
click at [650, 1354] on span "Куплено за 400,00 ₽" at bounding box center [605, 1358] width 102 height 13
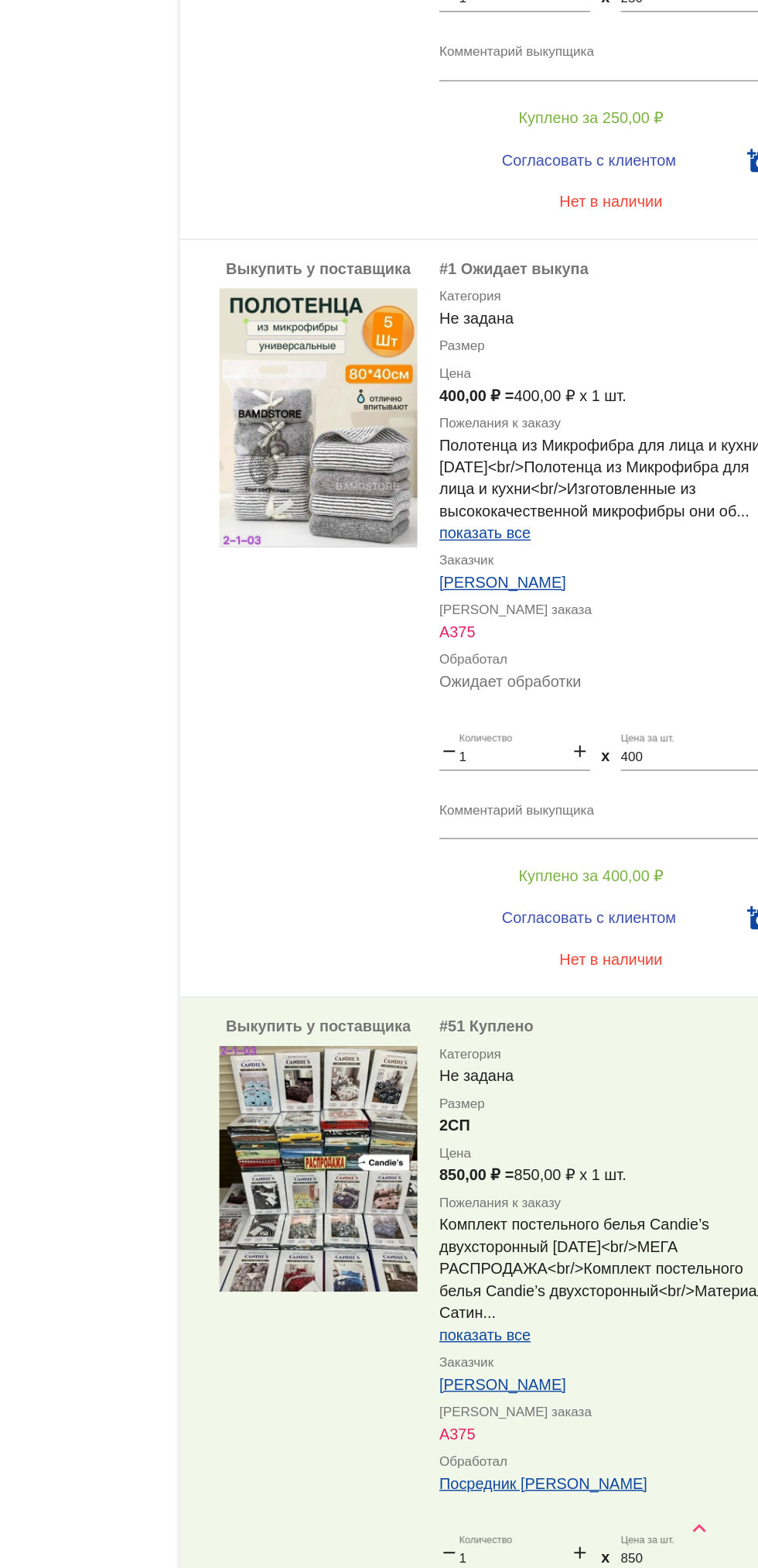
scroll to position [427, 0]
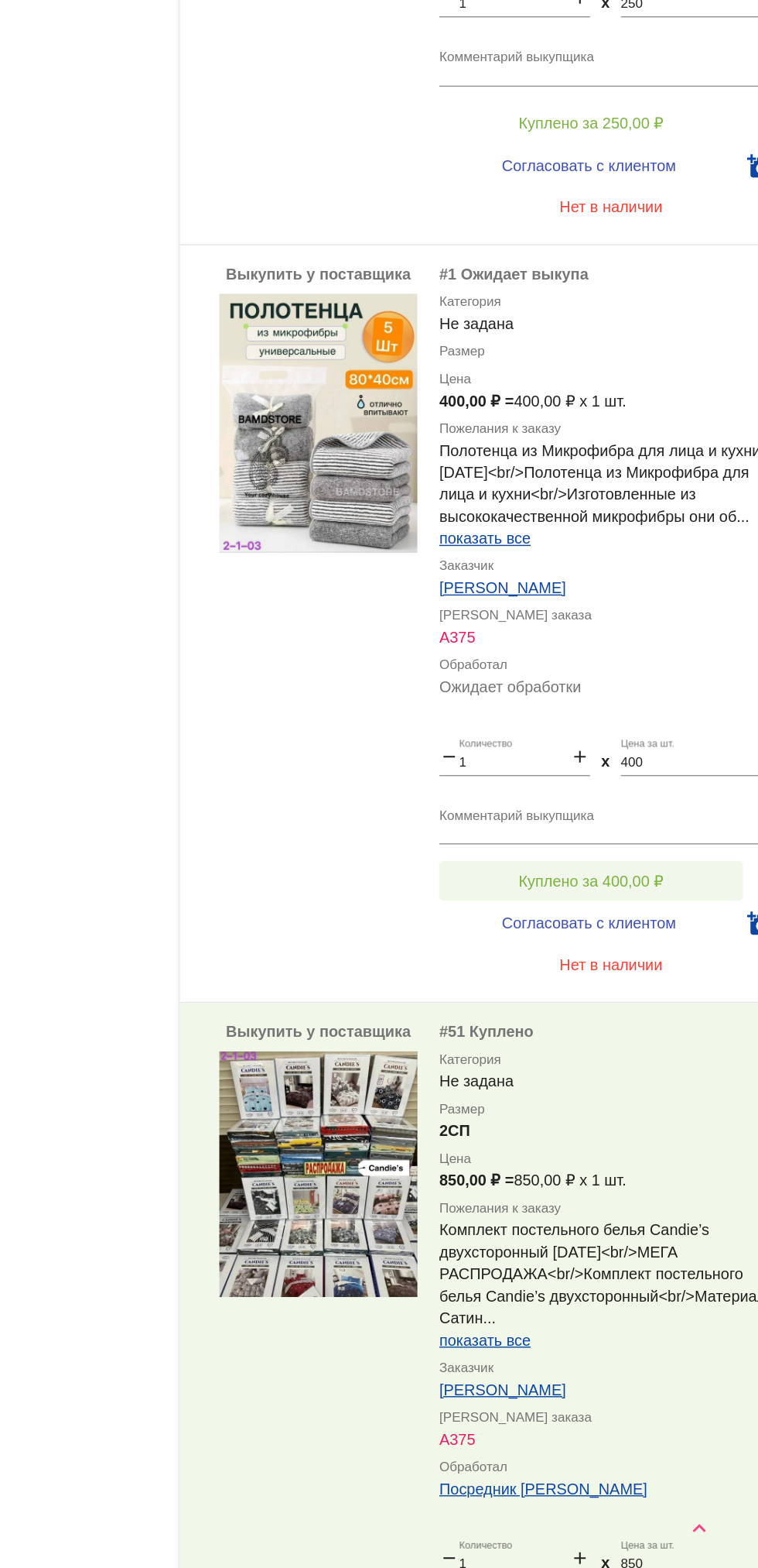
click at [637, 1079] on span "Куплено за 400,00 ₽" at bounding box center [605, 1079] width 102 height 13
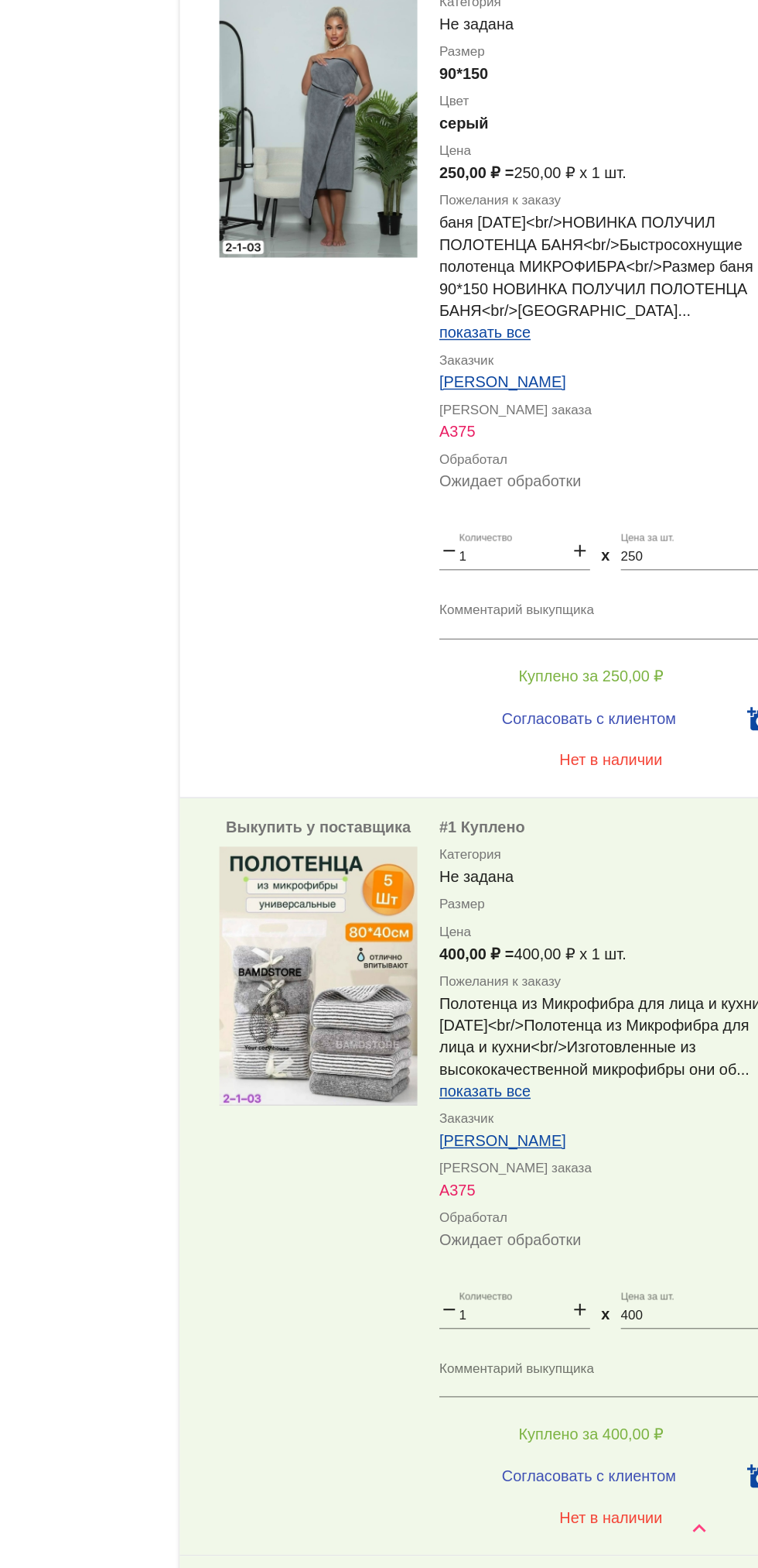
scroll to position [0, 0]
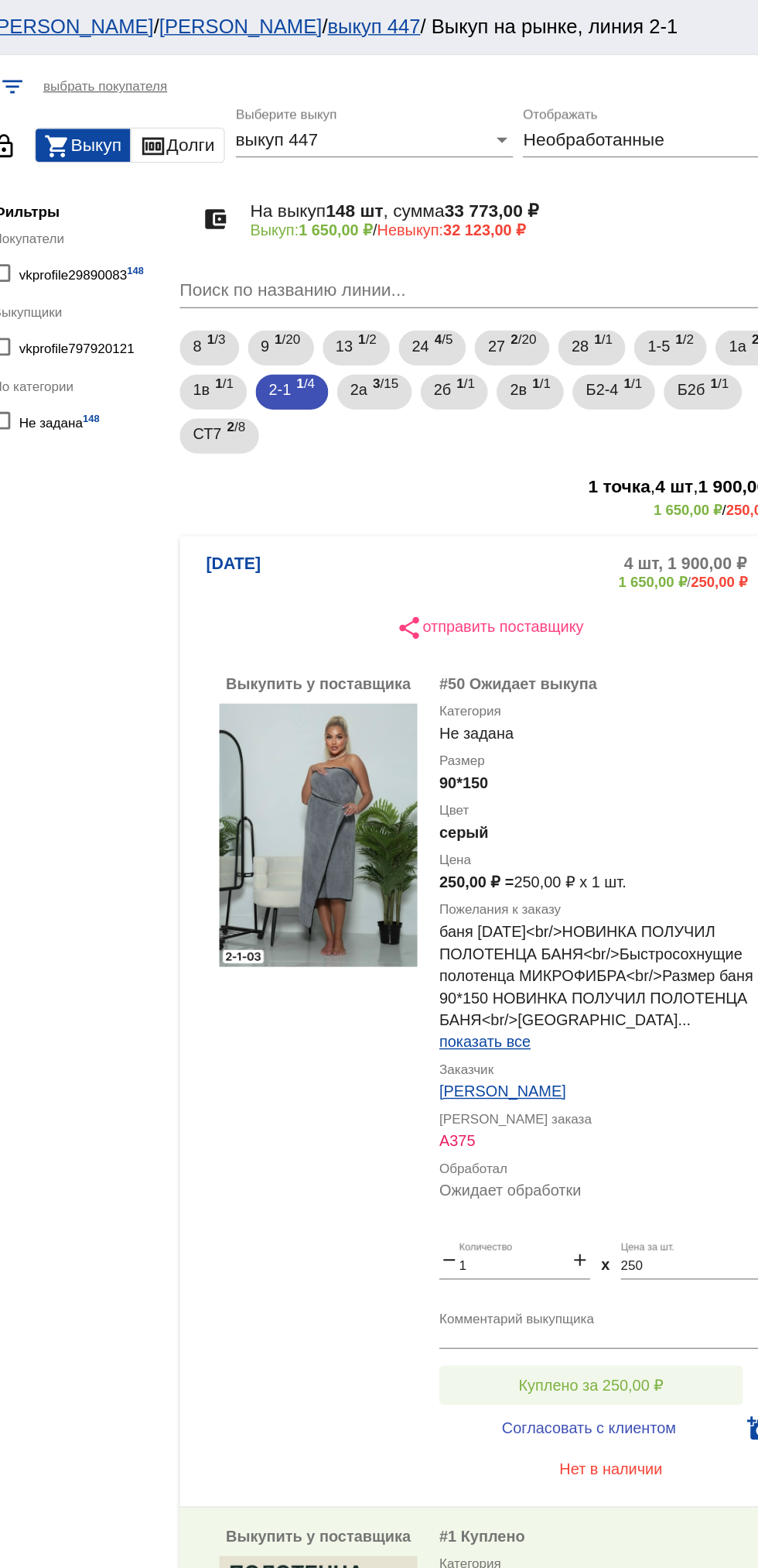
click at [653, 960] on button "Куплено за 250,00 ₽" at bounding box center [605, 974] width 214 height 28
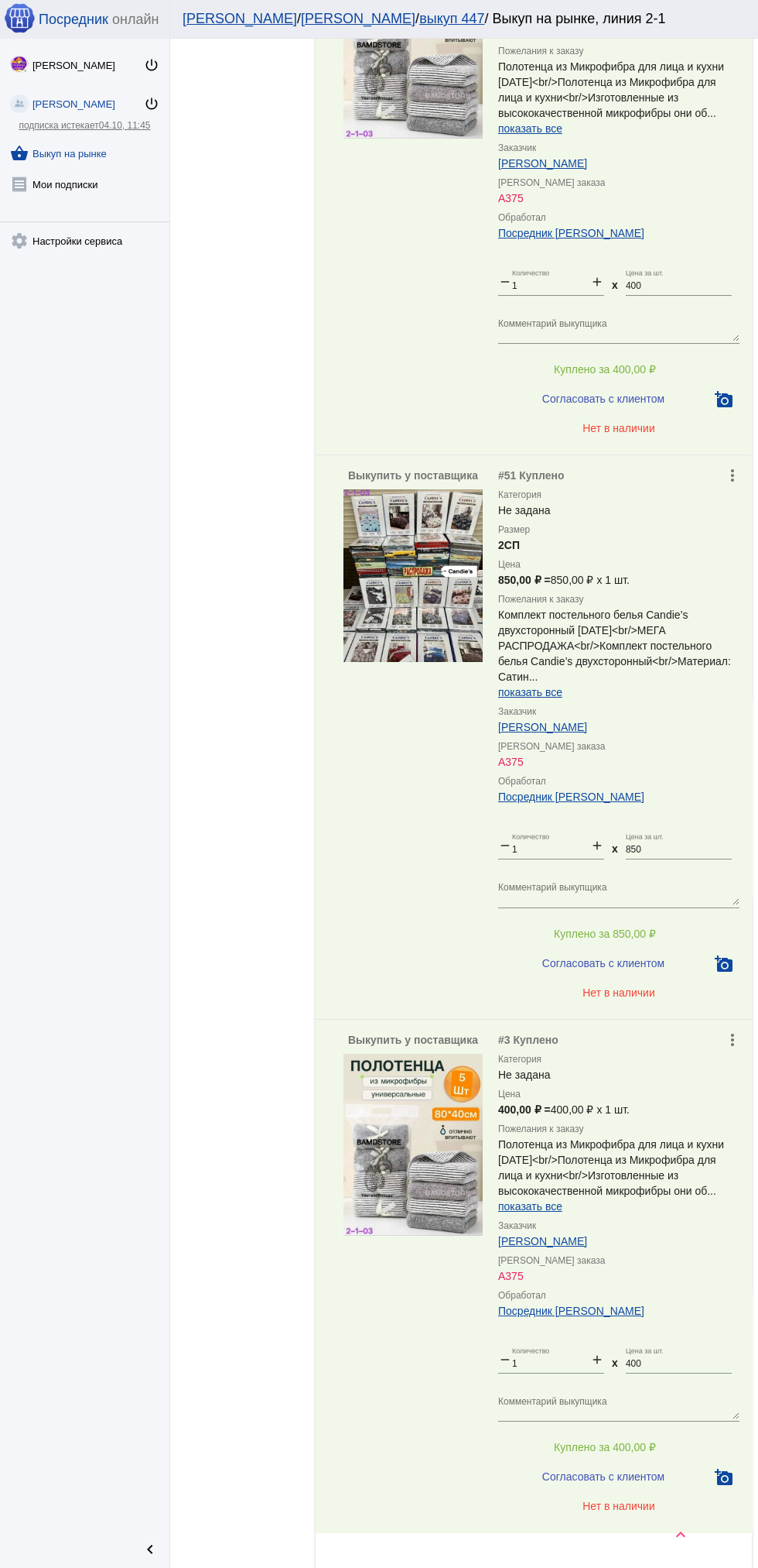
scroll to position [1316, 0]
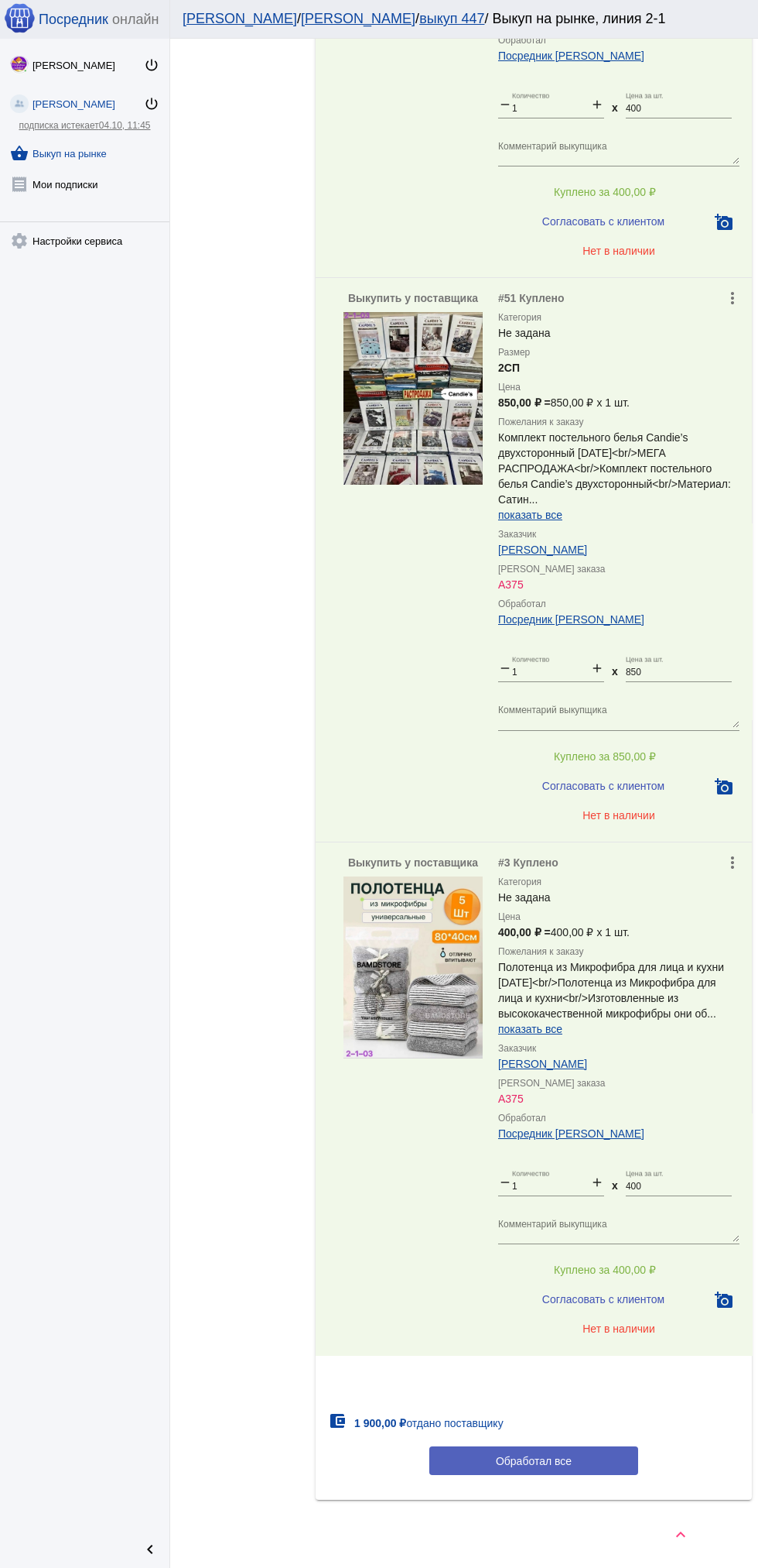
click at [567, 1457] on span "Обработал все" at bounding box center [534, 1461] width 76 height 13
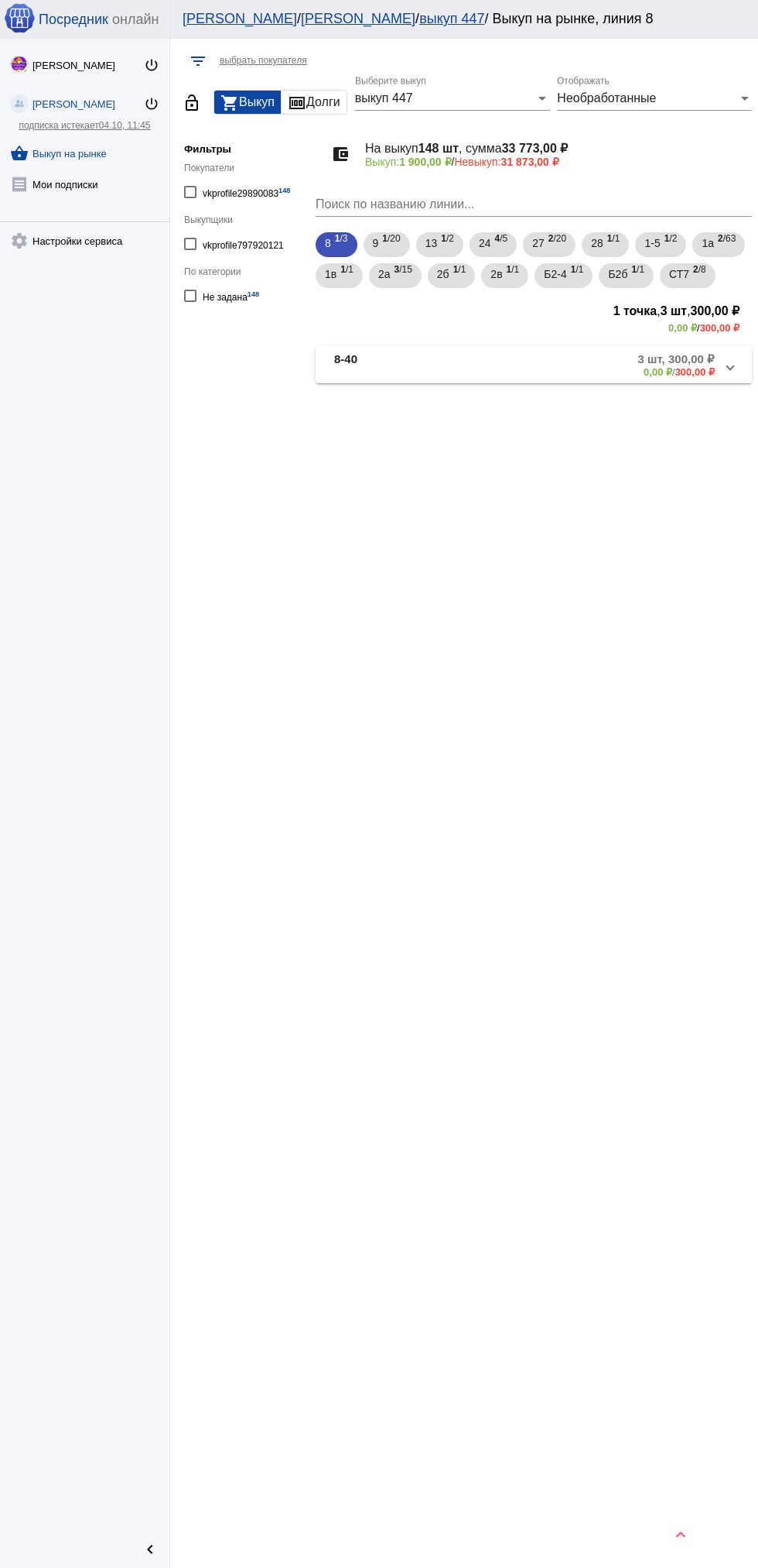
scroll to position [0, 0]
click at [412, 275] on span "3 /15" at bounding box center [403, 276] width 18 height 32
click at [586, 378] on mat-panel-description "10 шт, 500,00 ₽ 0,00 ₽ / 500,00 ₽" at bounding box center [588, 365] width 254 height 25
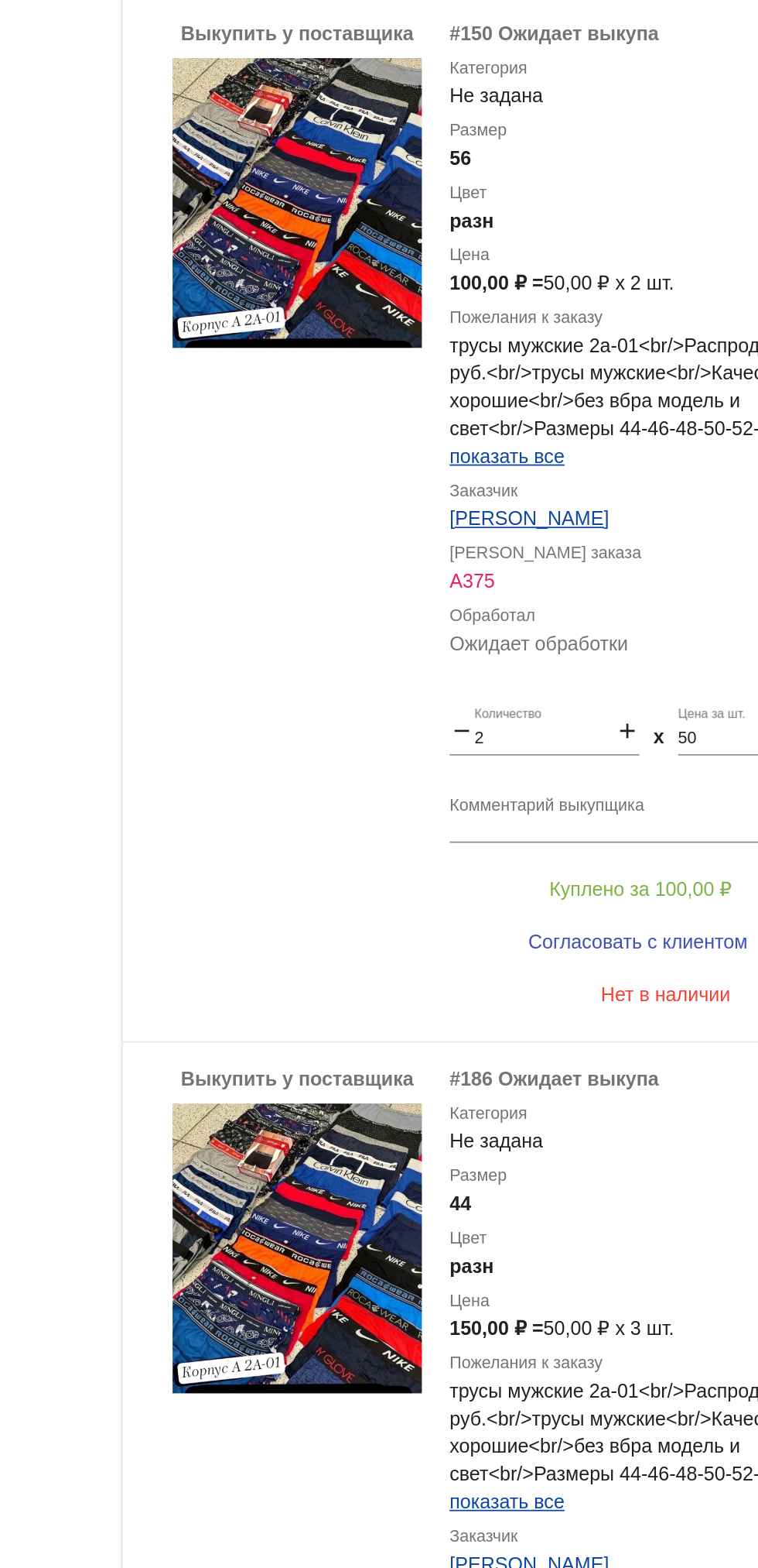
scroll to position [164, 0]
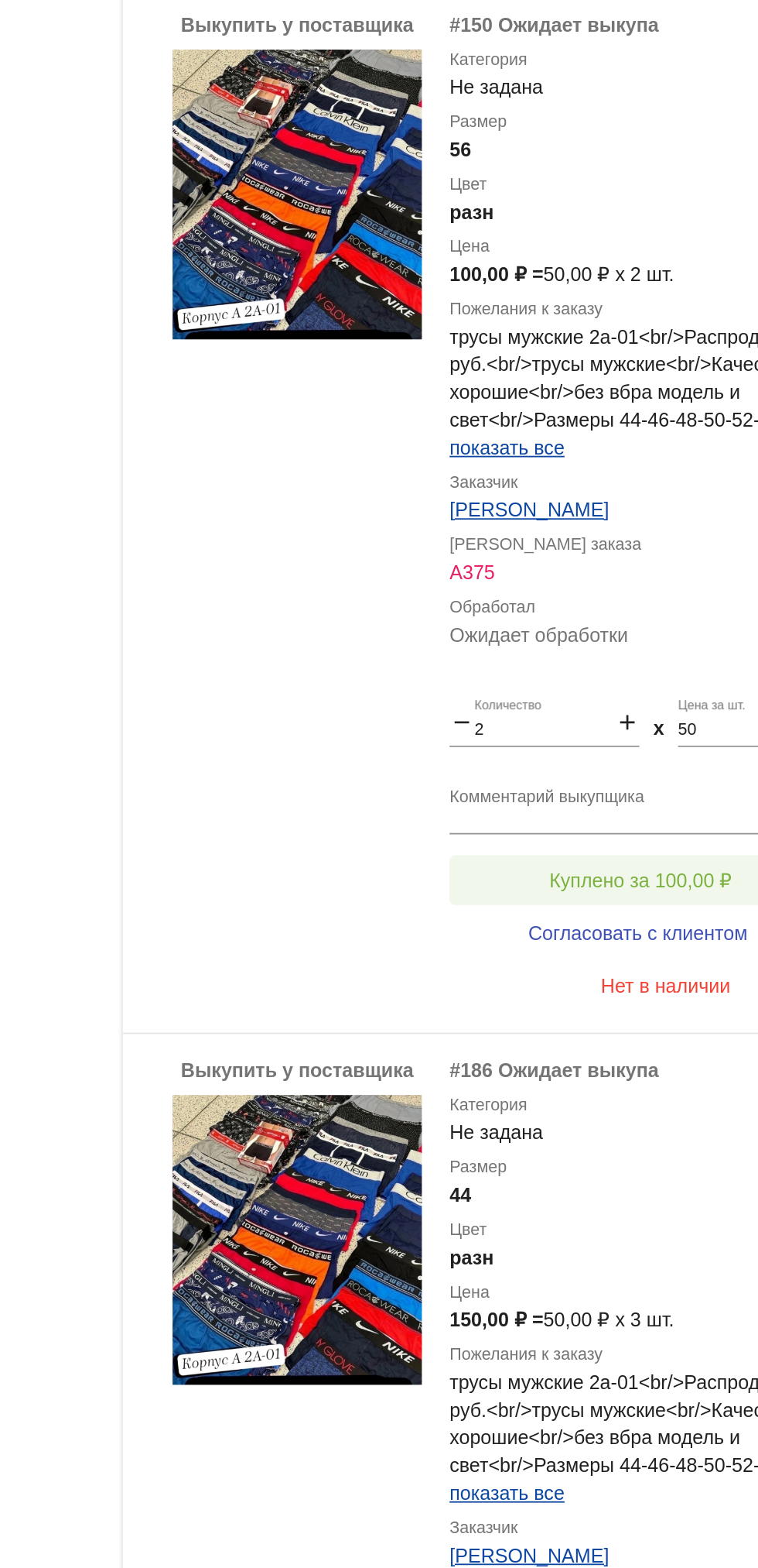
click at [611, 778] on button "Куплено за 100,00 ₽" at bounding box center [605, 763] width 214 height 28
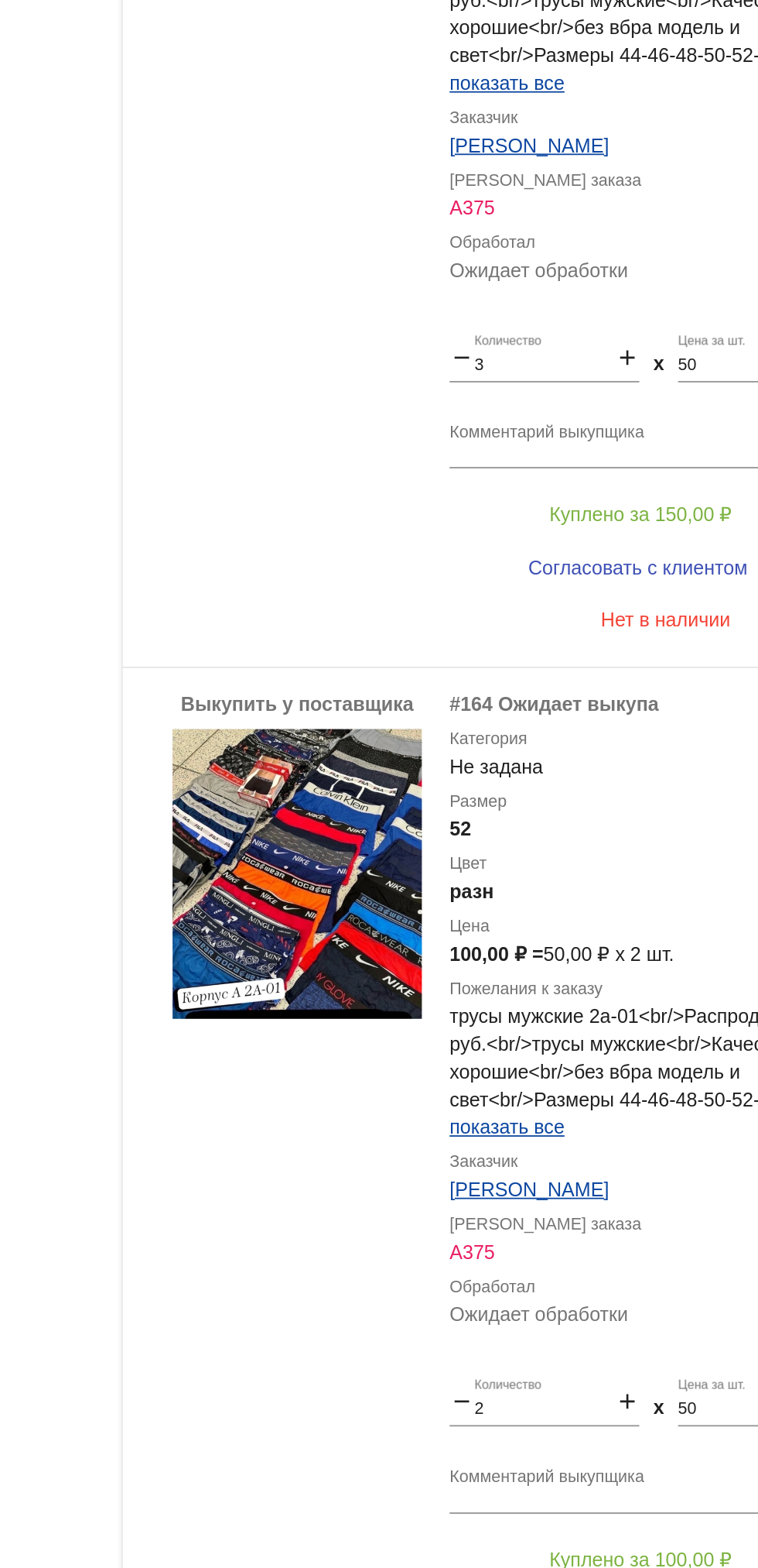
scroll to position [950, 0]
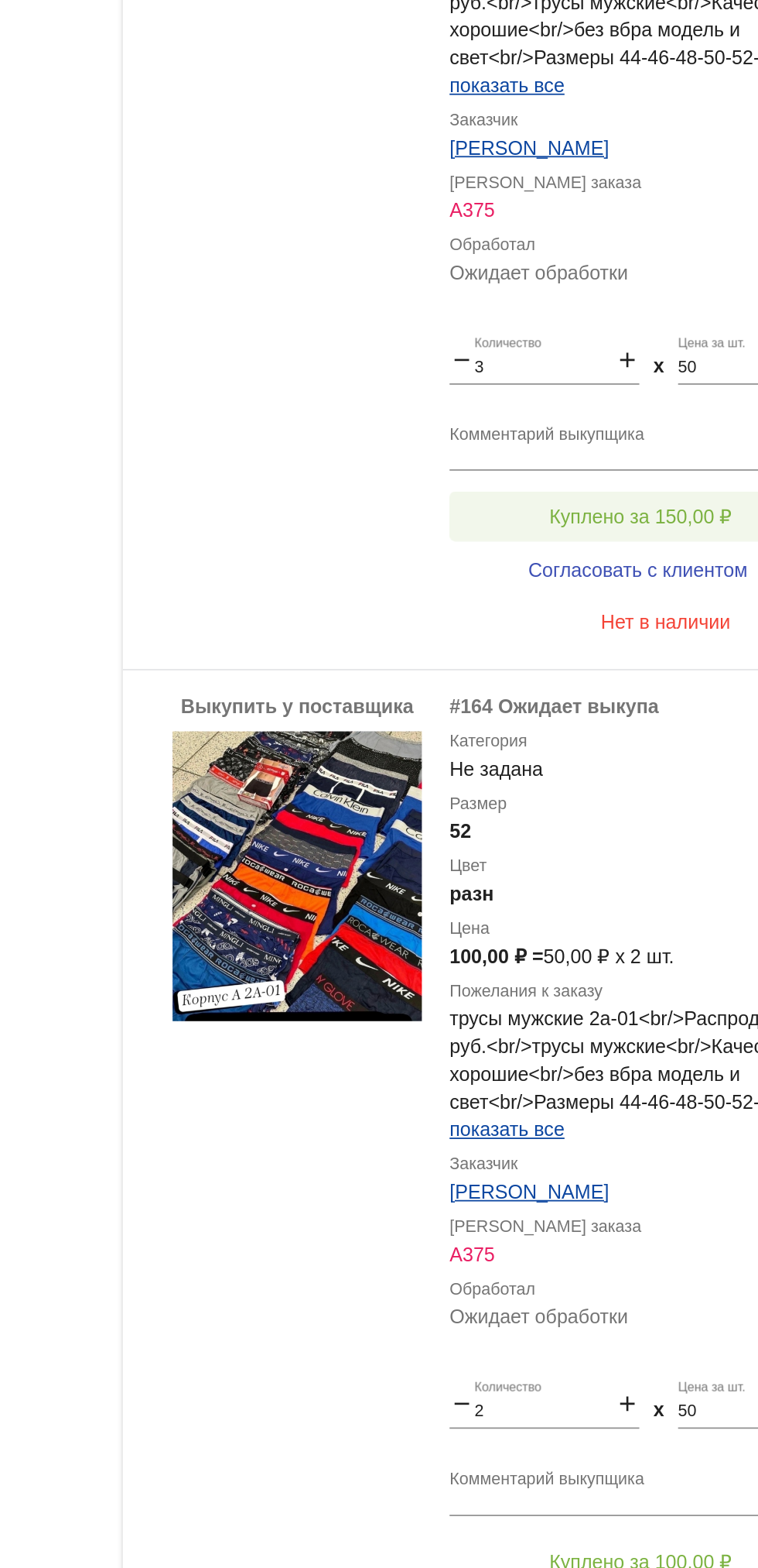
click at [622, 567] on span "Куплено за 150,00 ₽" at bounding box center [605, 560] width 102 height 13
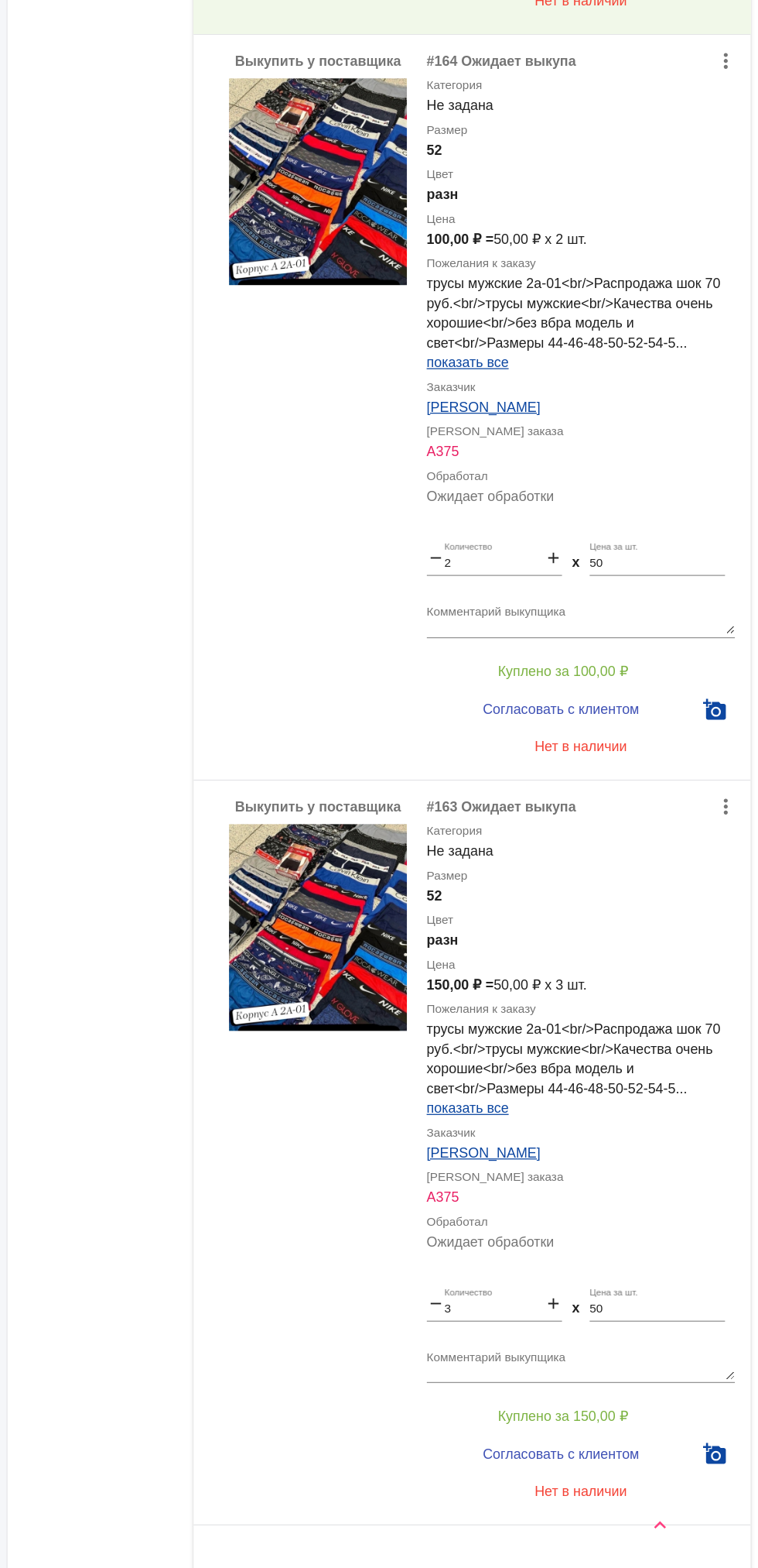
scroll to position [1224, 0]
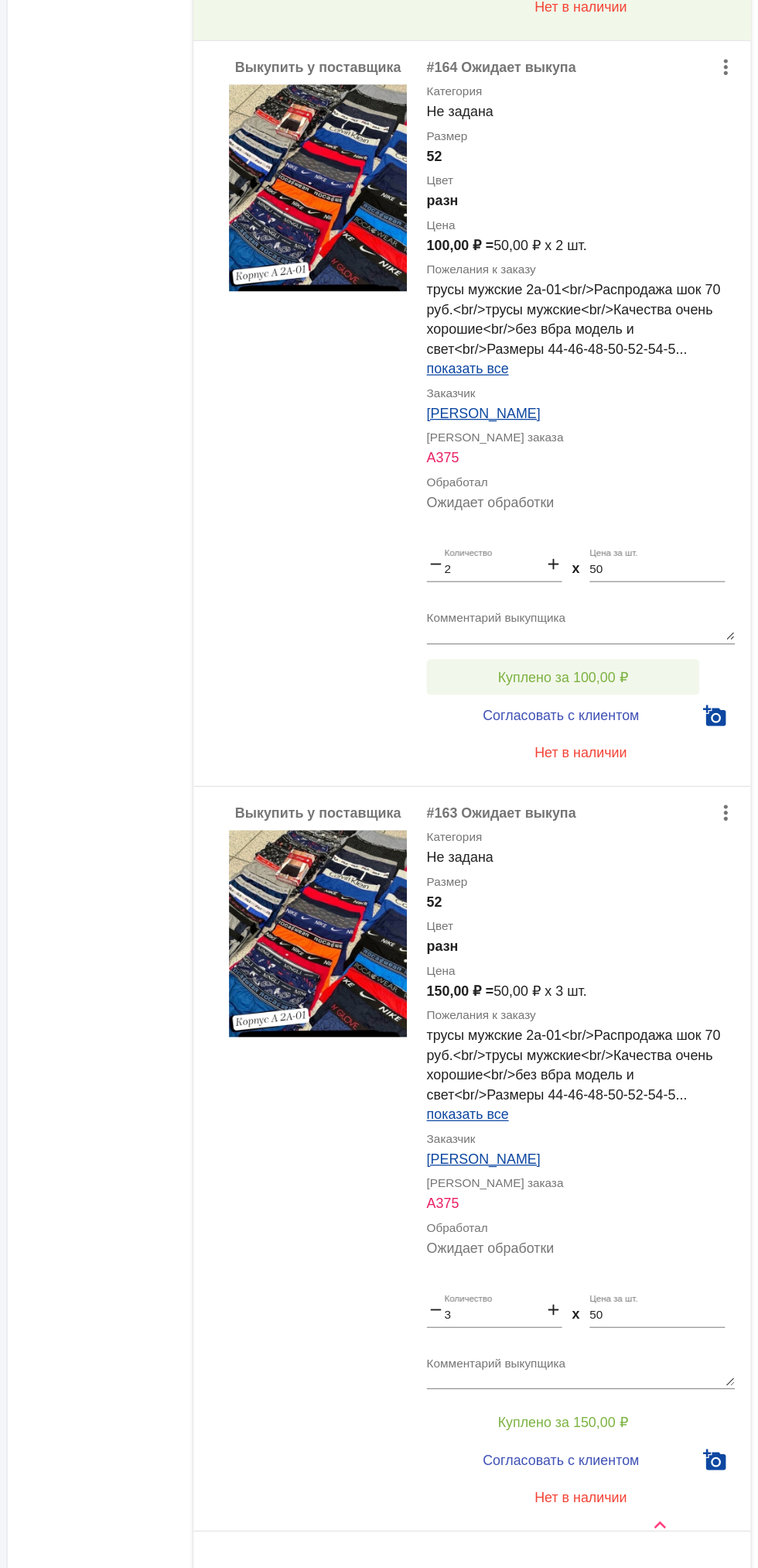
click at [532, 884] on button "Куплено за 100,00 ₽" at bounding box center [605, 870] width 214 height 28
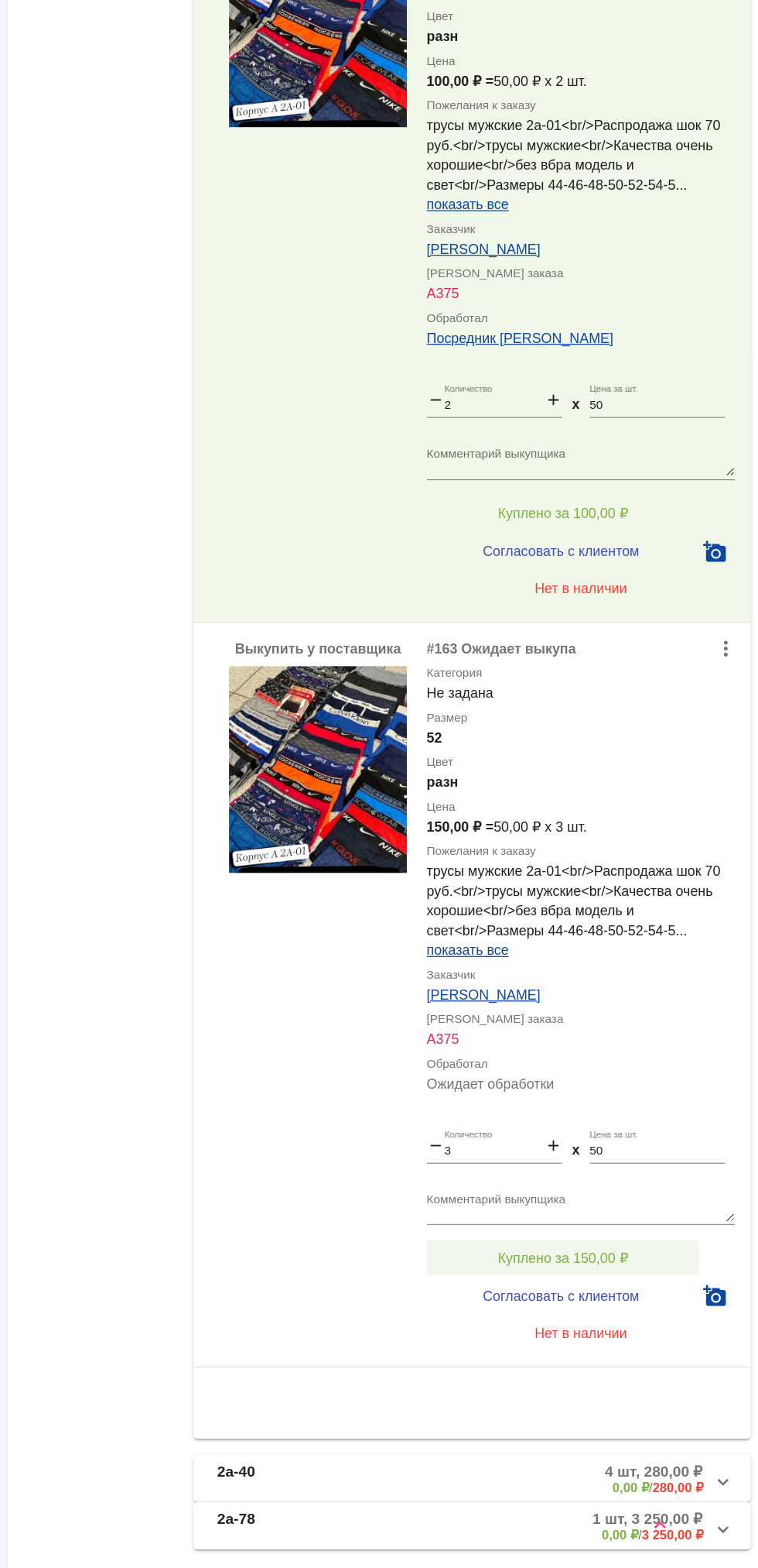
click at [638, 1331] on span "Куплено за 150,00 ₽" at bounding box center [605, 1324] width 102 height 13
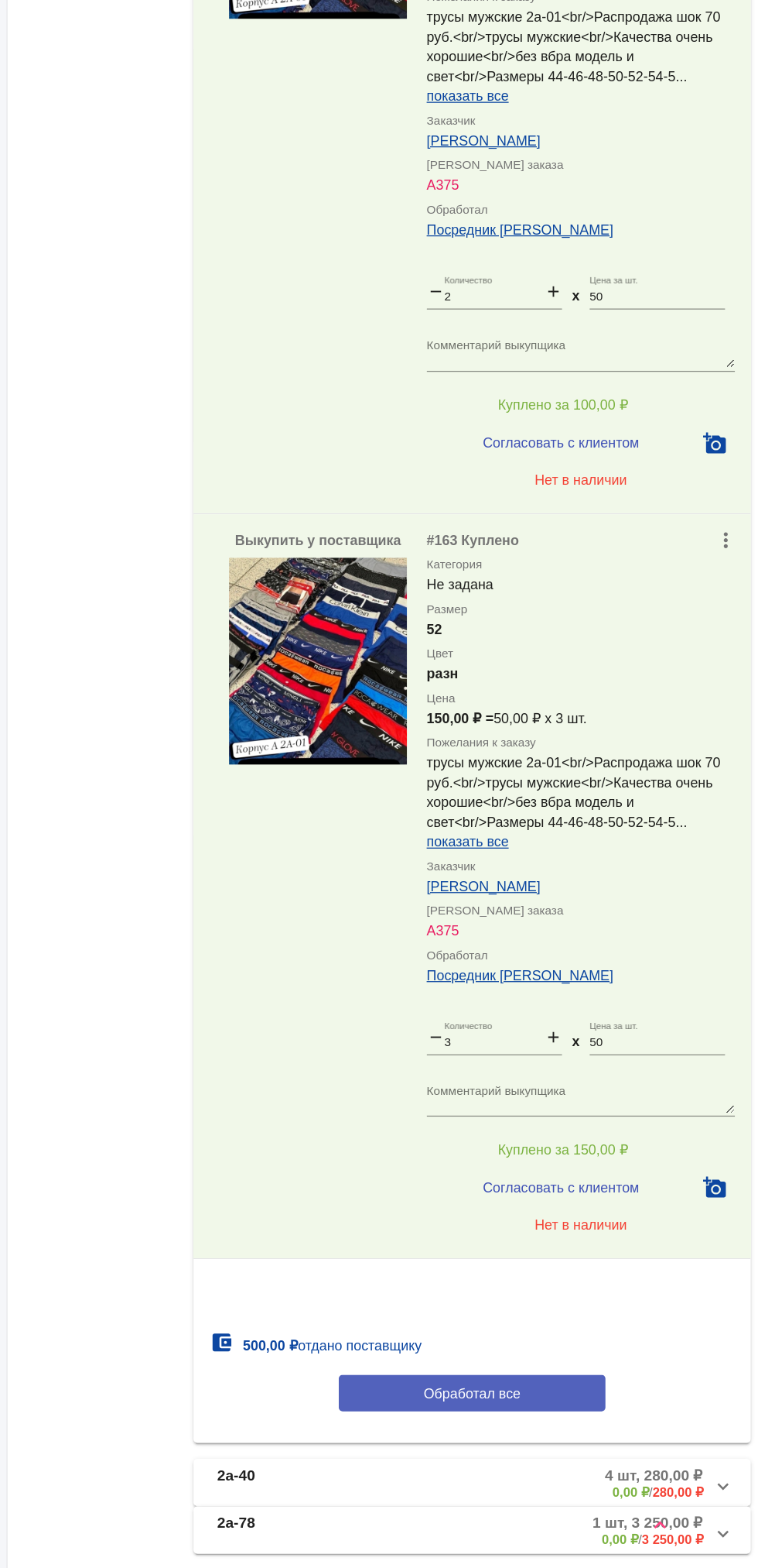
click at [593, 1446] on button "Обработал все" at bounding box center [534, 1431] width 209 height 28
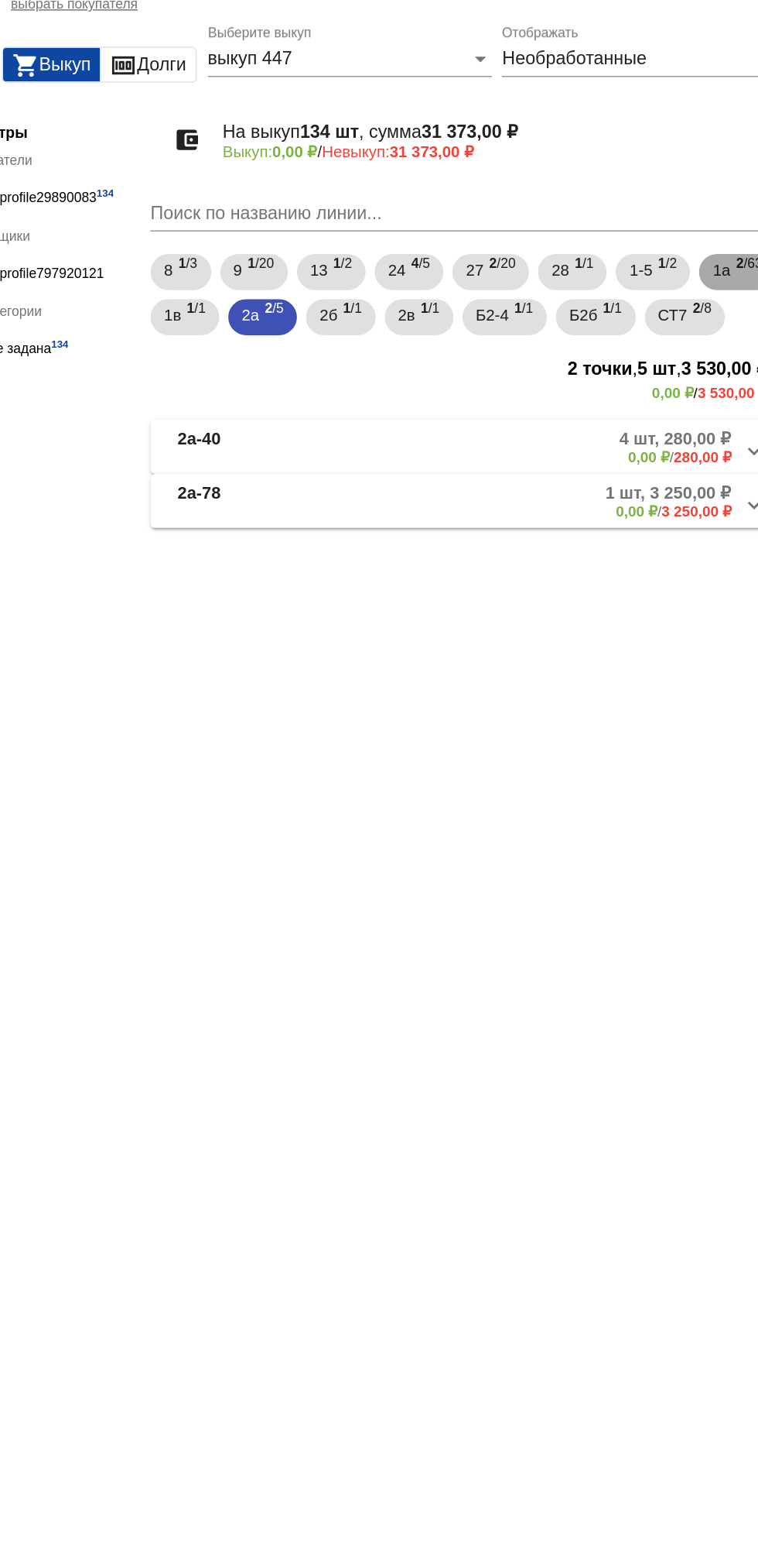
click at [718, 244] on b "2" at bounding box center [720, 238] width 5 height 11
click at [589, 378] on mat-panel-description "4 шт, 1 150,00 ₽ 0,00 ₽ / 1 150,00 ₽" at bounding box center [591, 365] width 248 height 25
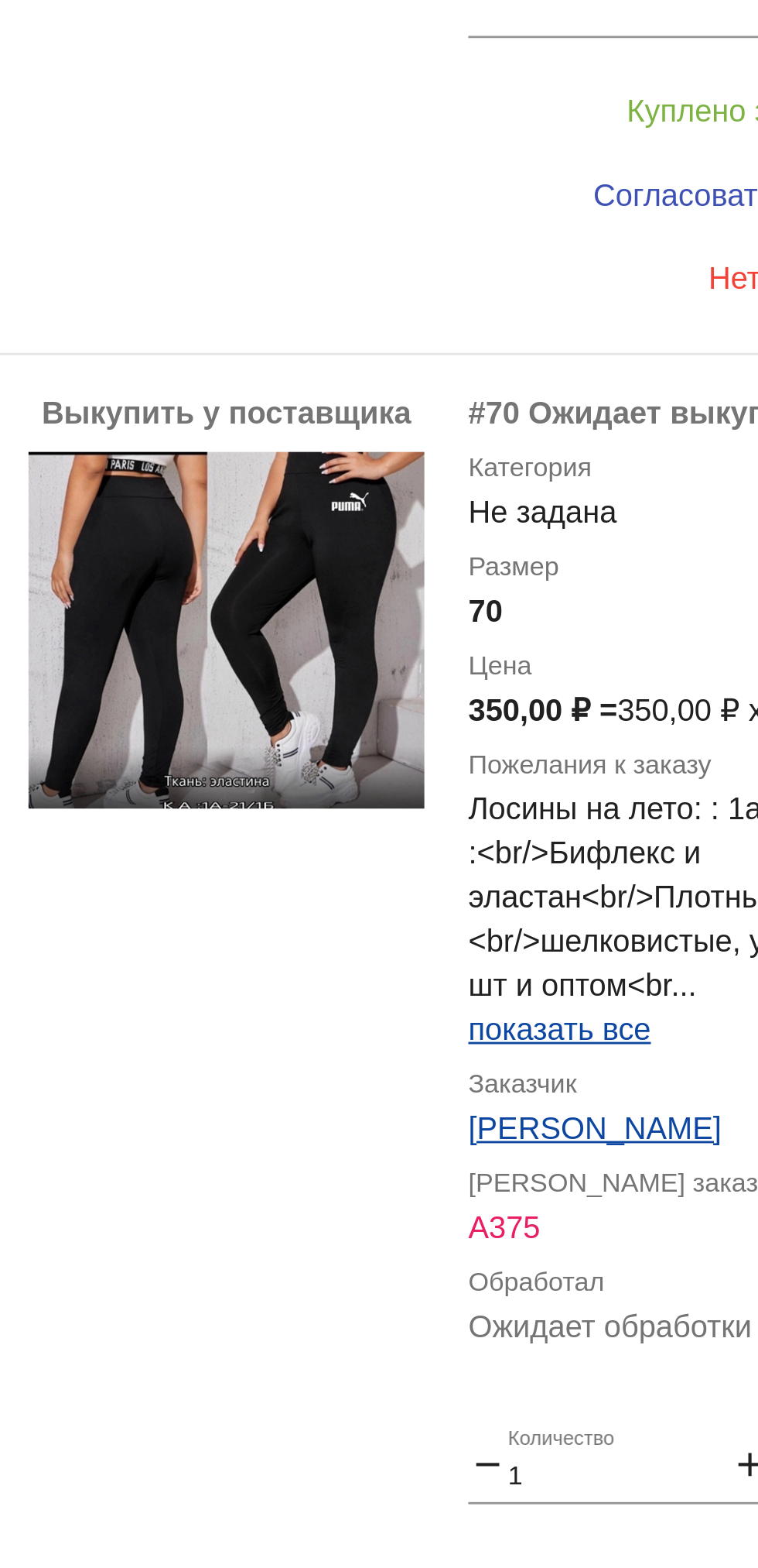
scroll to position [537, 0]
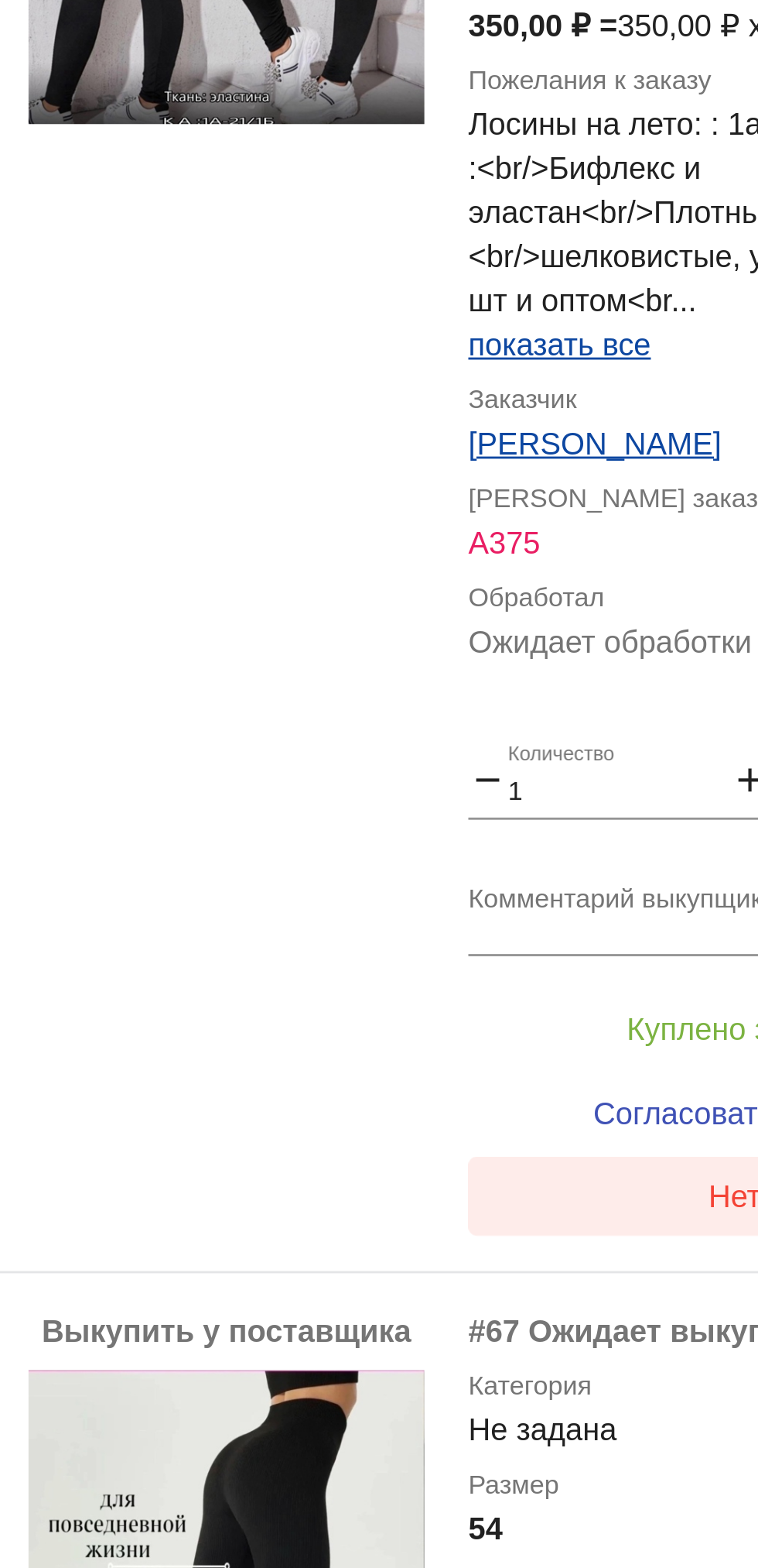
click at [585, 748] on span "Нет в наличии" at bounding box center [619, 741] width 73 height 13
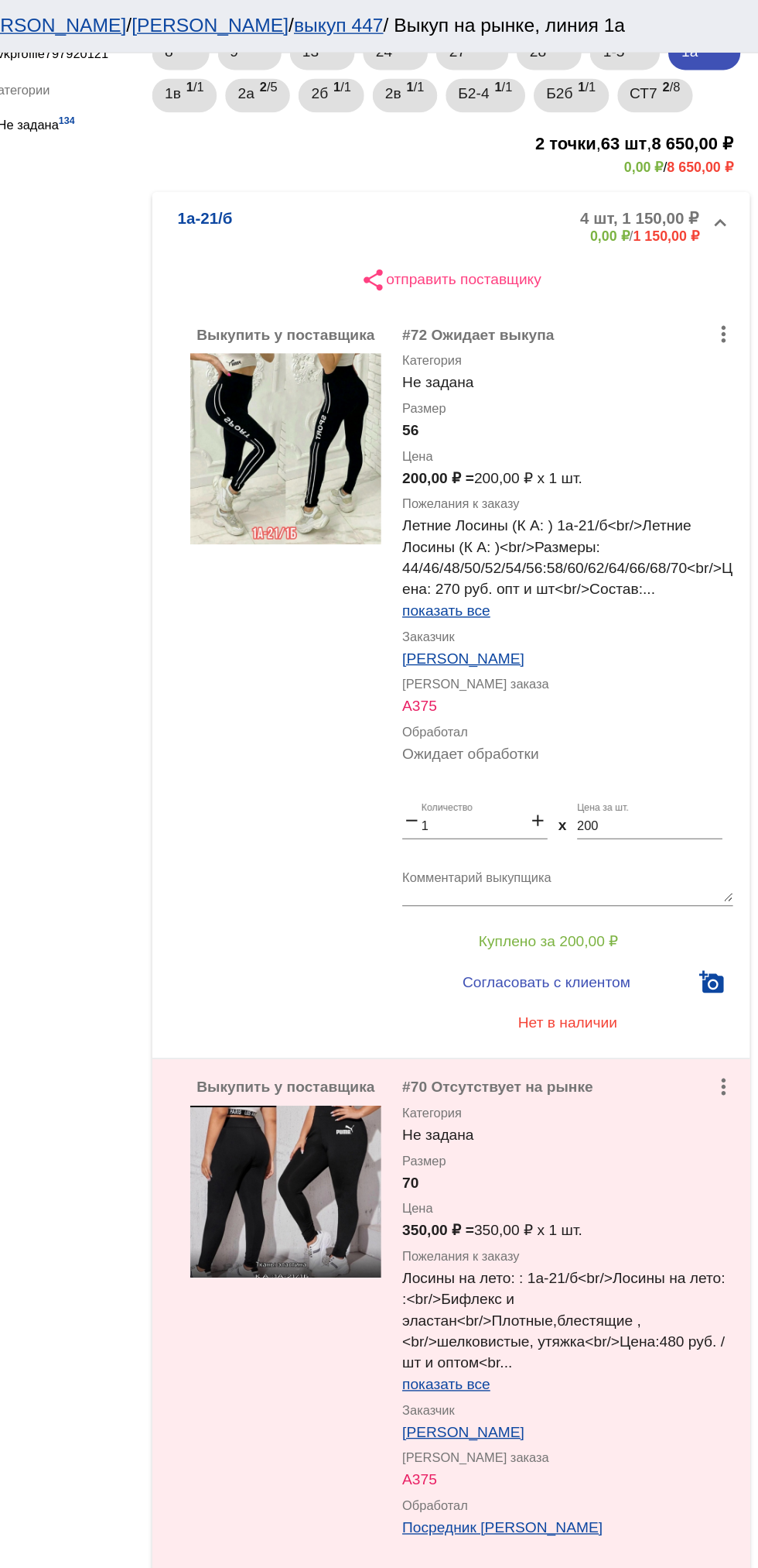
scroll to position [218, 0]
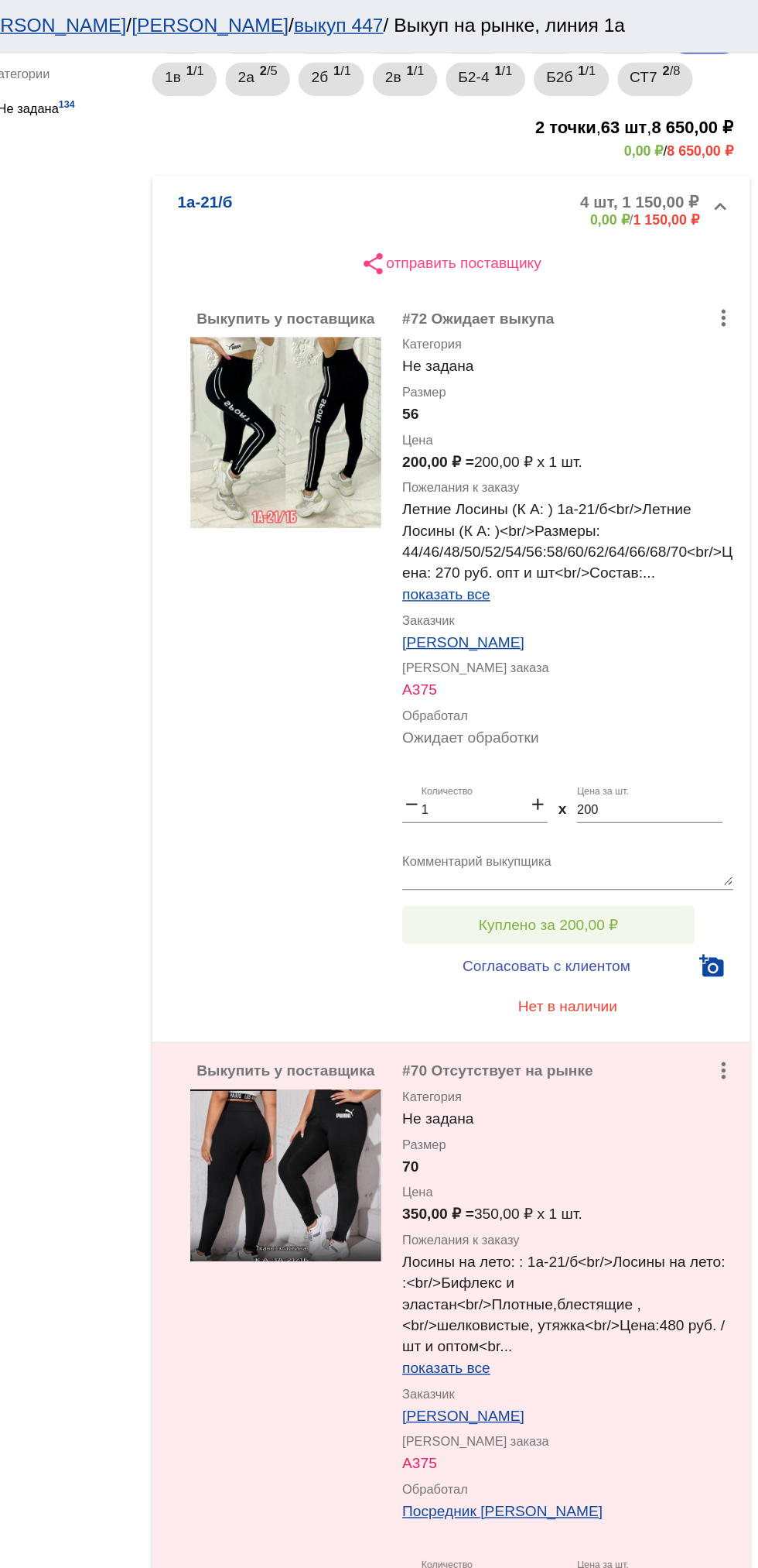
click at [648, 689] on button "Куплено за 200,00 ₽" at bounding box center [605, 675] width 214 height 28
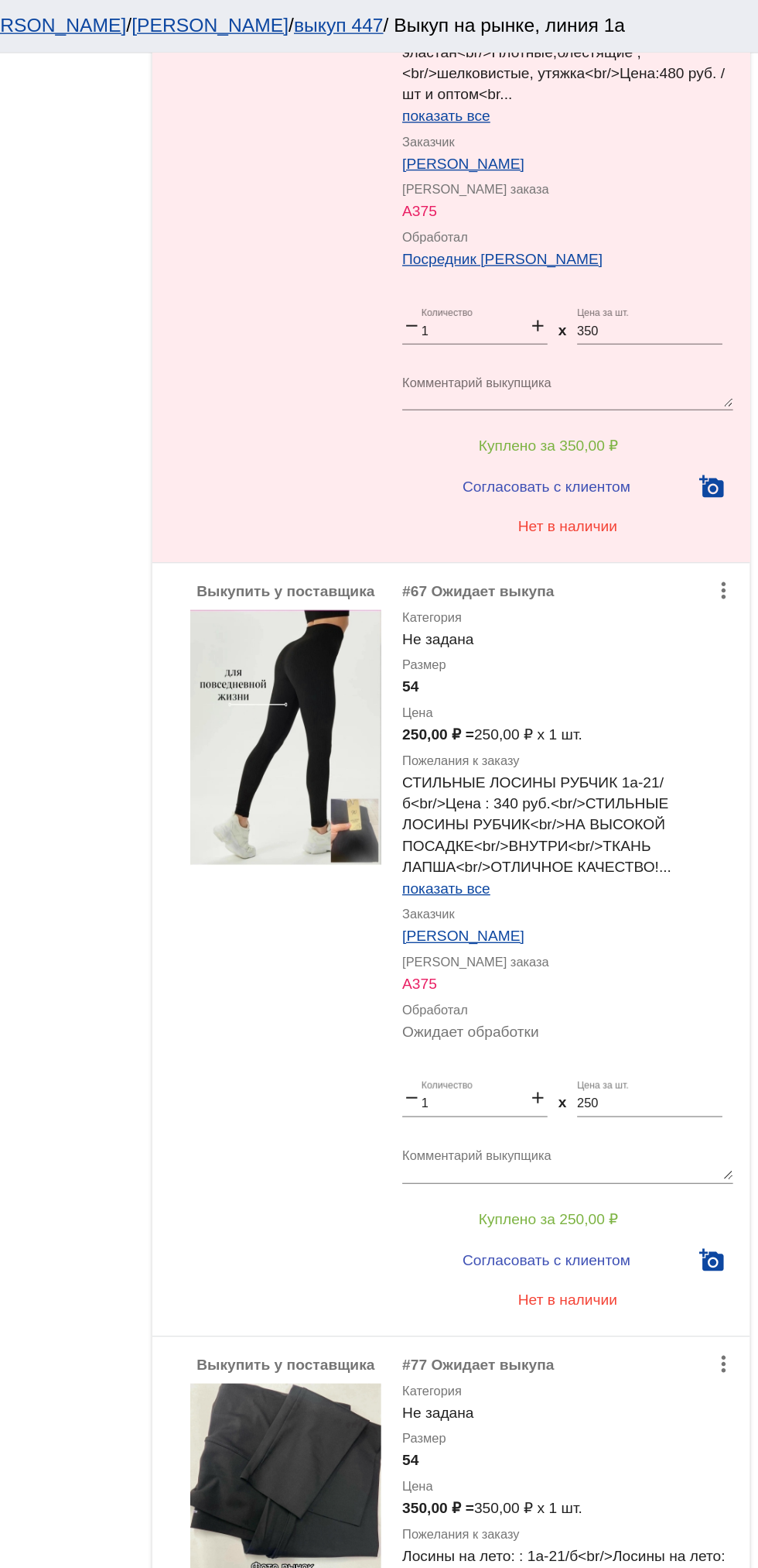
scroll to position [1307, 0]
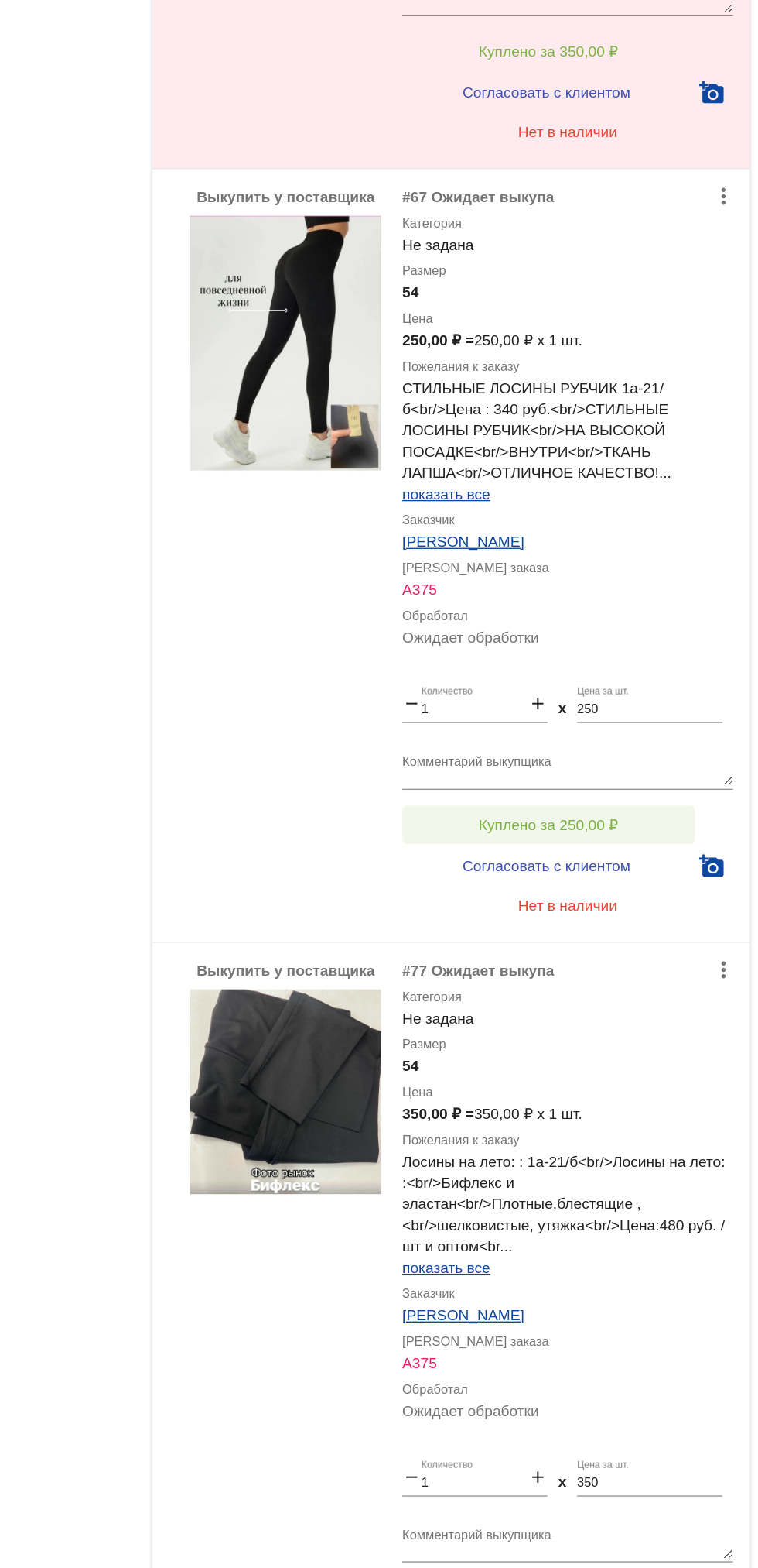
click at [661, 737] on button "Куплено за 250,00 ₽" at bounding box center [605, 744] width 214 height 28
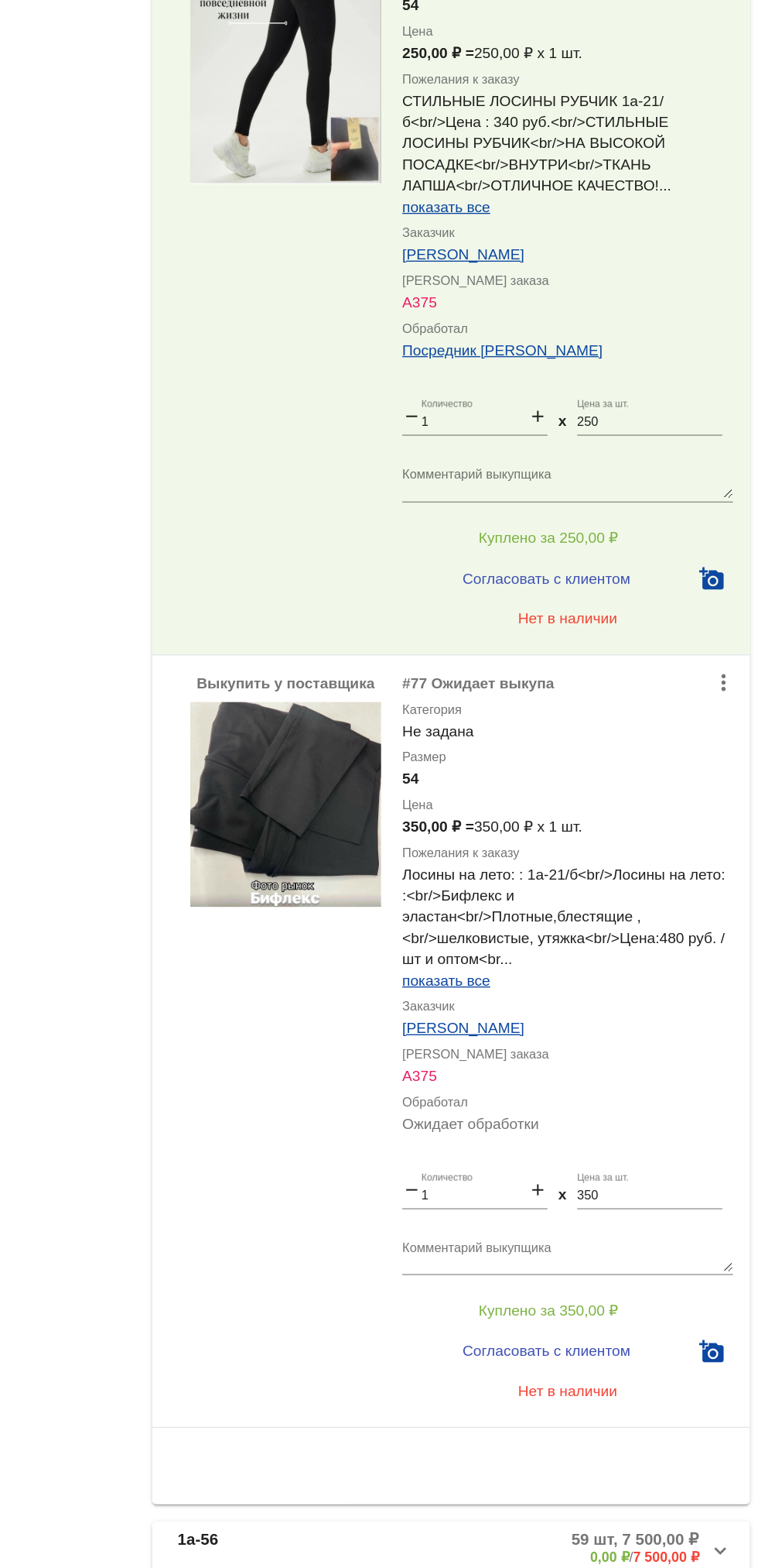
scroll to position [0, 0]
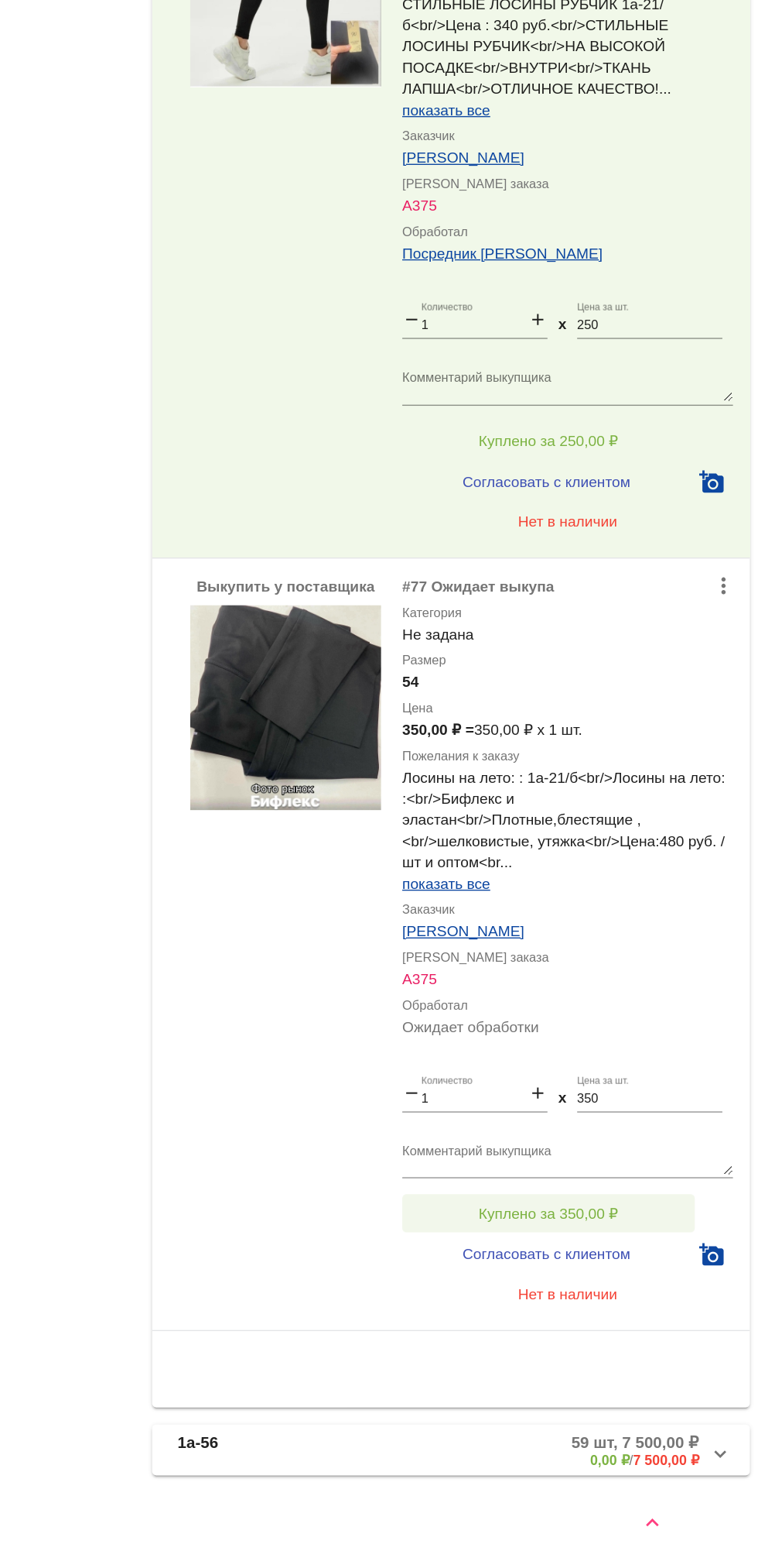
click at [544, 1300] on button "Куплено за 350,00 ₽" at bounding box center [605, 1308] width 214 height 28
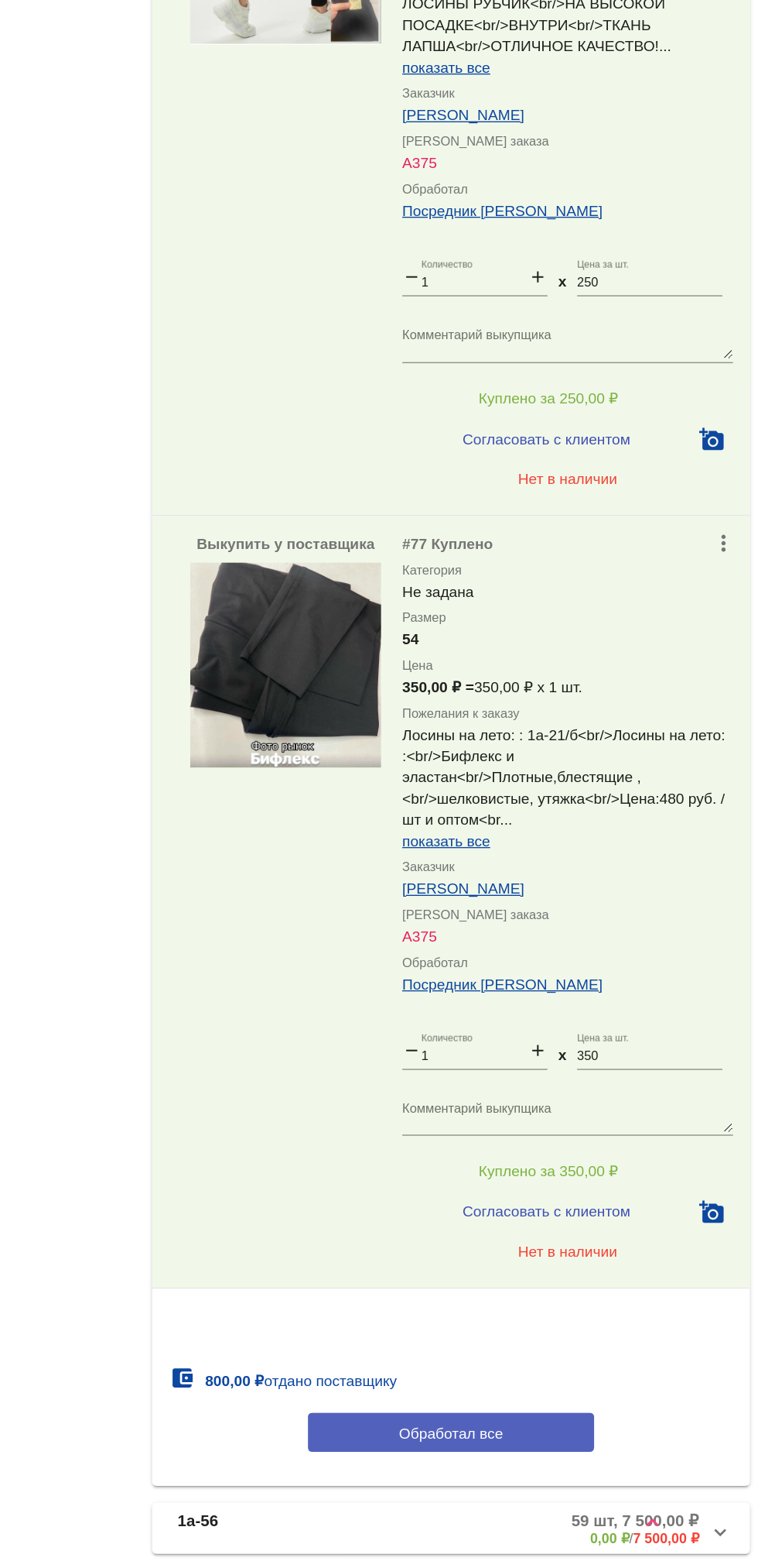
click at [582, 1483] on button "Обработал все" at bounding box center [534, 1468] width 209 height 28
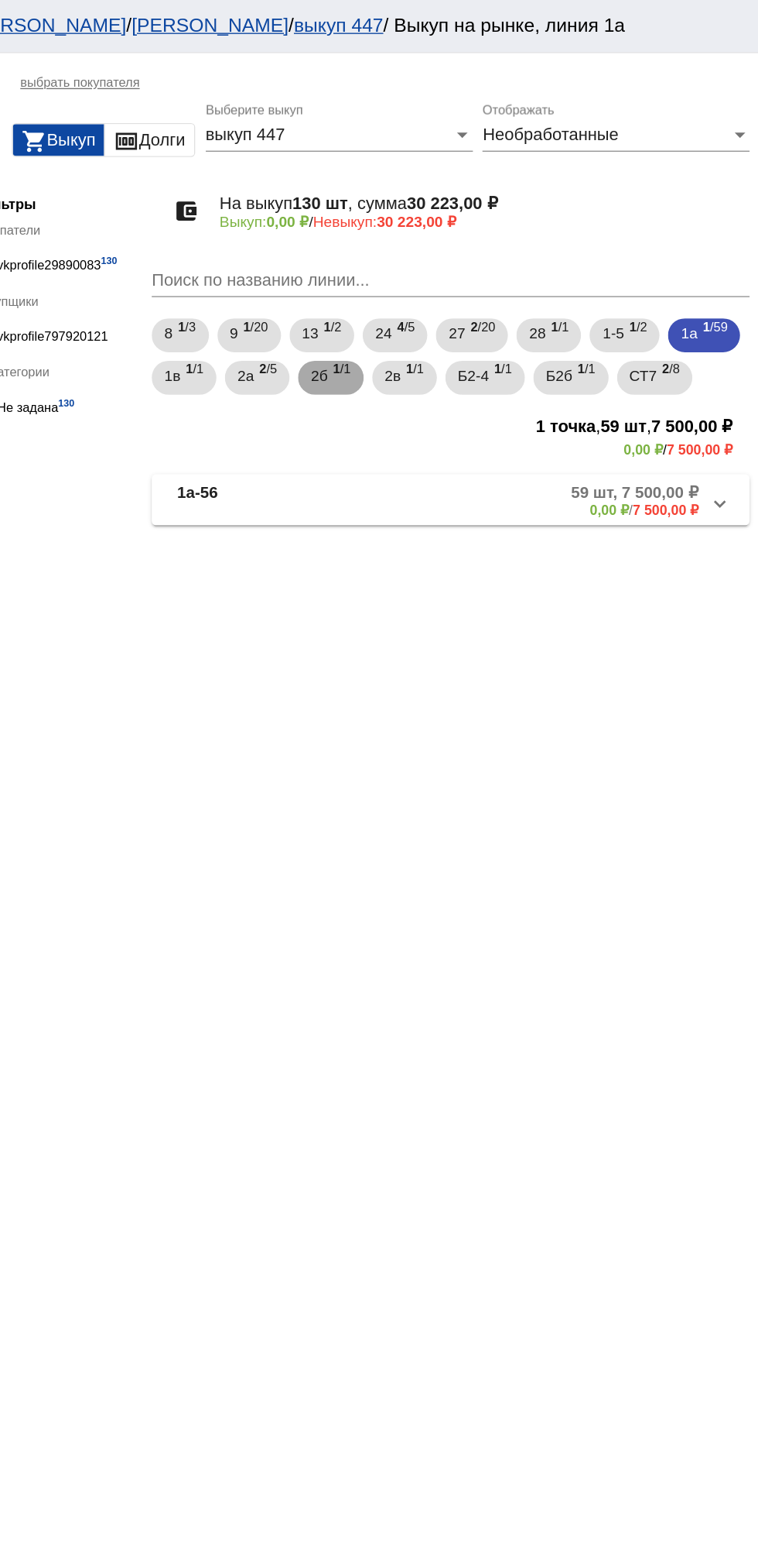
click at [453, 271] on b "1" at bounding box center [451, 269] width 5 height 11
click at [632, 267] on b "1" at bounding box center [629, 269] width 5 height 11
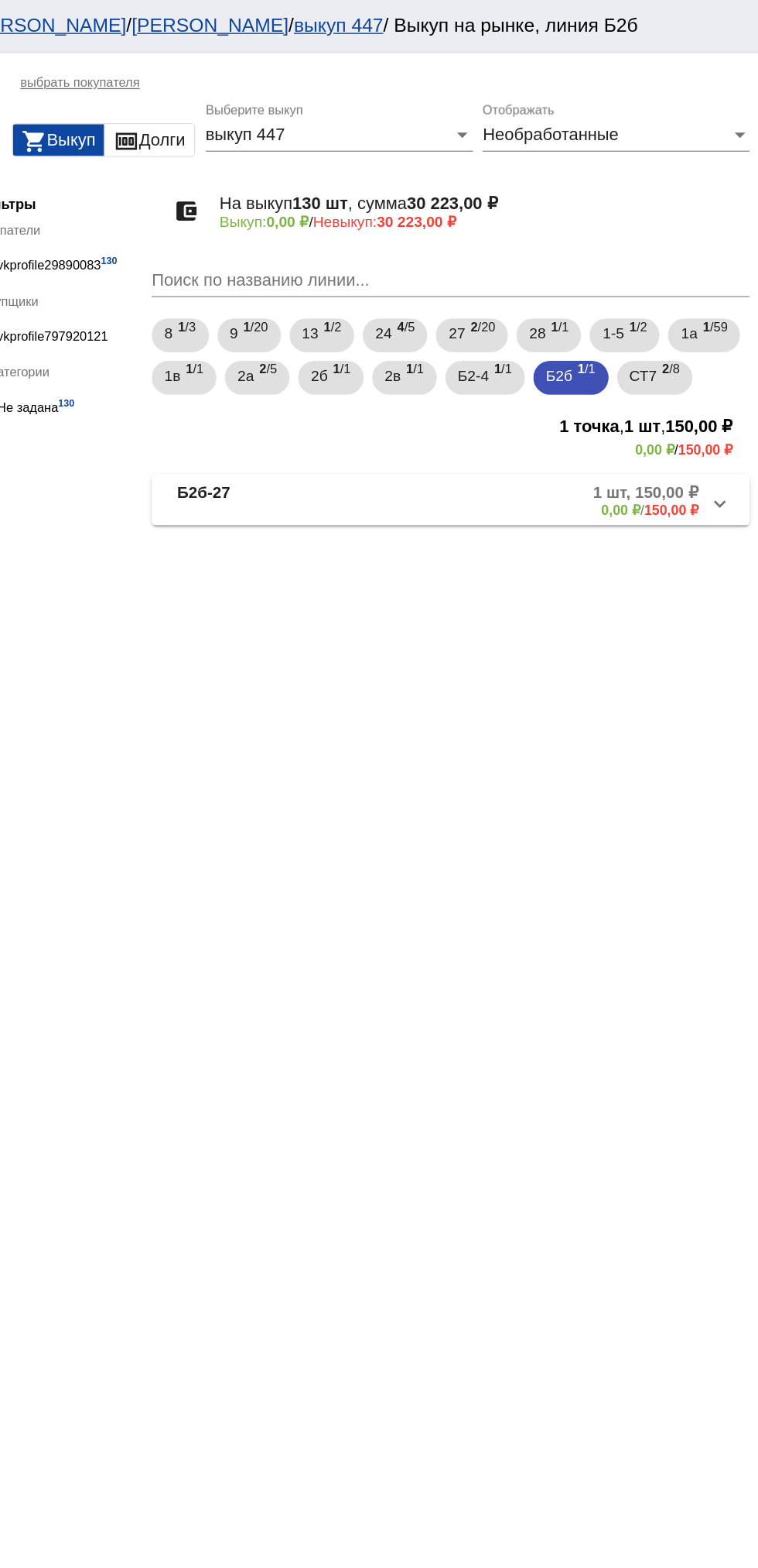
click at [397, 378] on mat-panel-title "Б2б-27" at bounding box center [395, 365] width 123 height 25
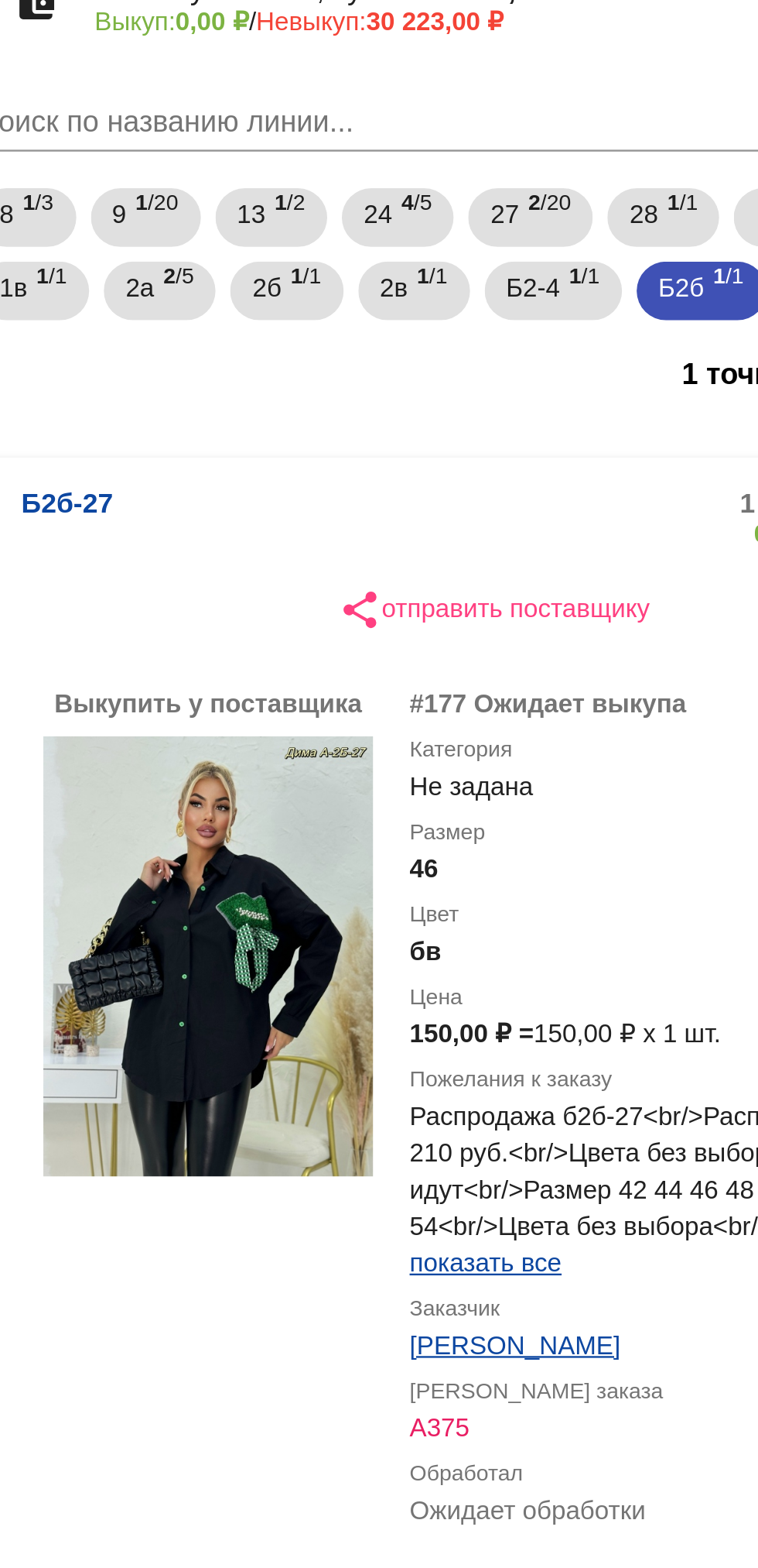
click at [430, 384] on mat-panel-title "Б2б-27" at bounding box center [395, 371] width 123 height 25
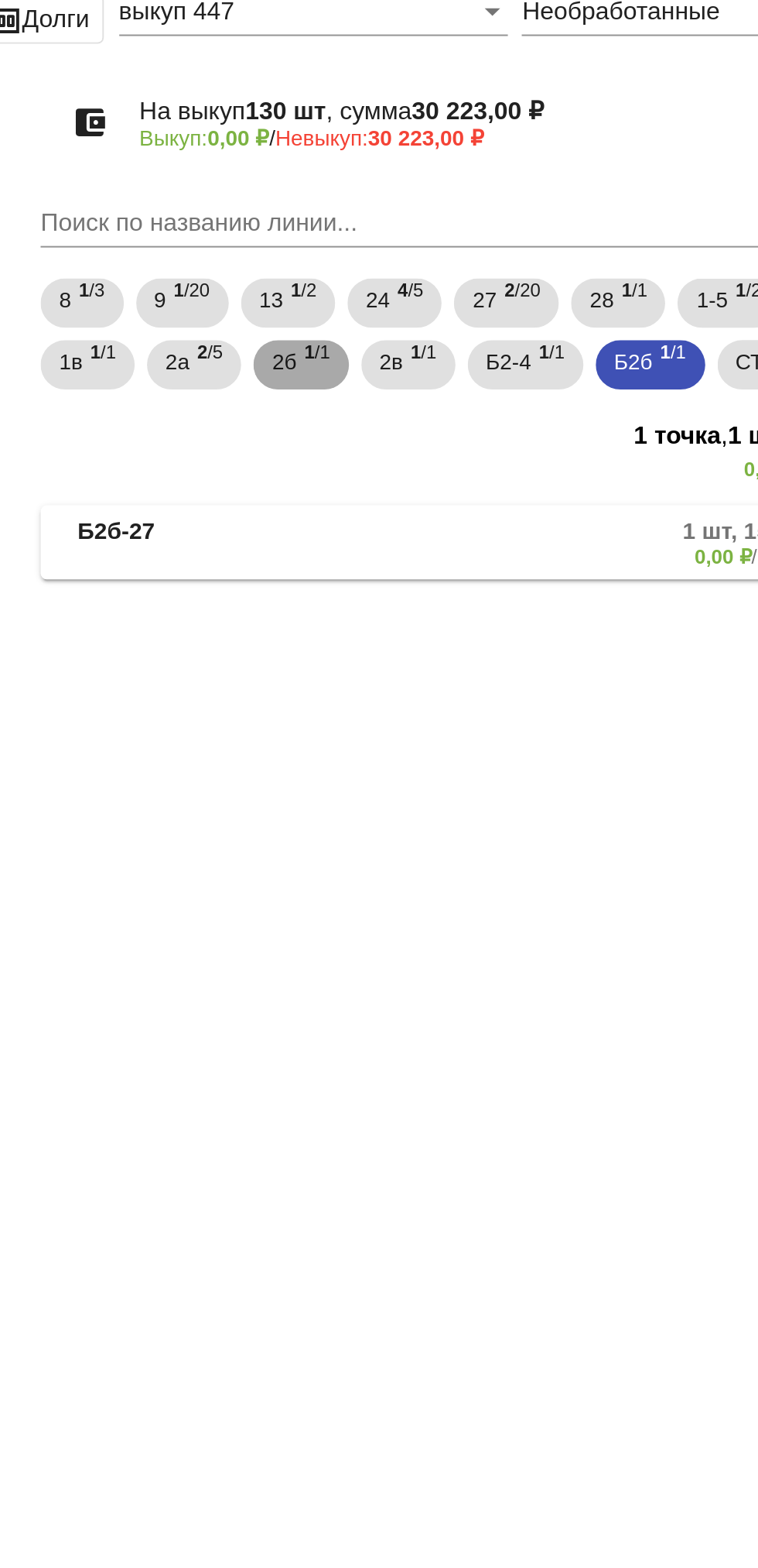
click at [444, 269] on span "2б" at bounding box center [438, 273] width 13 height 28
click at [498, 381] on mat-expansion-panel-header "2б-35 1 шт, 250,00 ₽ 0,00 ₽ / 250,00 ₽" at bounding box center [534, 365] width 436 height 37
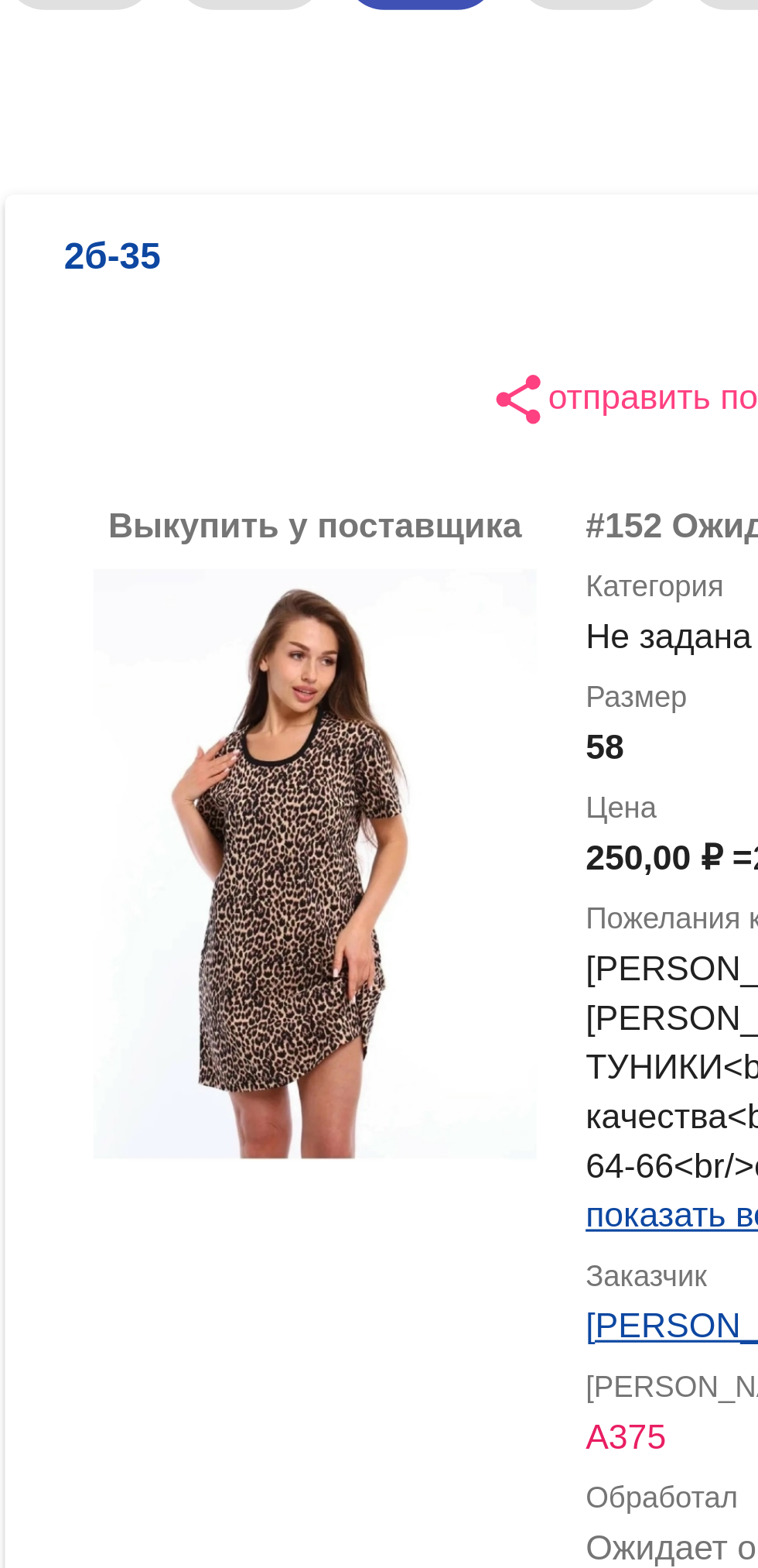
click at [548, 744] on div "А375" at bounding box center [619, 736] width 241 height 15
click at [543, 728] on label "[PERSON_NAME] заказа" at bounding box center [619, 721] width 241 height 15
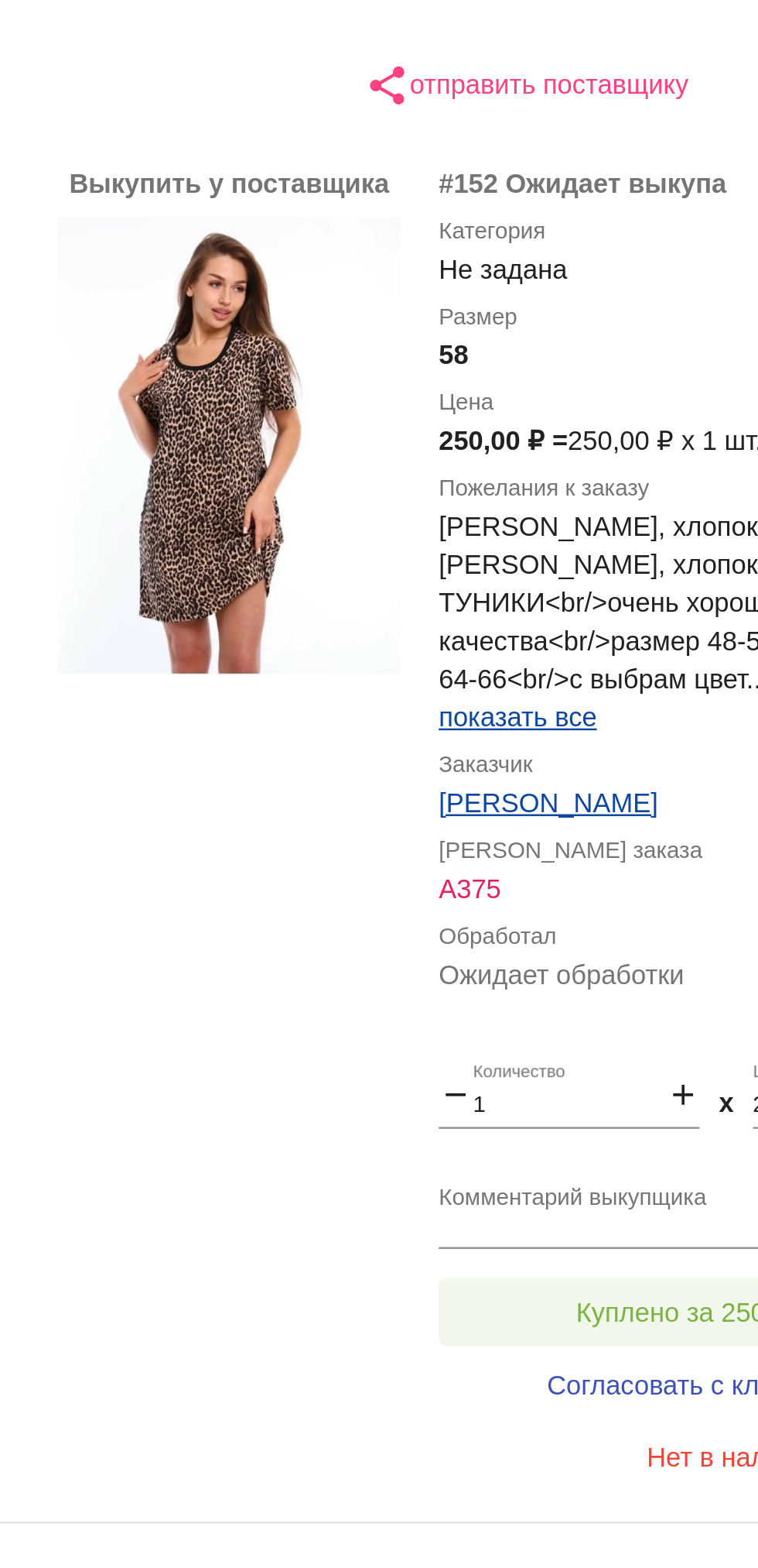
click at [597, 914] on span "Куплено за 250,00 ₽" at bounding box center [605, 908] width 102 height 13
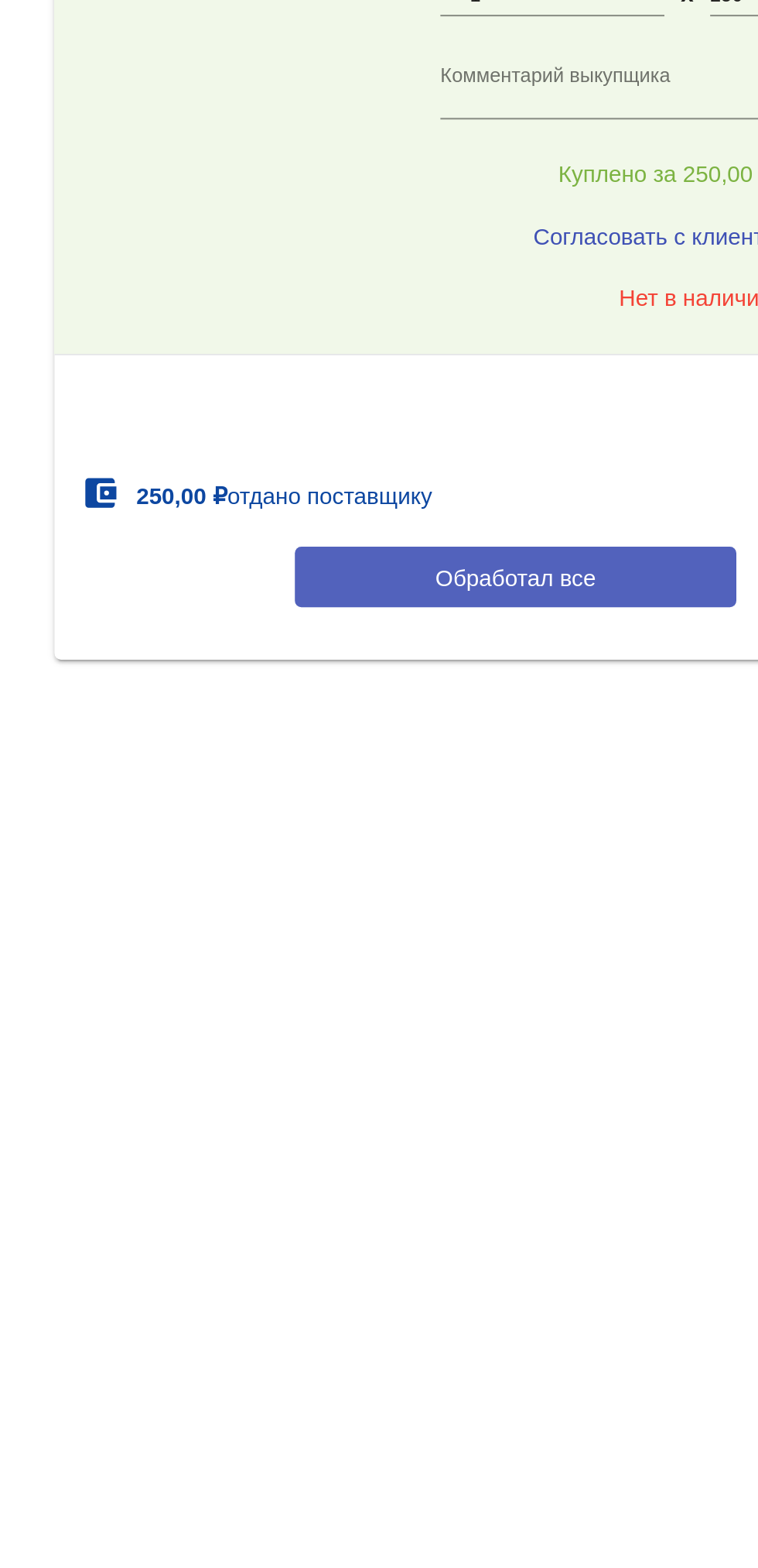
click at [562, 1114] on button "Обработал все" at bounding box center [534, 1099] width 209 height 28
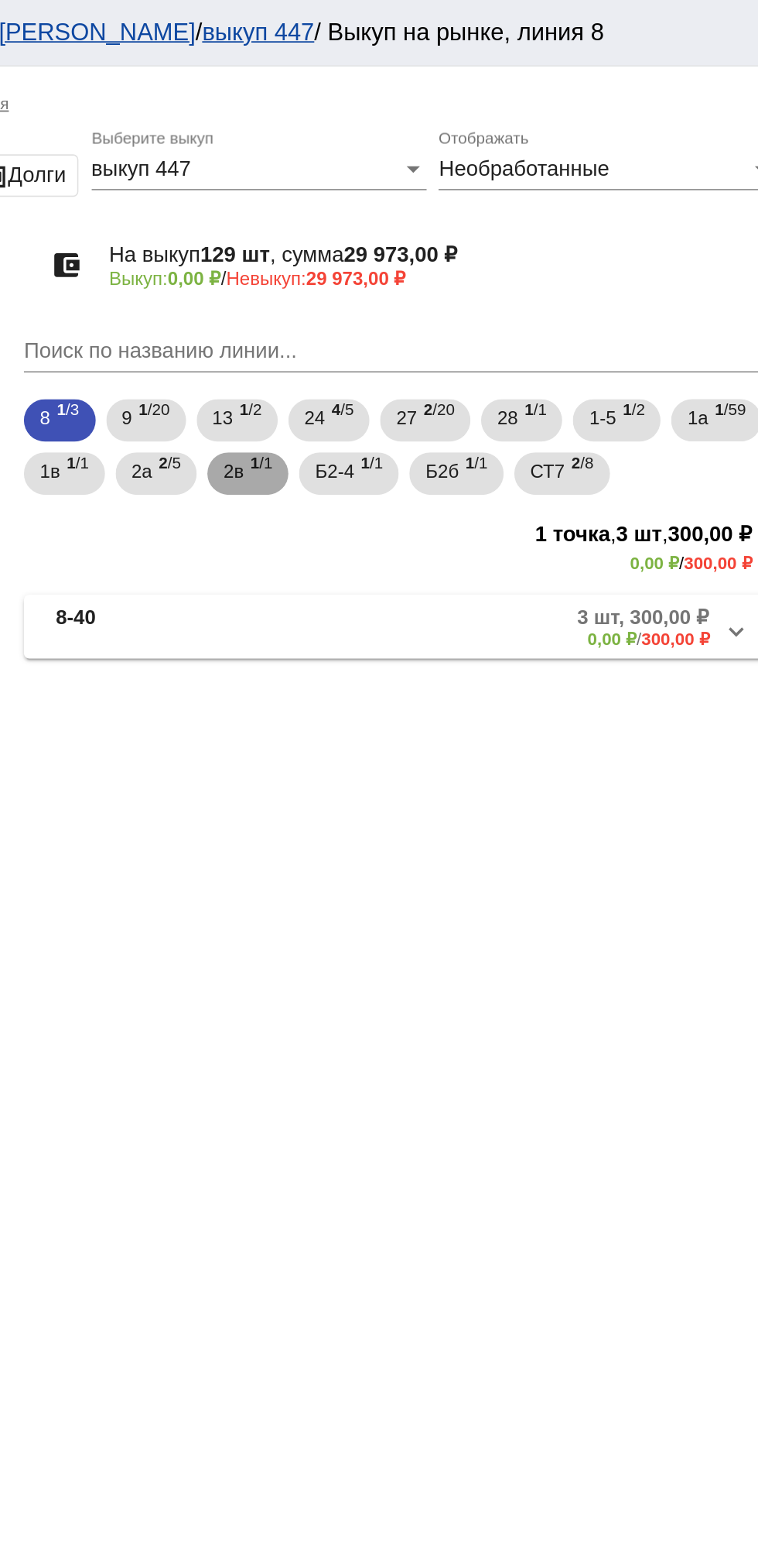
click at [461, 272] on div "2в 1 /1" at bounding box center [446, 276] width 28 height 32
click at [452, 290] on div "8 1 /3 9 1 /20 13 1 /2 24 4 /5 27 2 /20 28 1 /1 1-5 1 /2 1а 1 /59 1в 1 /1 2а 2 …" at bounding box center [534, 260] width 442 height 62
click at [391, 272] on span "2а" at bounding box center [384, 273] width 13 height 28
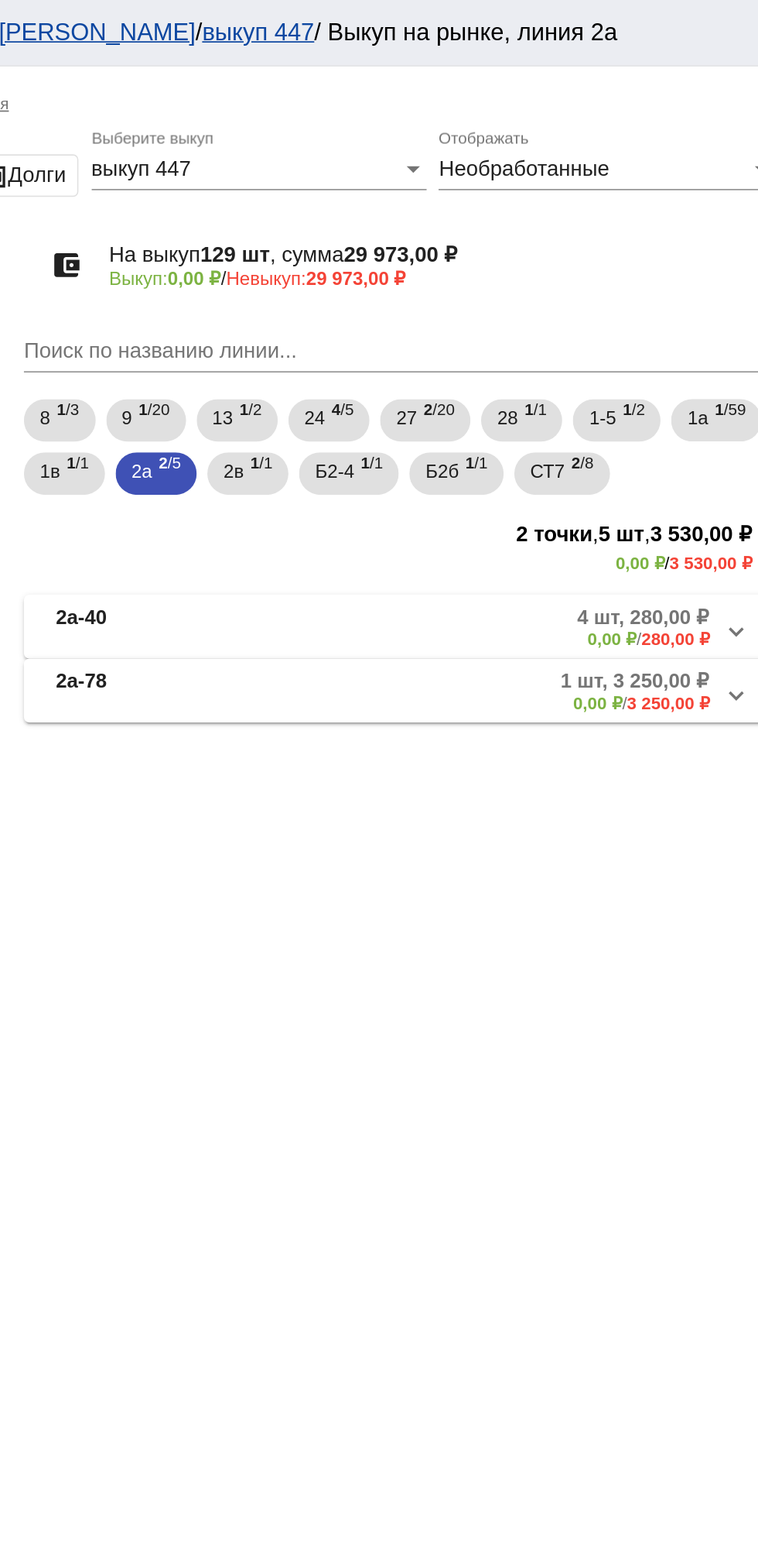
click at [604, 408] on mat-panel-description "1 шт, 3 250,00 ₽ 0,00 ₽ / 3 250,00 ₽" at bounding box center [588, 402] width 255 height 25
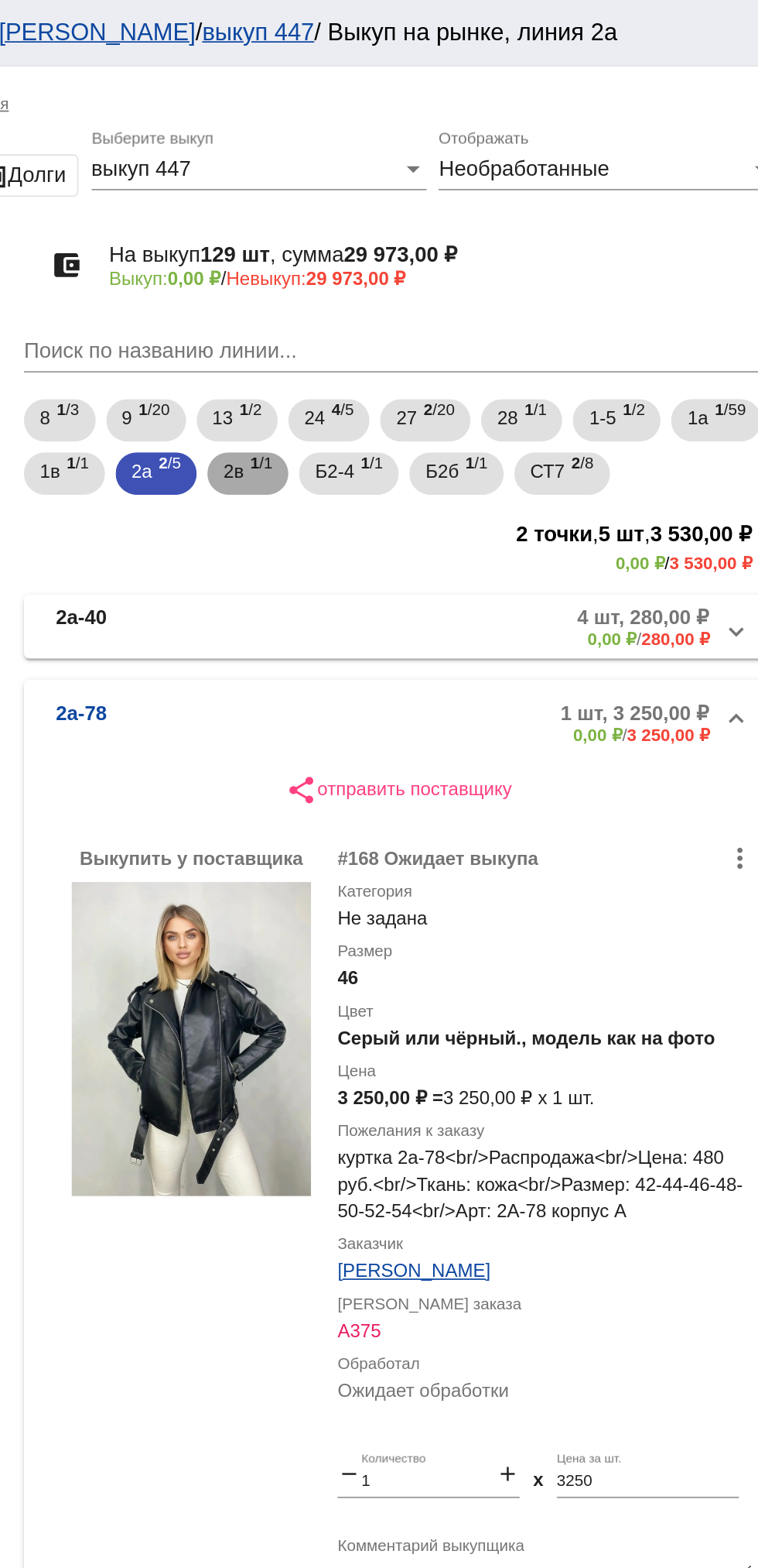
click at [461, 281] on span "1 /1" at bounding box center [454, 276] width 13 height 32
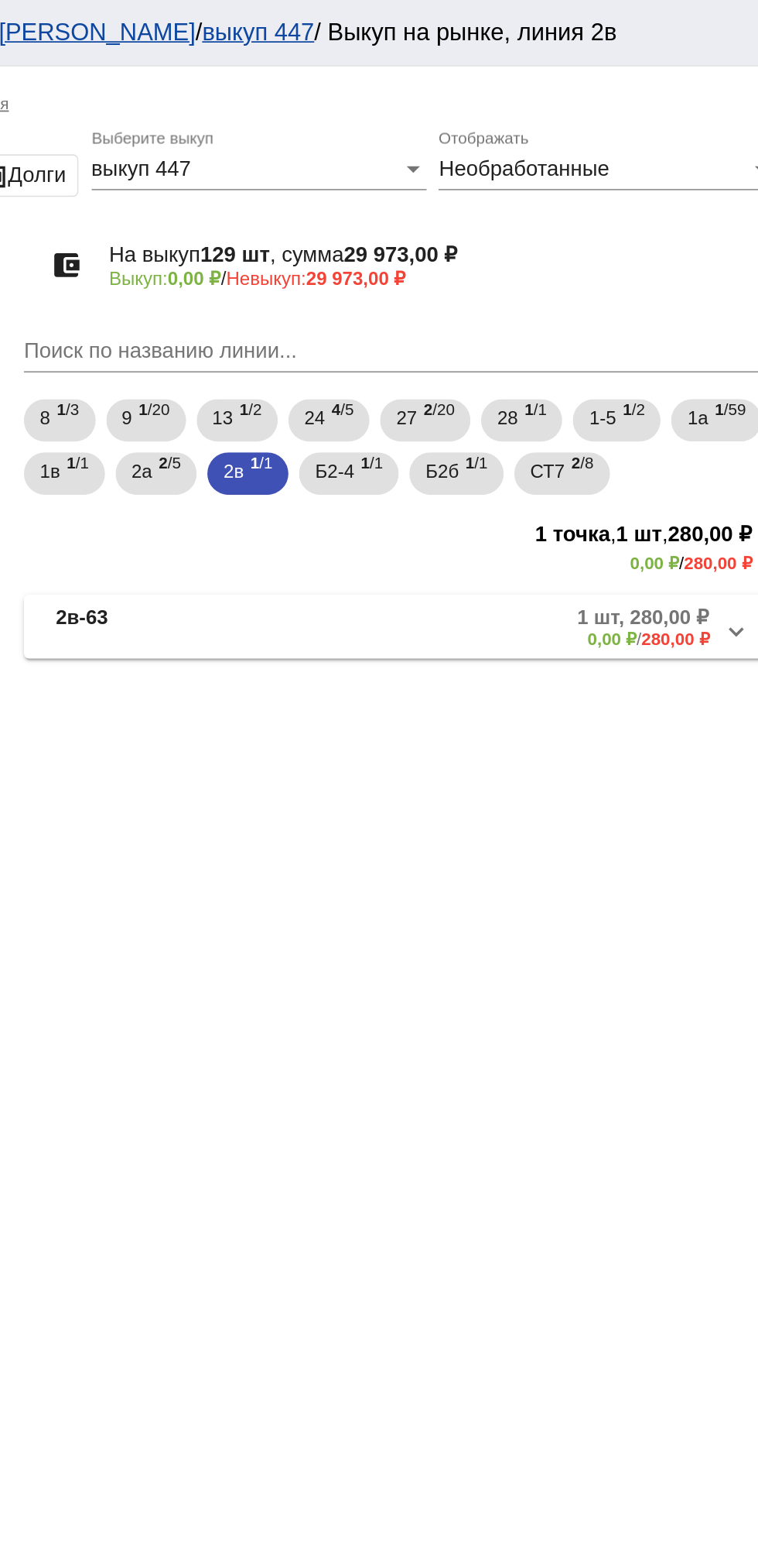
click at [557, 375] on mat-panel-description "1 шт, 280,00 ₽ 0,00 ₽ / 280,00 ₽" at bounding box center [589, 365] width 250 height 25
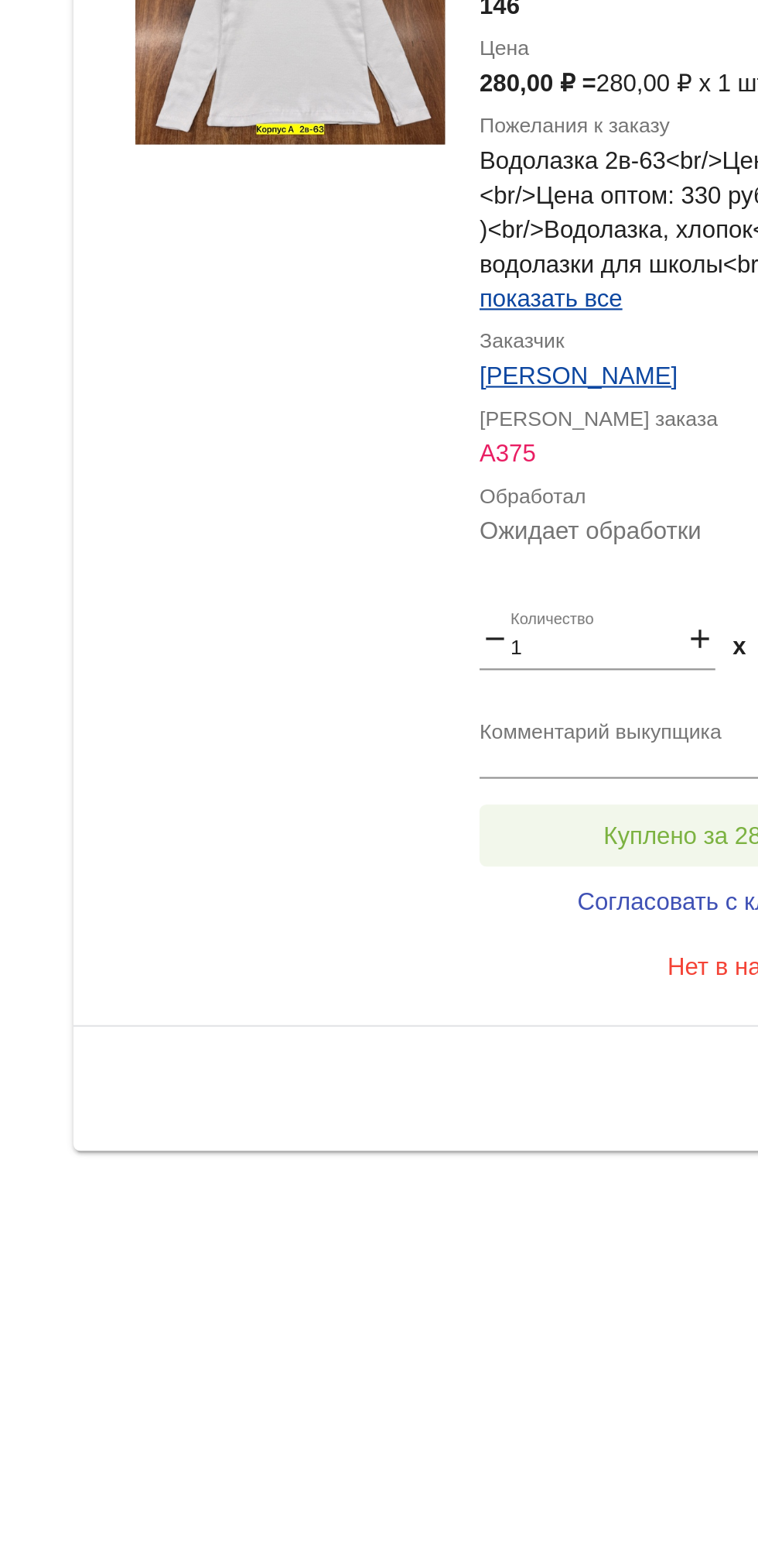
click at [544, 882] on button "Куплено за 280,00 ₽" at bounding box center [605, 893] width 214 height 28
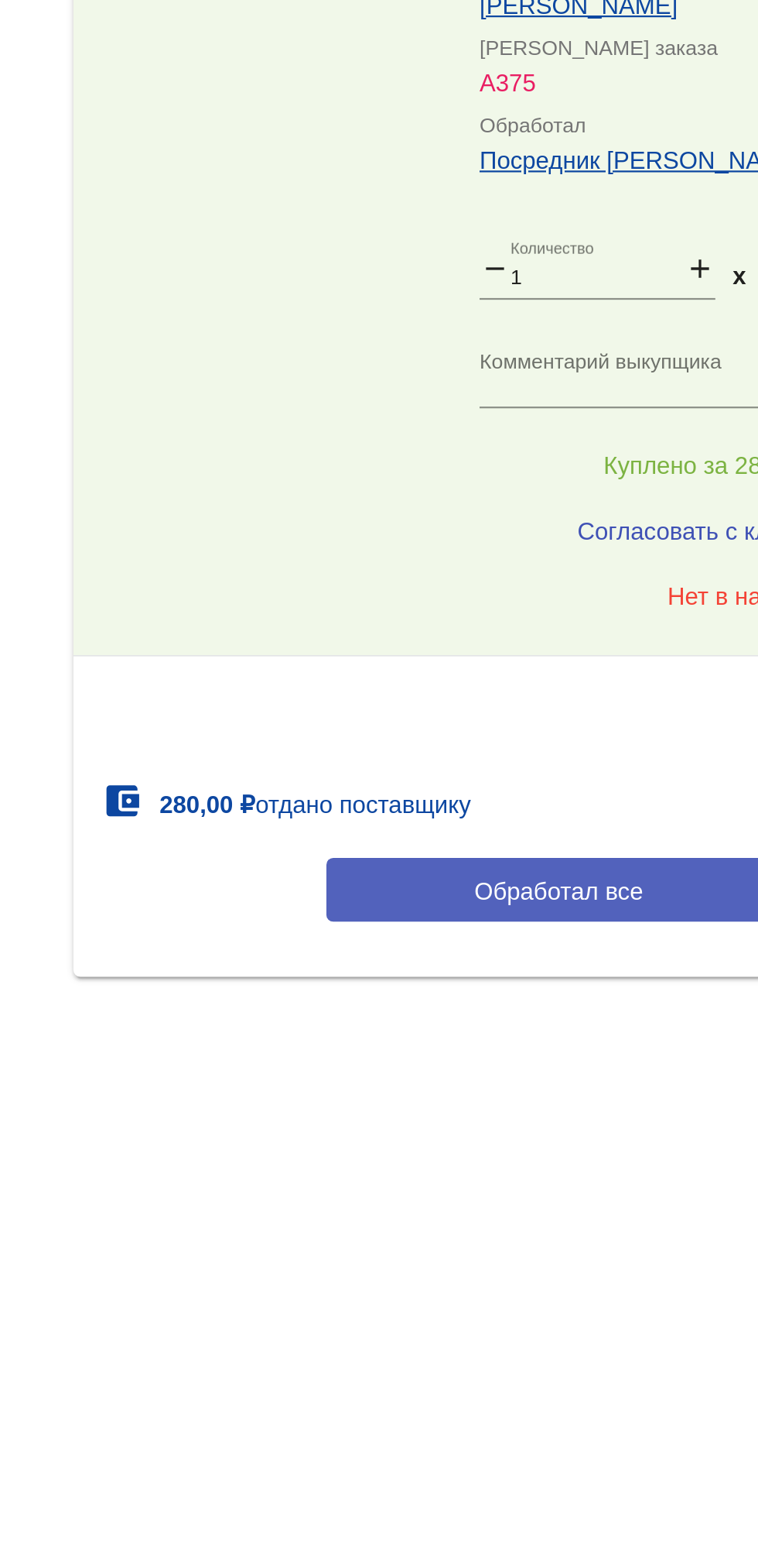
click at [527, 1080] on span "Обработал все" at bounding box center [534, 1084] width 76 height 13
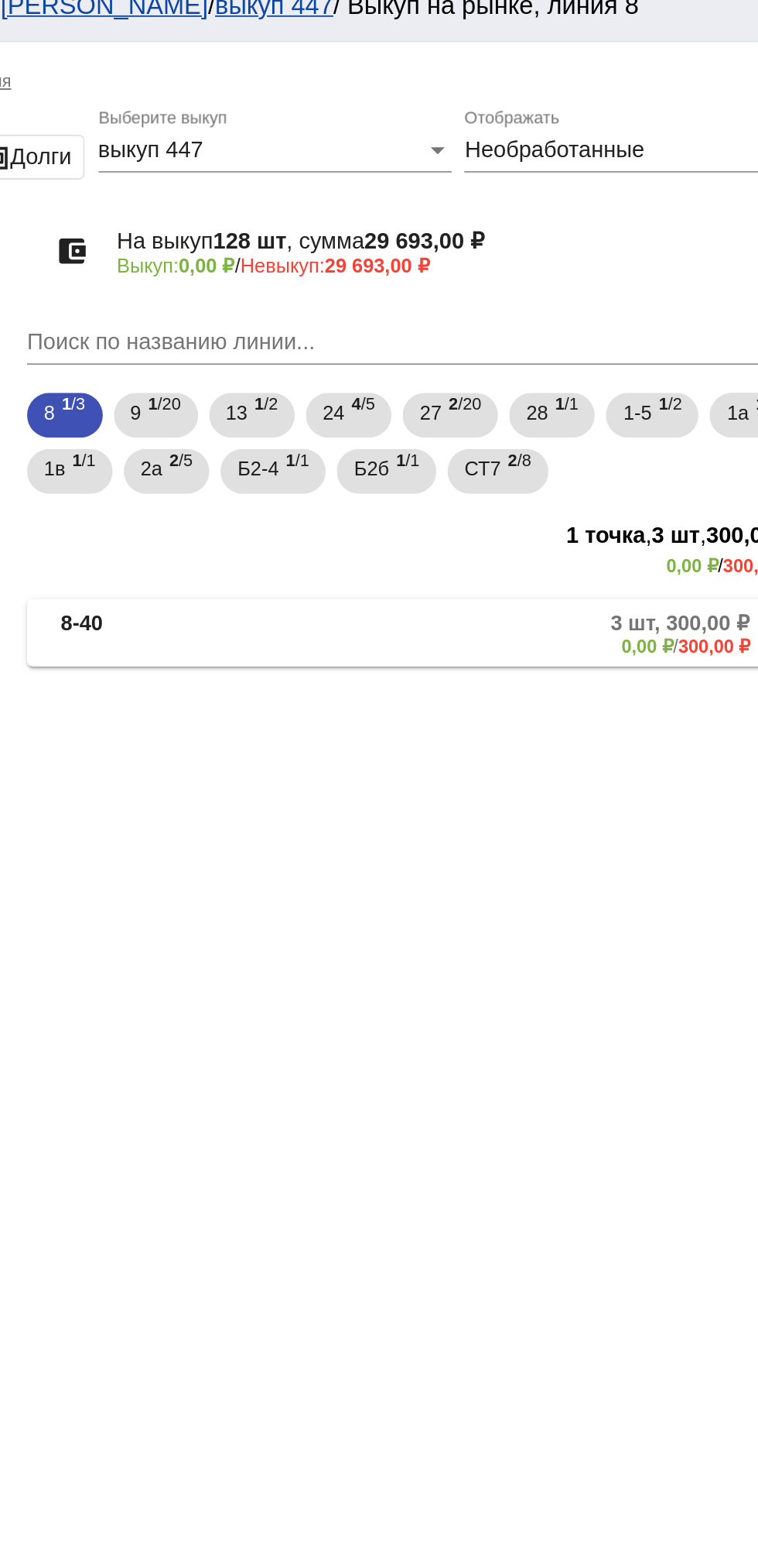
click at [492, 367] on mat-panel-description "3 шт, 300,00 ₽ 0,00 ₽ / 300,00 ₽" at bounding box center [587, 365] width 256 height 25
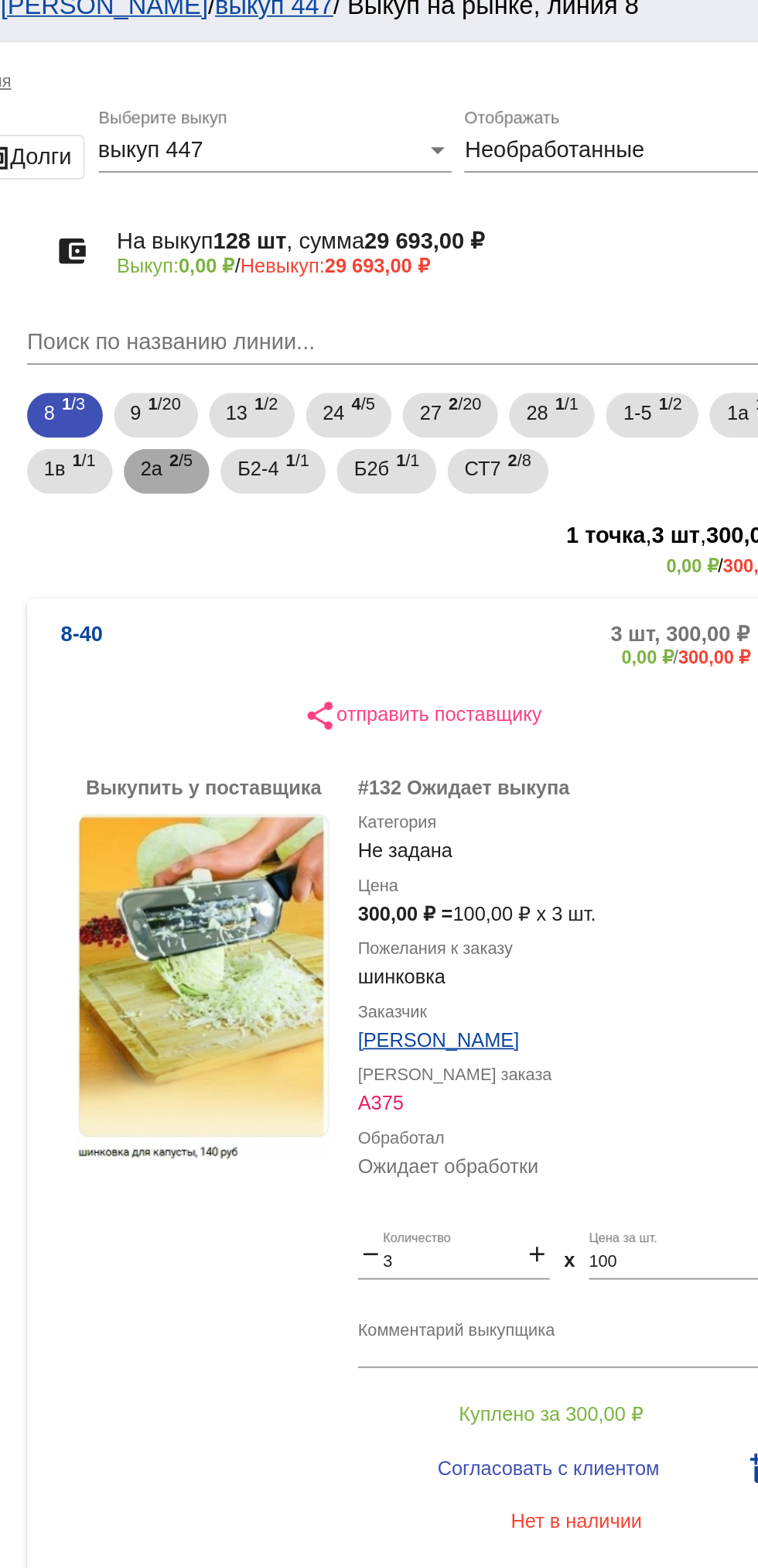
click at [391, 281] on span "2а" at bounding box center [384, 273] width 13 height 28
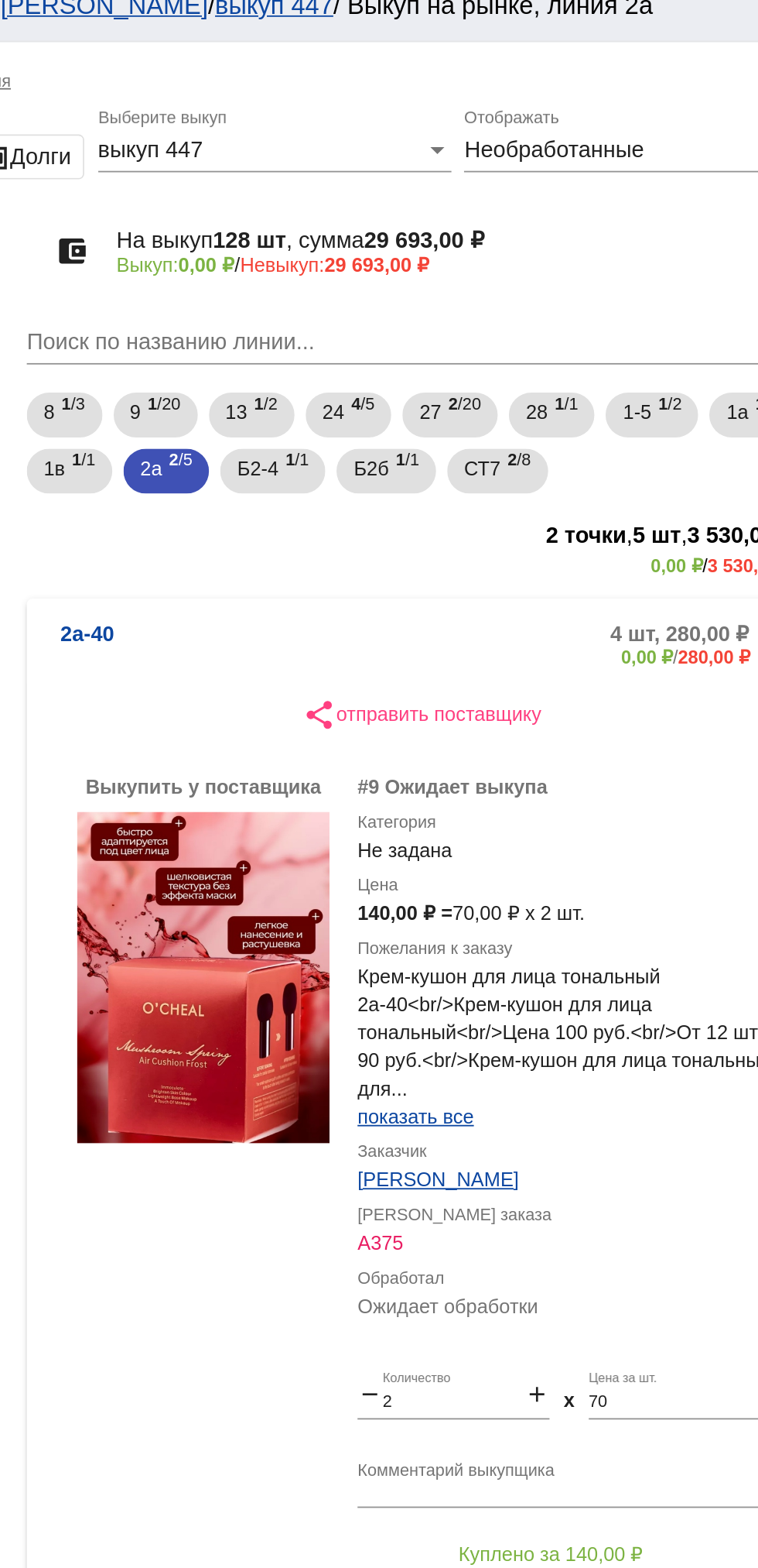
click at [469, 373] on mat-panel-description "4 шт, 280,00 ₽ 0,00 ₽ / 280,00 ₽" at bounding box center [589, 371] width 251 height 25
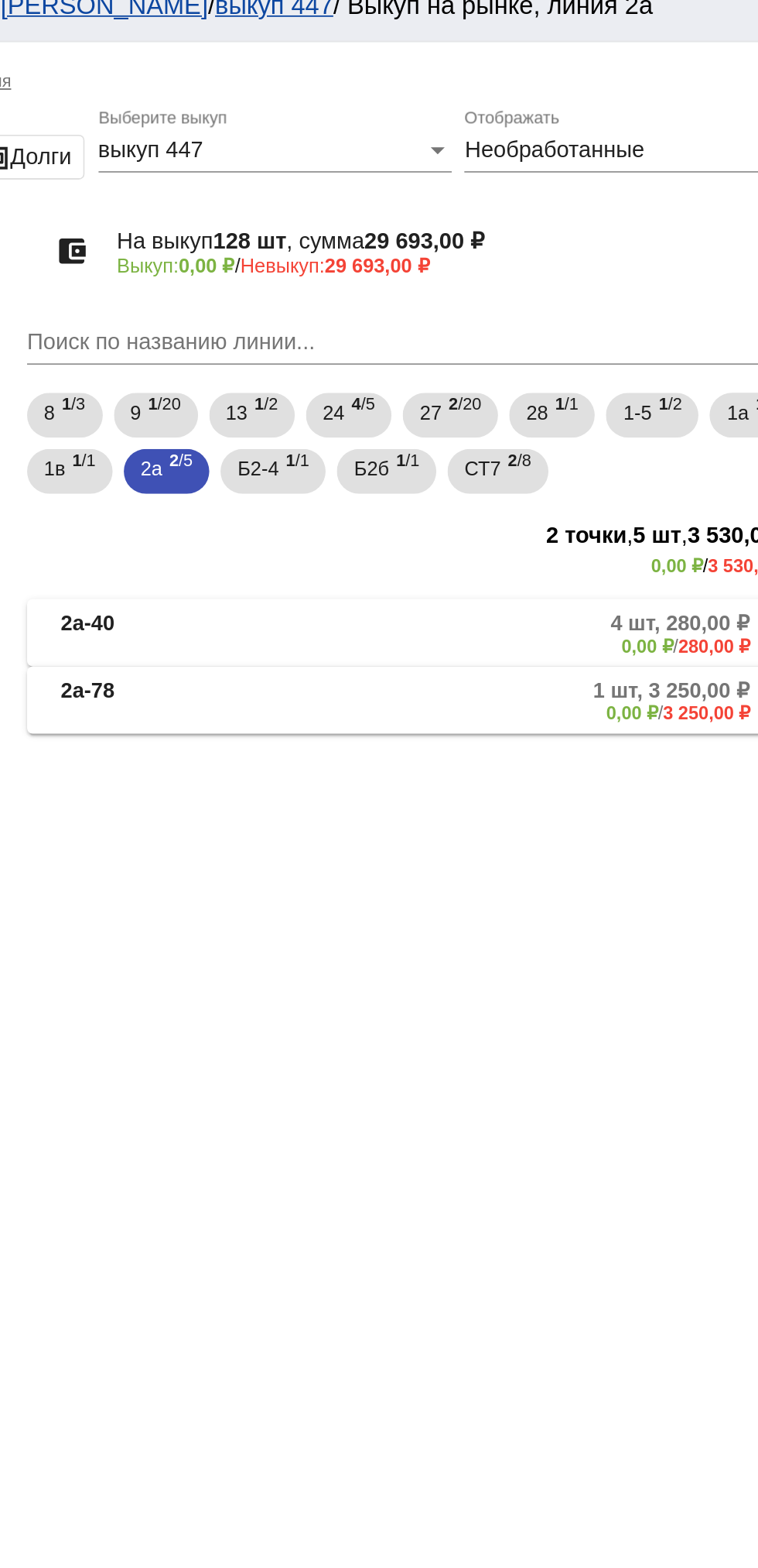
click at [489, 363] on mat-panel-description "4 шт, 280,00 ₽ 0,00 ₽ / 280,00 ₽" at bounding box center [589, 365] width 251 height 25
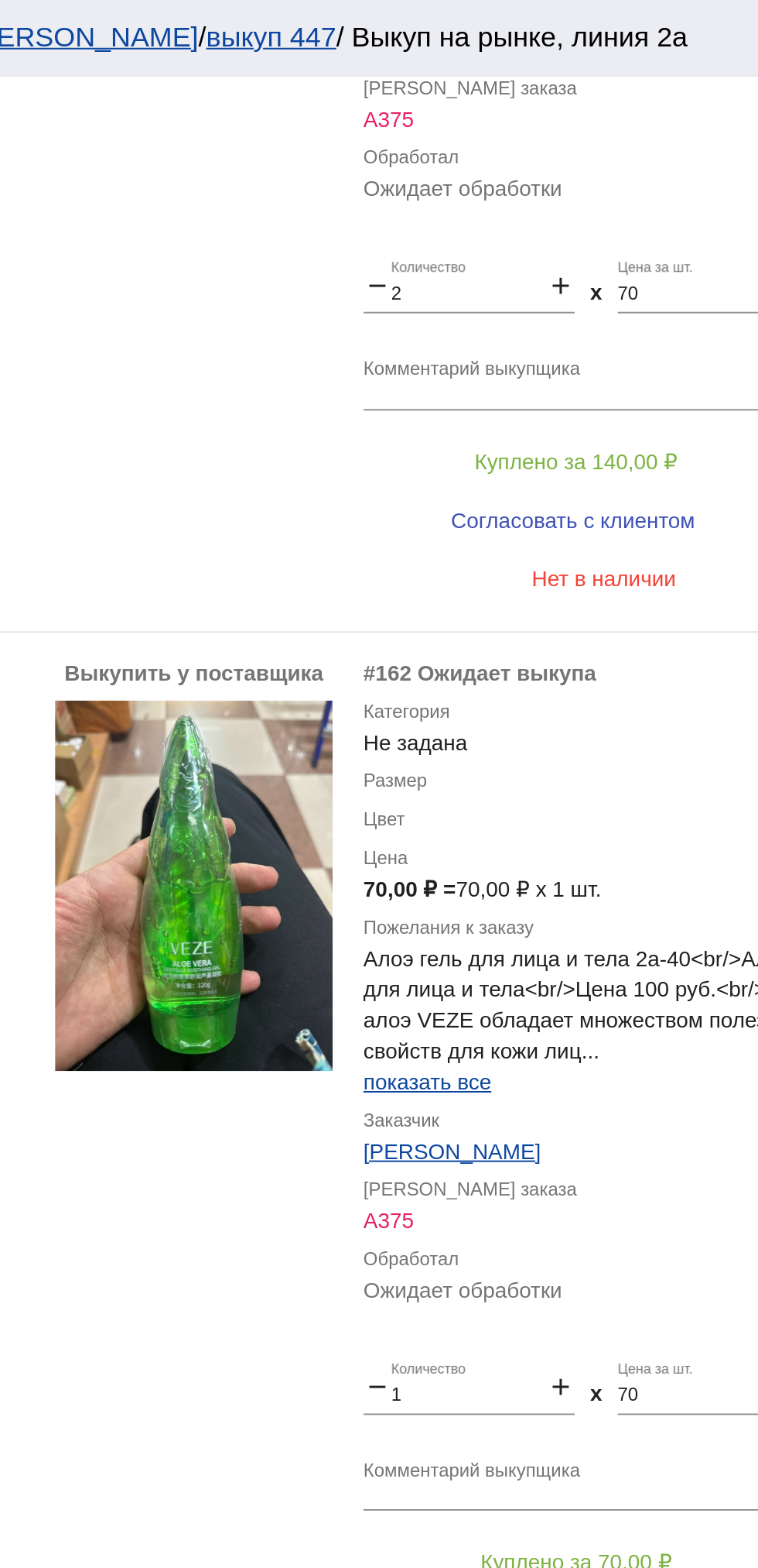
scroll to position [650, 0]
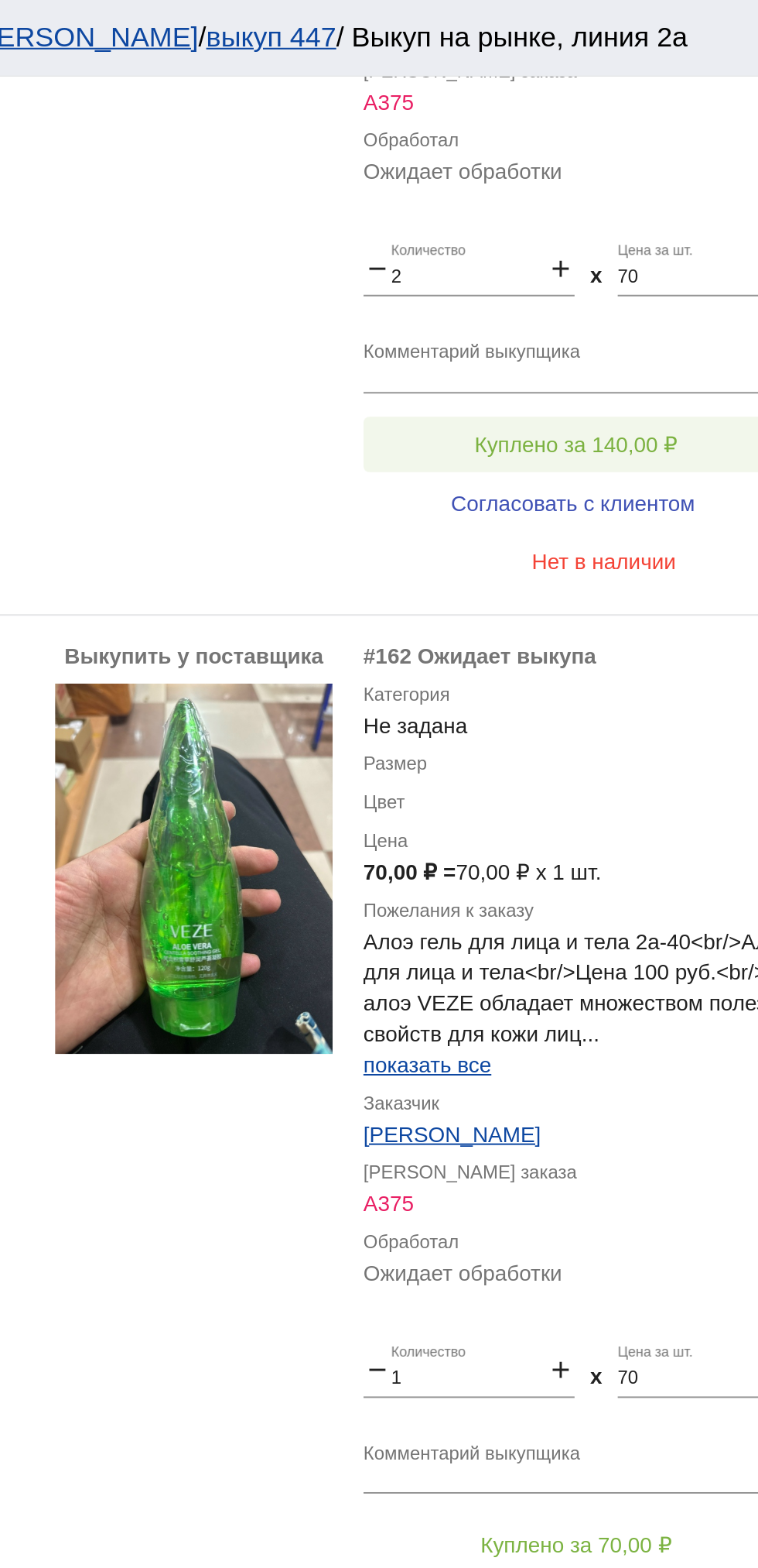
click at [597, 214] on button "Куплено за 140,00 ₽" at bounding box center [605, 222] width 214 height 28
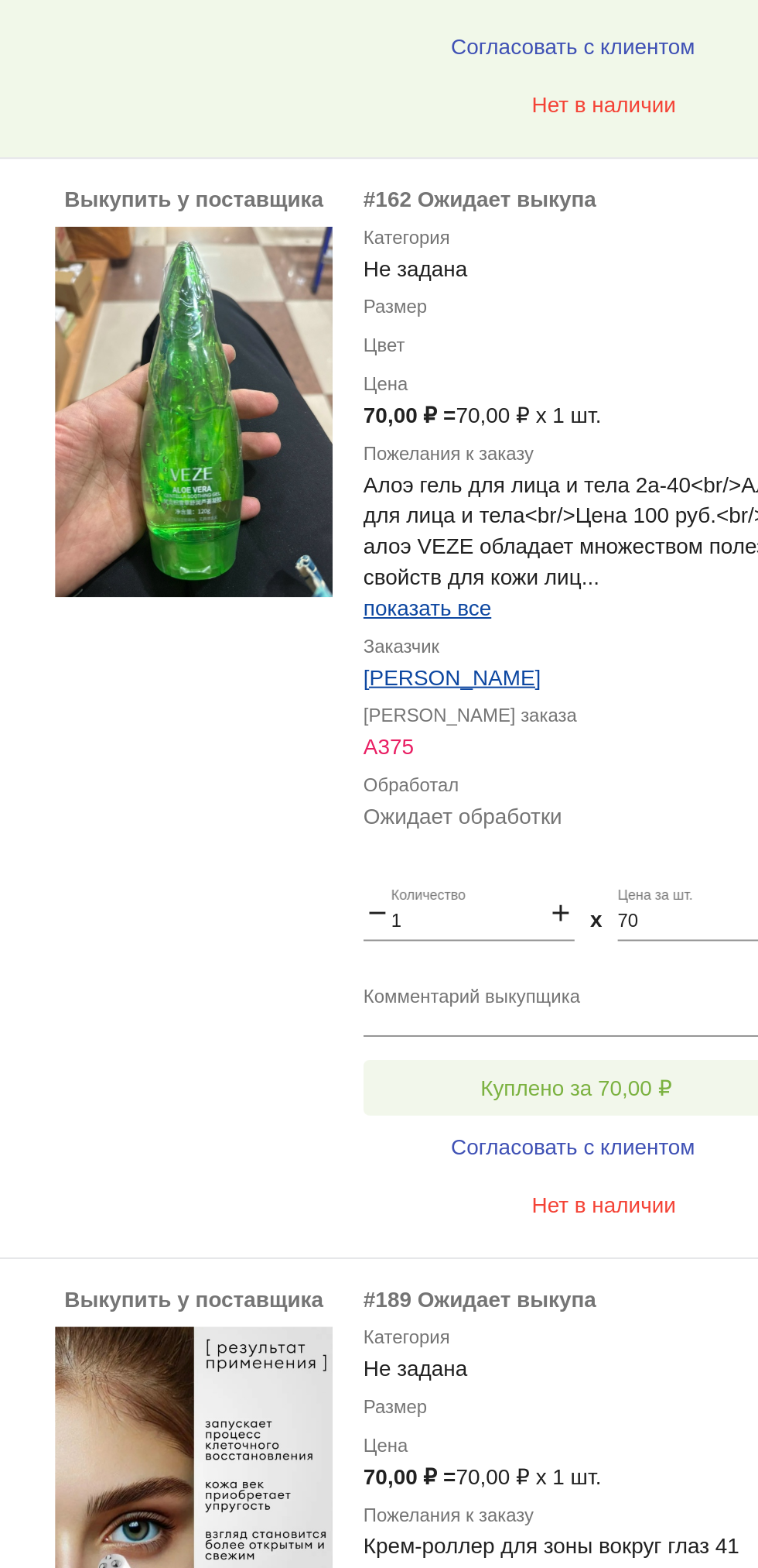
click at [642, 776] on span "Куплено за 70,00 ₽" at bounding box center [605, 774] width 96 height 13
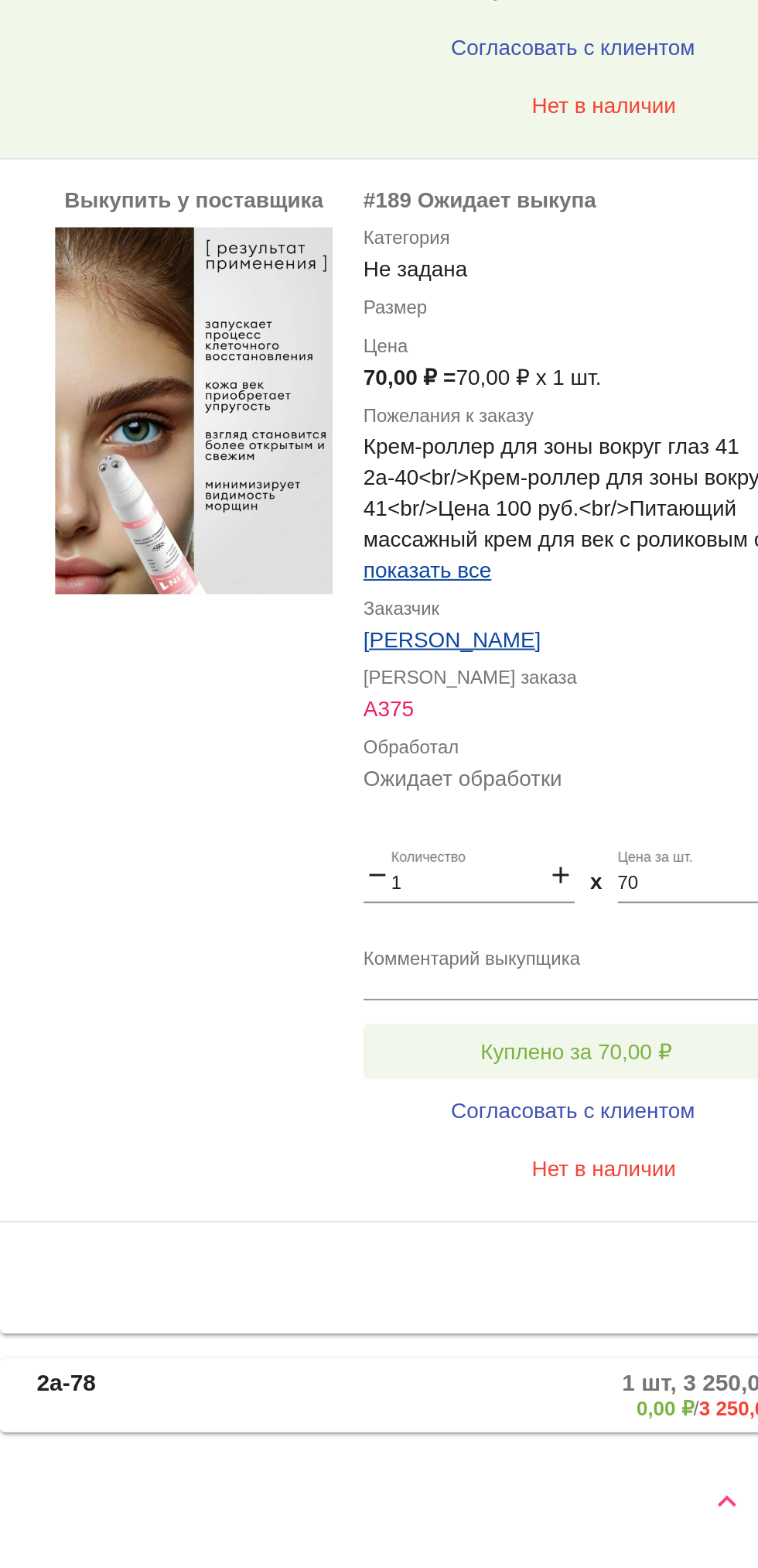
click at [632, 1296] on button "Куплено за 70,00 ₽" at bounding box center [605, 1308] width 214 height 28
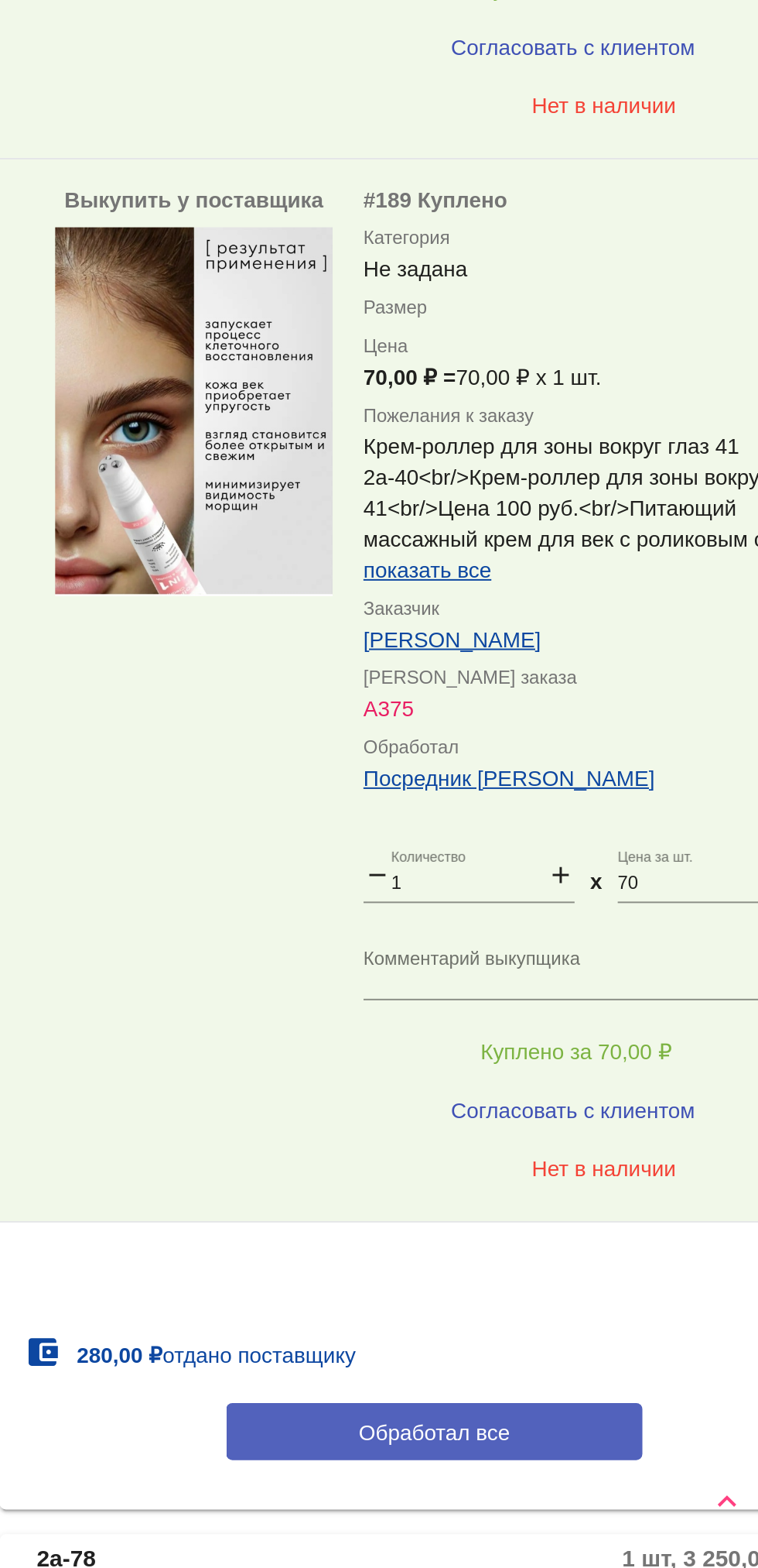
click at [565, 1494] on span "Обработал все" at bounding box center [534, 1499] width 76 height 13
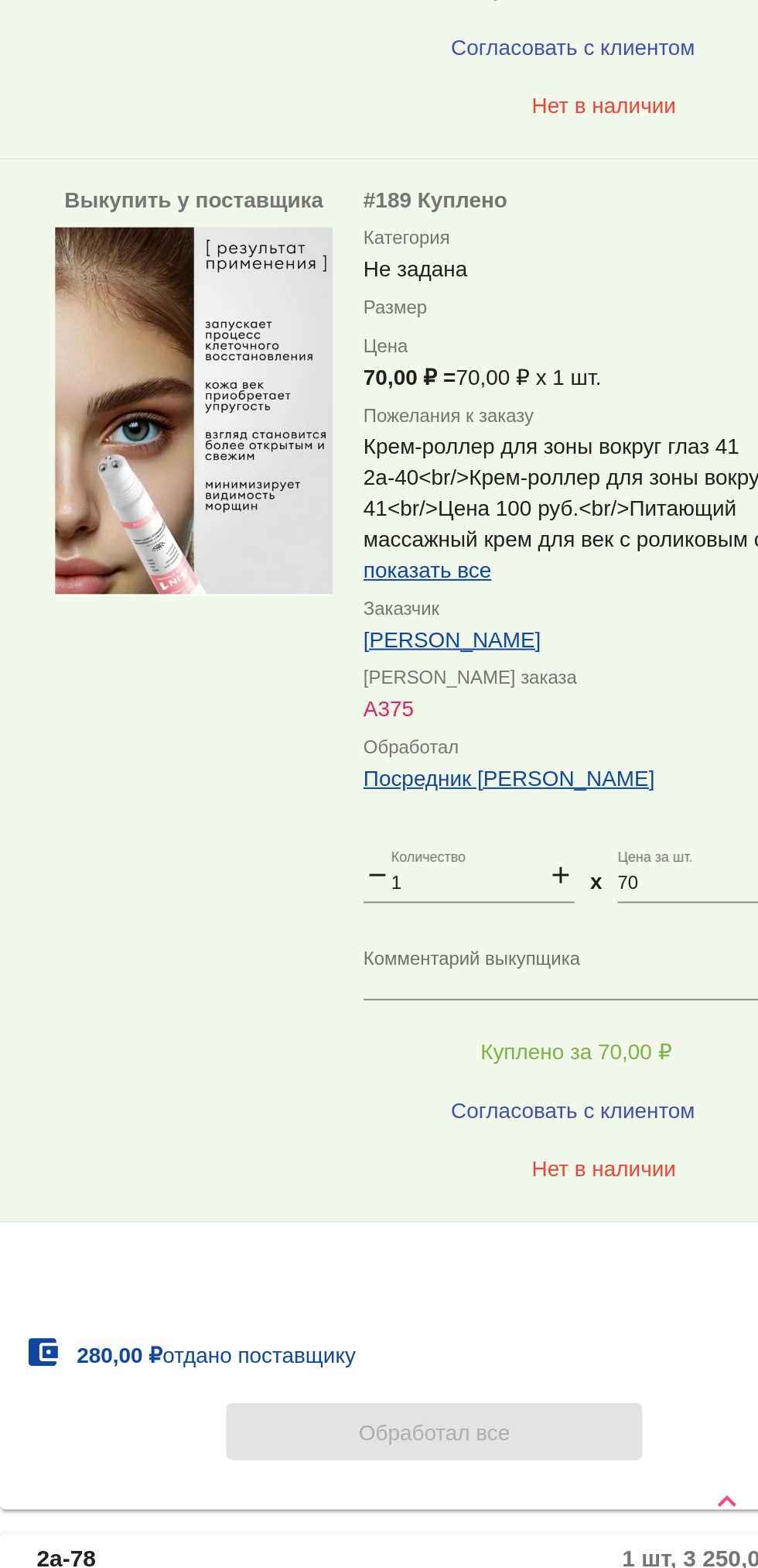
scroll to position [0, 0]
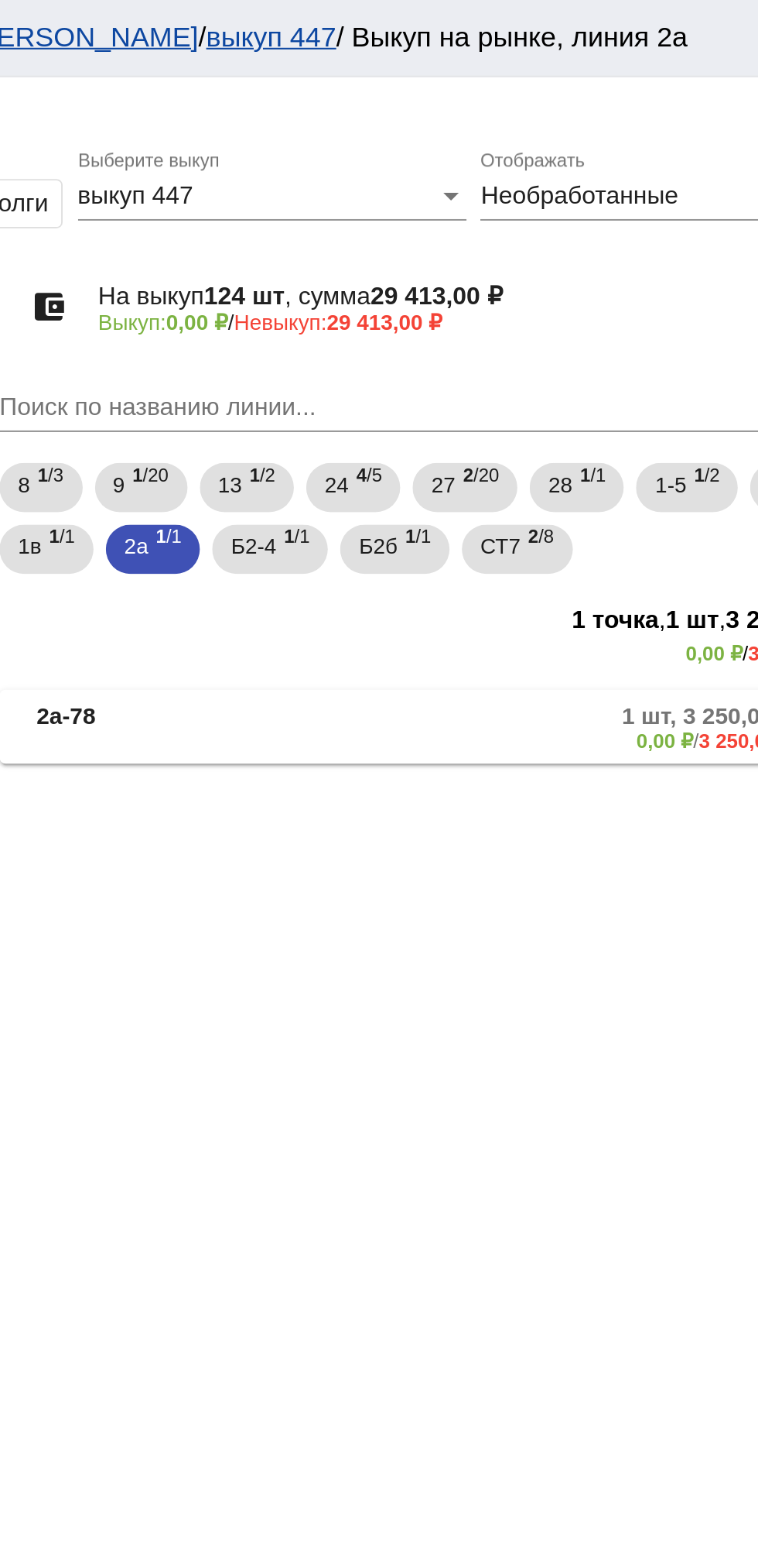
click at [404, 369] on mat-panel-title "2а-78" at bounding box center [391, 365] width 114 height 25
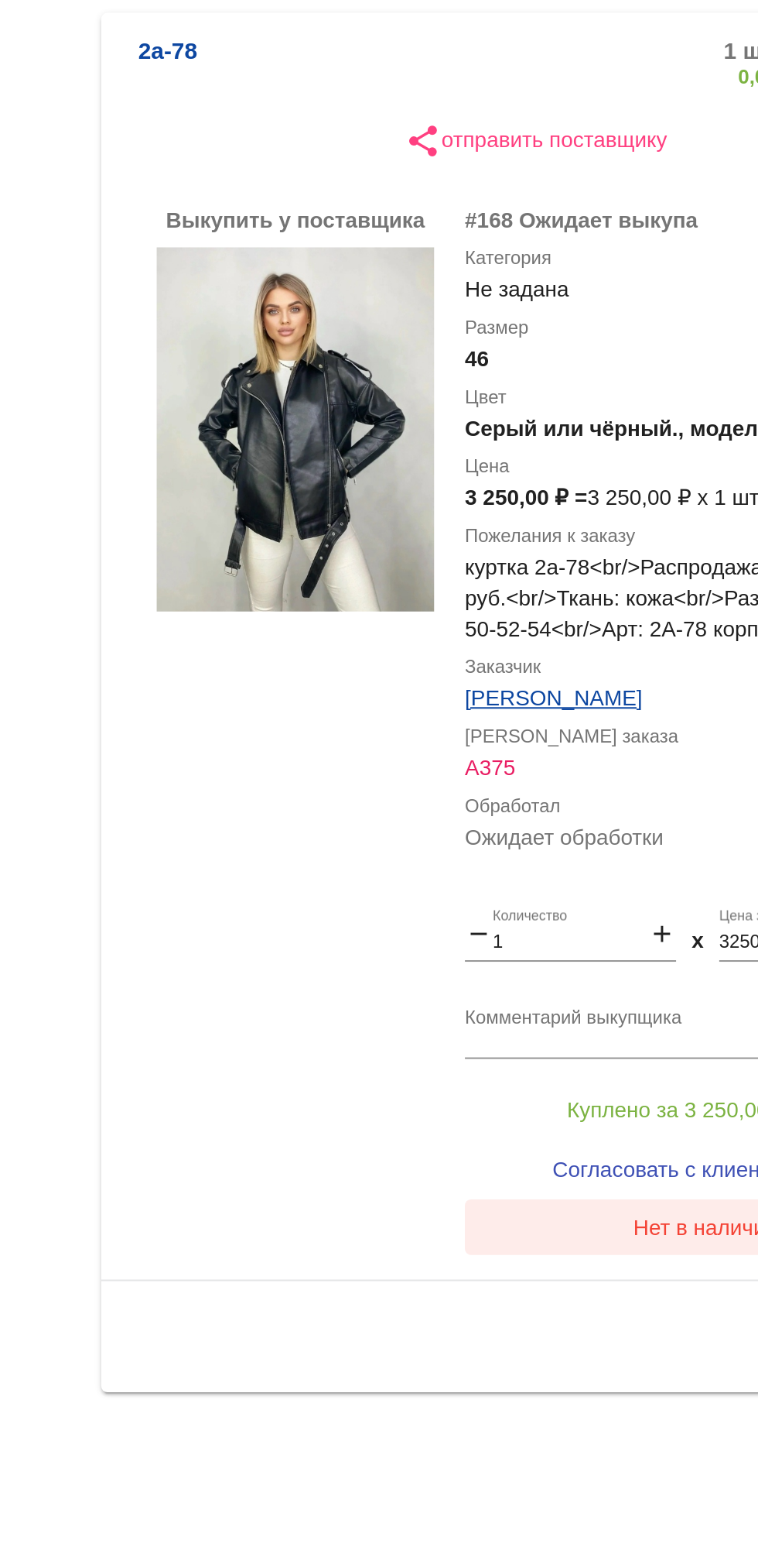
click at [518, 961] on button "Нет в наличии" at bounding box center [619, 955] width 241 height 28
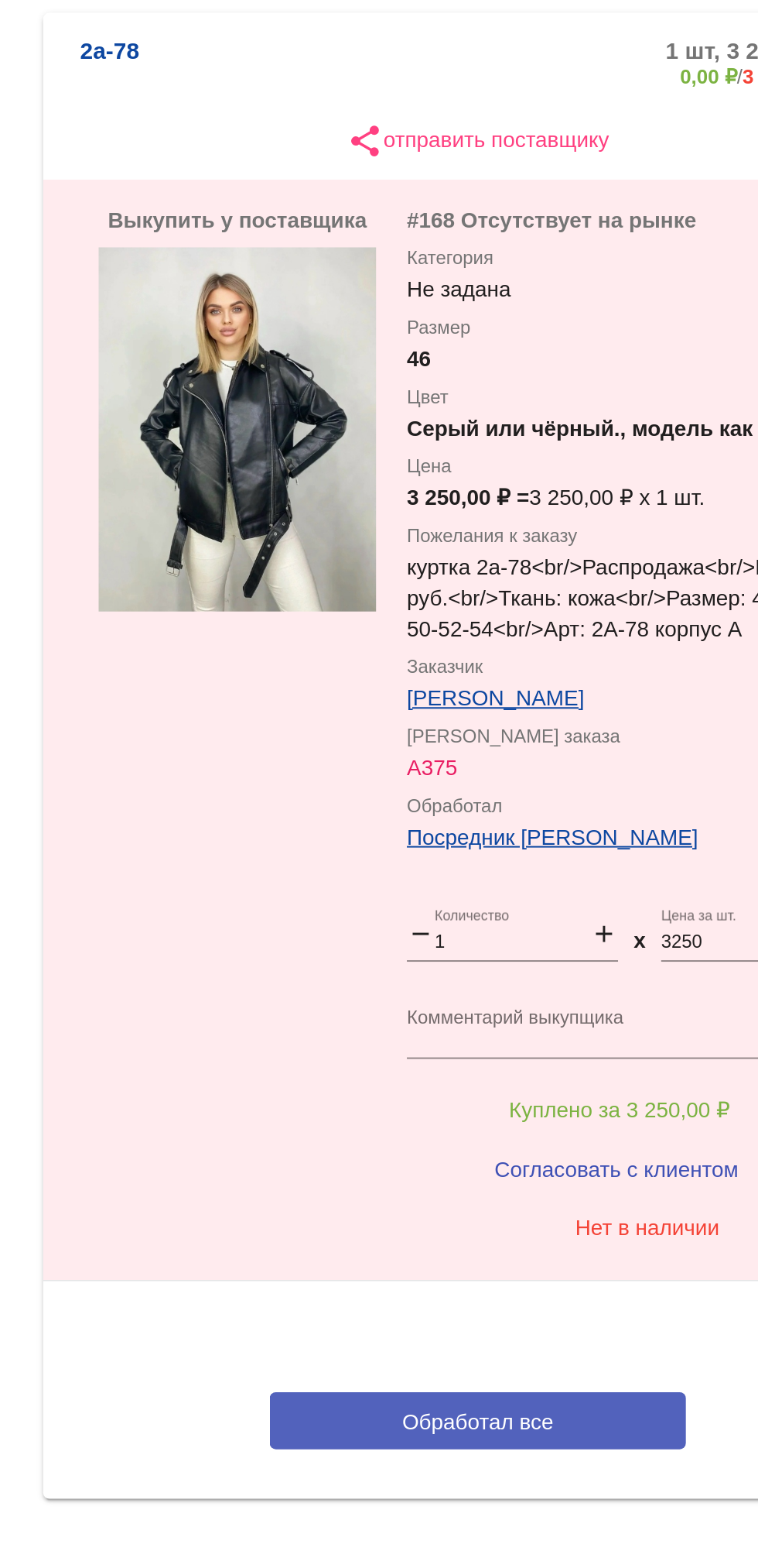
click at [462, 1049] on button "Обработал все" at bounding box center [534, 1053] width 209 height 28
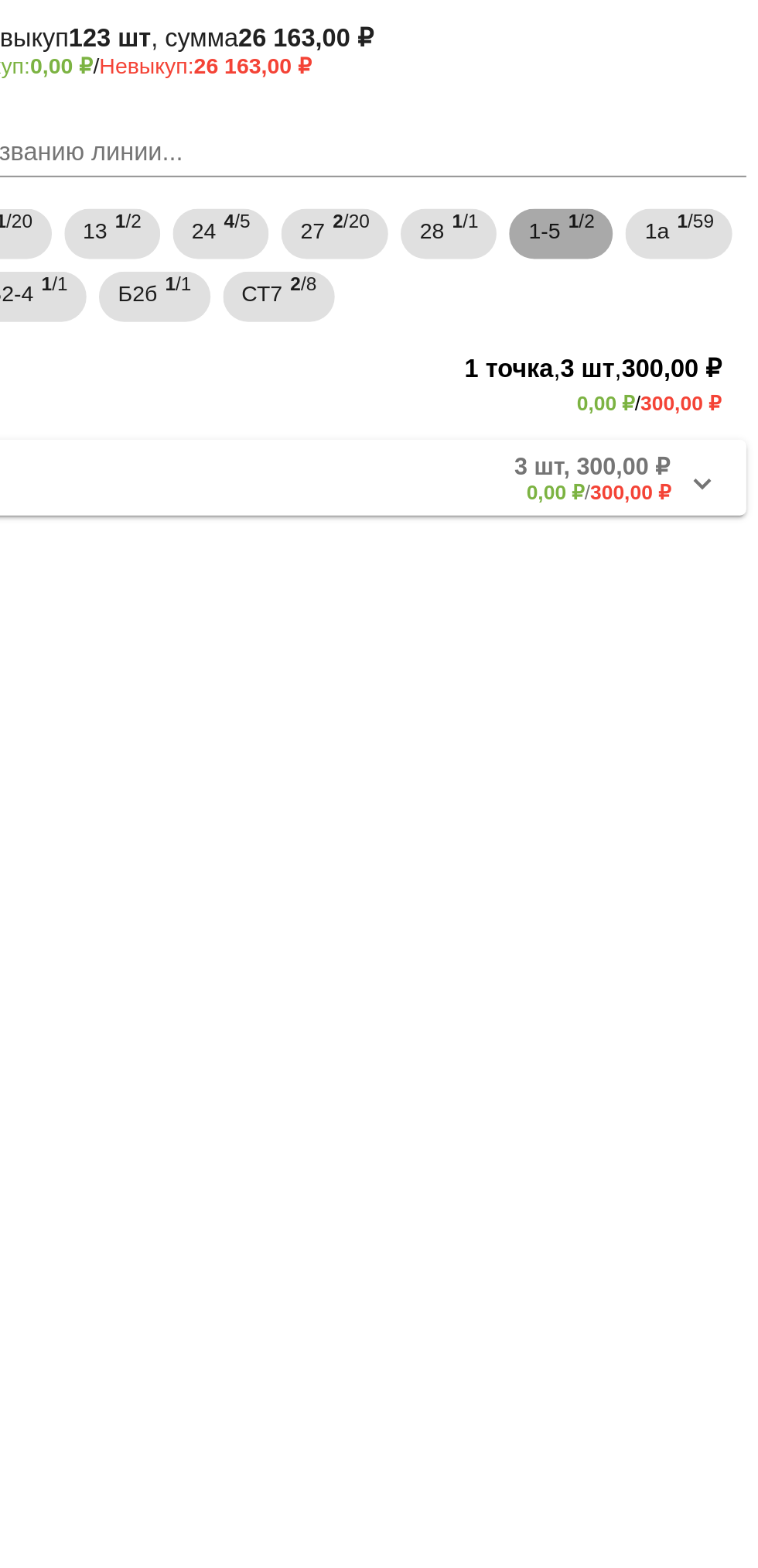
click at [655, 254] on span "1-5" at bounding box center [652, 242] width 15 height 28
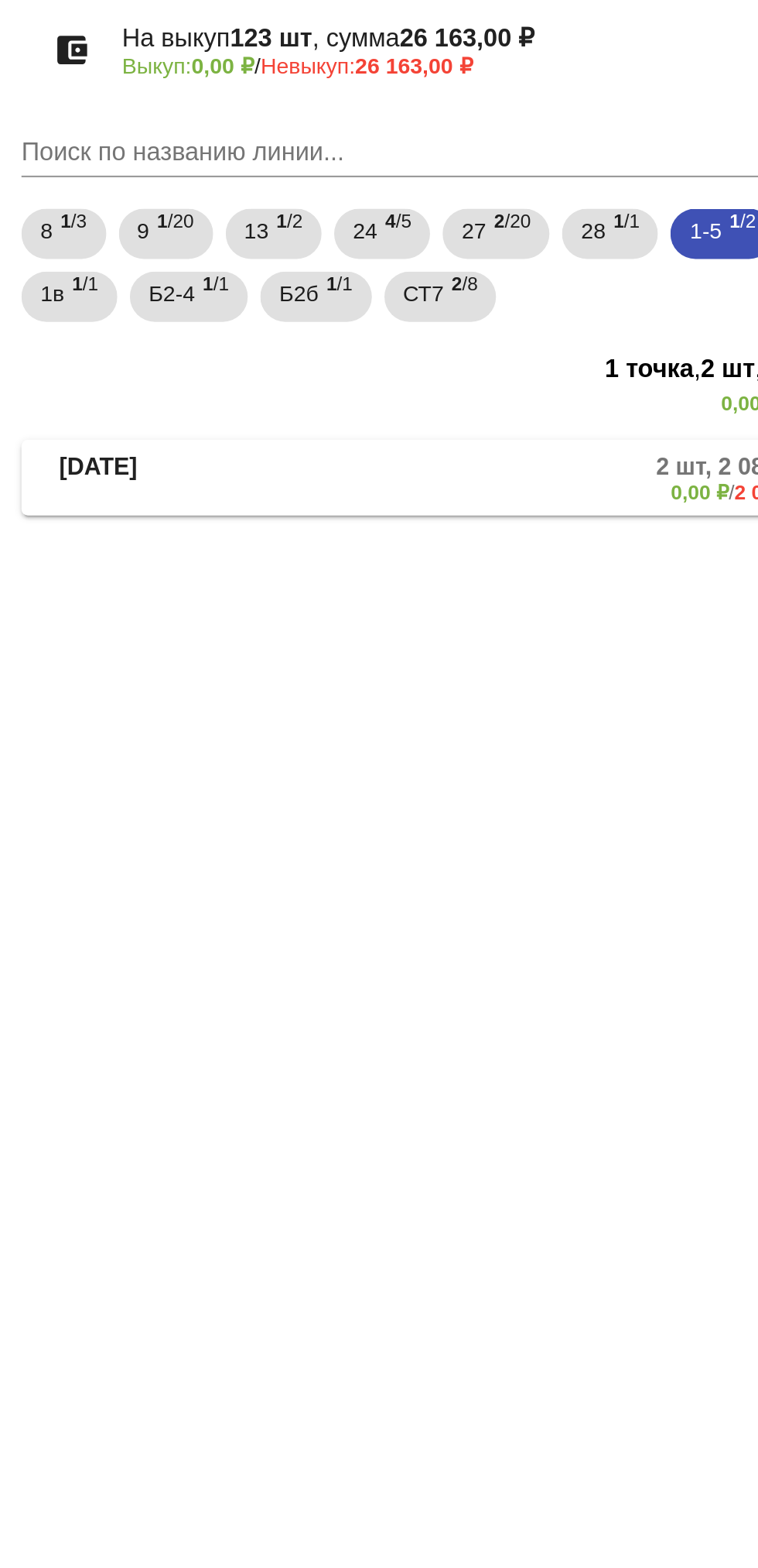
click at [405, 365] on mat-panel-title "1-5-14" at bounding box center [394, 365] width 119 height 25
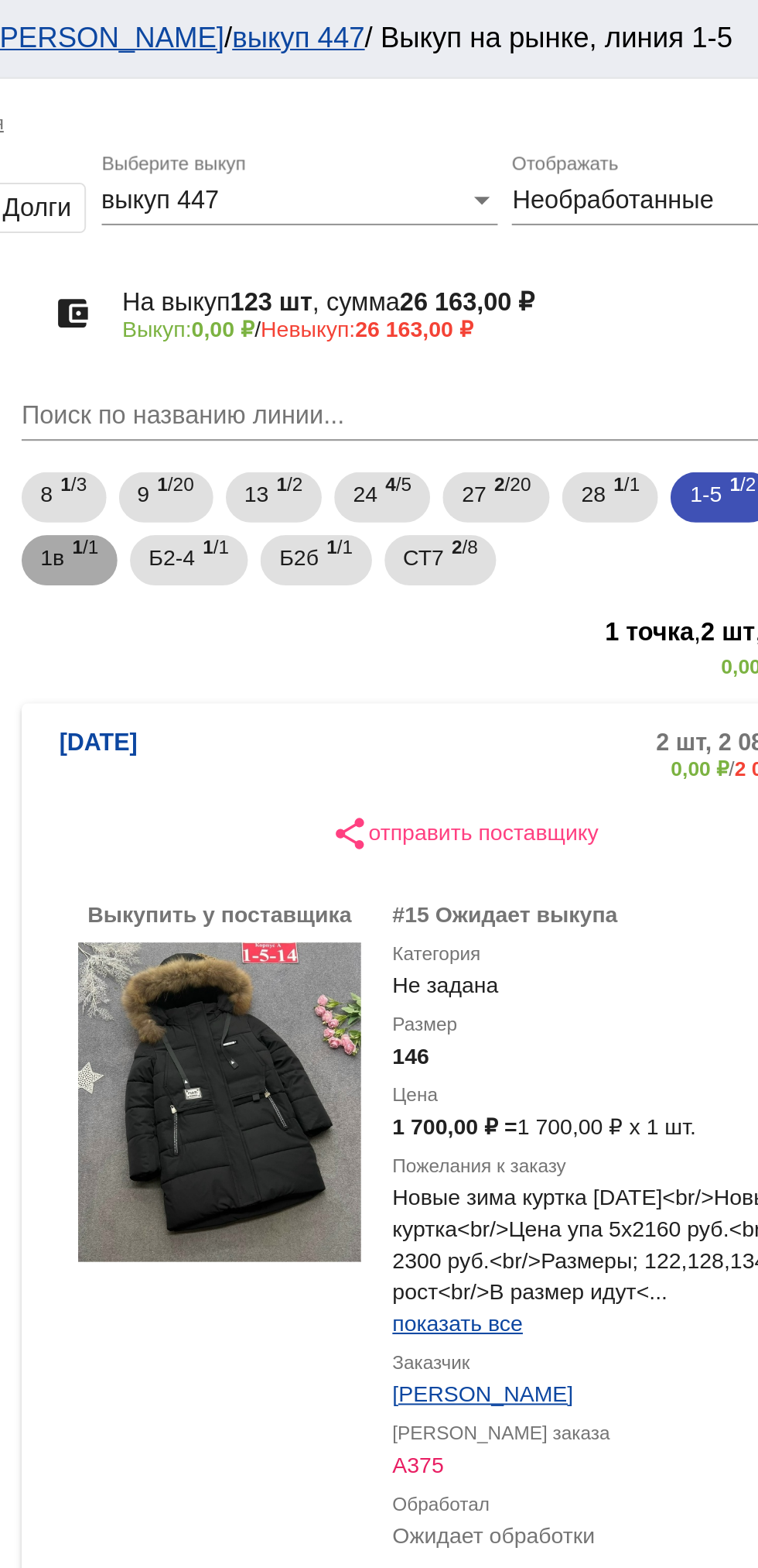
click at [353, 274] on div "1в 1 /1" at bounding box center [339, 276] width 28 height 32
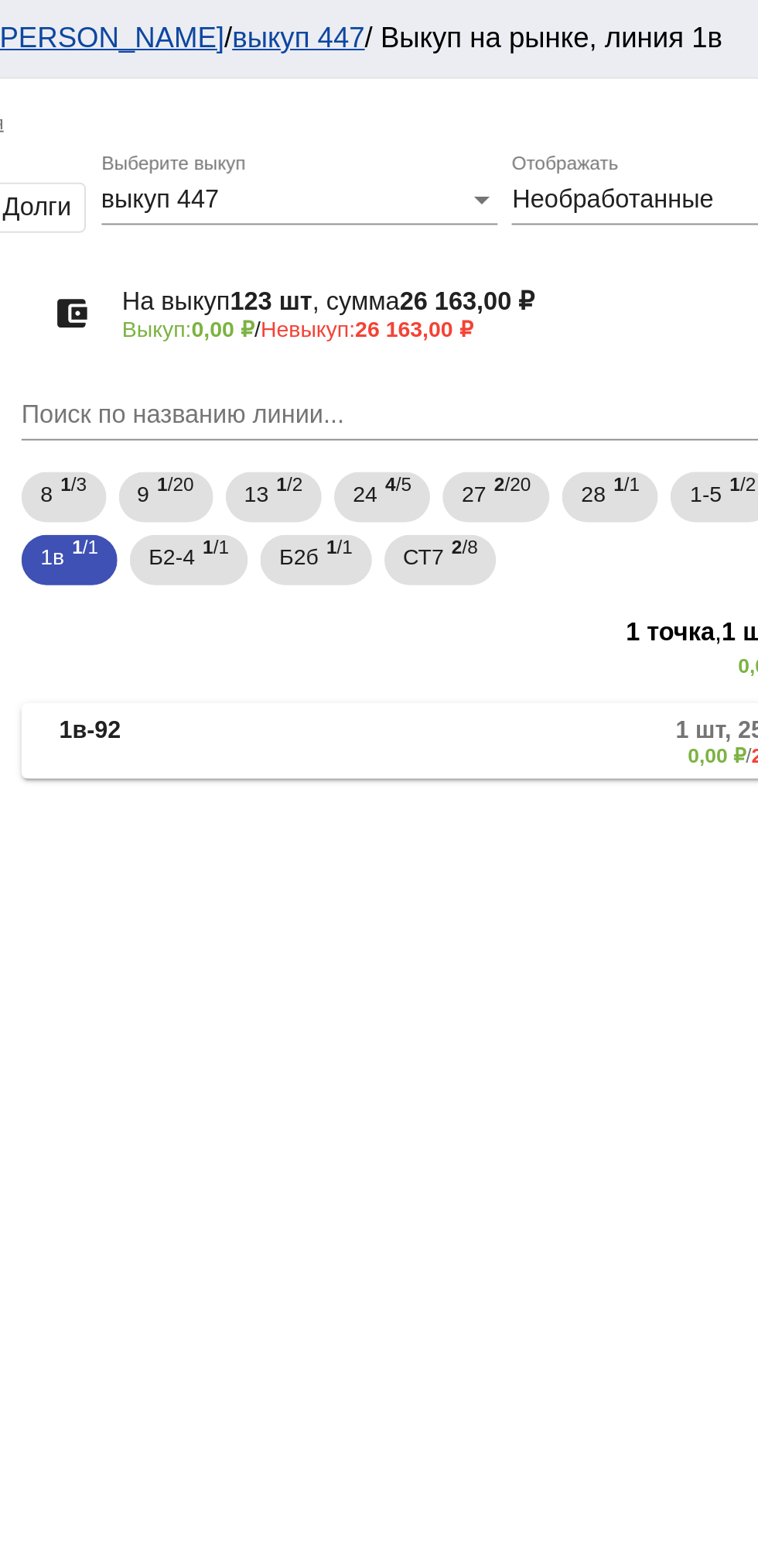
click at [516, 366] on mat-panel-description "1 шт, 250,00 ₽ 0,00 ₽ / 250,00 ₽" at bounding box center [589, 365] width 250 height 25
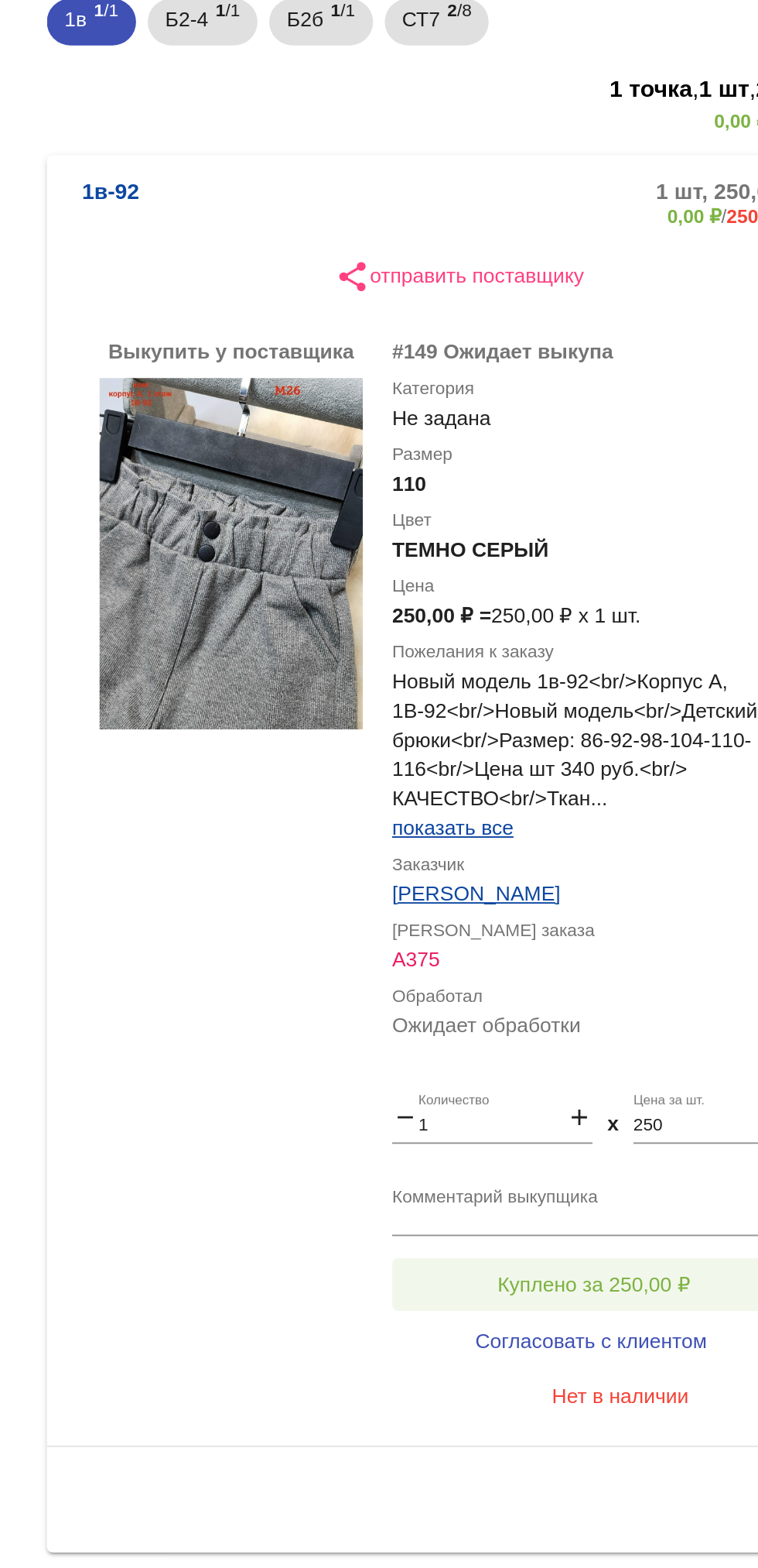
click at [619, 932] on button "Куплено за 250,00 ₽" at bounding box center [605, 943] width 214 height 28
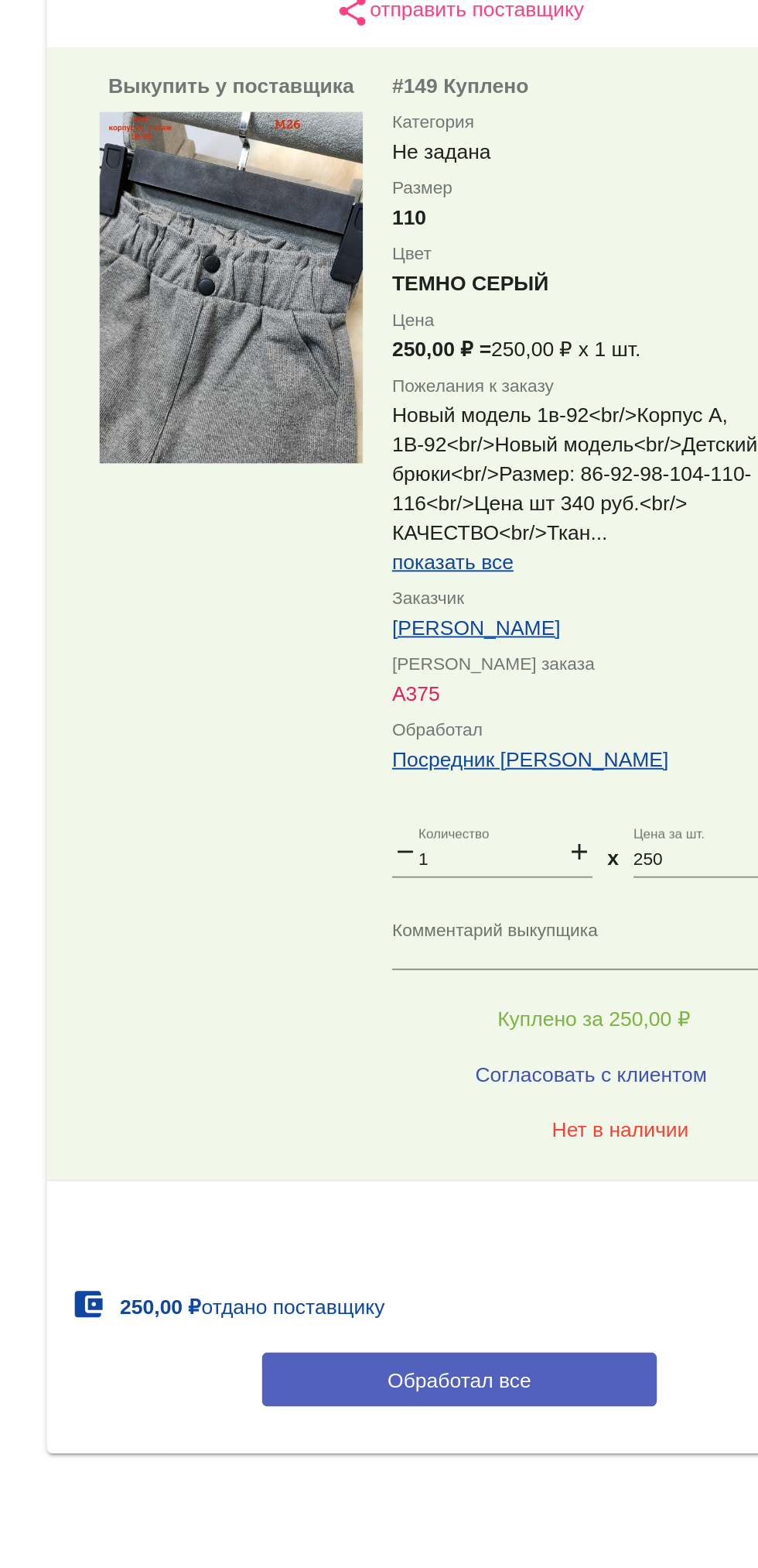
click at [569, 1134] on span "Обработал все" at bounding box center [534, 1134] width 76 height 13
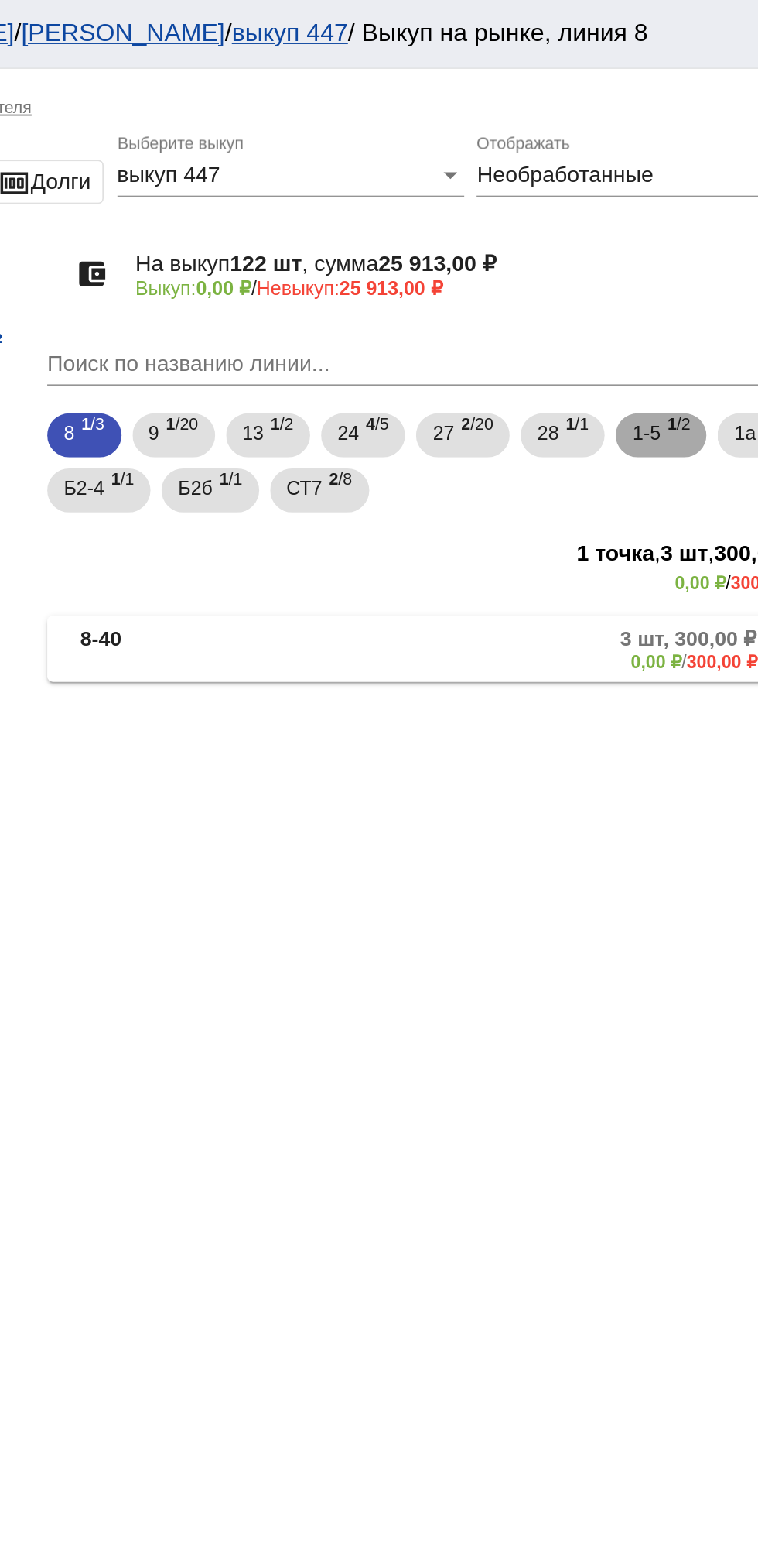
click at [675, 253] on span "1 /2" at bounding box center [672, 245] width 13 height 32
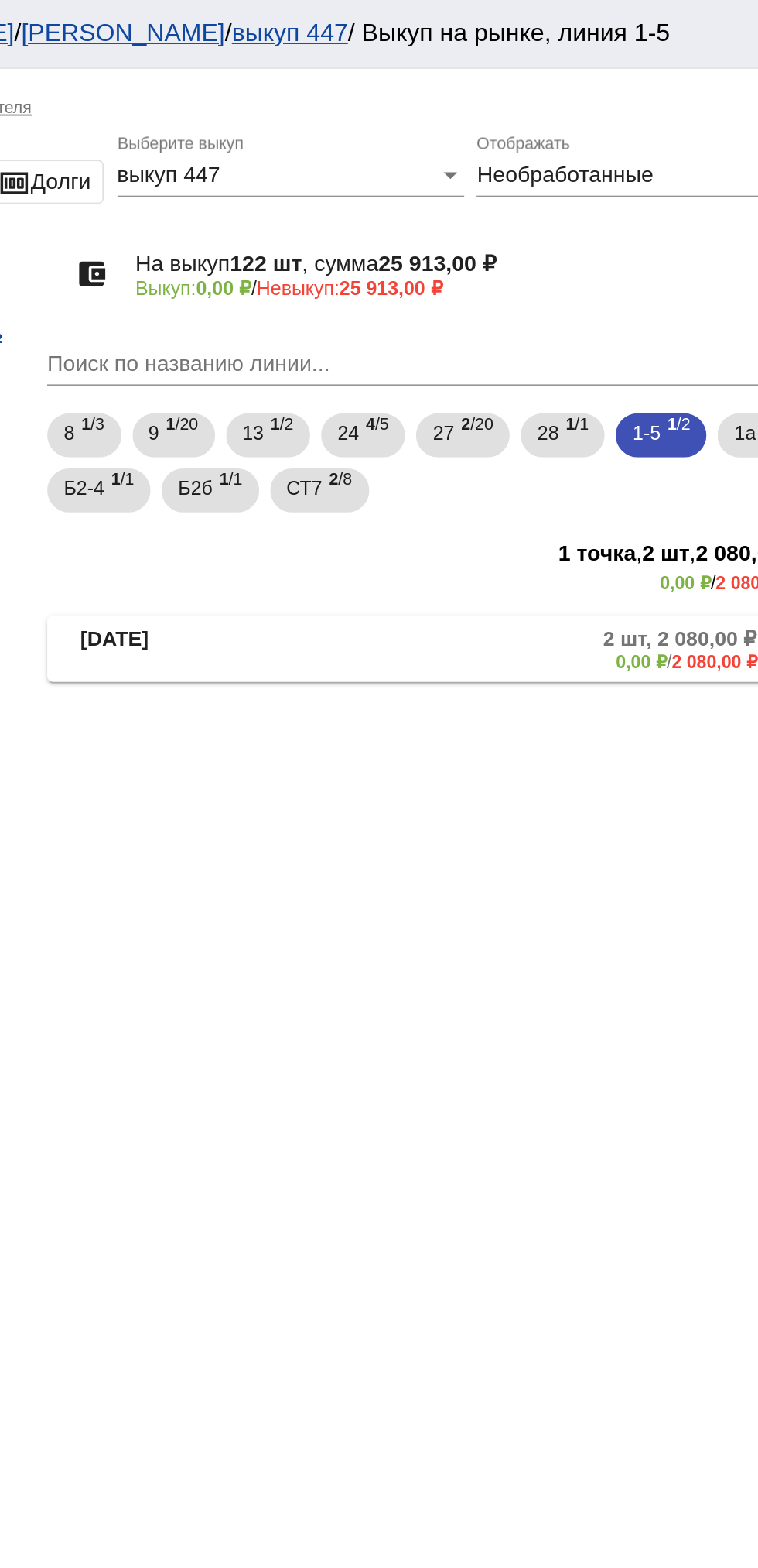
click at [539, 360] on mat-panel-description "2 шт, 2 080,00 ₽ 0,00 ₽ / 2 080,00 ₽" at bounding box center [590, 365] width 249 height 25
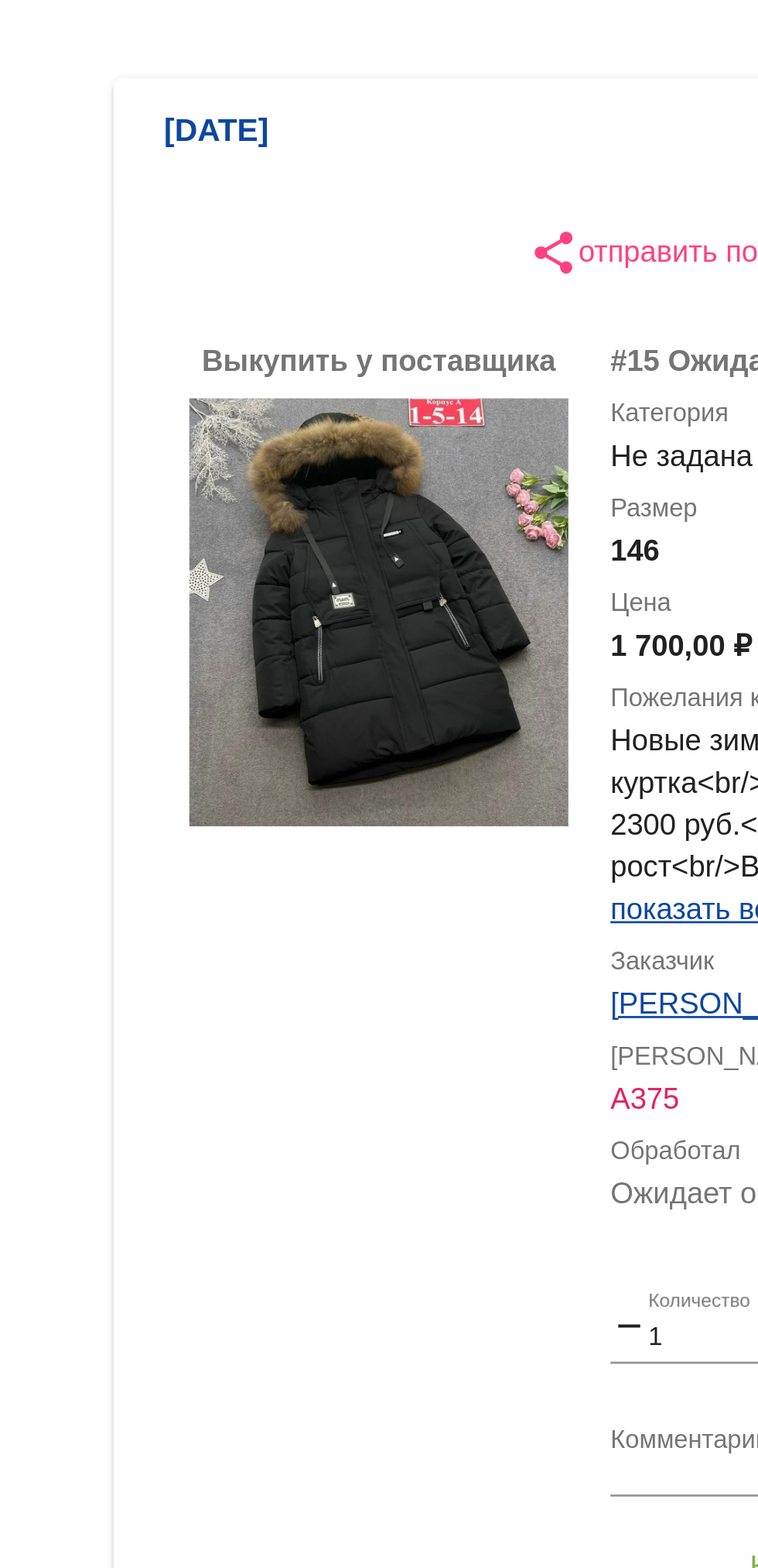
scroll to position [98, 0]
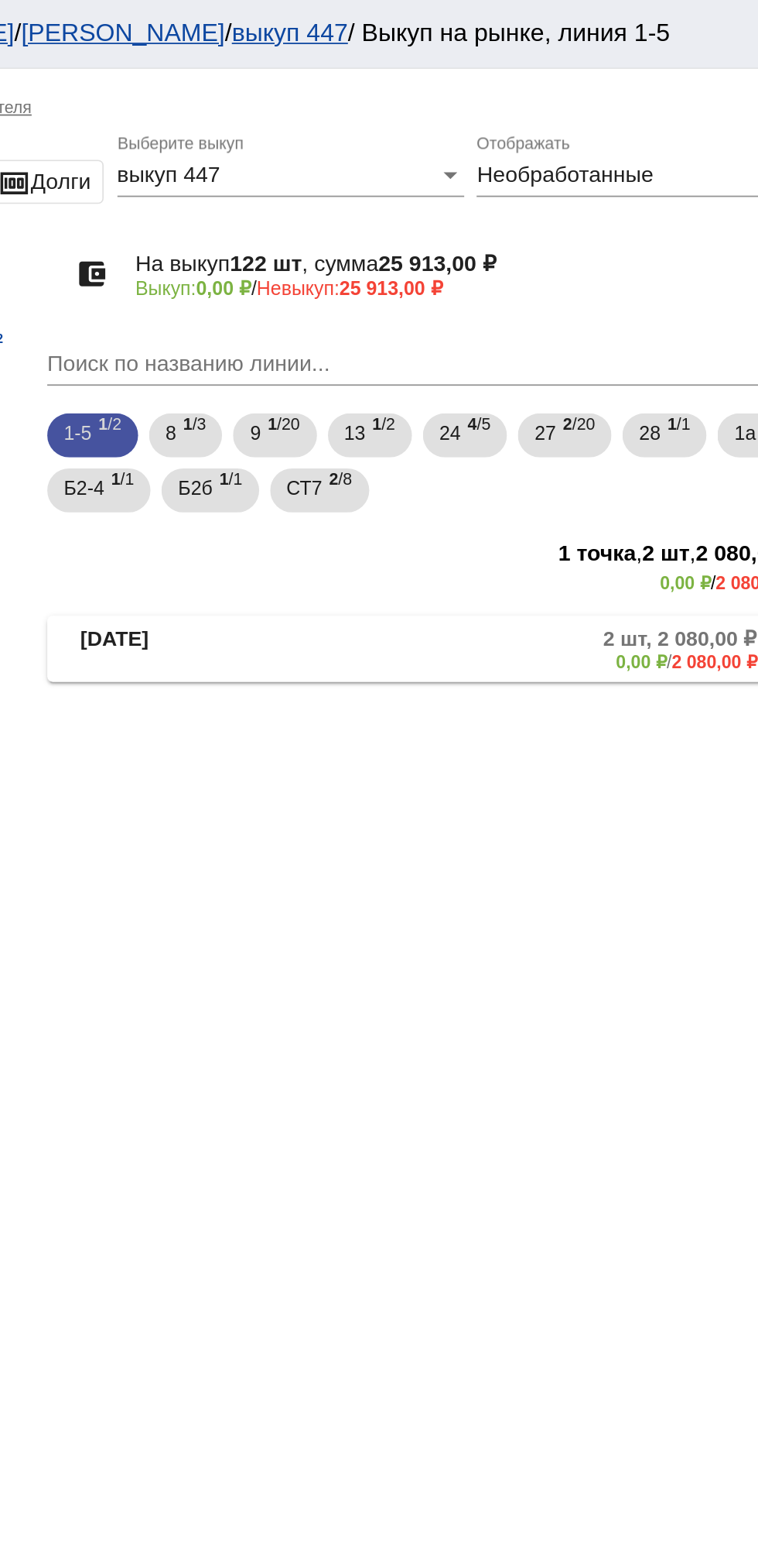
click at [338, 247] on span "1-5" at bounding box center [333, 242] width 15 height 28
click at [341, 255] on div "1-5 1 /2" at bounding box center [341, 245] width 33 height 32
click at [347, 249] on span "1 /2" at bounding box center [351, 245] width 13 height 32
click at [348, 245] on span "1 /2" at bounding box center [351, 245] width 13 height 32
click at [349, 247] on span "1 /2" at bounding box center [351, 245] width 13 height 32
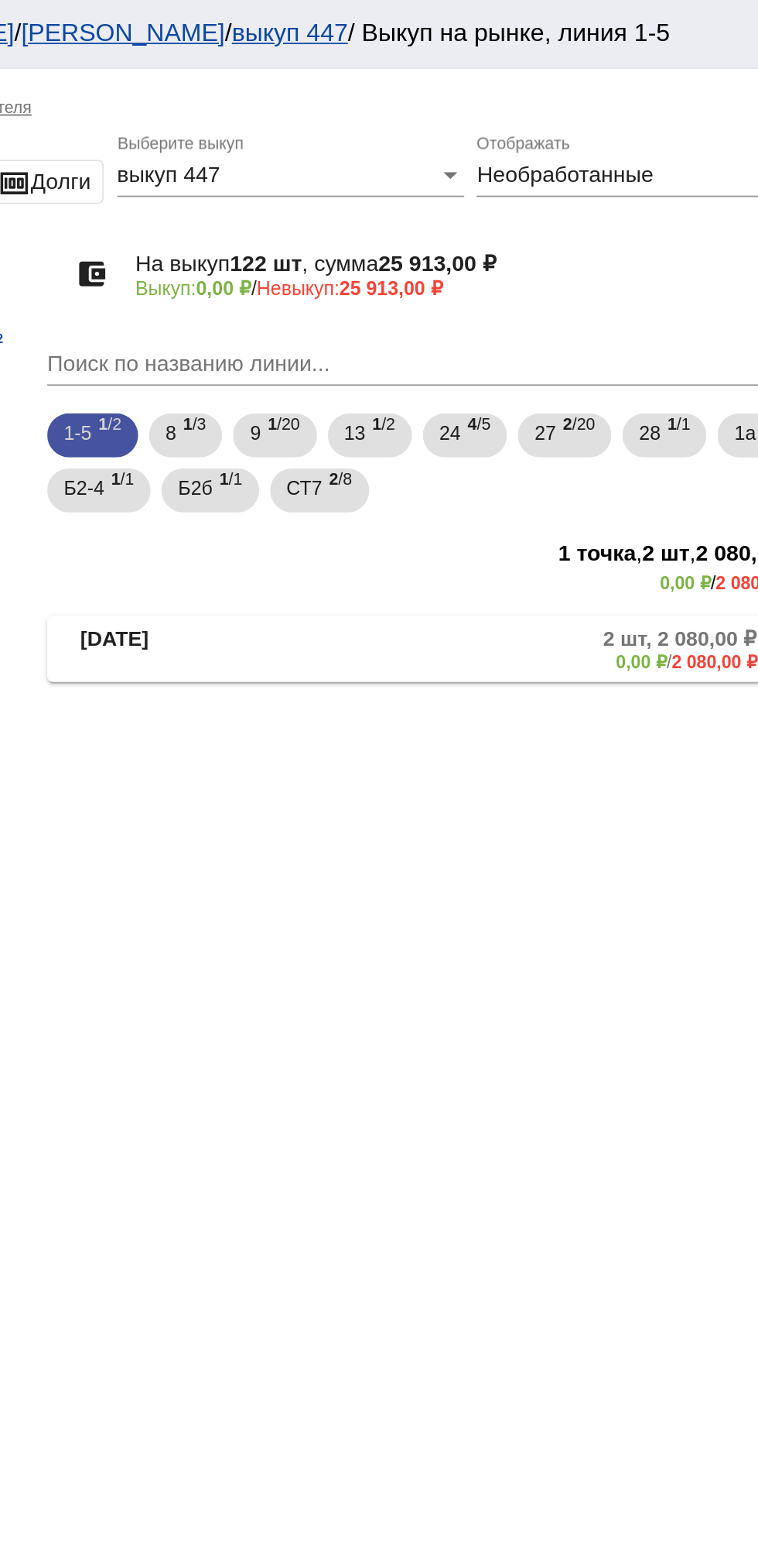
click at [355, 246] on span "1 /2" at bounding box center [351, 245] width 13 height 32
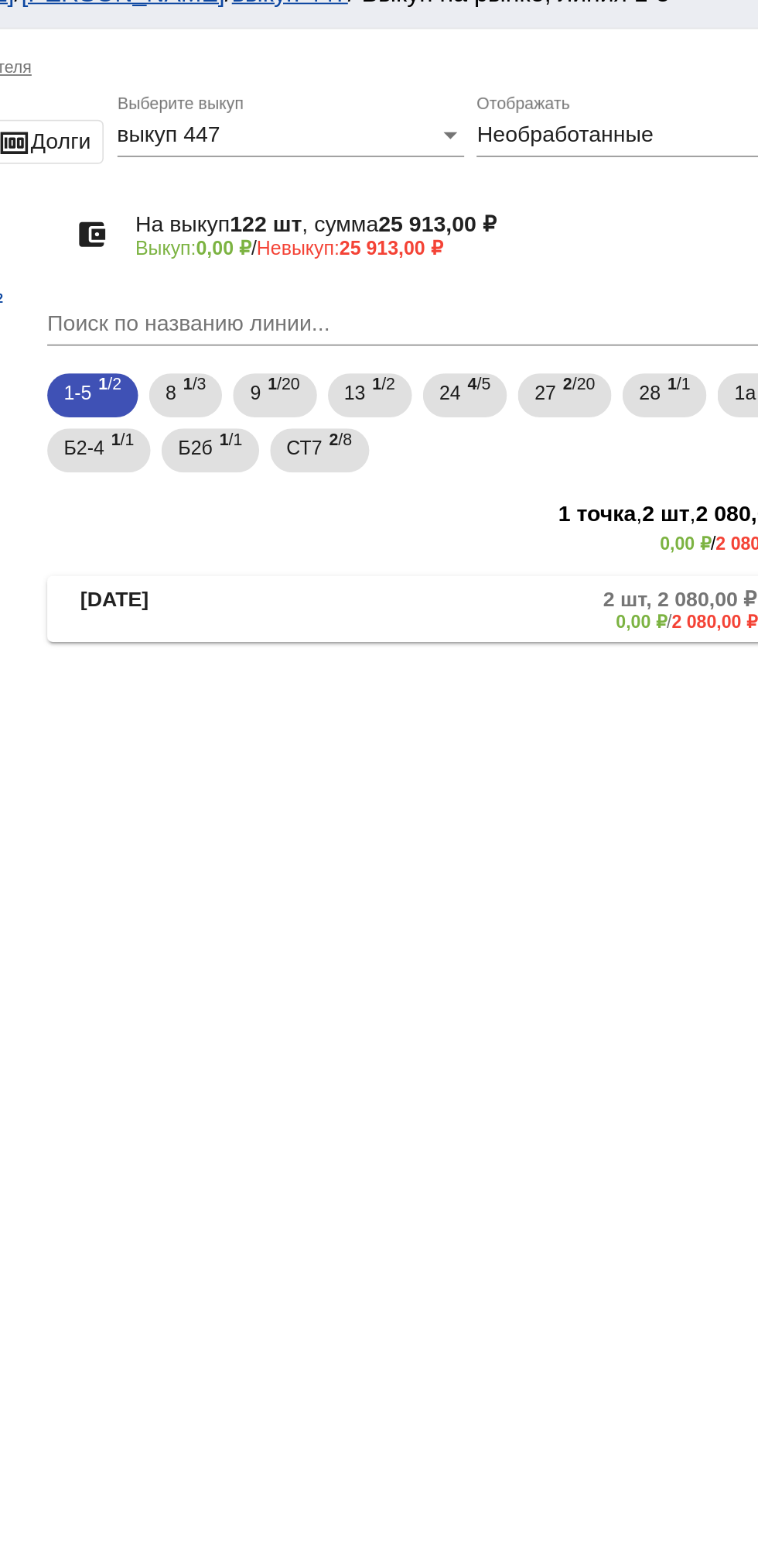
click at [394, 358] on mat-panel-title "1-5-14" at bounding box center [394, 365] width 119 height 25
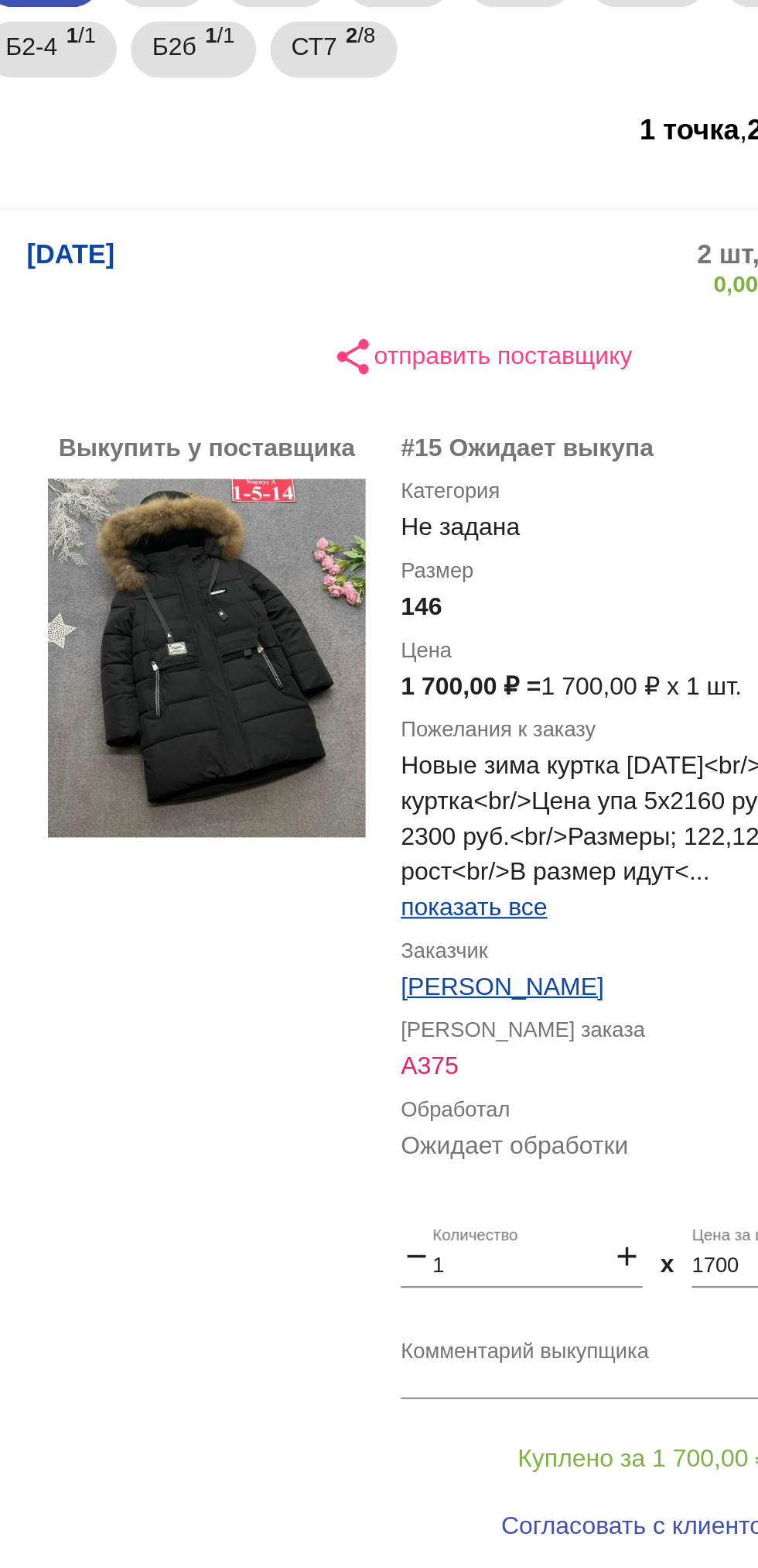
scroll to position [98, 0]
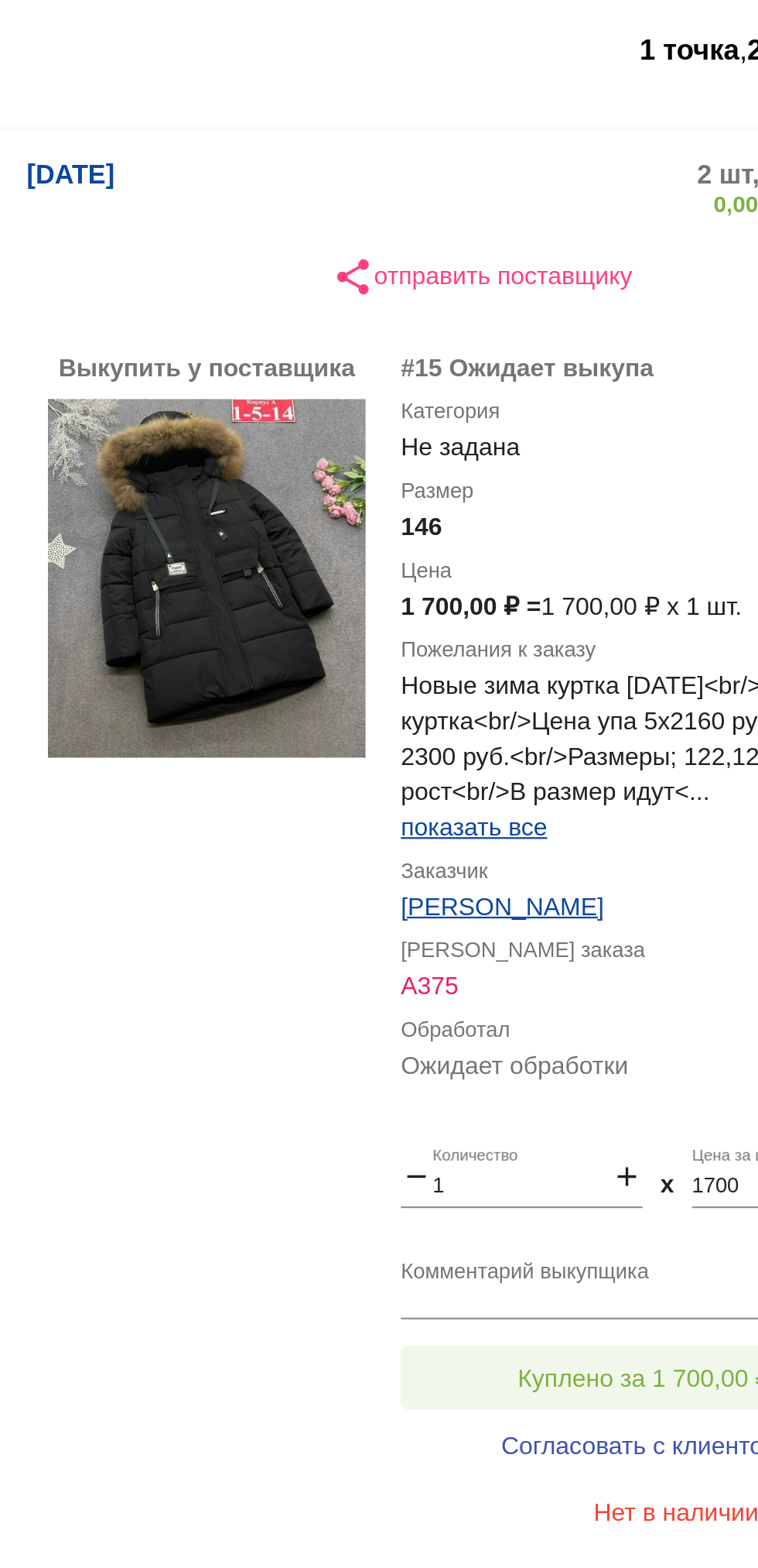
click at [621, 784] on button "Куплено за 1 700,00 ₽" at bounding box center [605, 794] width 214 height 28
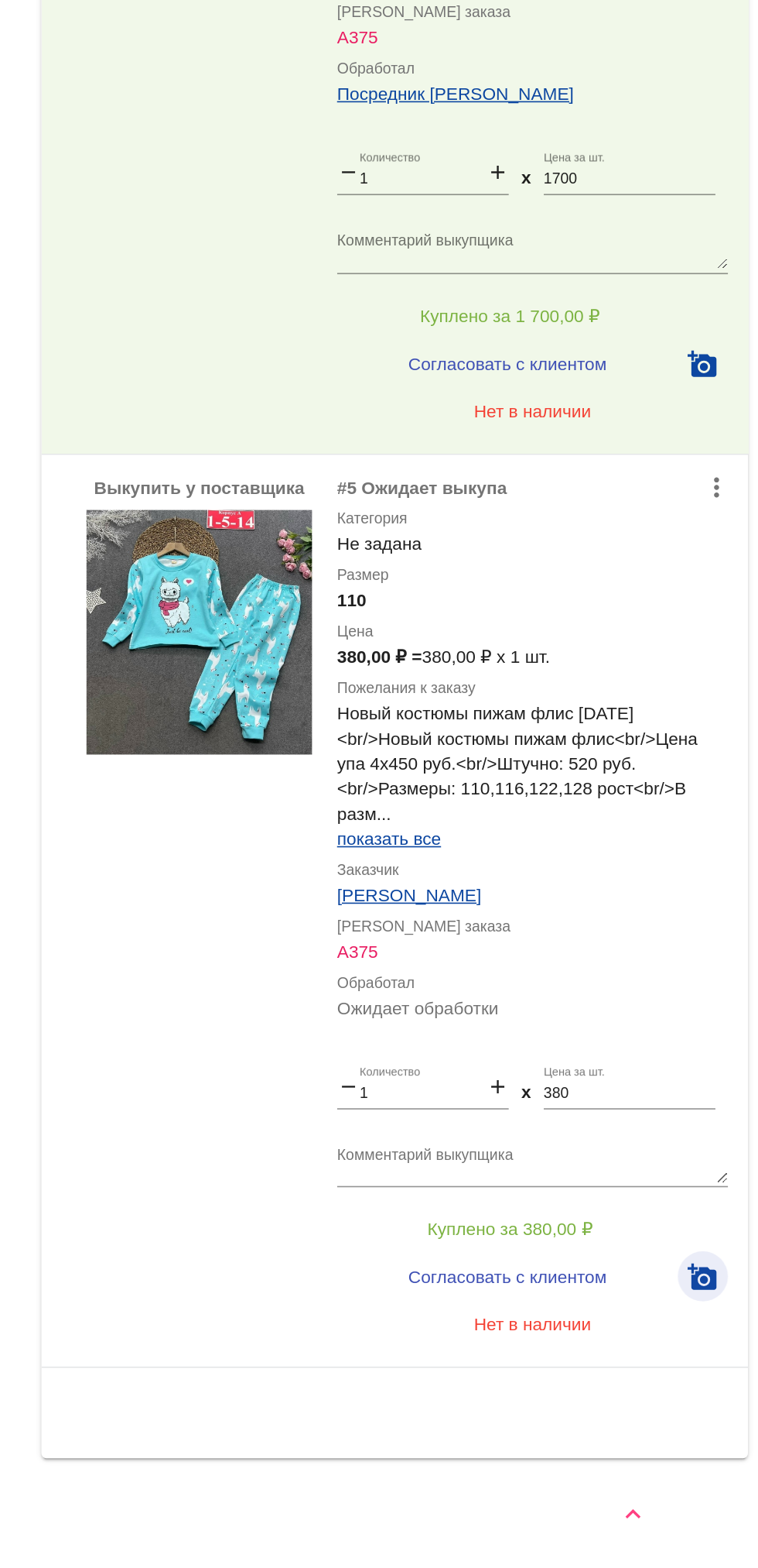
click at [724, 1383] on mat-icon "add_a_photo" at bounding box center [724, 1388] width 18 height 18
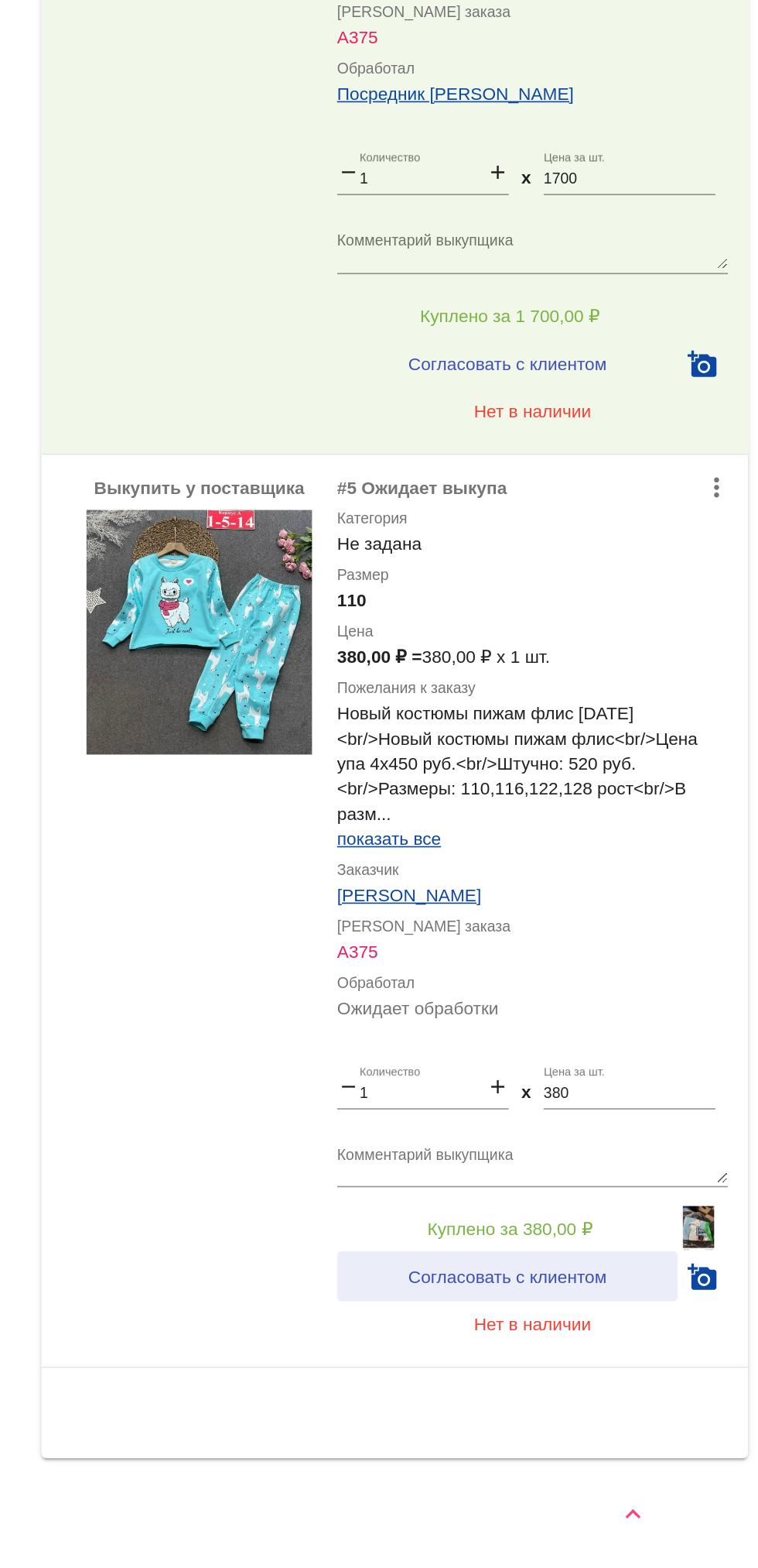
click at [652, 1385] on span "Согласовать с клиентом" at bounding box center [604, 1388] width 122 height 13
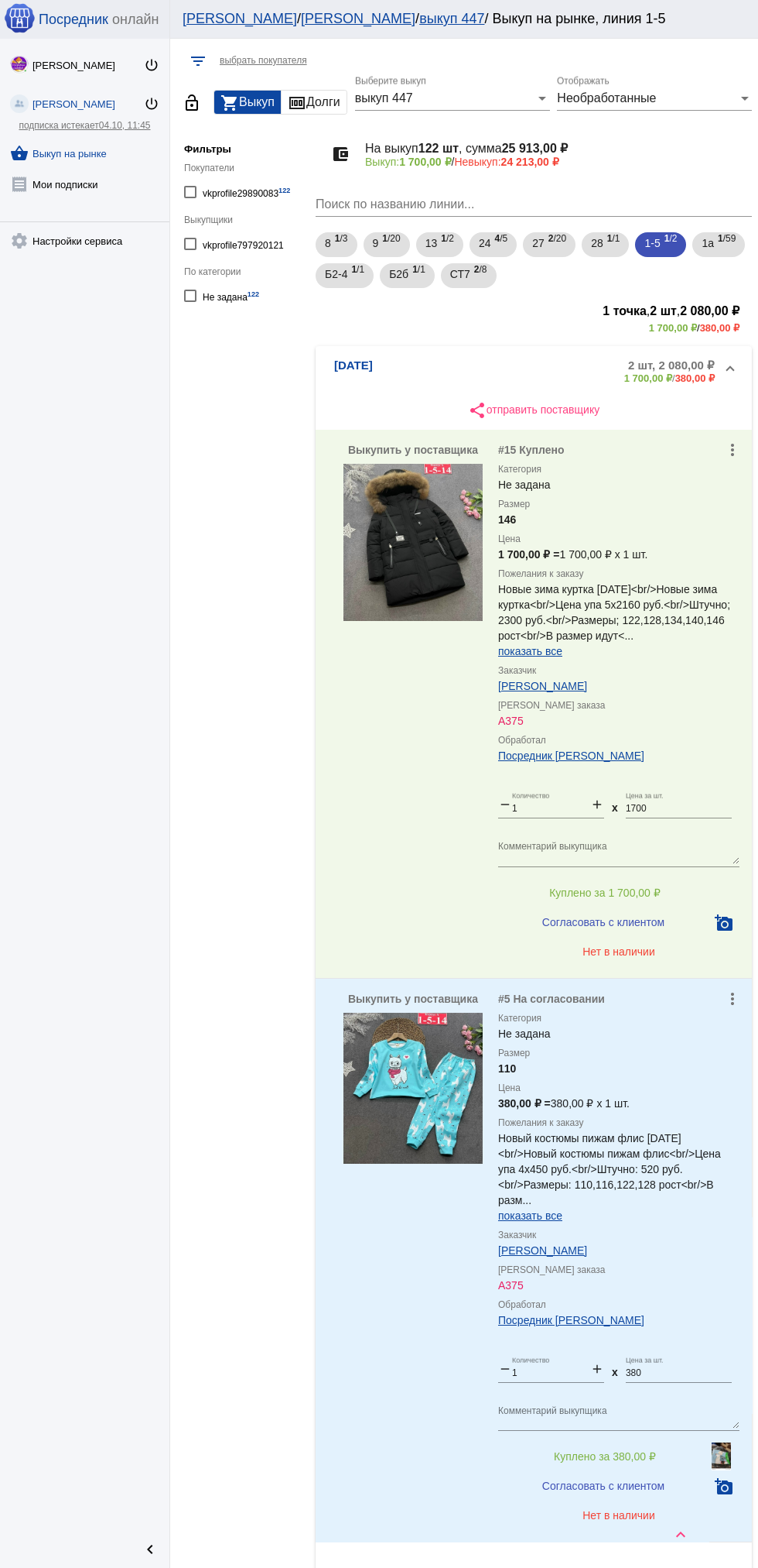
scroll to position [210, 0]
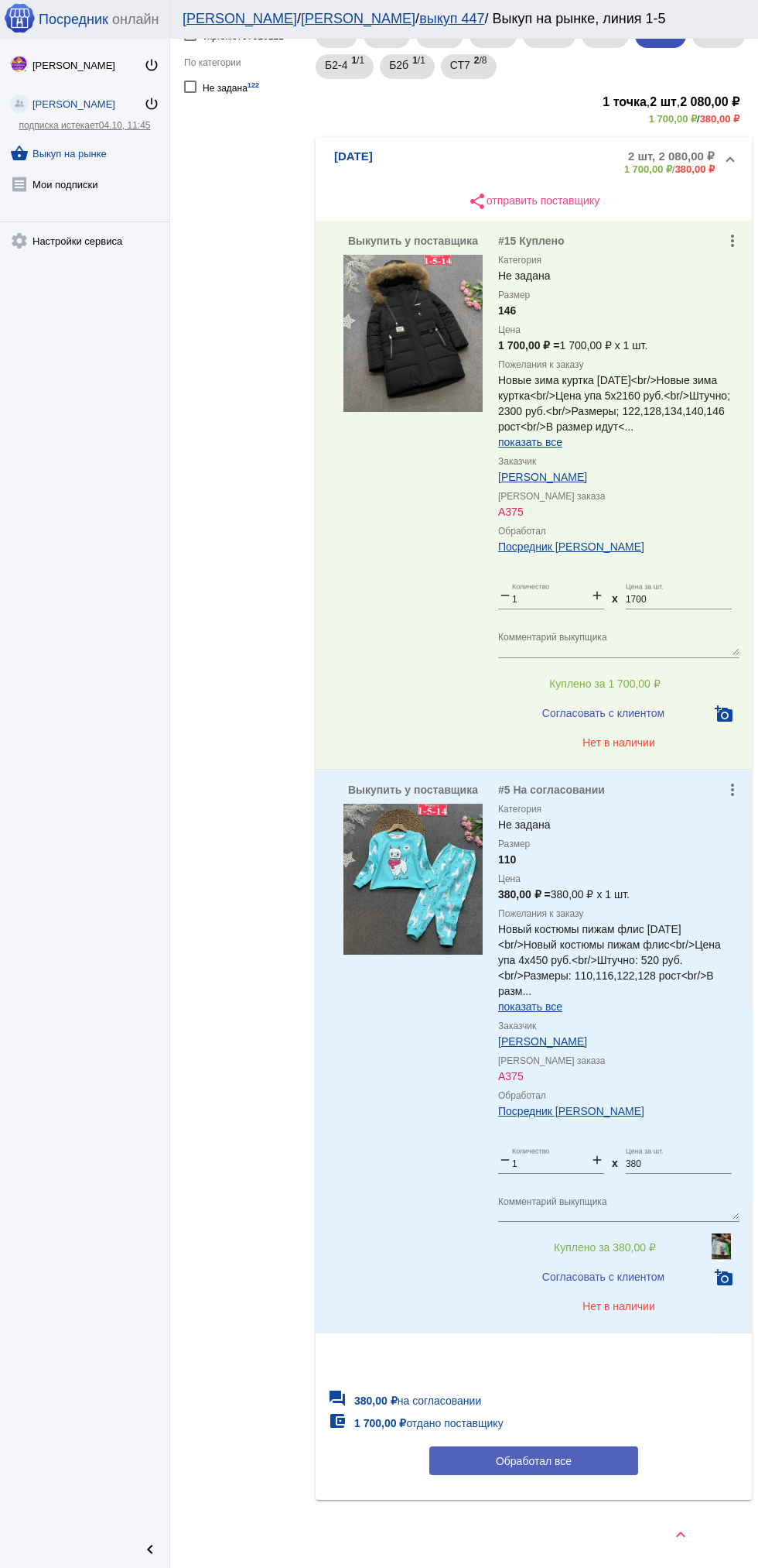
click at [568, 1454] on span "Обработал все" at bounding box center [534, 1460] width 76 height 13
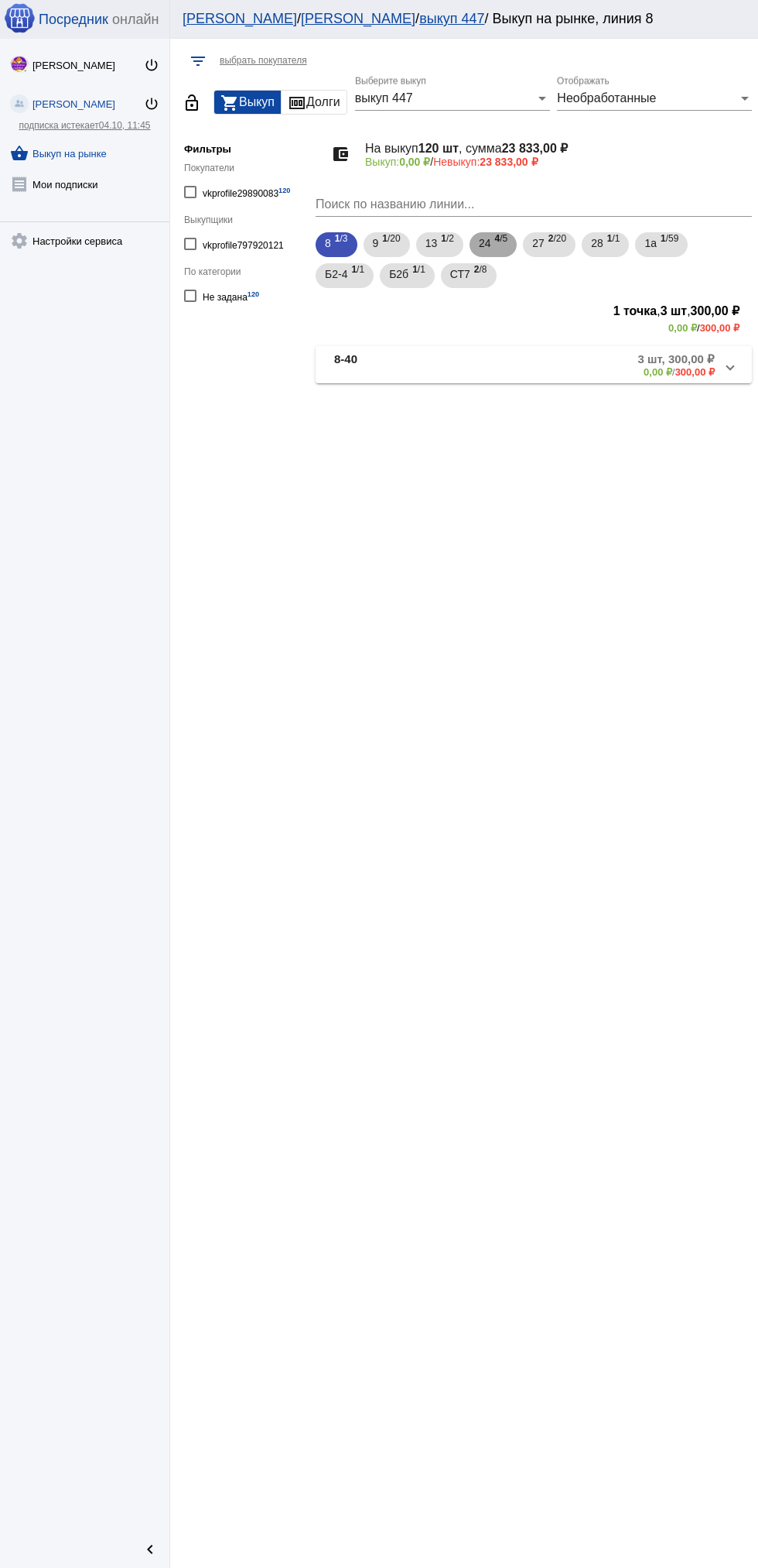
click at [495, 249] on div "24 4 /5" at bounding box center [493, 245] width 28 height 32
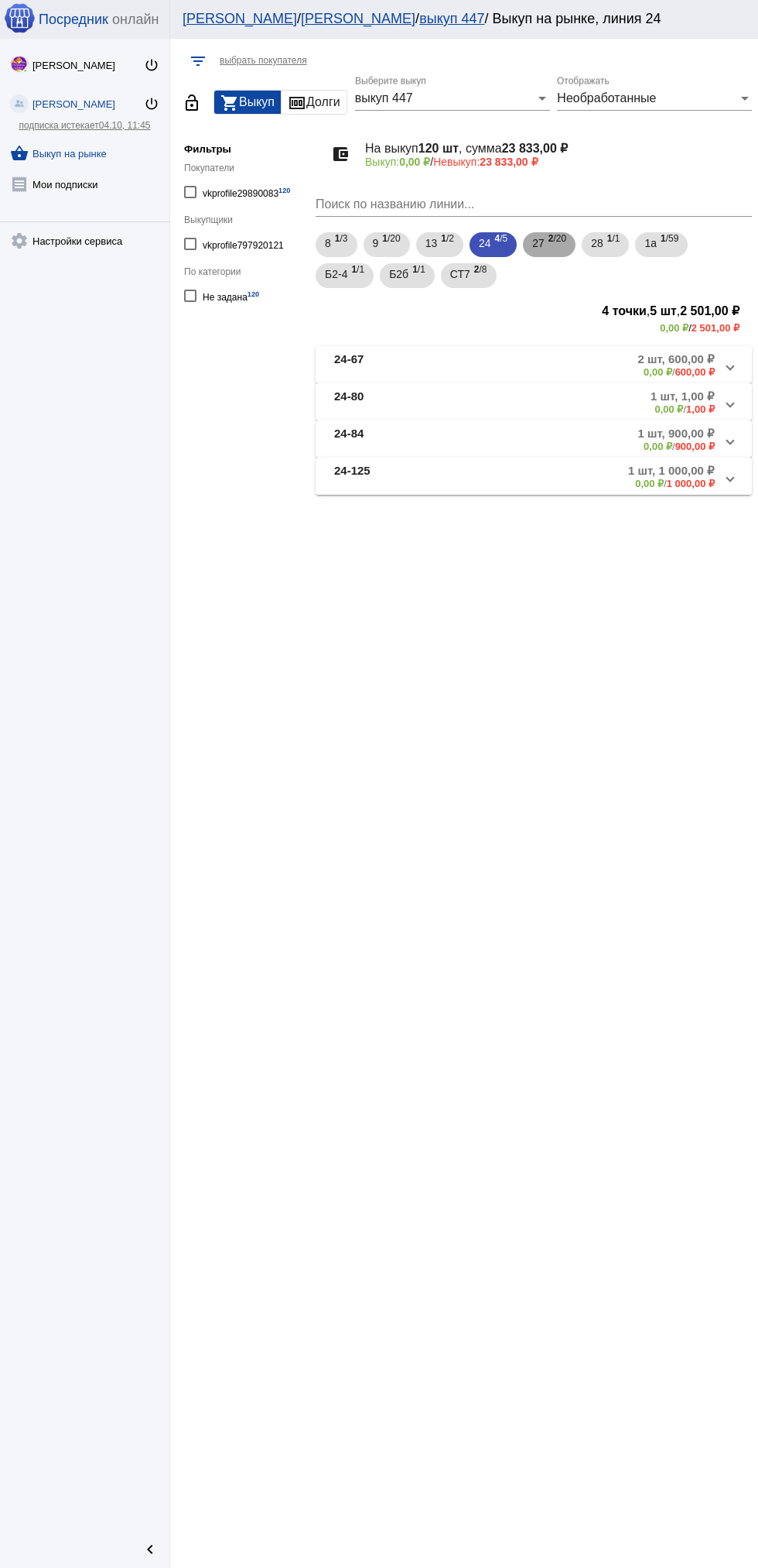
click at [544, 249] on span "27" at bounding box center [539, 242] width 13 height 28
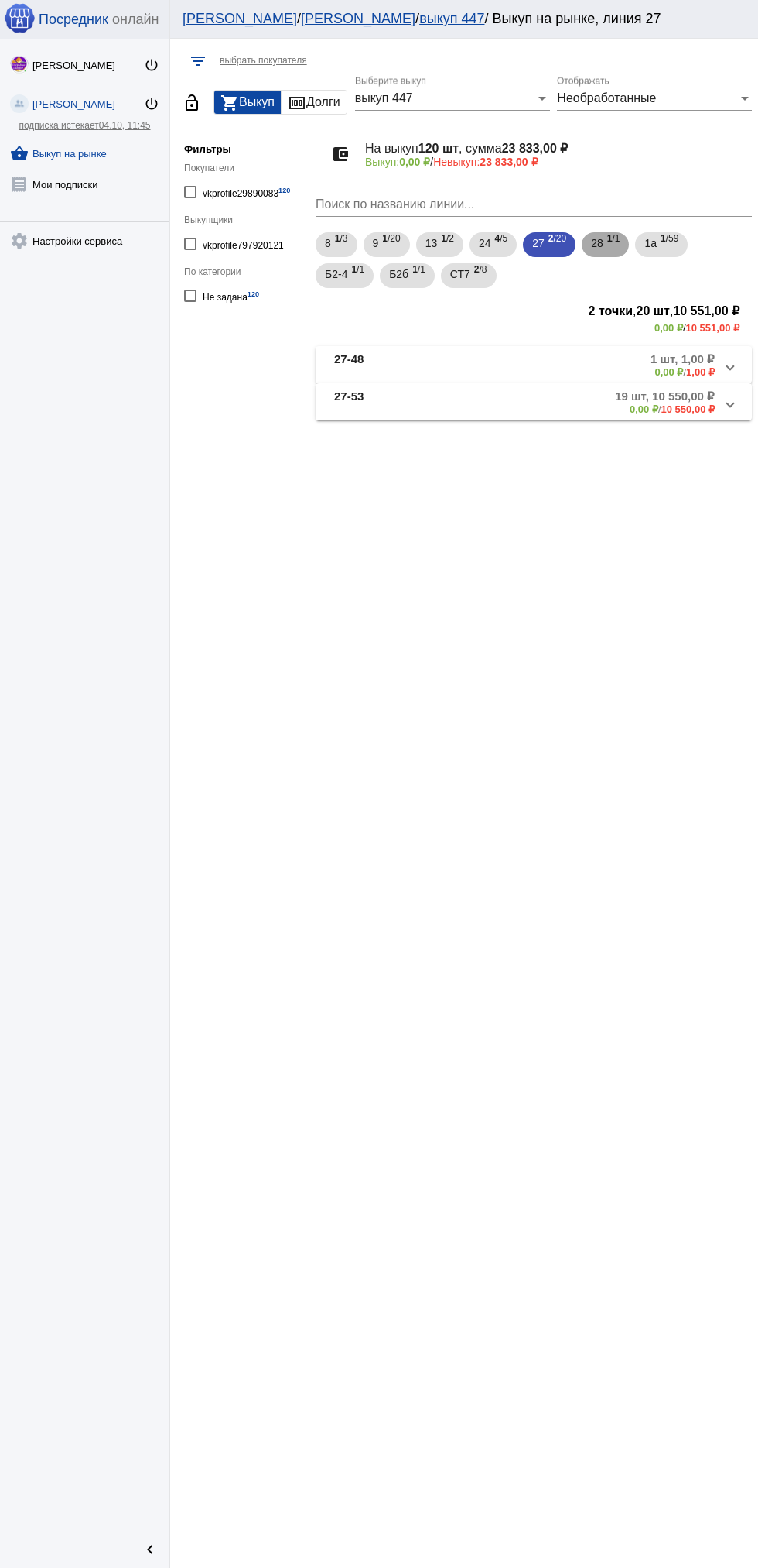
click at [621, 239] on span "1 /1" at bounding box center [614, 245] width 13 height 32
click at [544, 243] on span "27" at bounding box center [539, 242] width 13 height 28
click at [341, 413] on b "27-53" at bounding box center [348, 402] width 29 height 25
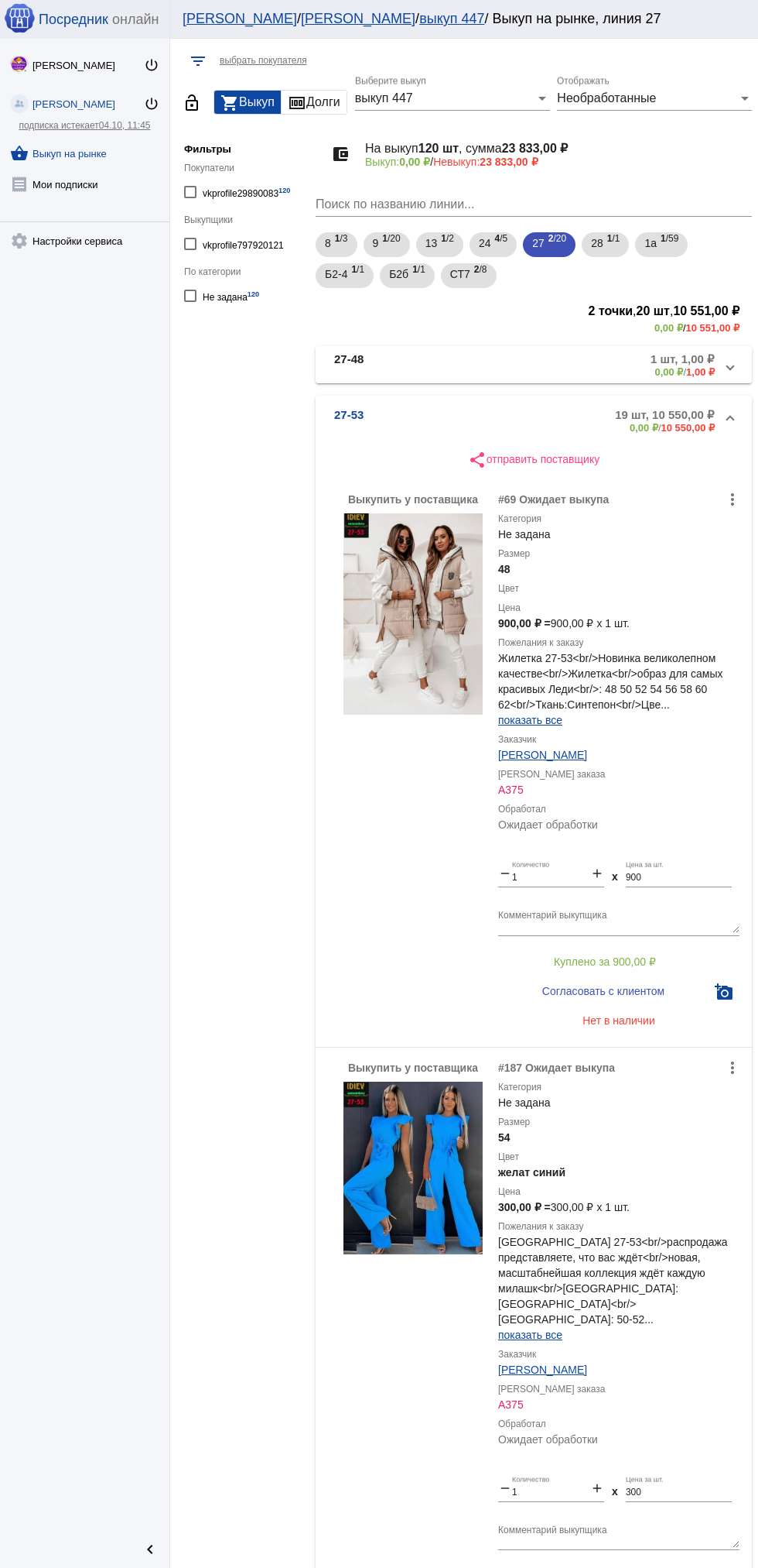
click at [359, 376] on b "27-48" at bounding box center [348, 365] width 29 height 25
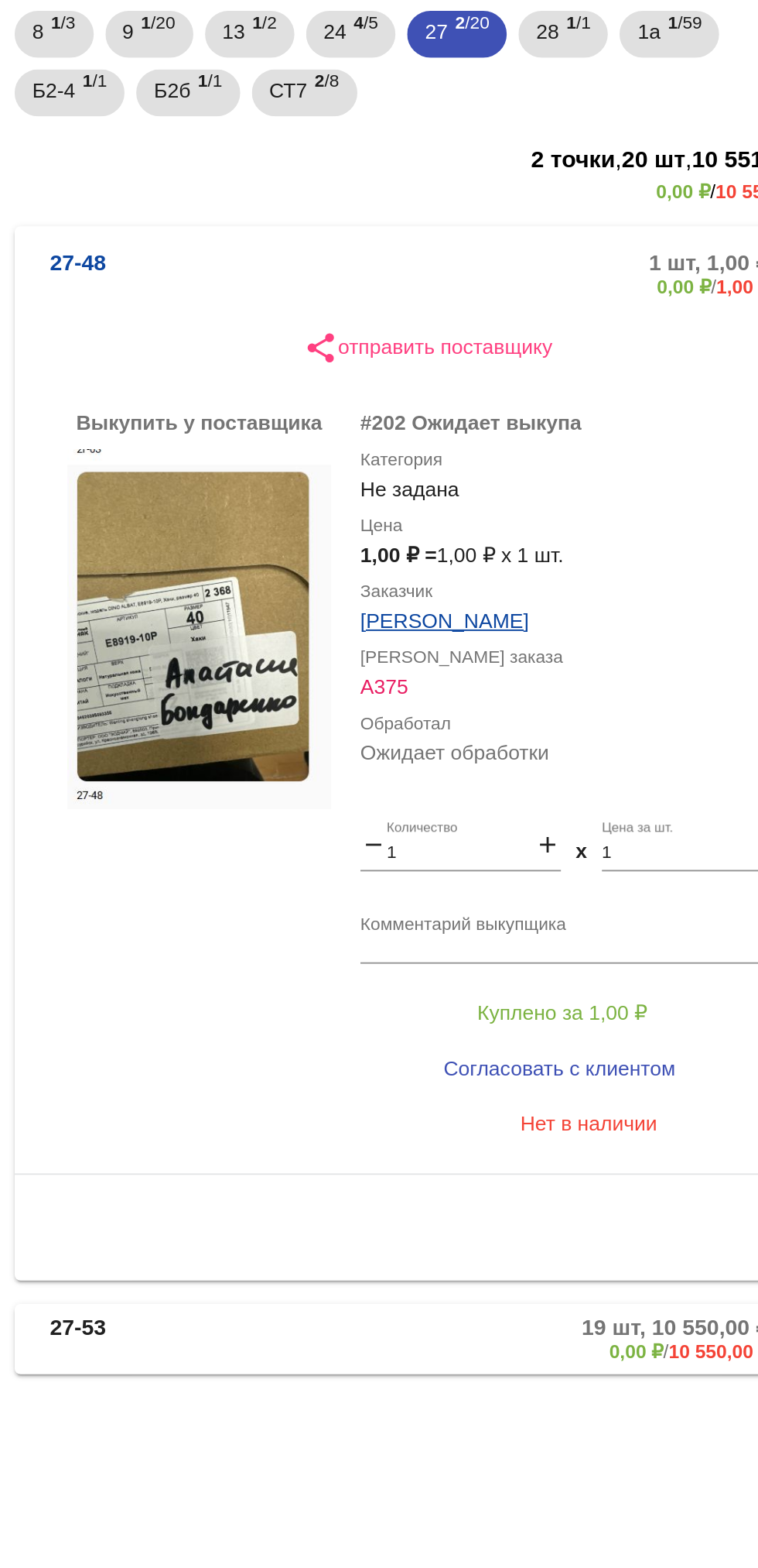
click at [426, 582] on img at bounding box center [413, 559] width 139 height 191
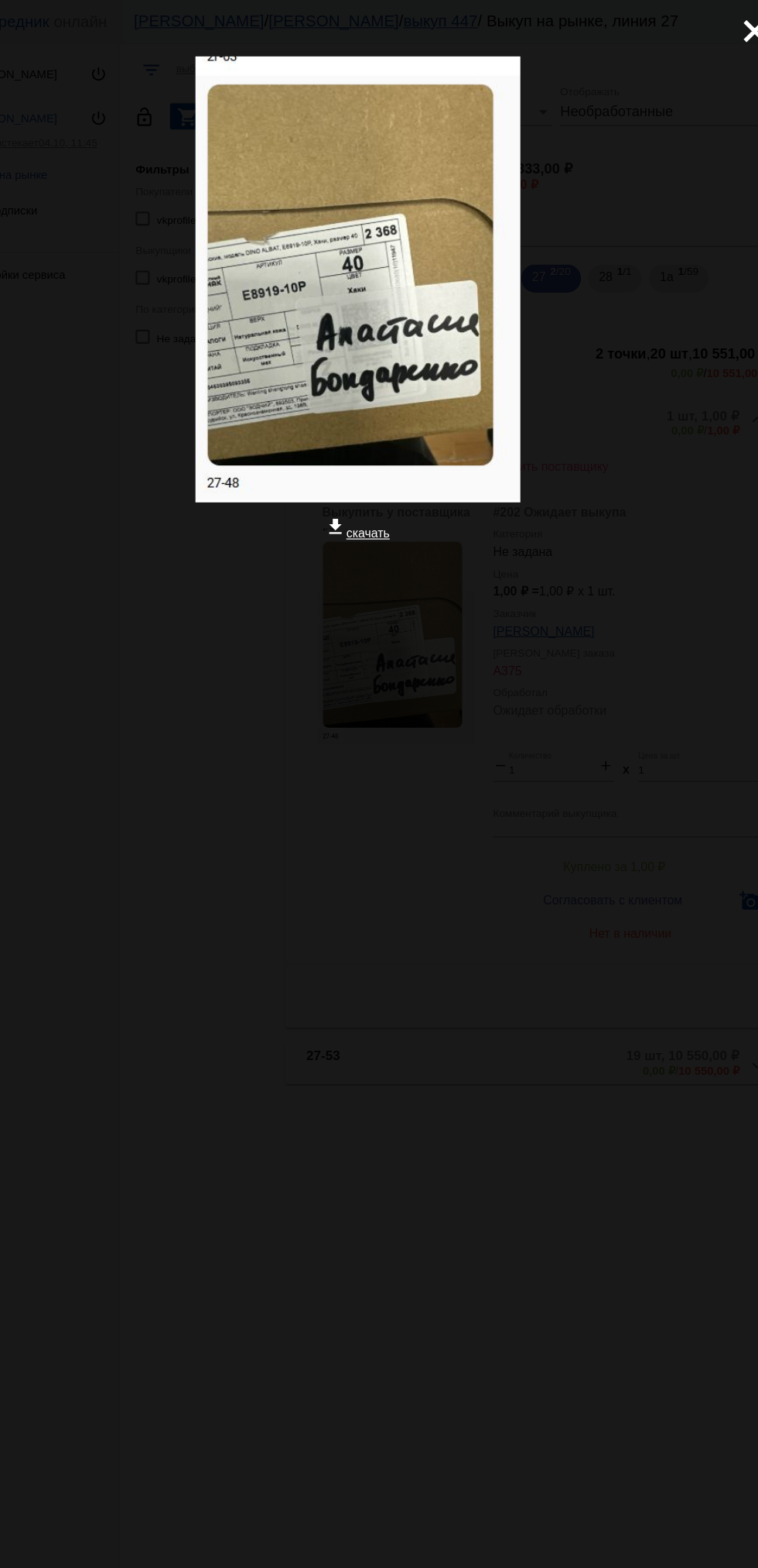
click at [716, 24] on mat-icon "close" at bounding box center [722, 21] width 18 height 18
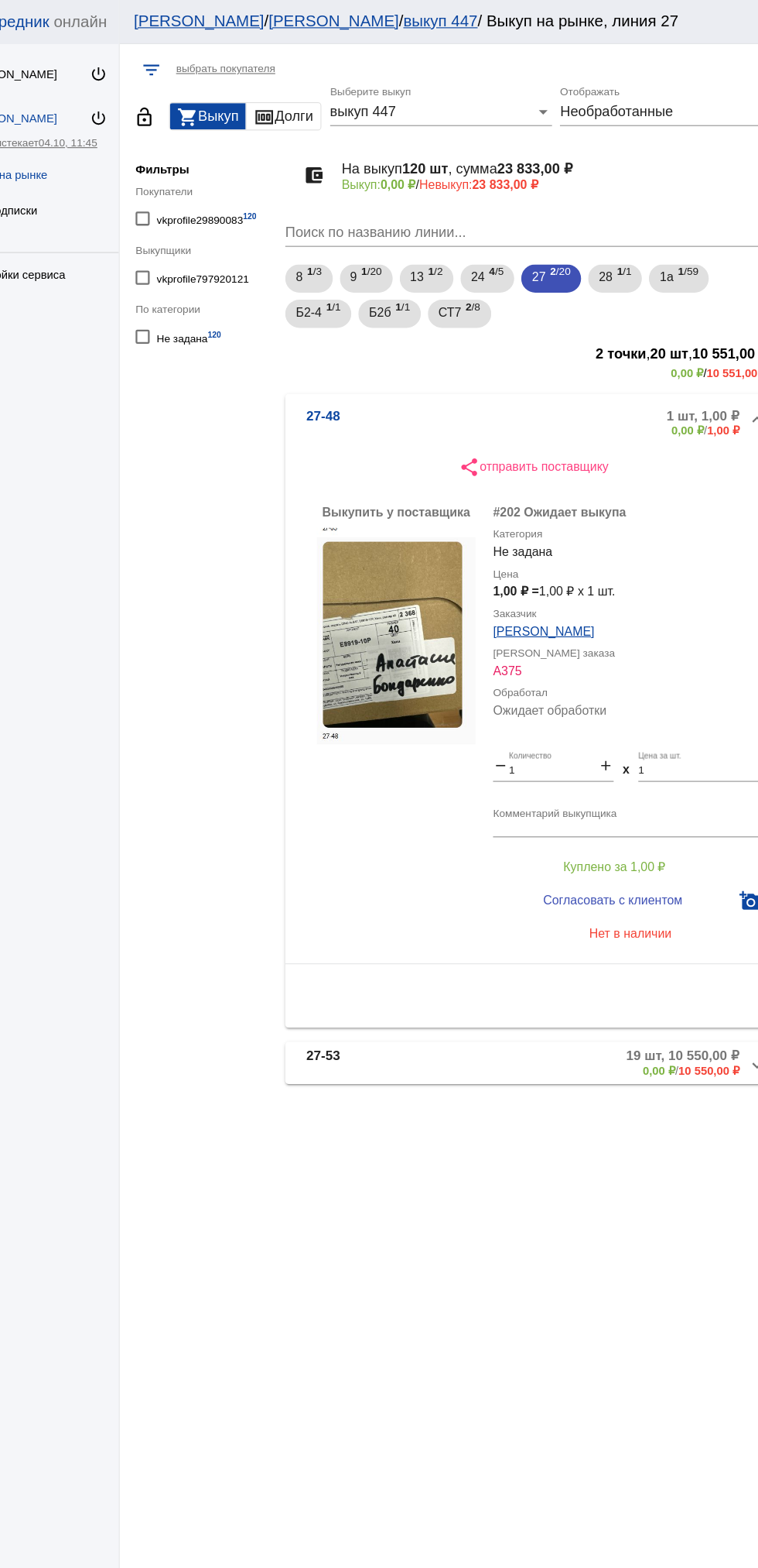
click at [503, 377] on mat-panel-description "1 шт, 1,00 ₽ 0,00 ₽ / 1,00 ₽" at bounding box center [591, 371] width 247 height 25
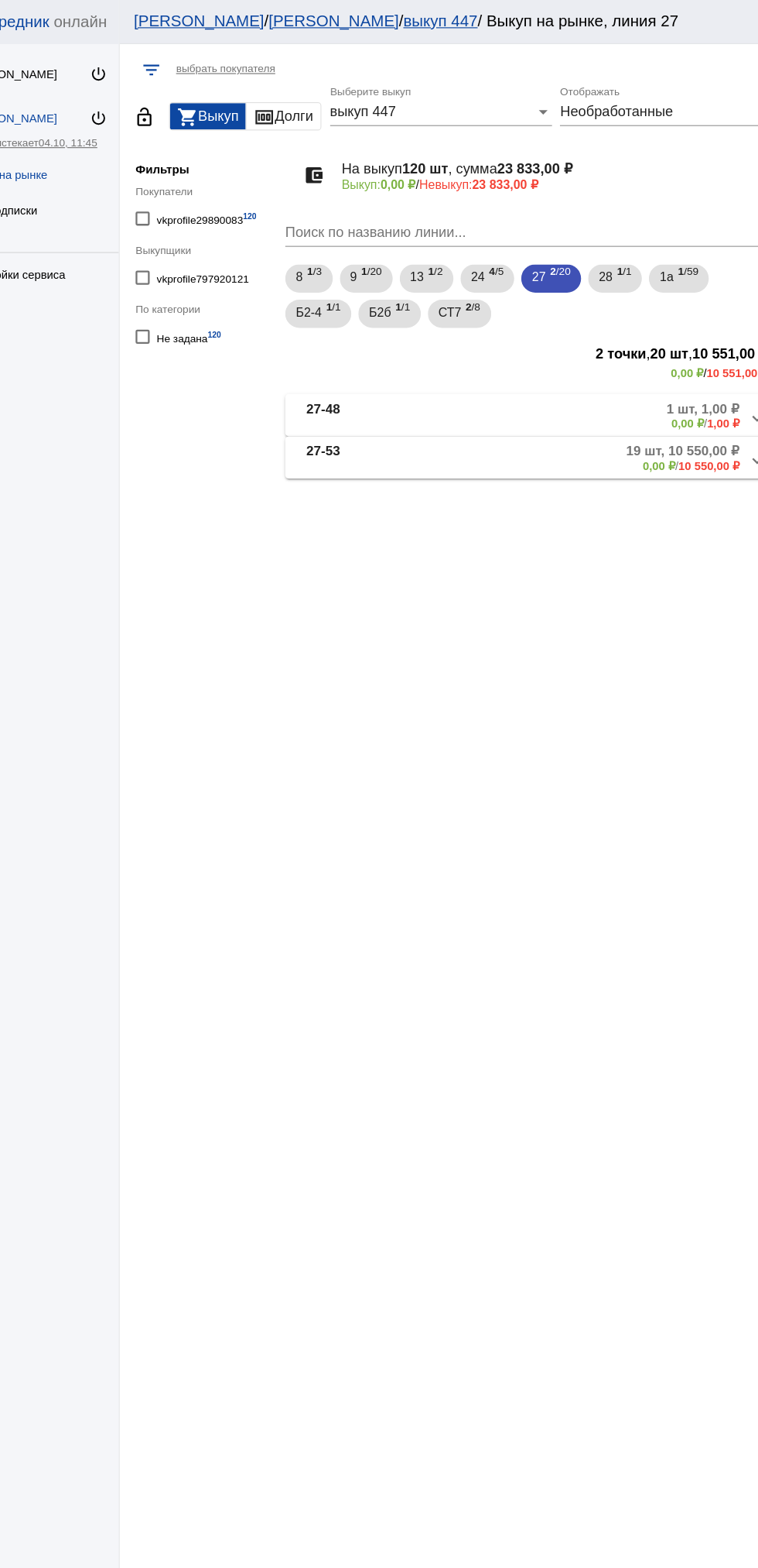
click at [520, 411] on mat-panel-description "19 шт, 10 550,00 ₽ 0,00 ₽ / 10 550,00 ₽" at bounding box center [585, 402] width 259 height 25
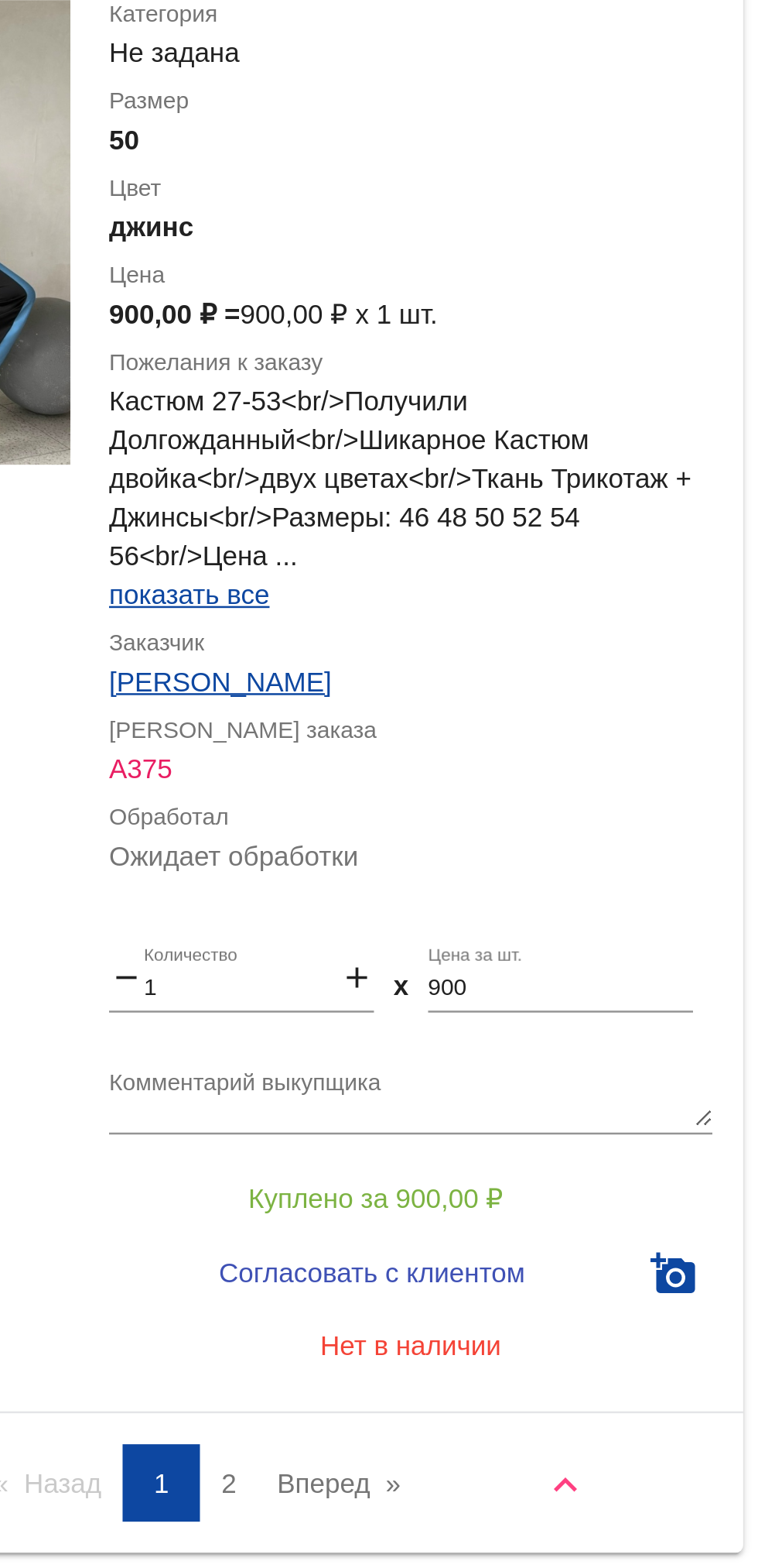
click at [613, 1519] on link "Вперед page" at bounding box center [590, 1534] width 65 height 31
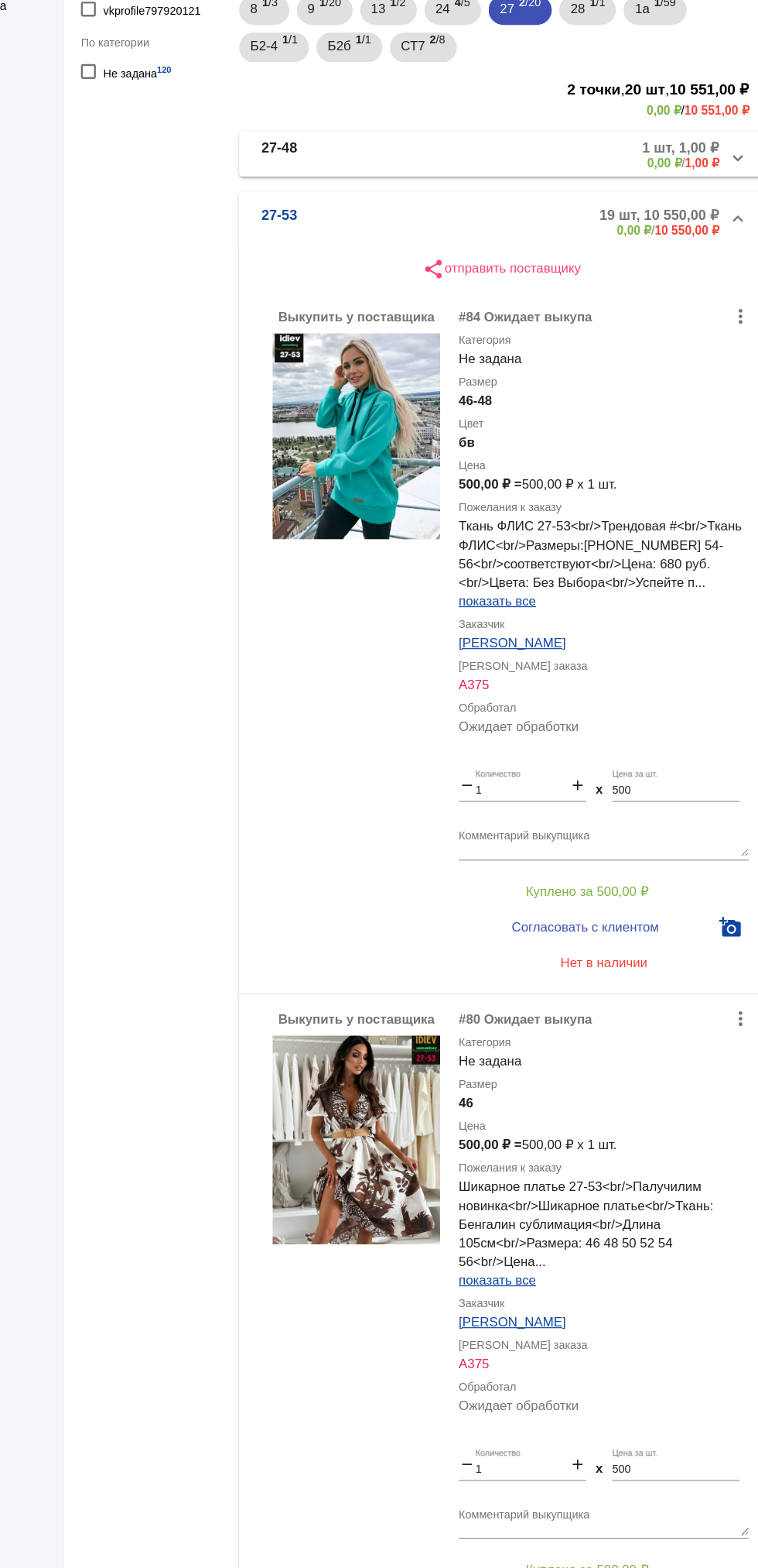
click at [357, 375] on b "27-53" at bounding box center [348, 382] width 29 height 25
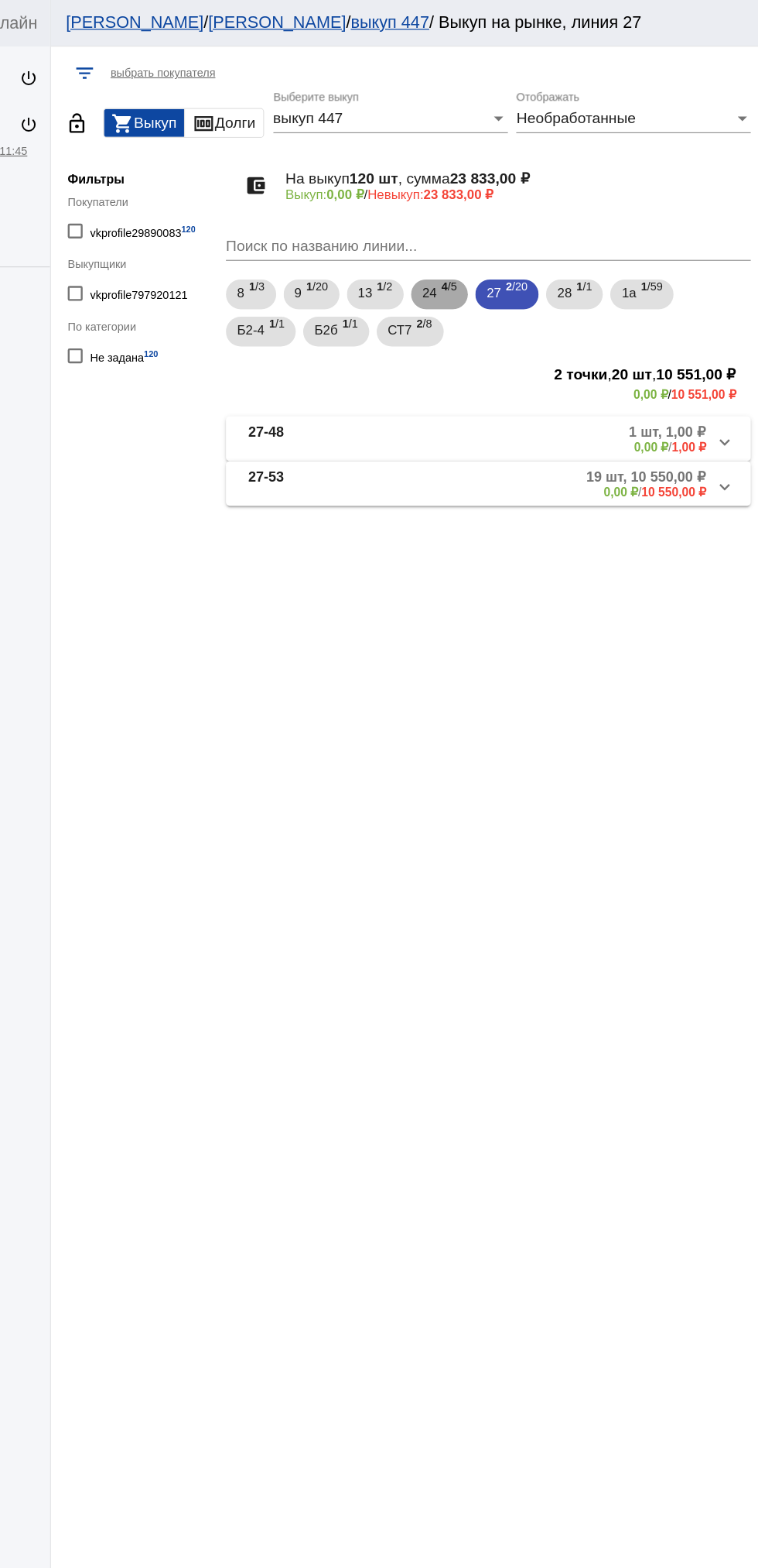
click at [488, 243] on span "24" at bounding box center [485, 242] width 13 height 28
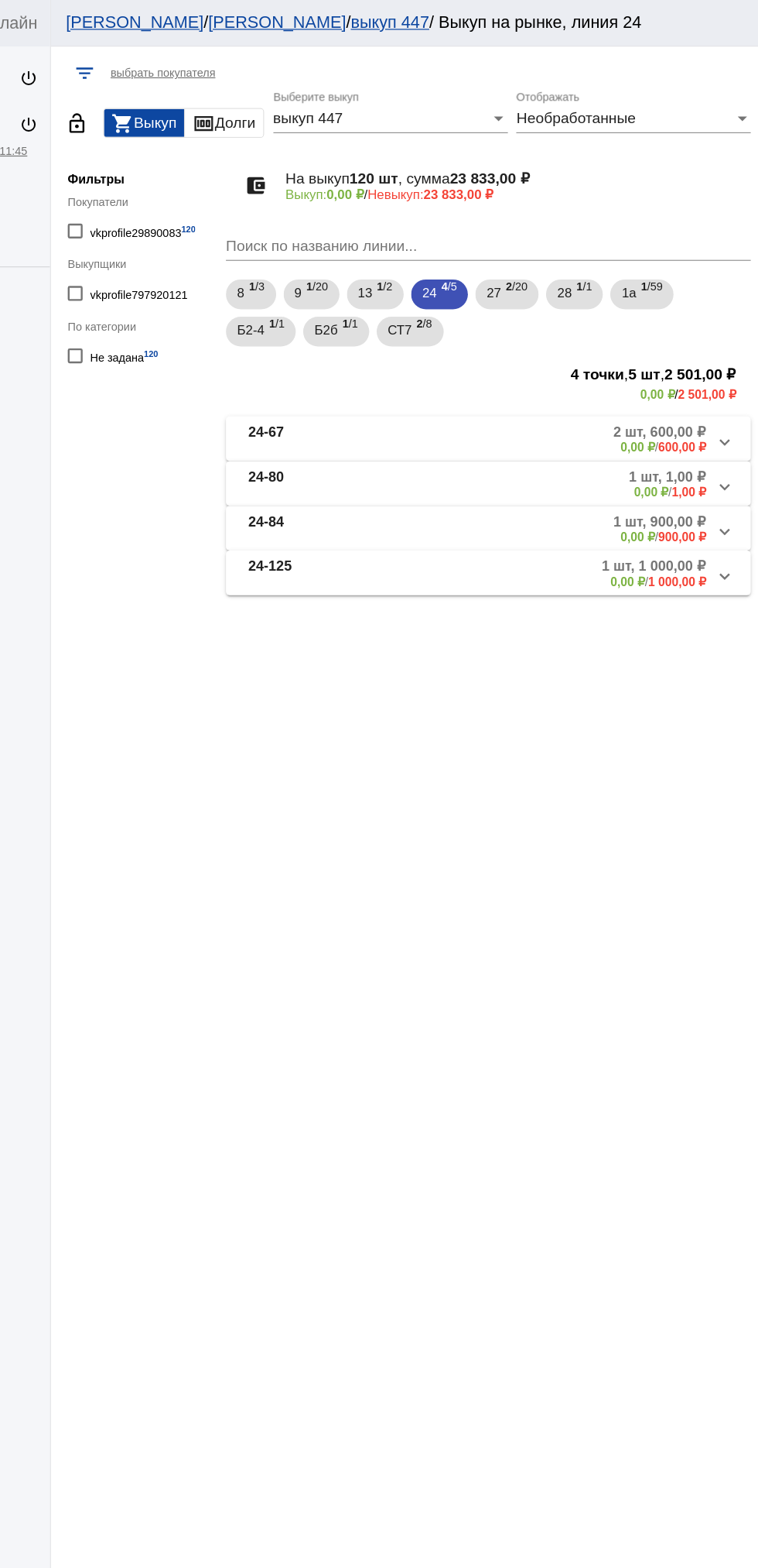
click at [564, 417] on mat-expansion-panel-header "24-80 1 шт, 1,00 ₽ 0,00 ₽ / 1,00 ₽" at bounding box center [534, 401] width 436 height 37
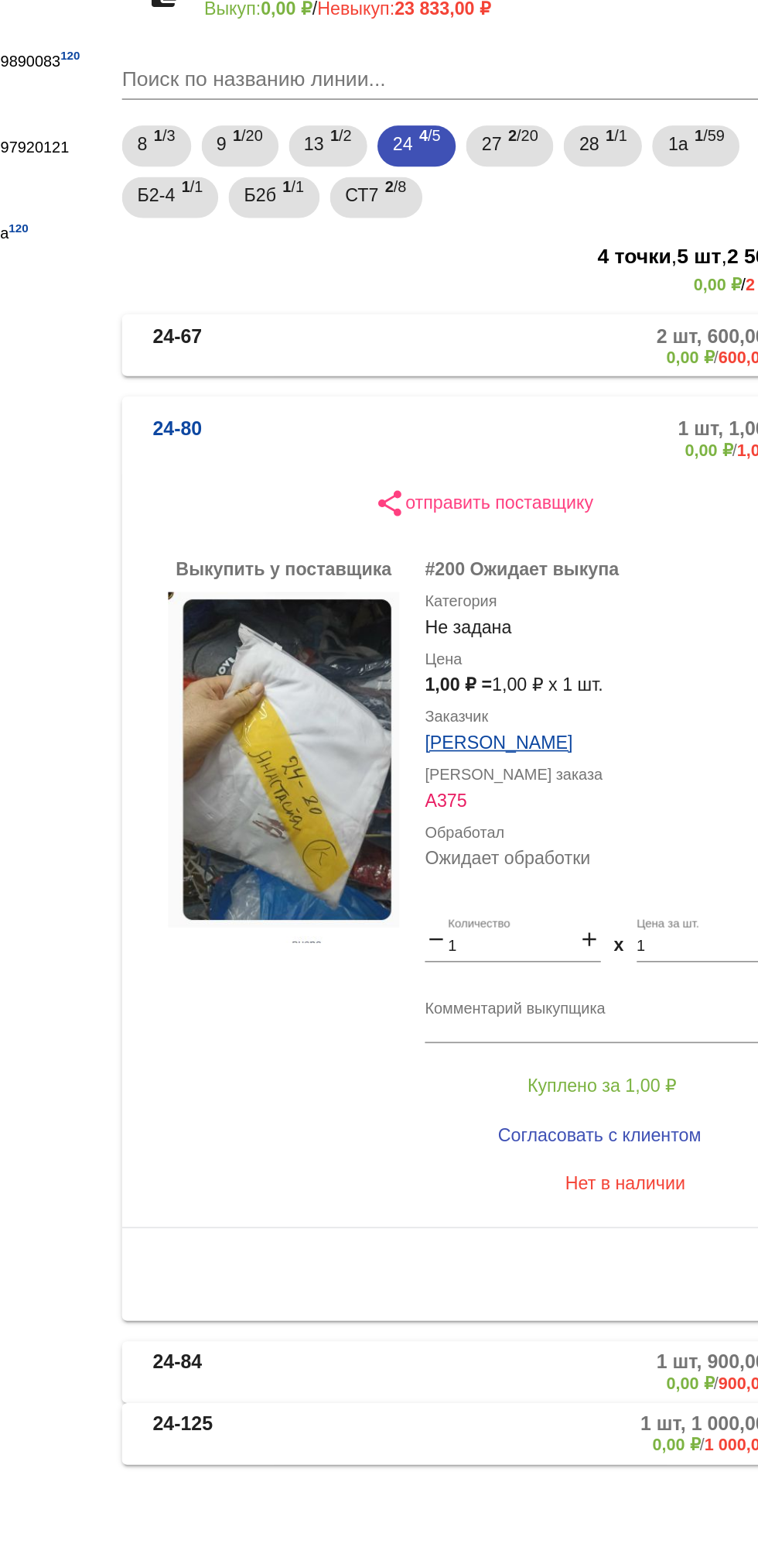
click at [564, 413] on mat-panel-description "1 шт, 1,00 ₽ 0,00 ₽ / 1,00 ₽" at bounding box center [591, 421] width 247 height 25
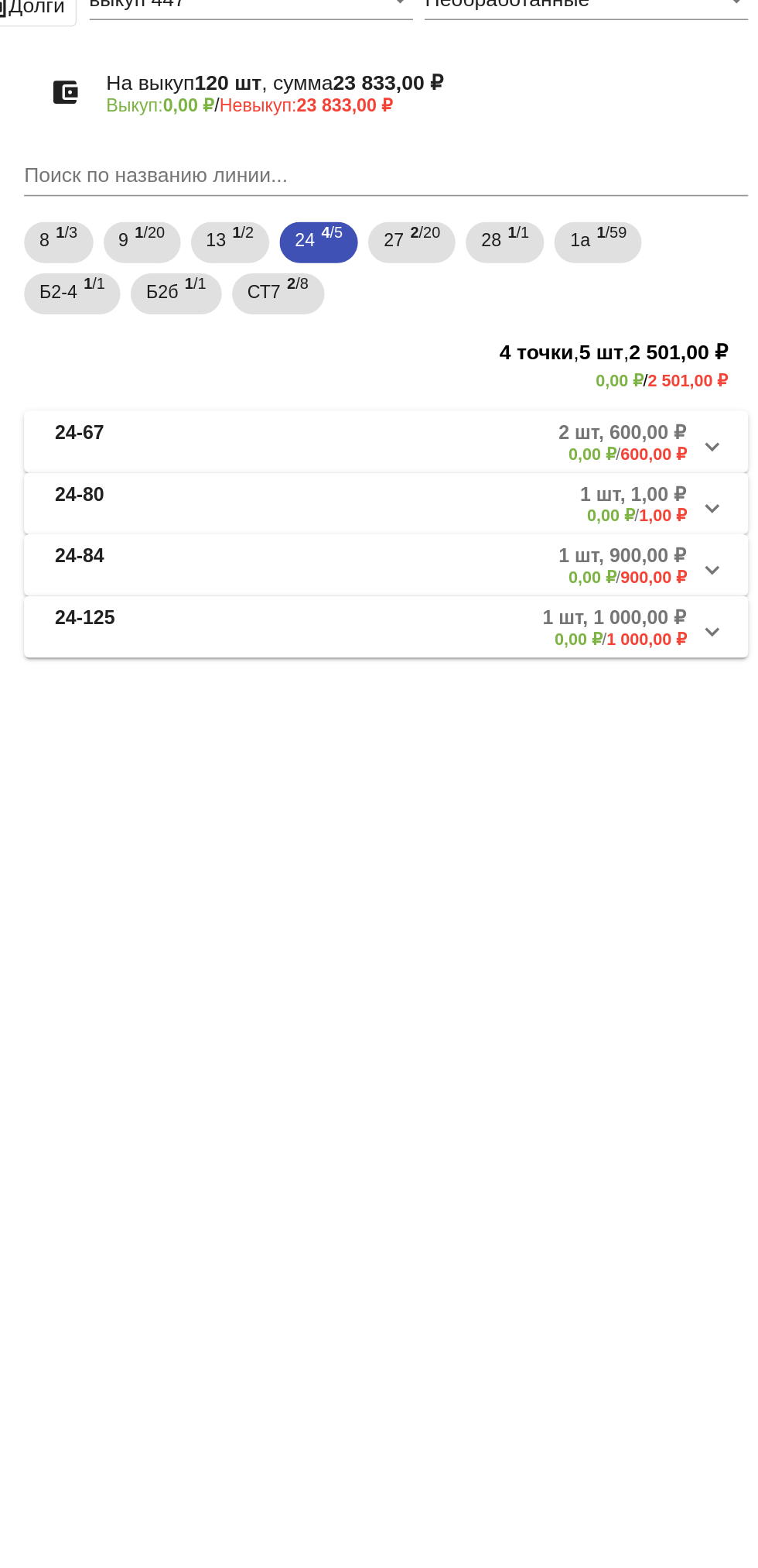
click at [379, 368] on mat-panel-title "24-67" at bounding box center [393, 365] width 117 height 25
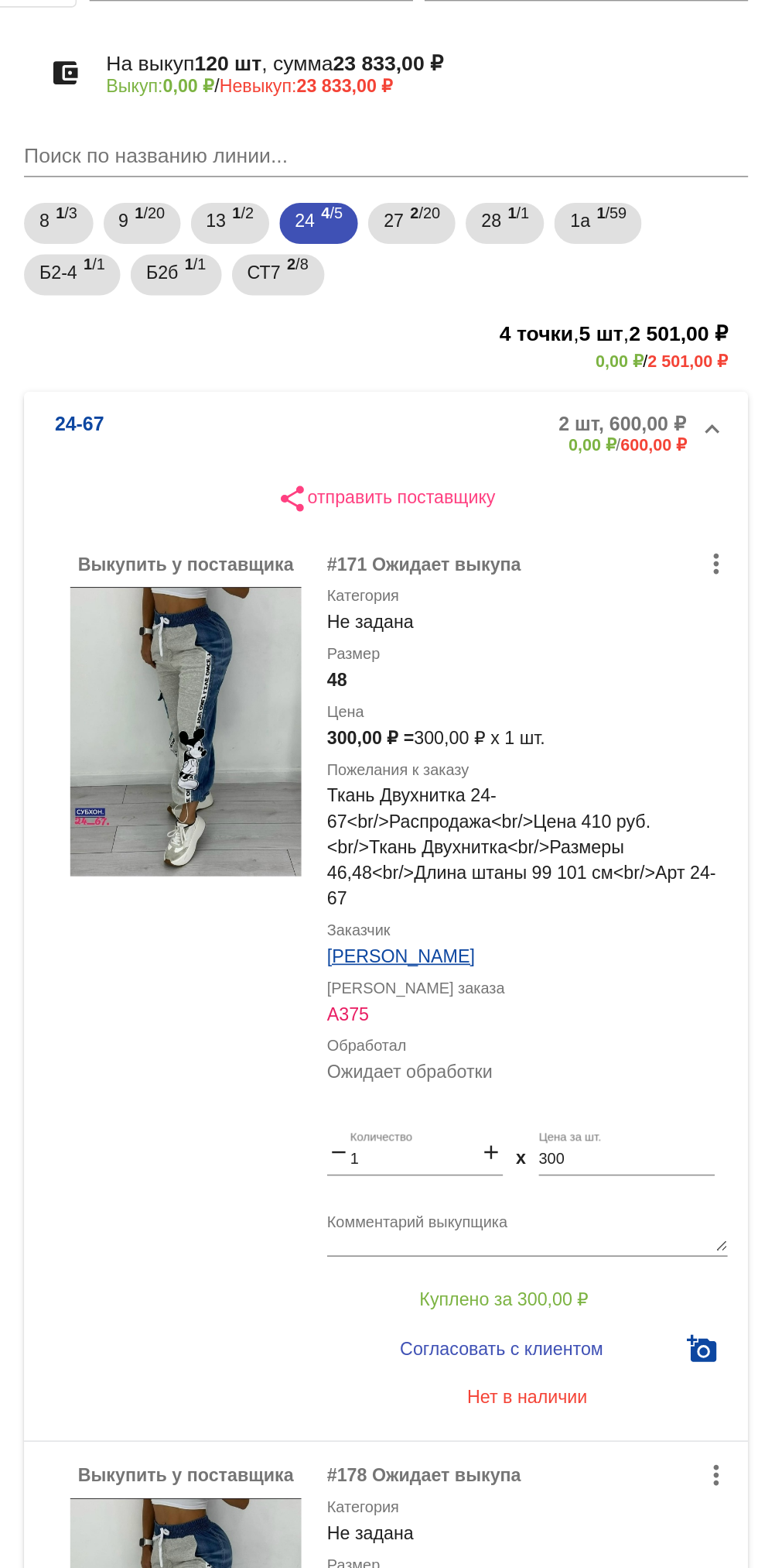
scroll to position [12, 0]
click at [347, 368] on b "24-67" at bounding box center [348, 360] width 29 height 25
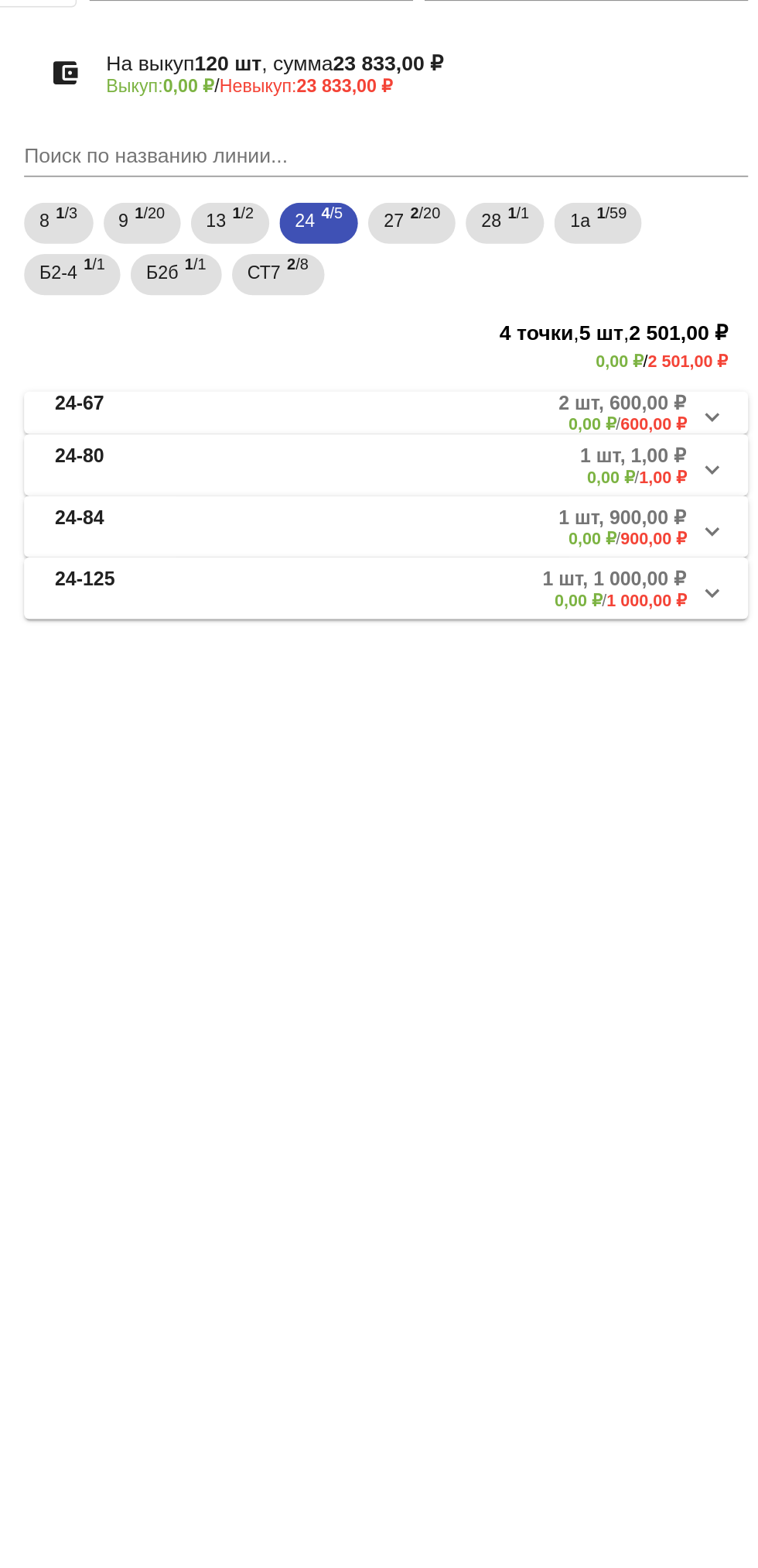
scroll to position [0, 0]
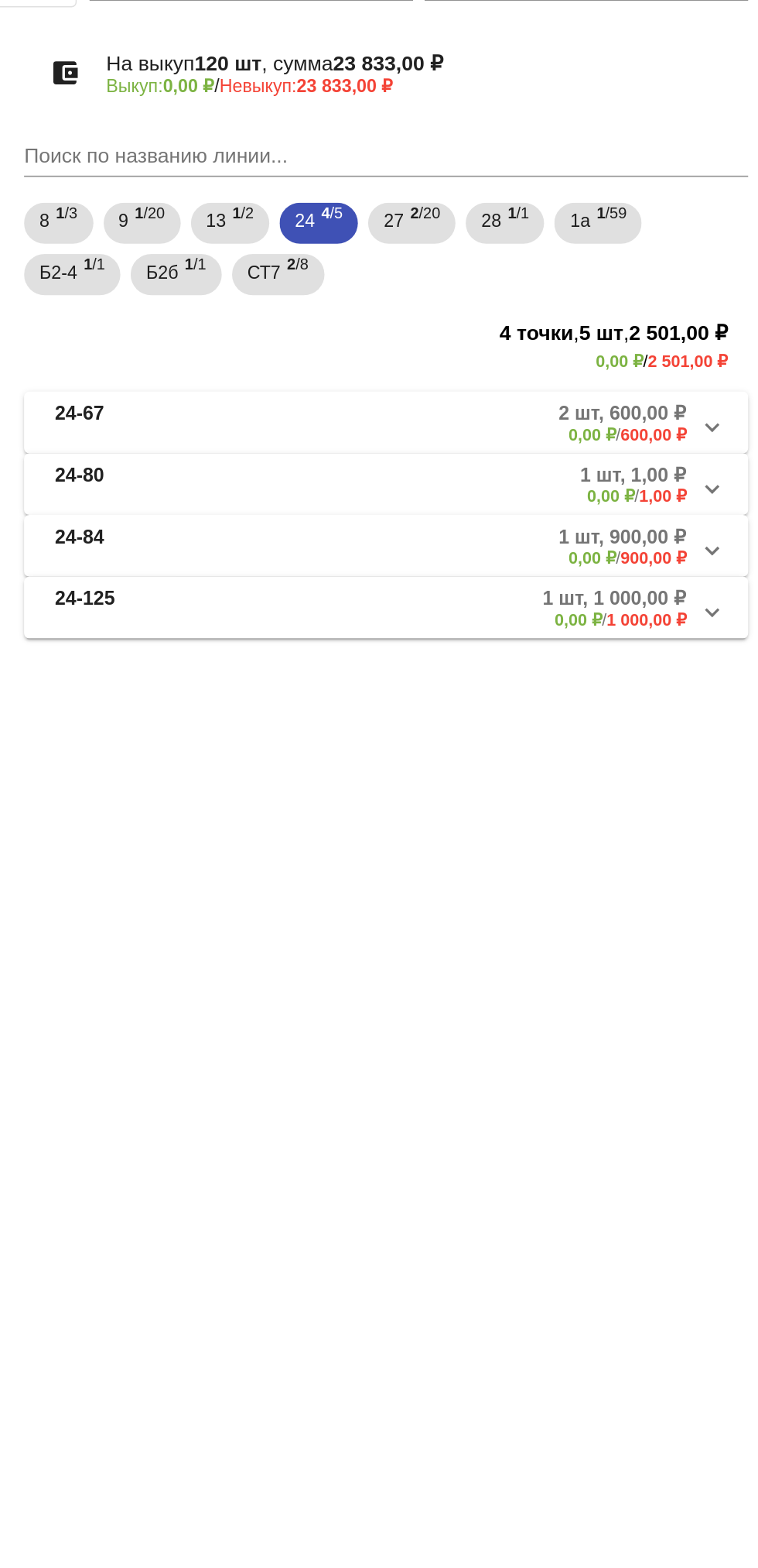
click at [370, 403] on mat-panel-title "24-80" at bounding box center [394, 402] width 121 height 25
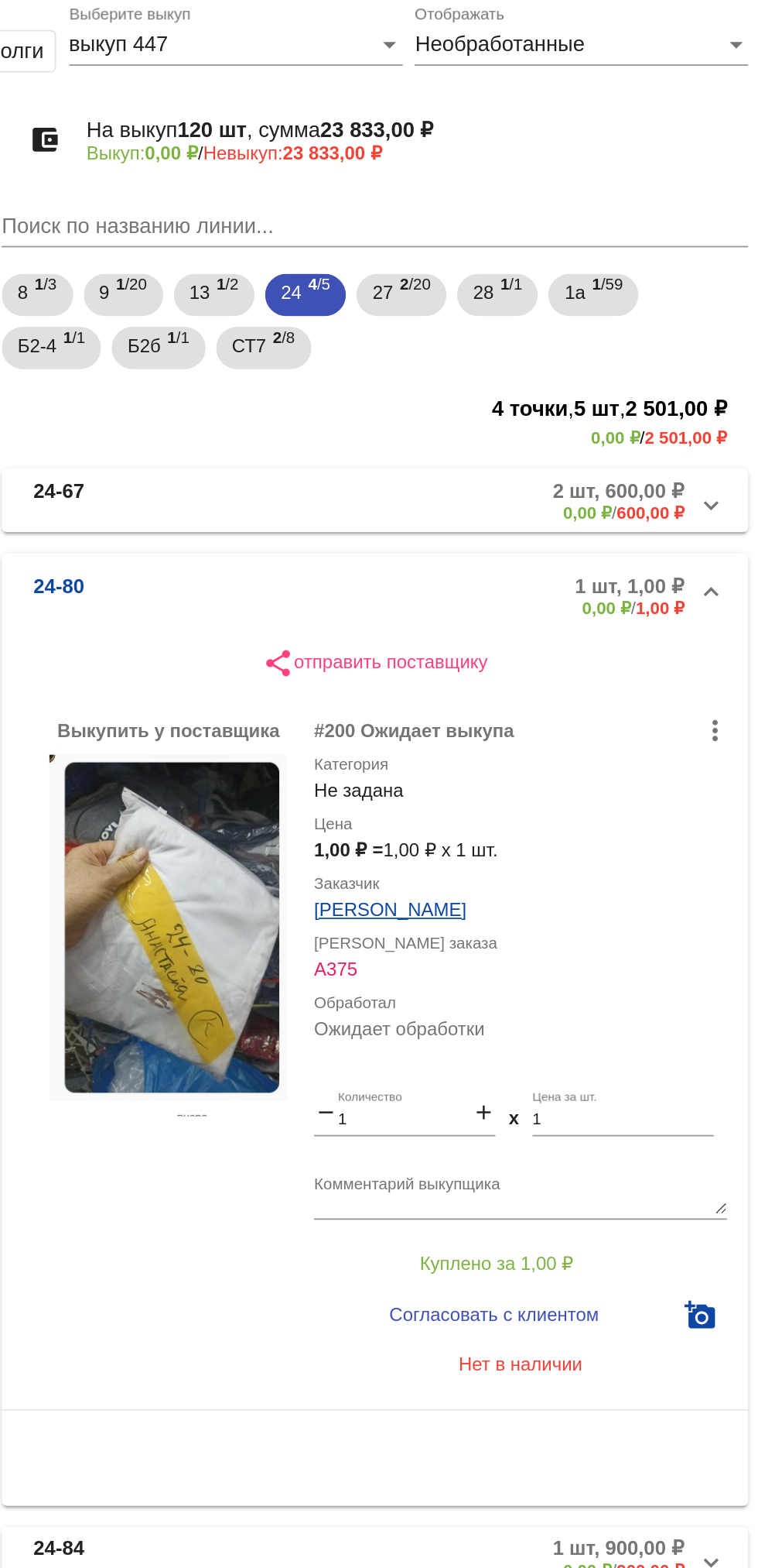
click at [596, 371] on mat-panel-description "2 шт, 600,00 ₽ 0,00 ₽ / 600,00 ₽" at bounding box center [589, 365] width 251 height 25
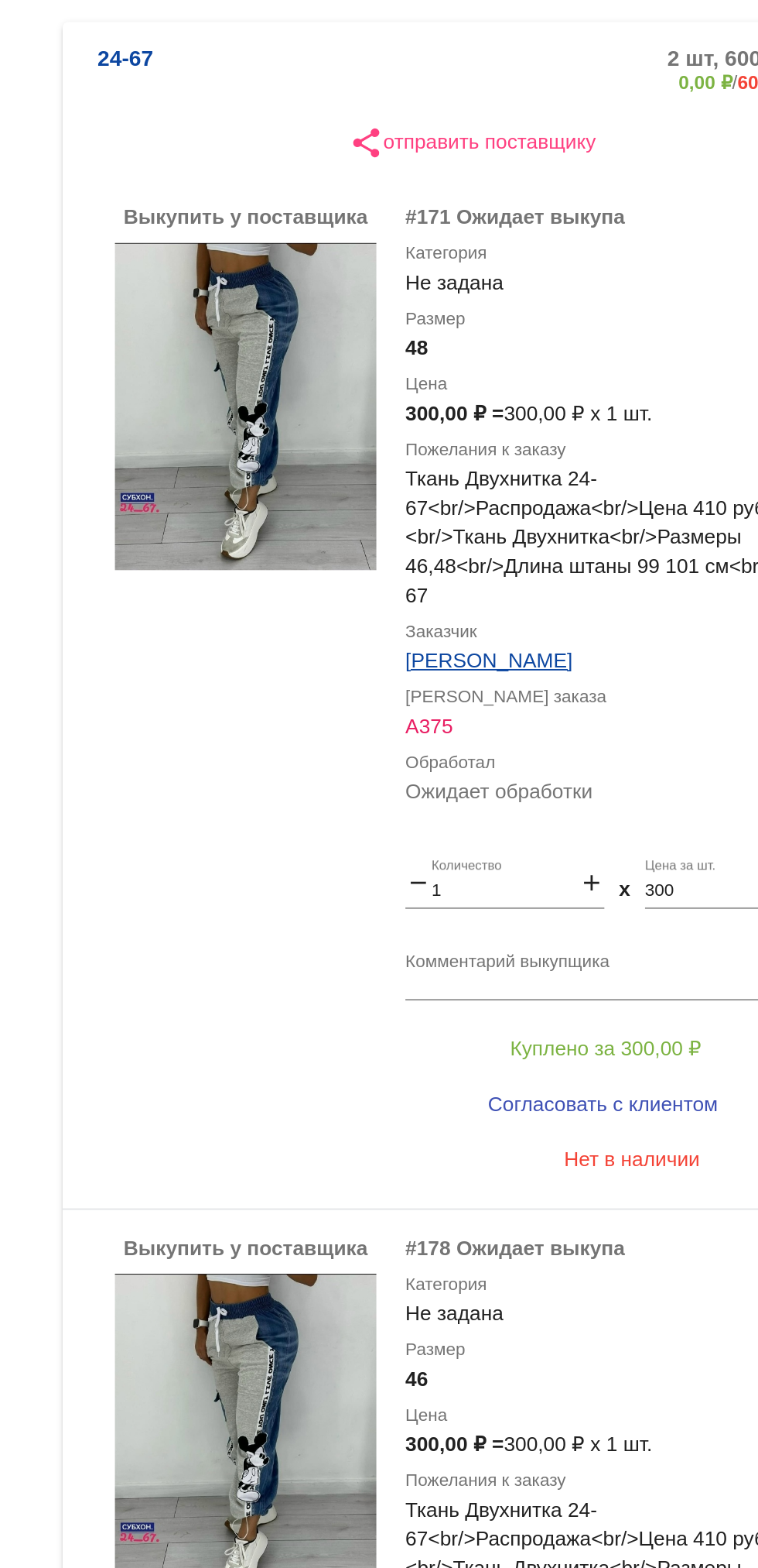
scroll to position [115, 0]
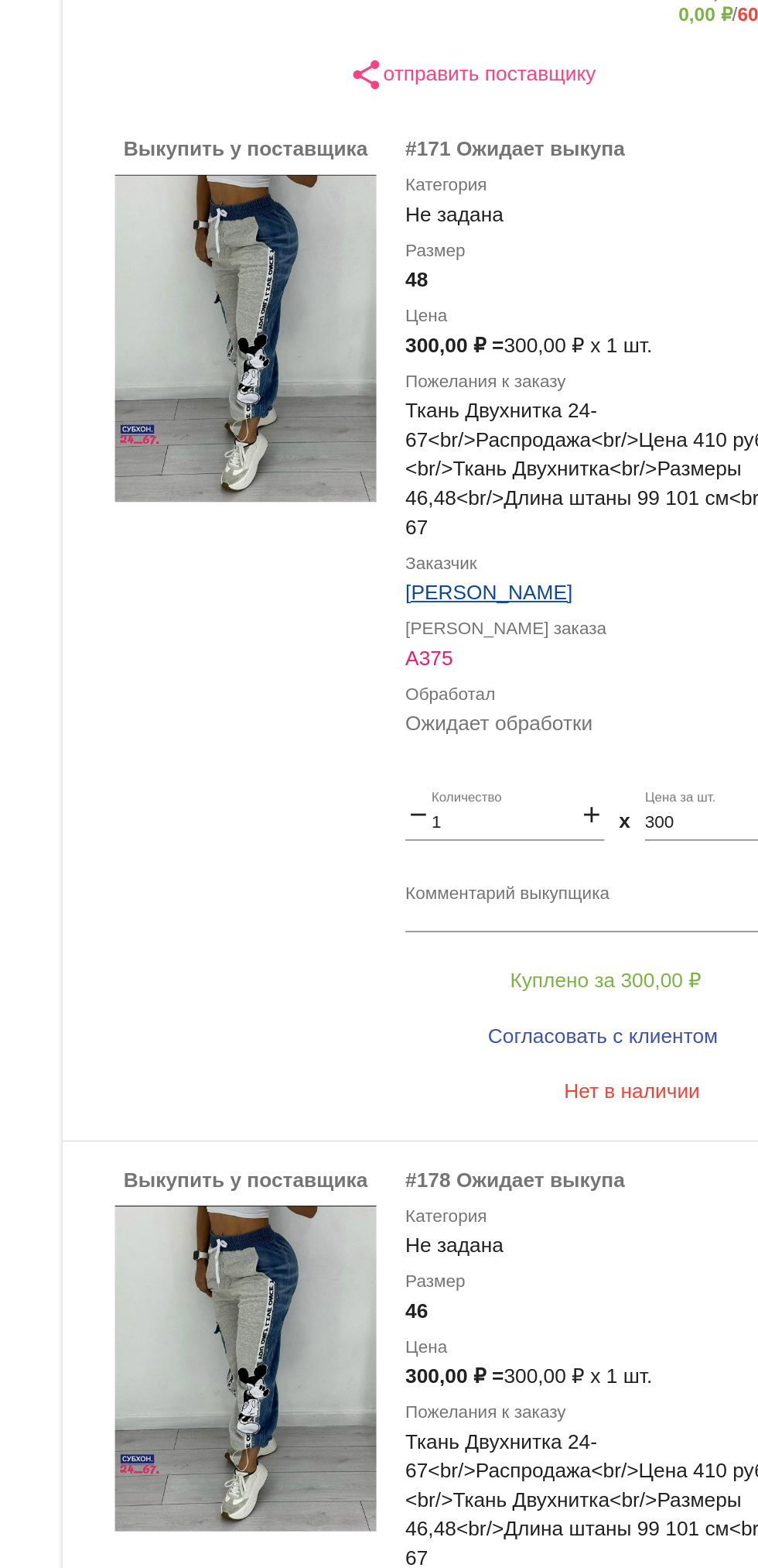
click at [590, 729] on textarea "Комментарий выкупщика" at bounding box center [619, 737] width 241 height 24
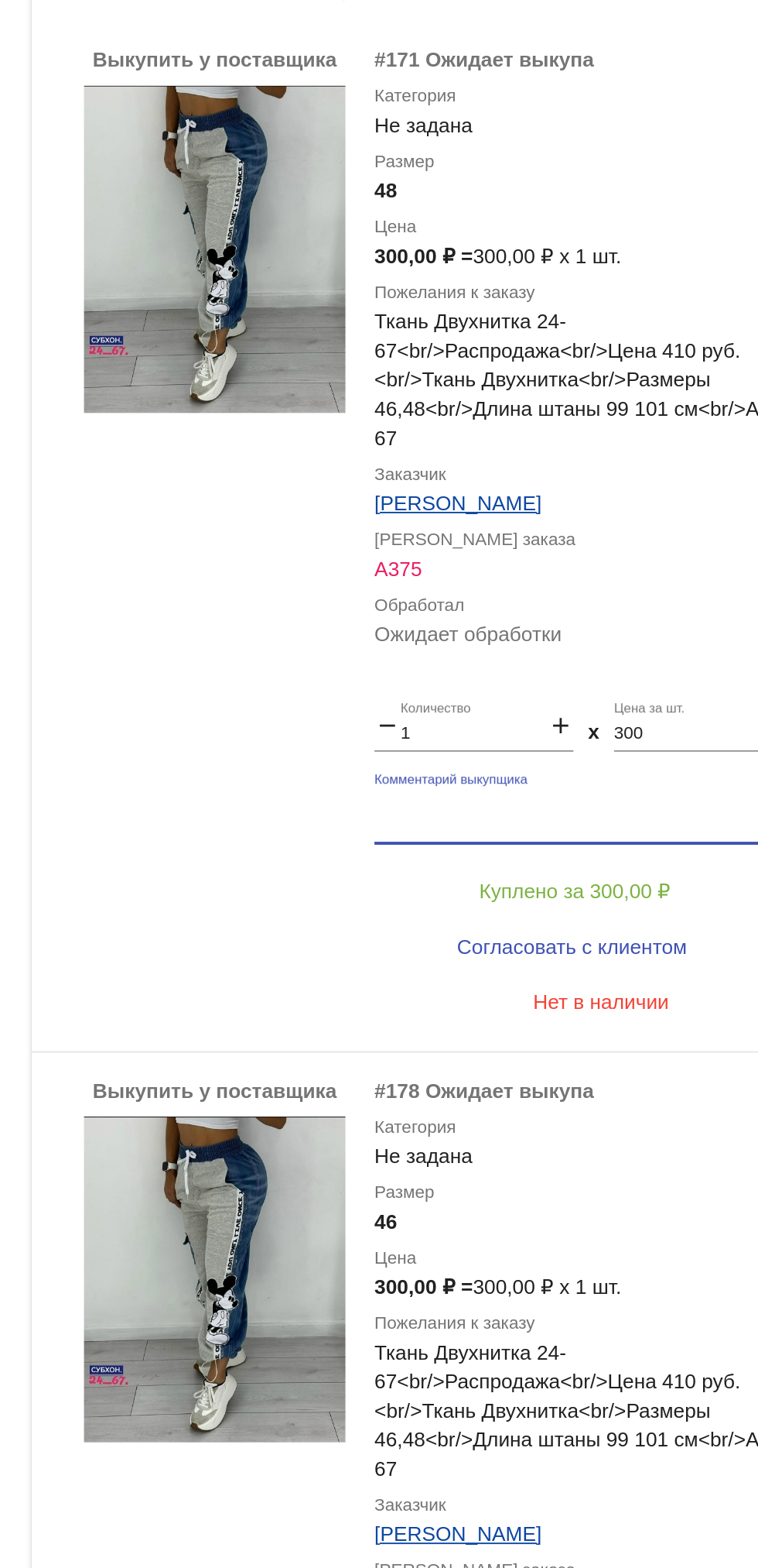
scroll to position [0, 0]
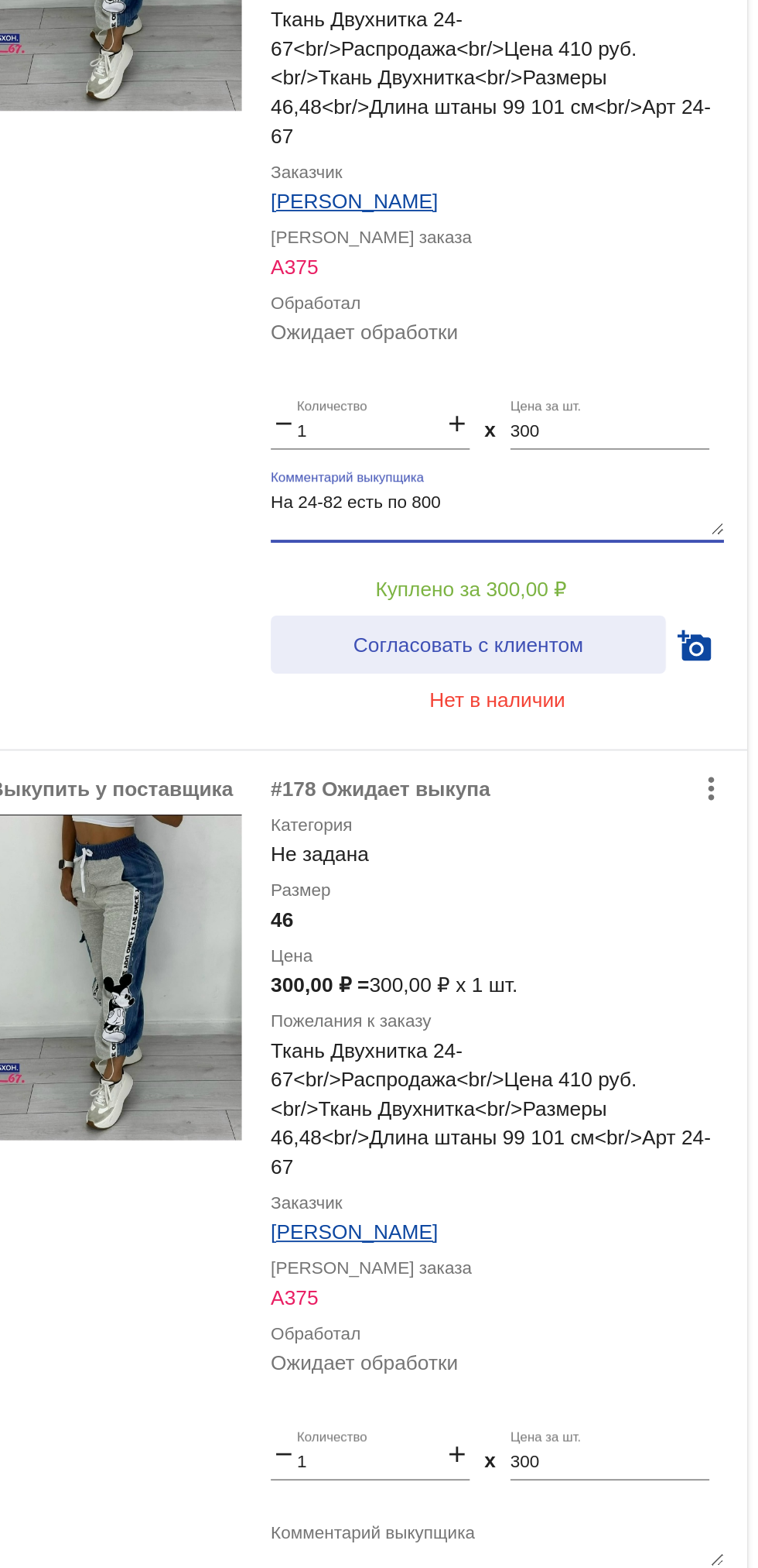
type textarea "На 24-82 есть по 800"
click at [656, 810] on span "Согласовать с клиентом" at bounding box center [604, 807] width 122 height 13
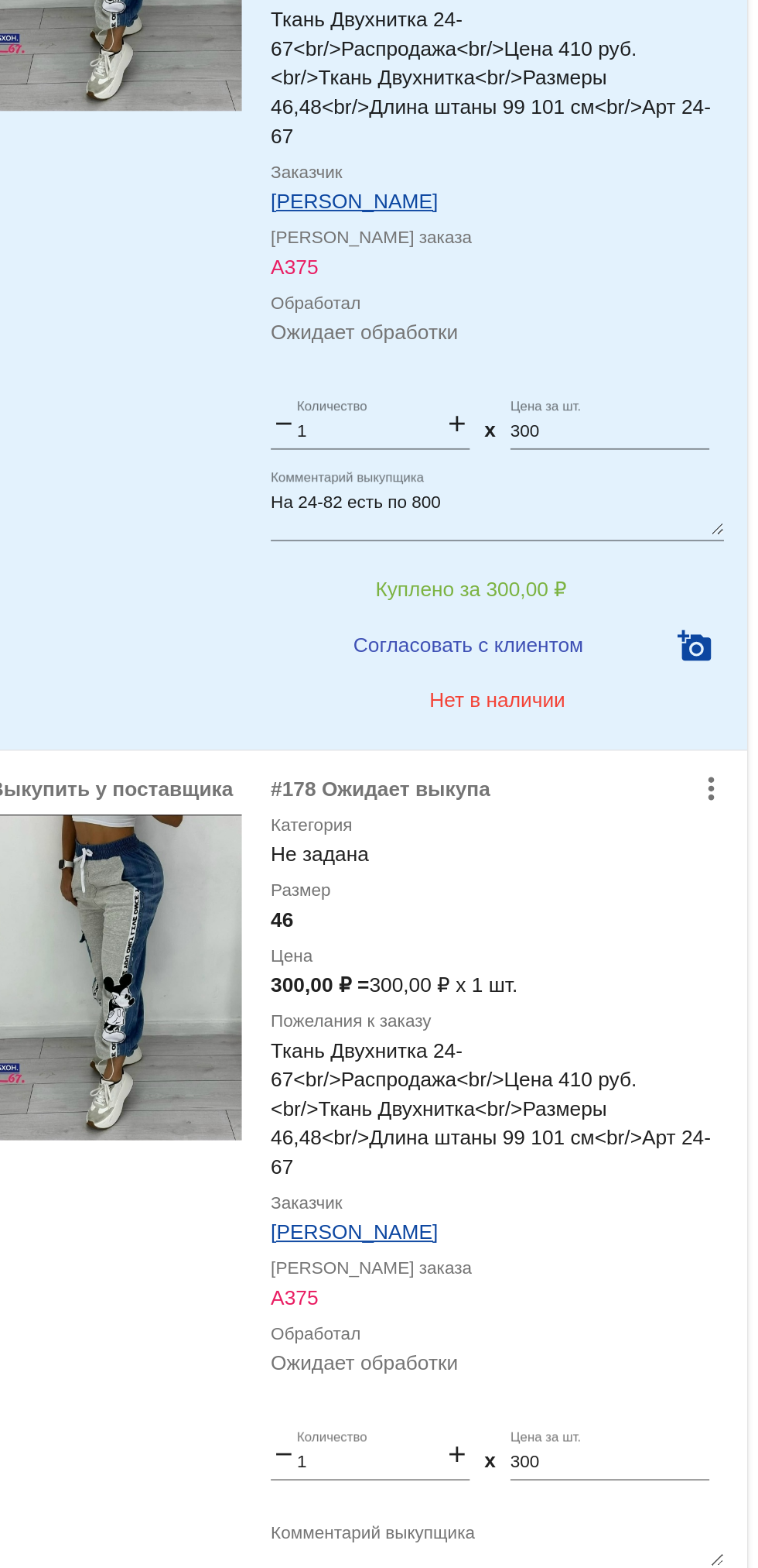
scroll to position [207, 0]
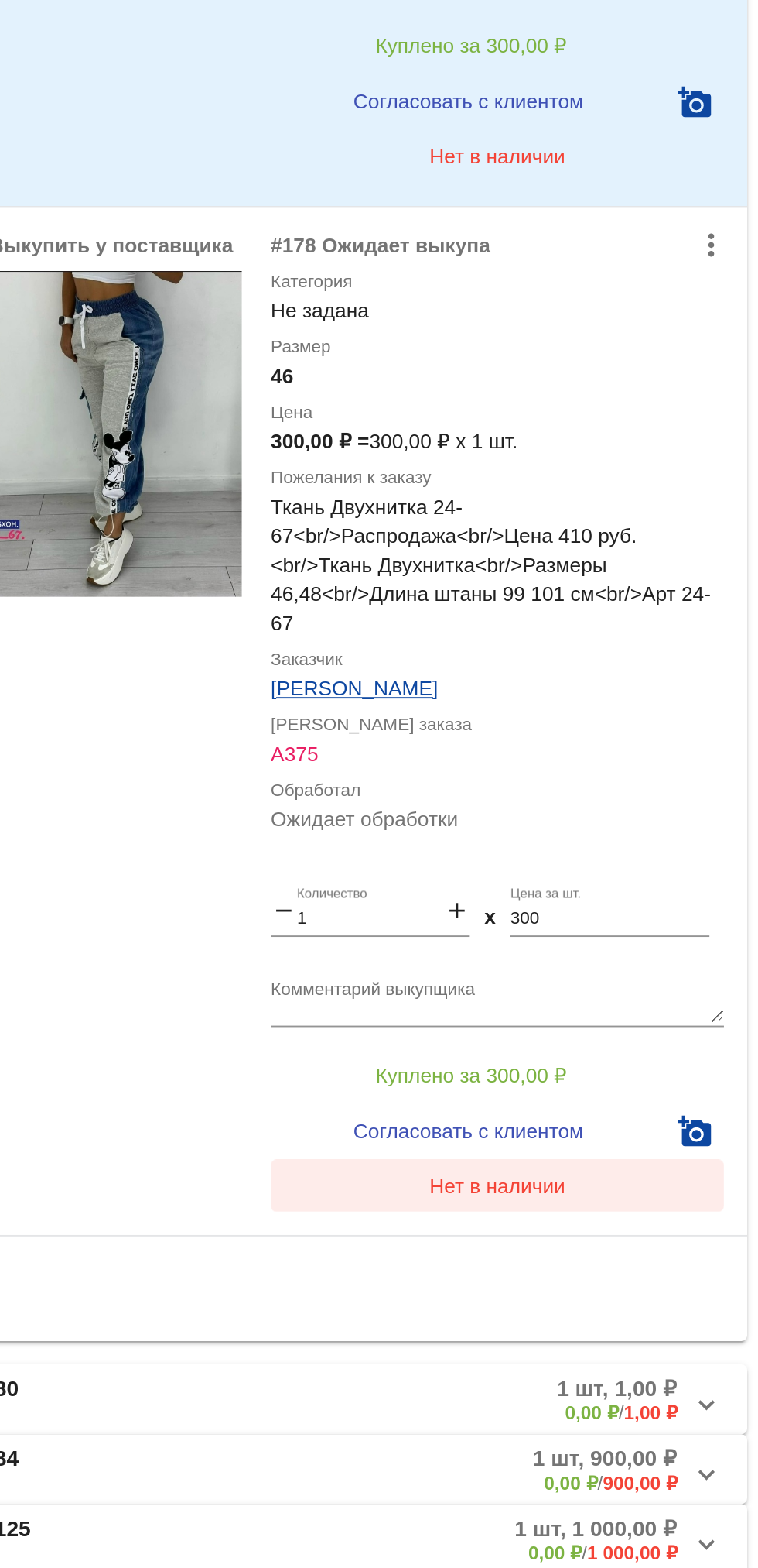
click at [630, 1307] on button "Нет в наличии" at bounding box center [619, 1292] width 241 height 28
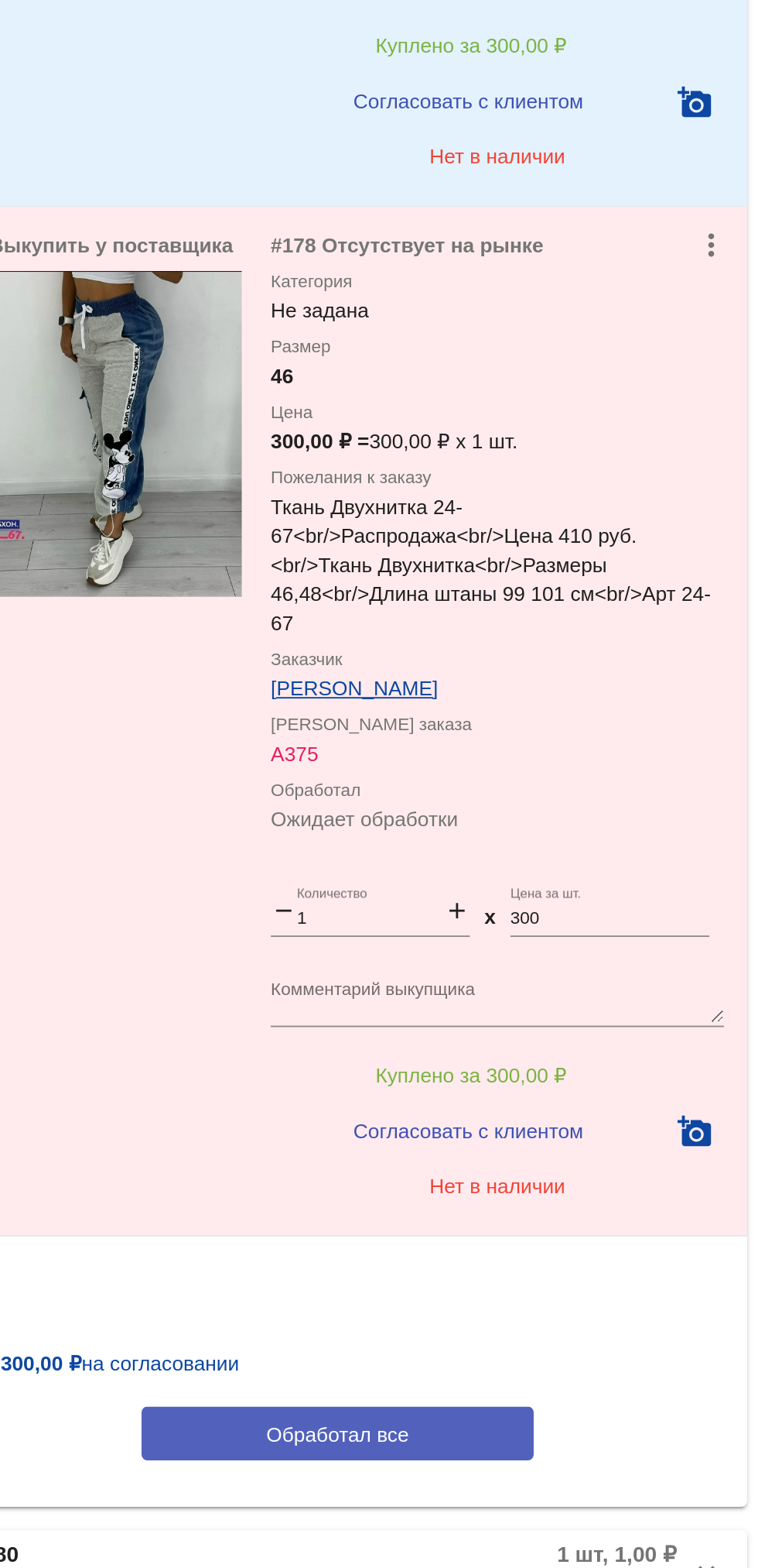
click at [476, 1431] on button "Обработал все" at bounding box center [534, 1425] width 209 height 28
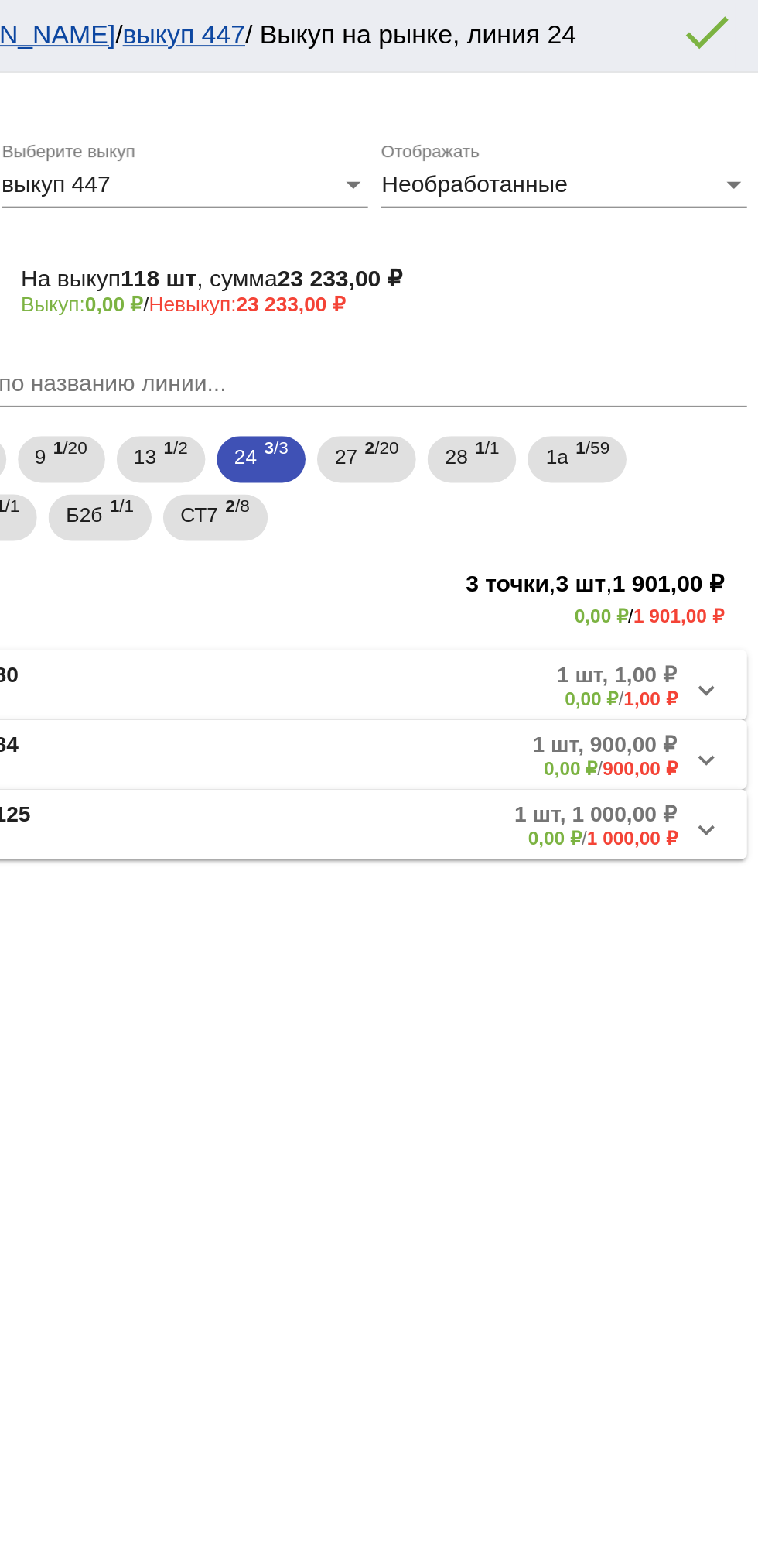
scroll to position [0, 0]
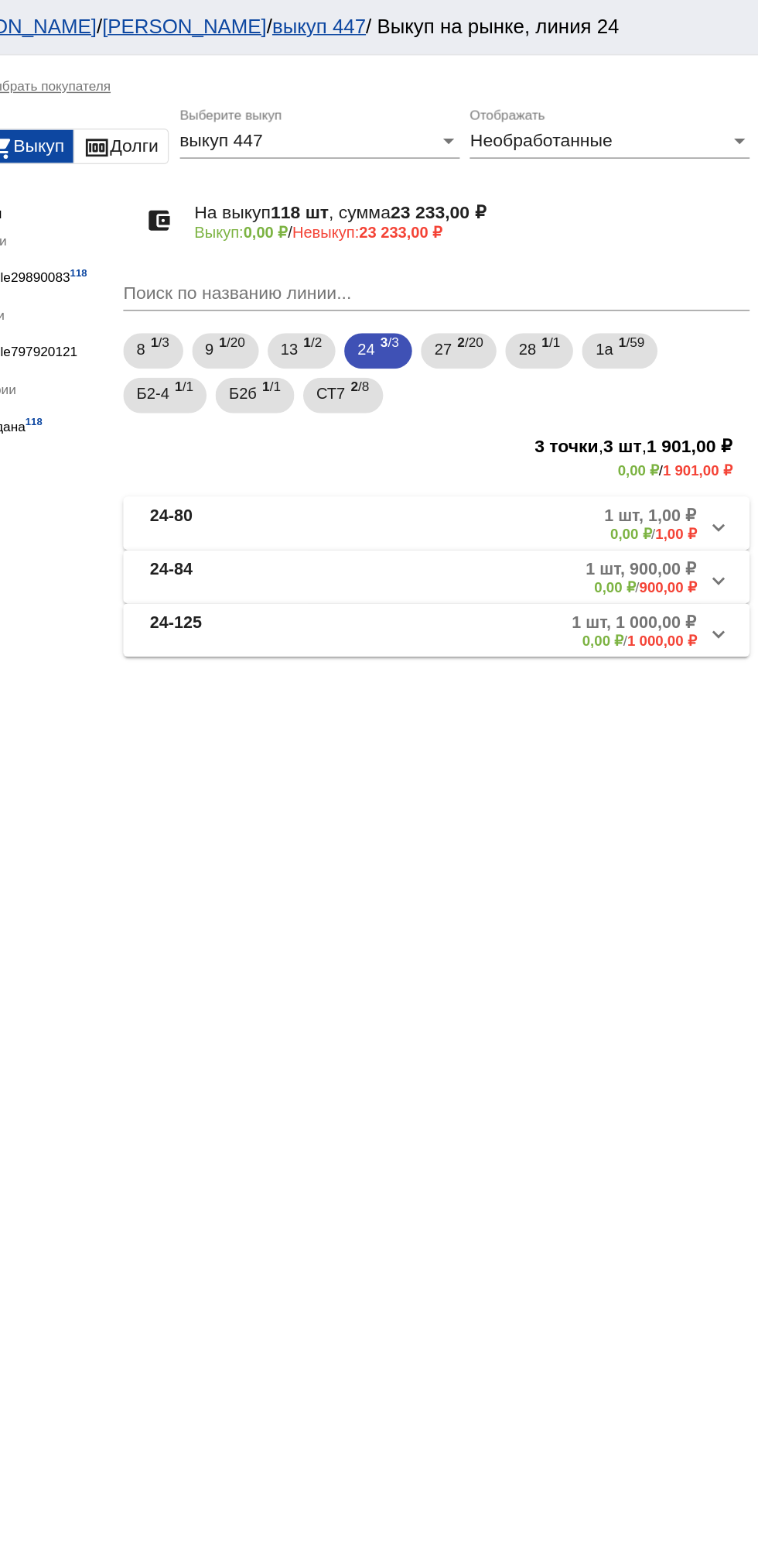
click at [586, 409] on mat-panel-description "1 шт, 900,00 ₽ 0,00 ₽ / 900,00 ₽" at bounding box center [589, 402] width 251 height 25
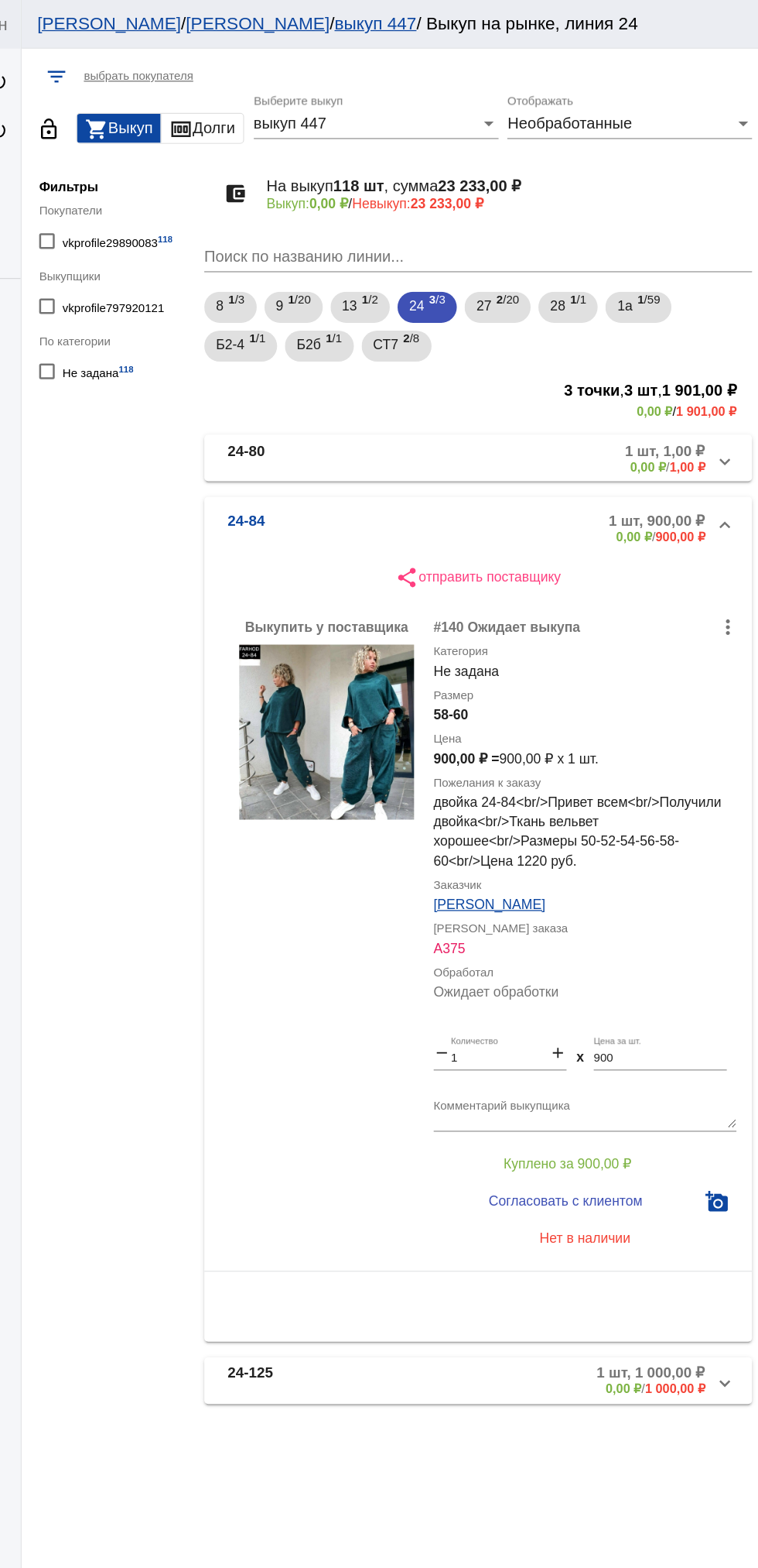
click at [384, 360] on mat-panel-title "24-80" at bounding box center [394, 365] width 121 height 25
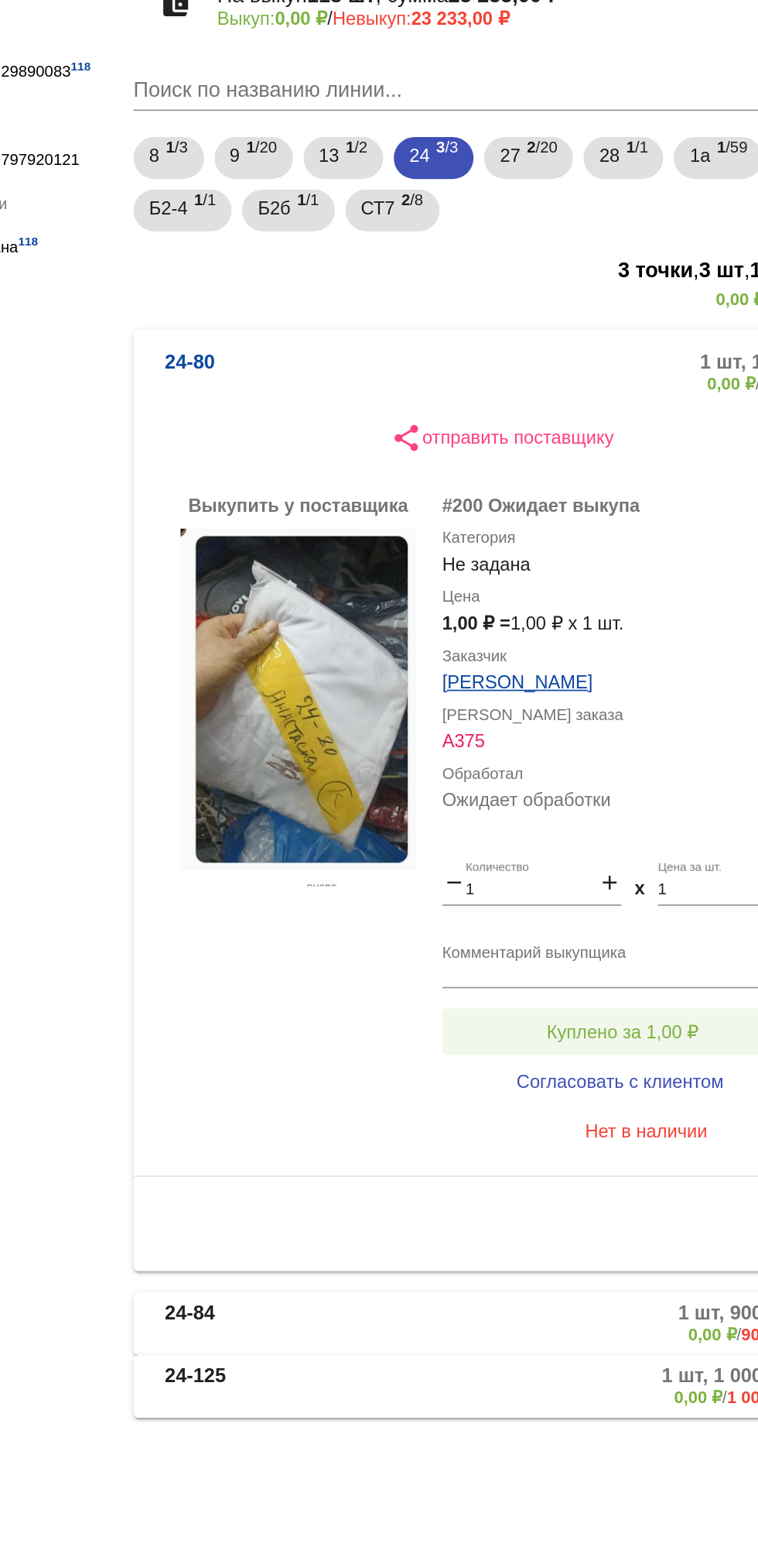
click at [621, 760] on span "Куплено за 1,00 ₽" at bounding box center [605, 761] width 90 height 13
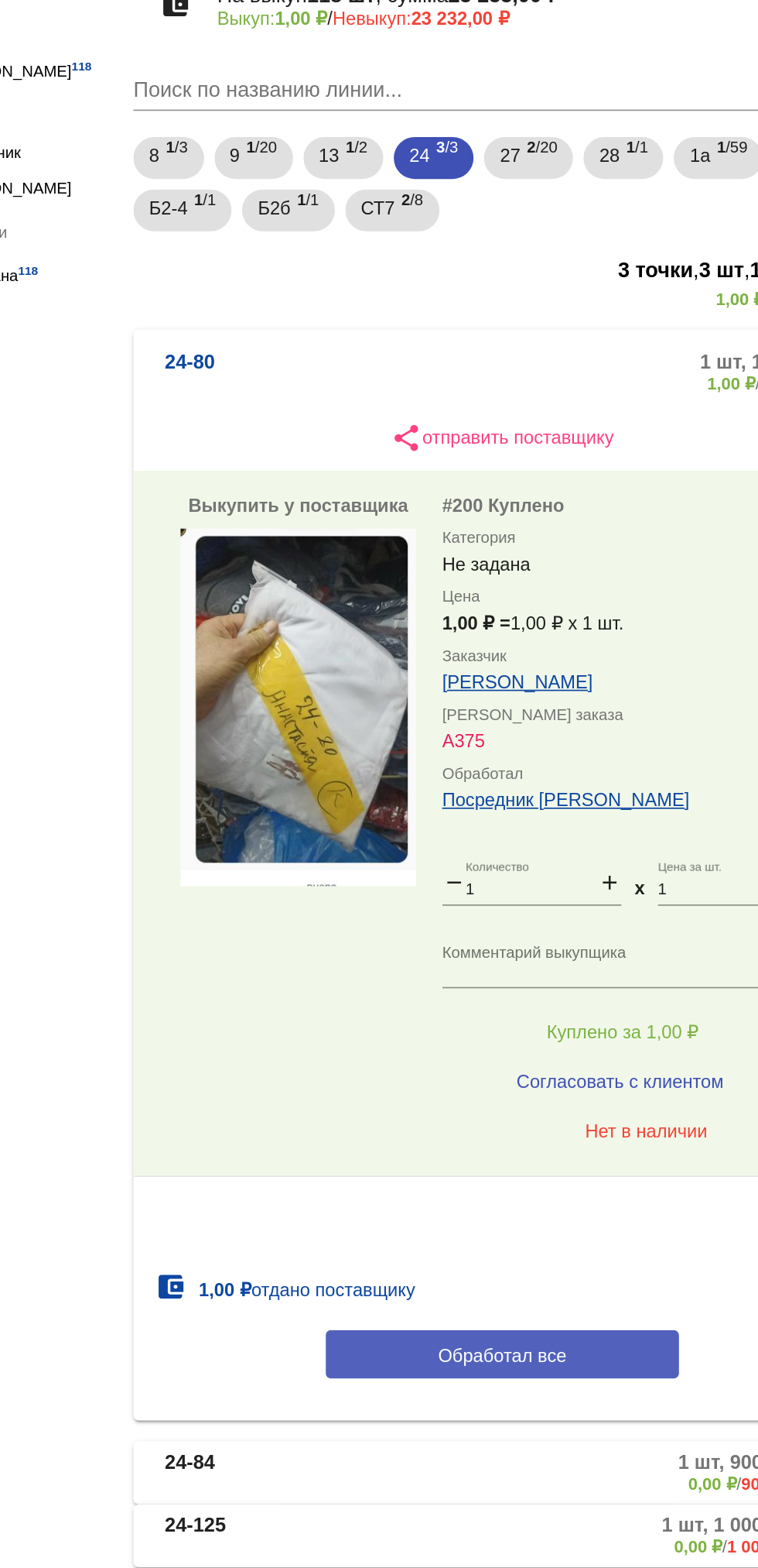
click at [544, 954] on span "Обработал все" at bounding box center [534, 952] width 76 height 13
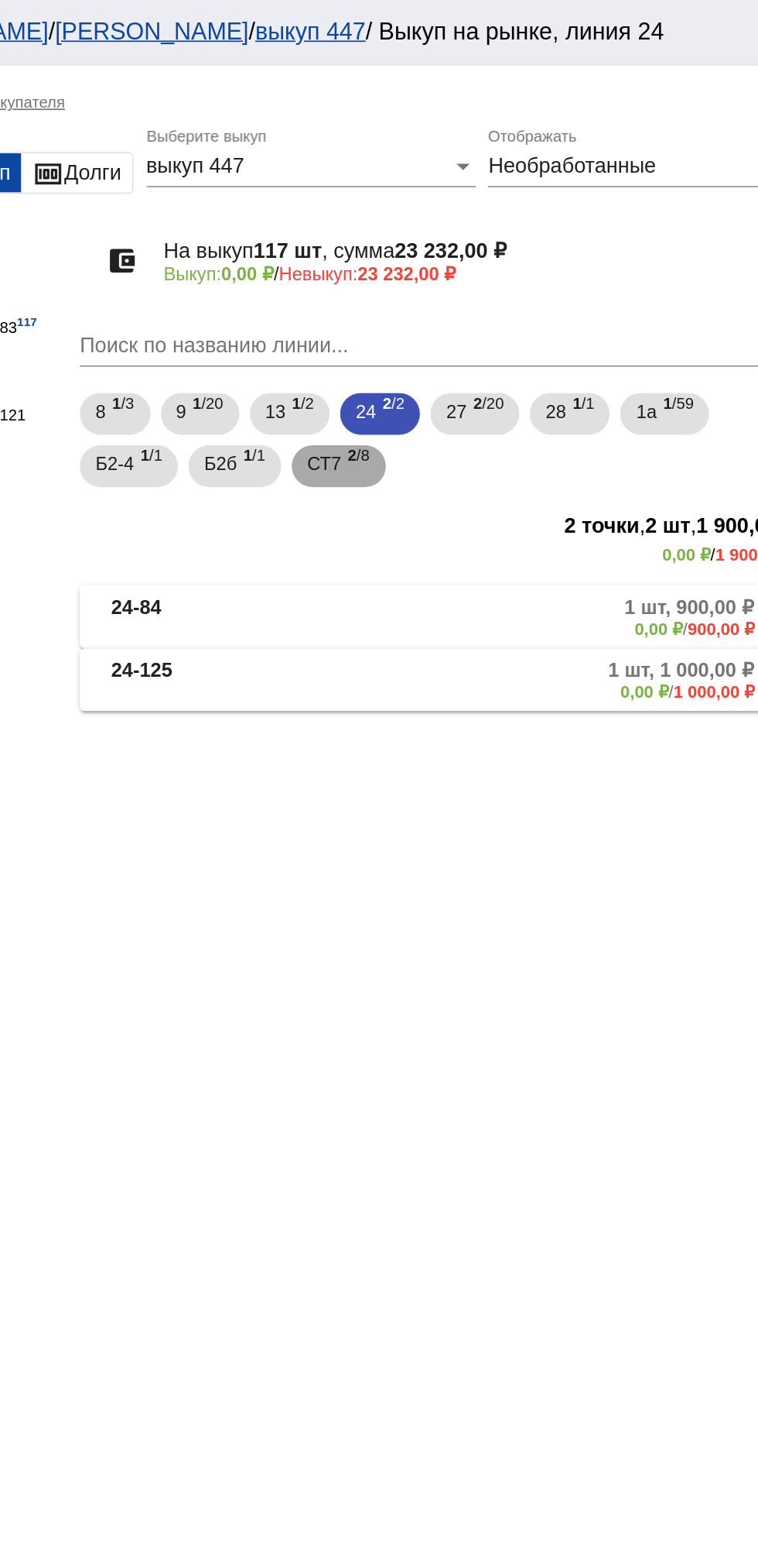
click at [469, 283] on span "СТ7" at bounding box center [461, 273] width 20 height 28
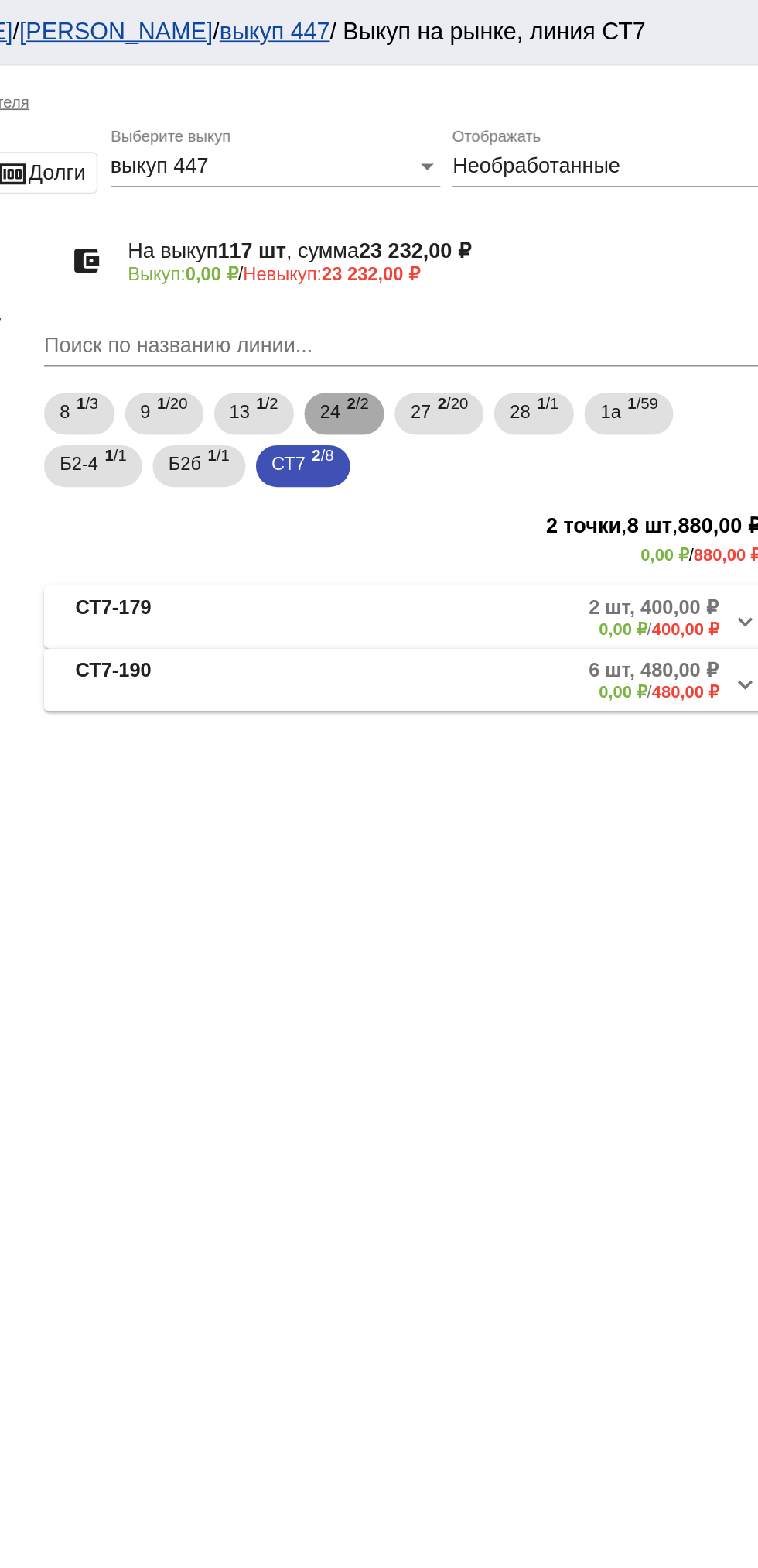
click at [492, 239] on span "24" at bounding box center [485, 242] width 13 height 28
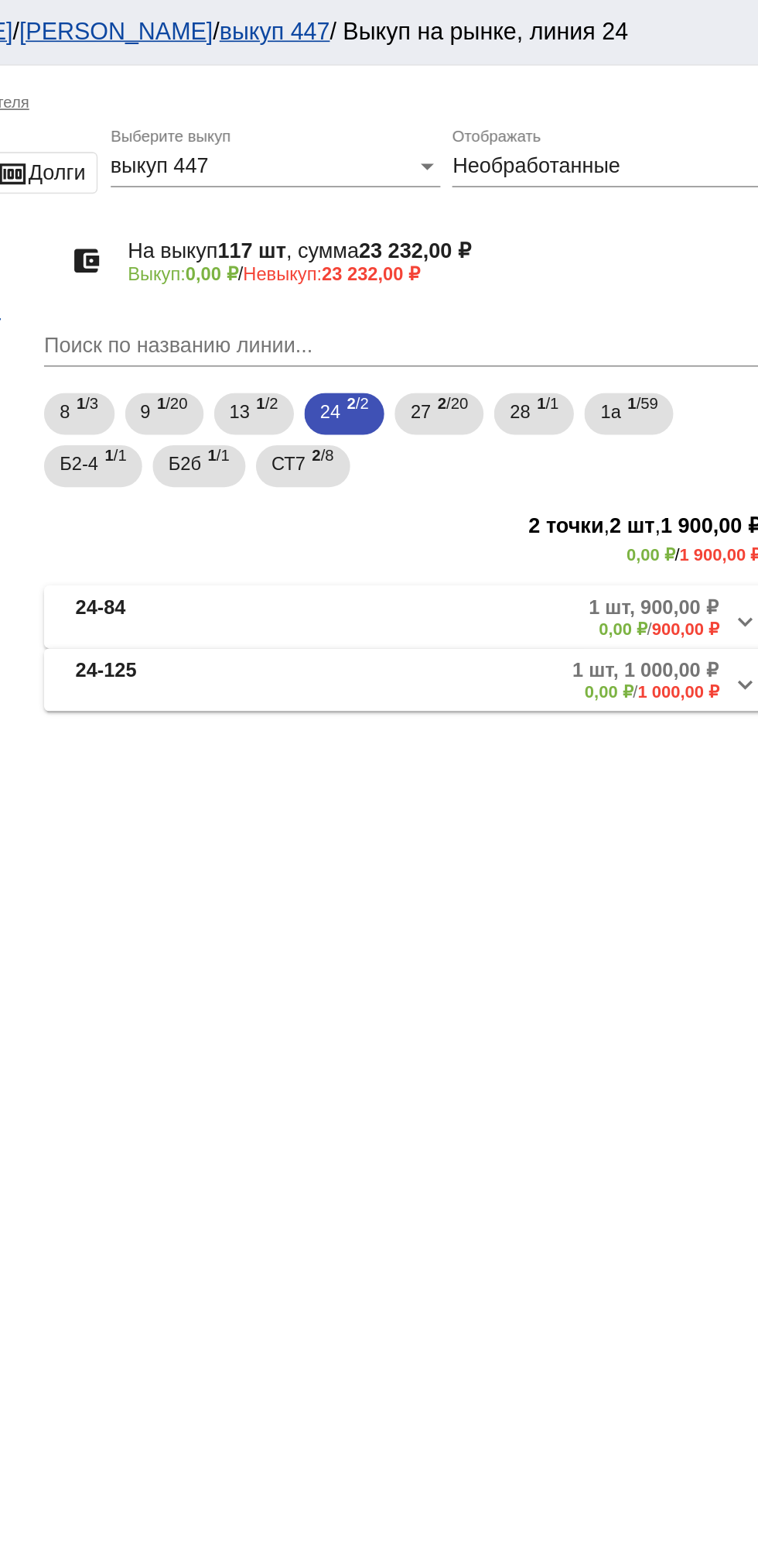
click at [580, 358] on mat-panel-description "1 шт, 900,00 ₽ 0,00 ₽ / 900,00 ₽" at bounding box center [589, 365] width 251 height 25
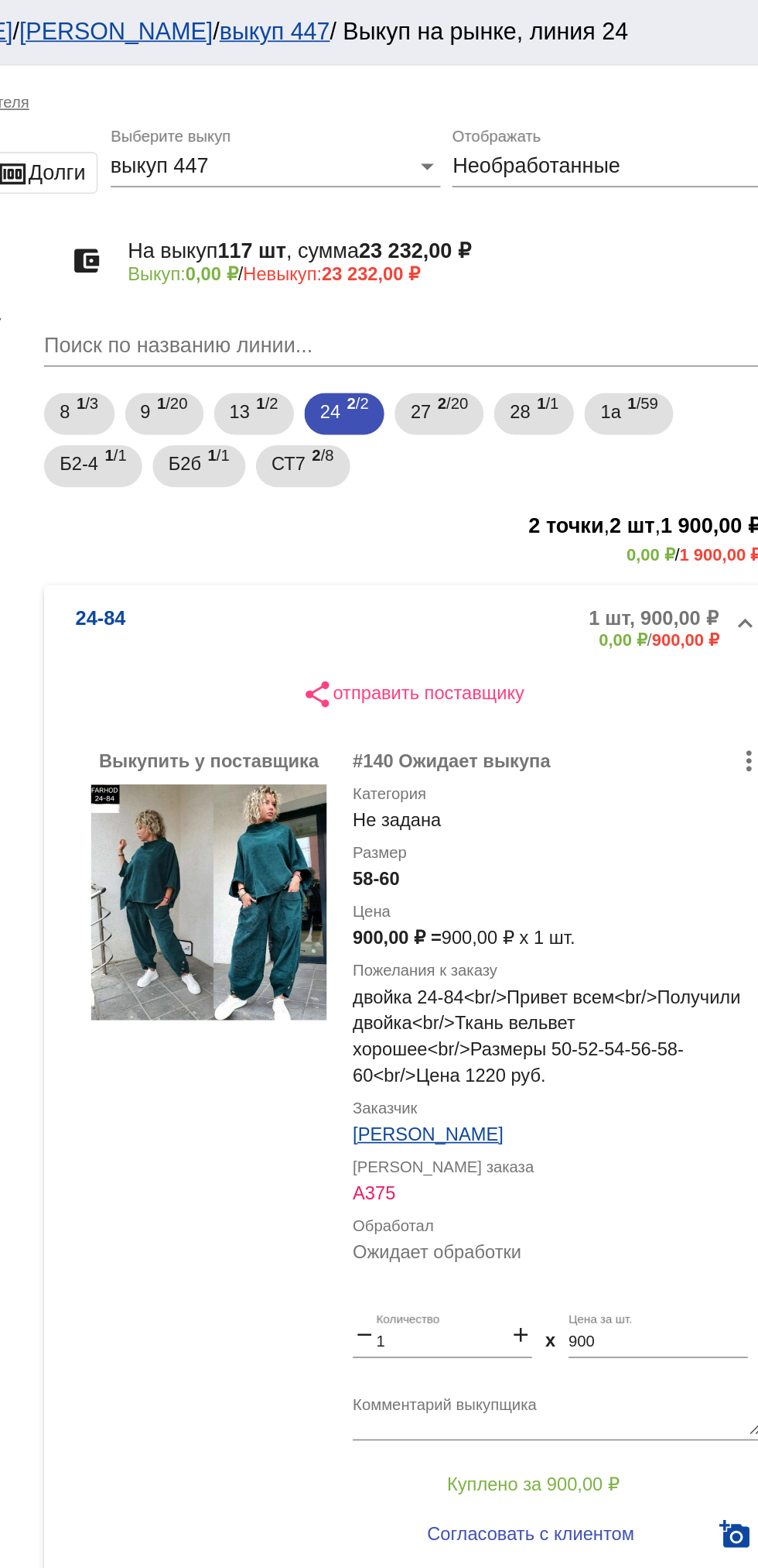
click at [543, 354] on mat-expansion-panel-header "24-84 1 шт, 900,00 ₽ 0,00 ₽ / 900,00 ₽" at bounding box center [534, 370] width 436 height 49
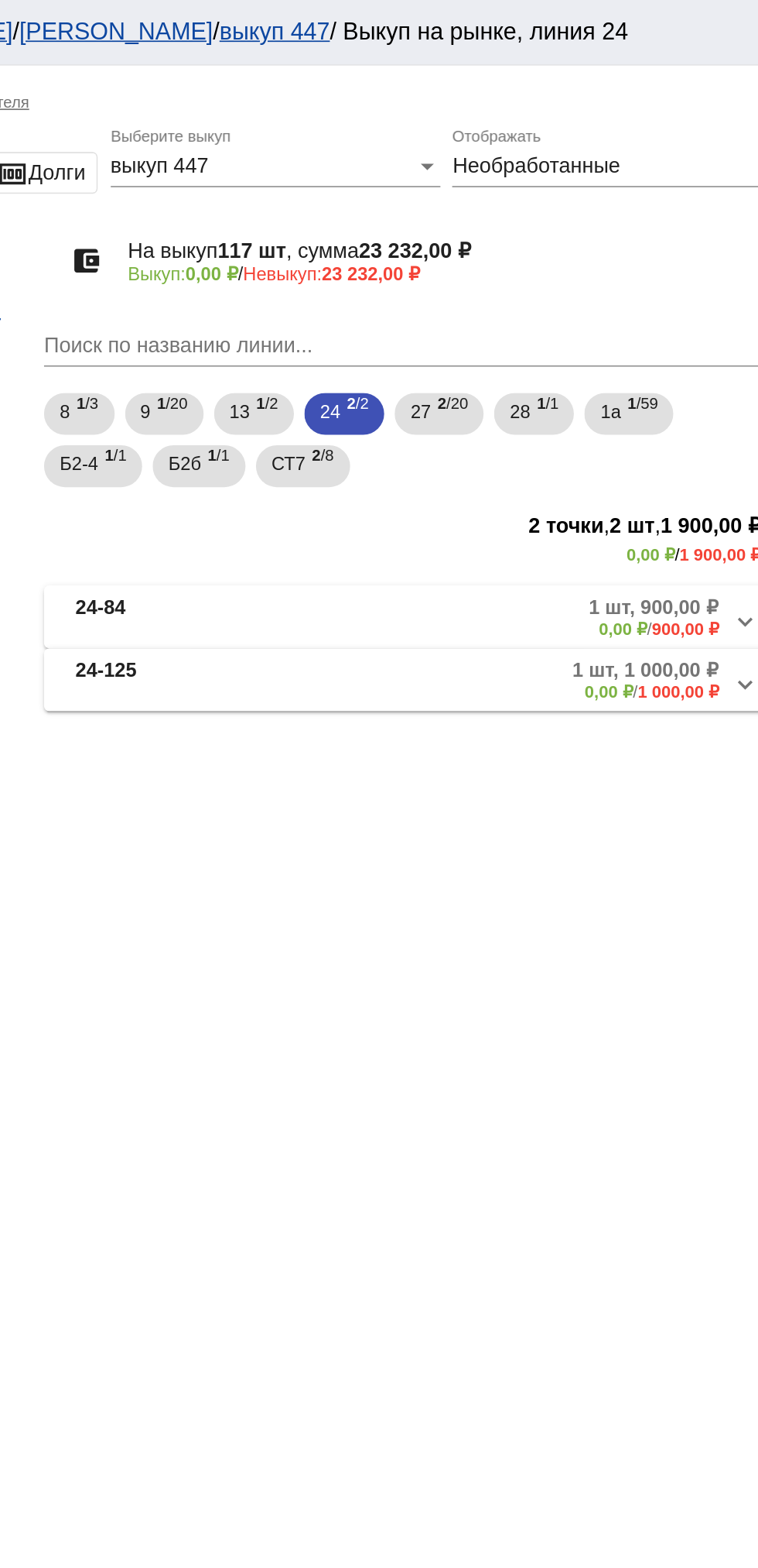
click at [580, 401] on mat-panel-description "1 шт, 1 000,00 ₽ 0,00 ₽ / 1 000,00 ₽" at bounding box center [589, 402] width 250 height 25
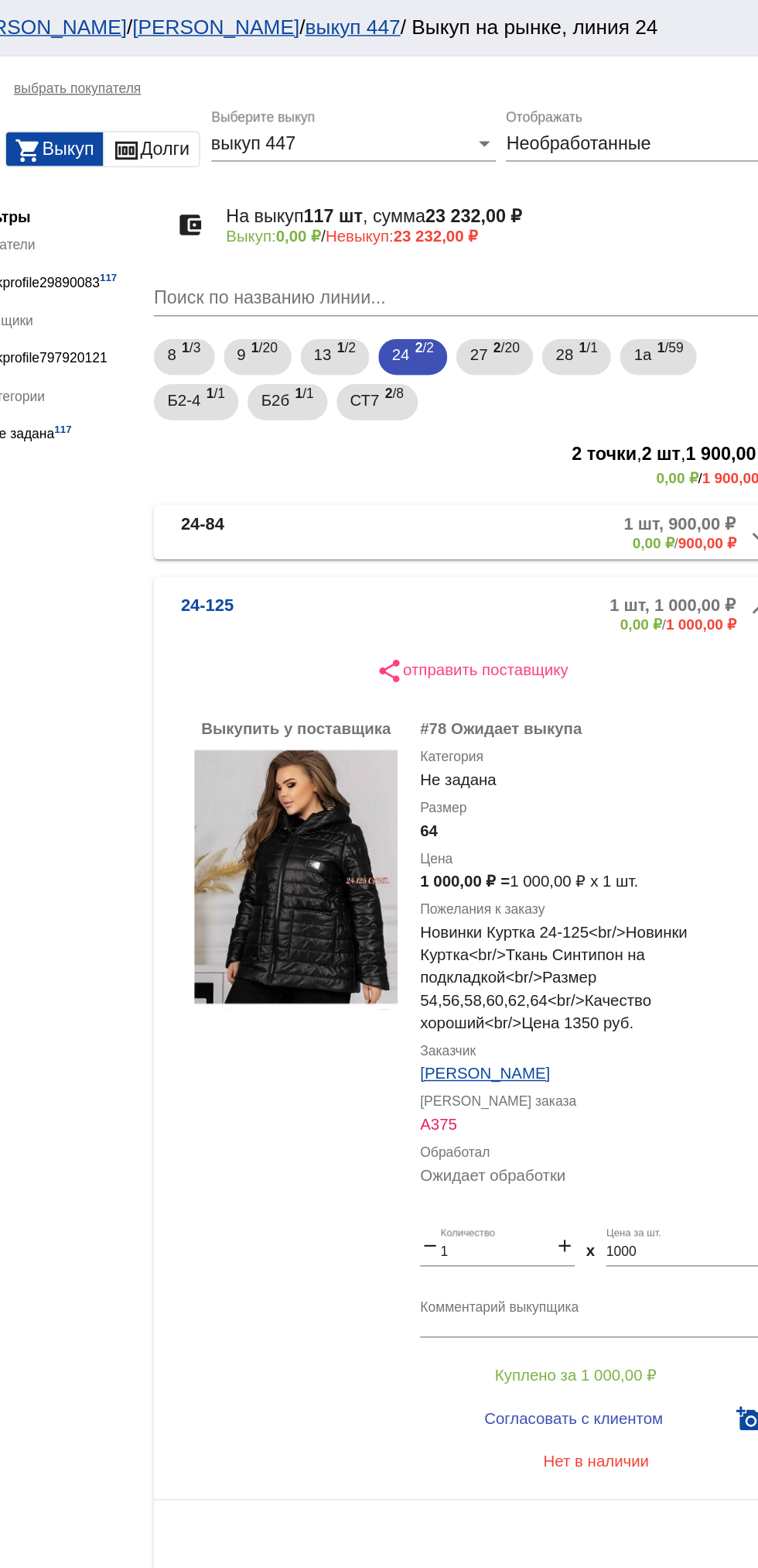
click at [547, 367] on mat-panel-description "1 шт, 900,00 ₽ 0,00 ₽ / 900,00 ₽" at bounding box center [589, 365] width 251 height 25
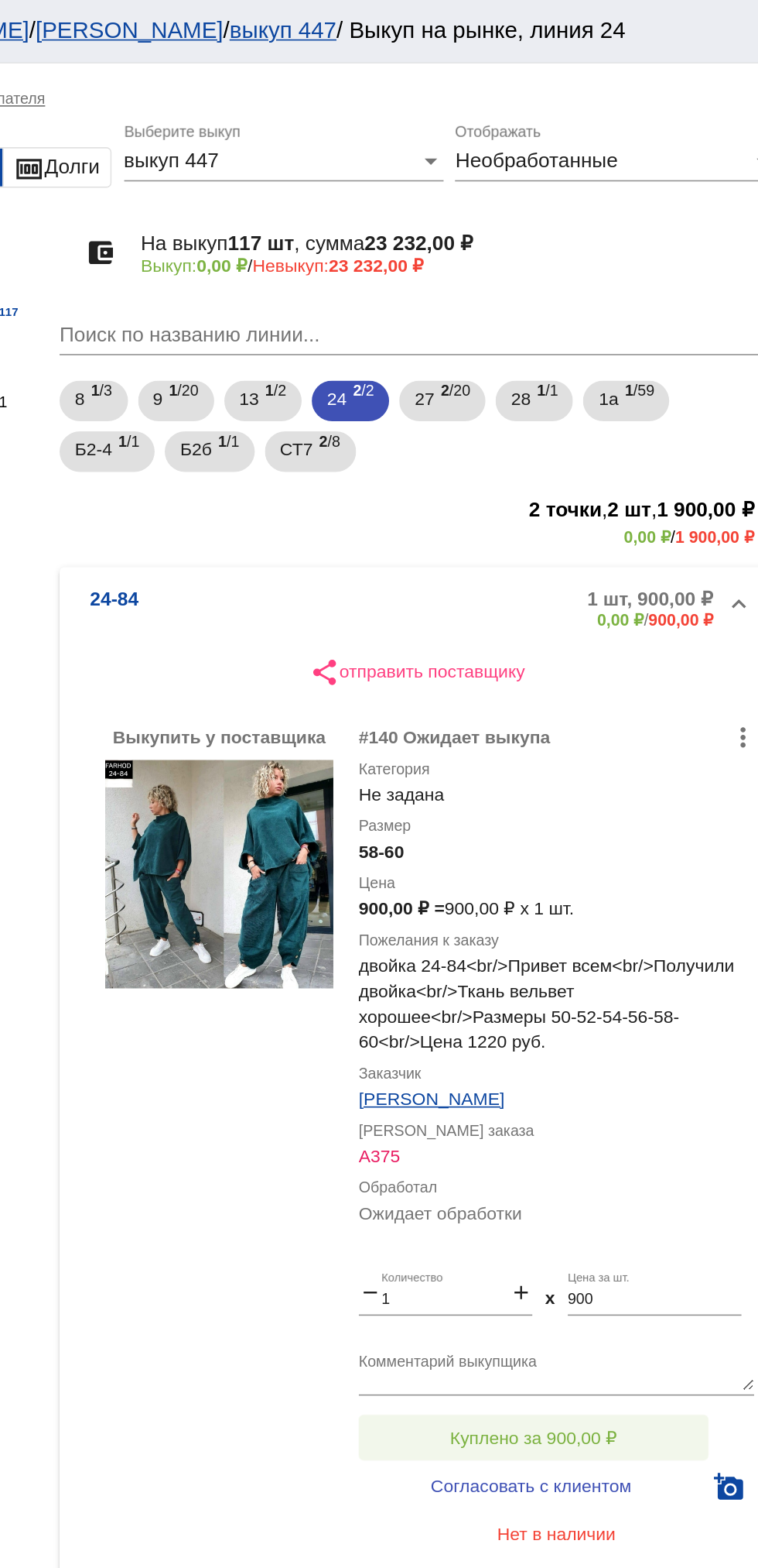
click at [637, 876] on span "Куплено за 900,00 ₽" at bounding box center [605, 877] width 102 height 13
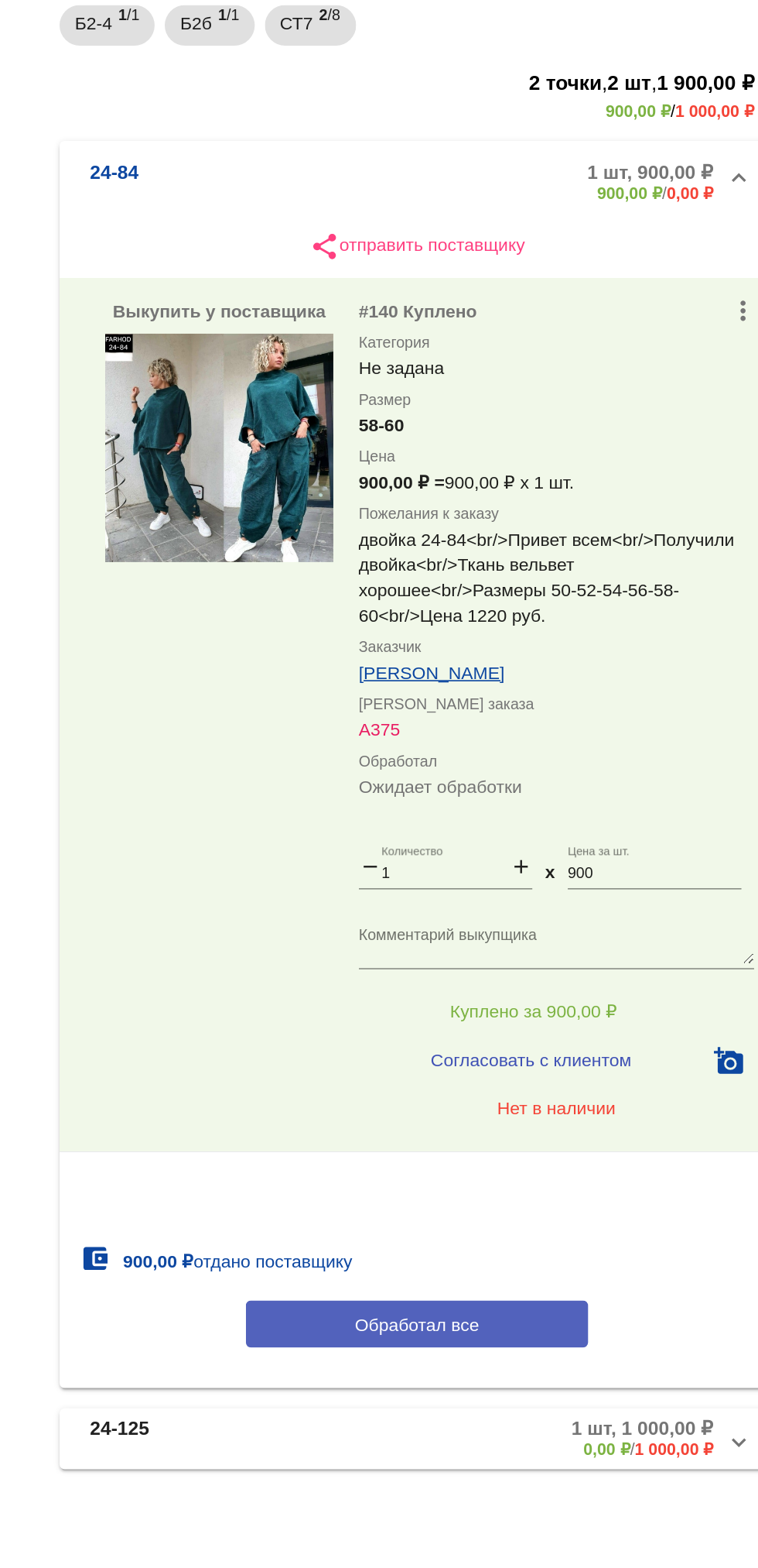
click at [589, 1056] on button "Обработал все" at bounding box center [534, 1068] width 209 height 28
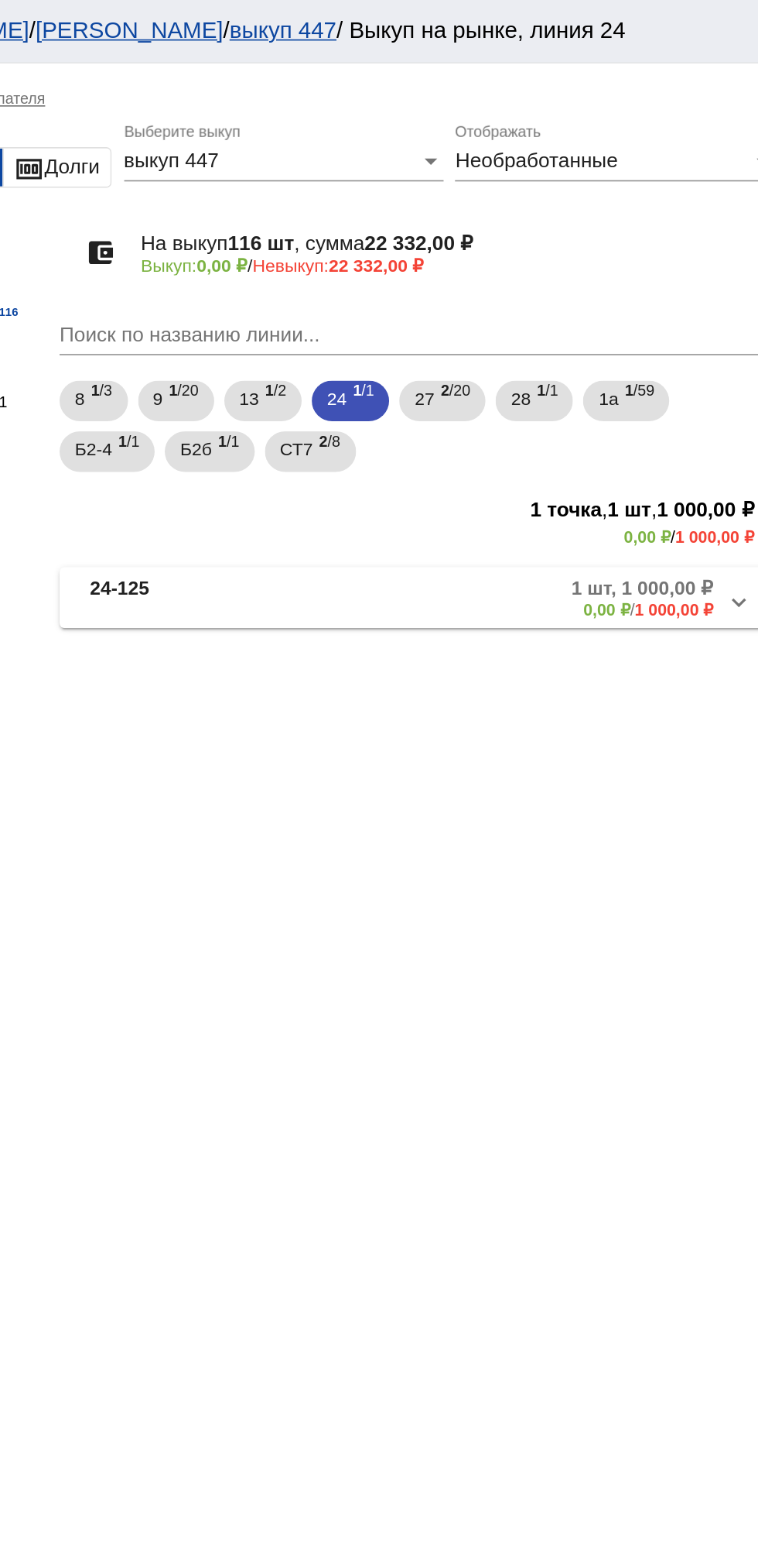
click at [397, 380] on mat-expansion-panel-header "24-125 1 шт, 1 000,00 ₽ 0,00 ₽ / 1 000,00 ₽" at bounding box center [534, 365] width 436 height 37
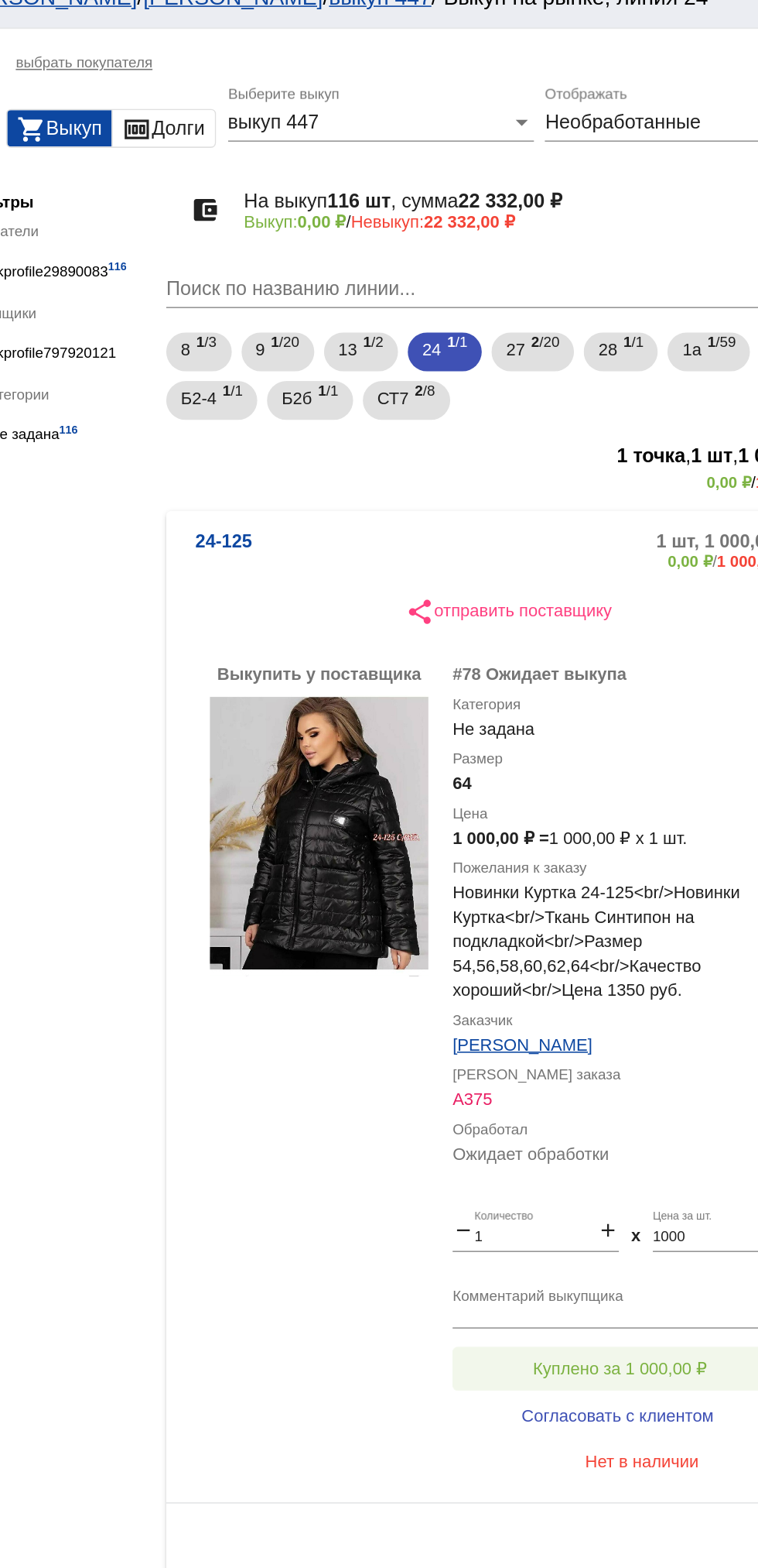
click at [625, 887] on span "Куплено за 1 000,00 ₽" at bounding box center [605, 893] width 111 height 13
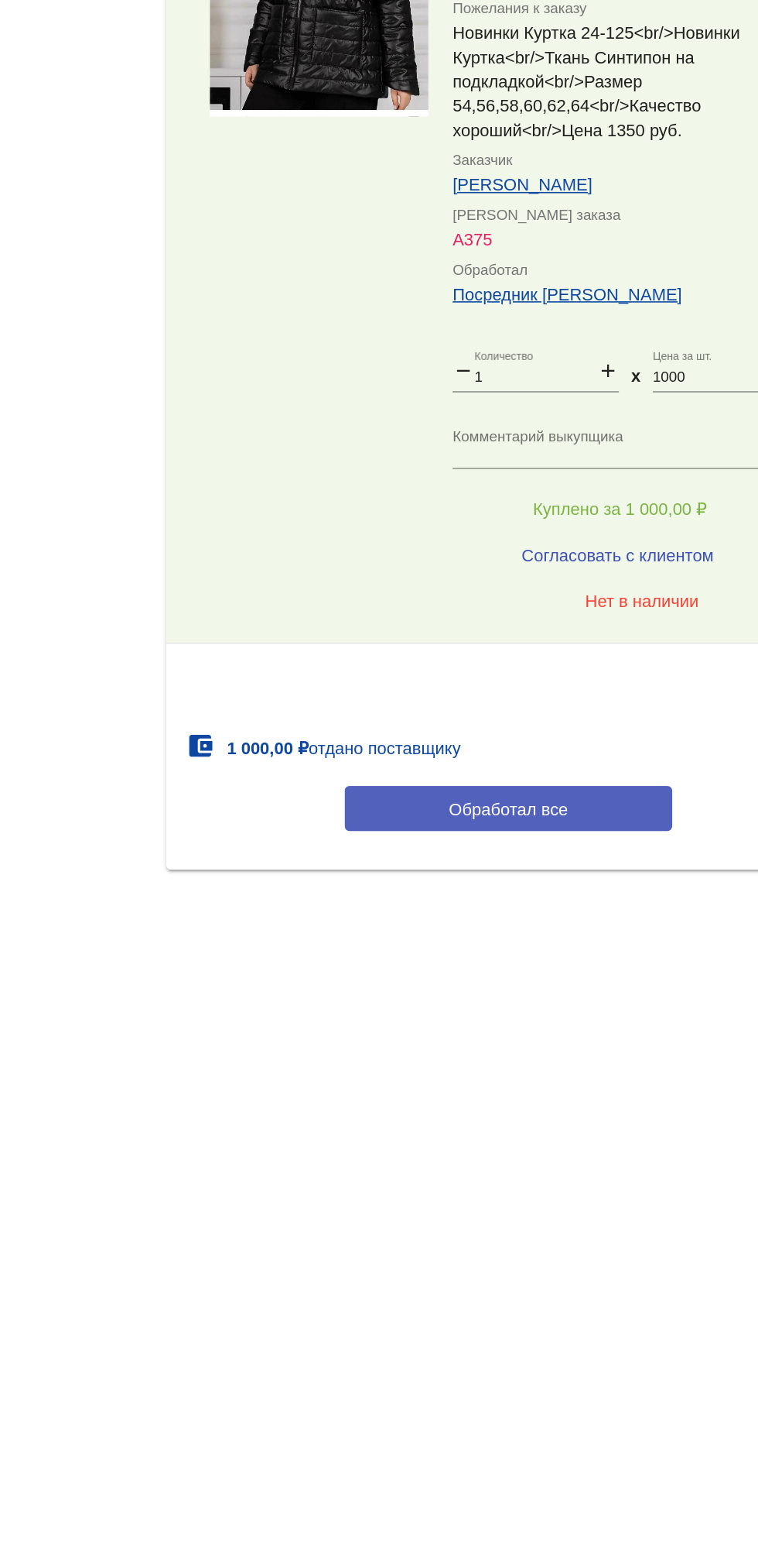
click at [549, 1082] on span "Обработал все" at bounding box center [534, 1084] width 76 height 13
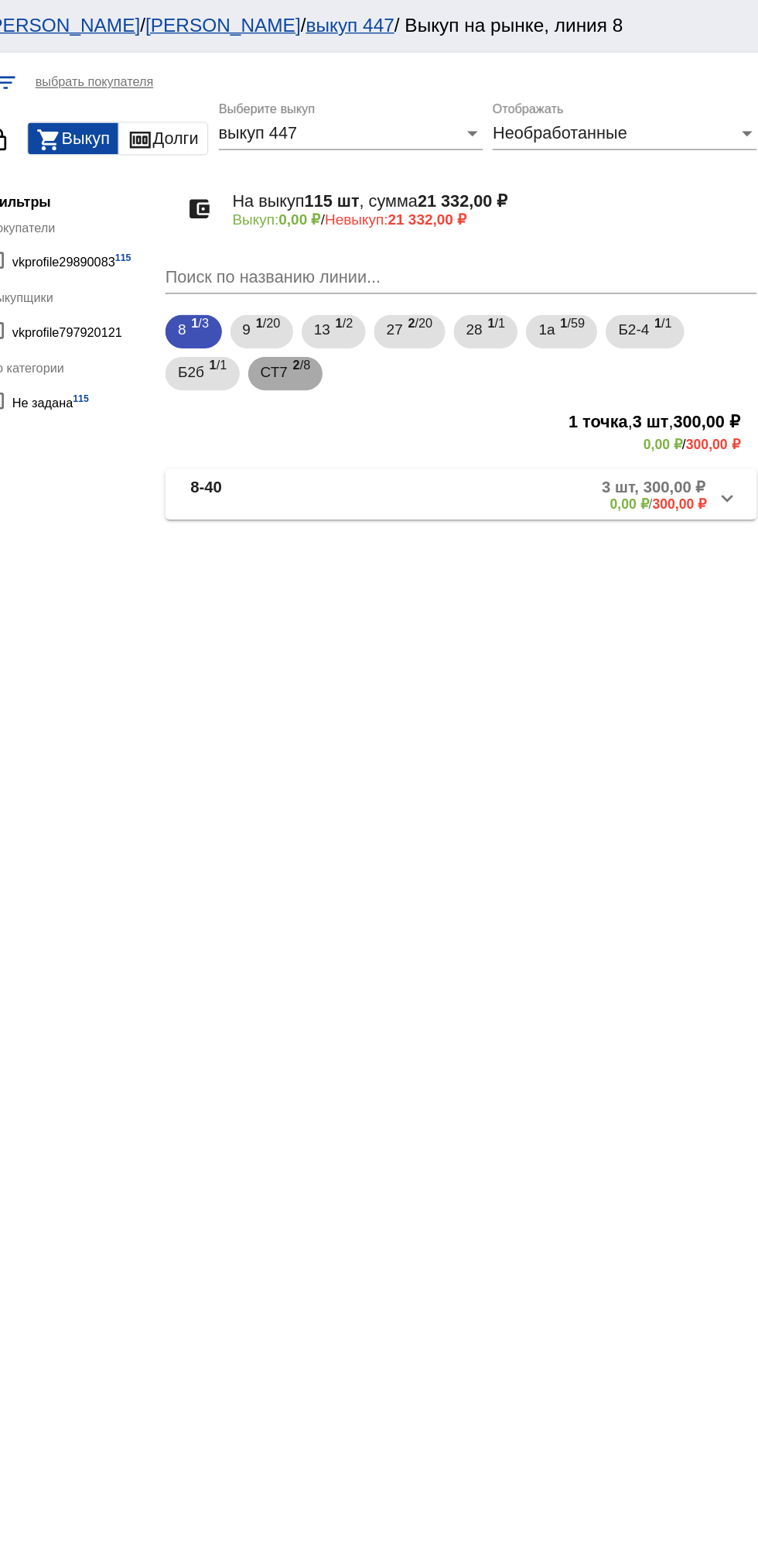
click at [420, 270] on span "2 /8" at bounding box center [417, 276] width 13 height 32
click at [556, 362] on mat-panel-description "2 шт, 400,00 ₽ 0,00 ₽ / 400,00 ₽" at bounding box center [594, 365] width 241 height 25
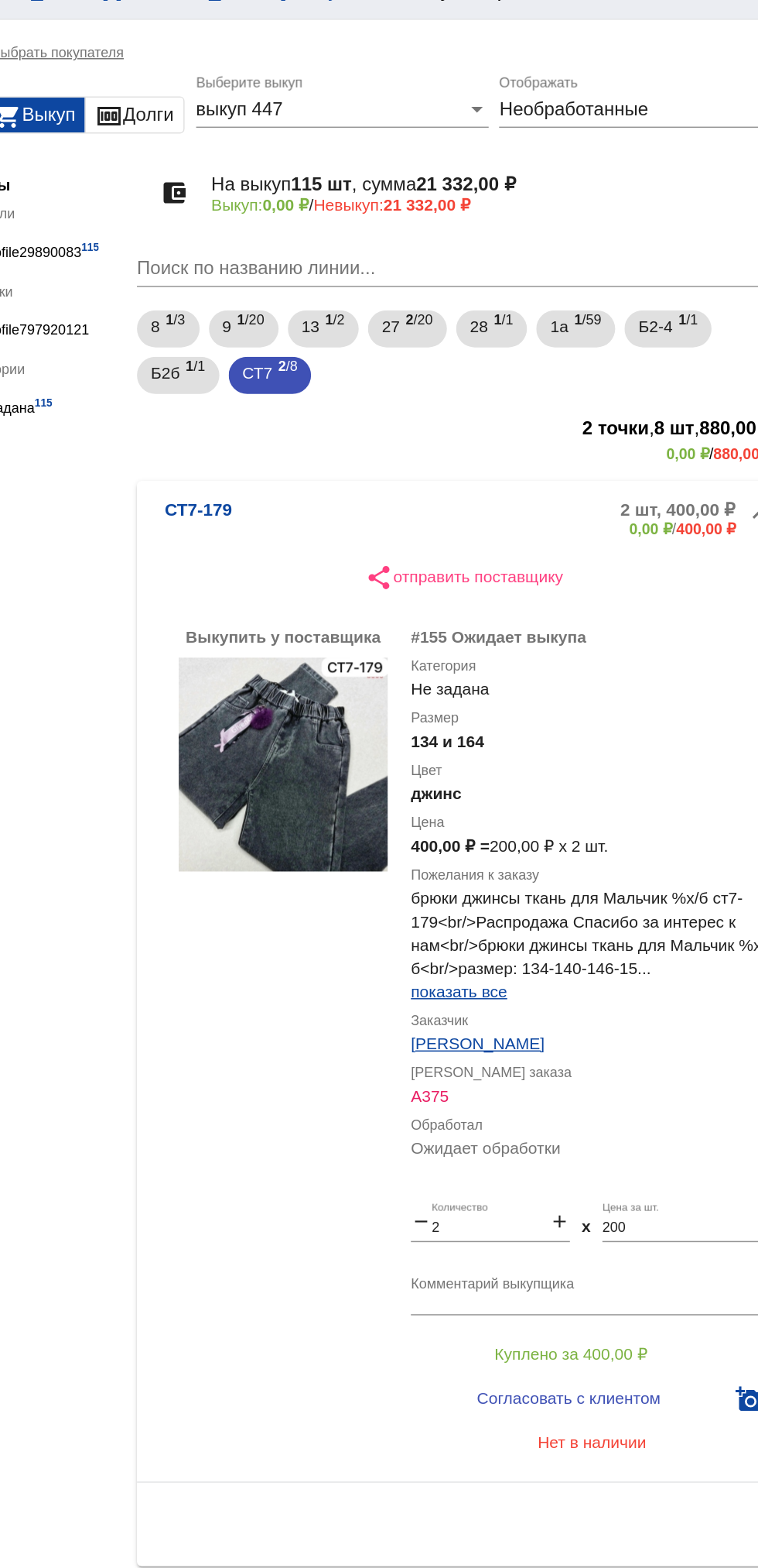
click at [514, 351] on mat-expansion-panel-header "СТ7-179 2 шт, 400,00 ₽ 0,00 ₽ / 400,00 ₽" at bounding box center [534, 370] width 436 height 49
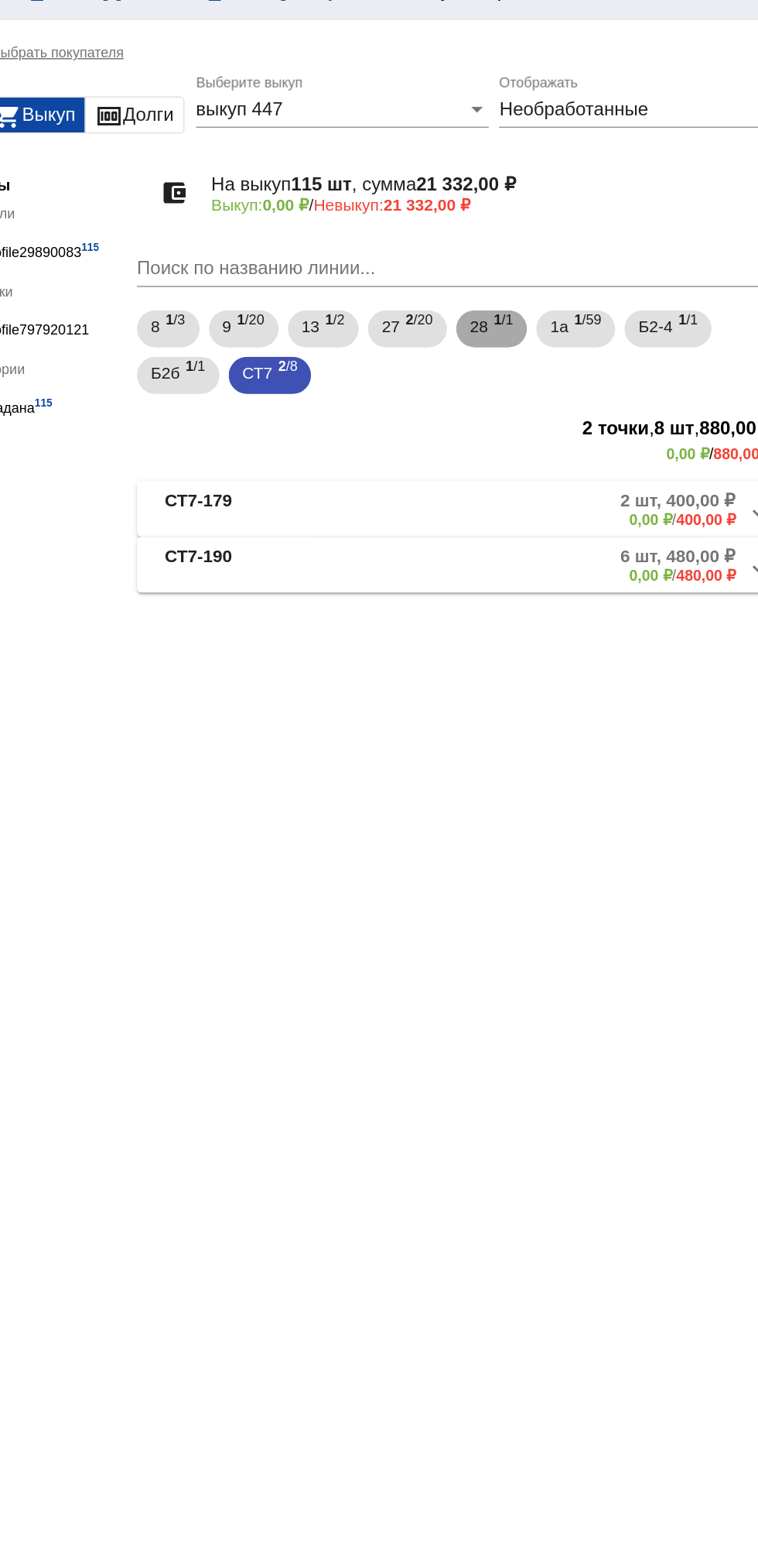
click at [550, 244] on span "28" at bounding box center [544, 242] width 13 height 28
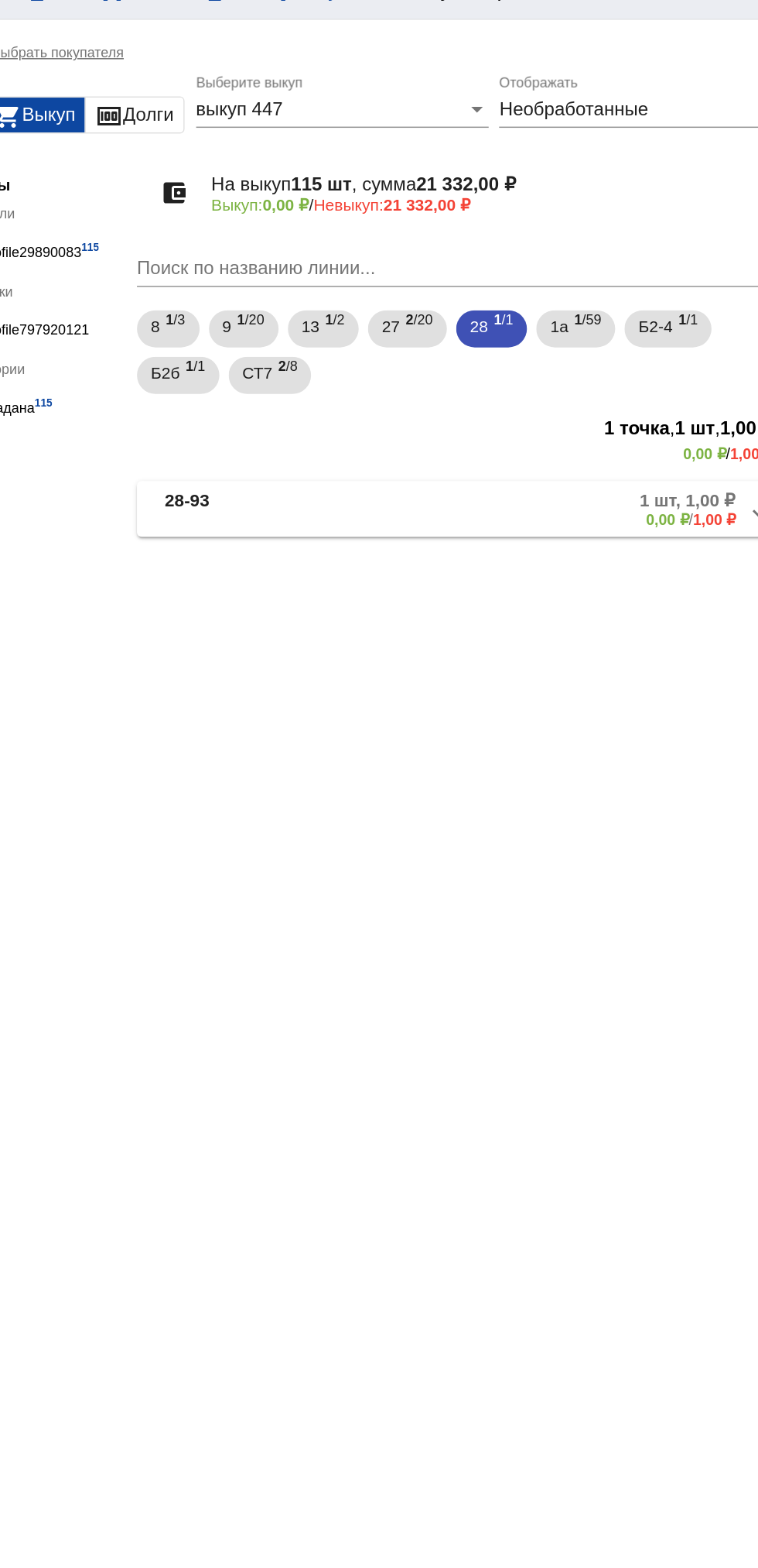
click at [539, 369] on mat-panel-description "1 шт, 1,00 ₽ 0,00 ₽ / 1,00 ₽" at bounding box center [591, 365] width 247 height 25
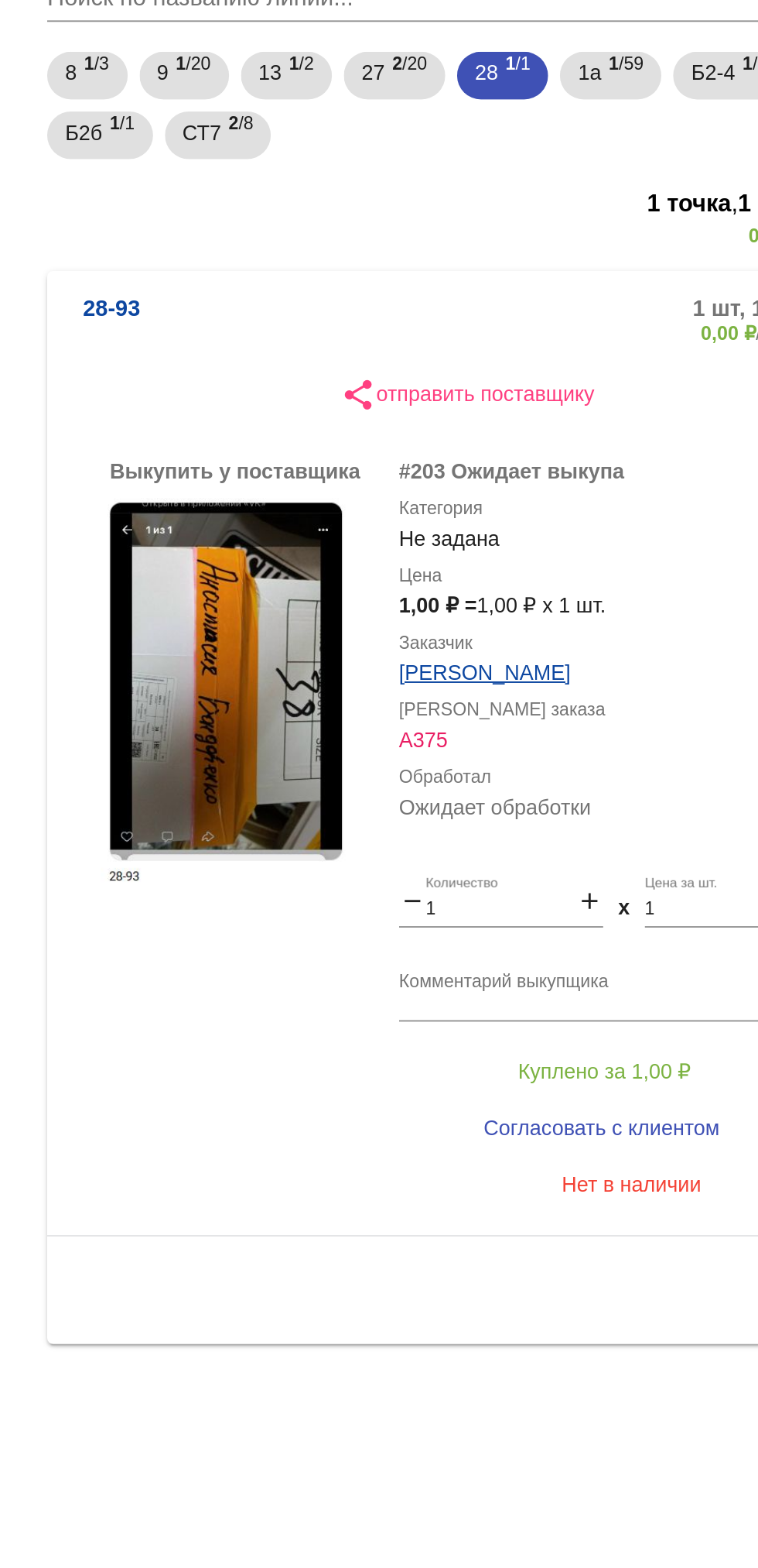
click at [436, 613] on img at bounding box center [413, 565] width 139 height 203
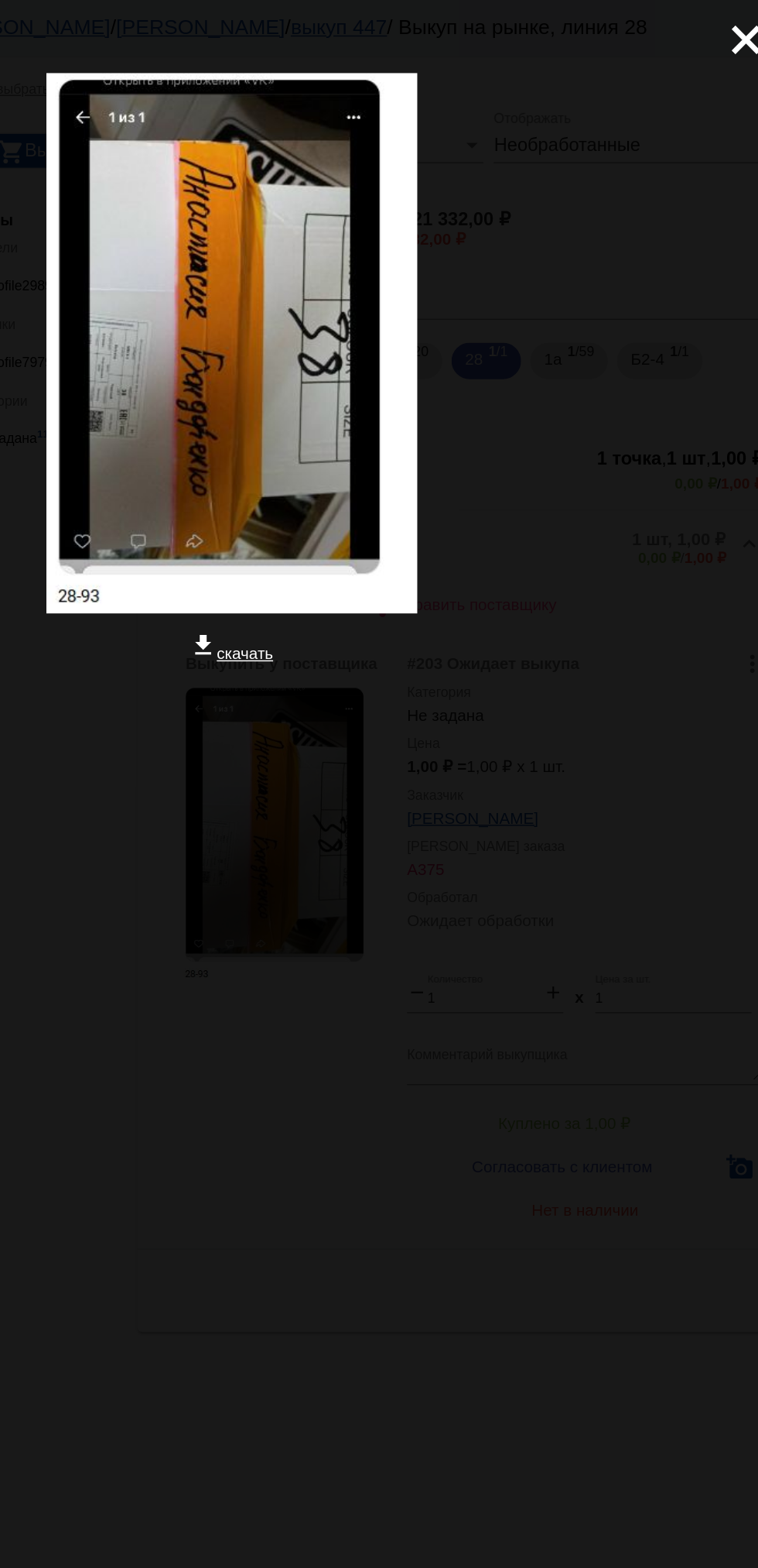
click at [719, 23] on mat-icon "close" at bounding box center [722, 21] width 18 height 18
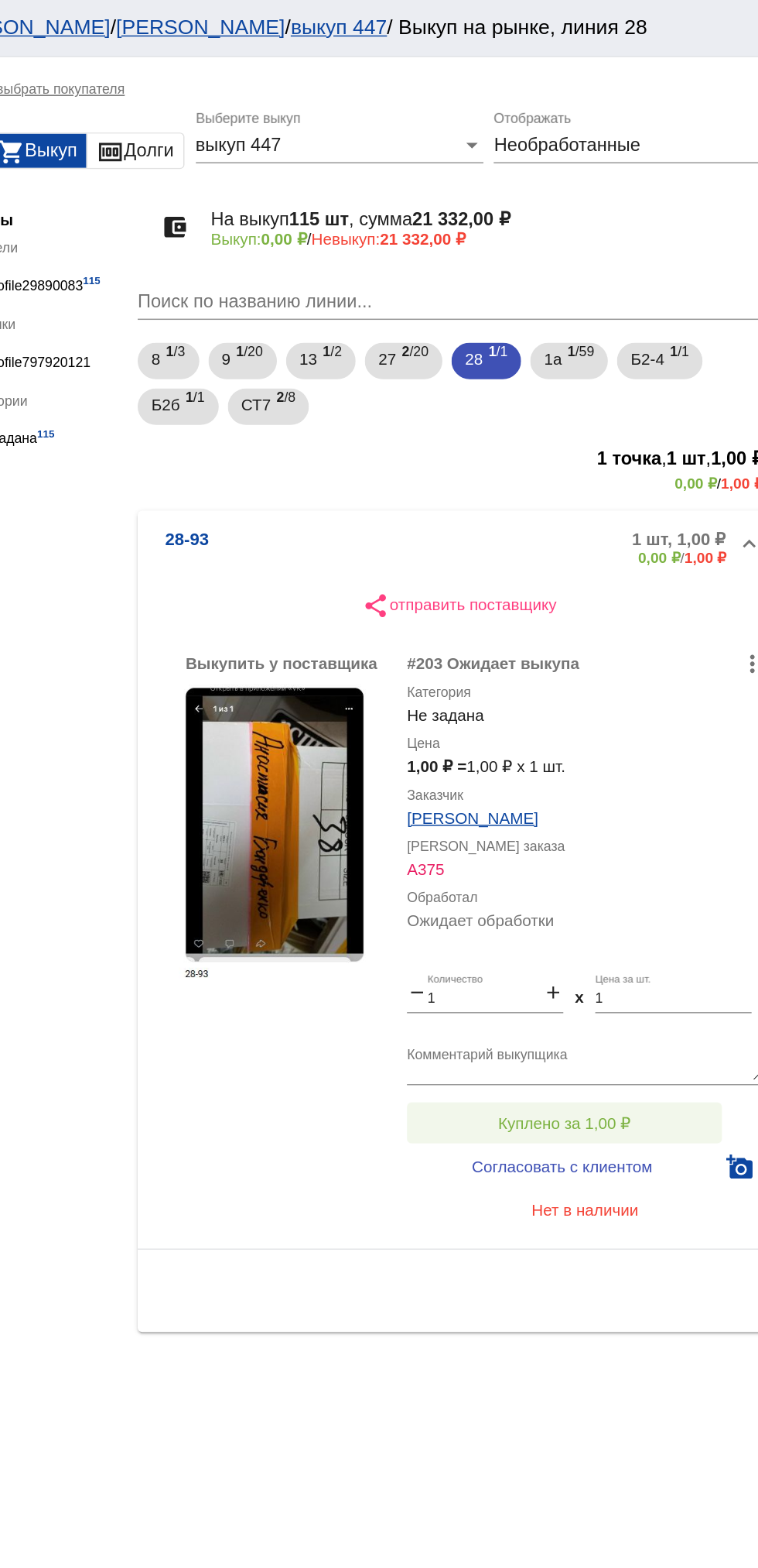
click at [604, 753] on button "Куплено за 1,00 ₽" at bounding box center [605, 761] width 214 height 28
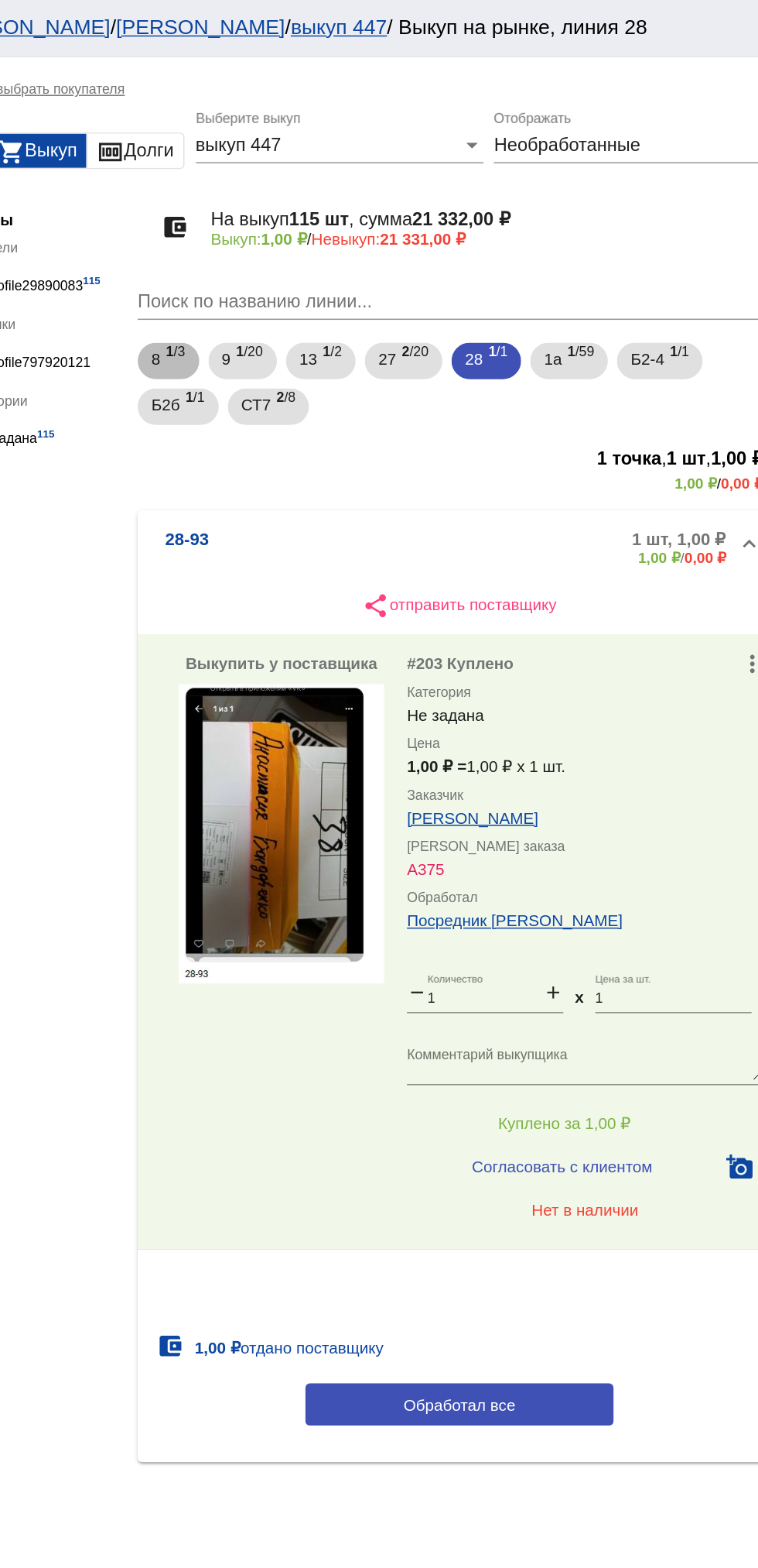
click at [399, 290] on div "8 1 /3 9 1 /20 13 1 /2 27 2 /20 28 1 /1 1а 1 /59 Б2-4 1 /1 Б2б 1 /1 СТ7 2 /8" at bounding box center [534, 260] width 442 height 62
click at [399, 269] on span "СТ7" at bounding box center [396, 273] width 20 height 28
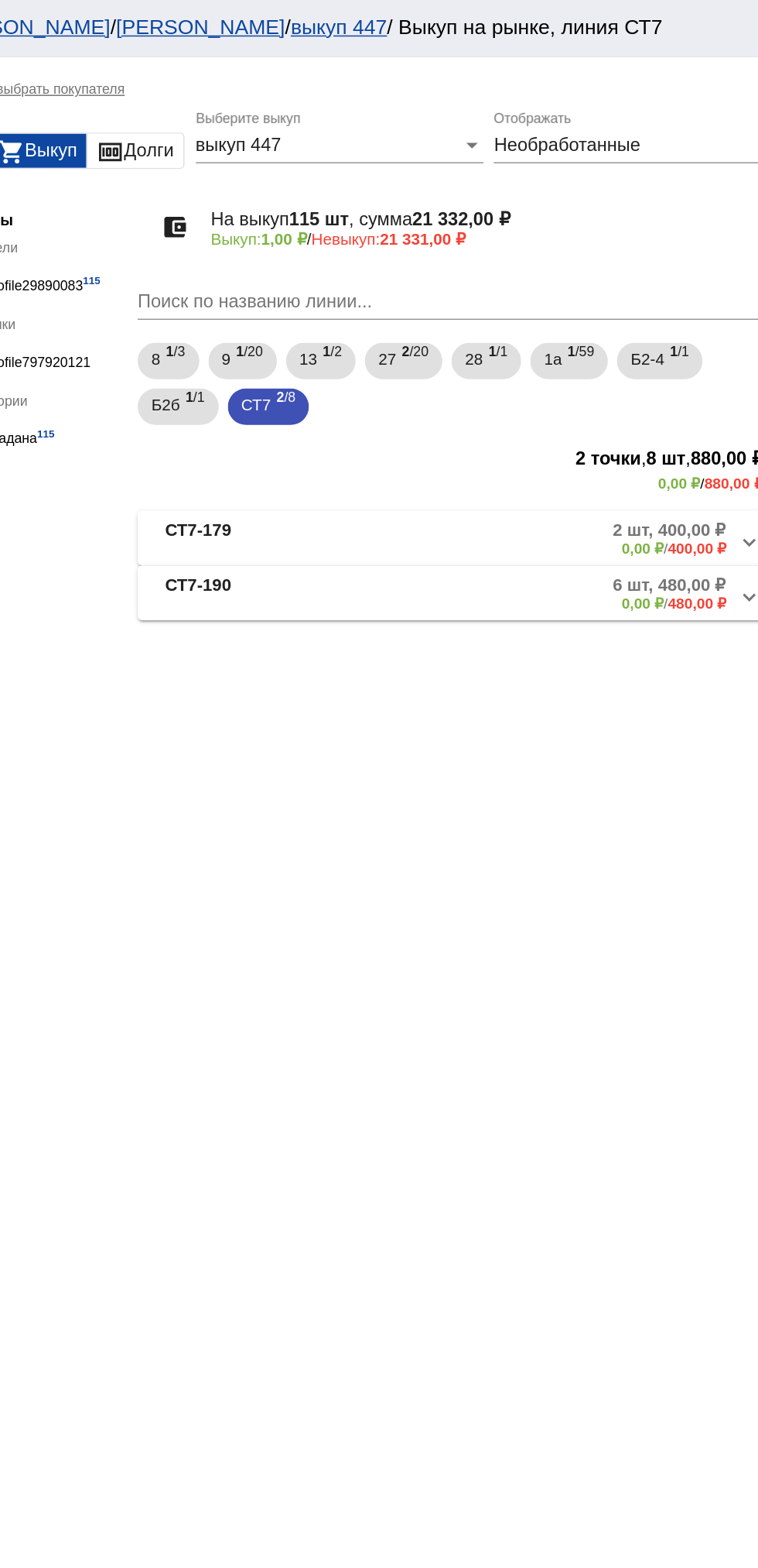
click at [540, 361] on mat-panel-description "2 шт, 400,00 ₽ 0,00 ₽ / 400,00 ₽" at bounding box center [594, 365] width 241 height 25
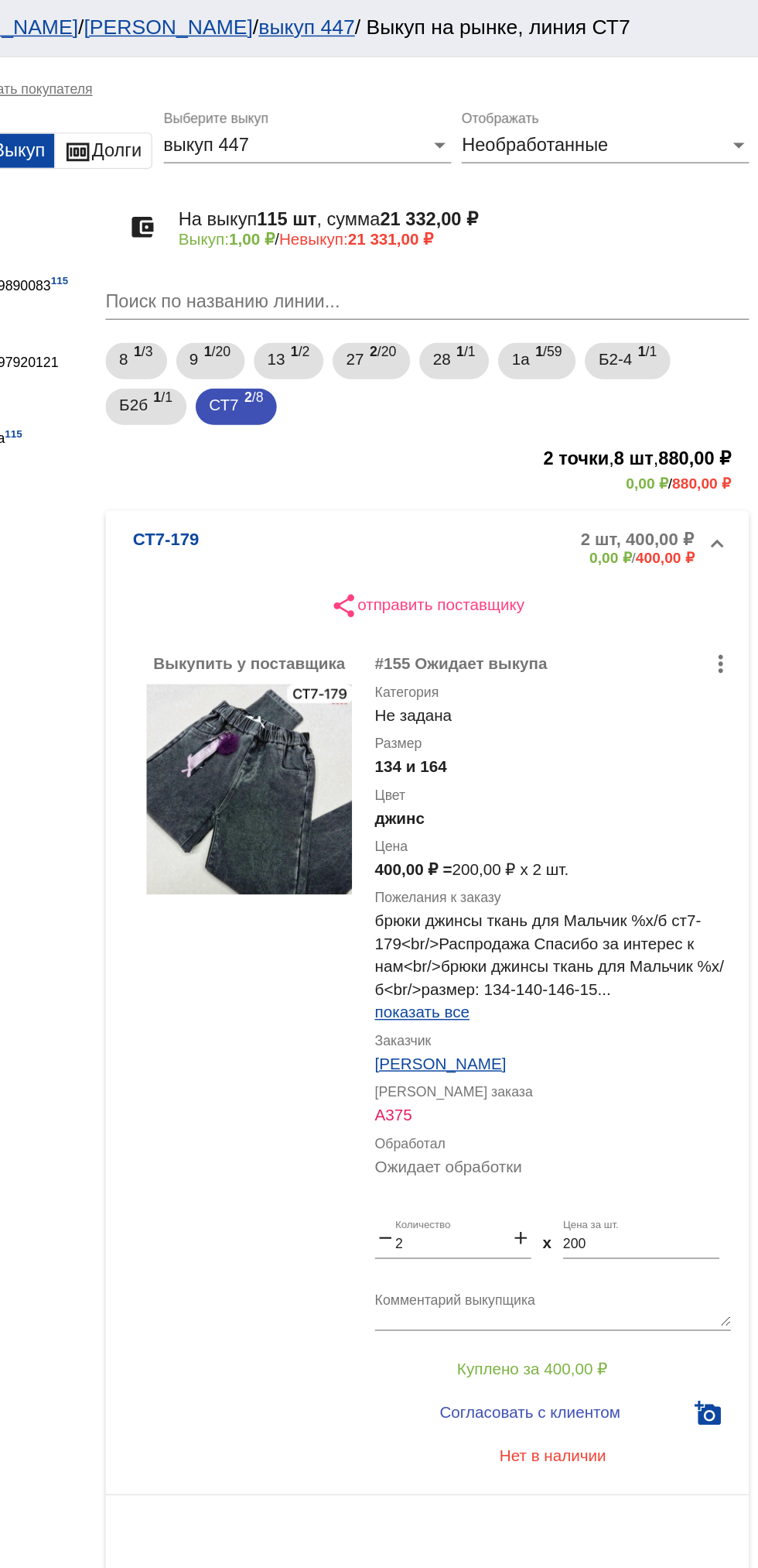
click at [539, 686] on span "показать все" at bounding box center [530, 686] width 64 height 13
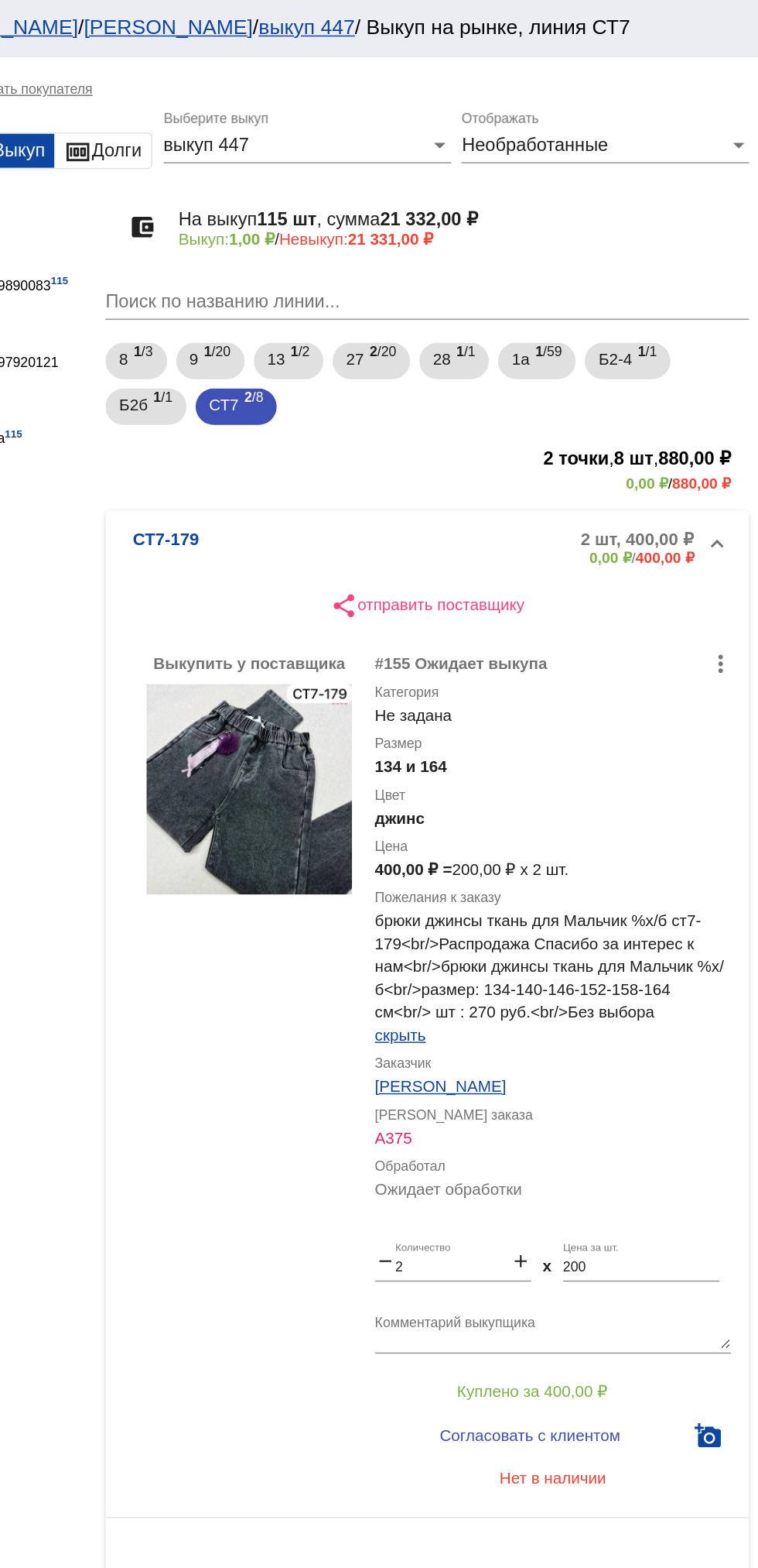
click at [666, 860] on input "200" at bounding box center [678, 859] width 106 height 11
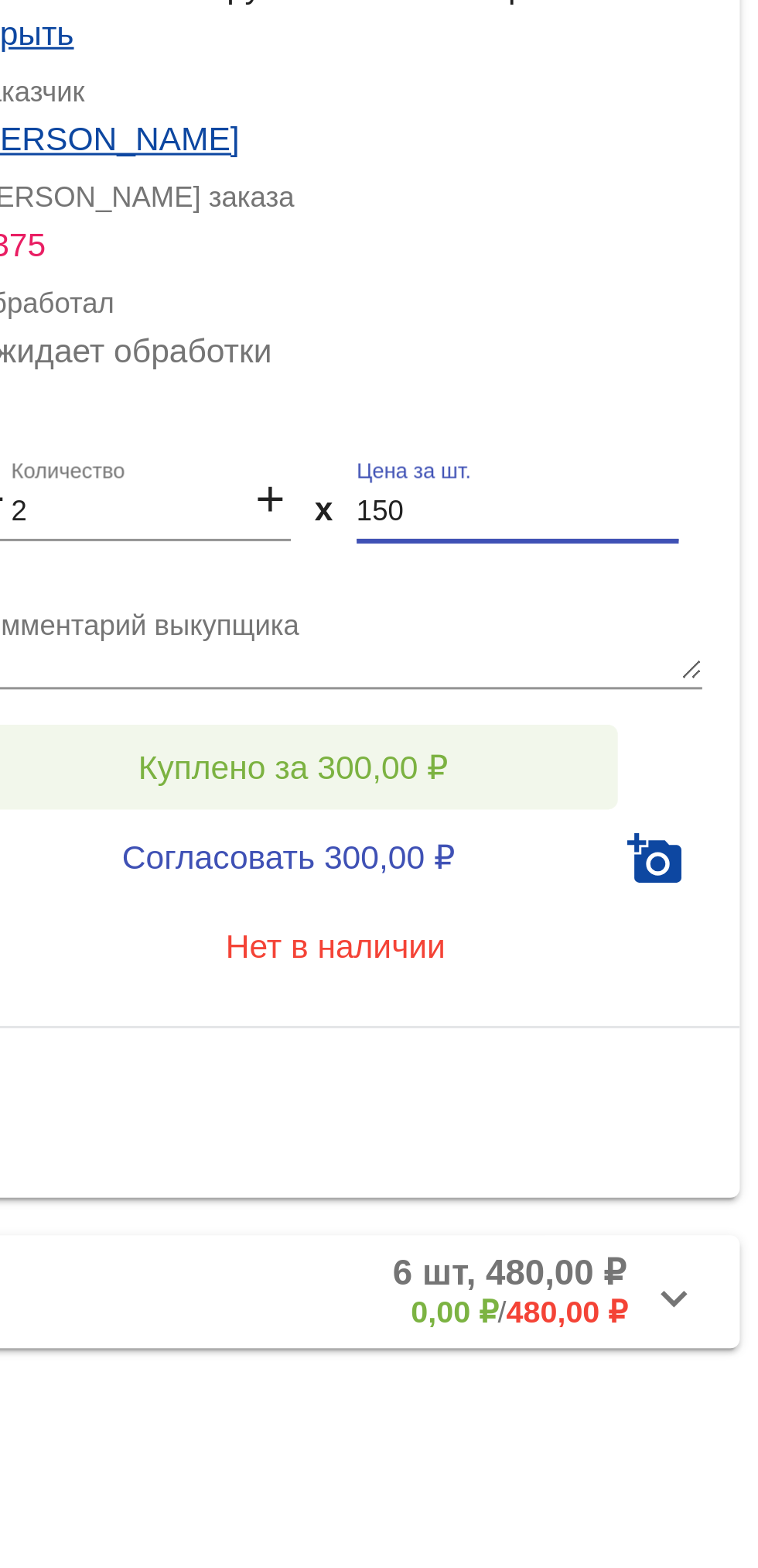
type input "150"
click at [642, 938] on span "Куплено за 300,00 ₽" at bounding box center [605, 943] width 102 height 13
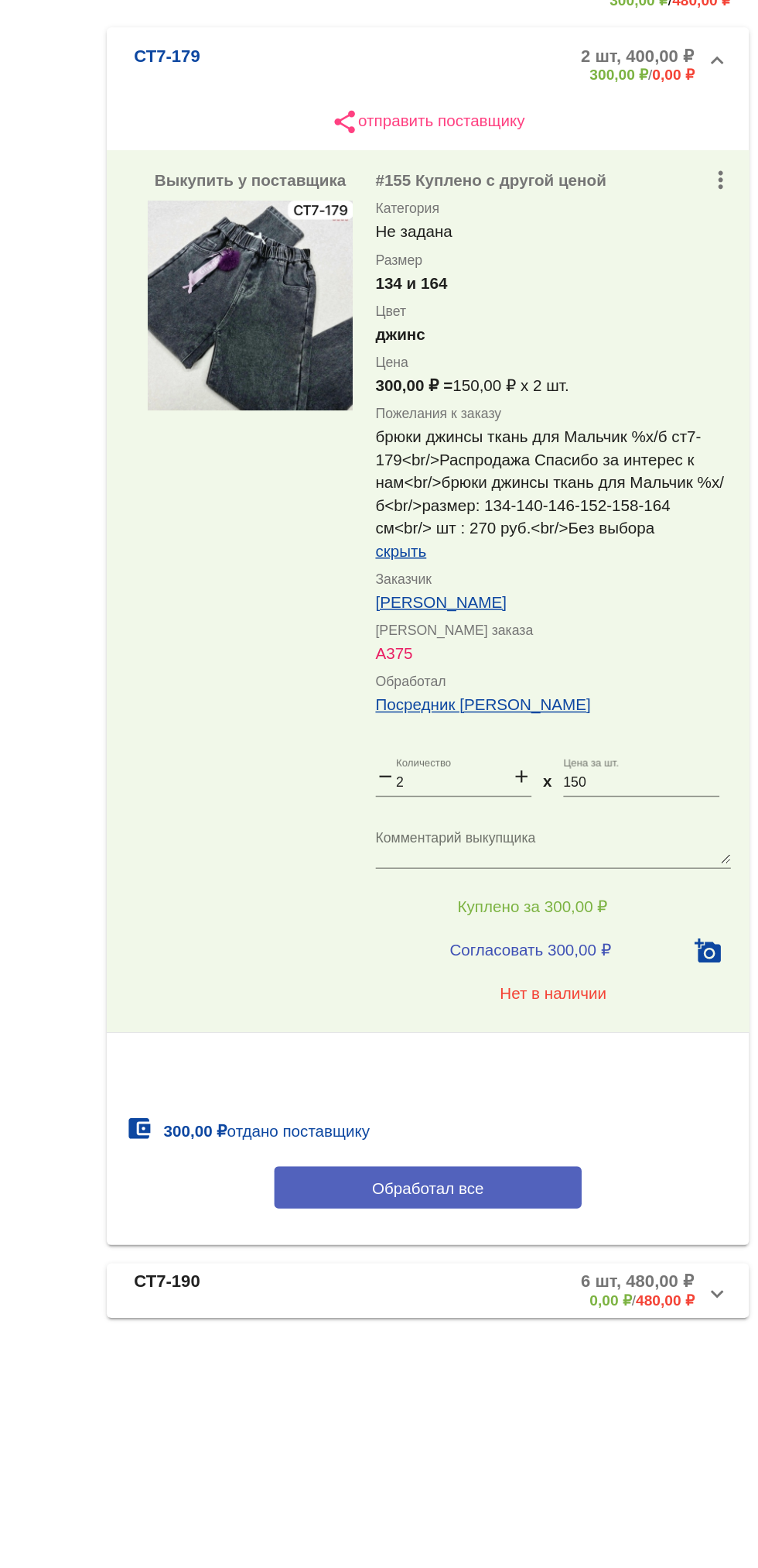
click at [478, 1133] on button "Обработал все" at bounding box center [534, 1134] width 209 height 28
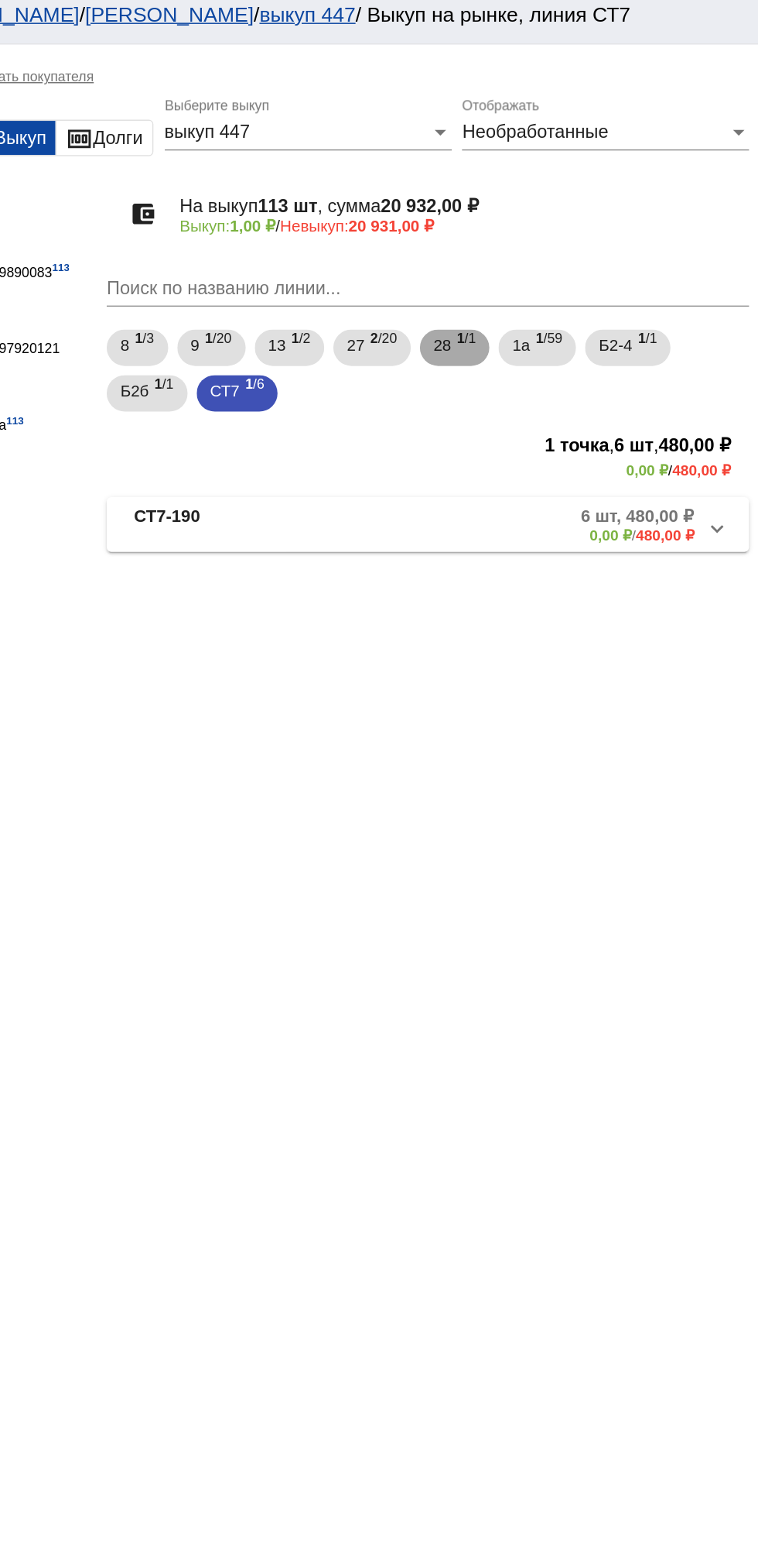
click at [549, 248] on span "28" at bounding box center [544, 242] width 13 height 28
click at [584, 361] on mat-panel-description "1 шт, 1,00 ₽ 1,00 ₽ / 0,00 ₽" at bounding box center [591, 365] width 247 height 25
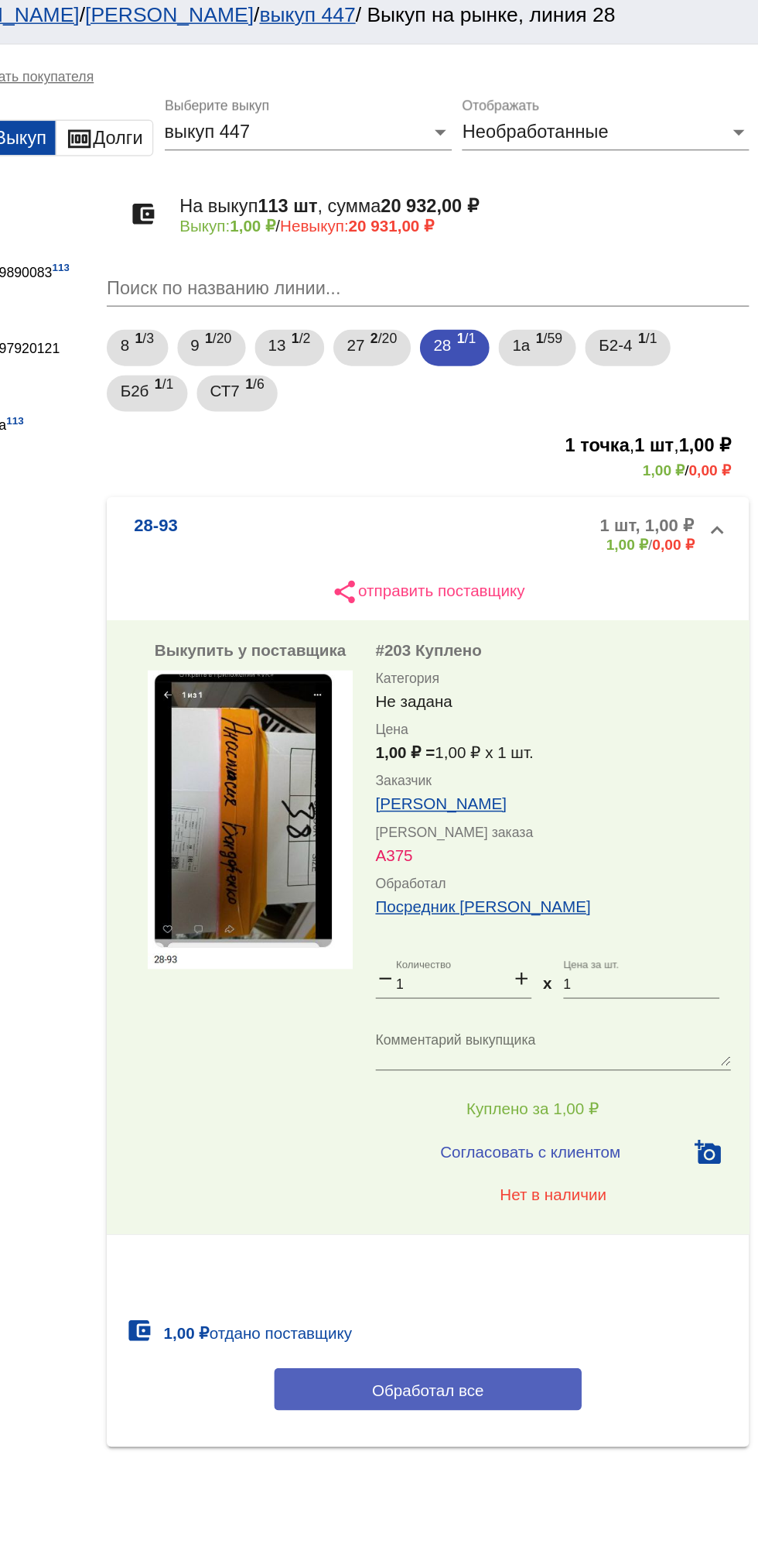
click at [609, 951] on button "Обработал все" at bounding box center [534, 952] width 209 height 28
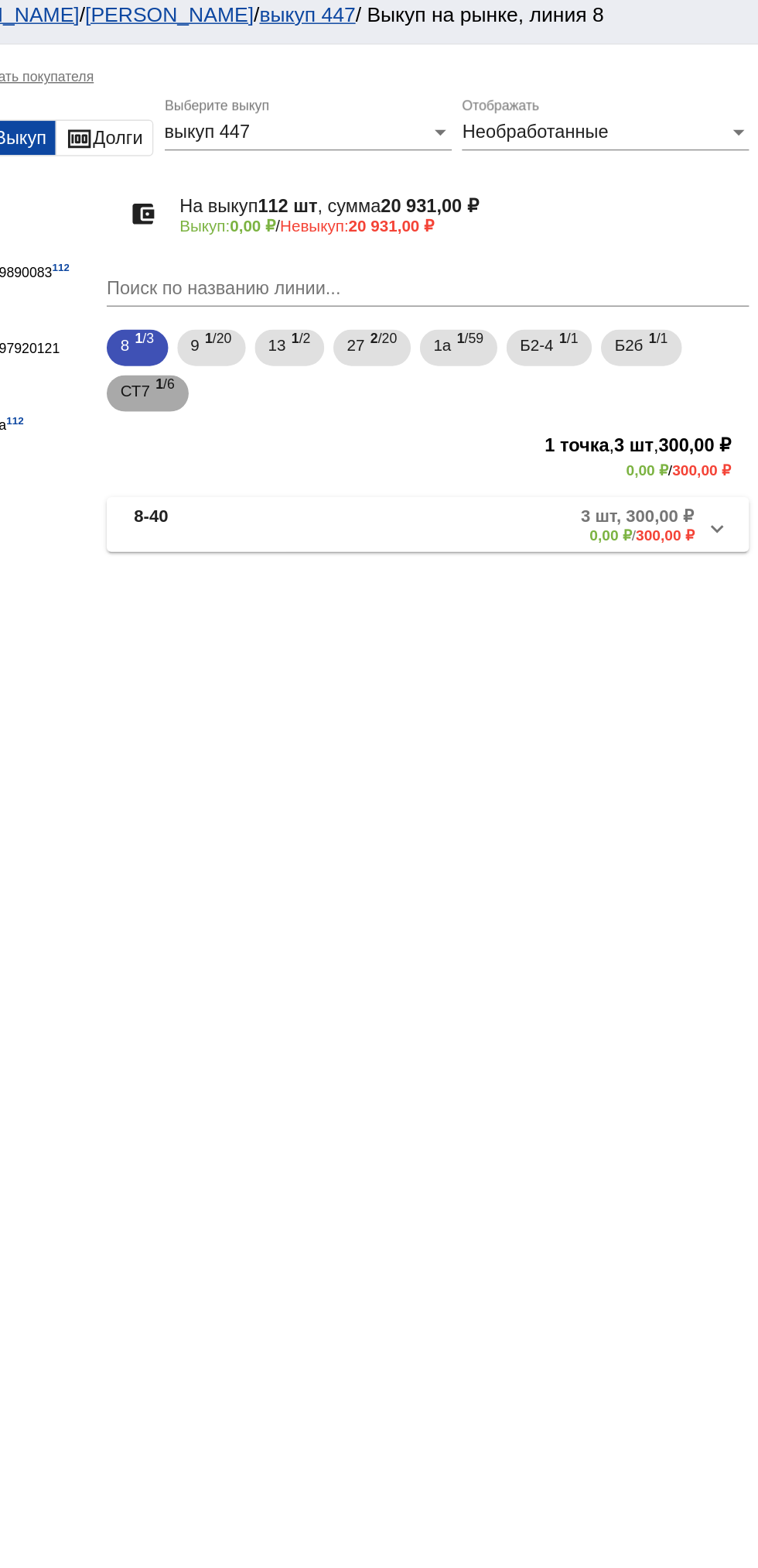
click at [361, 265] on span "1 /6" at bounding box center [356, 276] width 13 height 32
click at [579, 360] on mat-panel-description "6 шт, 480,00 ₽ 0,00 ₽ / 480,00 ₽" at bounding box center [594, 365] width 241 height 25
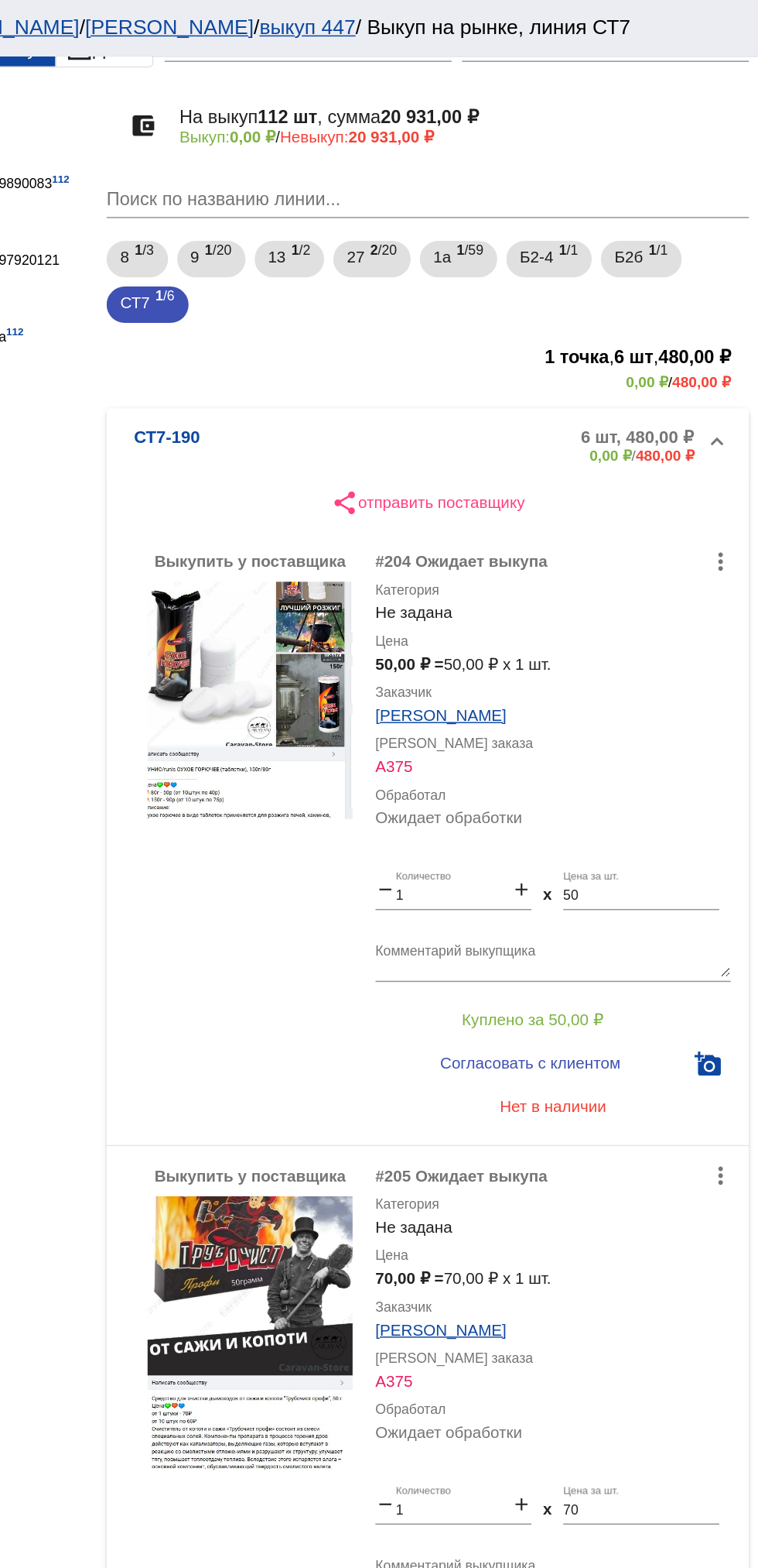
scroll to position [45, 0]
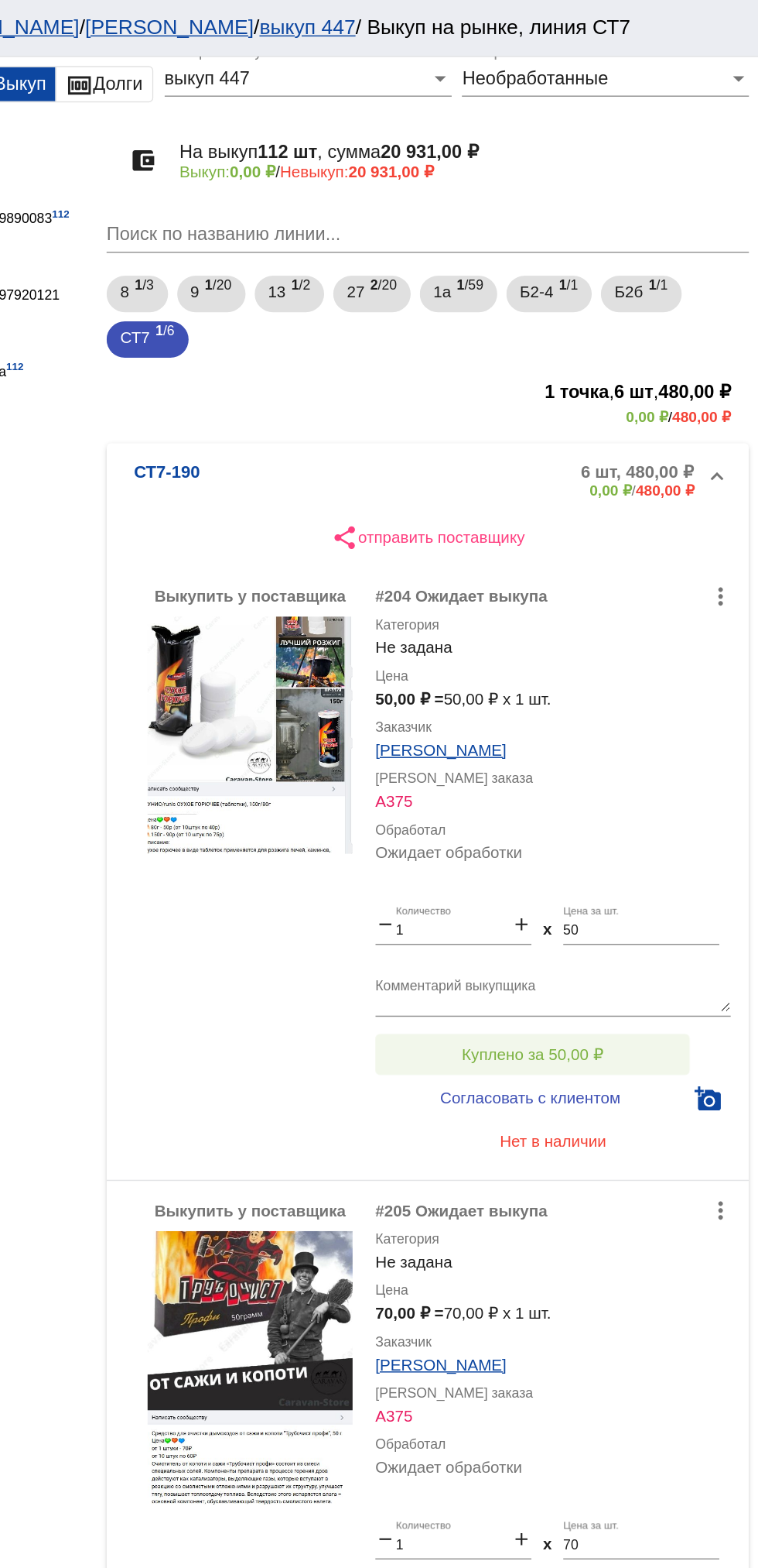
click at [642, 717] on span "Куплено за 50,00 ₽" at bounding box center [605, 716] width 96 height 13
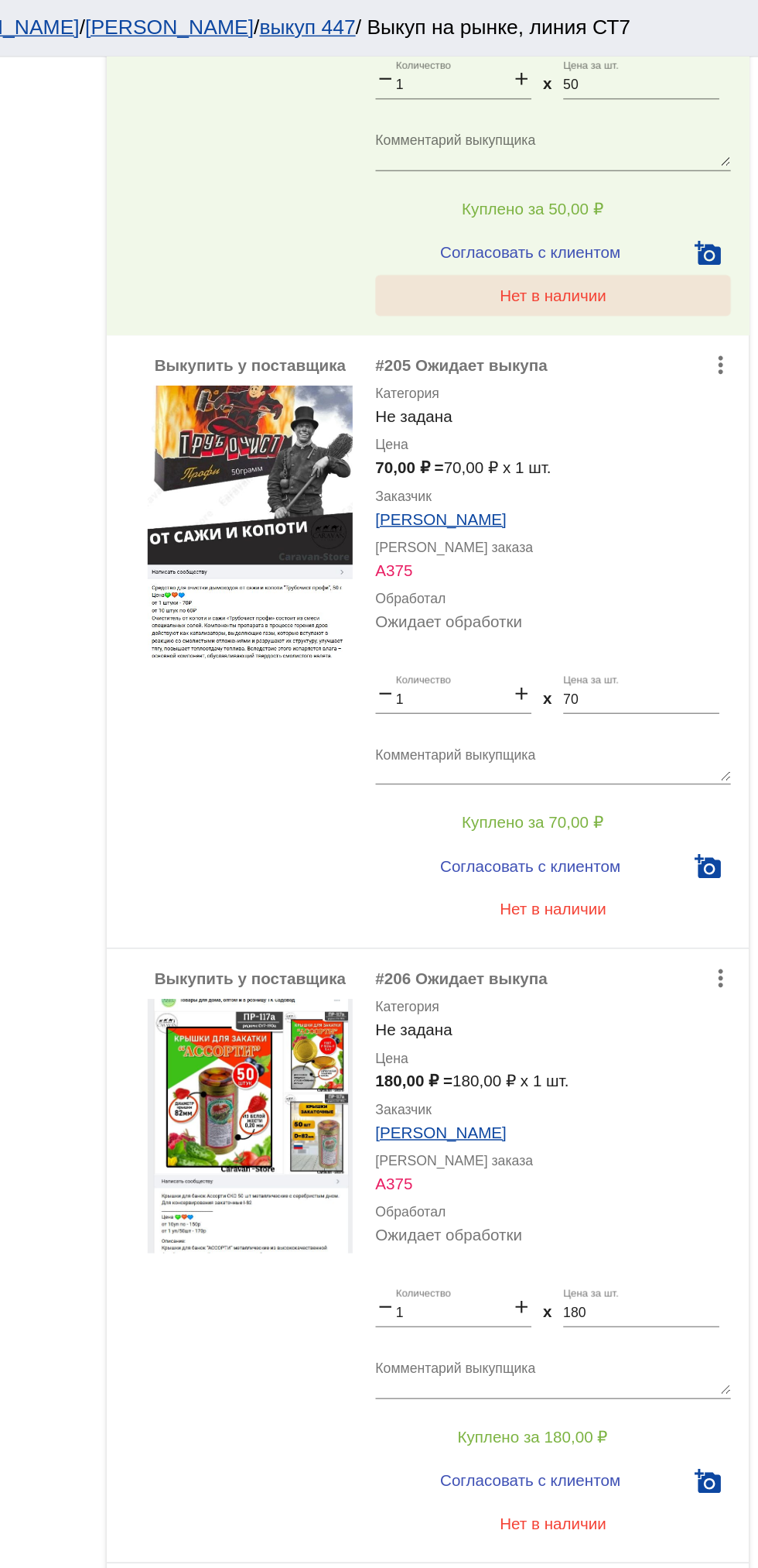
scroll to position [654, 0]
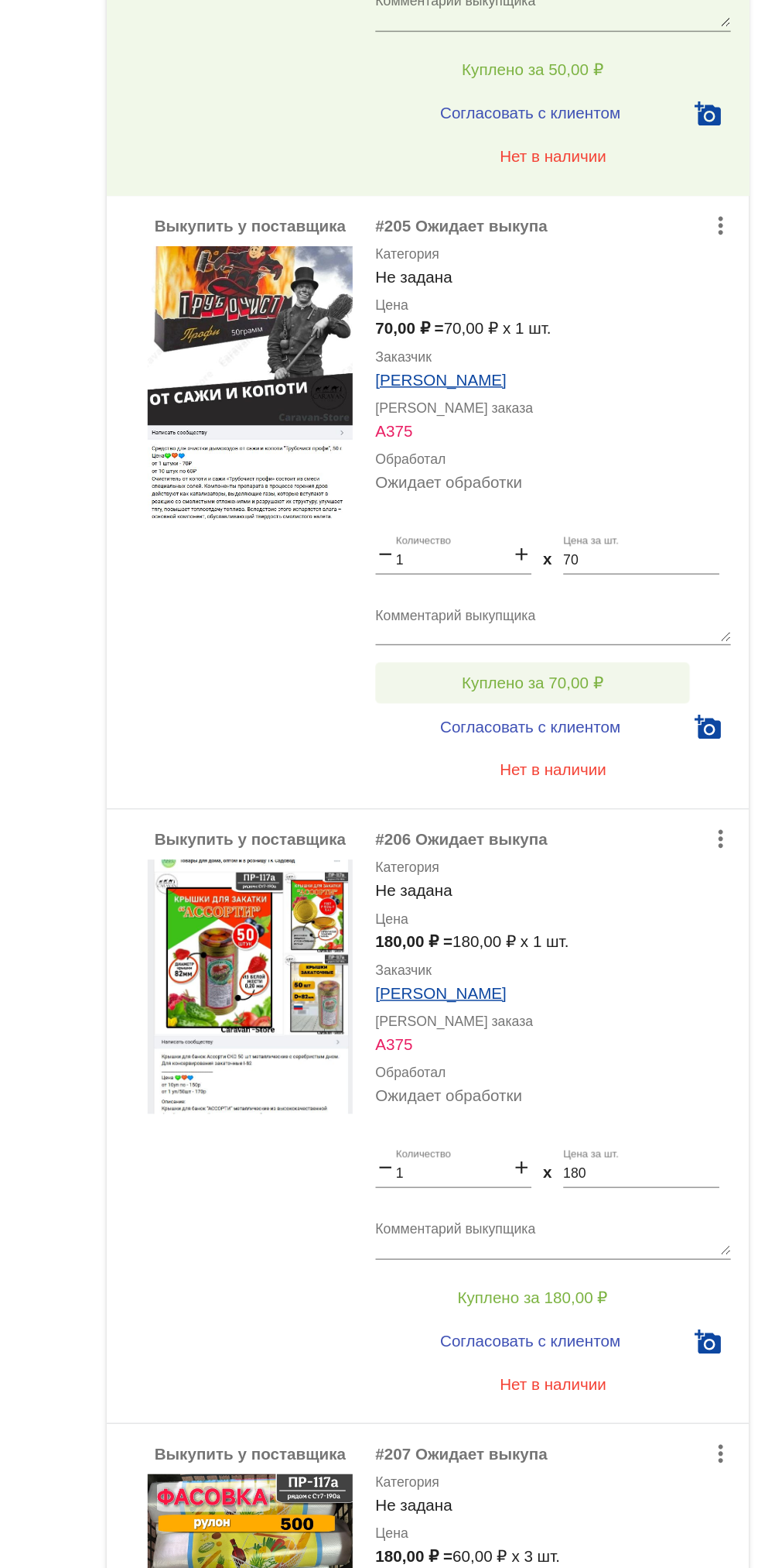
click at [639, 511] on button "Куплено за 70,00 ₽" at bounding box center [605, 524] width 214 height 28
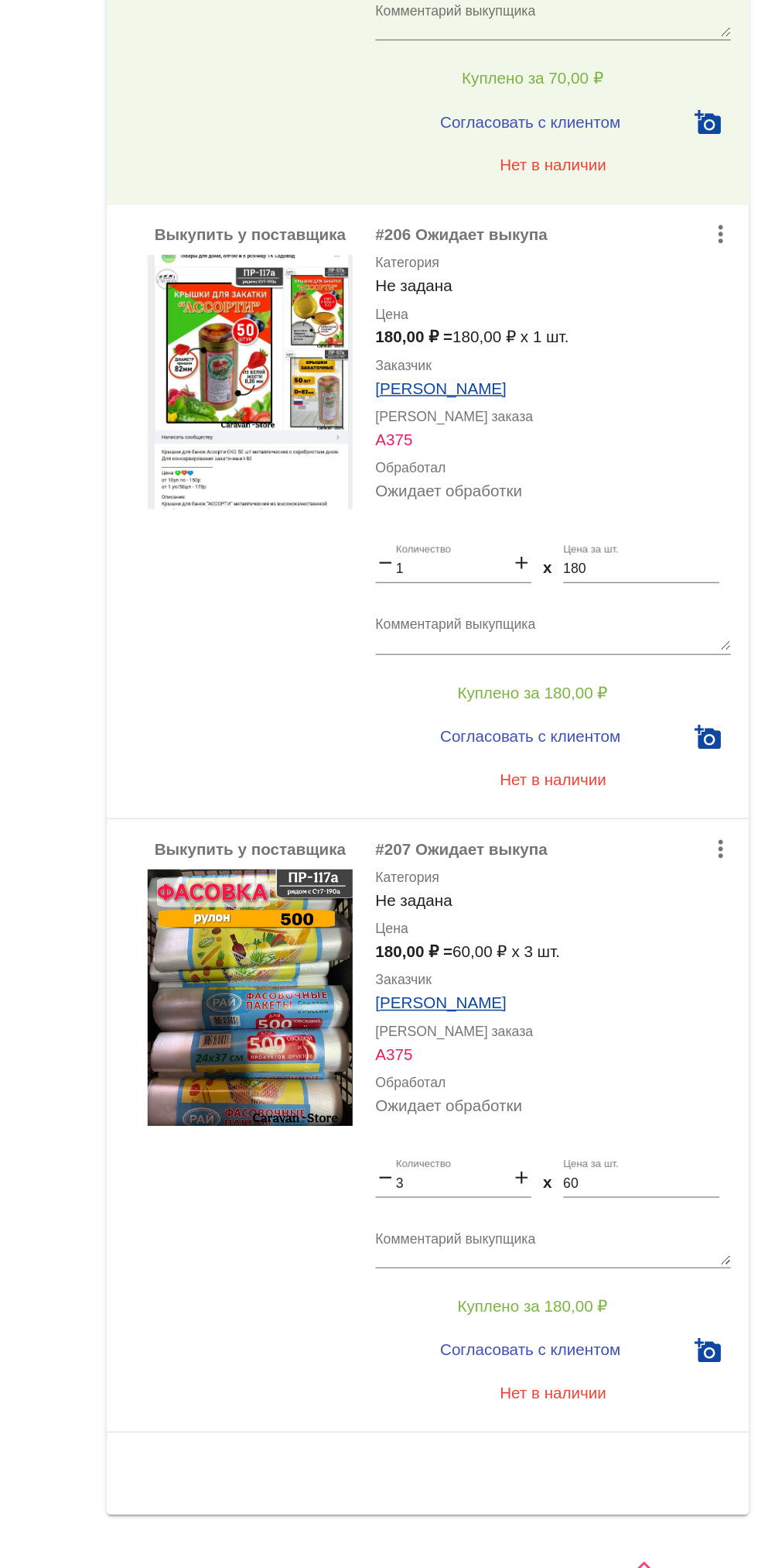
click at [642, 908] on textarea "Комментарий выкупщика" at bounding box center [619, 901] width 241 height 24
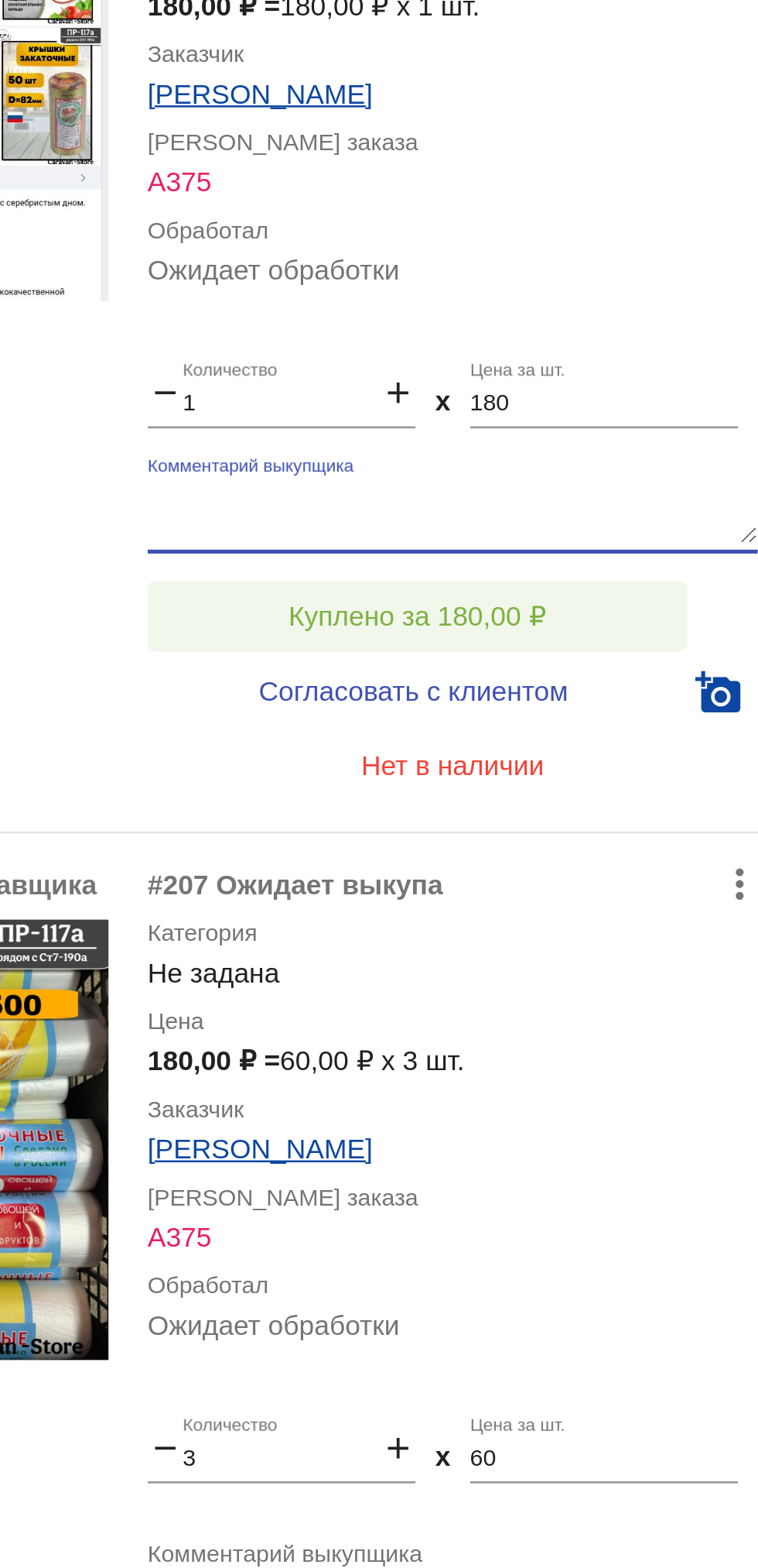
click at [641, 939] on span "Куплено за 180,00 ₽" at bounding box center [605, 941] width 102 height 13
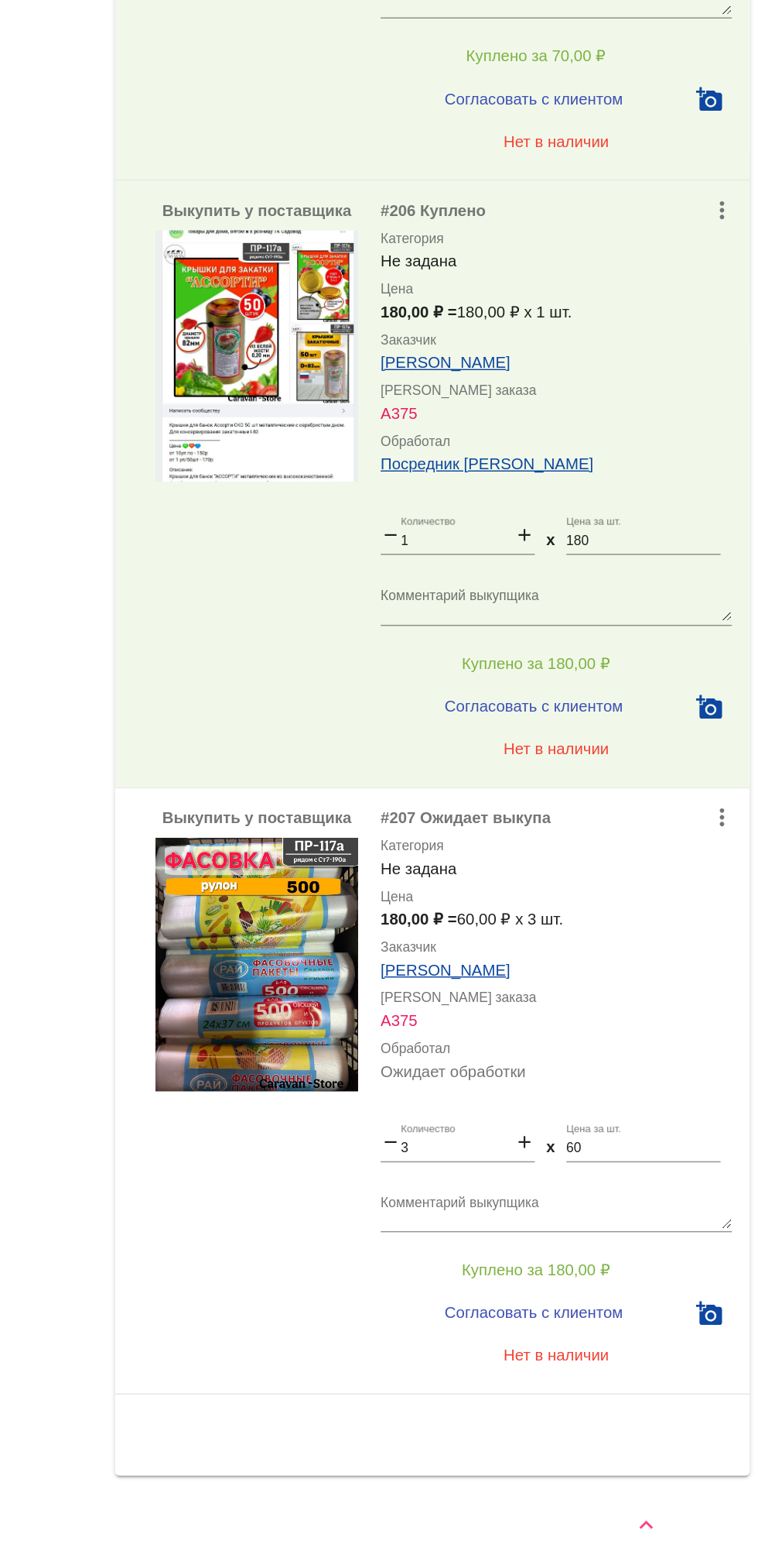
scroll to position [654, 0]
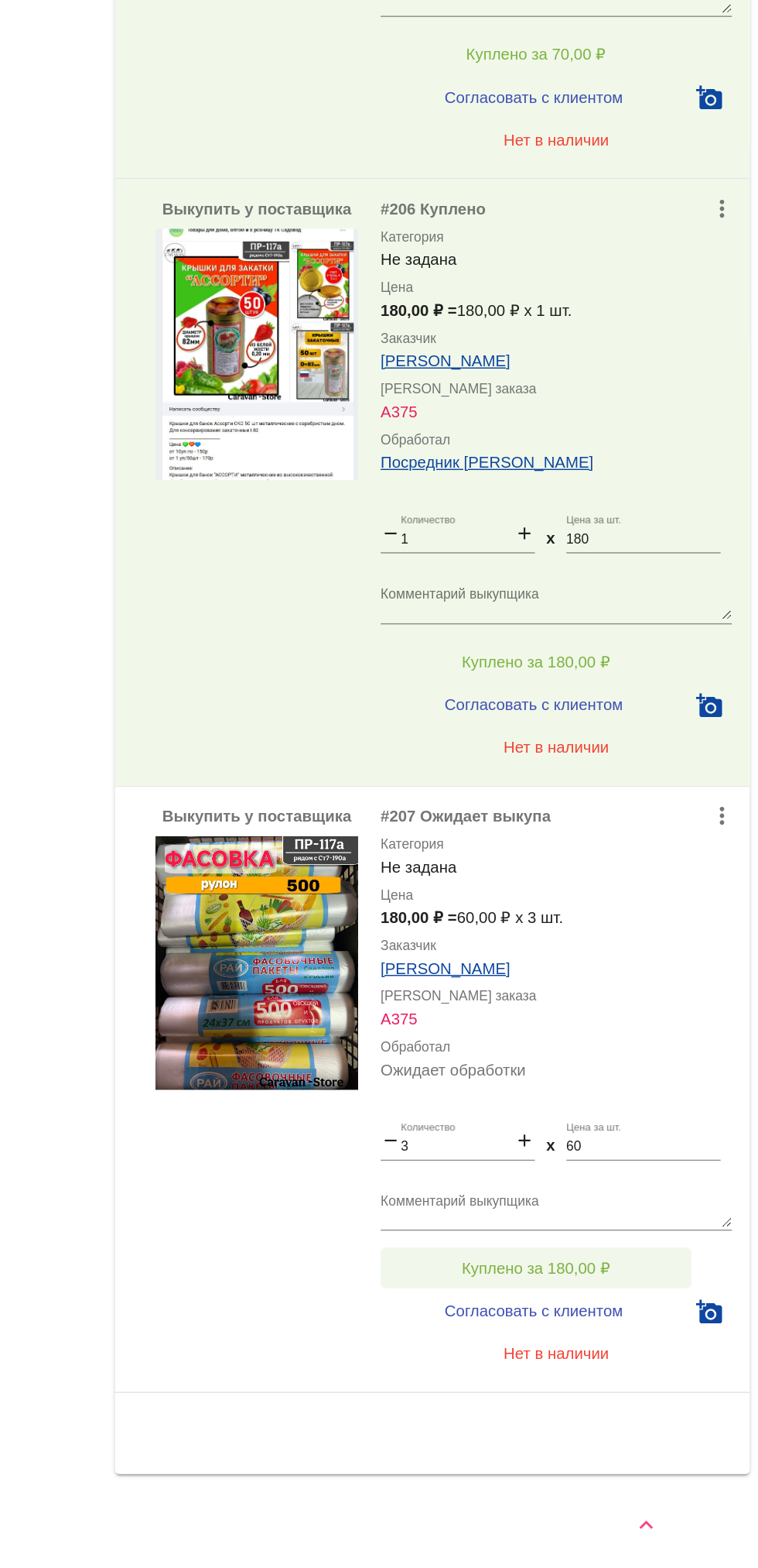
click at [661, 1348] on button "Куплено за 180,00 ₽" at bounding box center [605, 1358] width 214 height 28
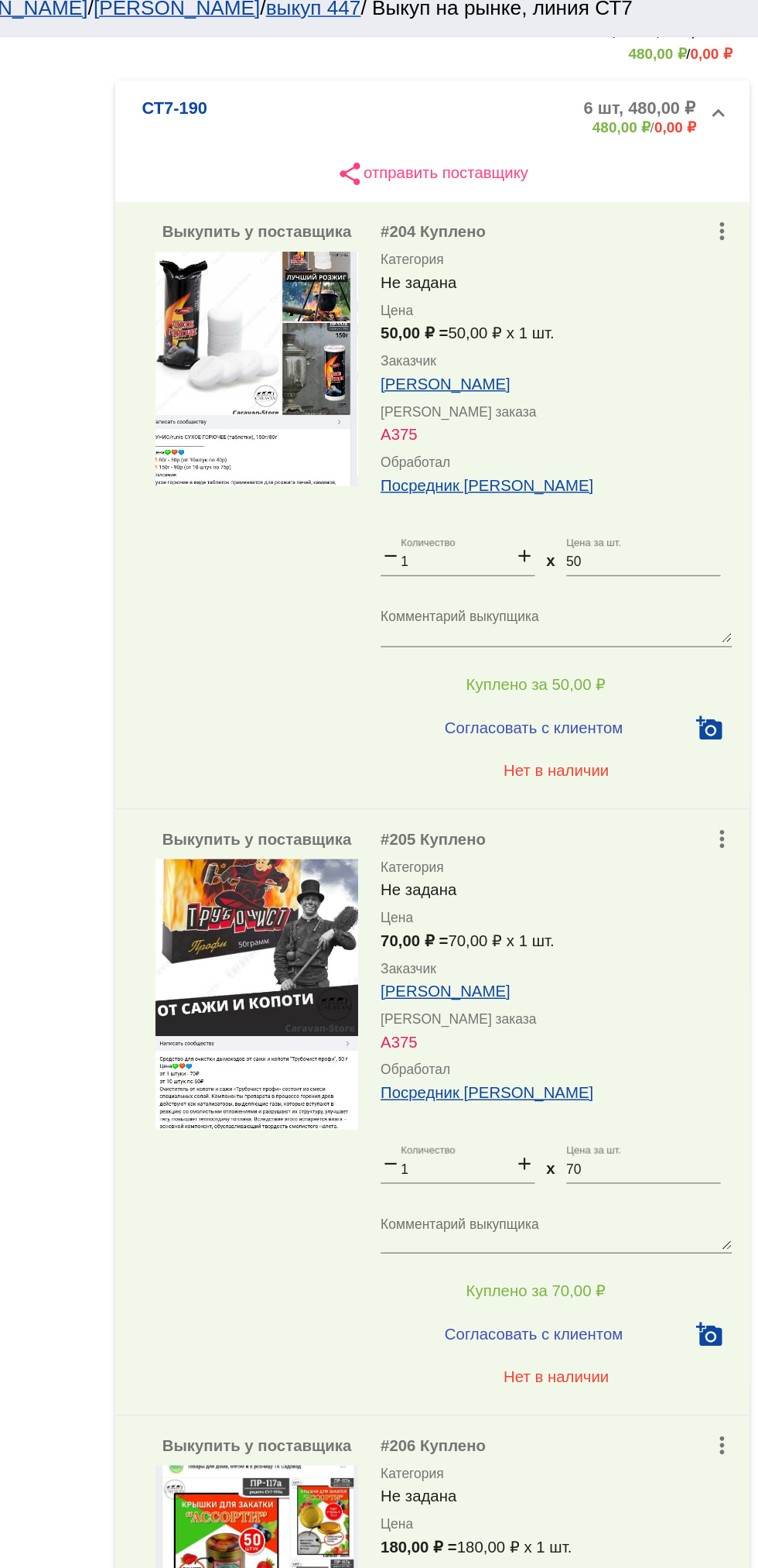
scroll to position [743, 0]
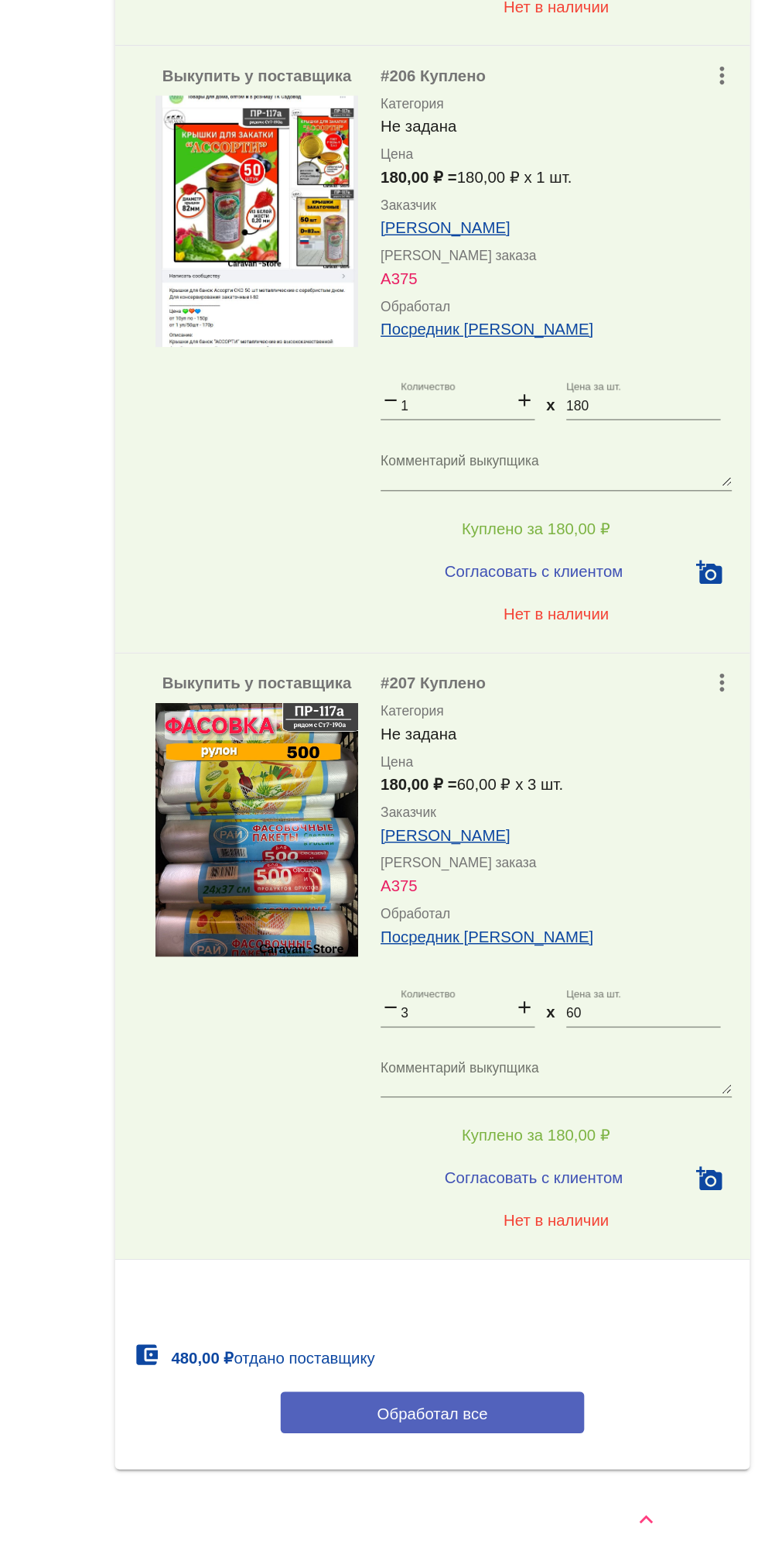
click at [605, 1469] on button "Обработал все" at bounding box center [534, 1461] width 209 height 28
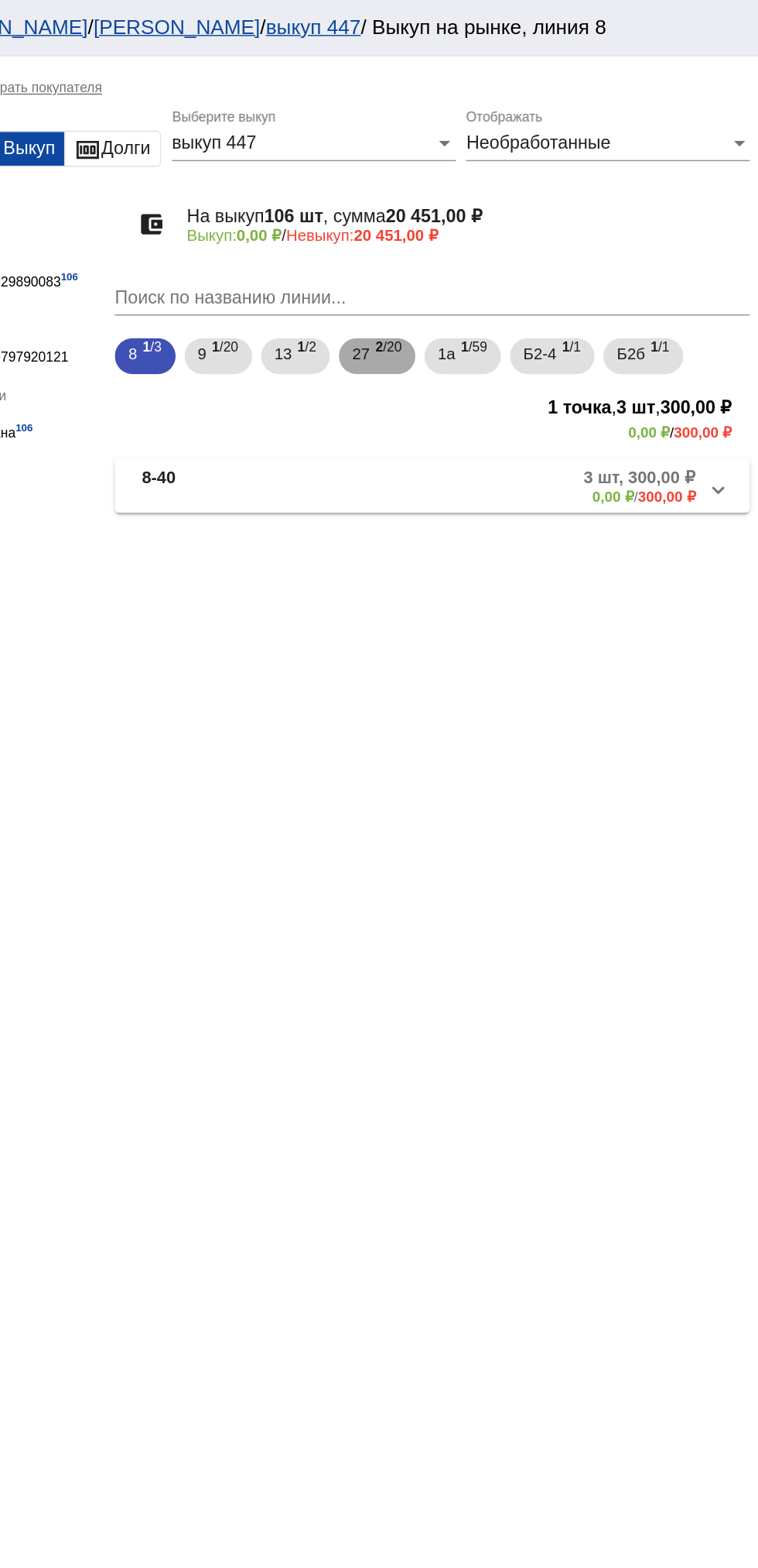
click at [508, 249] on span "2 /20" at bounding box center [503, 245] width 18 height 32
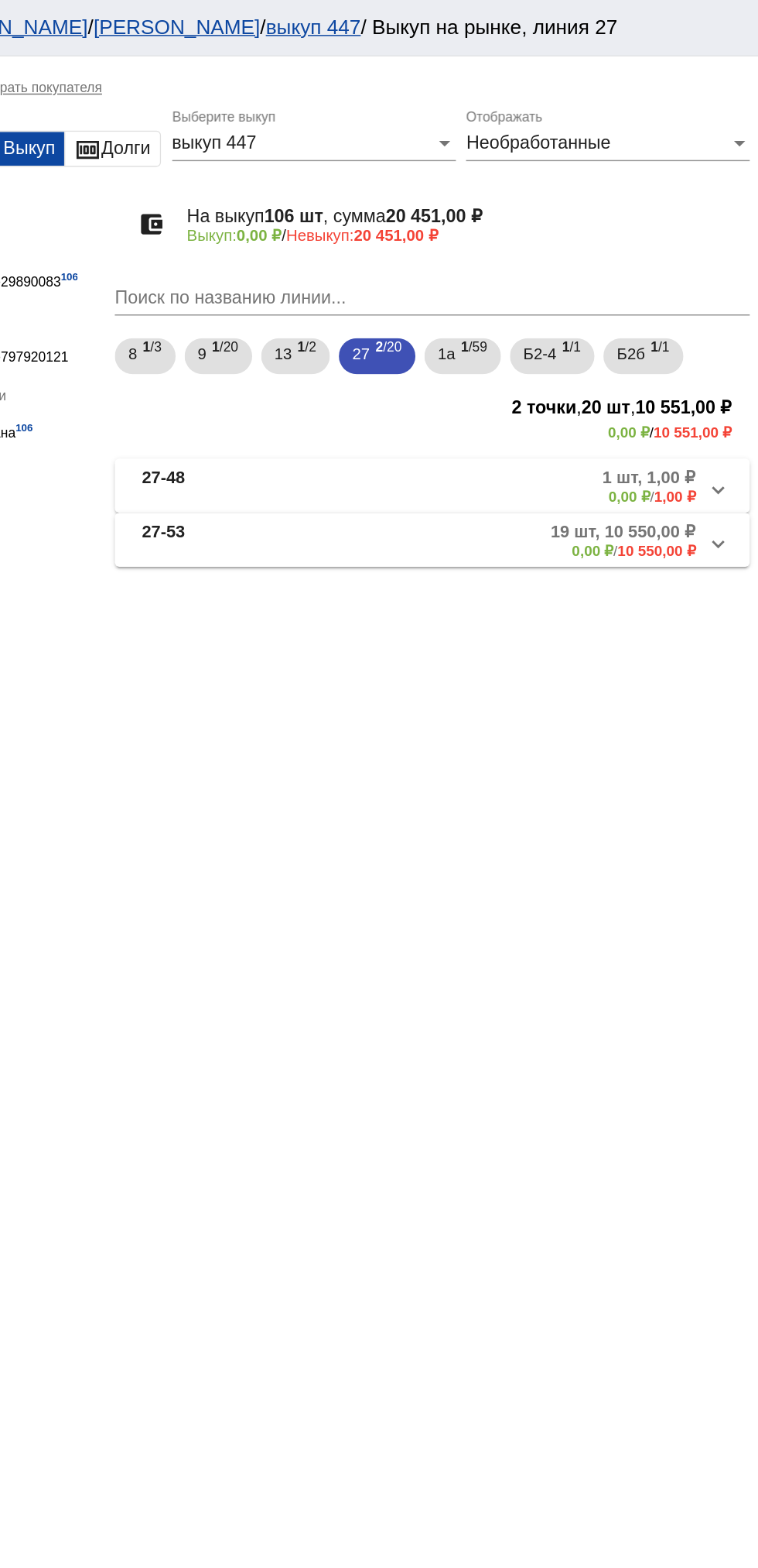
click at [630, 379] on b "0,00 ₽" at bounding box center [644, 378] width 28 height 12
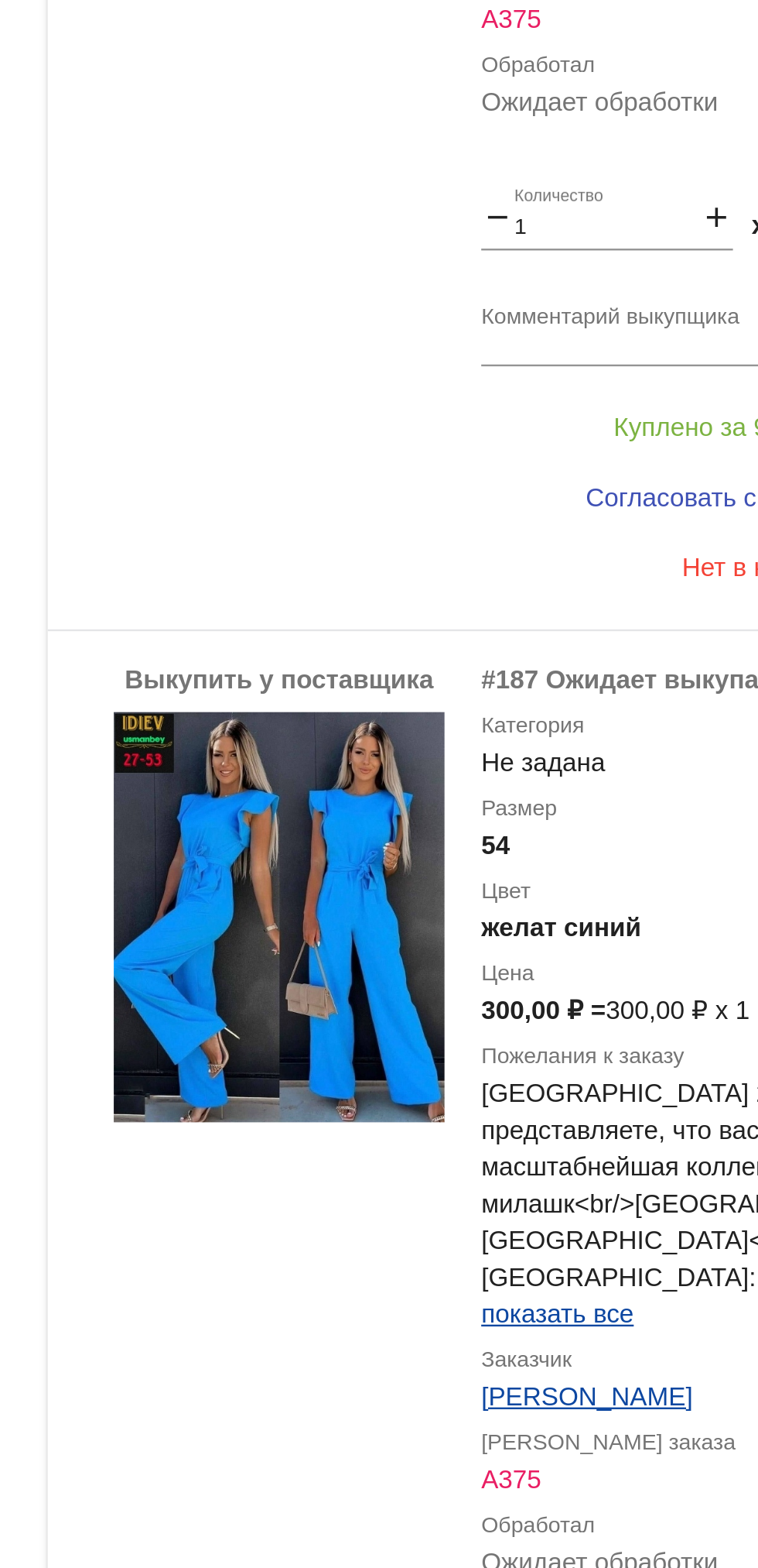
scroll to position [497, 0]
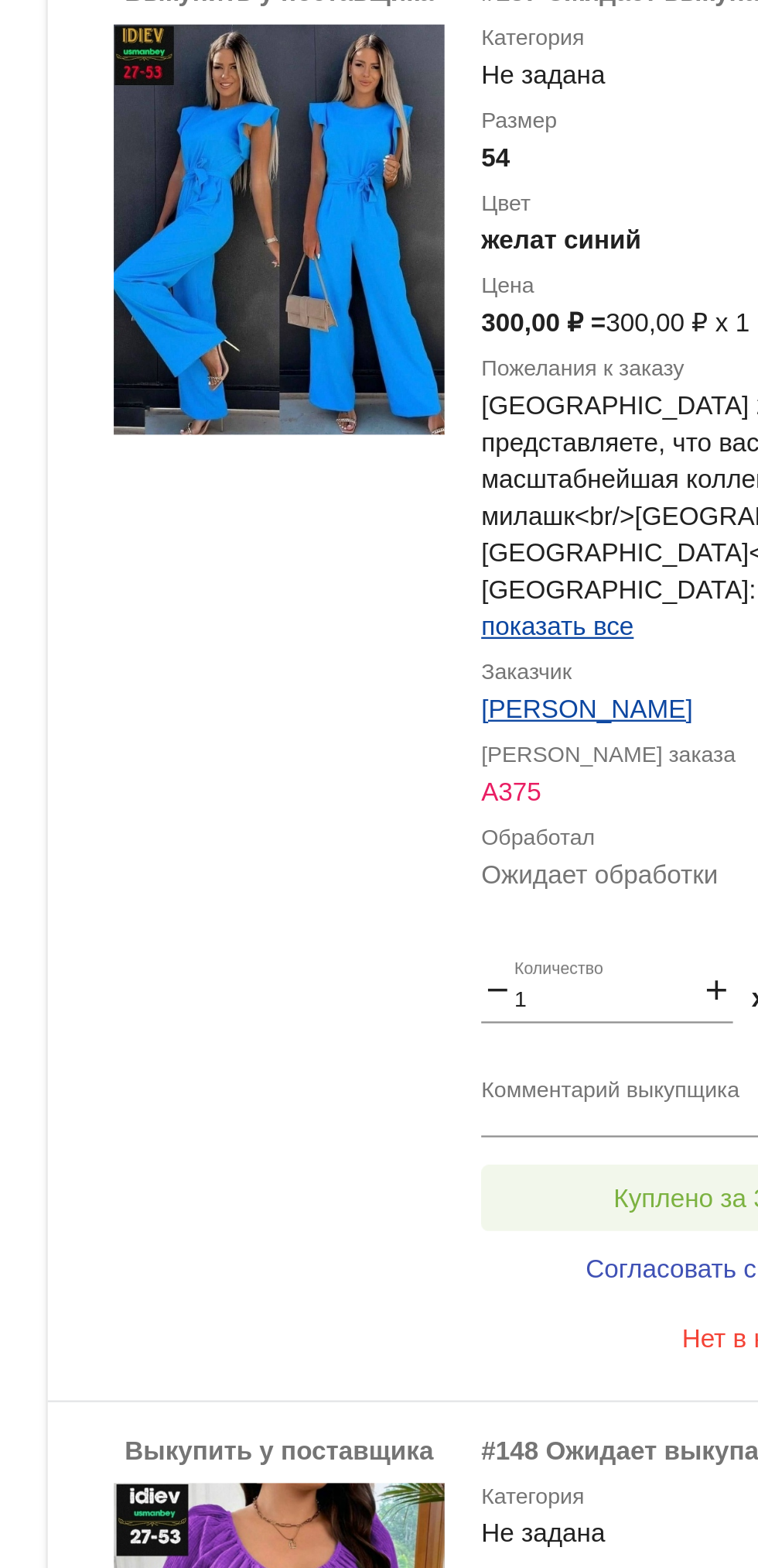
click at [562, 748] on button "Куплено за 300,00 ₽" at bounding box center [605, 761] width 214 height 28
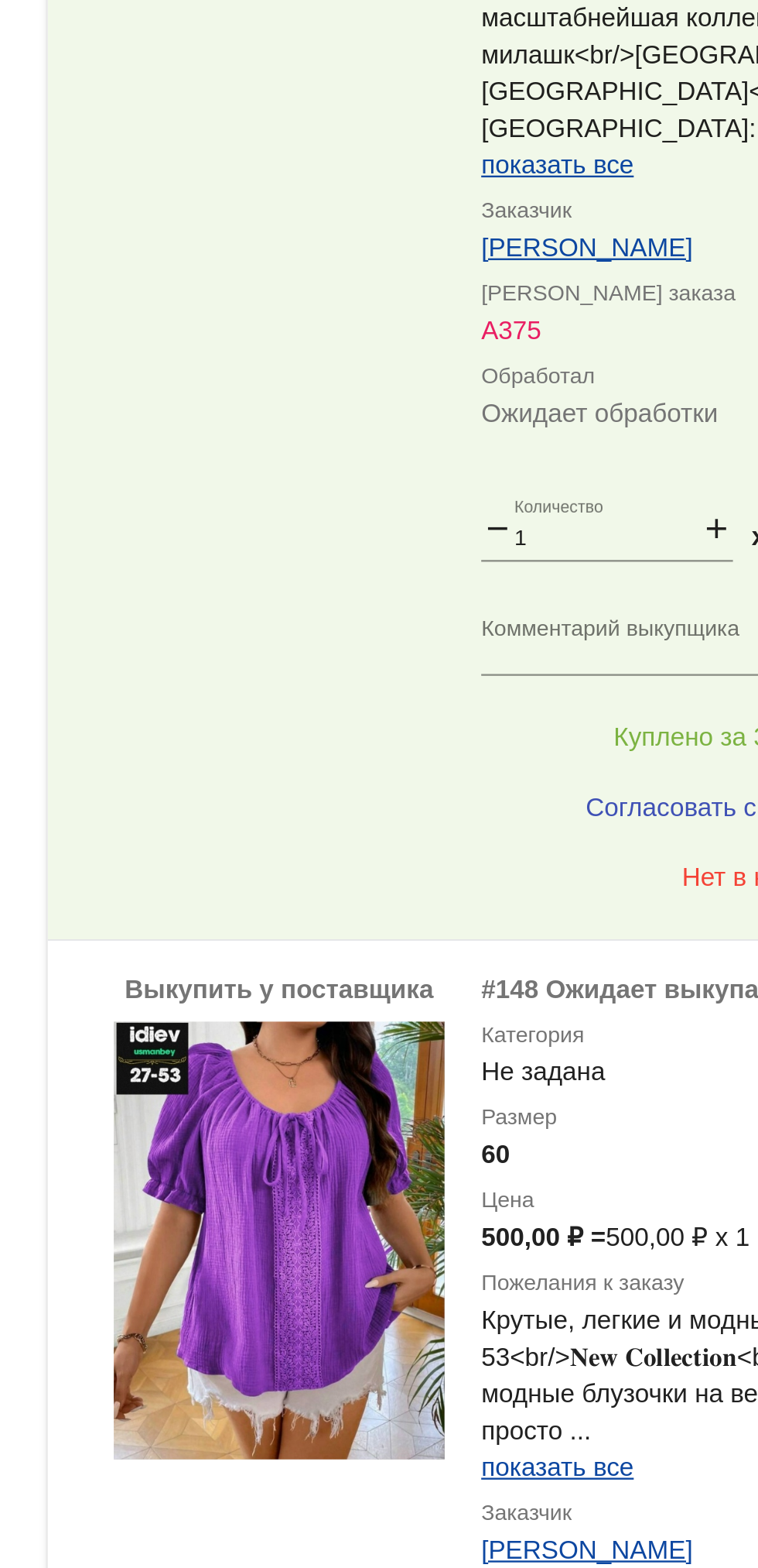
scroll to position [980, 0]
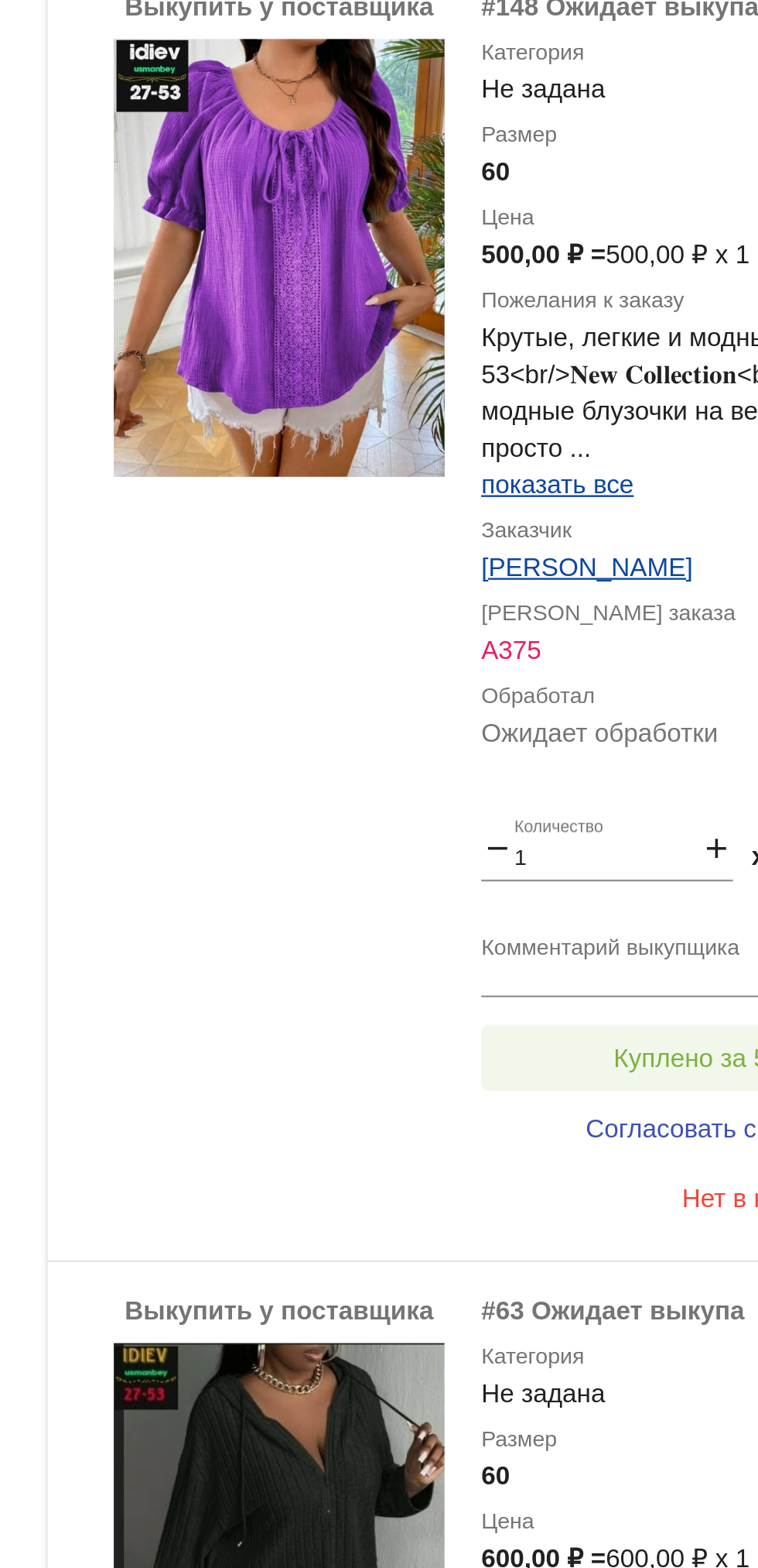
click at [558, 688] on button "Куплено за 500,00 ₽" at bounding box center [605, 701] width 214 height 28
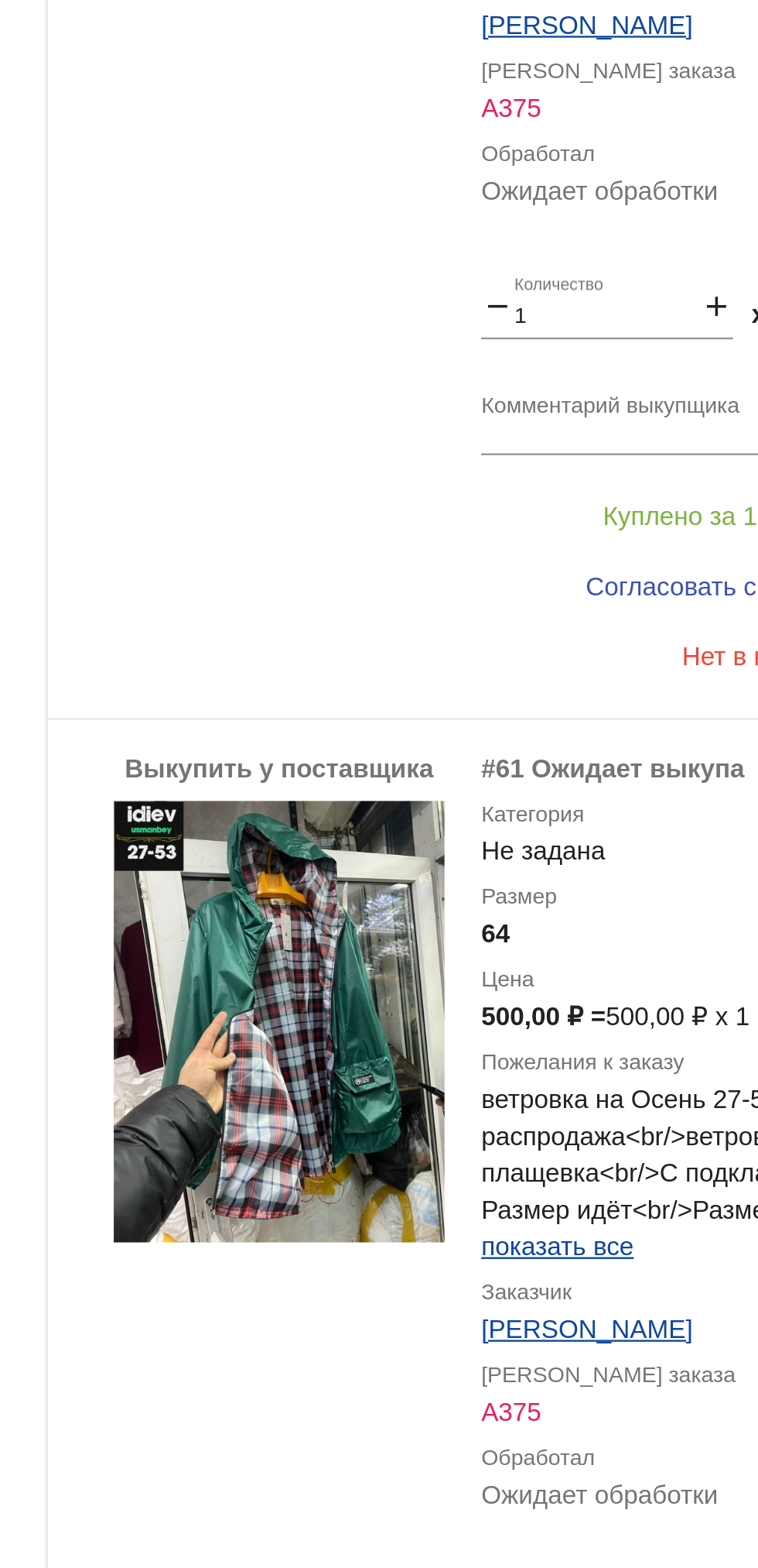
scroll to position [2753, 0]
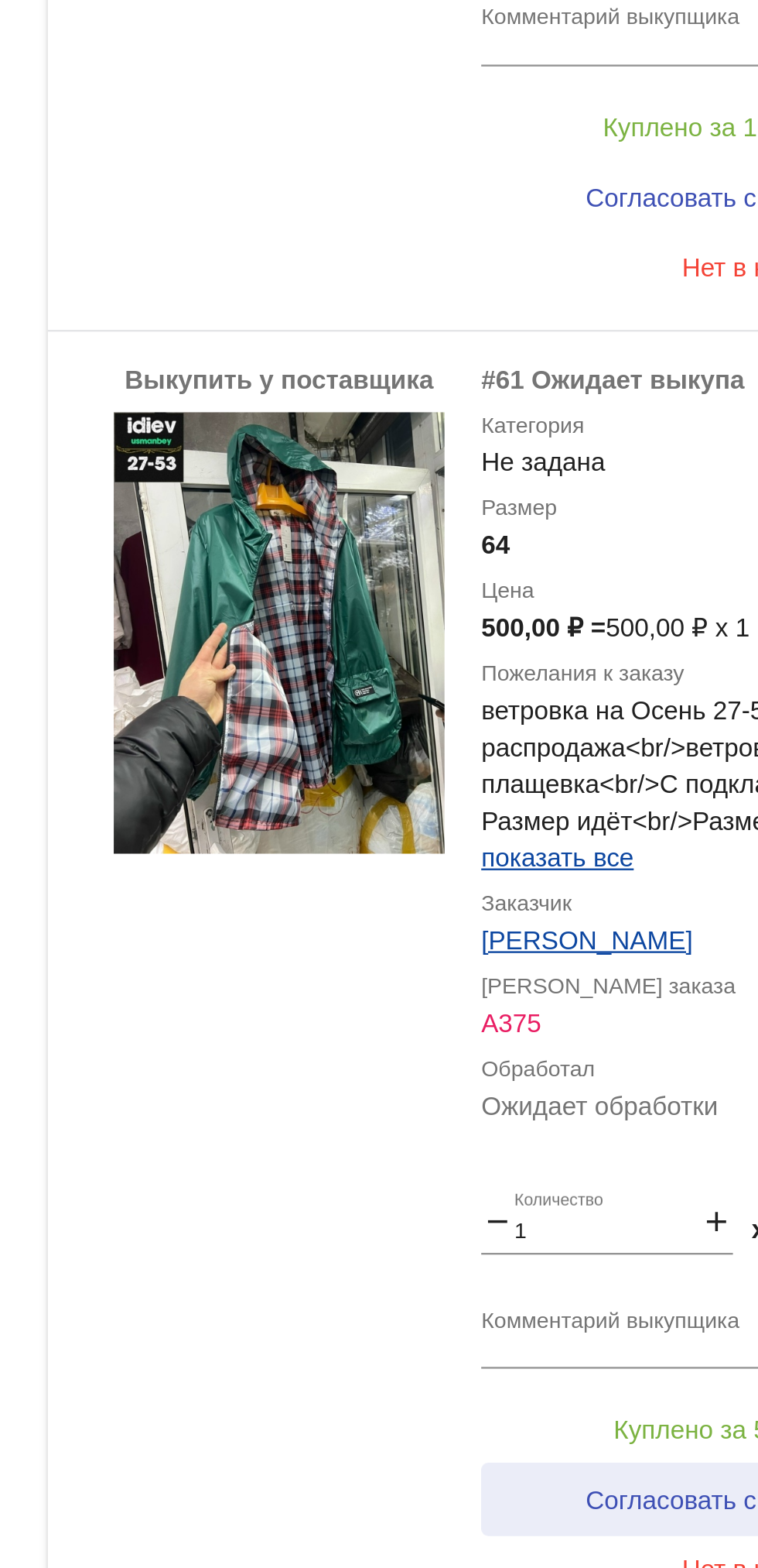
click at [561, 880] on button "Согласовать с клиентом" at bounding box center [603, 887] width 210 height 31
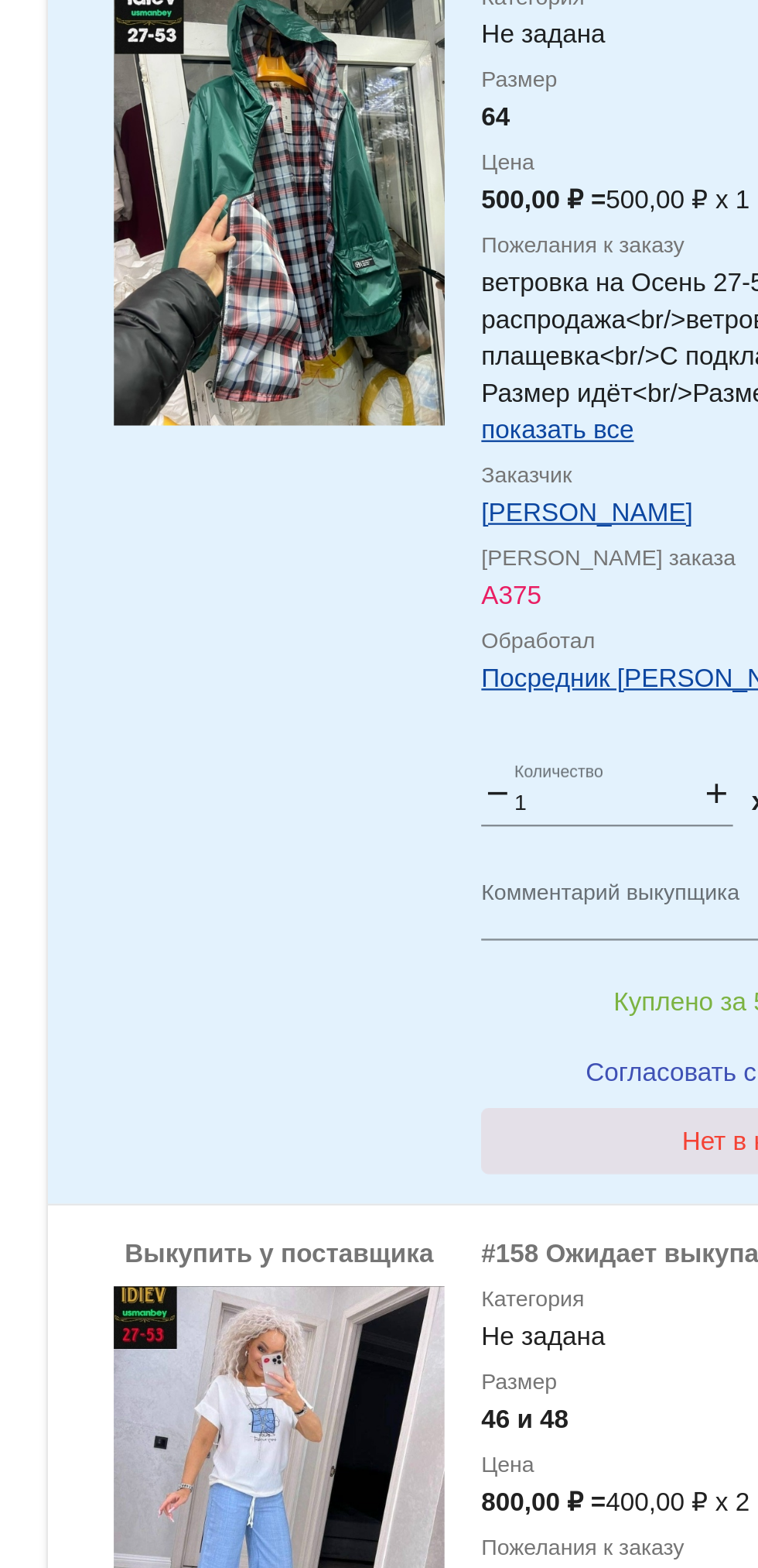
click at [544, 723] on button "Нет в наличии" at bounding box center [619, 737] width 241 height 28
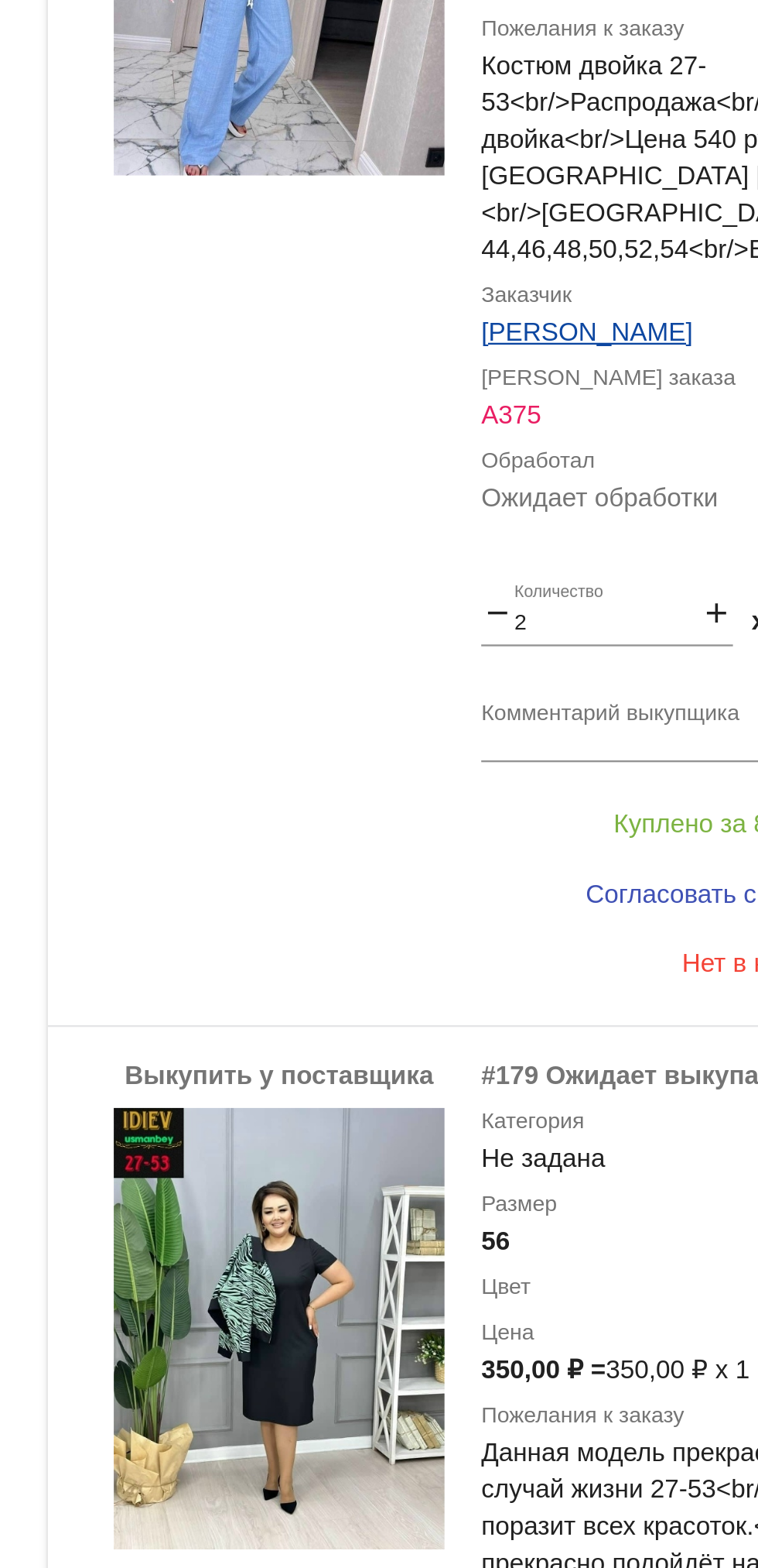
scroll to position [3740, 0]
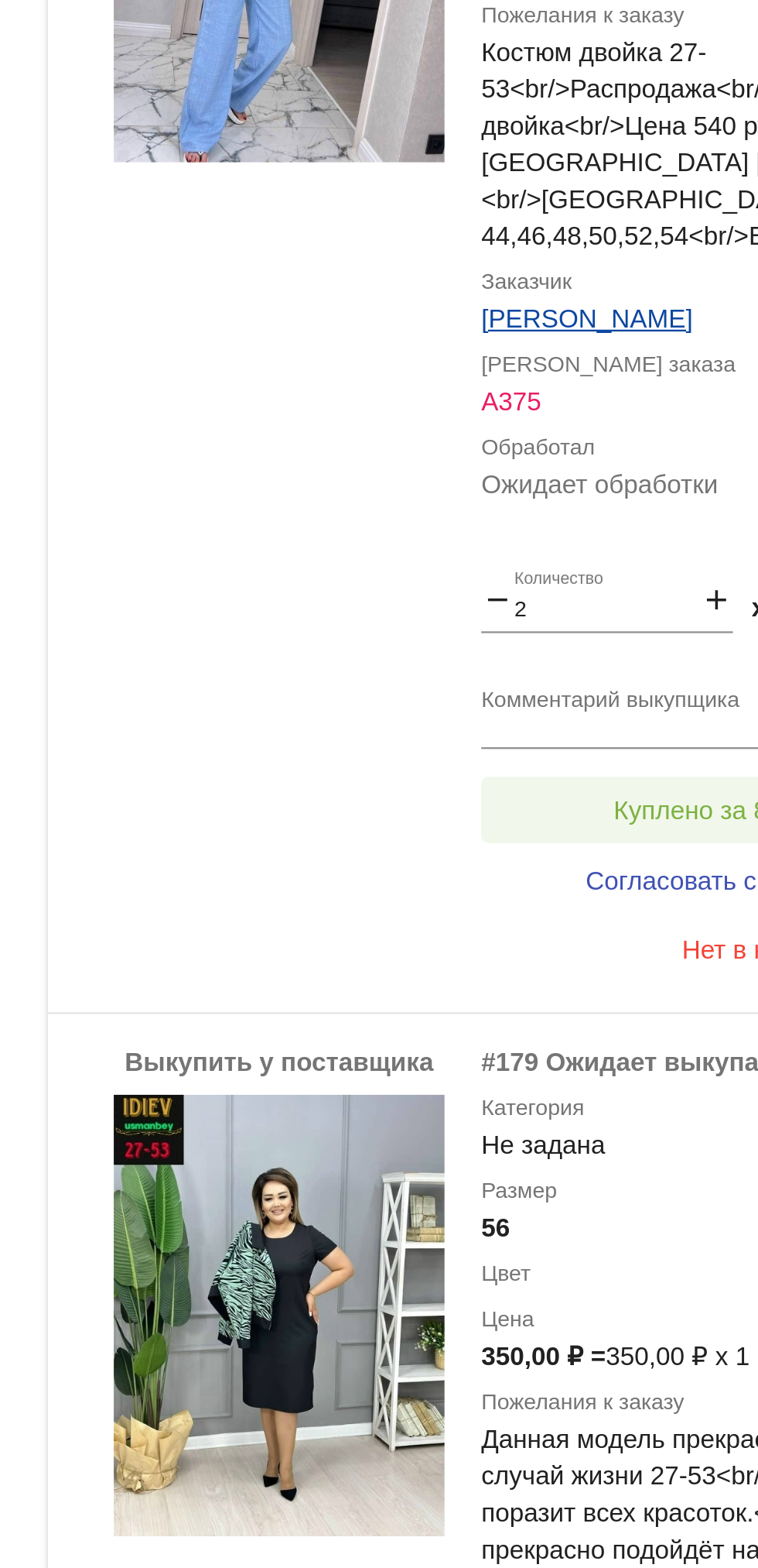
click at [539, 584] on button "Куплено за 800,00 ₽" at bounding box center [605, 598] width 214 height 28
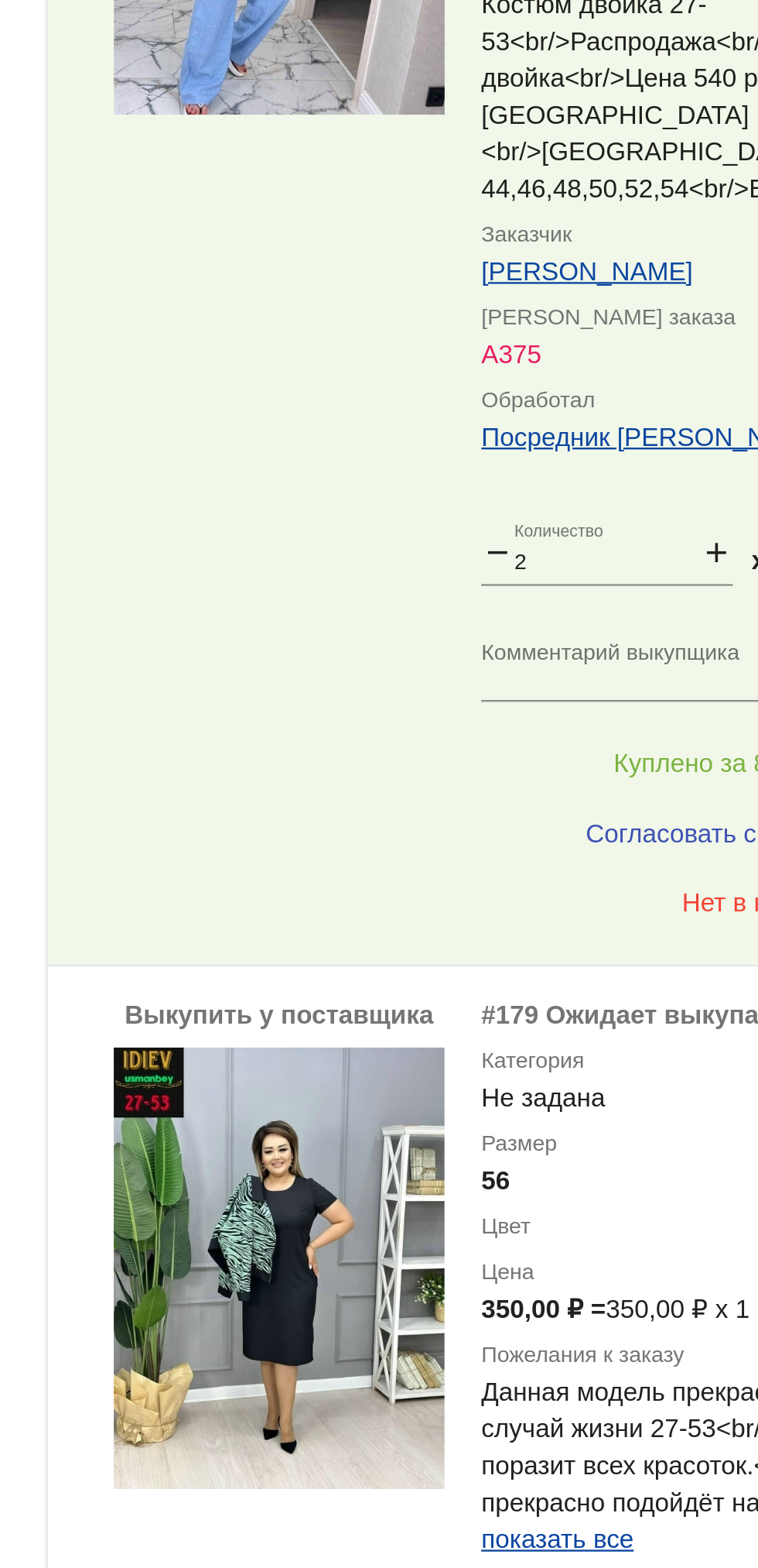
scroll to position [3765, 0]
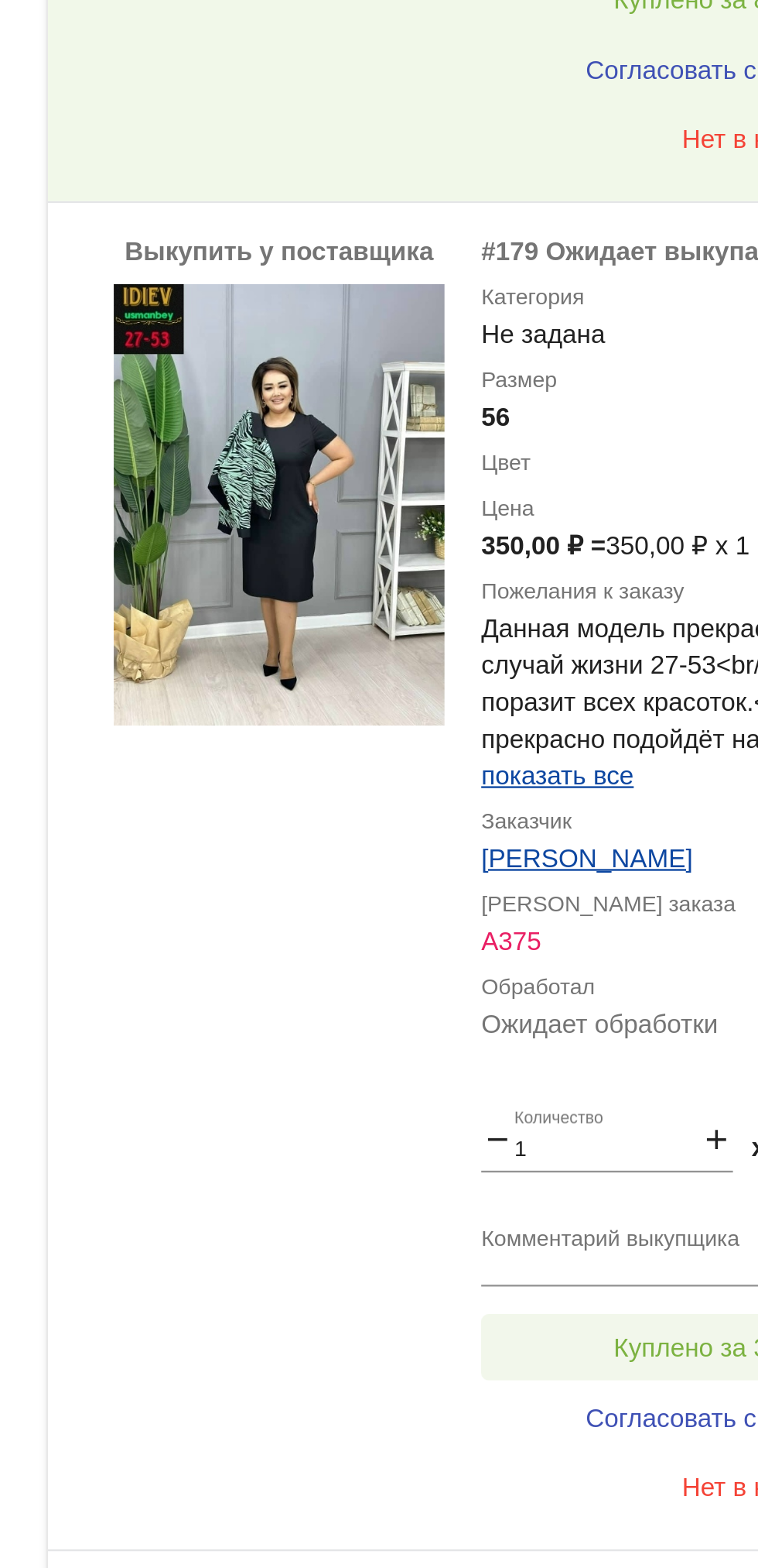
click at [532, 810] on button "Куплено за 350,00 ₽" at bounding box center [605, 823] width 214 height 28
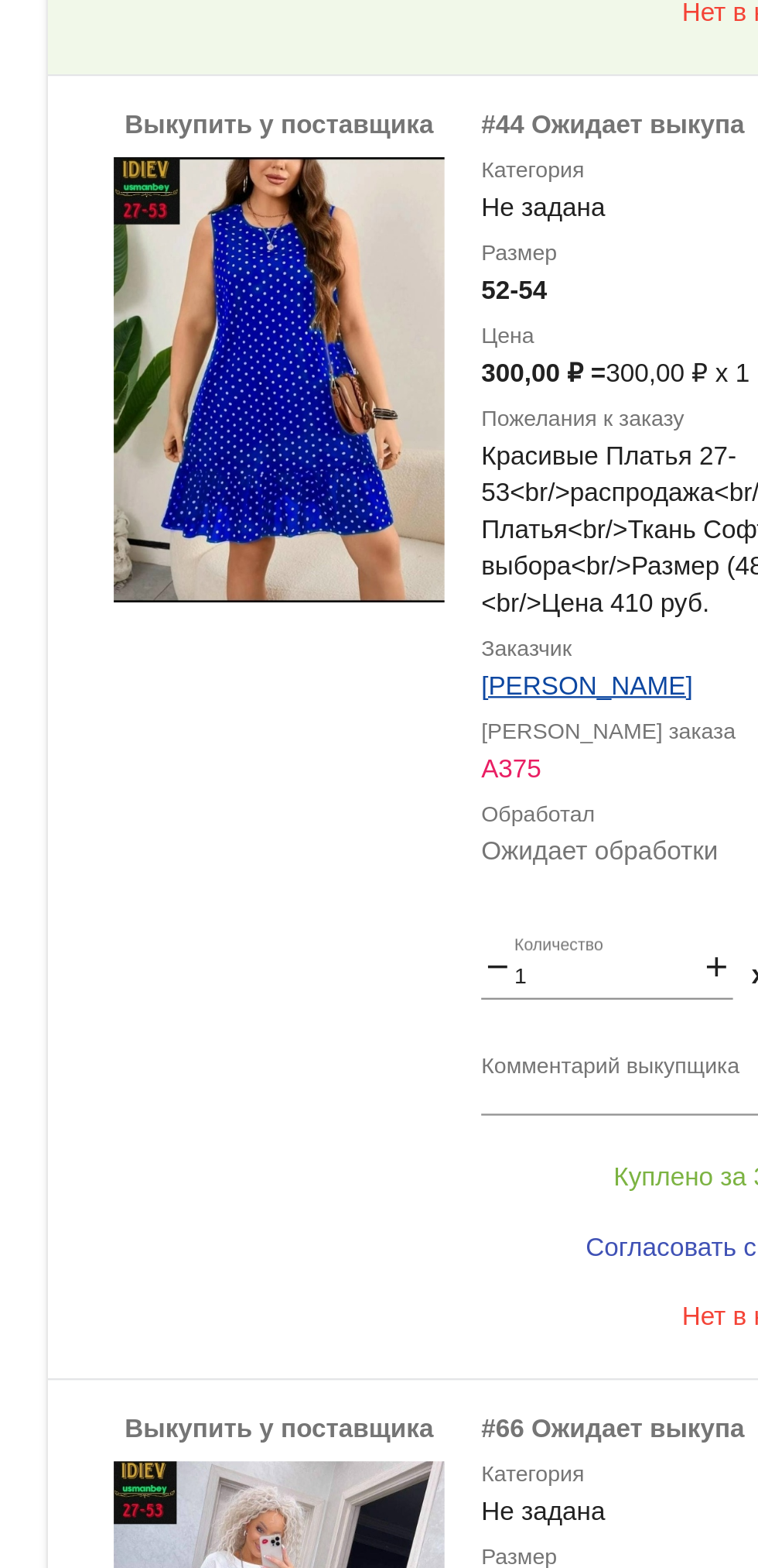
scroll to position [4722, 0]
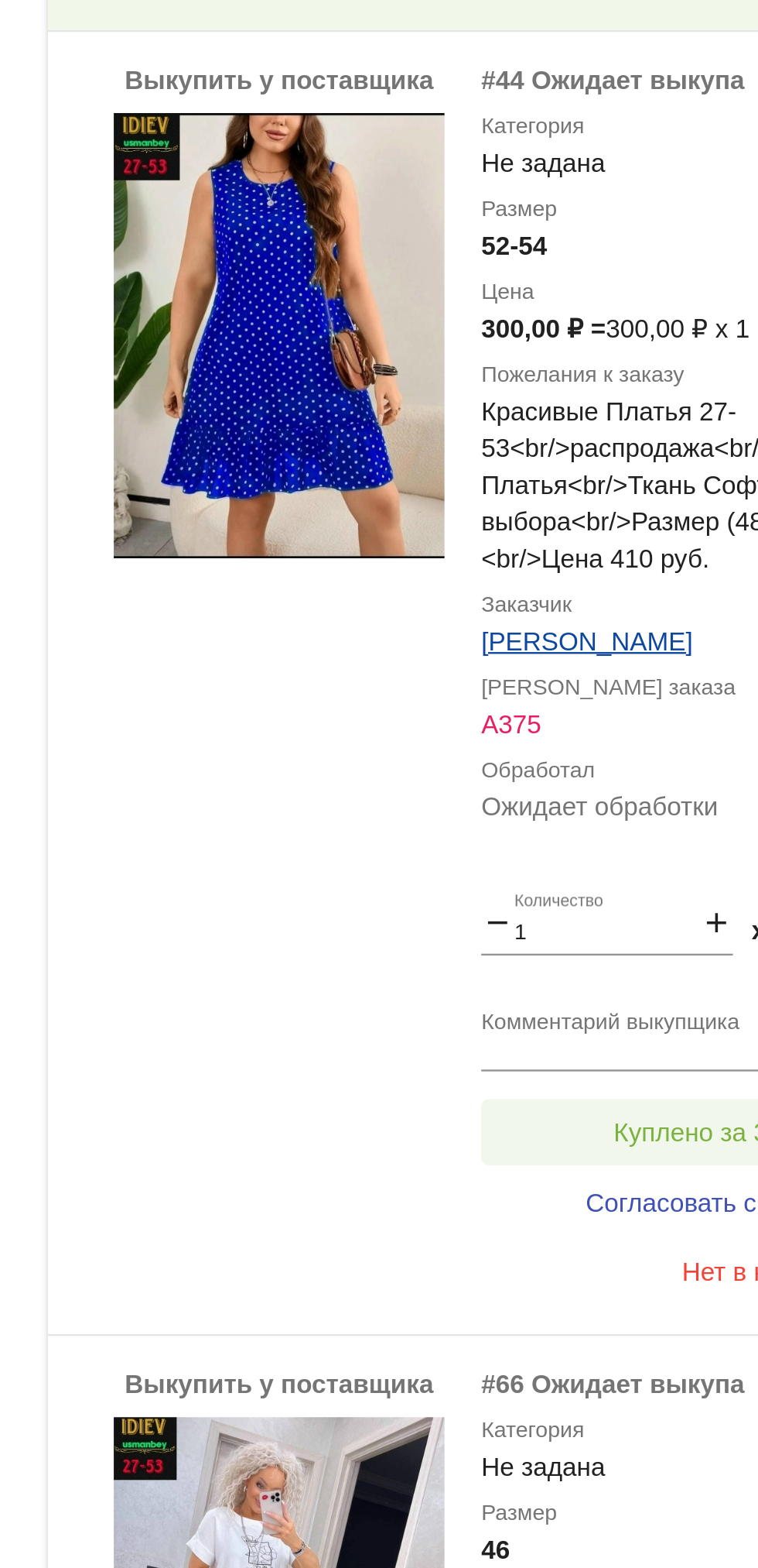
click at [523, 719] on button "Куплено за 300,00 ₽" at bounding box center [605, 732] width 214 height 28
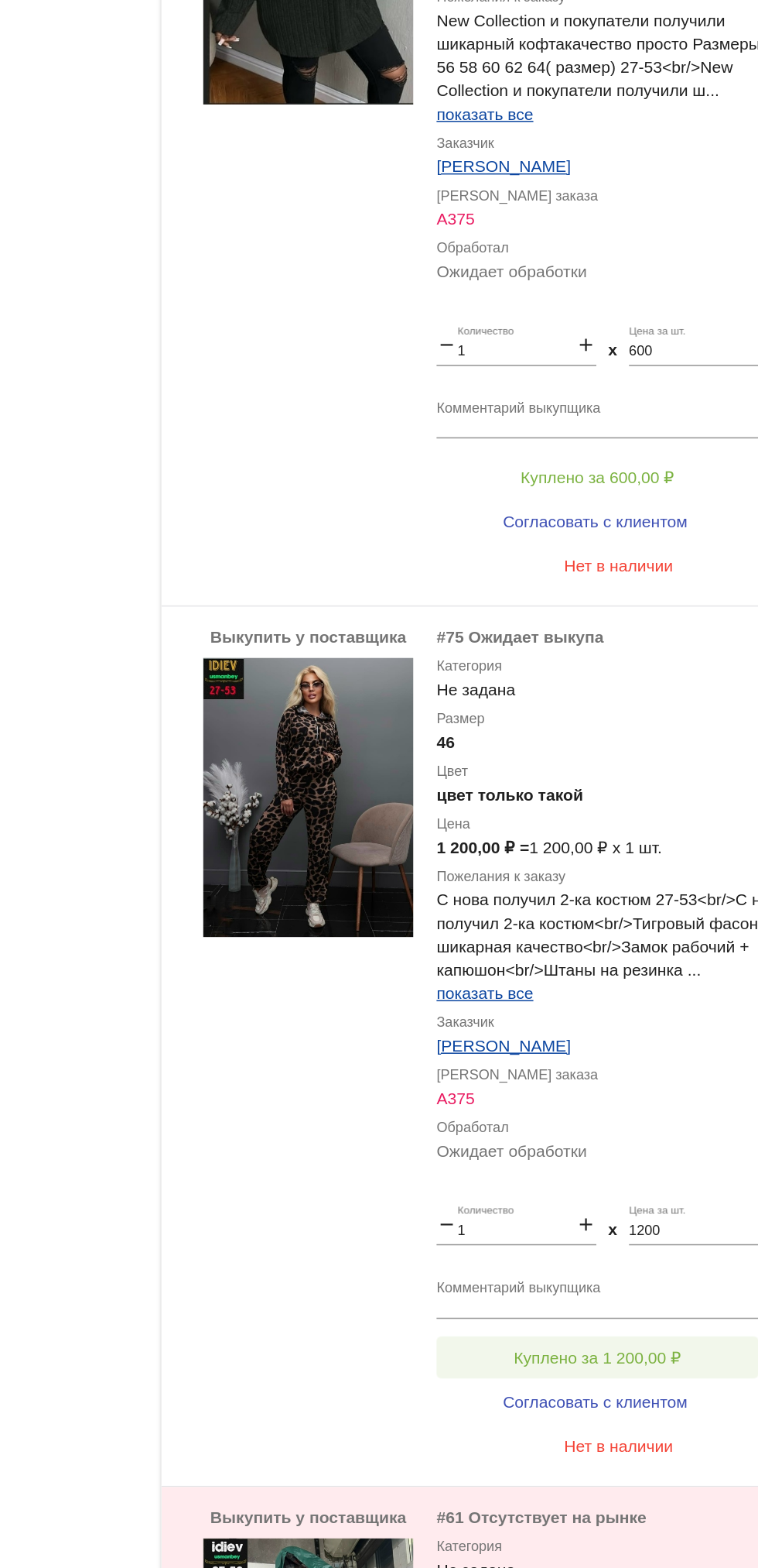
scroll to position [2349, 0]
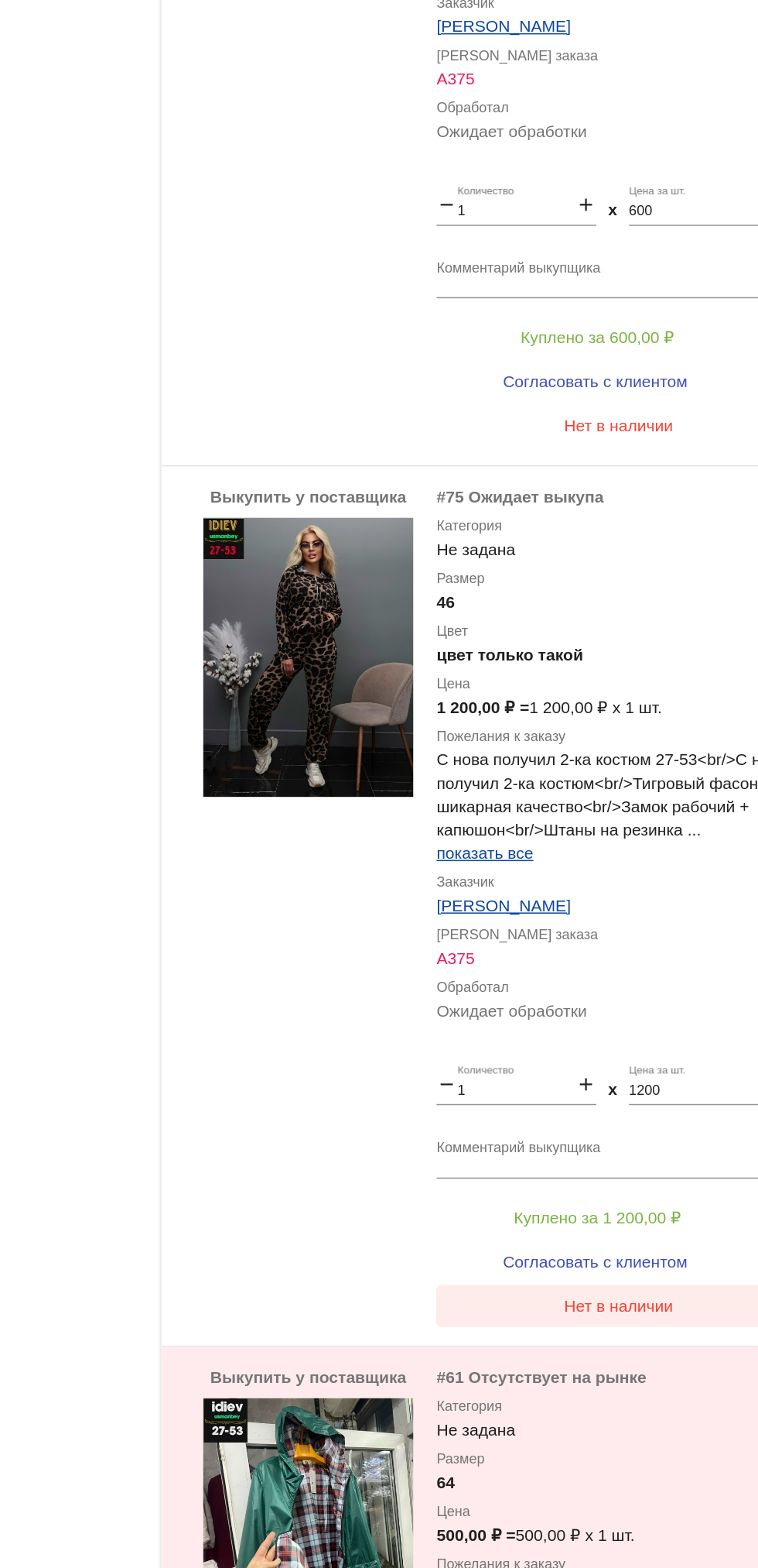
click at [638, 929] on span "Нет в наличии" at bounding box center [619, 935] width 73 height 13
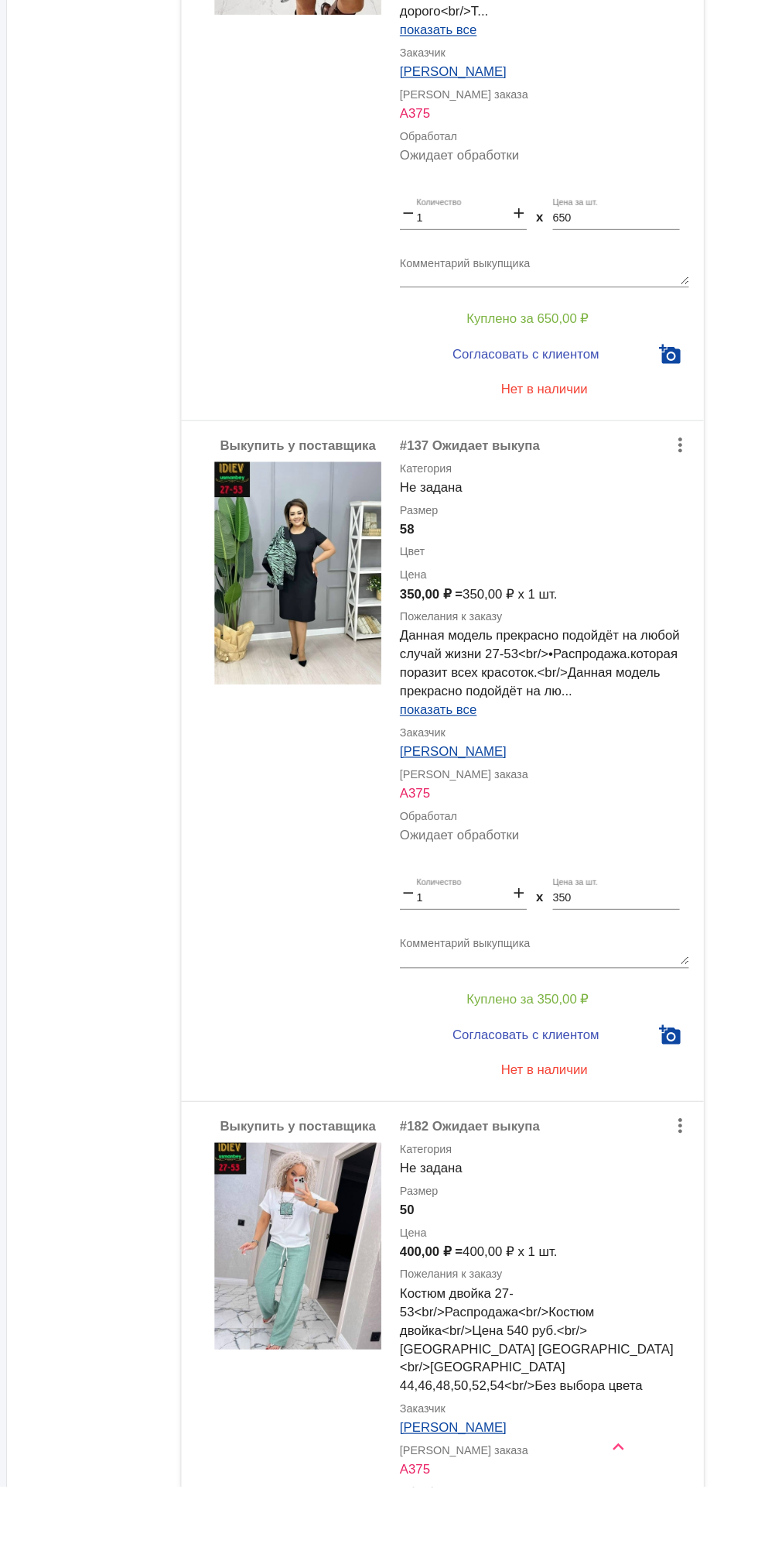
scroll to position [6529, 0]
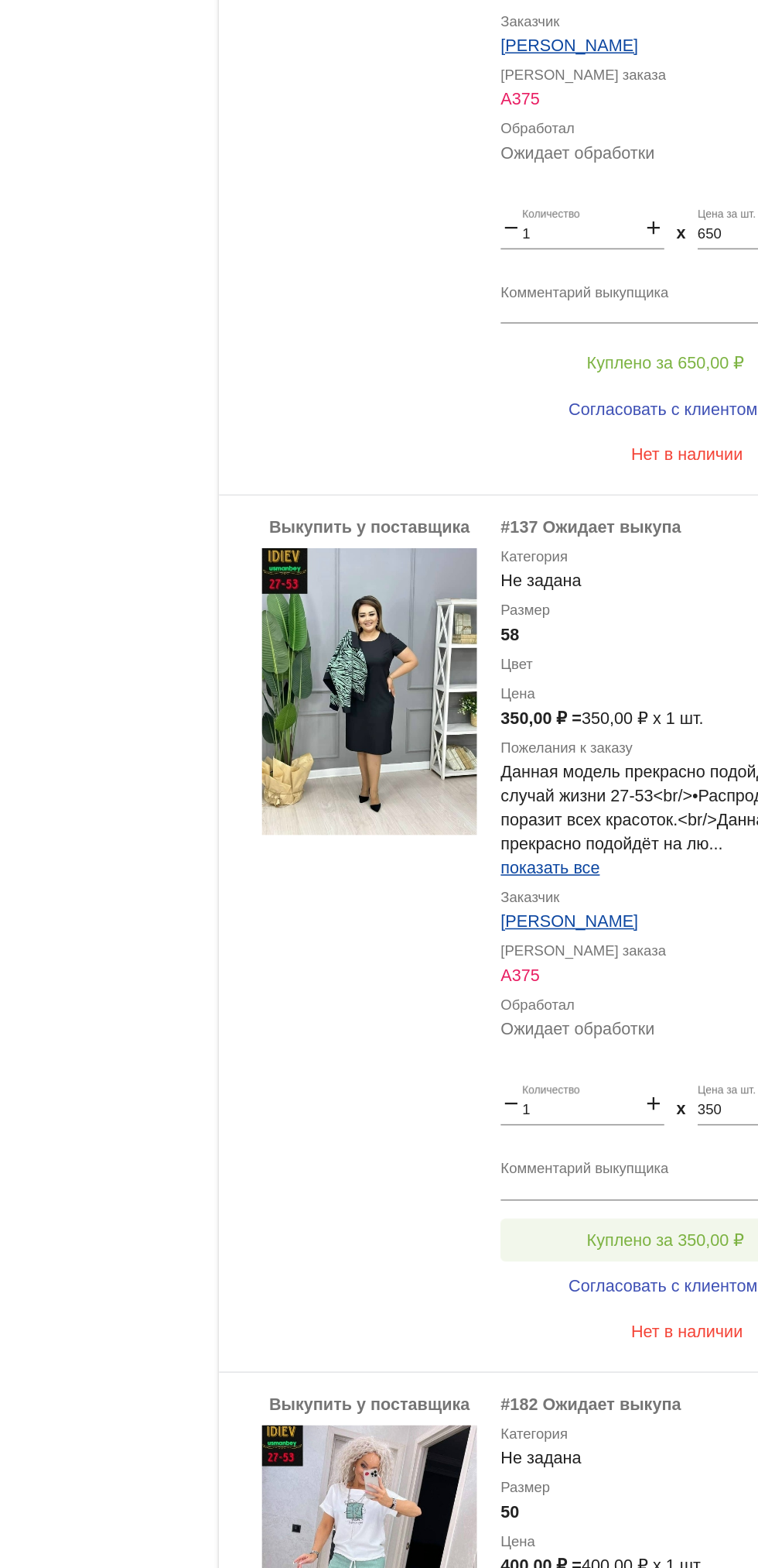
click at [553, 1141] on button "Куплено за 350,00 ₽" at bounding box center [605, 1154] width 214 height 28
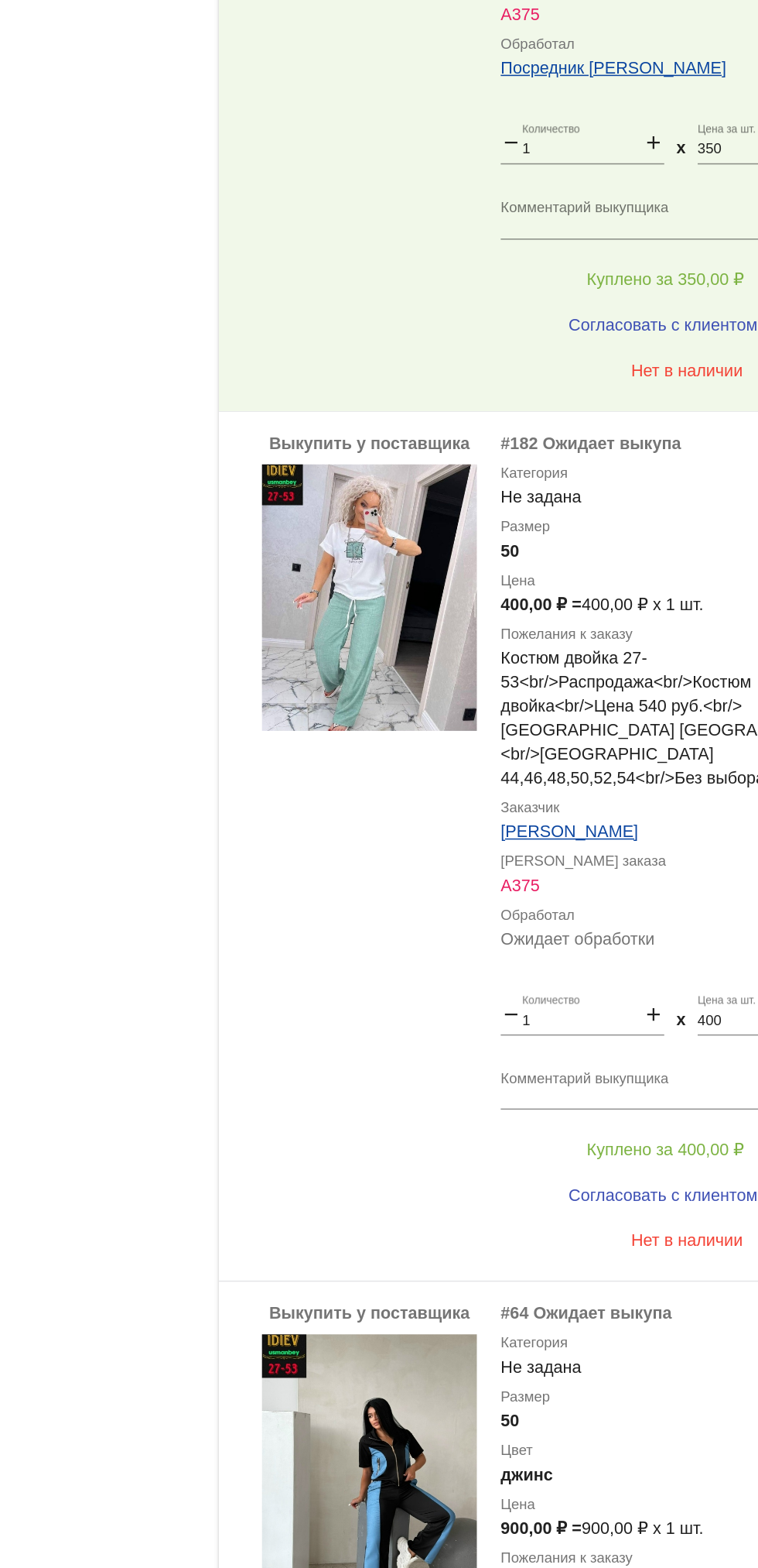
scroll to position [7154, 0]
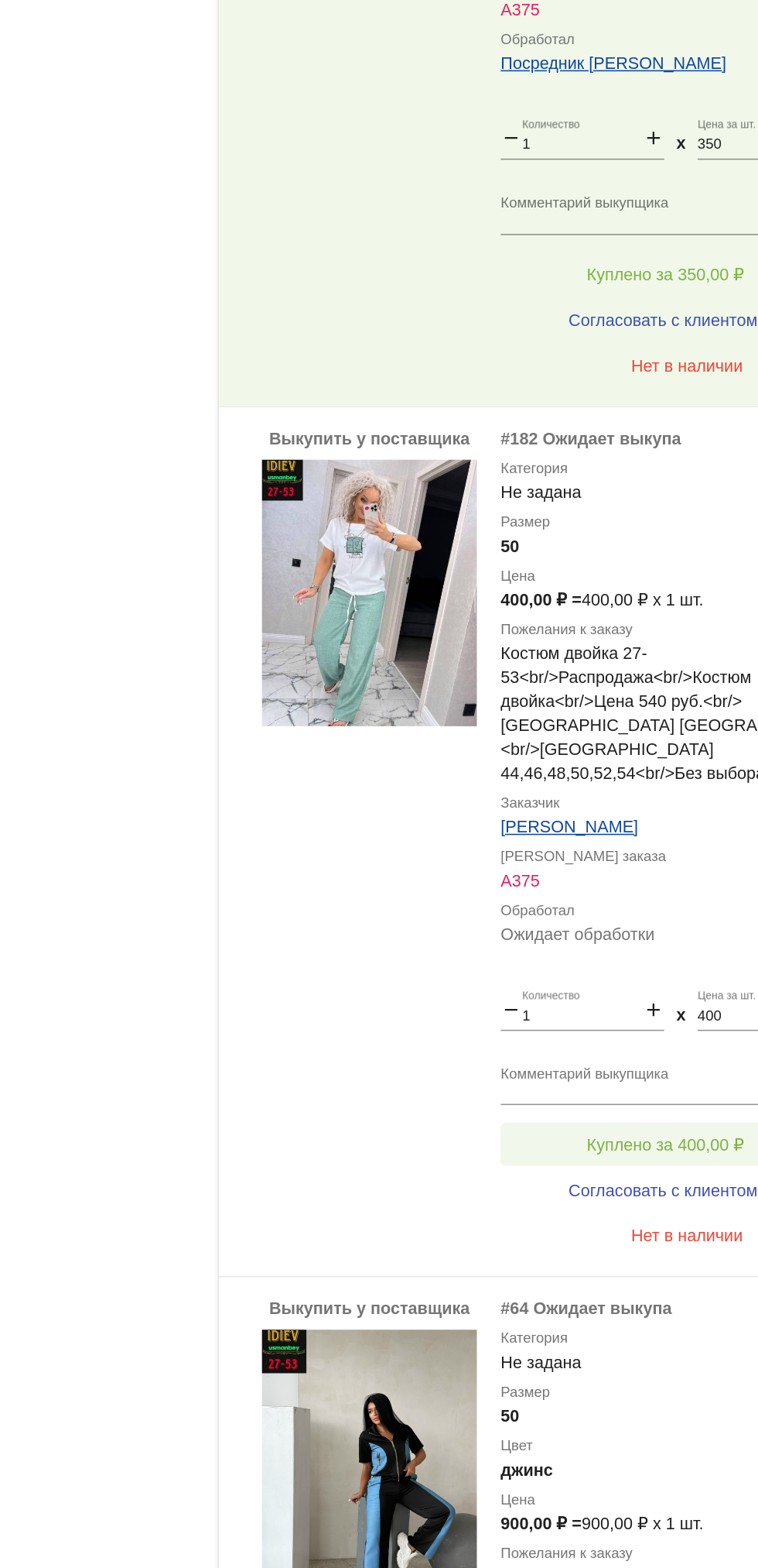
click at [605, 1086] on span "Куплено за 400,00 ₽" at bounding box center [605, 1092] width 102 height 13
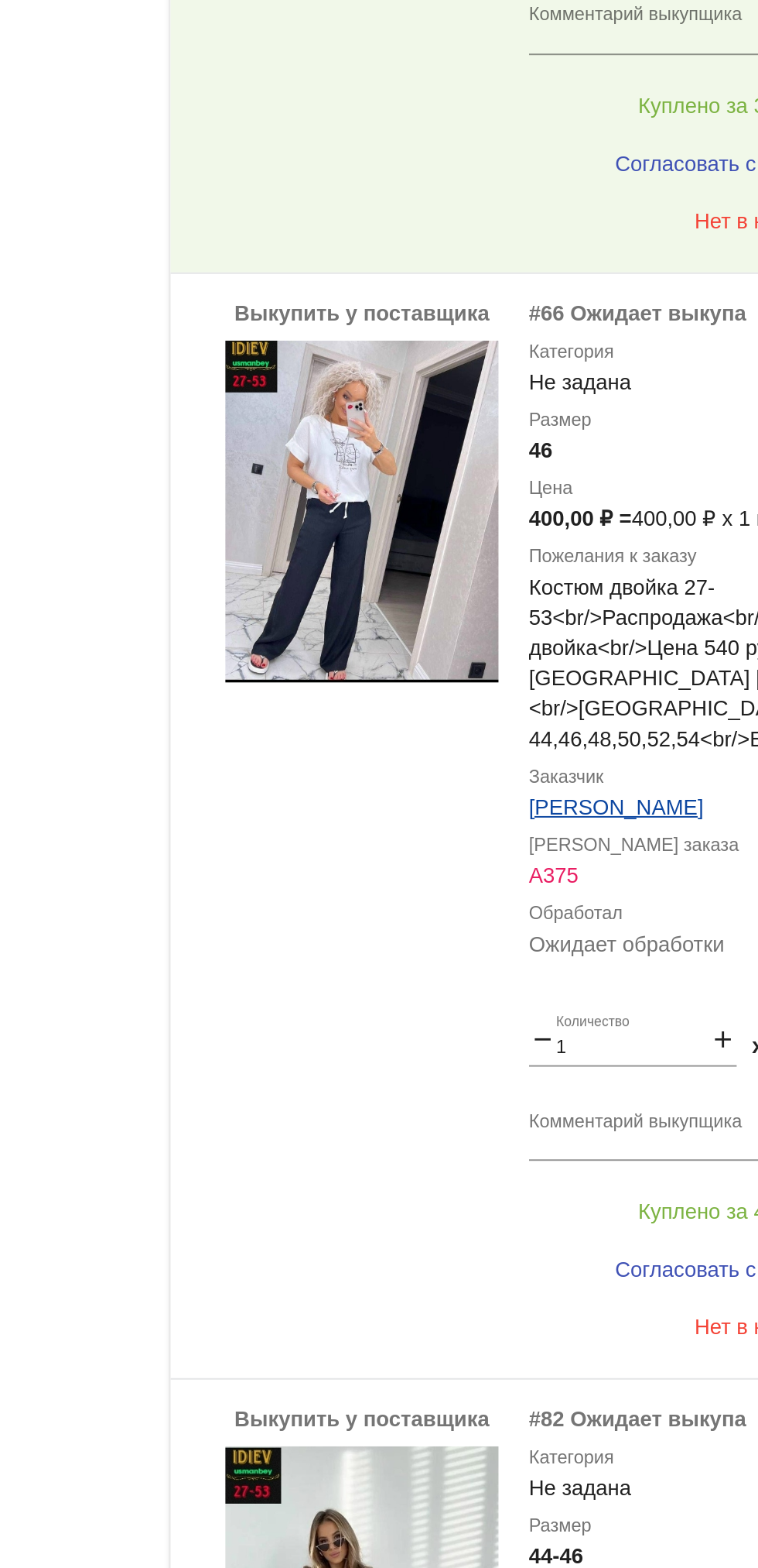
scroll to position [4646, 0]
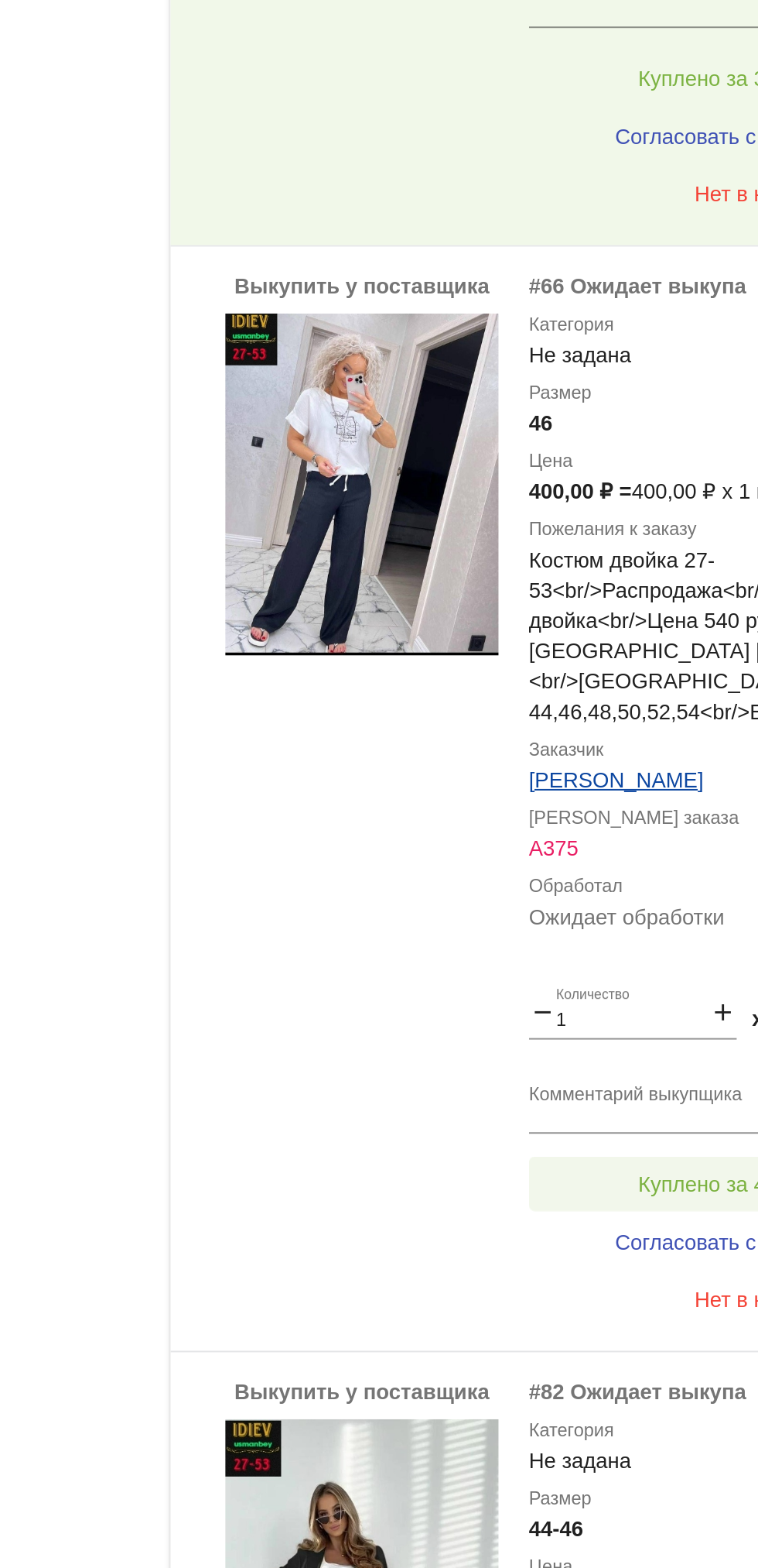
click at [585, 1366] on span "Куплено за 400,00 ₽" at bounding box center [605, 1372] width 102 height 13
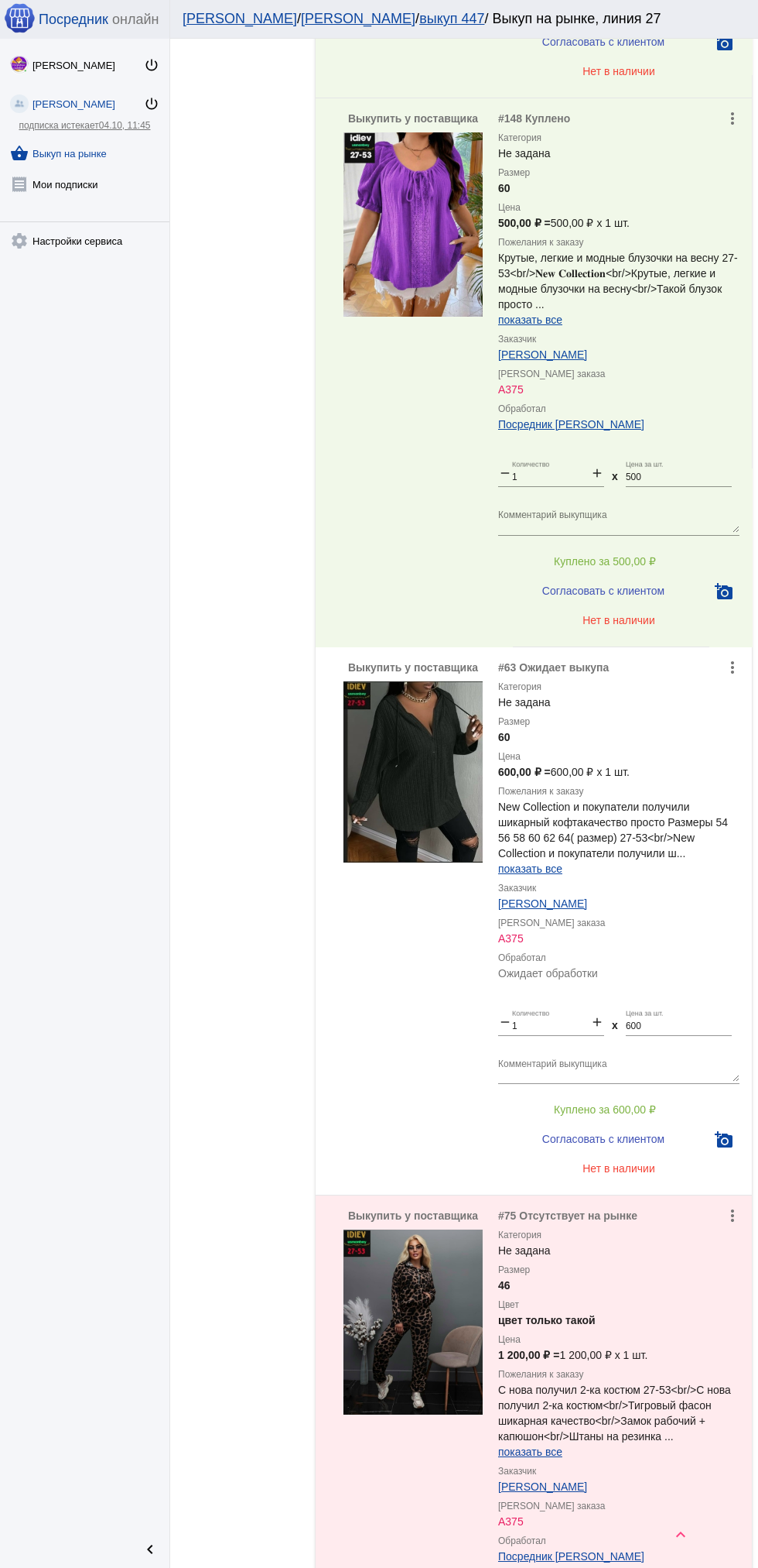
scroll to position [1466, 0]
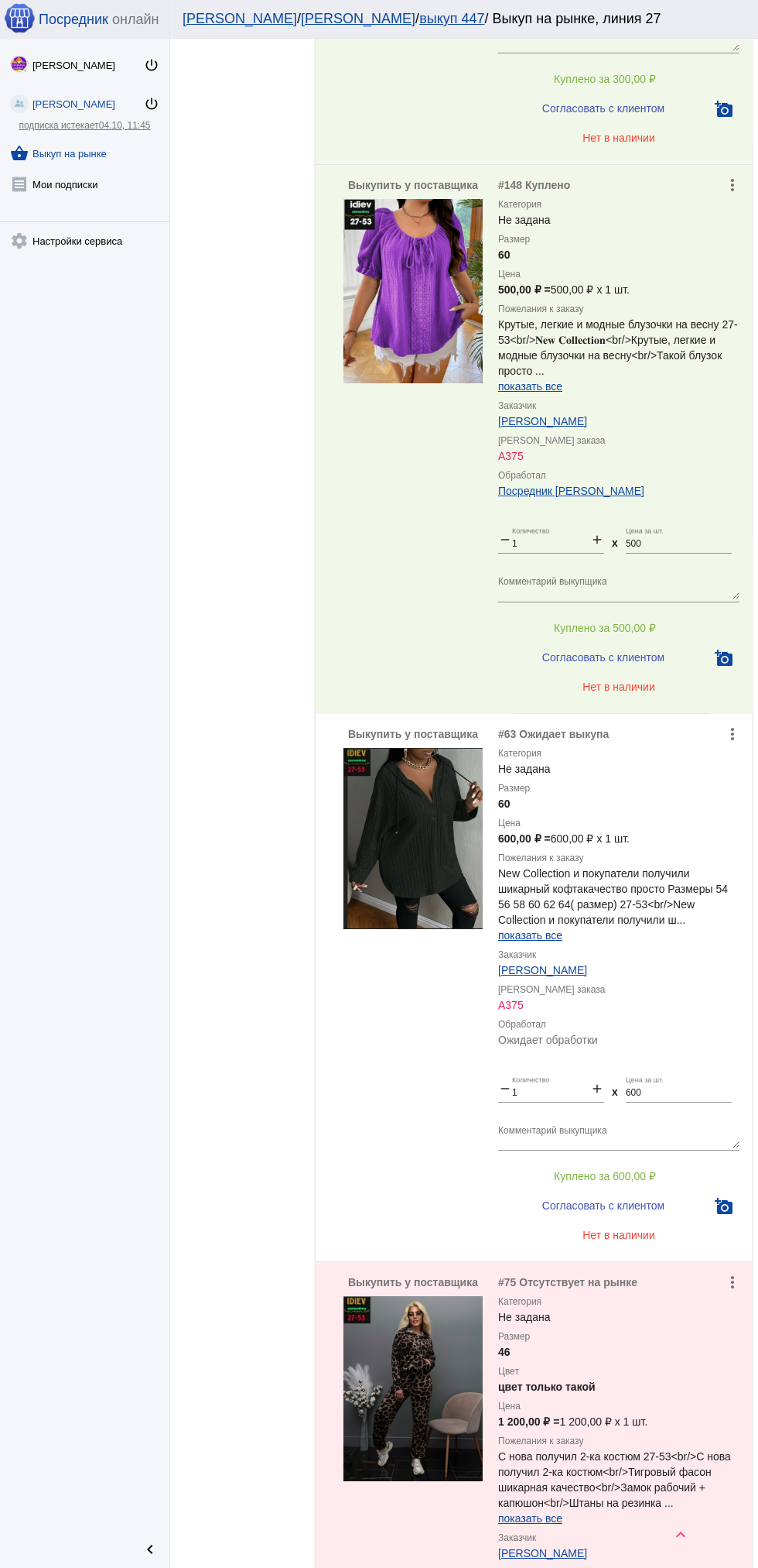
click at [675, 928] on div "показать все" at bounding box center [619, 935] width 241 height 15
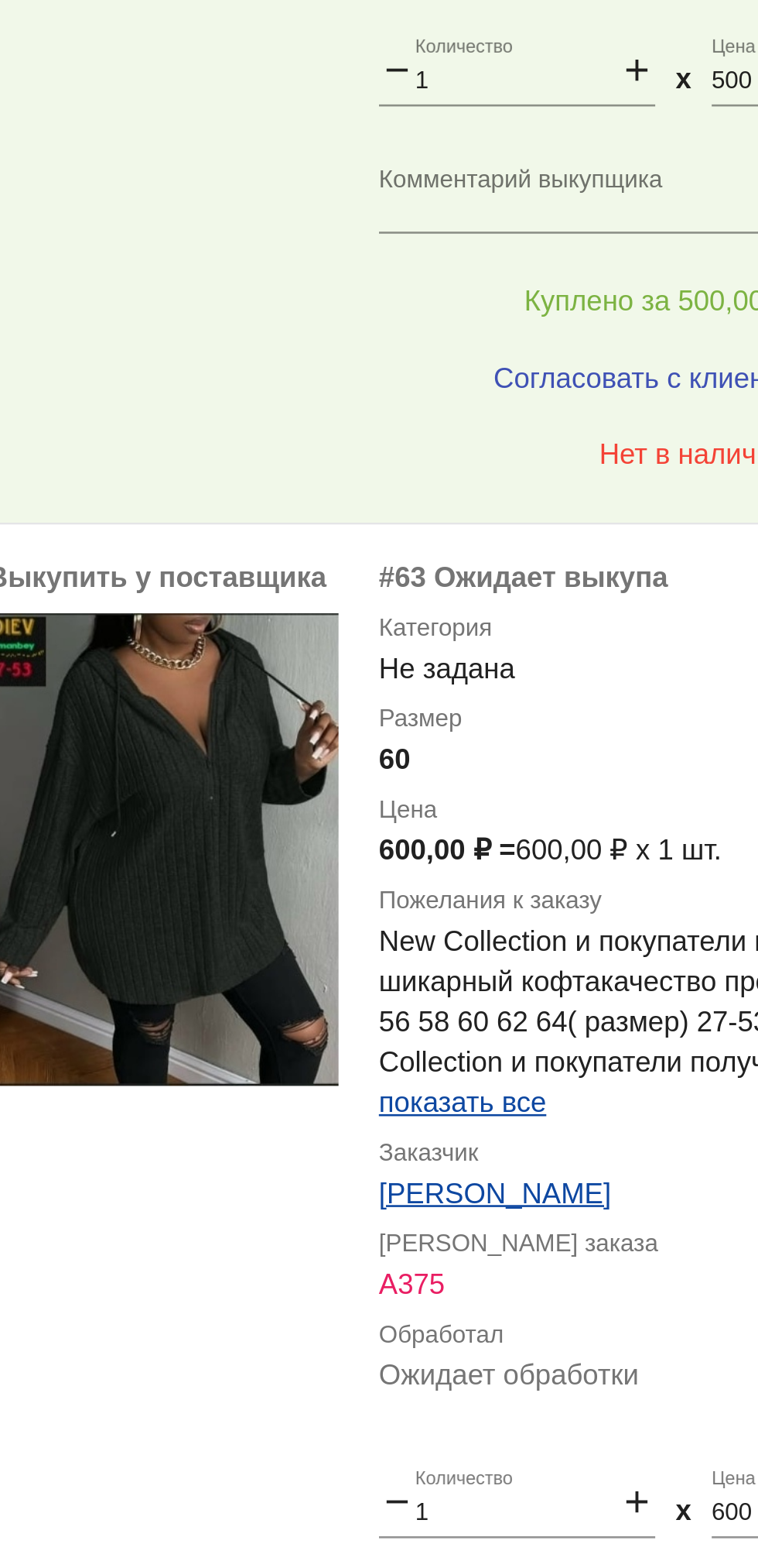
scroll to position [1467, 0]
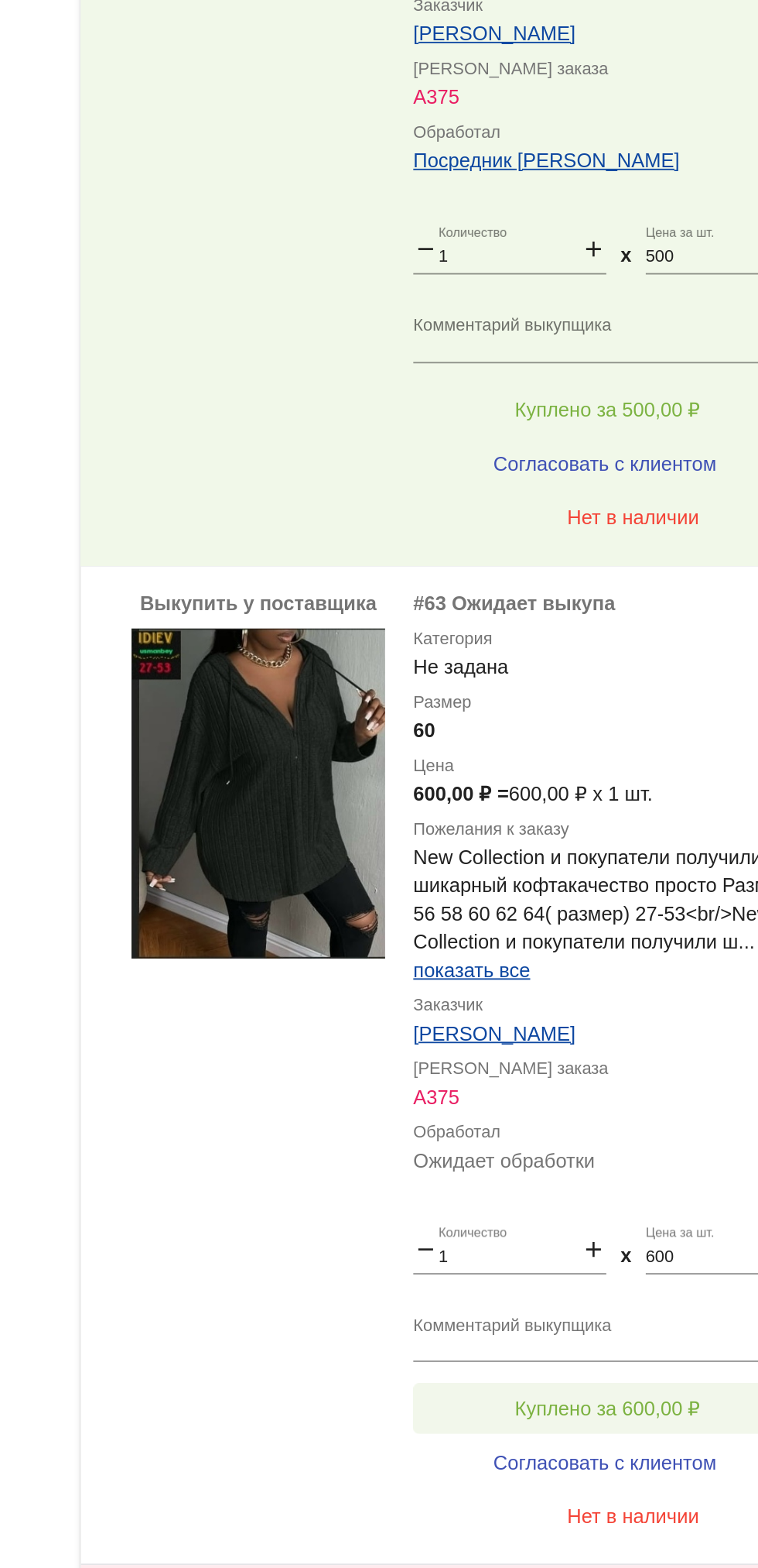
click at [644, 1168] on span "Куплено за 600,00 ₽" at bounding box center [605, 1174] width 102 height 13
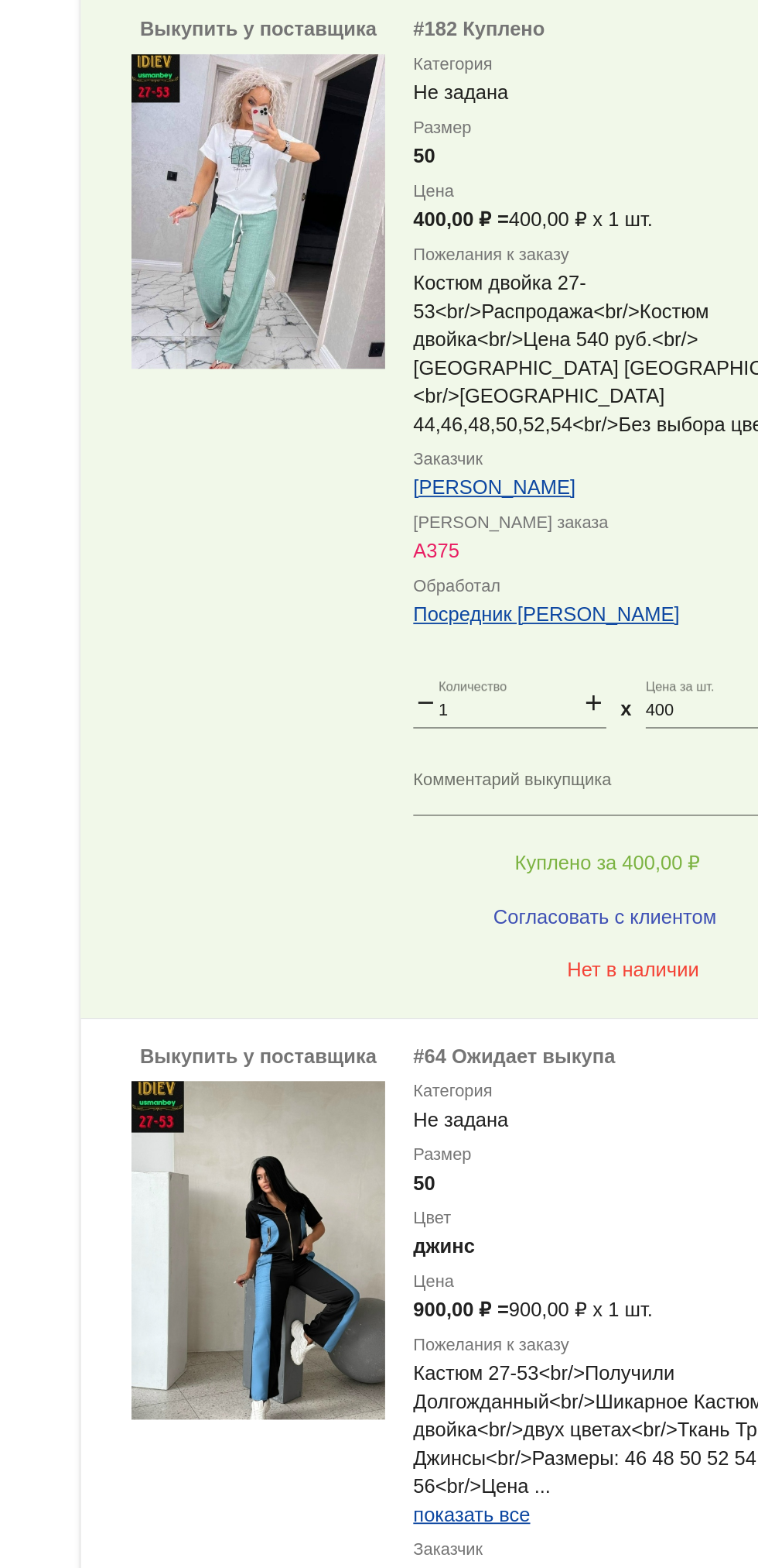
scroll to position [7427, 0]
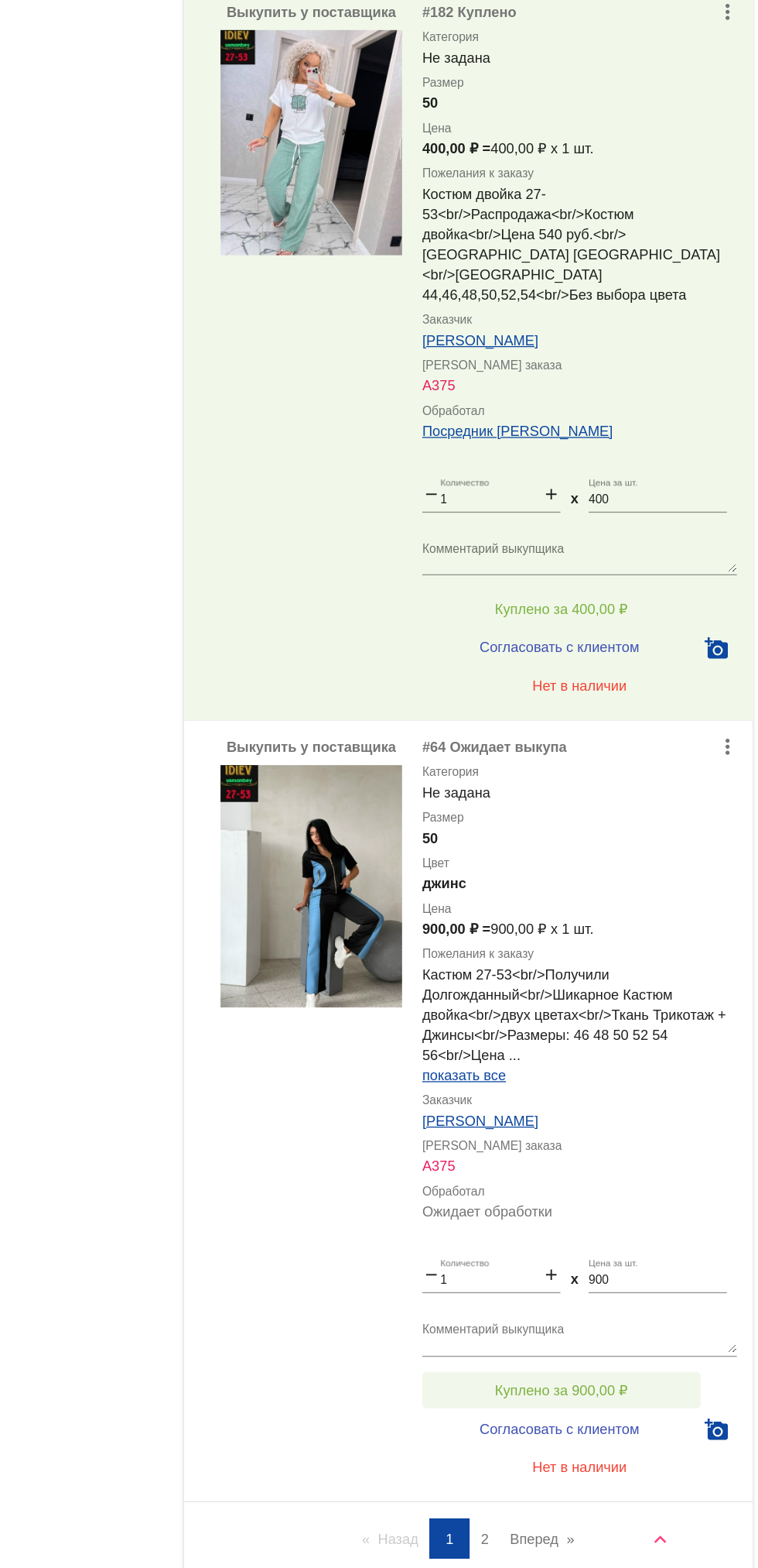
click at [652, 1414] on span "Куплено за 900,00 ₽" at bounding box center [605, 1420] width 102 height 13
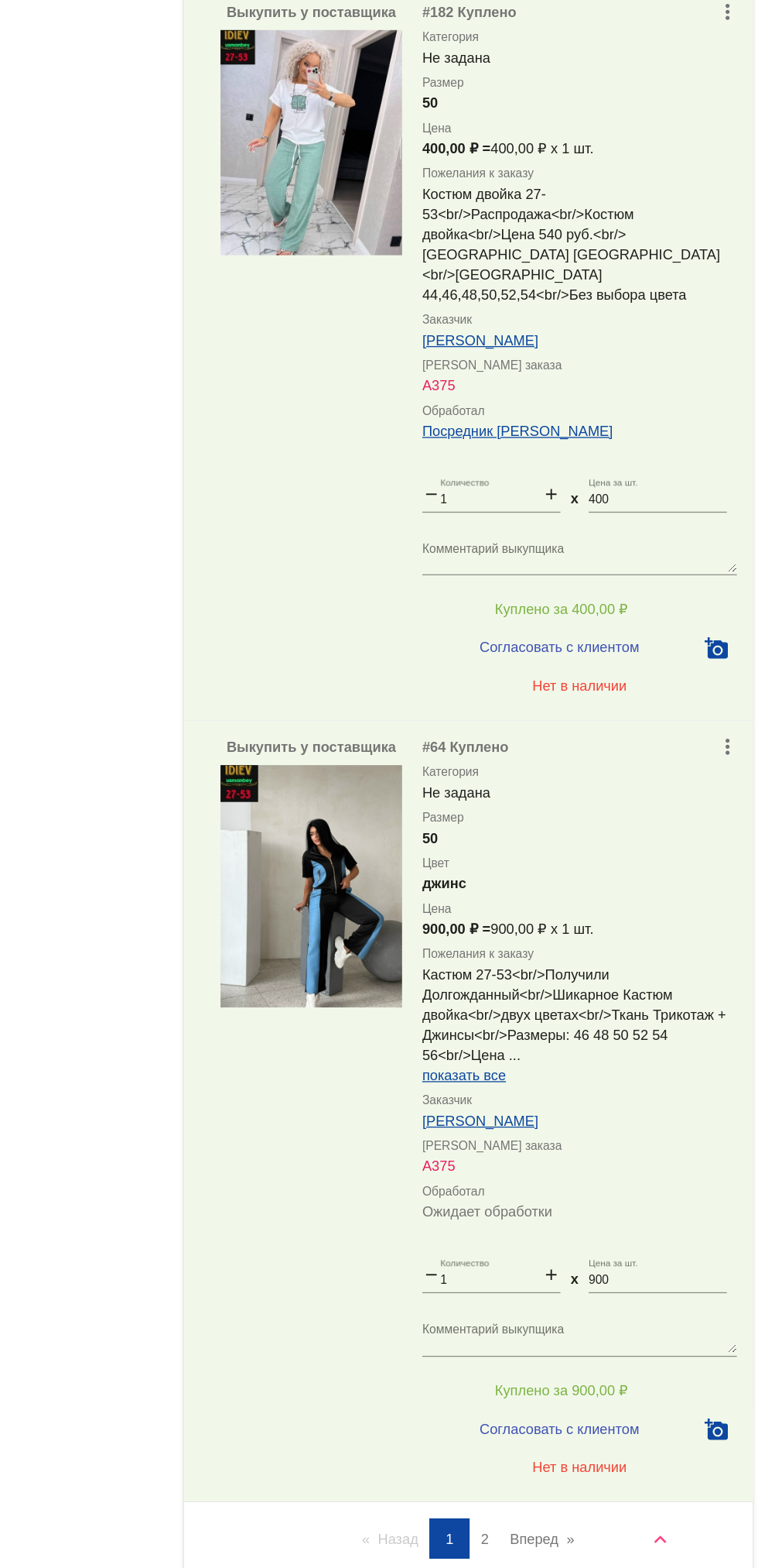
click at [591, 1519] on link "Вперед page" at bounding box center [590, 1534] width 65 height 31
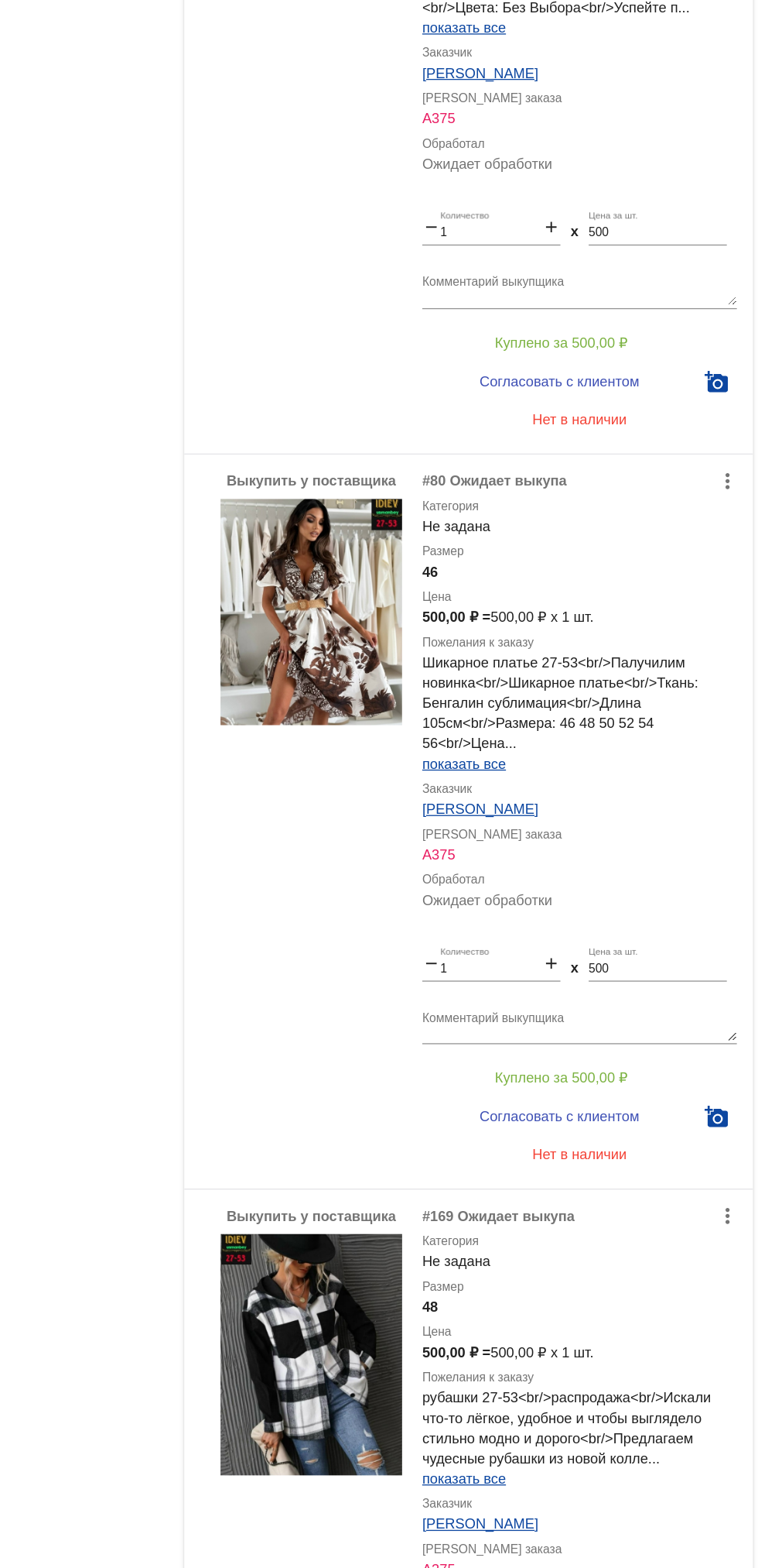
scroll to position [701, 0]
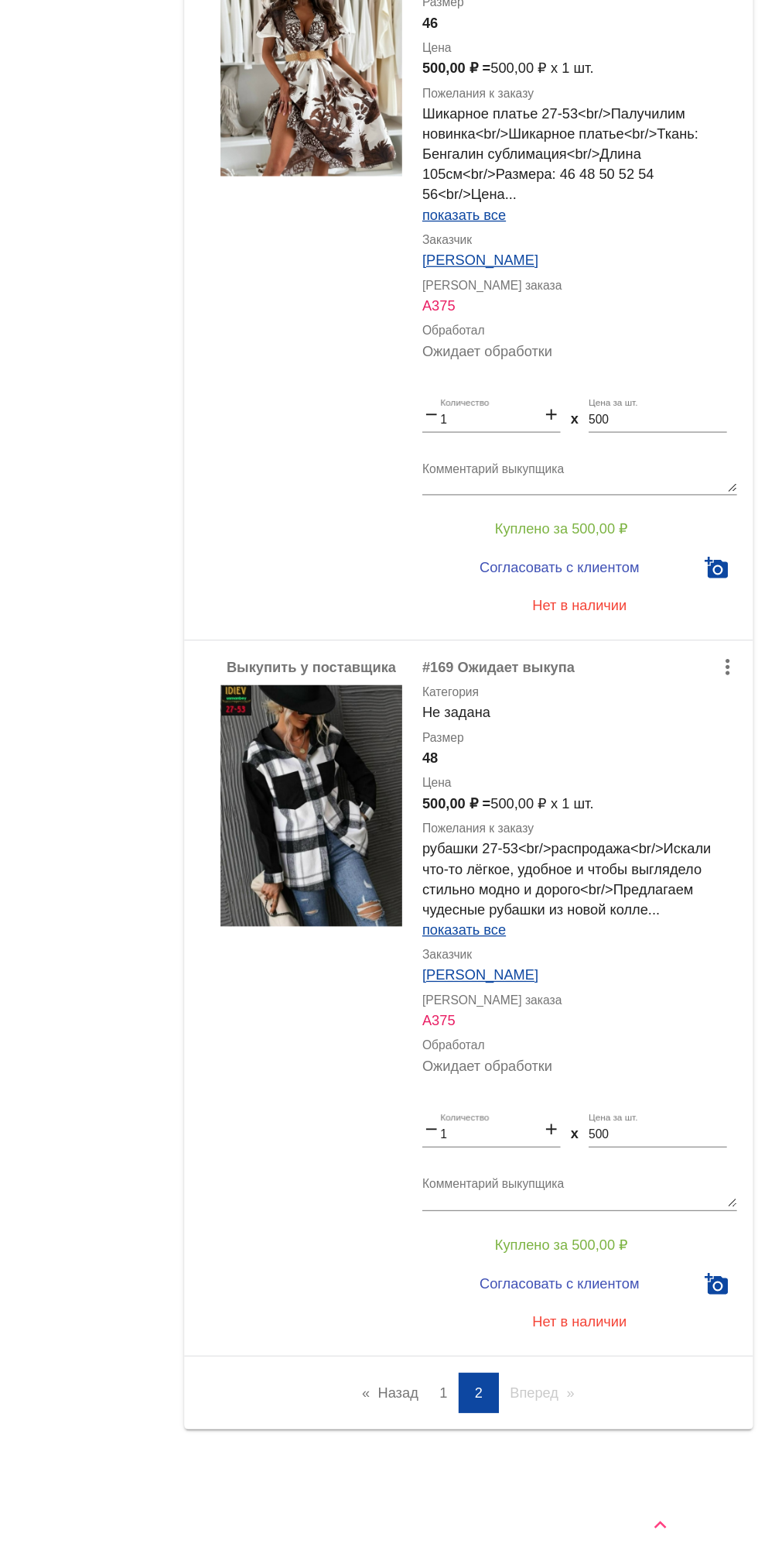
click at [451, 1445] on link "Назад page" at bounding box center [473, 1433] width 59 height 31
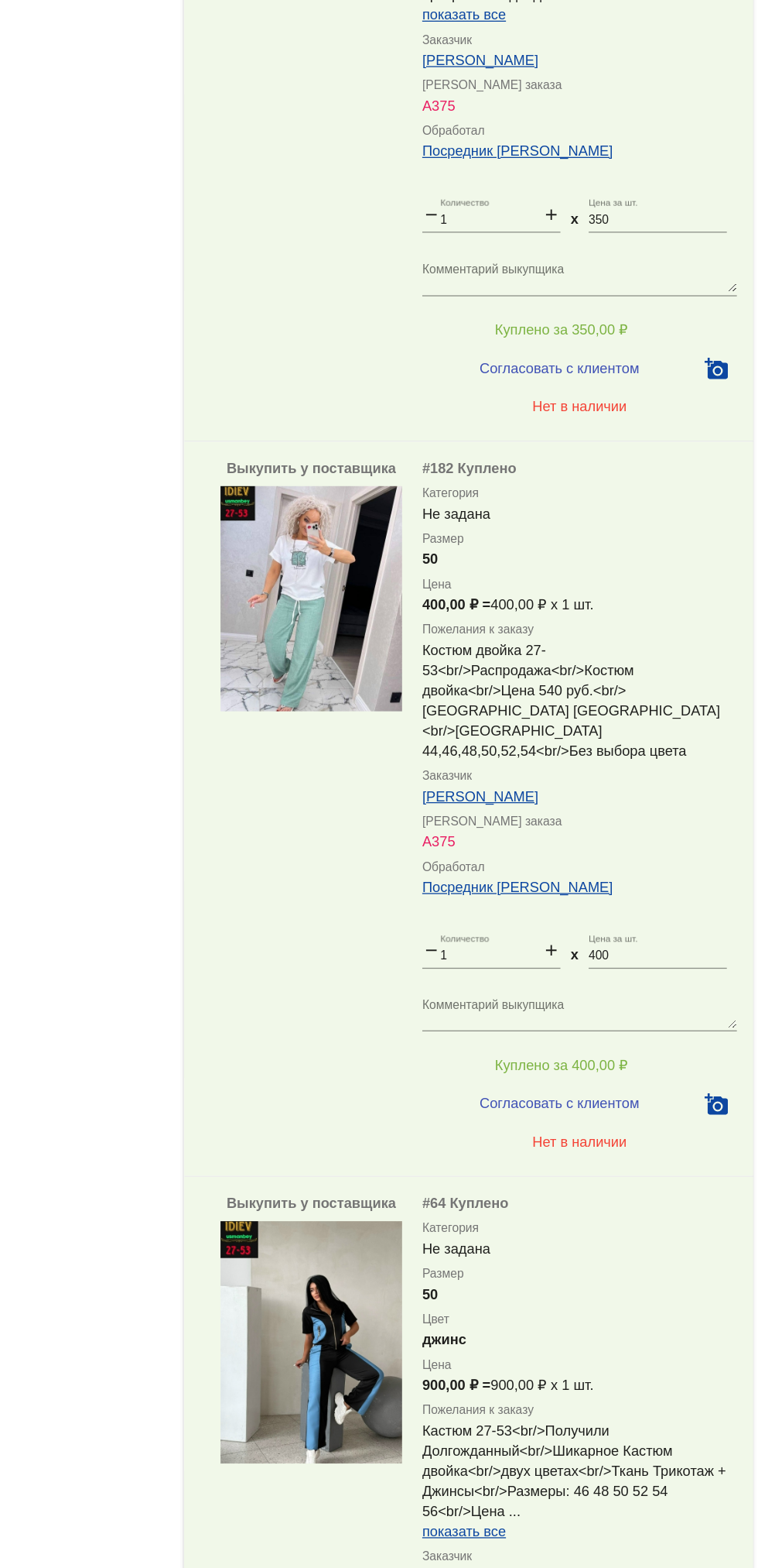
scroll to position [7427, 0]
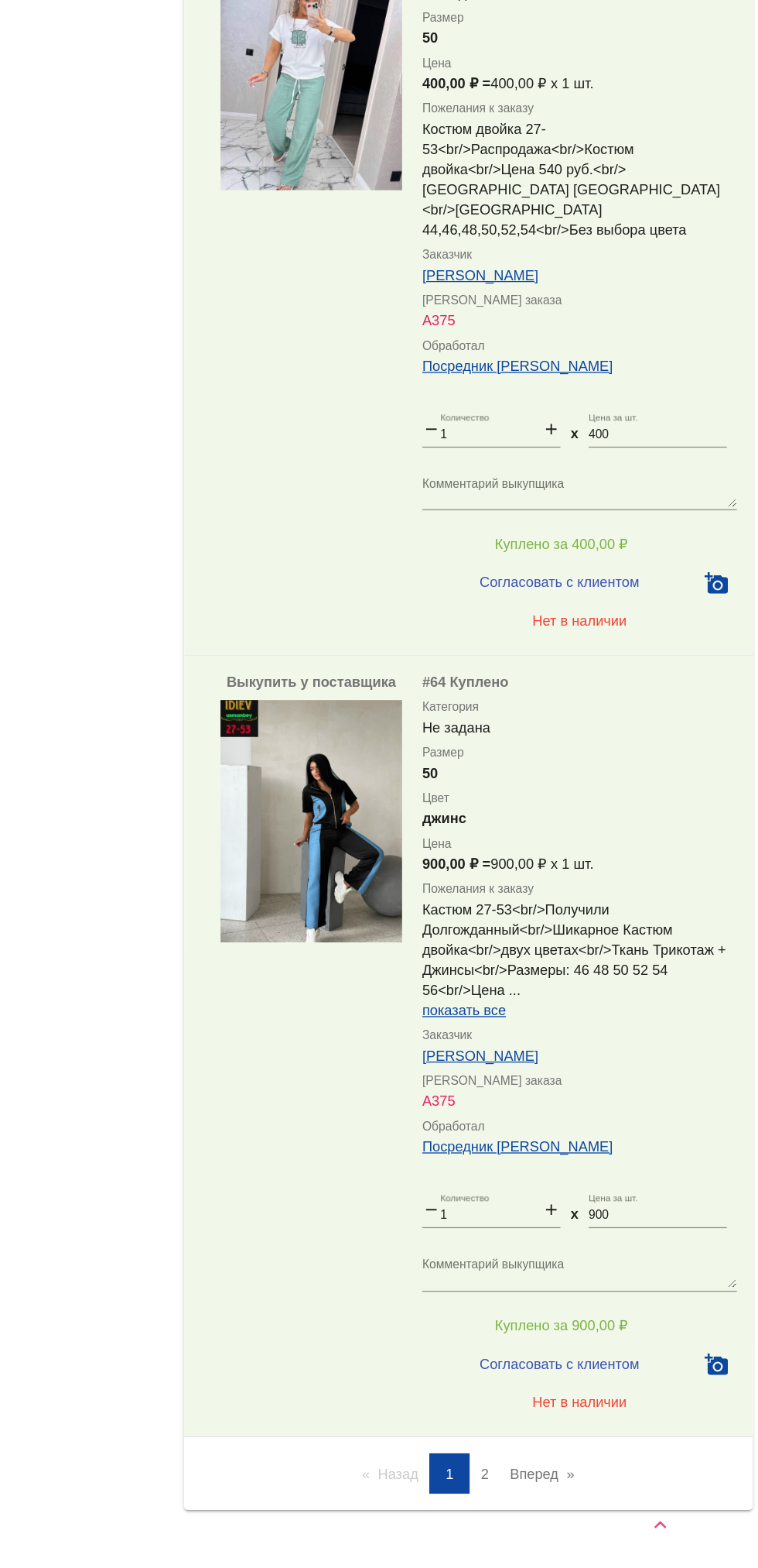
click at [605, 1479] on link "Вперед page" at bounding box center [590, 1494] width 65 height 31
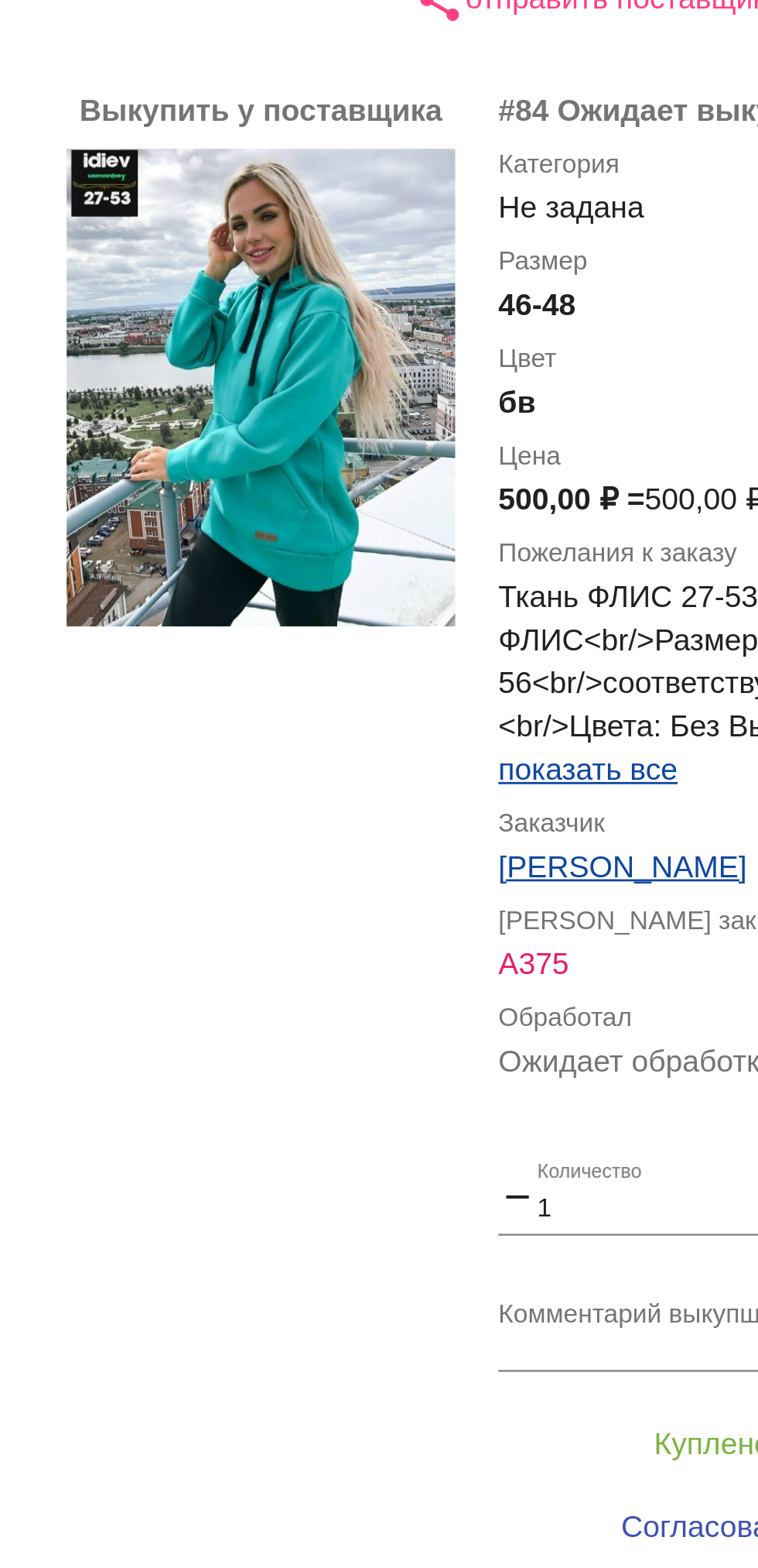
scroll to position [306, 0]
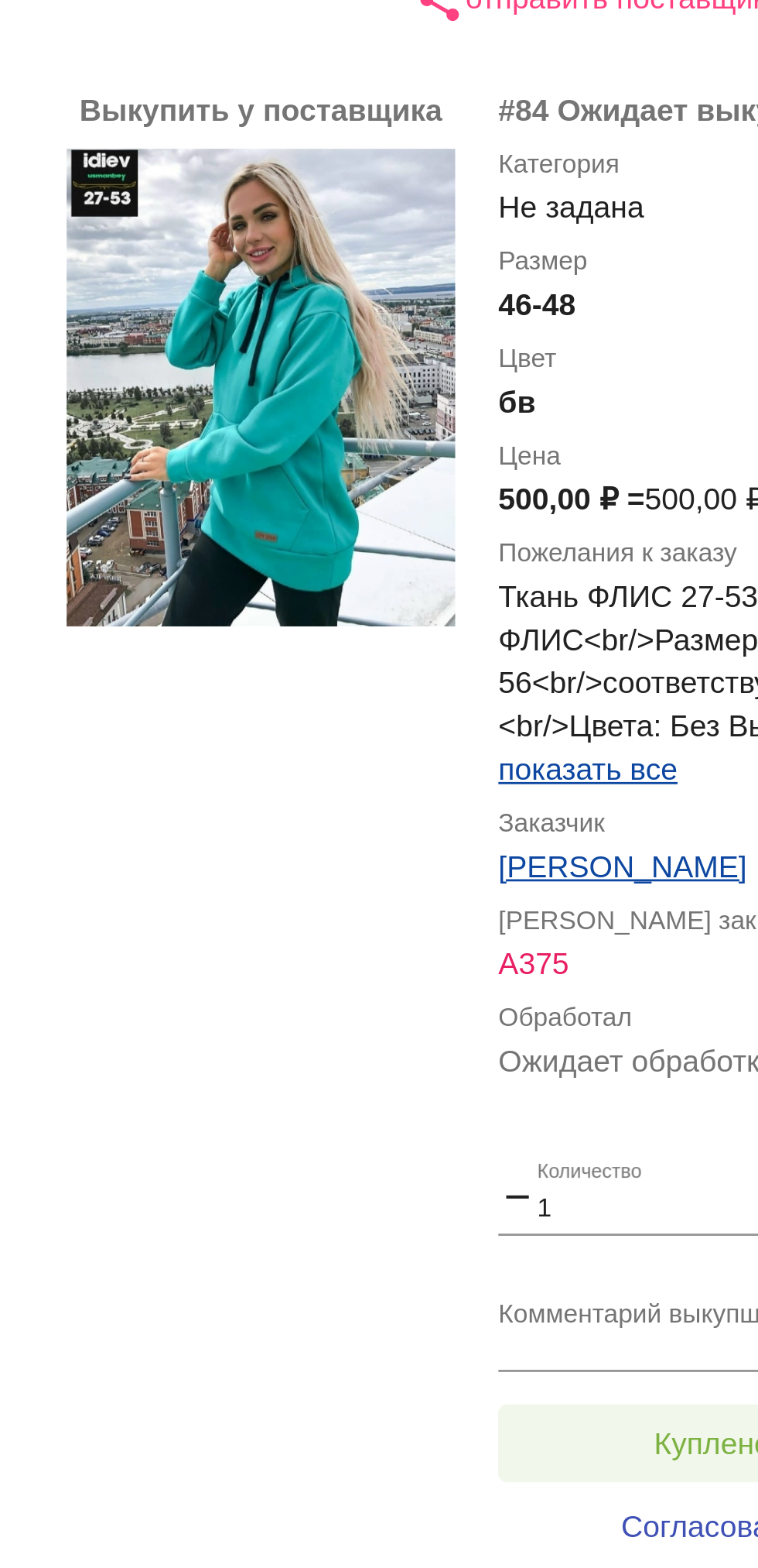
click at [563, 600] on span "Куплено за 500,00 ₽" at bounding box center [605, 601] width 102 height 13
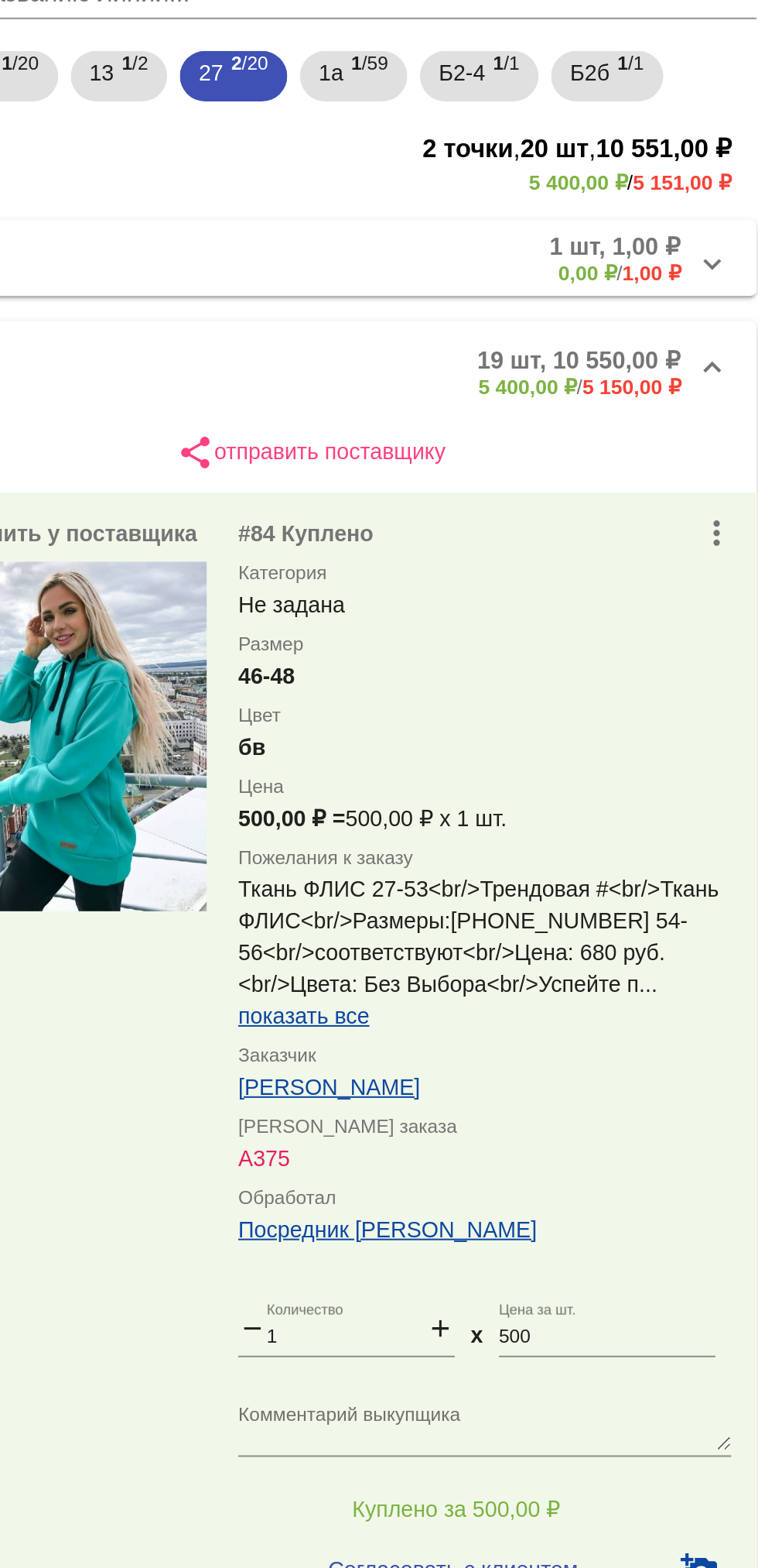
scroll to position [0, 0]
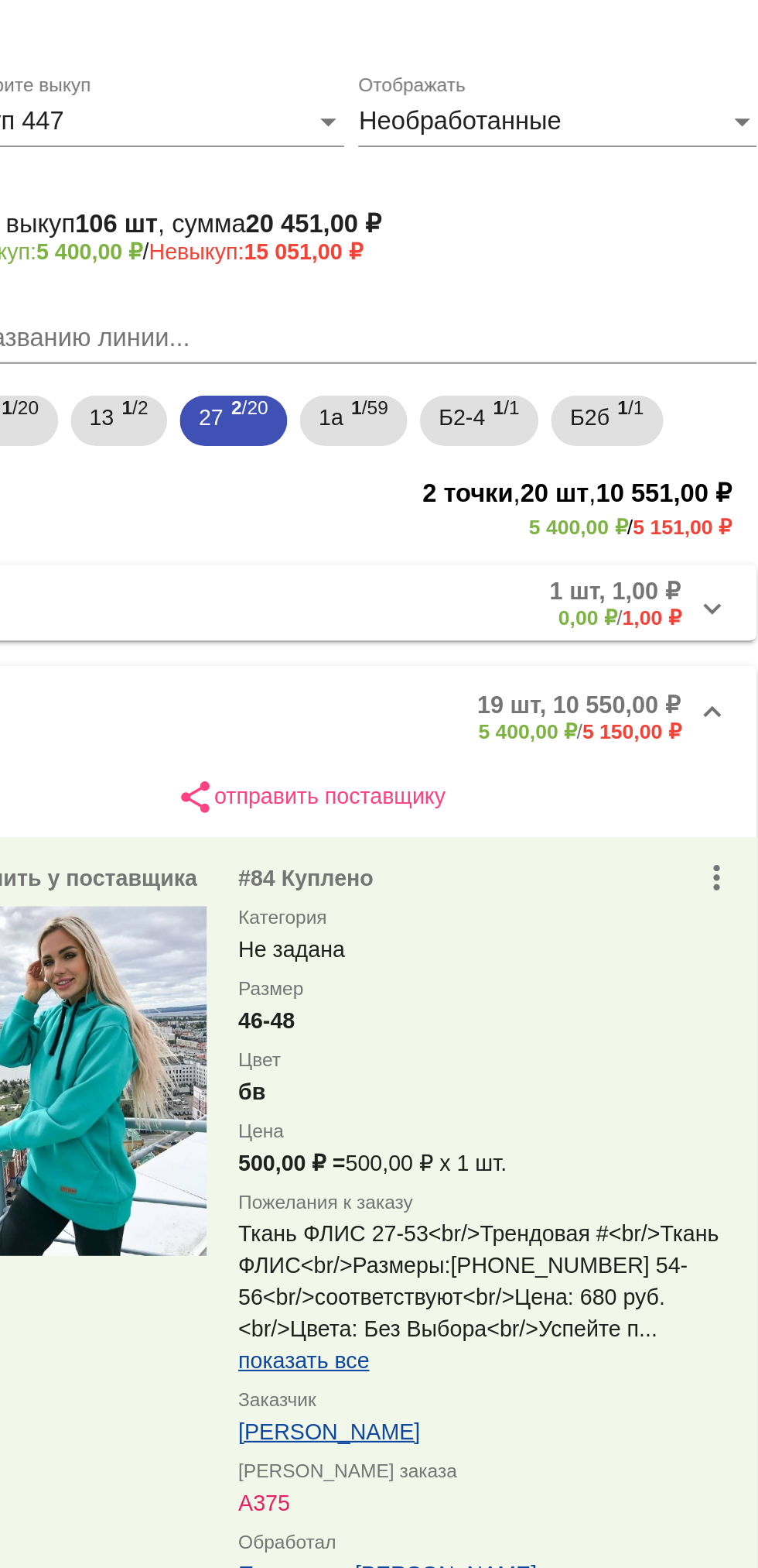
click at [448, 329] on mat-expansion-panel-header "27-53 19 шт, 10 550,00 ₽ 5 400,00 ₽ / 5 150,00 ₽" at bounding box center [534, 350] width 436 height 49
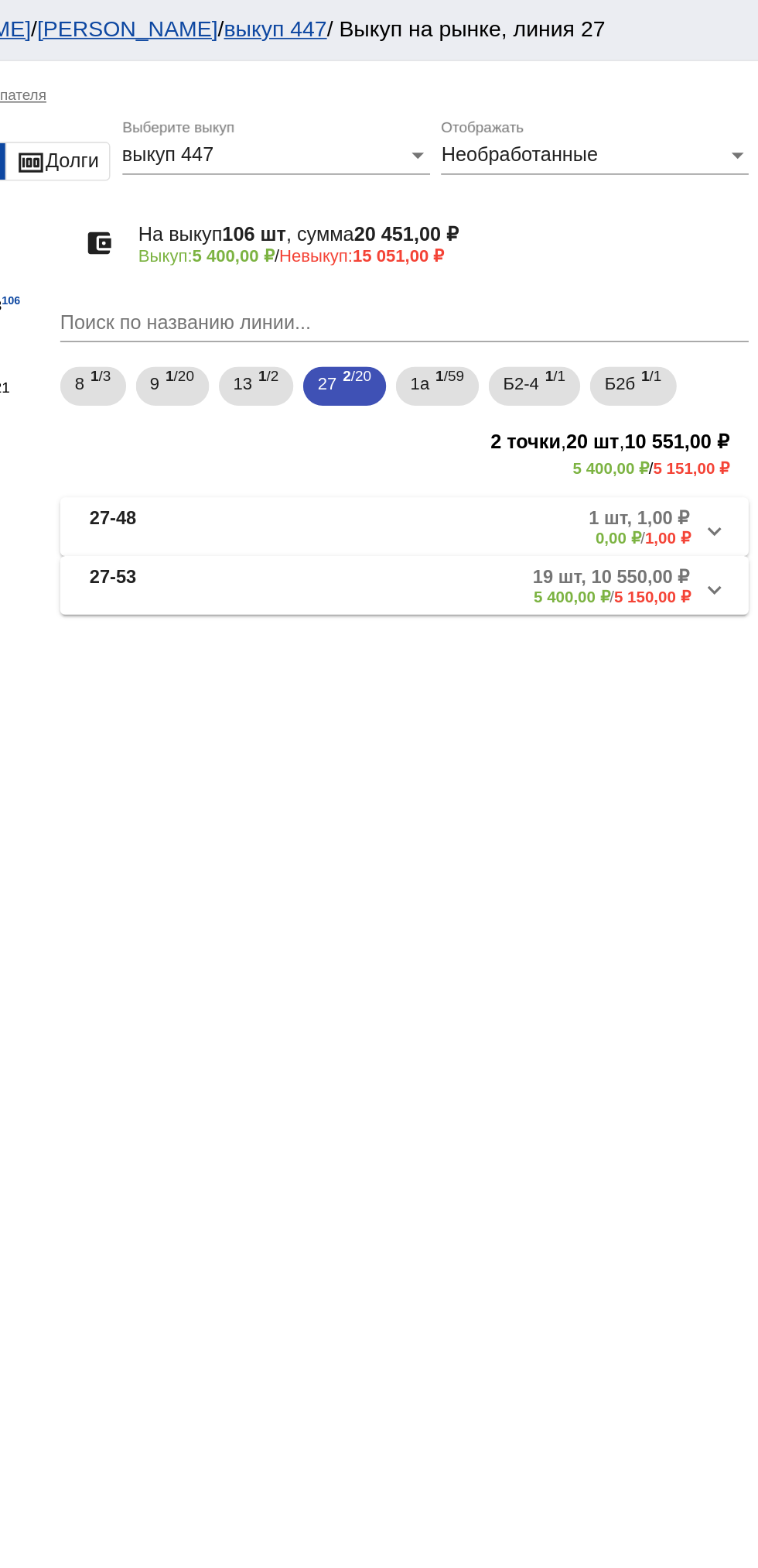
click at [372, 321] on mat-expansion-panel-header "27-48 1 шт, 1,00 ₽ 0,00 ₽ / 1,00 ₽" at bounding box center [534, 334] width 436 height 37
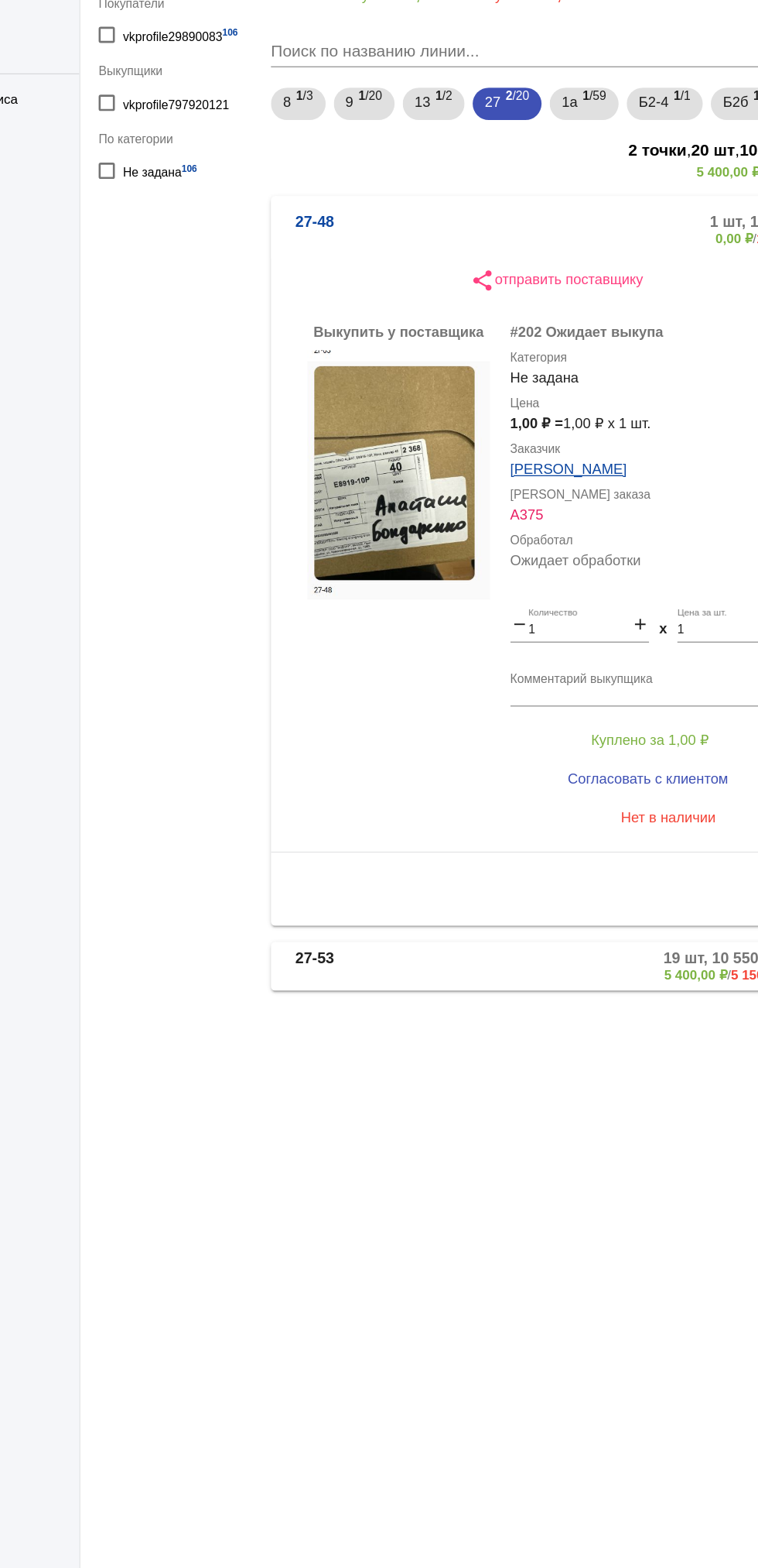
click at [343, 335] on b "27-48" at bounding box center [348, 340] width 29 height 25
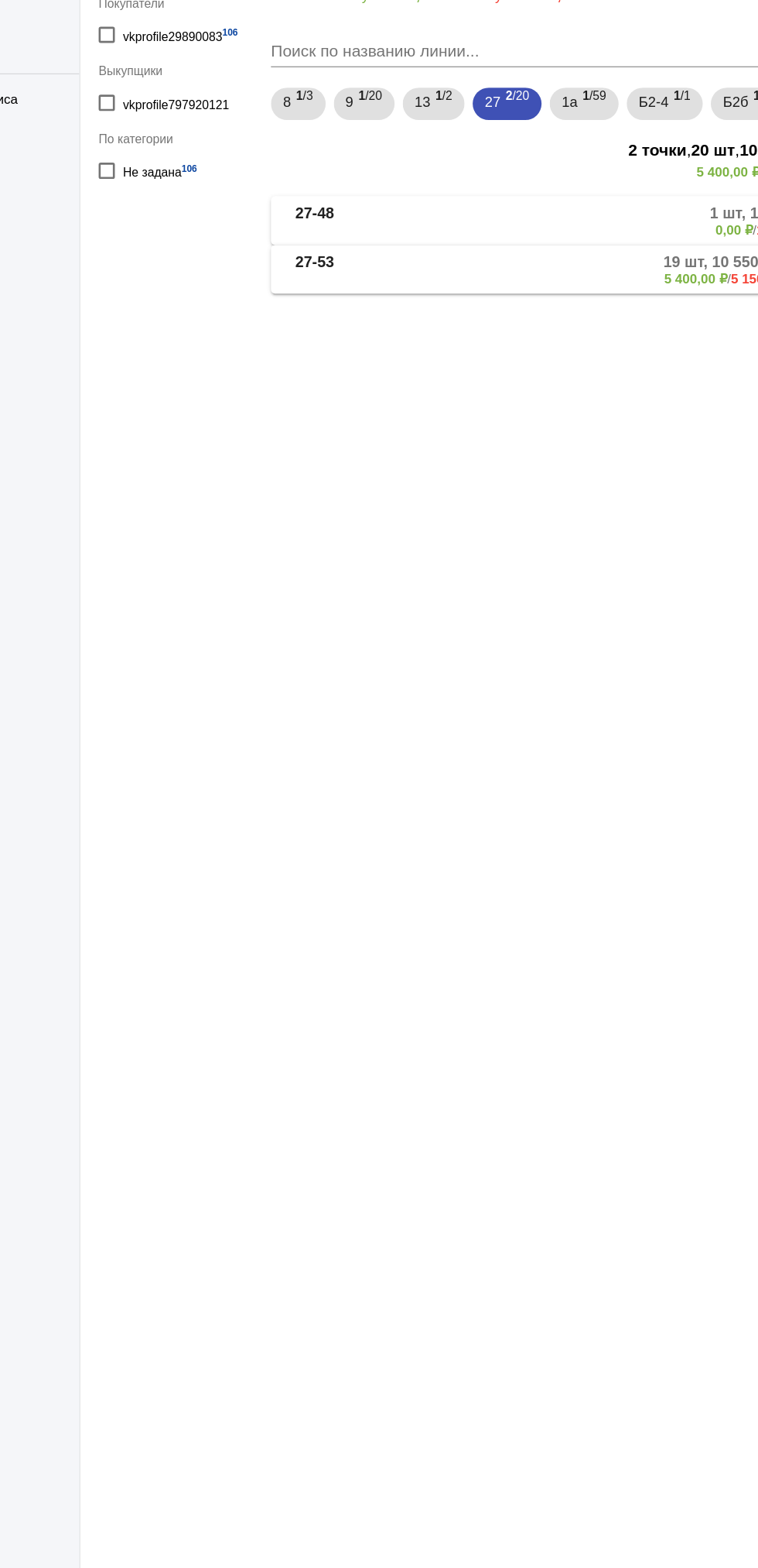
click at [364, 380] on b "27-53" at bounding box center [348, 371] width 29 height 25
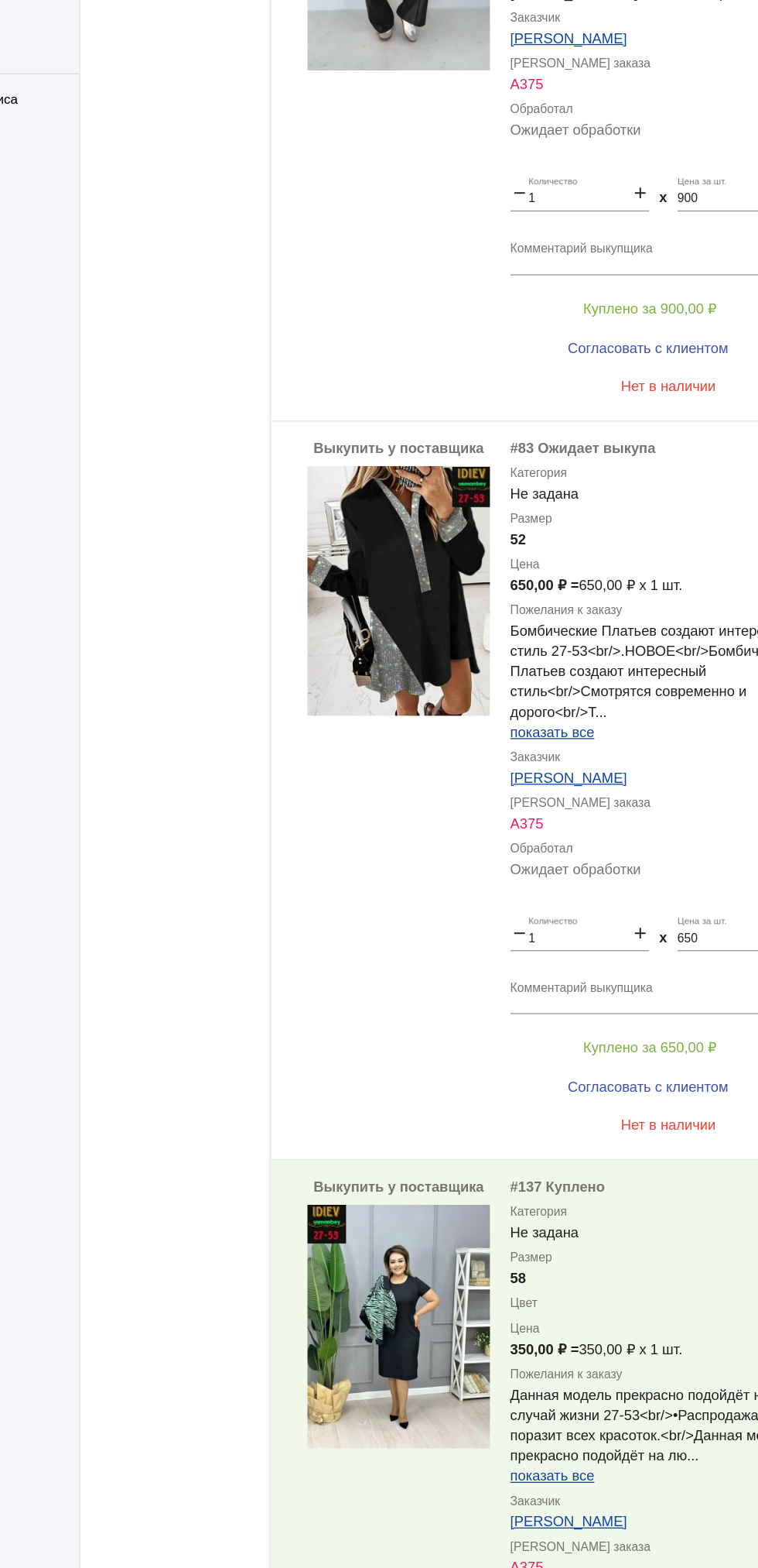
scroll to position [6149, 0]
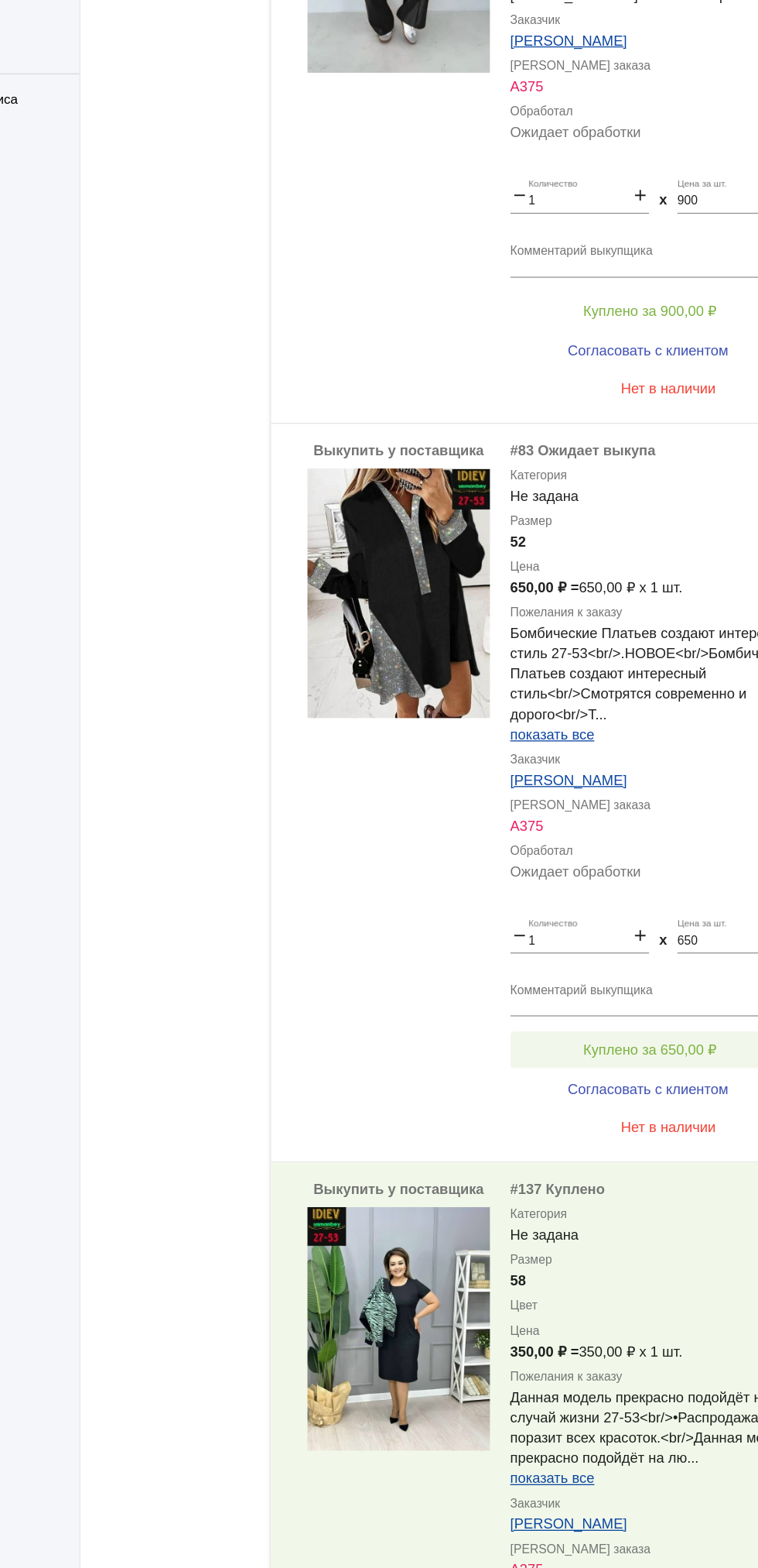
click at [616, 960] on span "Куплено за 650,00 ₽" at bounding box center [605, 966] width 102 height 13
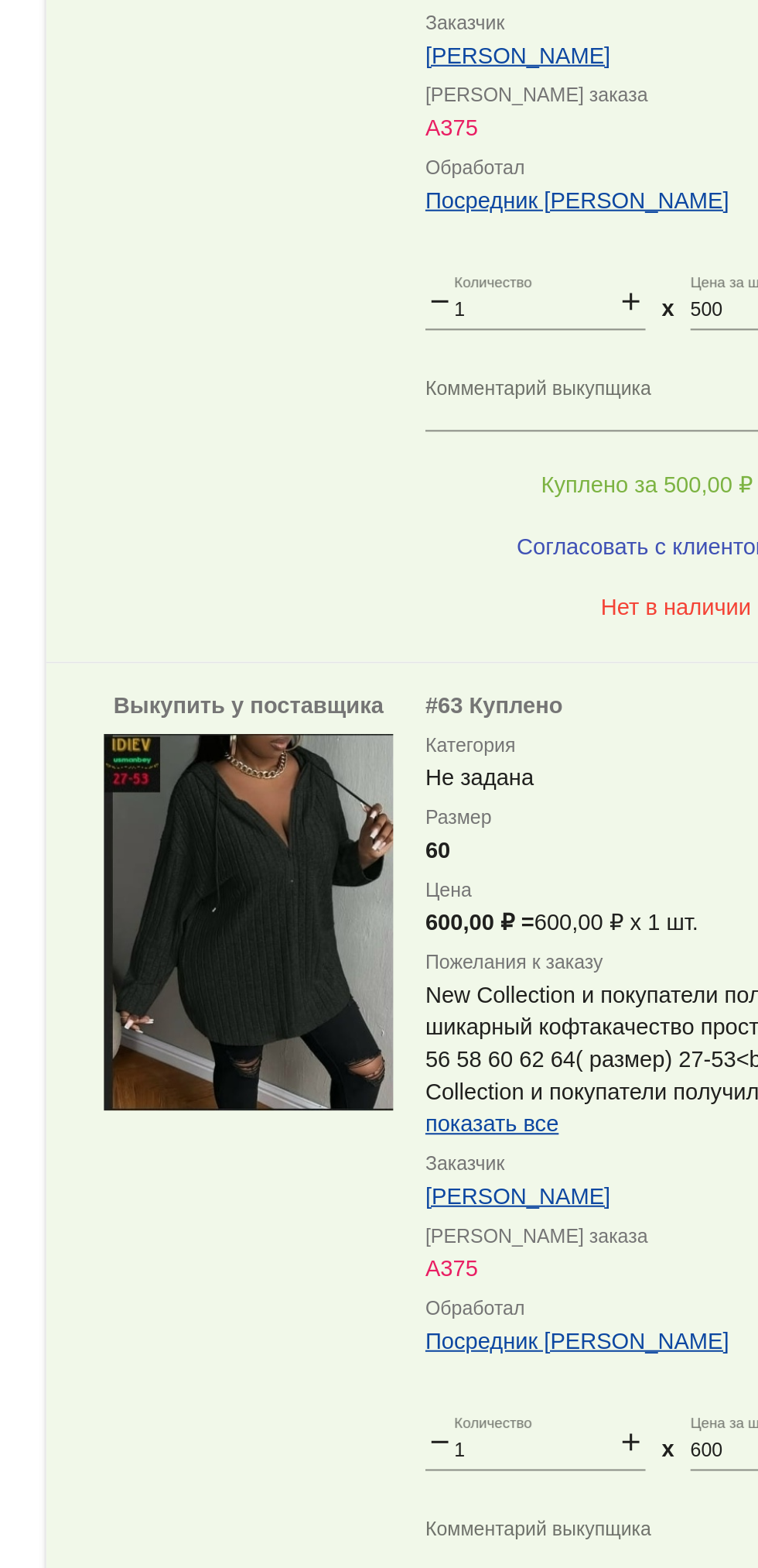
scroll to position [1318, 0]
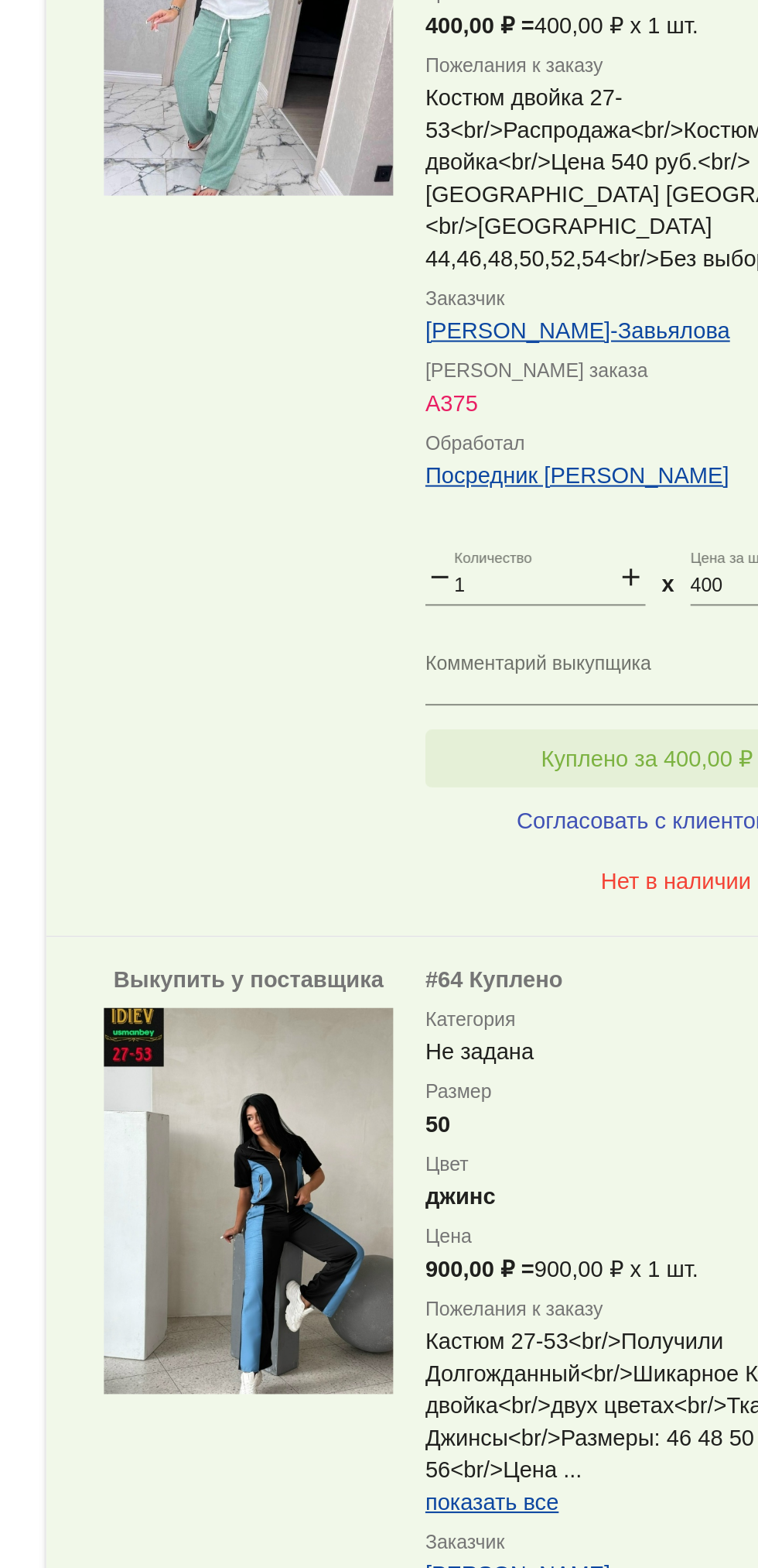
scroll to position [7427, 0]
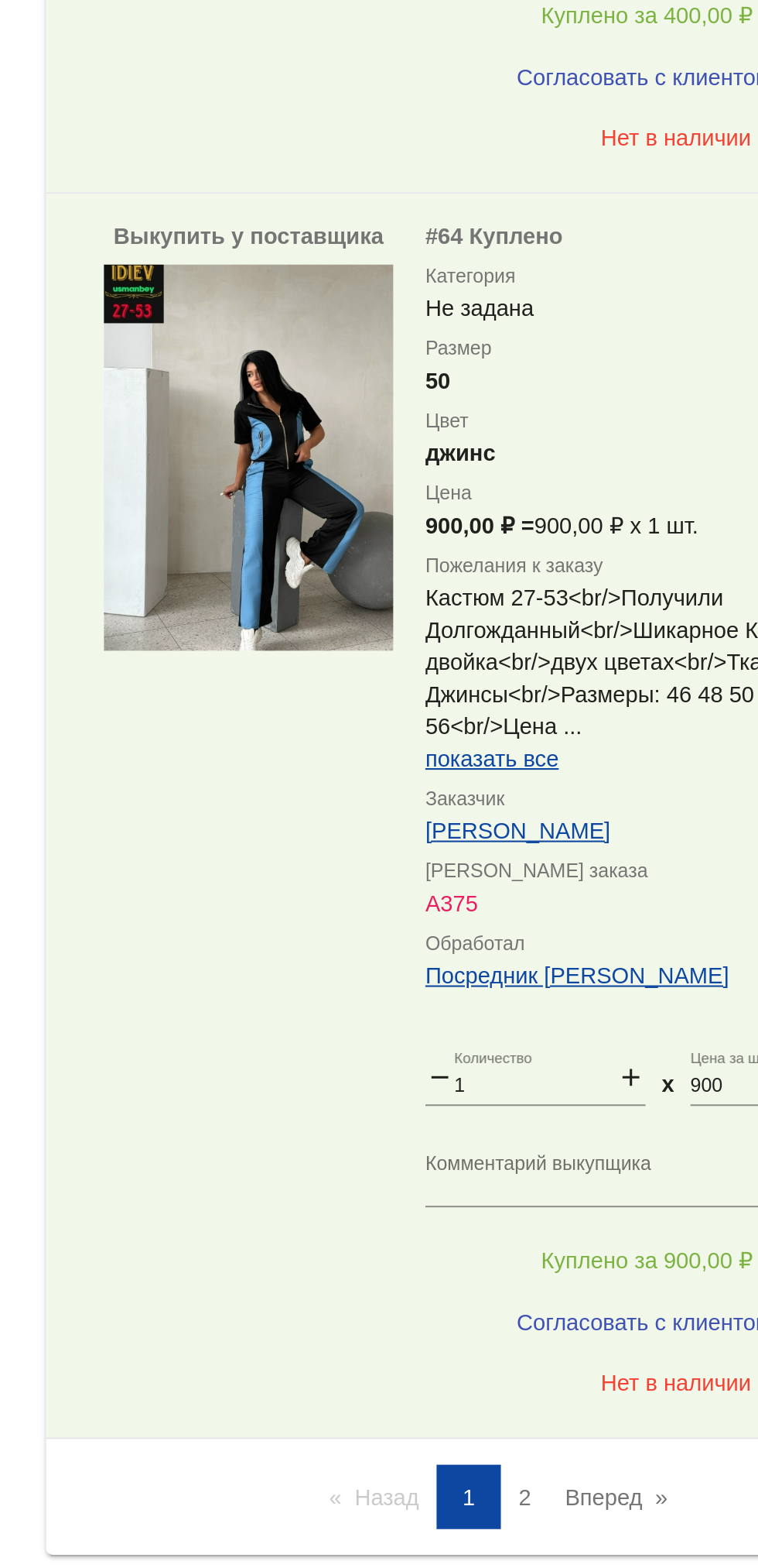
click at [601, 1519] on link "Вперед page" at bounding box center [590, 1534] width 65 height 31
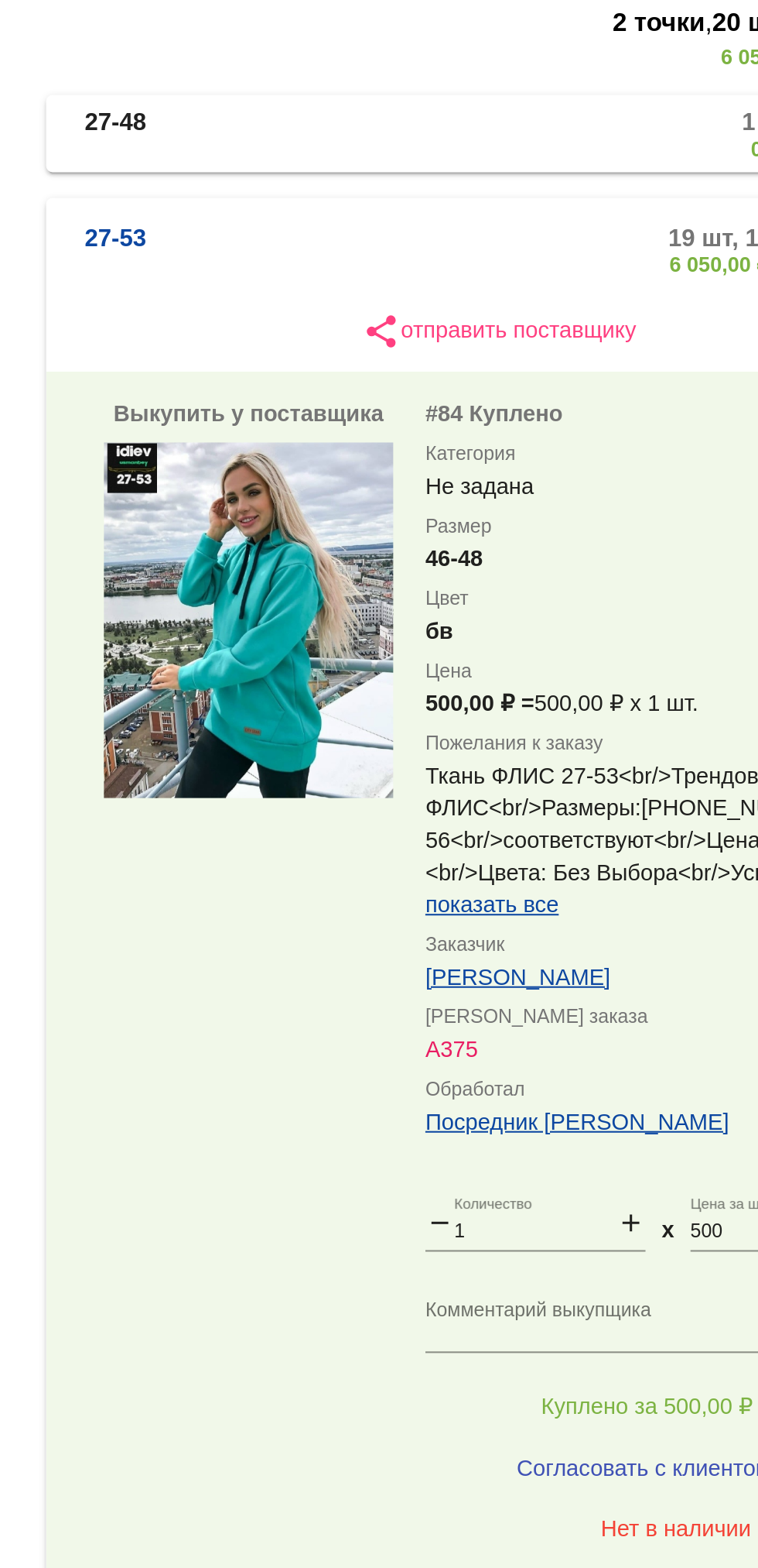
scroll to position [701, 0]
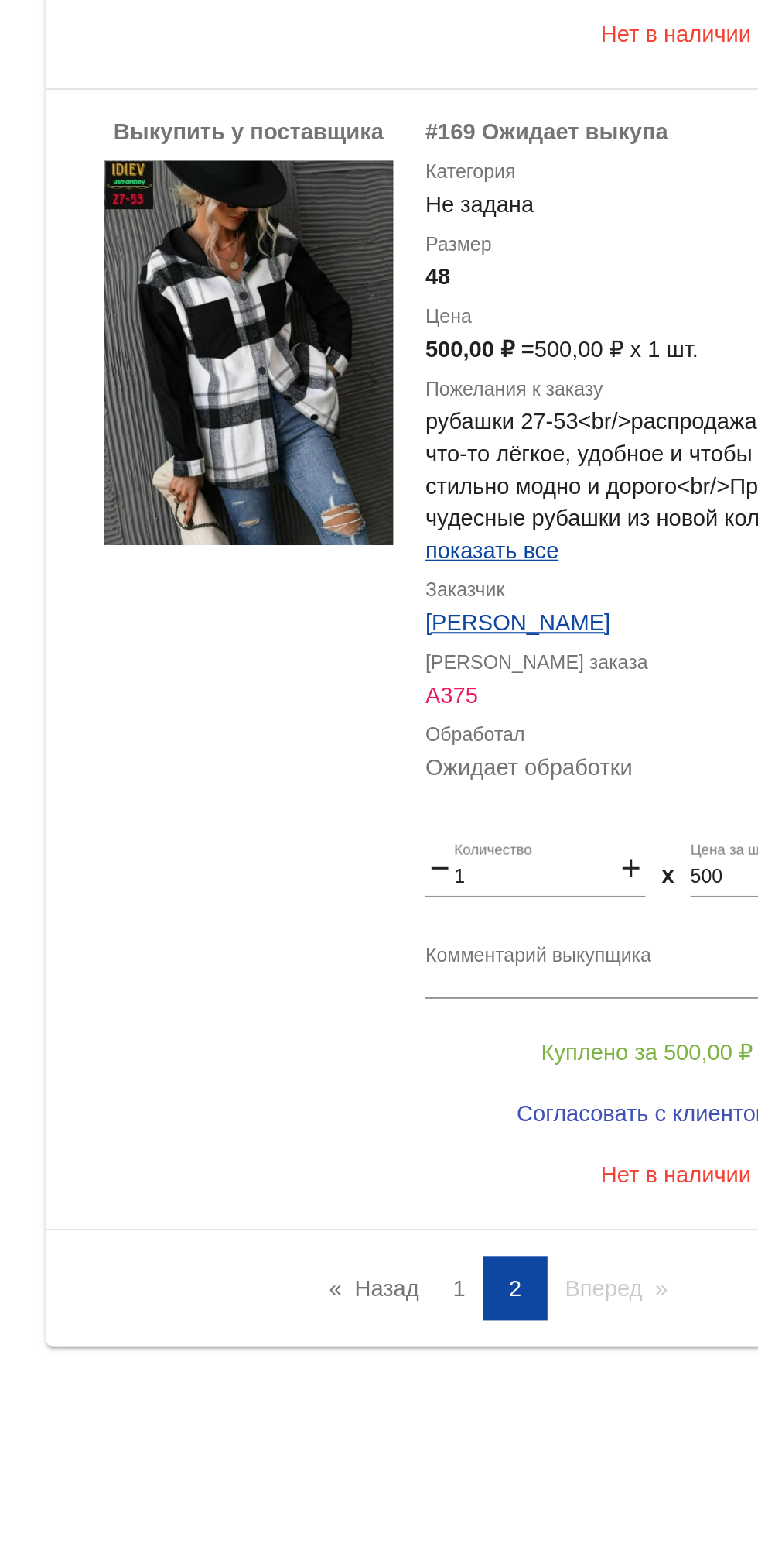
click at [472, 1439] on link "Назад page" at bounding box center [473, 1433] width 59 height 31
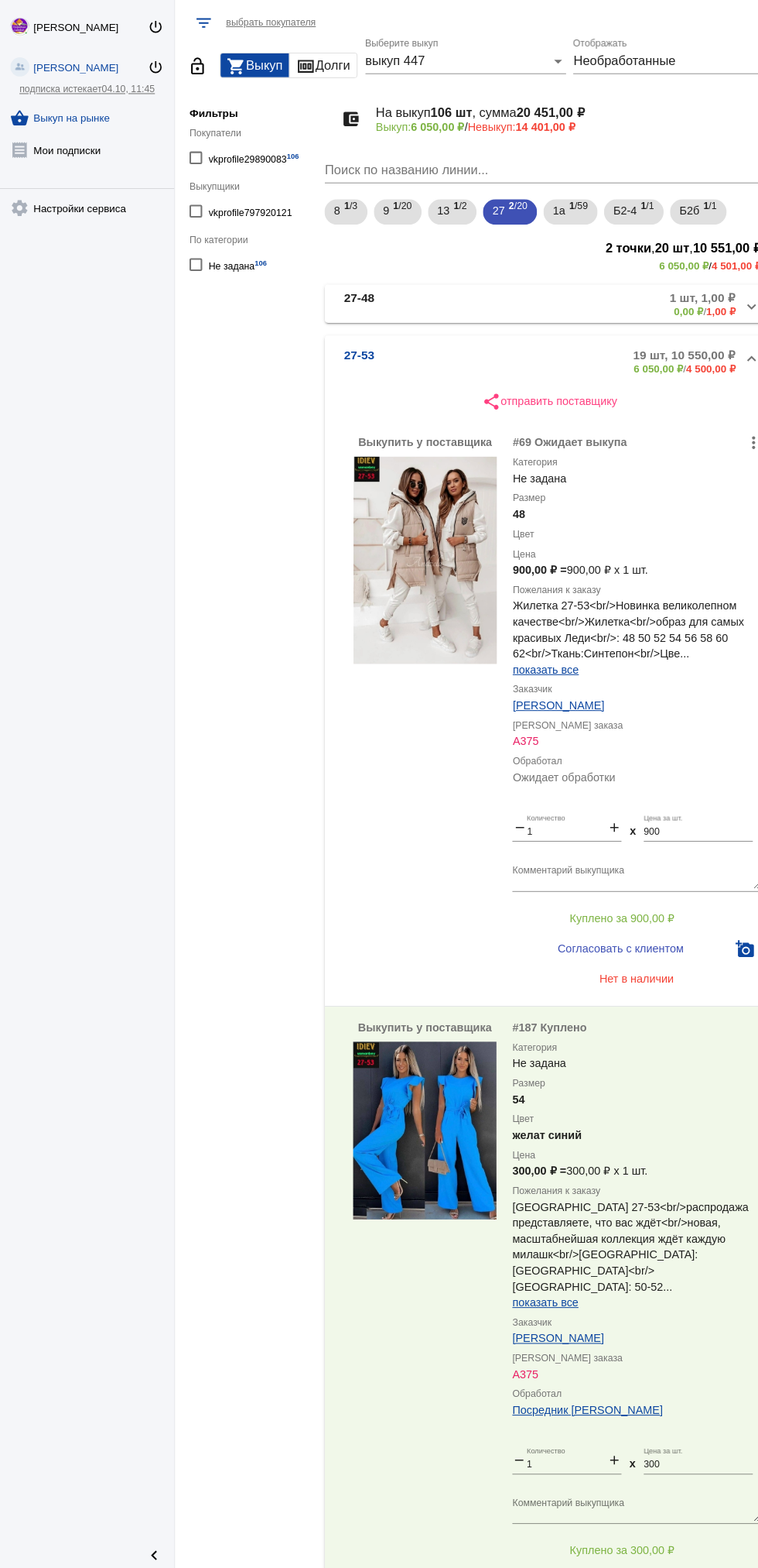
scroll to position [0, 0]
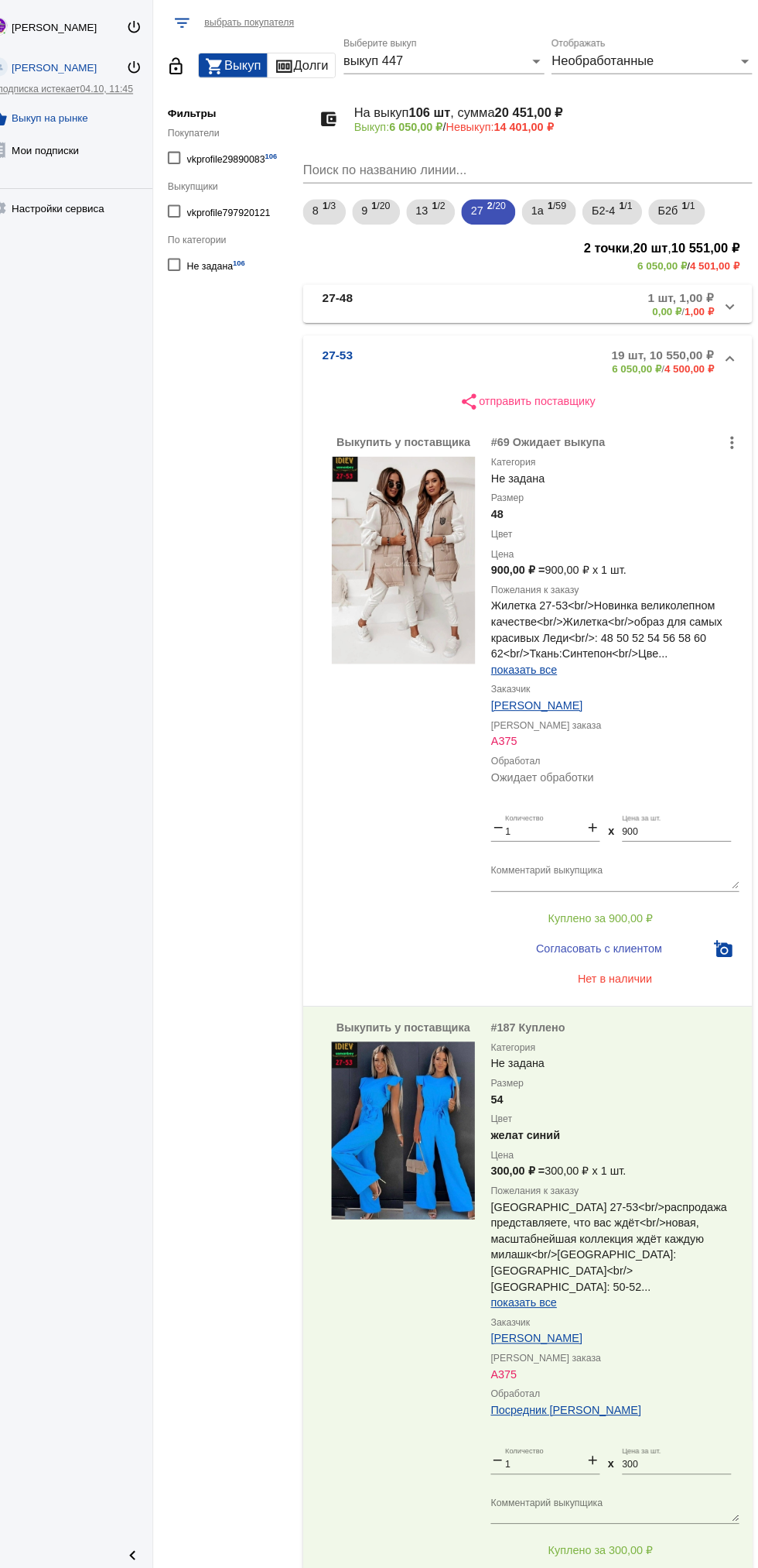
click at [653, 65] on span "Необработанные" at bounding box center [606, 60] width 99 height 13
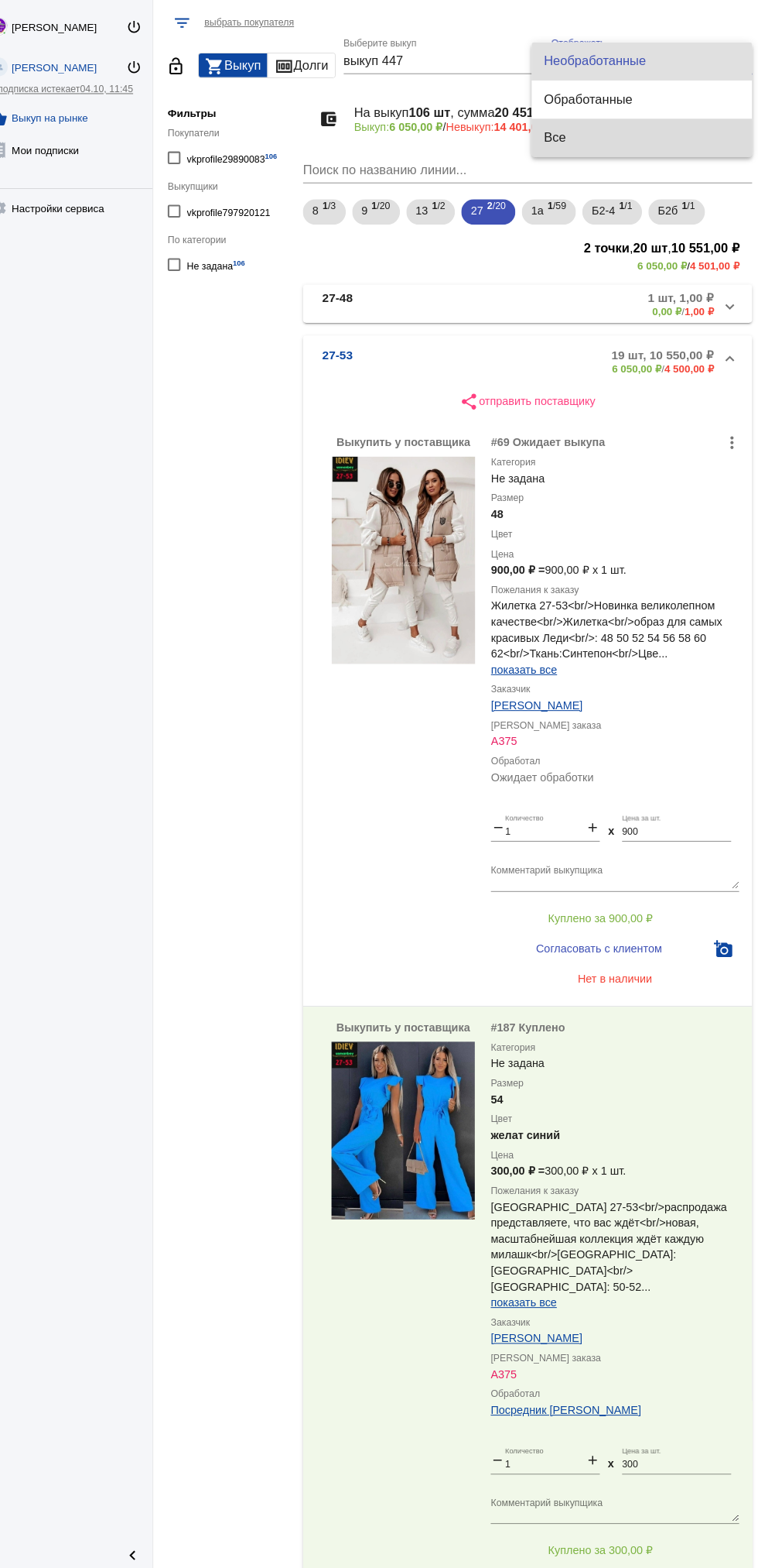
click at [580, 137] on span "Все" at bounding box center [645, 134] width 189 height 37
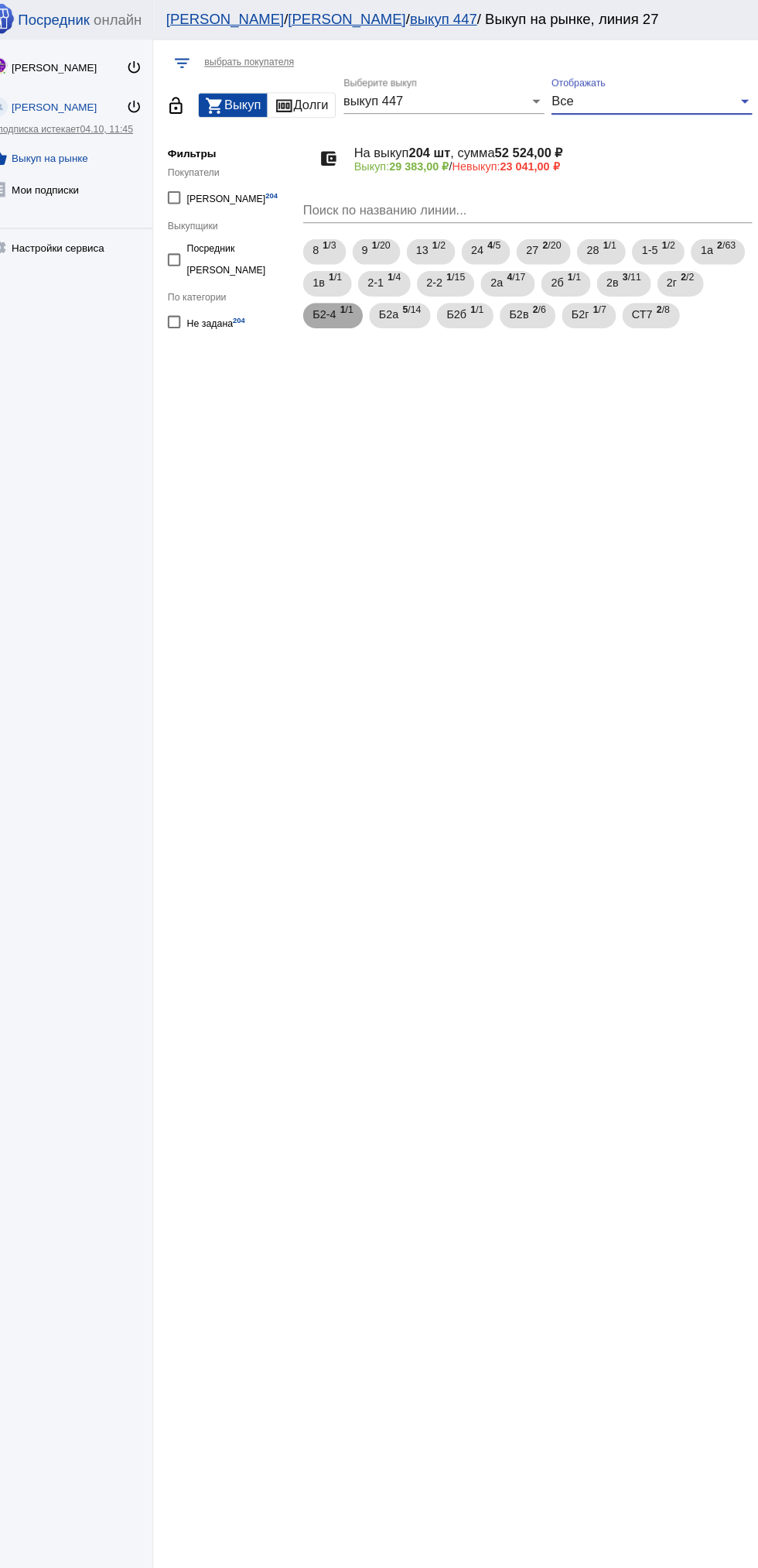
click at [357, 300] on b "1" at bounding box center [353, 300] width 5 height 11
click at [618, 91] on div "Все" at bounding box center [647, 98] width 181 height 14
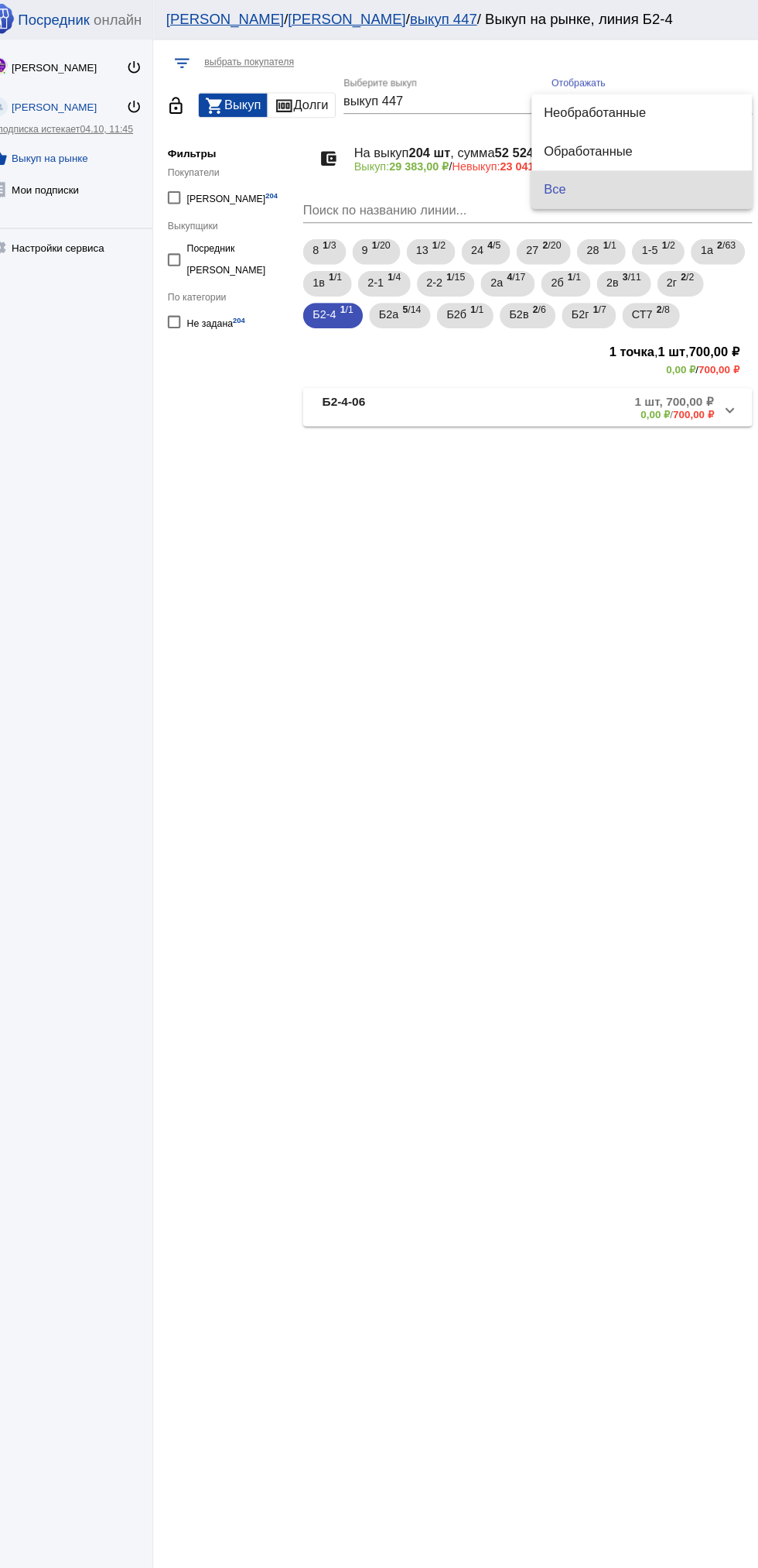
click at [577, 74] on div at bounding box center [379, 784] width 758 height 1568
click at [626, 98] on div "Все" at bounding box center [647, 98] width 181 height 14
click at [588, 117] on span "Необработанные" at bounding box center [645, 110] width 189 height 37
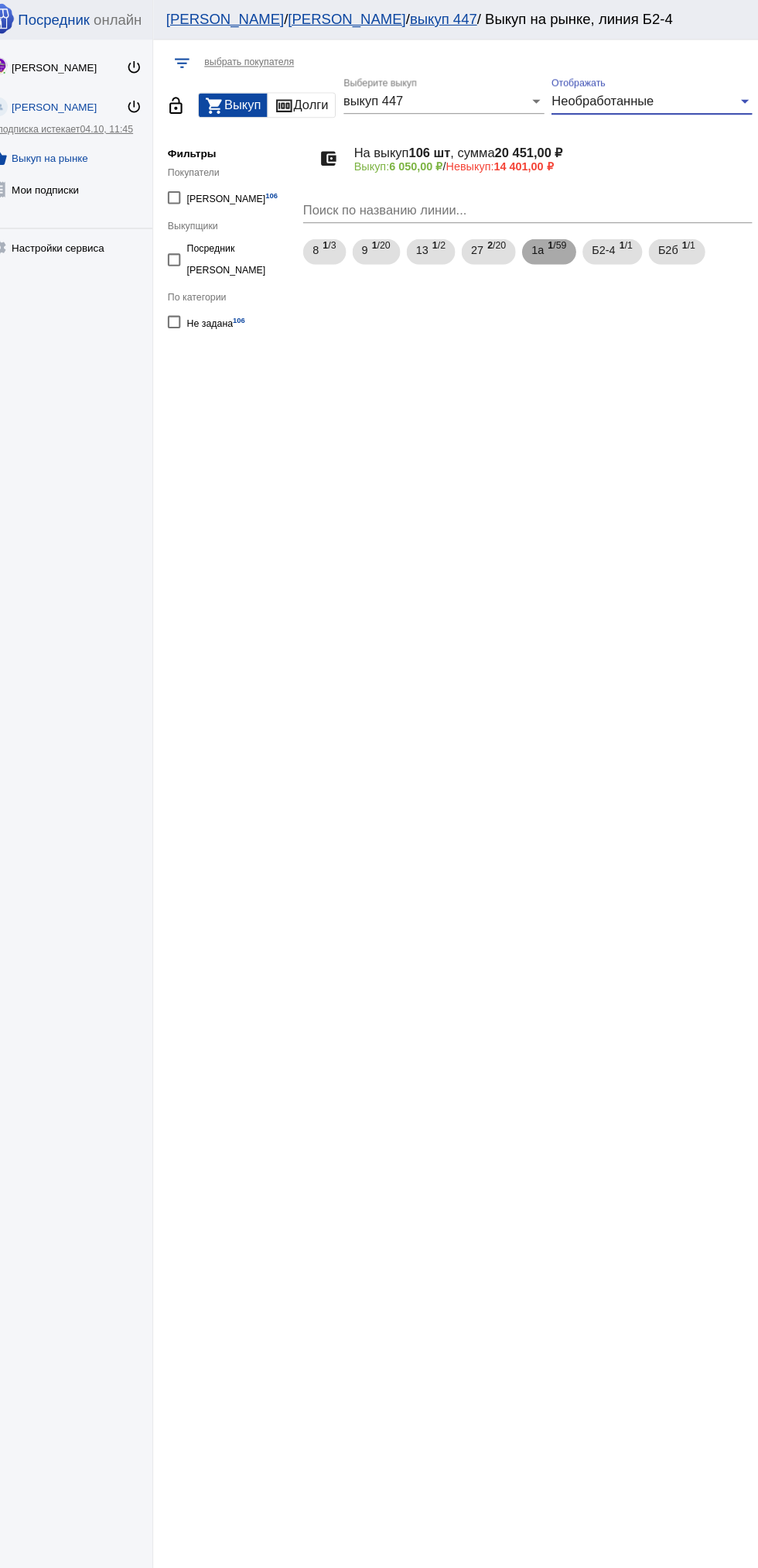
click at [549, 245] on span "1а" at bounding box center [544, 242] width 13 height 28
click at [362, 330] on b "1а-56" at bounding box center [348, 334] width 29 height 25
